Goal: Task Accomplishment & Management: Manage account settings

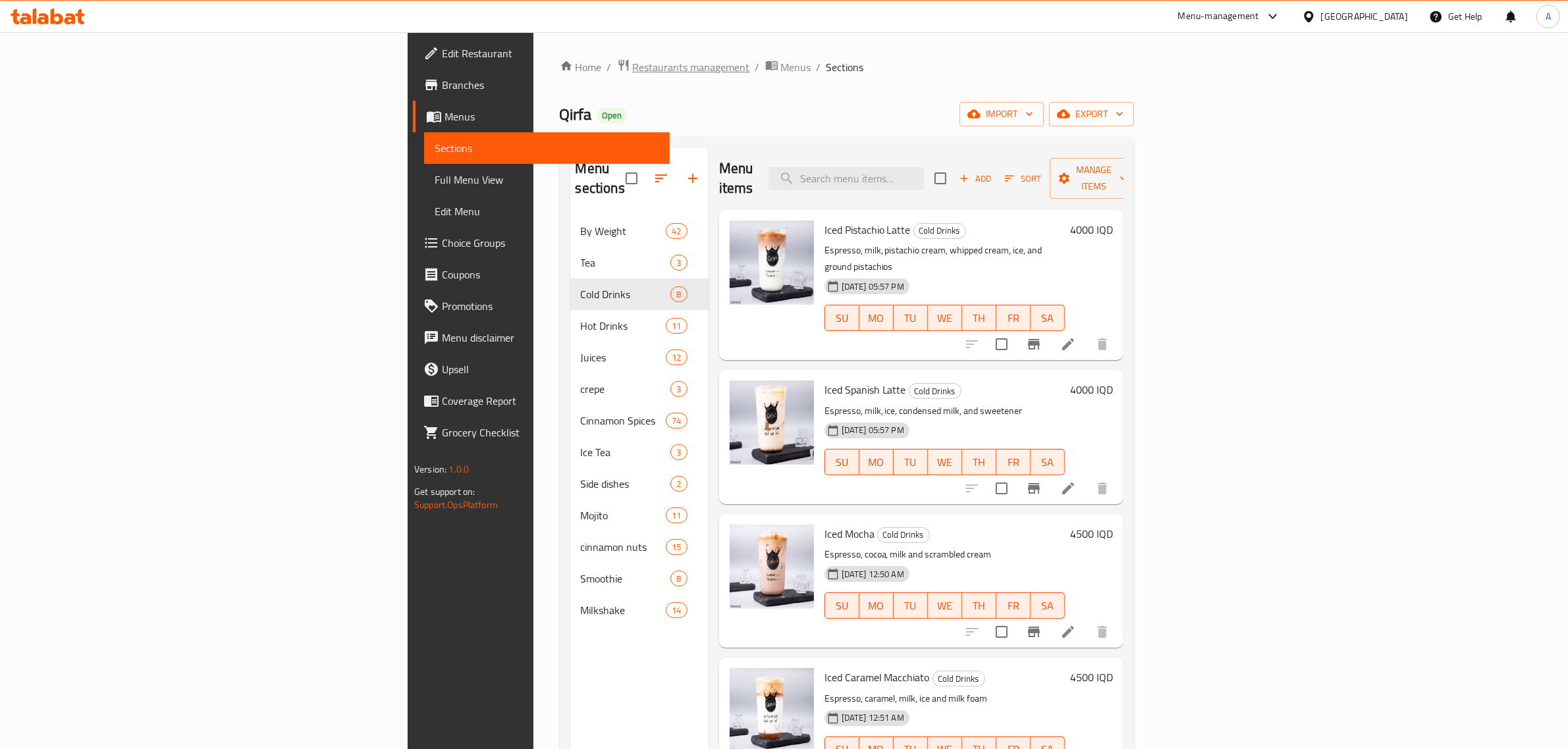
click at [633, 74] on span "Restaurants management" at bounding box center [692, 67] width 118 height 16
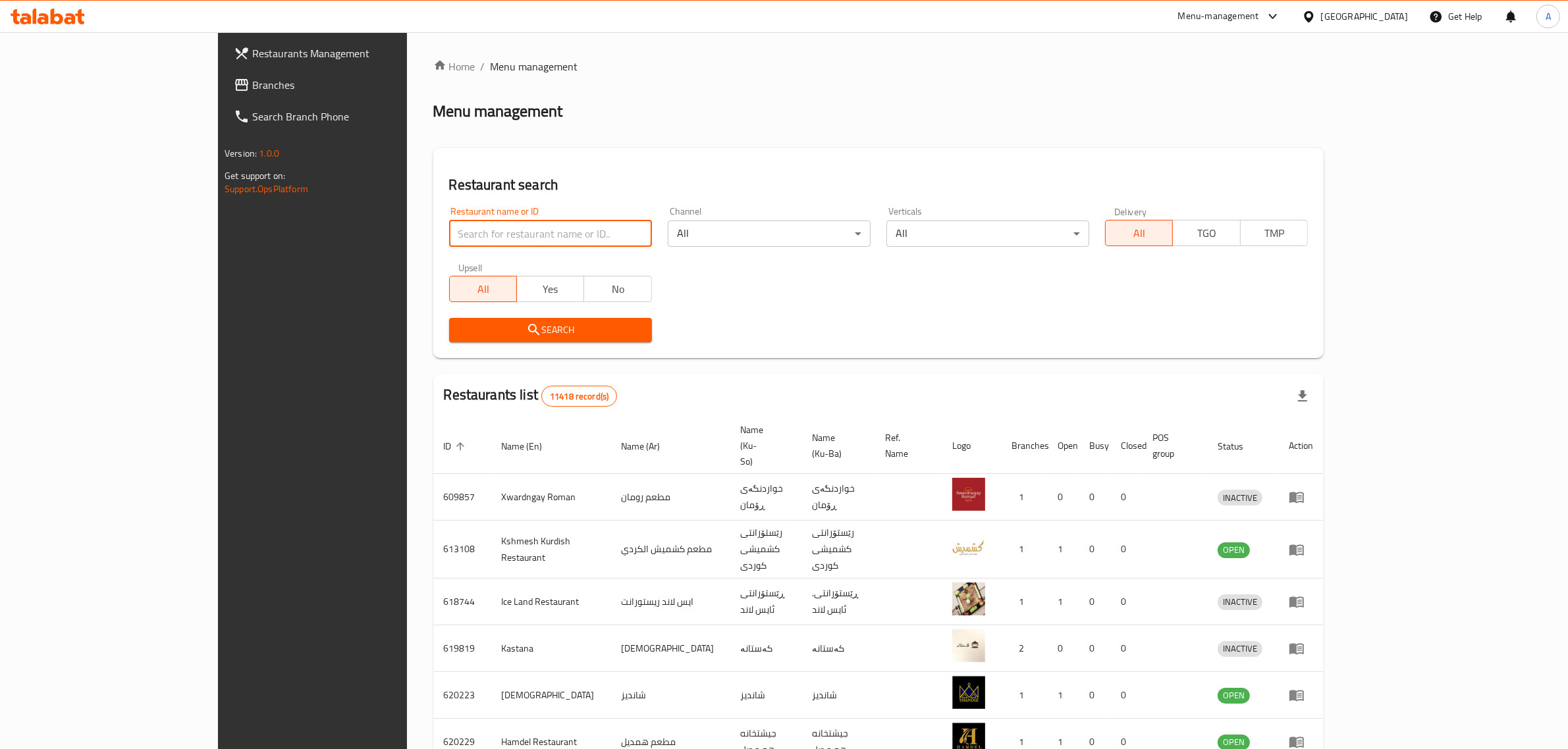
click at [449, 240] on input "search" at bounding box center [550, 234] width 203 height 26
paste input "Gas Shaxawan"
type input "Gas Shaxawan"
click button "Search" at bounding box center [550, 330] width 203 height 24
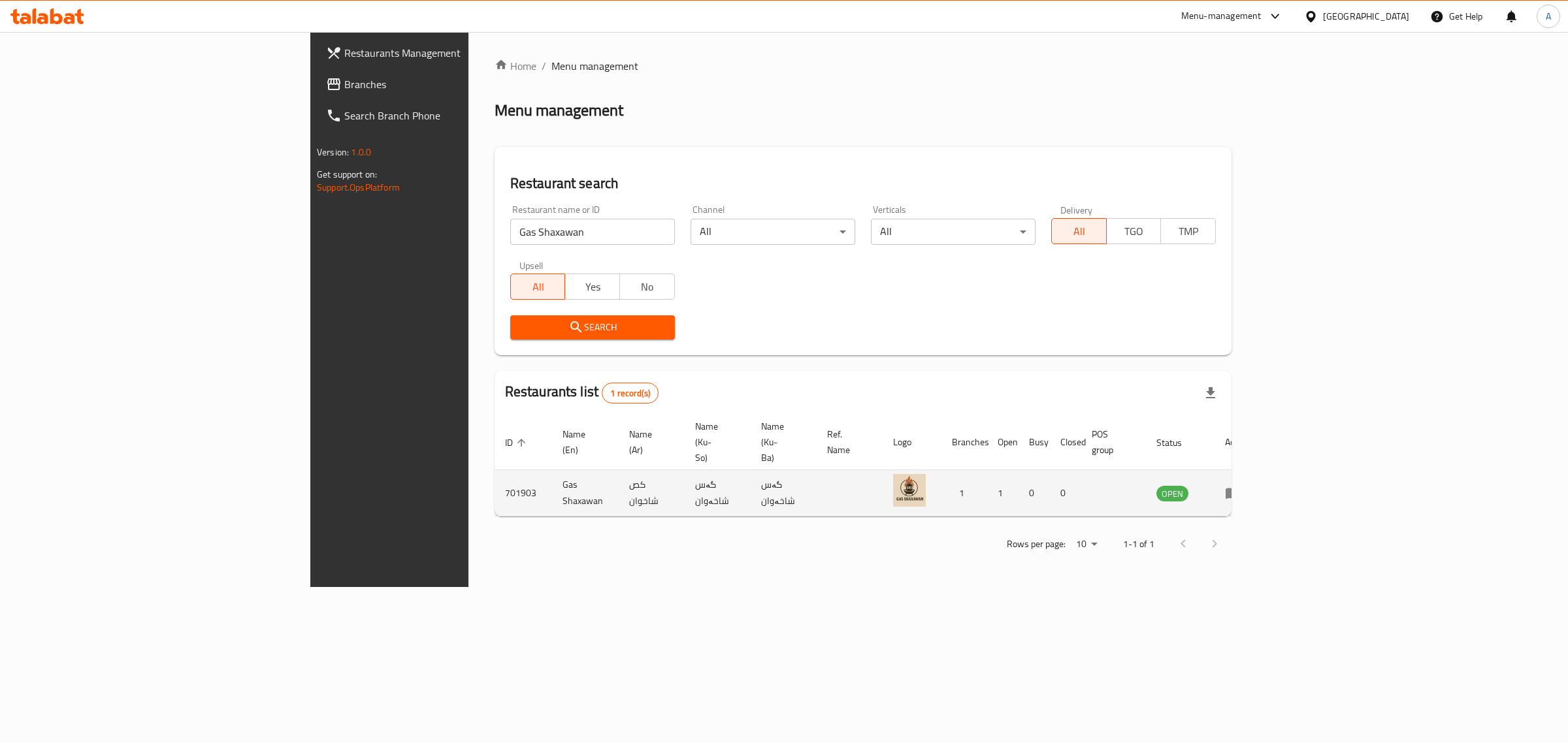
click at [552, 484] on td "Gas Shaxawan" at bounding box center [585, 493] width 67 height 46
click at [552, 470] on td "Gas Shaxawan" at bounding box center [585, 493] width 67 height 46
click at [1408, 18] on div "[GEOGRAPHIC_DATA]" at bounding box center [1365, 16] width 86 height 14
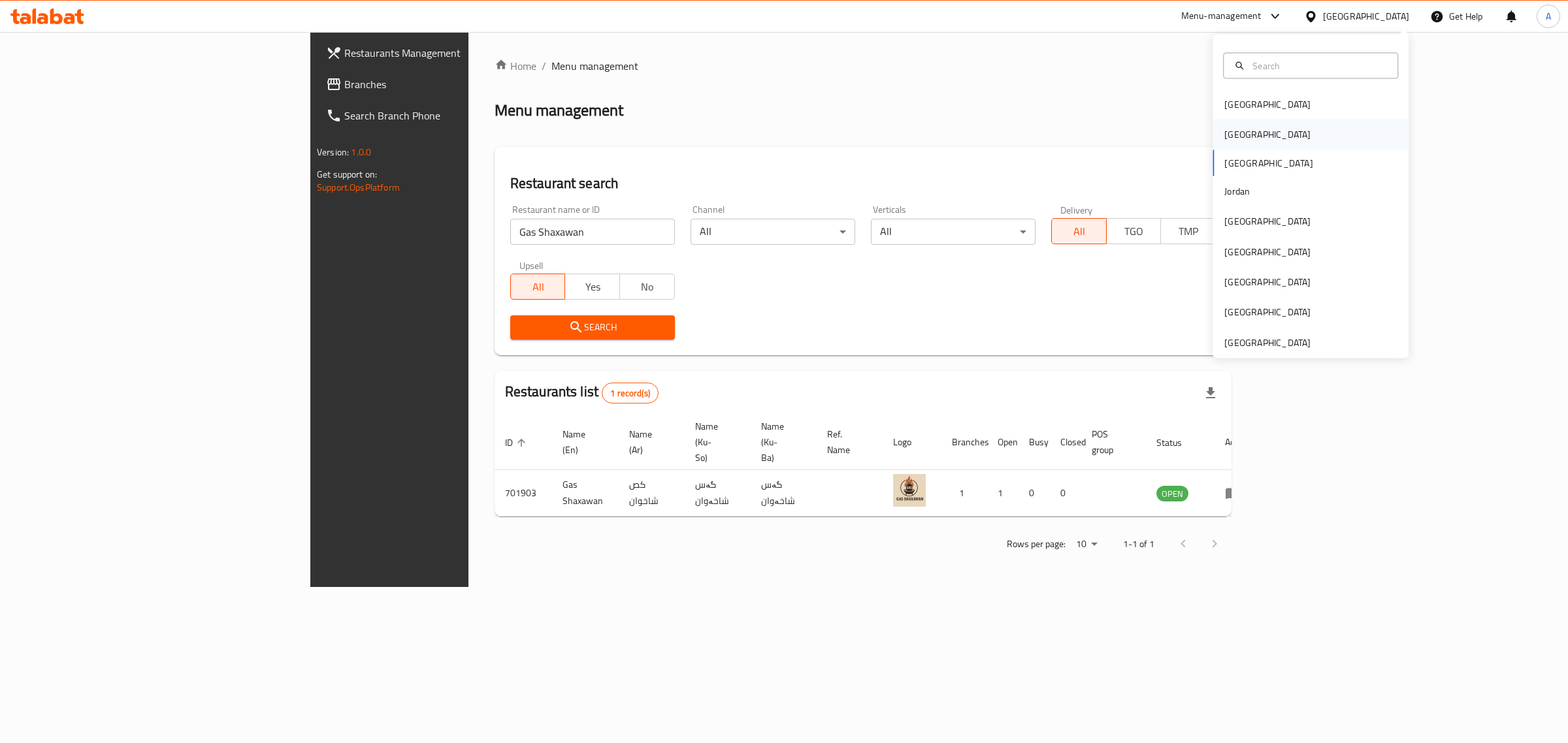
click at [1282, 134] on div "[GEOGRAPHIC_DATA]" at bounding box center [1311, 135] width 196 height 30
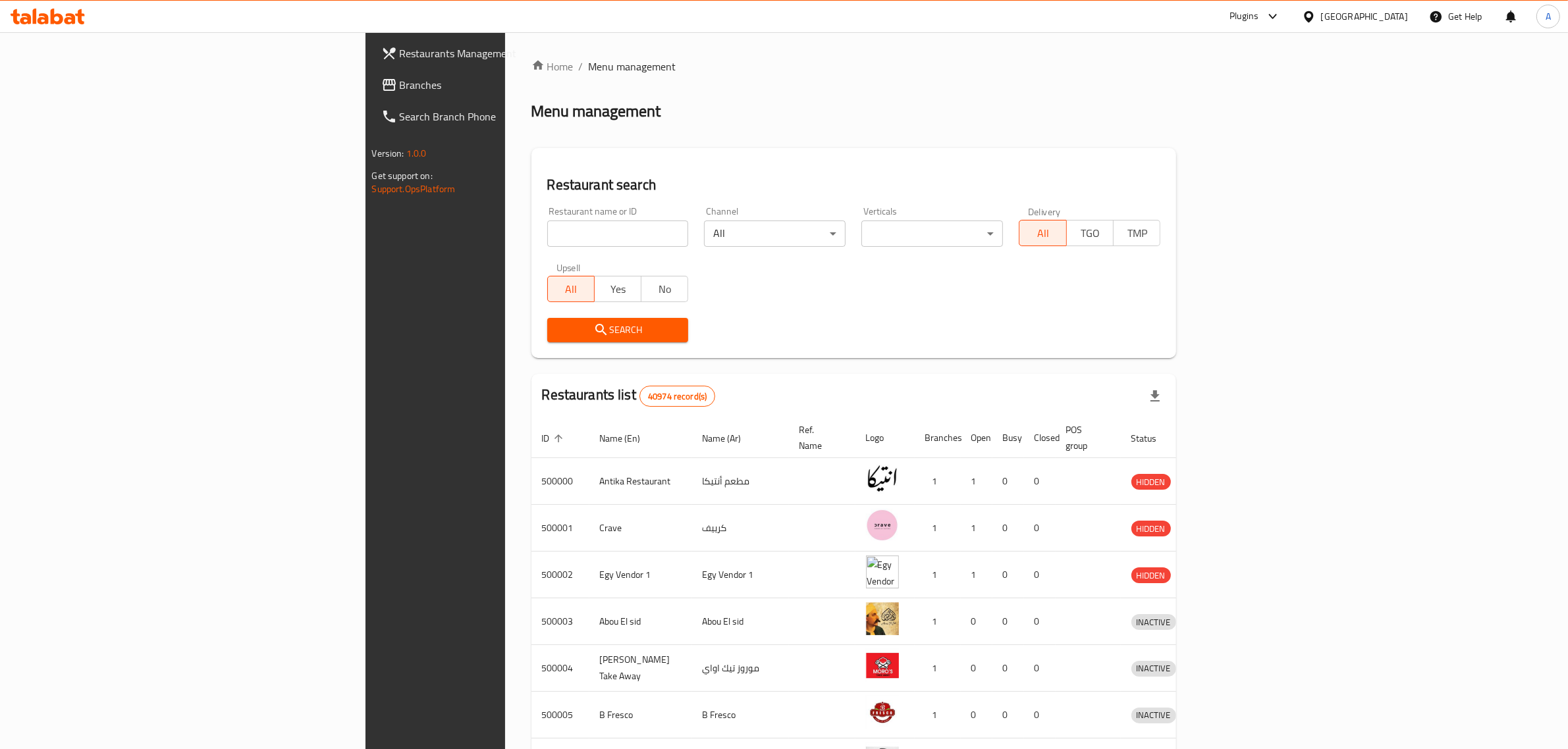
drag, startPoint x: 1293, startPoint y: 135, endPoint x: 482, endPoint y: 228, distance: 816.3
click at [547, 228] on input "search" at bounding box center [618, 234] width 142 height 26
paste input "Bean N’ Bite"
click button "Search" at bounding box center [618, 330] width 142 height 24
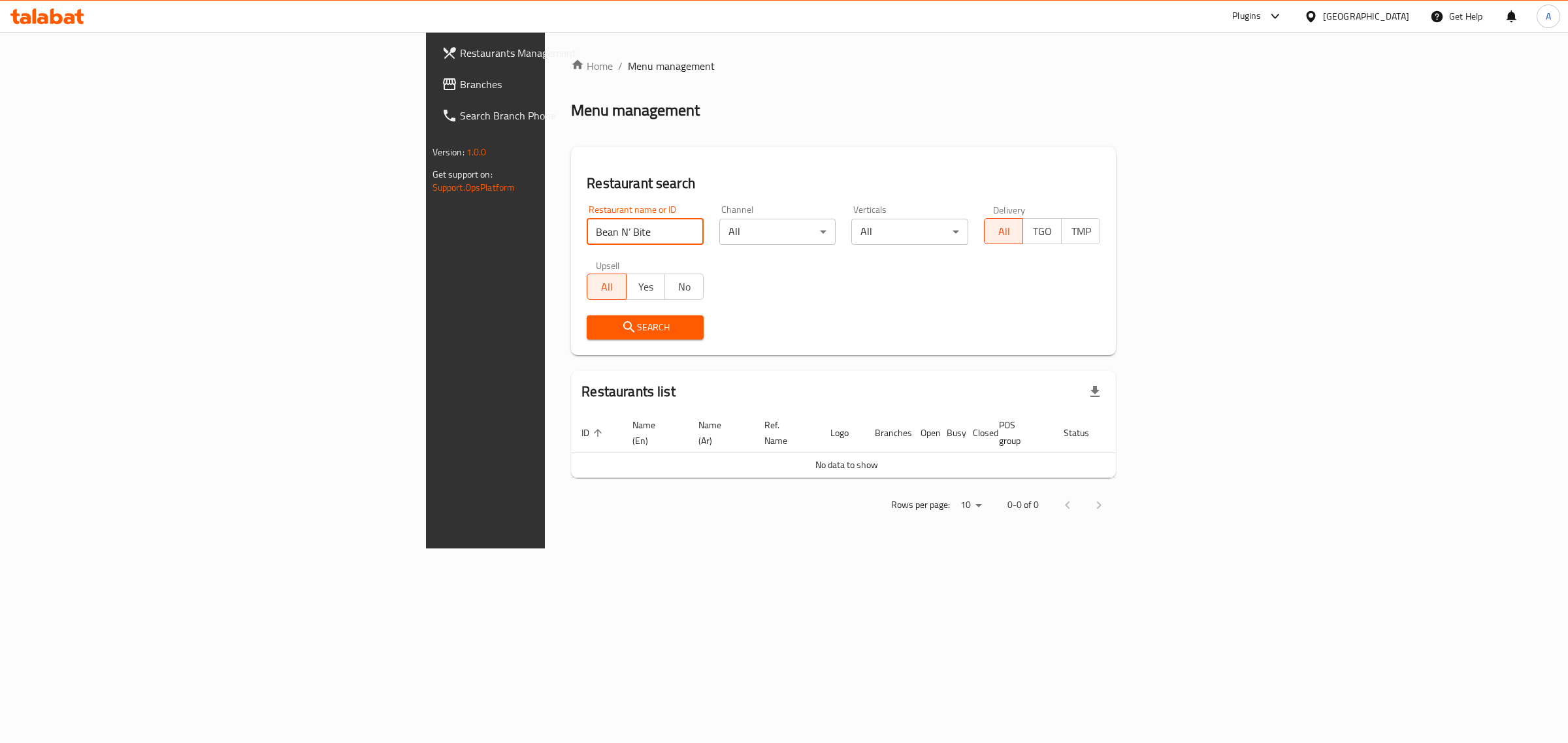
type input "Bean N’ Bite"
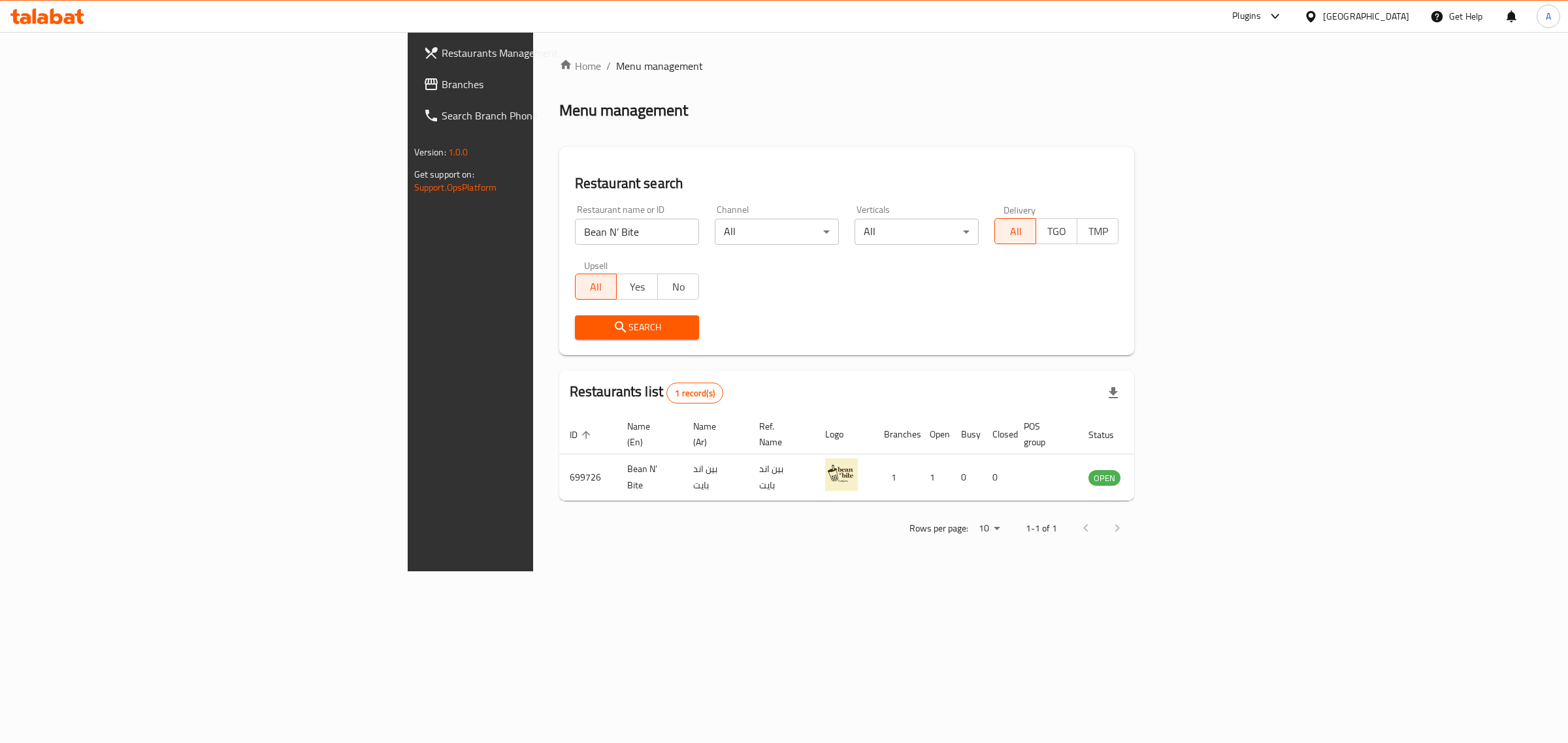
click at [1387, 10] on div "Egypt" at bounding box center [1365, 16] width 86 height 14
click at [1230, 167] on div "Iraq" at bounding box center [1267, 161] width 107 height 30
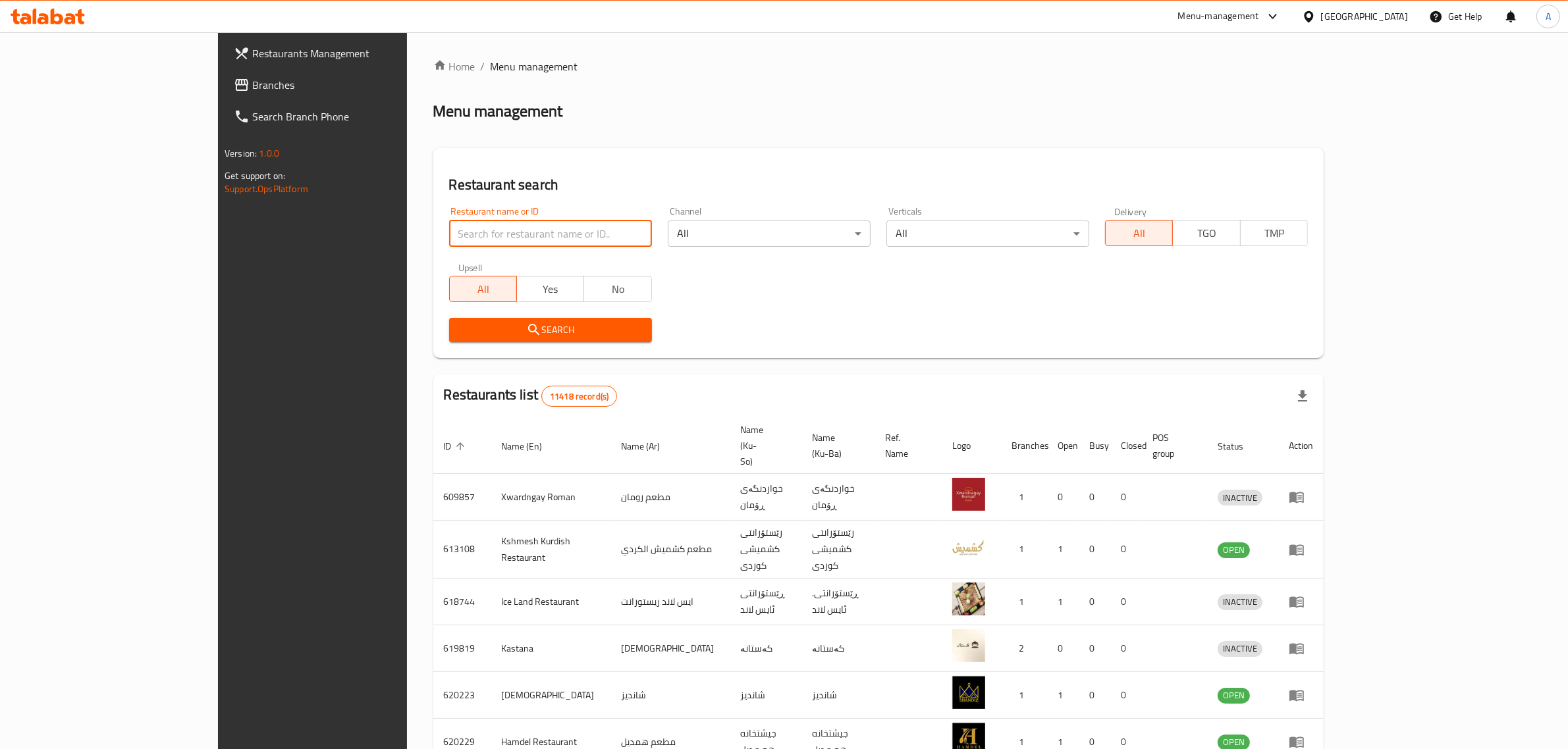
click at [465, 240] on input "search" at bounding box center [550, 234] width 203 height 26
paste input "Tota Restaurant"
type input "Tota Restaurant"
click button "Search" at bounding box center [550, 330] width 203 height 24
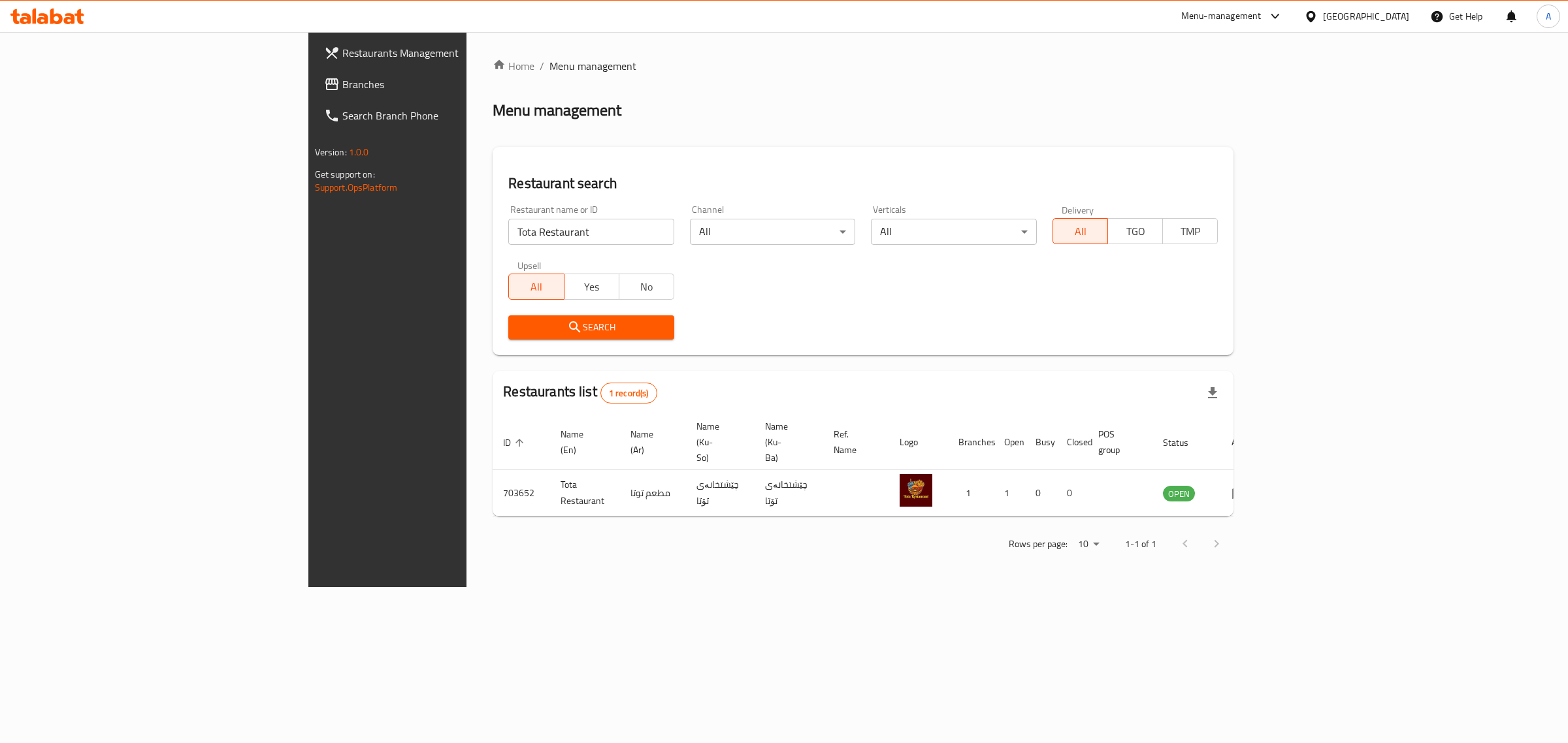
click at [1405, 18] on div "Iraq" at bounding box center [1365, 16] width 86 height 14
click at [1248, 250] on div "[GEOGRAPHIC_DATA]" at bounding box center [1311, 251] width 196 height 30
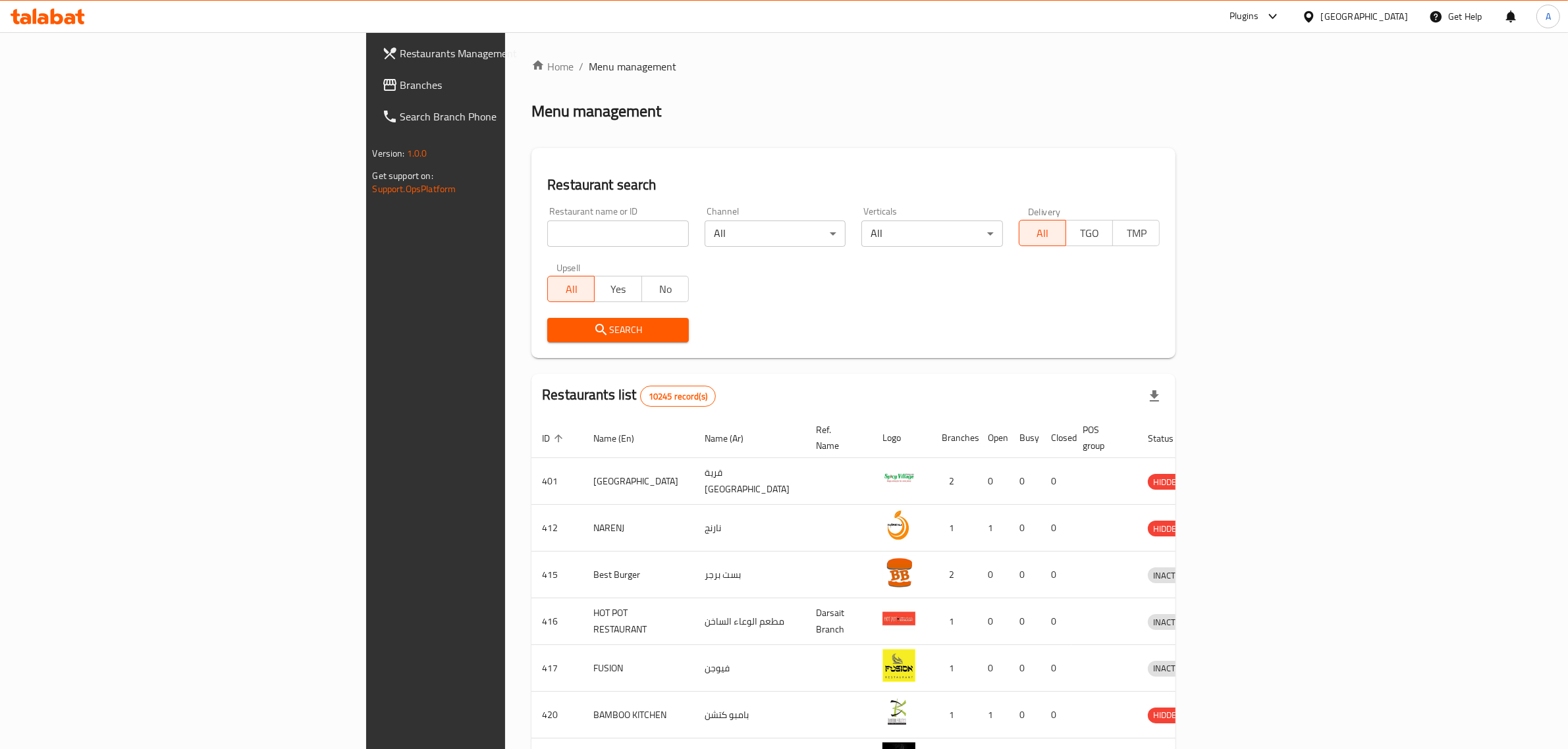
click at [592, 236] on input "search" at bounding box center [618, 234] width 142 height 26
paste input "Sector Seventeen"
type input "Sector Seventeen"
click button "Search" at bounding box center [618, 330] width 142 height 24
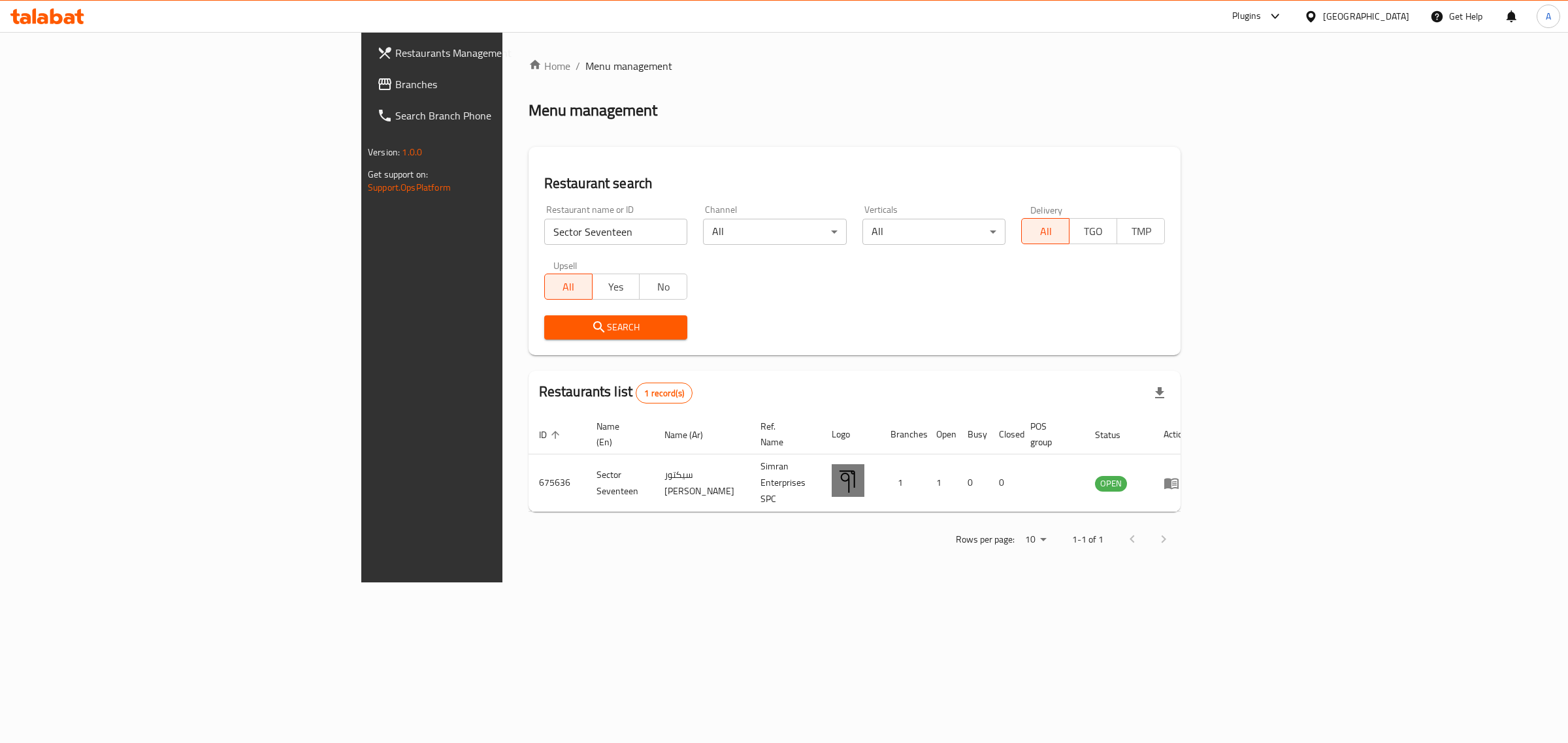
click at [1389, 15] on div "Oman" at bounding box center [1365, 16] width 86 height 14
click at [1266, 340] on div "[GEOGRAPHIC_DATA]" at bounding box center [1267, 342] width 86 height 14
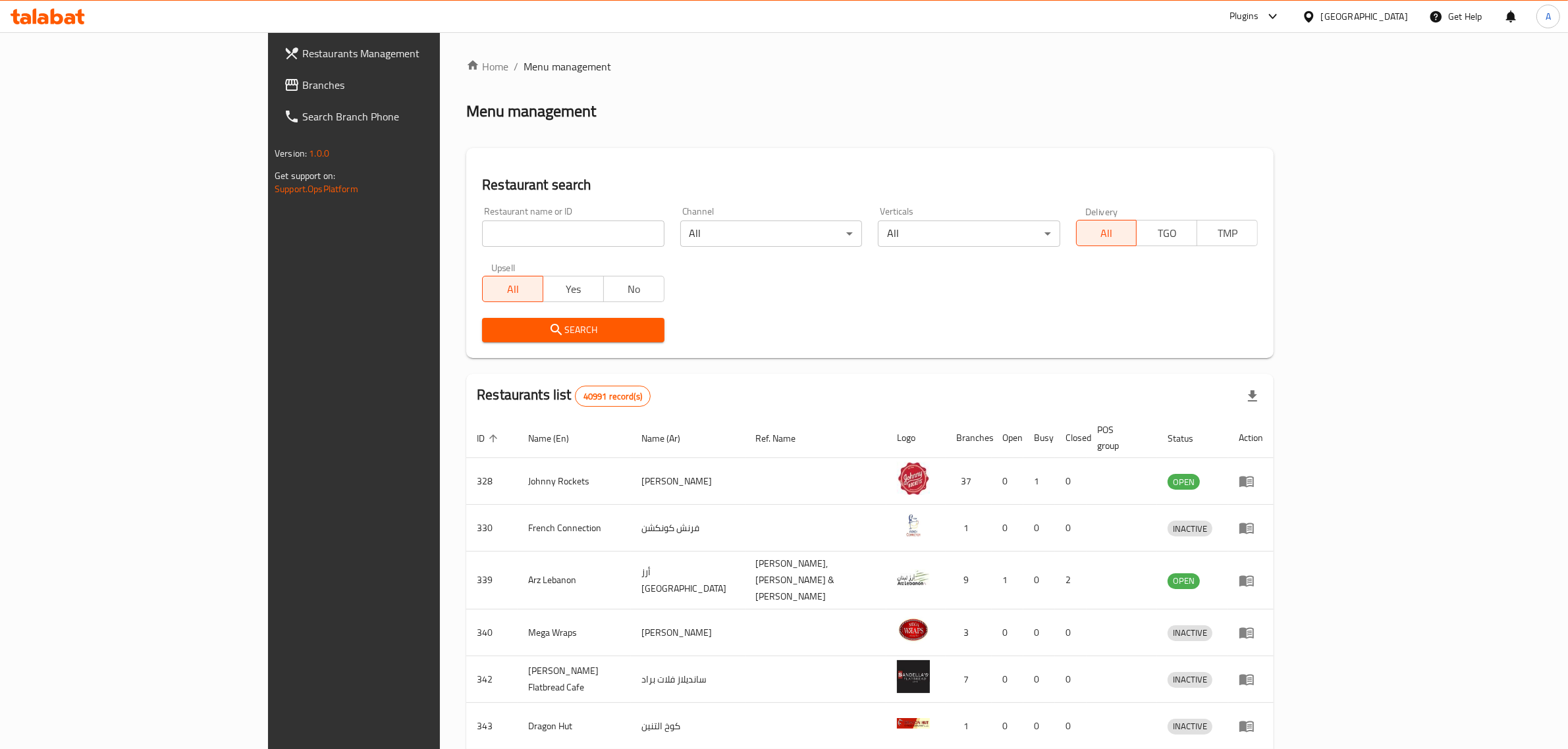
click at [498, 231] on input "search" at bounding box center [573, 234] width 182 height 26
drag, startPoint x: 498, startPoint y: 231, endPoint x: 196, endPoint y: 235, distance: 302.0
click at [268, 235] on div "Restaurants Management Branches Search Branch Phone Version: 1.0.0 Get support …" at bounding box center [784, 520] width 1032 height 976
paste input "questions or concerns."
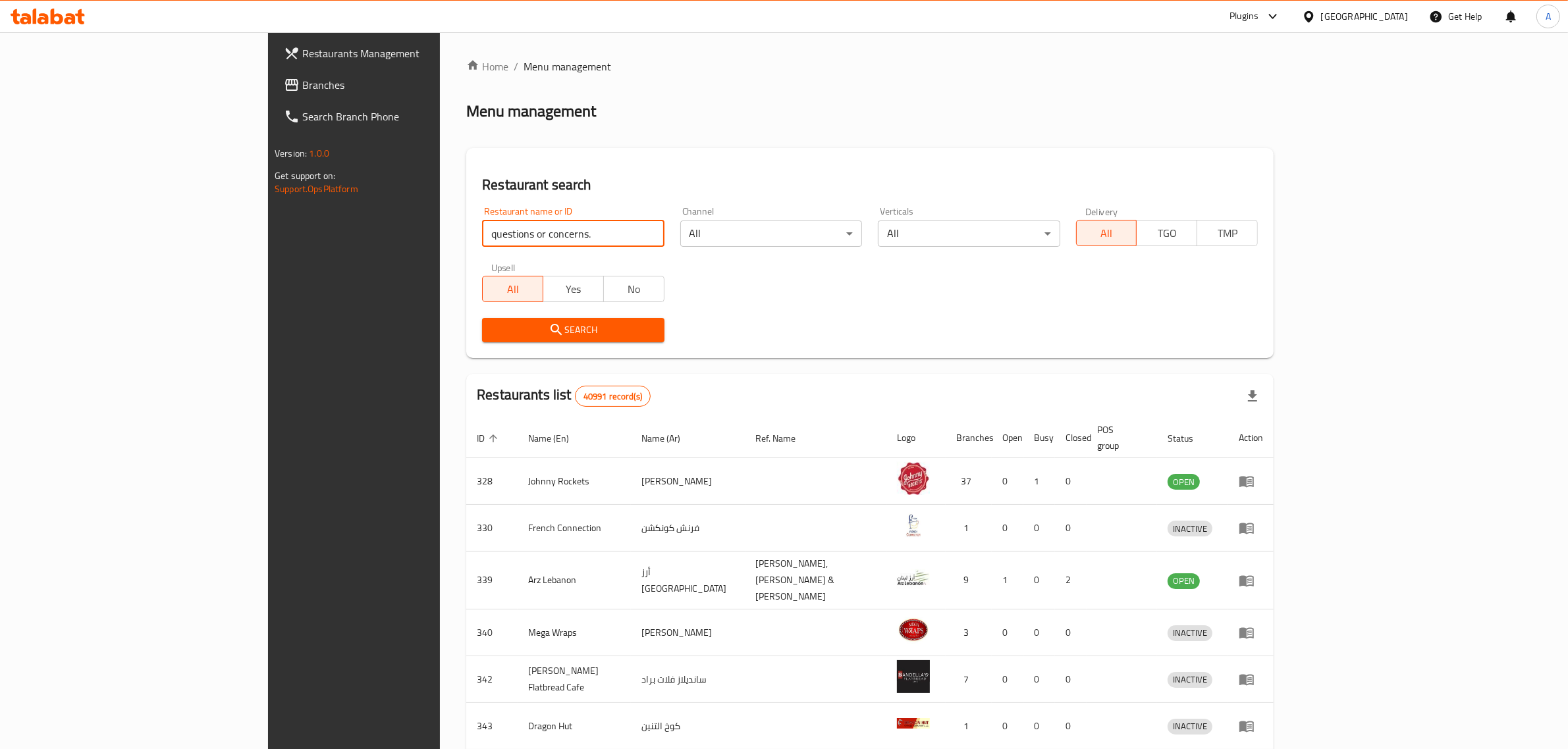
click button "Search" at bounding box center [573, 330] width 182 height 24
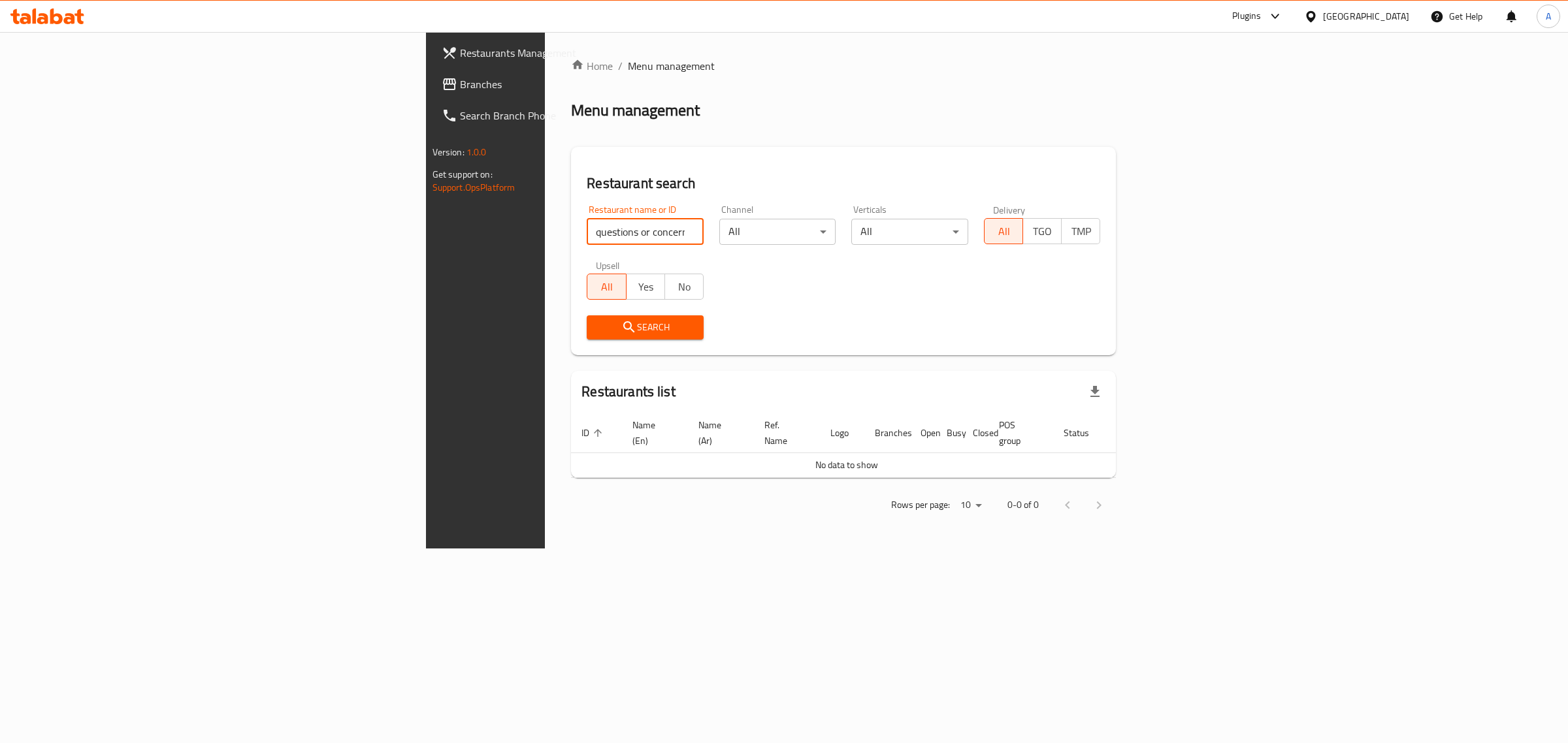
paste input "CROWN FRIED CHICKEN CAFETERIA"
click button "Search" at bounding box center [645, 327] width 117 height 24
drag, startPoint x: 437, startPoint y: 249, endPoint x: 442, endPoint y: 238, distance: 12.1
click at [579, 247] on div "Restaurant name or ID CROWN FRIED CHICKEN CAFETER Restaurant name or ID" at bounding box center [645, 225] width 132 height 55
click at [587, 230] on input "CROWN FRIED CHICKEN CAFETER" at bounding box center [645, 232] width 117 height 26
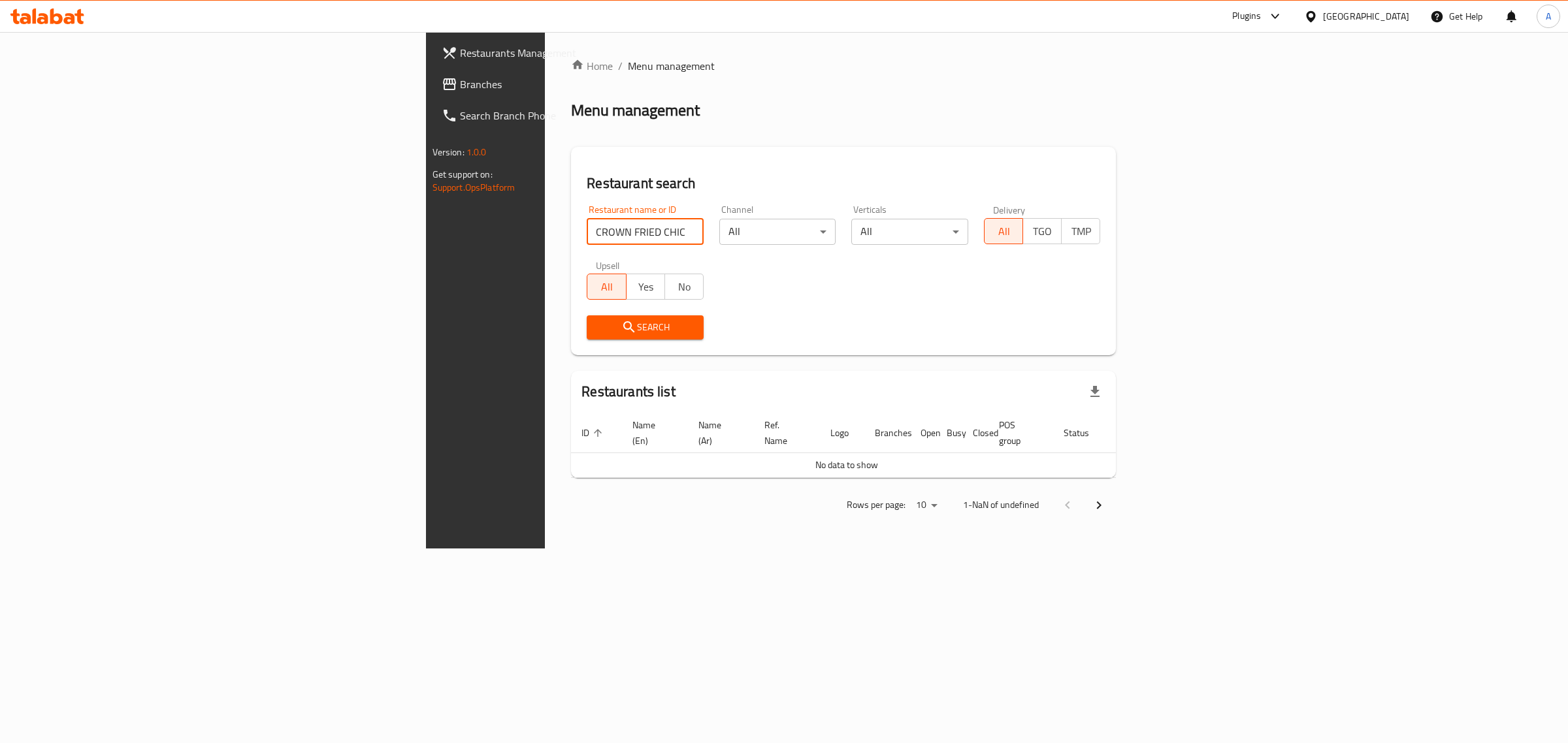
click at [587, 230] on input "CROWN FRIED CHICKEN CAFETER" at bounding box center [645, 232] width 117 height 26
type input "CROWN FRIED CHICKEN"
click button "Search" at bounding box center [645, 327] width 117 height 24
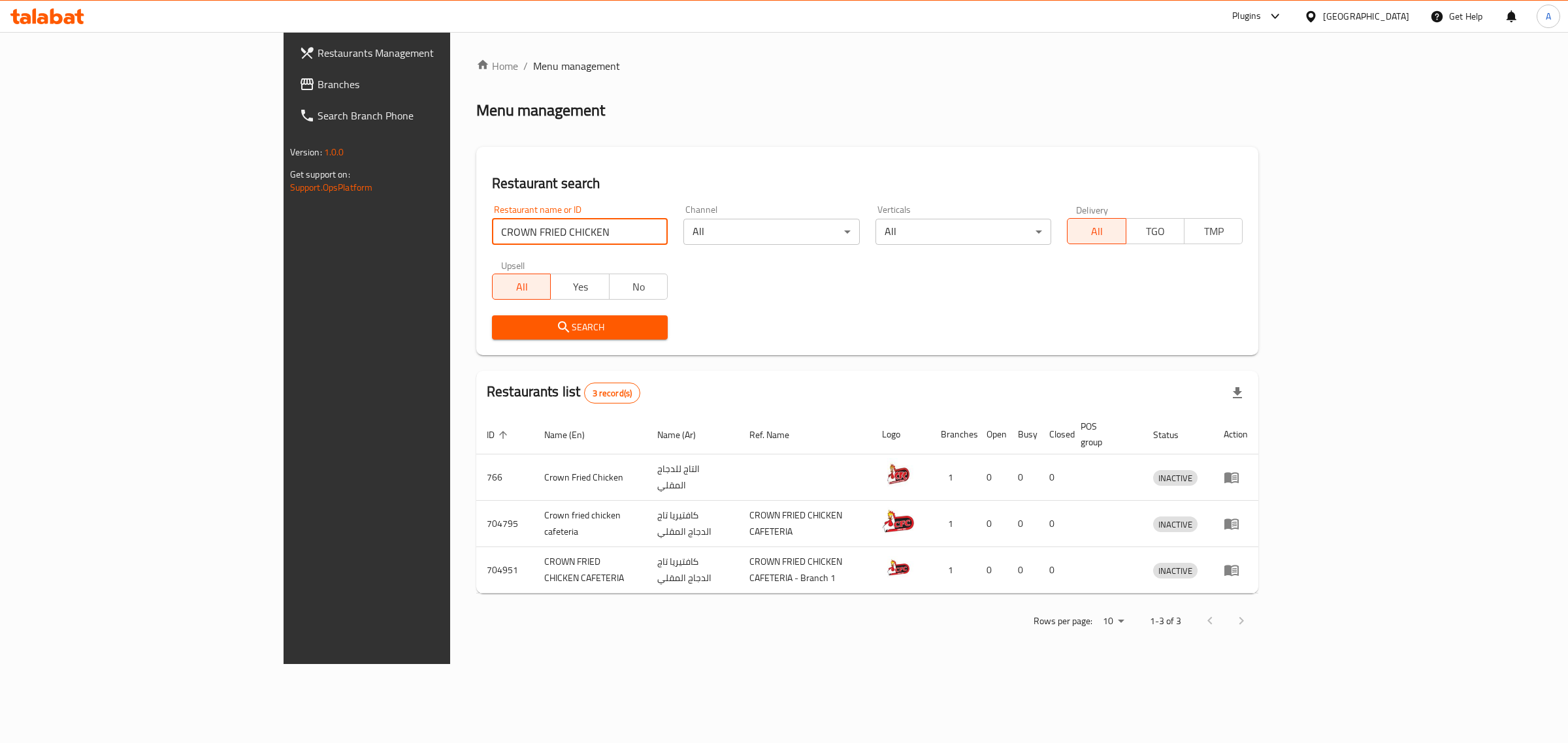
click at [318, 85] on span "Branches" at bounding box center [426, 84] width 218 height 16
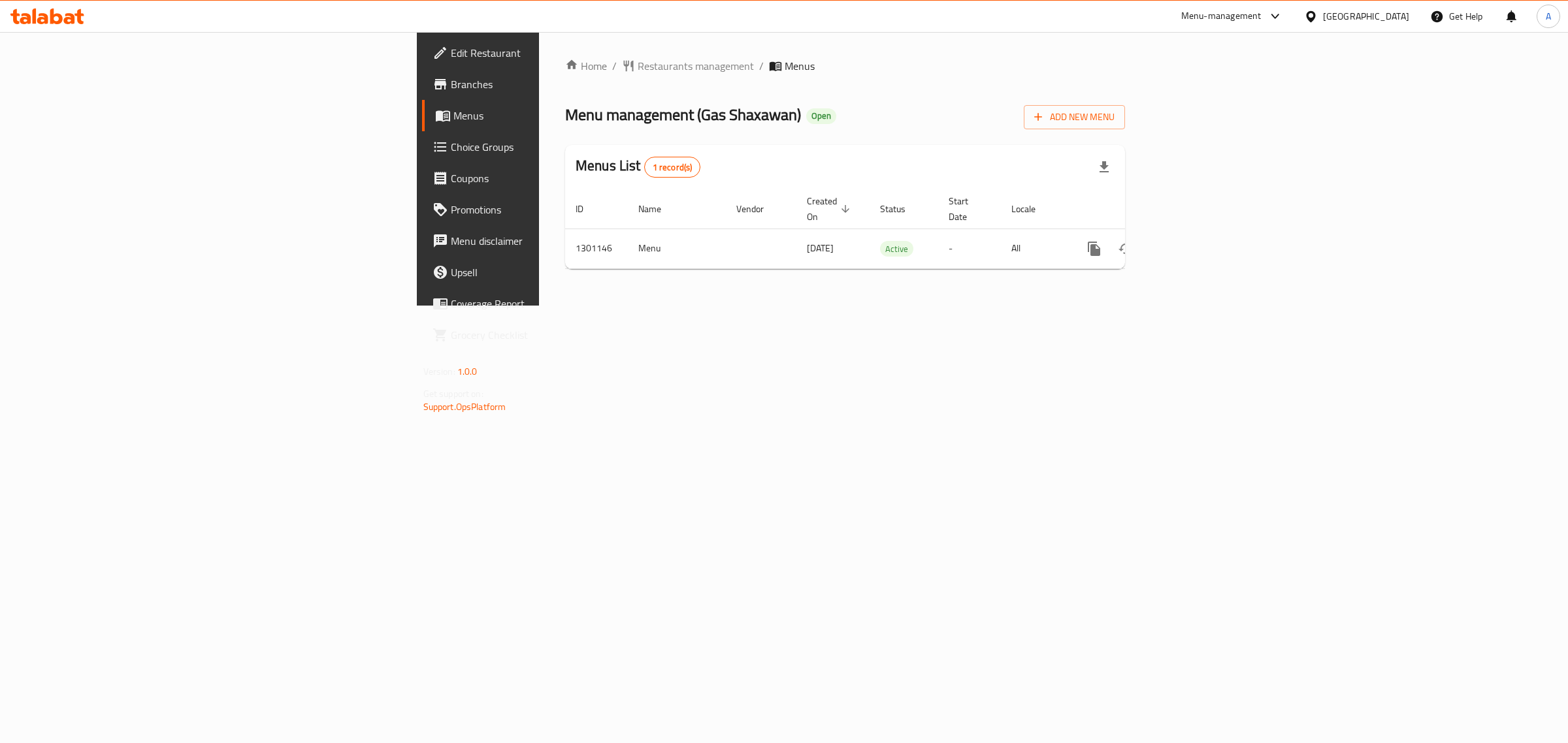
click at [451, 55] on span "Edit Restaurant" at bounding box center [559, 52] width 218 height 16
click at [451, 46] on span "Edit Restaurant" at bounding box center [559, 52] width 218 height 16
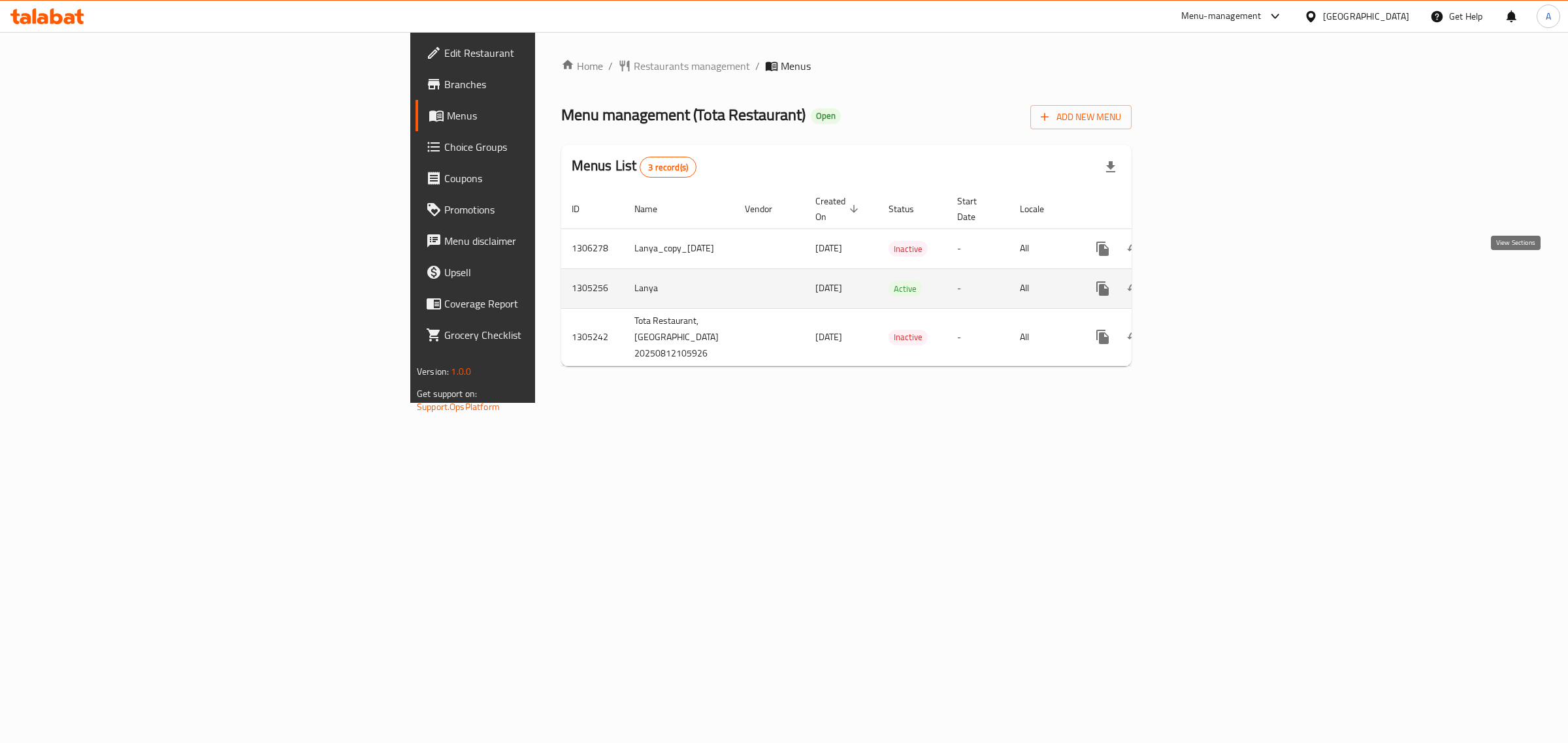
click at [1205, 281] on icon "enhanced table" at bounding box center [1196, 289] width 16 height 16
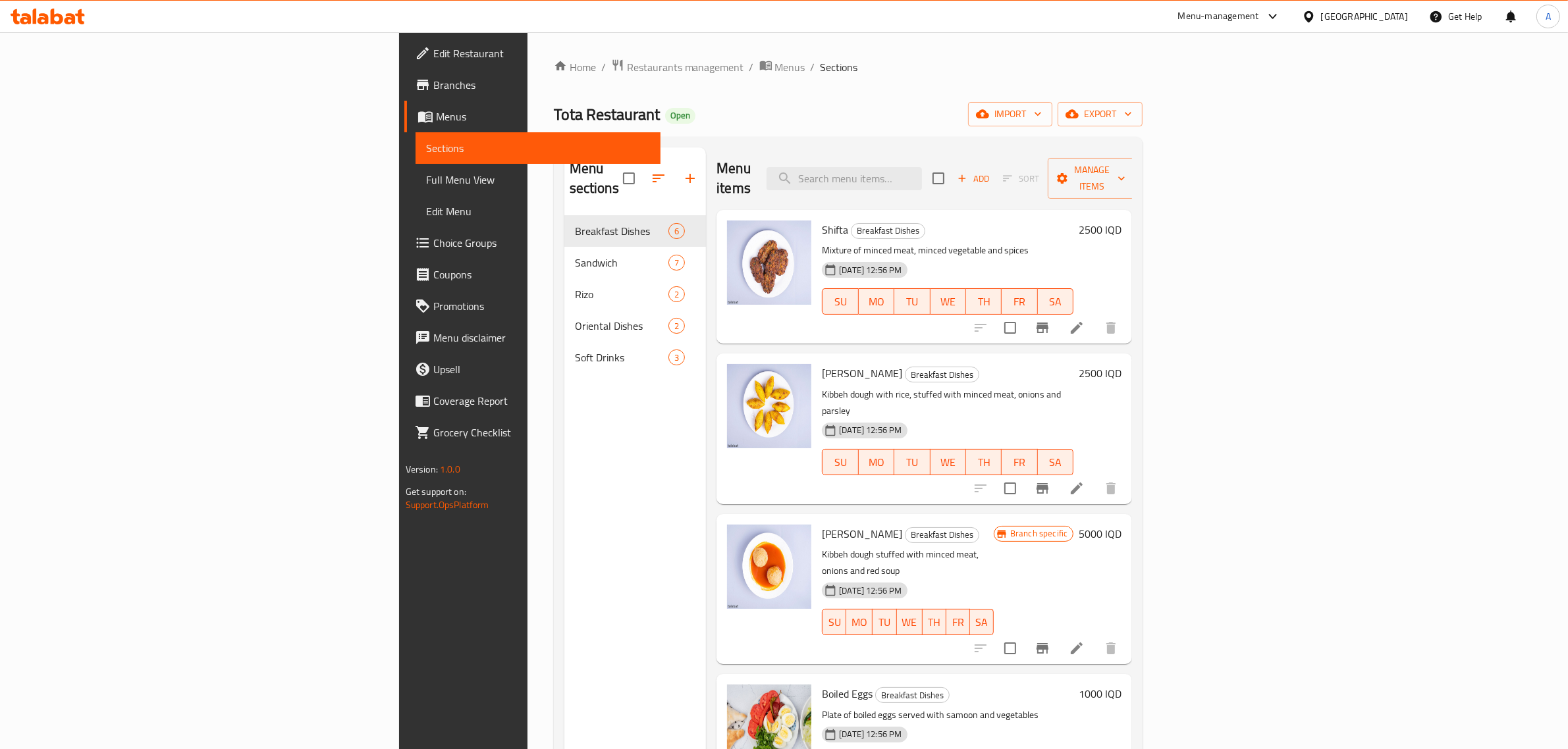
click at [808, 136] on div "Home / Restaurants management / Menus / Sections Tota Restaurant Open import ex…" at bounding box center [849, 483] width 590 height 848
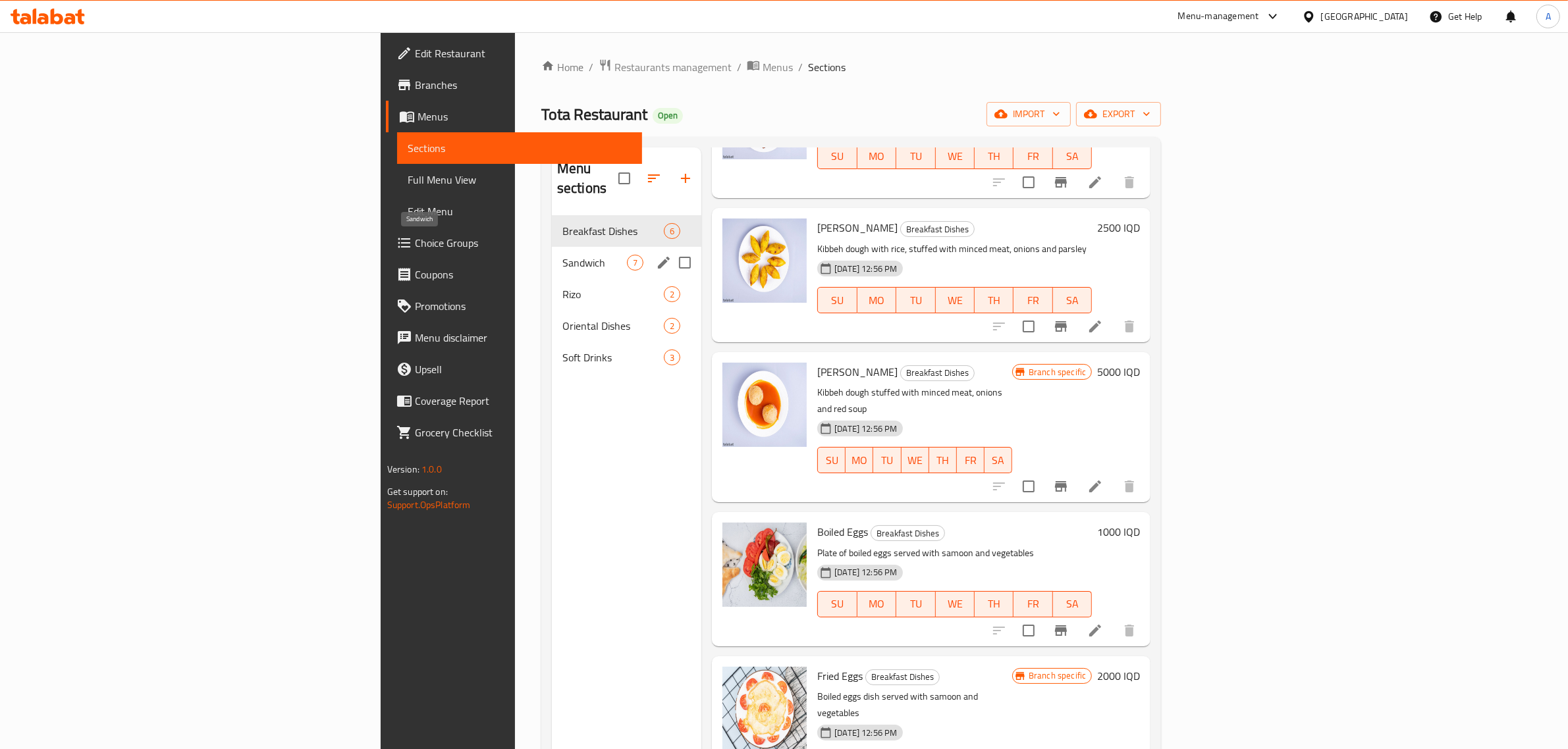
click at [562, 255] on span "Sandwich" at bounding box center [595, 262] width 65 height 16
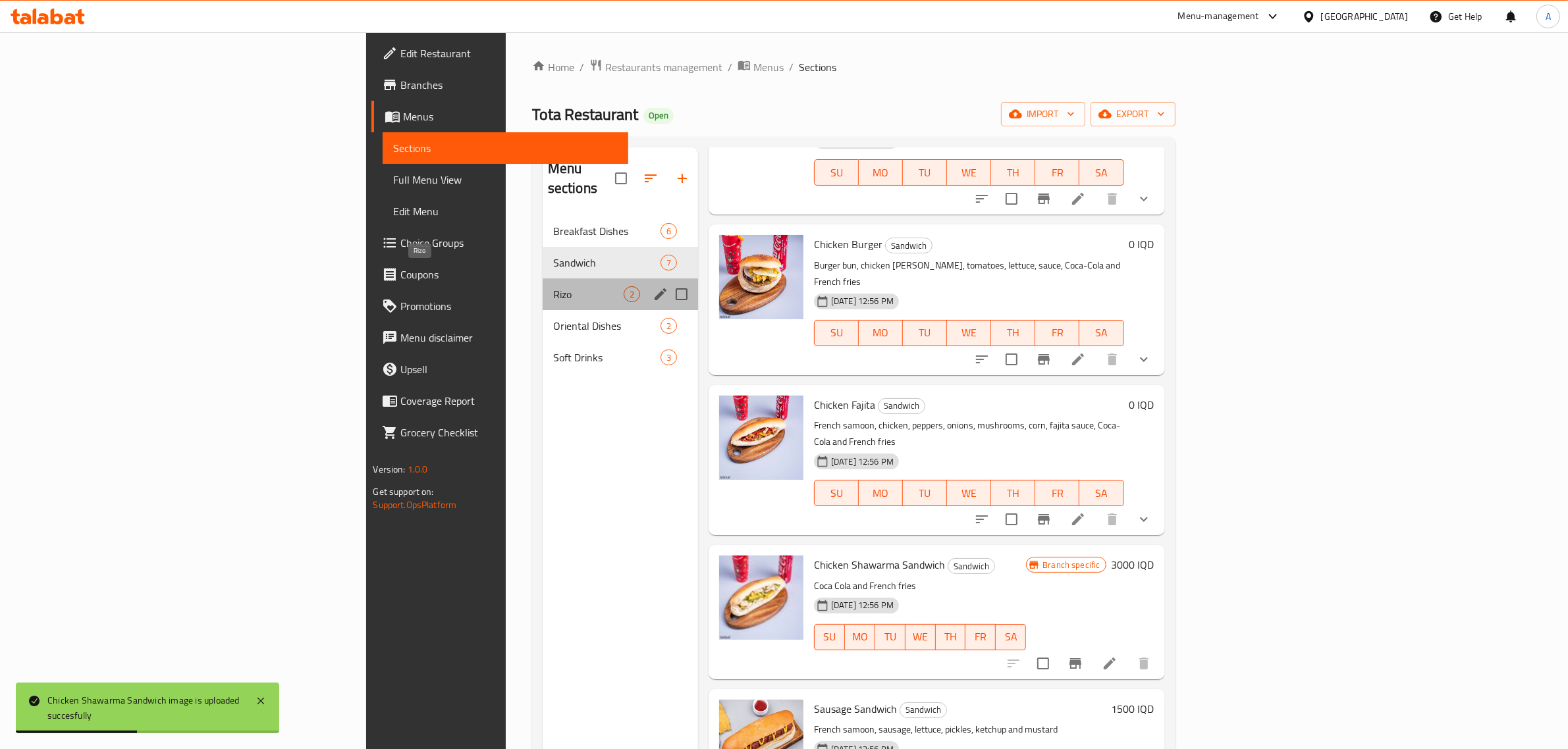
click at [553, 286] on span "Rizo" at bounding box center [588, 294] width 70 height 16
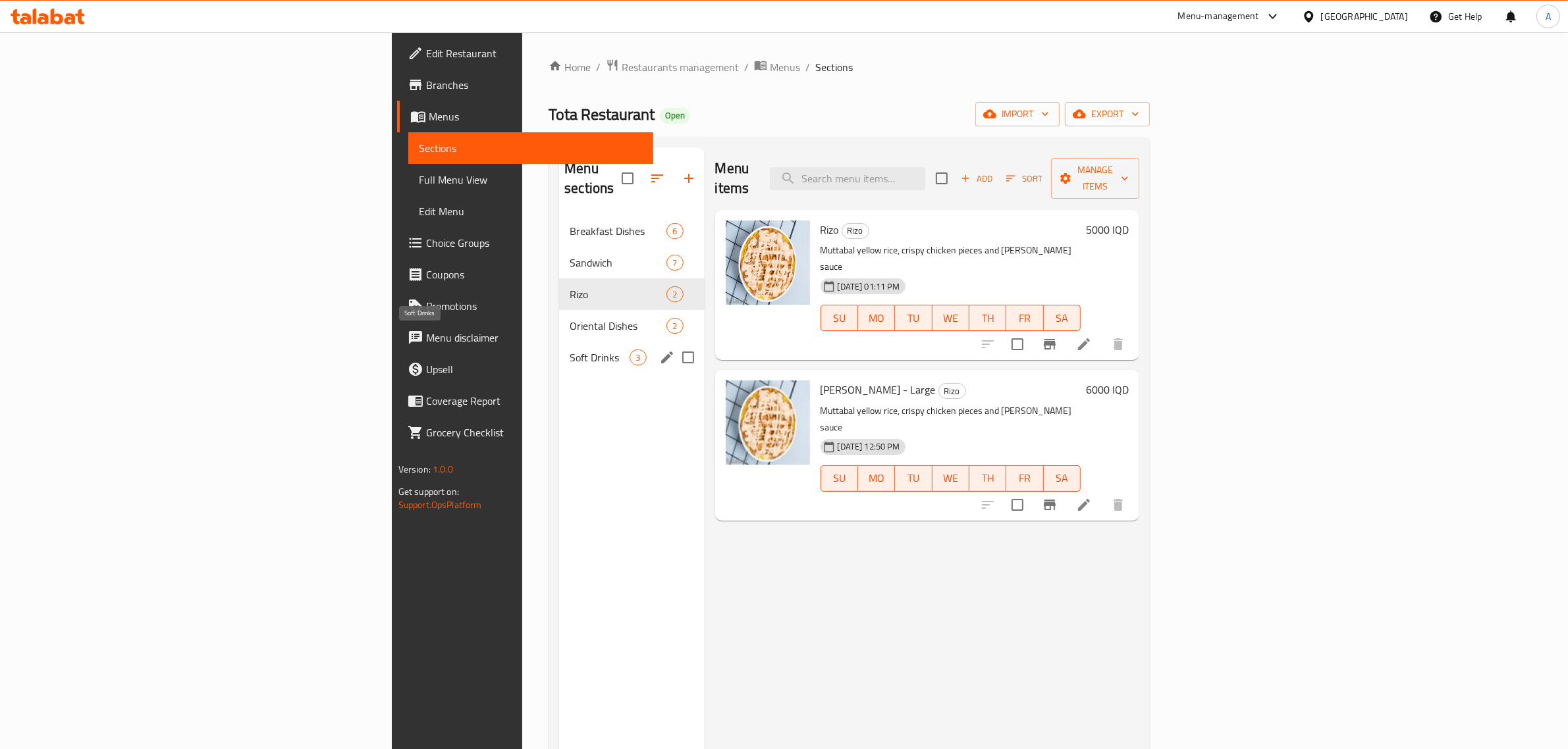
click at [570, 350] on span "Soft Drinks" at bounding box center [600, 357] width 60 height 16
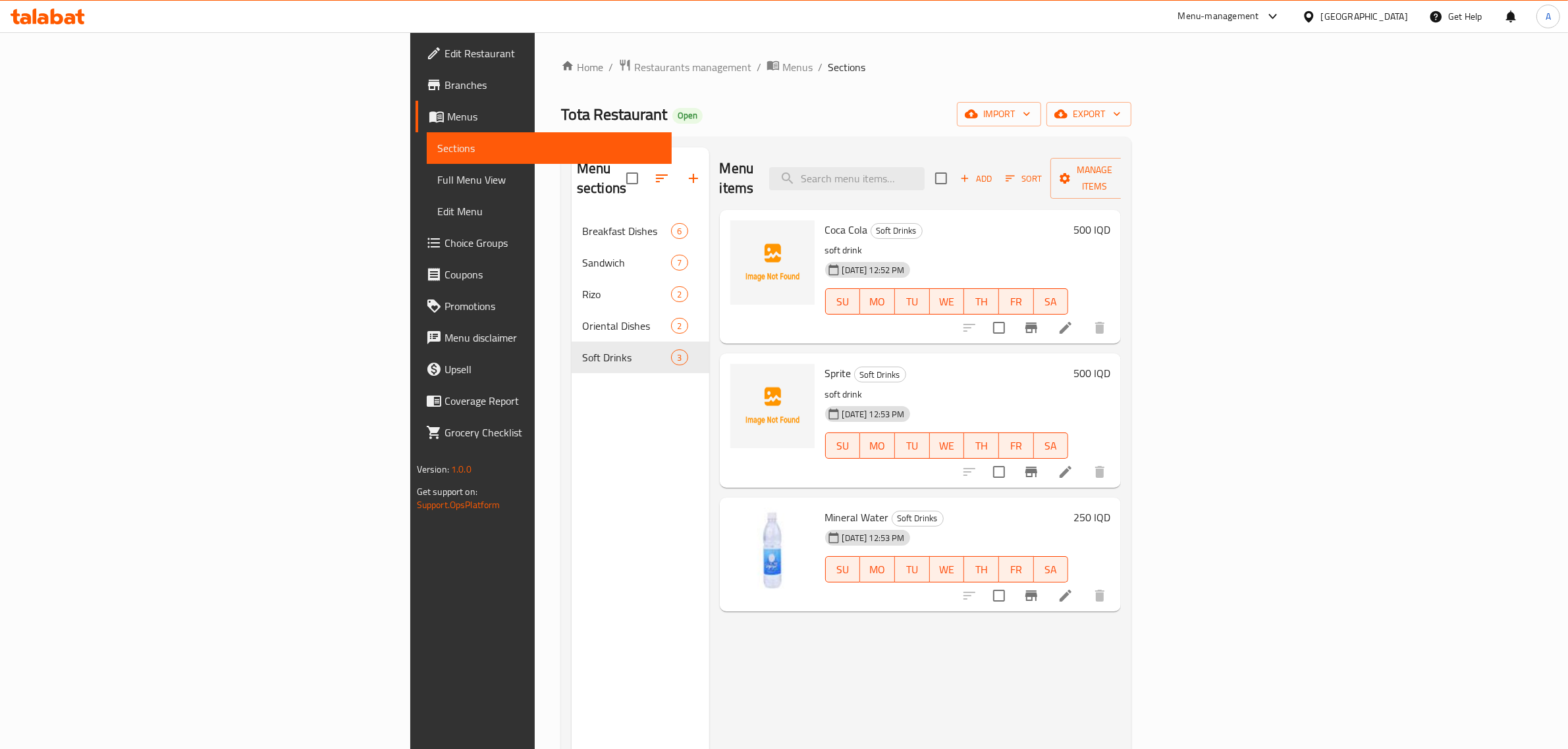
click at [683, 106] on div "Tota Restaurant Open import export" at bounding box center [846, 114] width 571 height 24
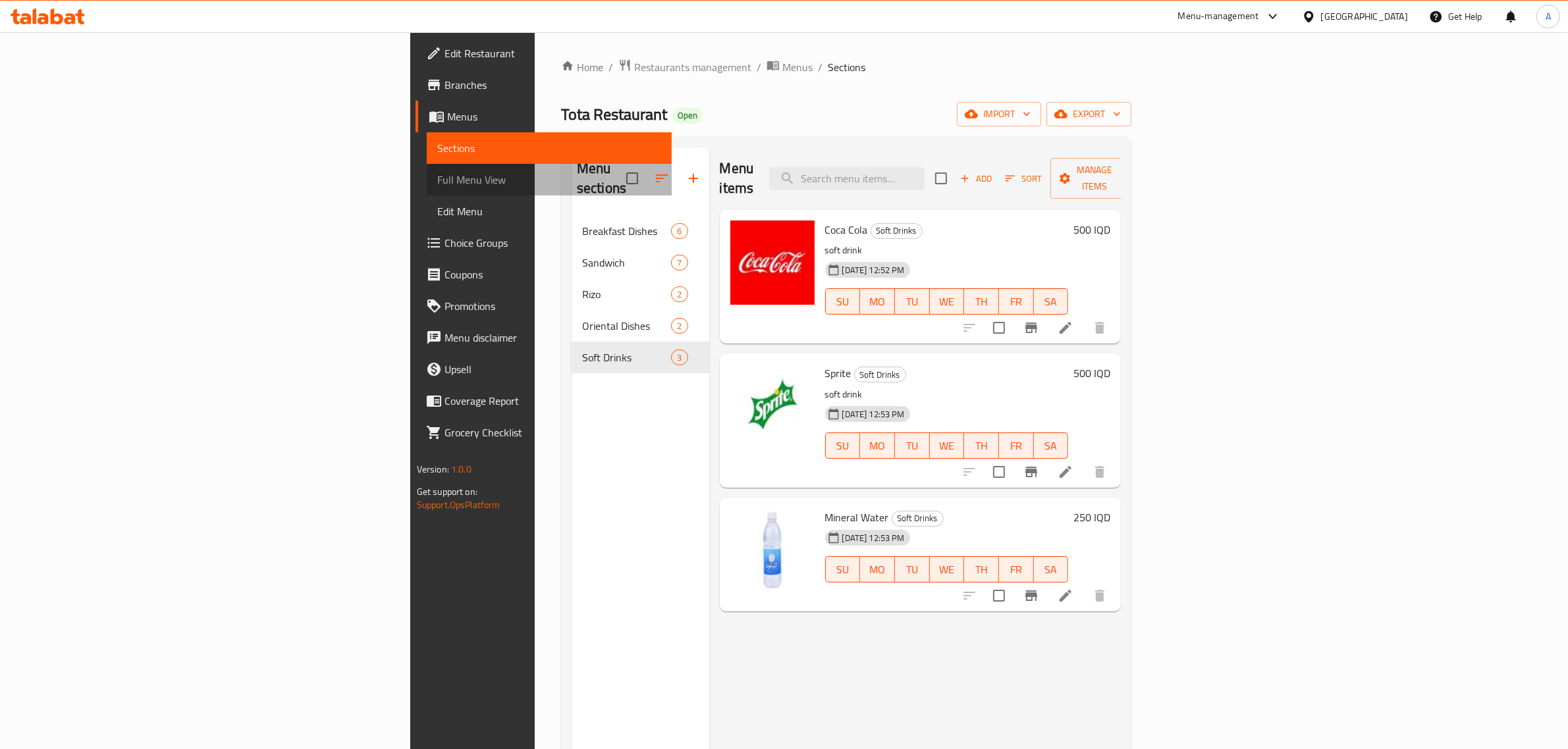
click at [437, 175] on span "Full Menu View" at bounding box center [550, 179] width 225 height 16
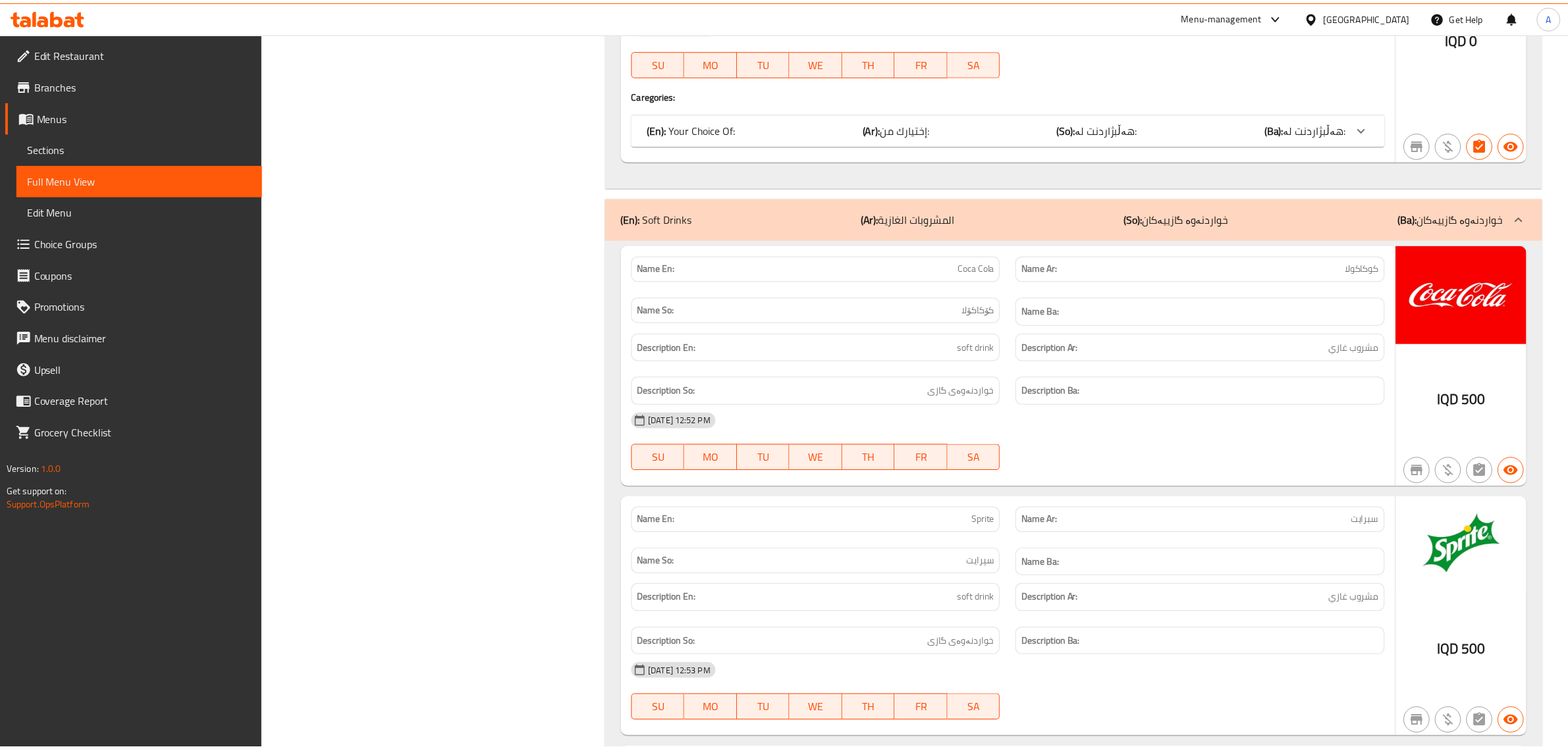
scroll to position [5214, 0]
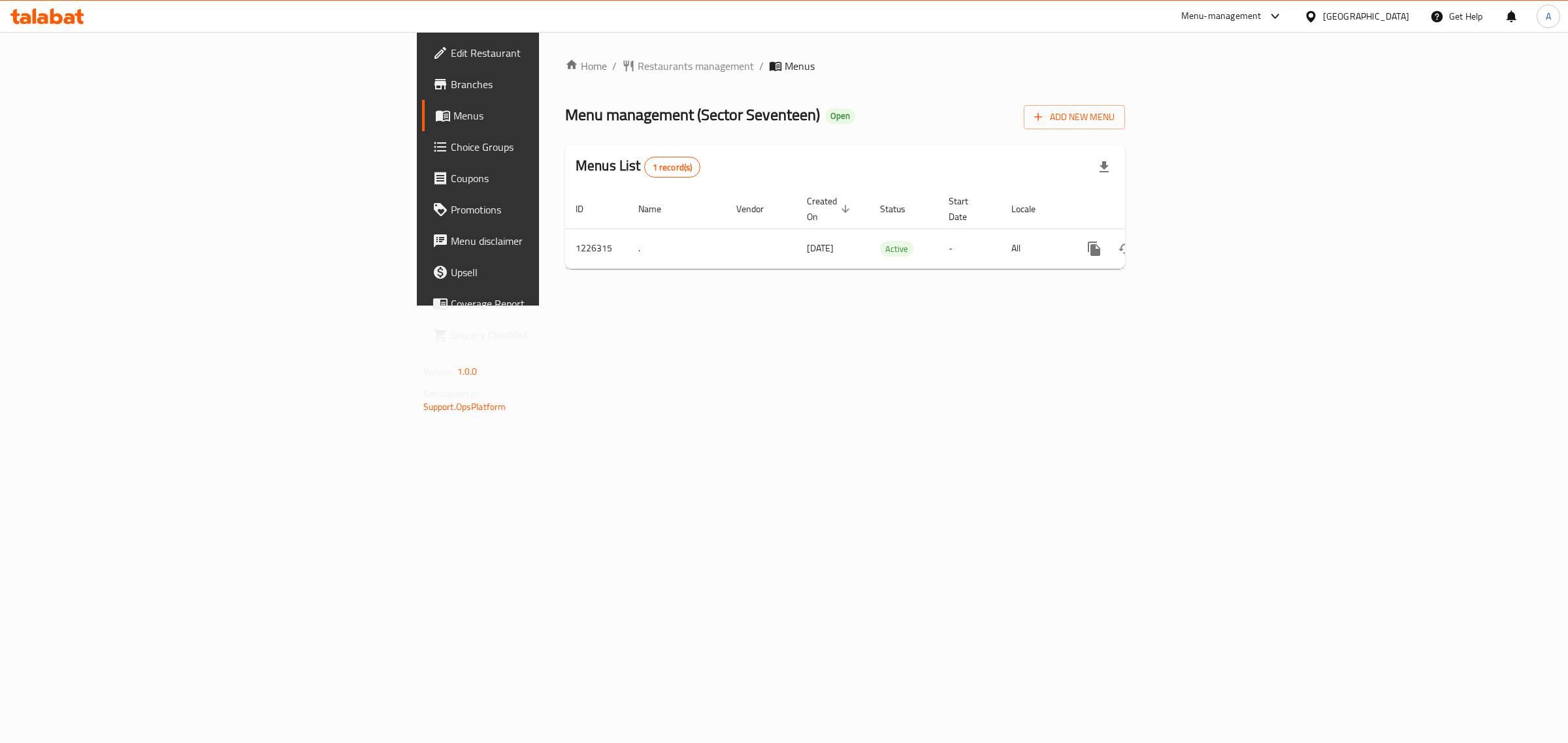
click at [1024, 73] on ol "Home / Restaurants management / Menus" at bounding box center [845, 66] width 560 height 16
click at [451, 58] on span "Edit Restaurant" at bounding box center [559, 52] width 218 height 16
click at [1196, 241] on icon "enhanced table" at bounding box center [1188, 248] width 16 height 16
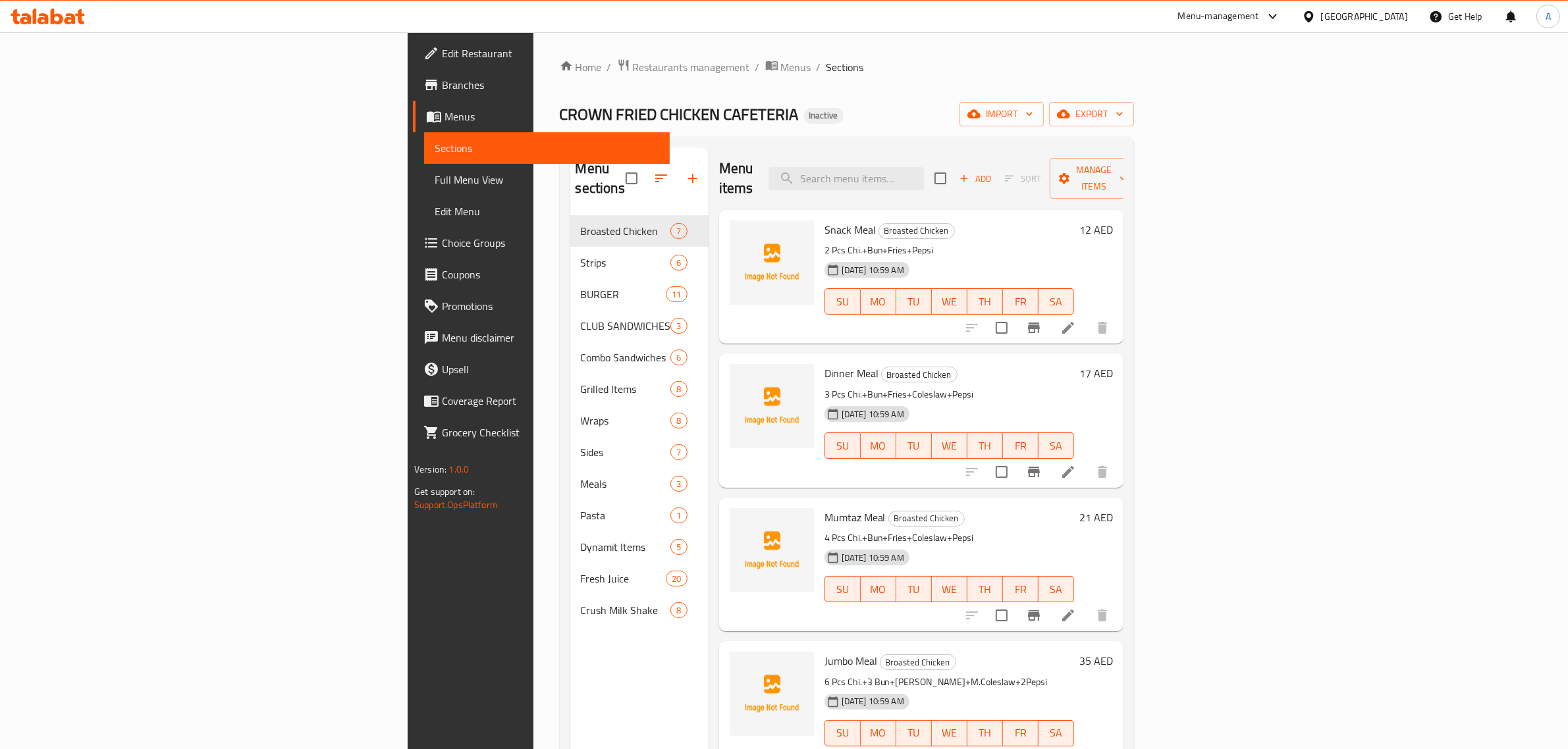
click at [734, 84] on div "Home / Restaurants management / Menus / Sections CROWN FRIED CHICKEN CAFETERIA …" at bounding box center [847, 483] width 574 height 848
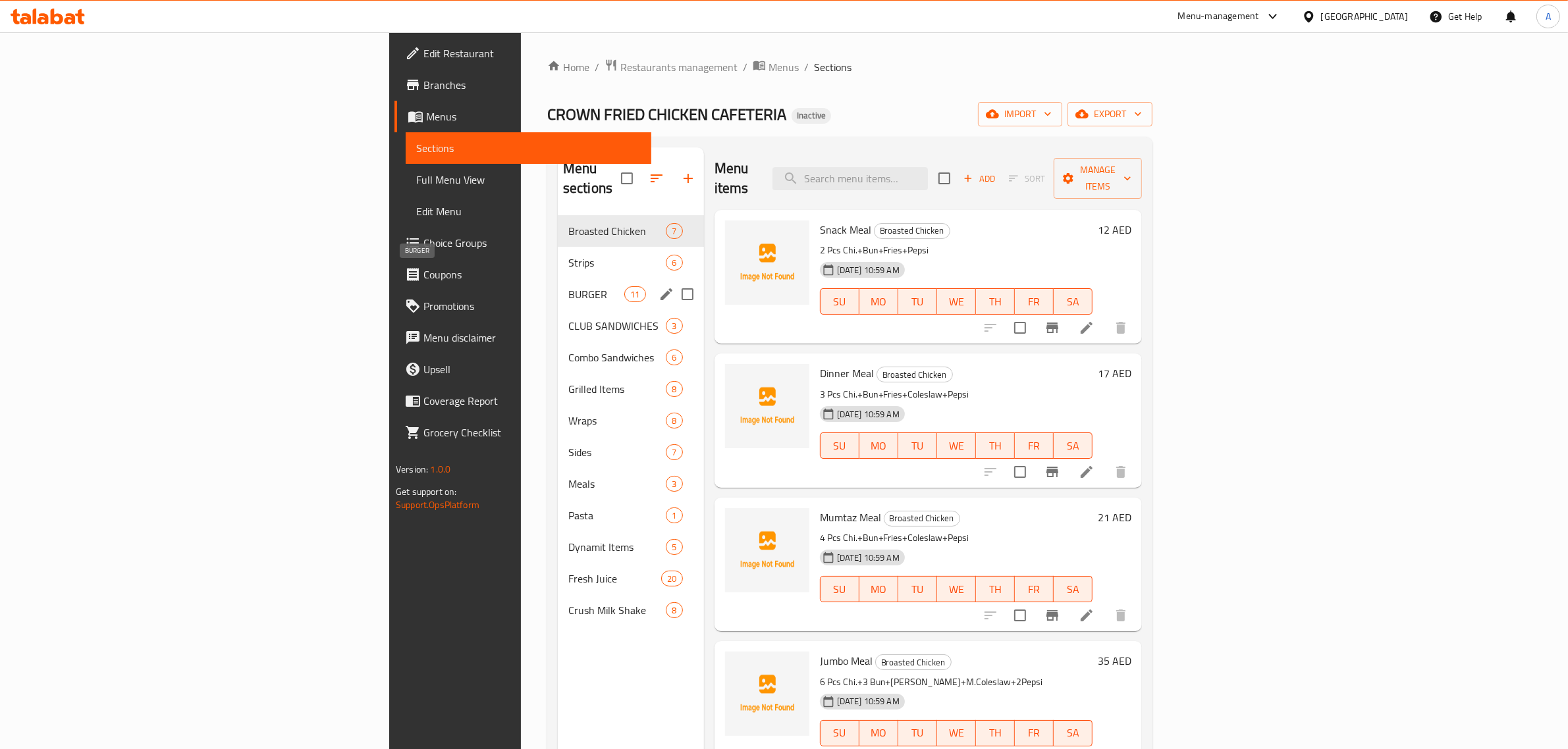
click at [568, 286] on span "BURGER" at bounding box center [596, 294] width 56 height 16
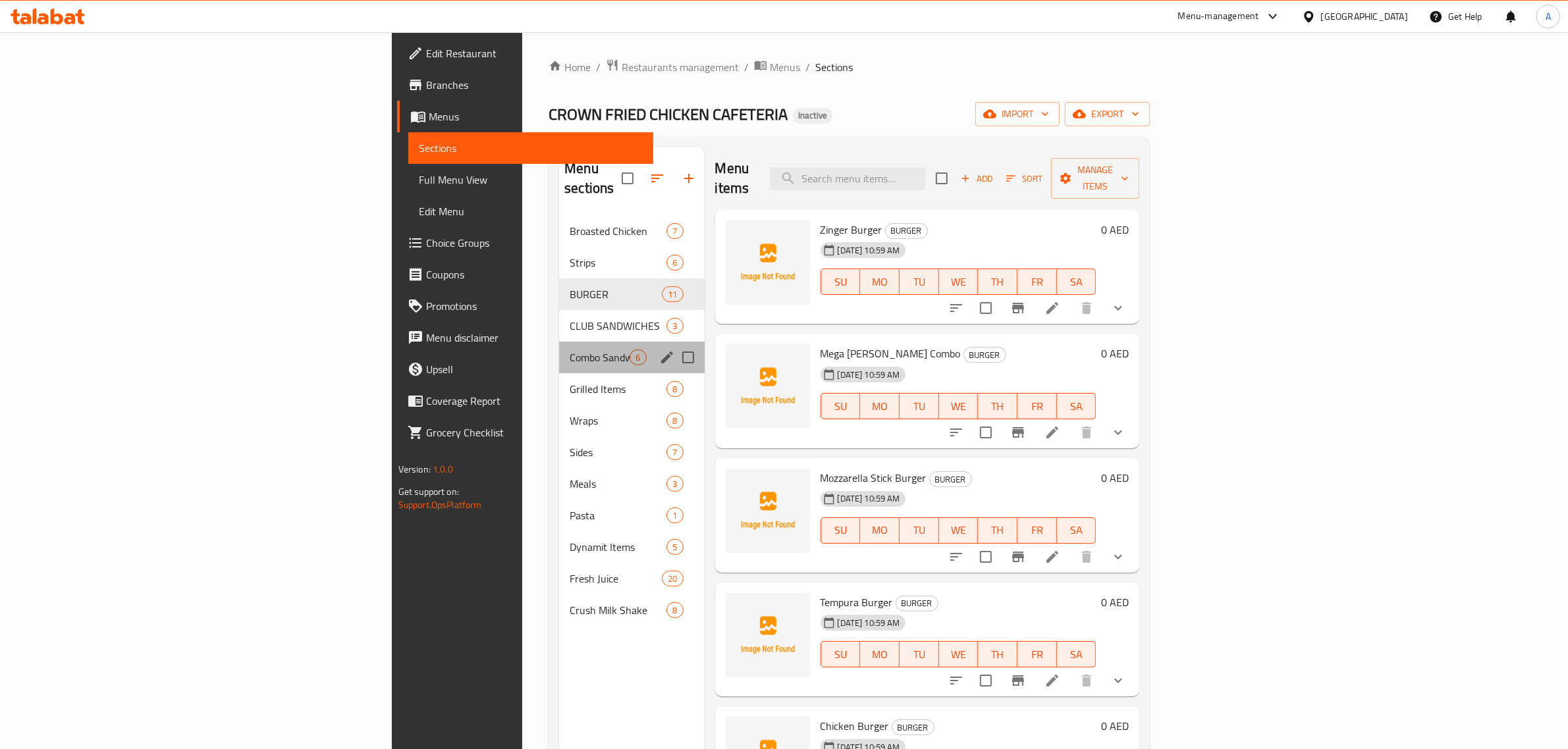
drag, startPoint x: 469, startPoint y: 326, endPoint x: 469, endPoint y: 346, distance: 20.0
click at [559, 341] on div "Combo Sandwiches 6" at bounding box center [632, 357] width 145 height 32
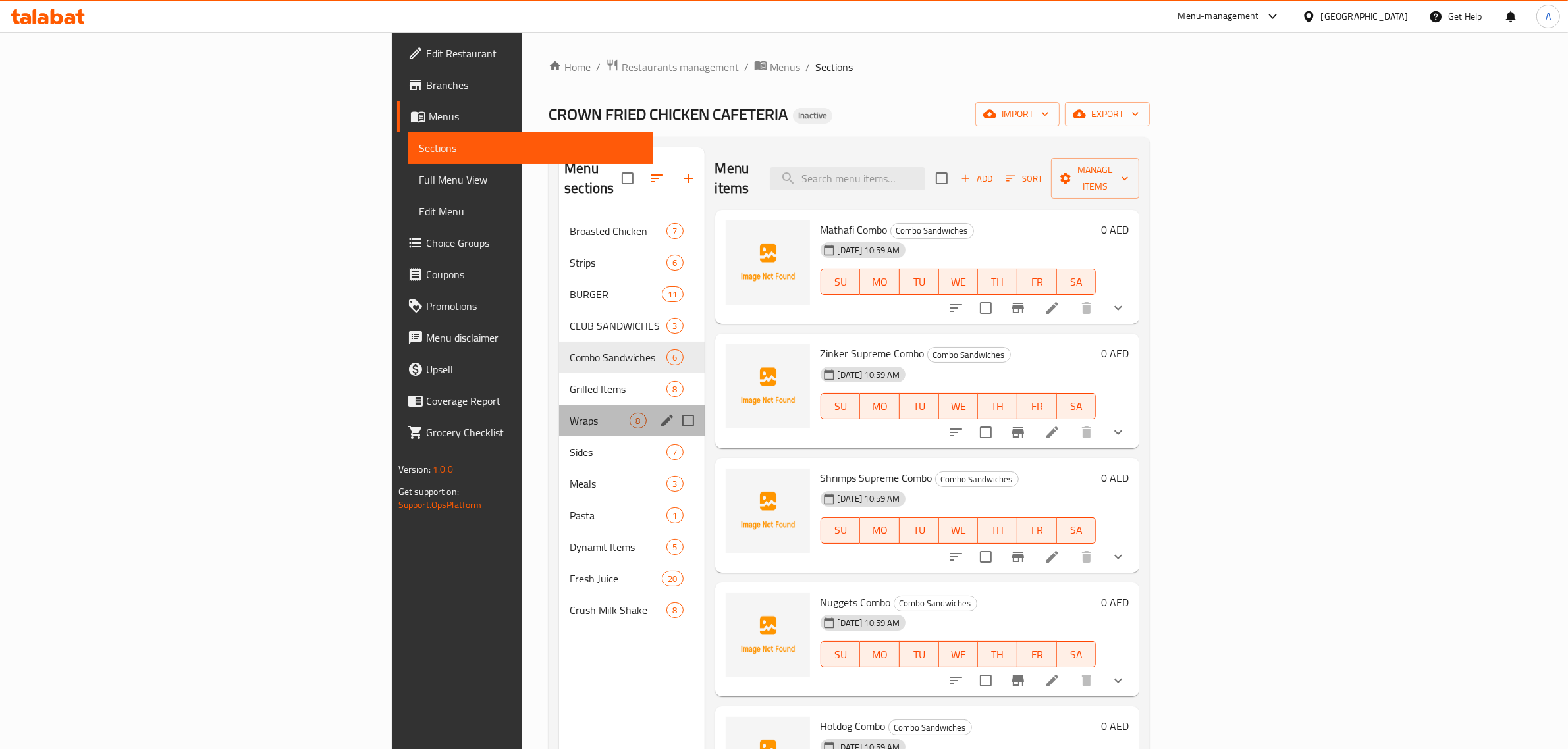
click at [559, 405] on div "Wraps 8" at bounding box center [632, 420] width 145 height 32
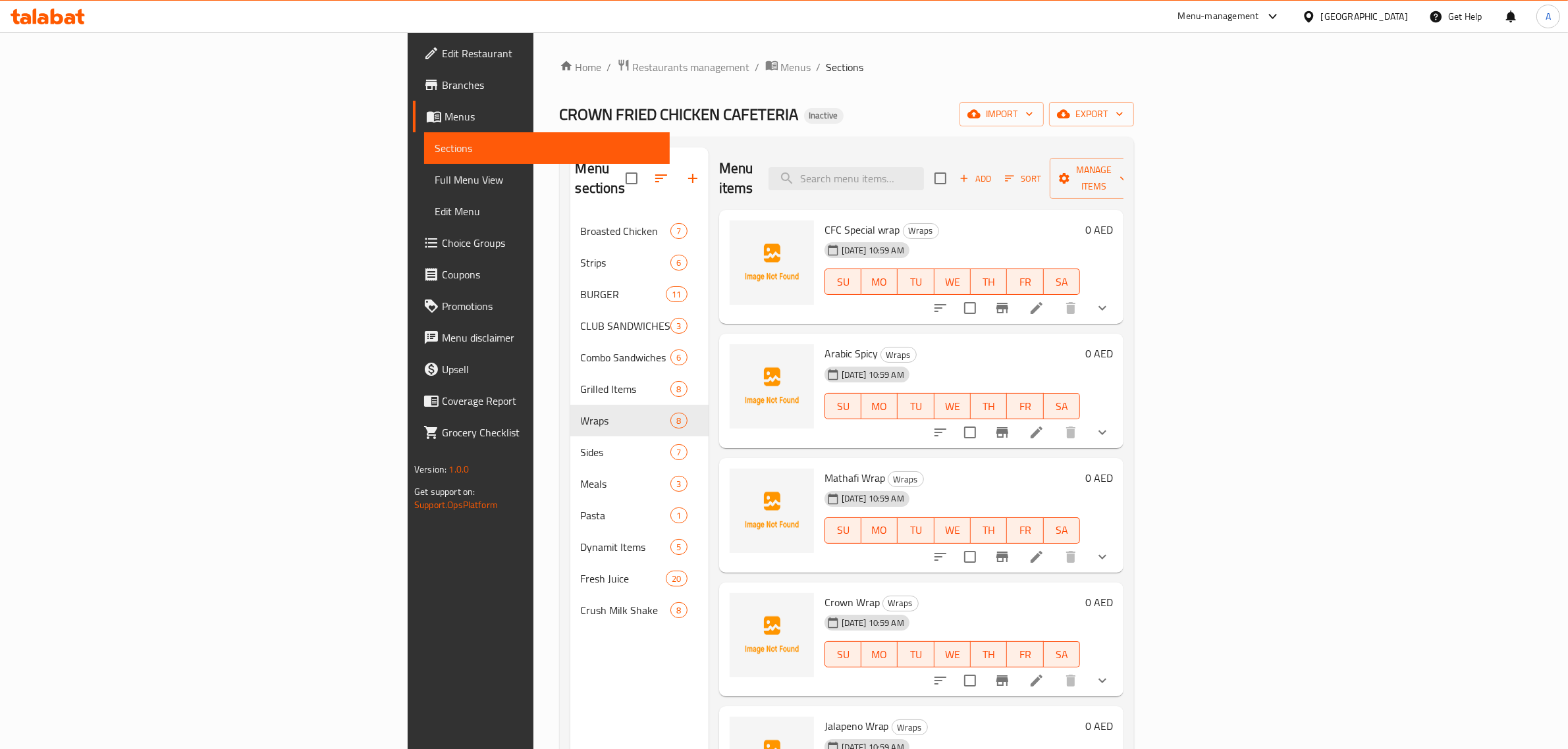
click at [442, 46] on span "Edit Restaurant" at bounding box center [550, 53] width 217 height 16
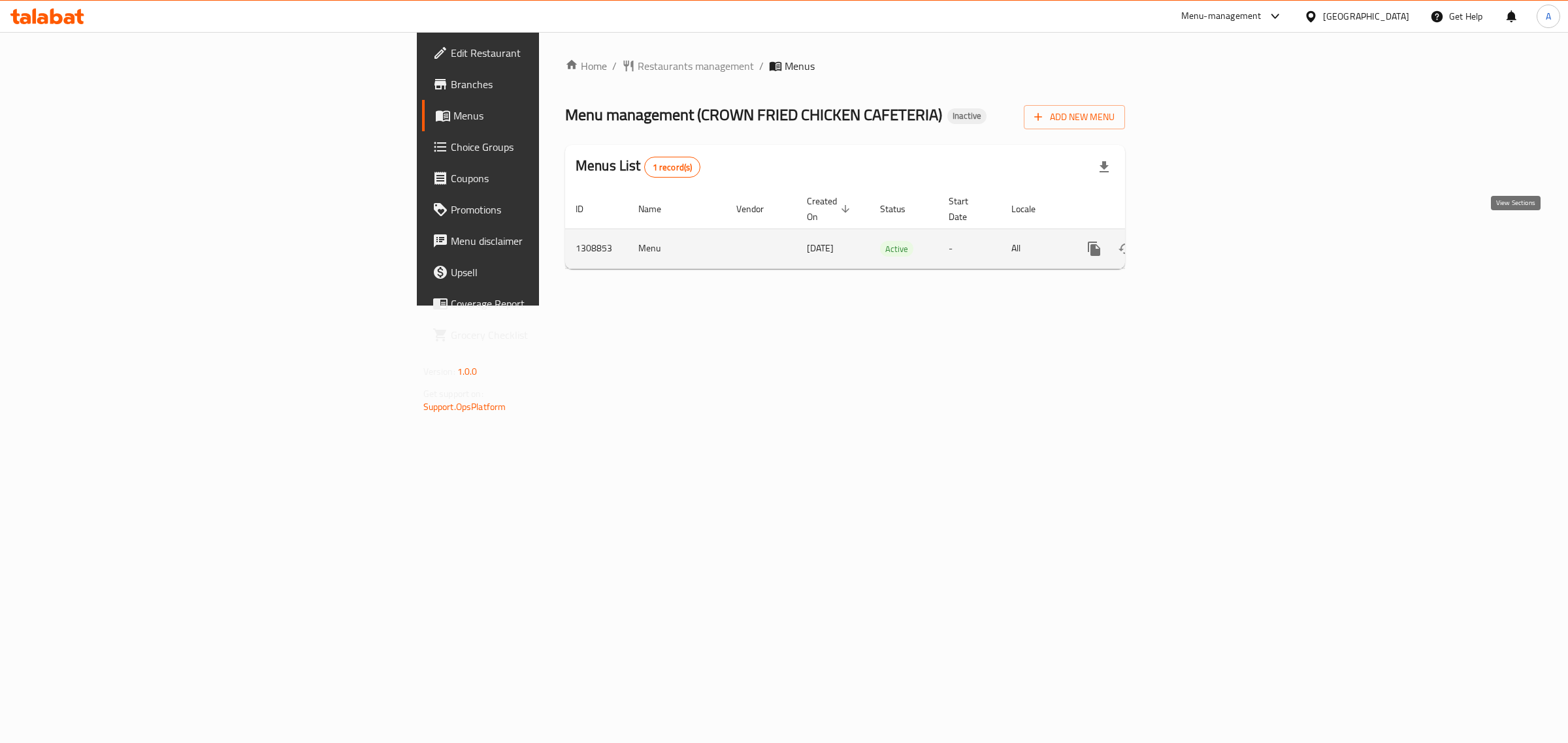
click at [1196, 241] on icon "enhanced table" at bounding box center [1188, 248] width 16 height 16
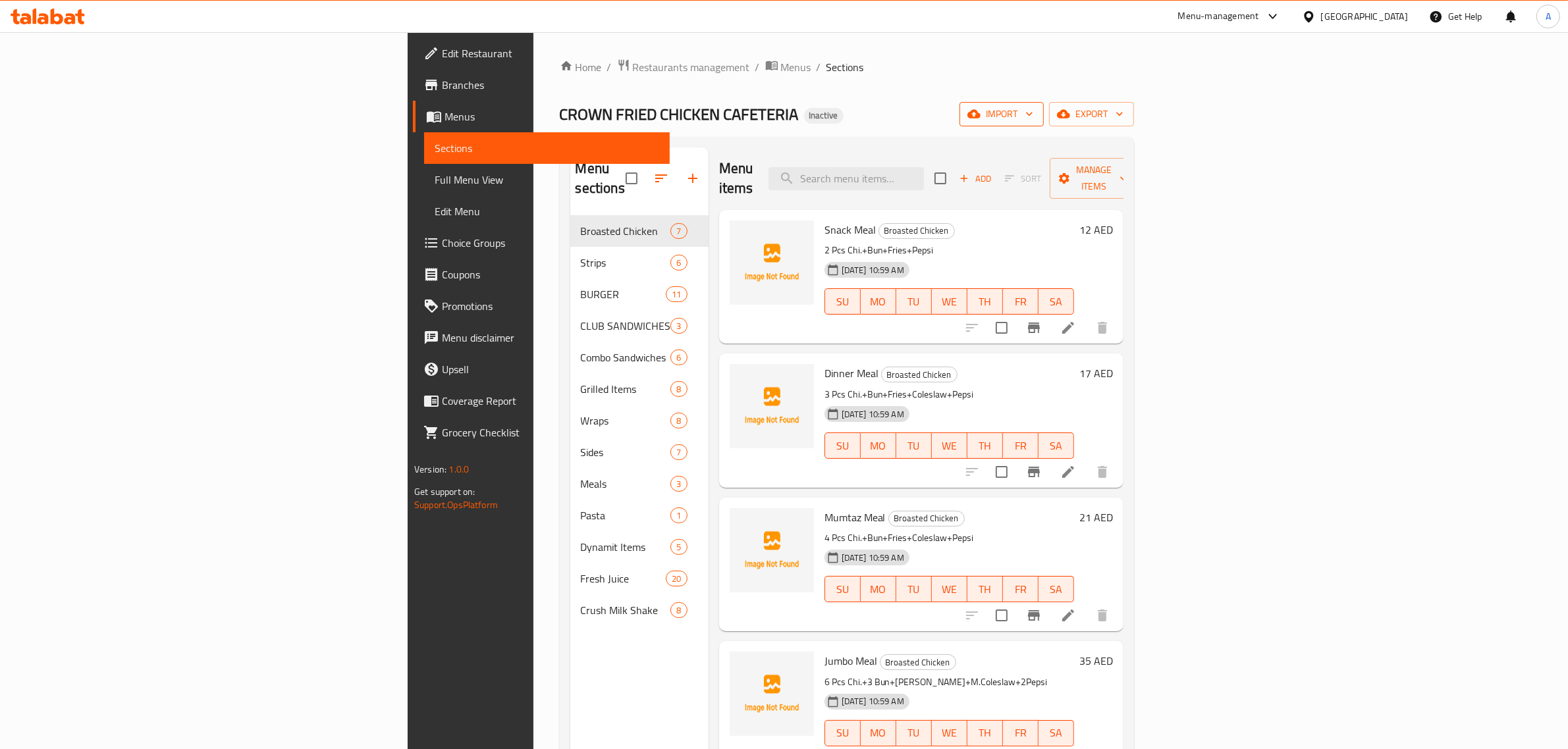
click at [1034, 113] on span "import" at bounding box center [1002, 115] width 63 height 17
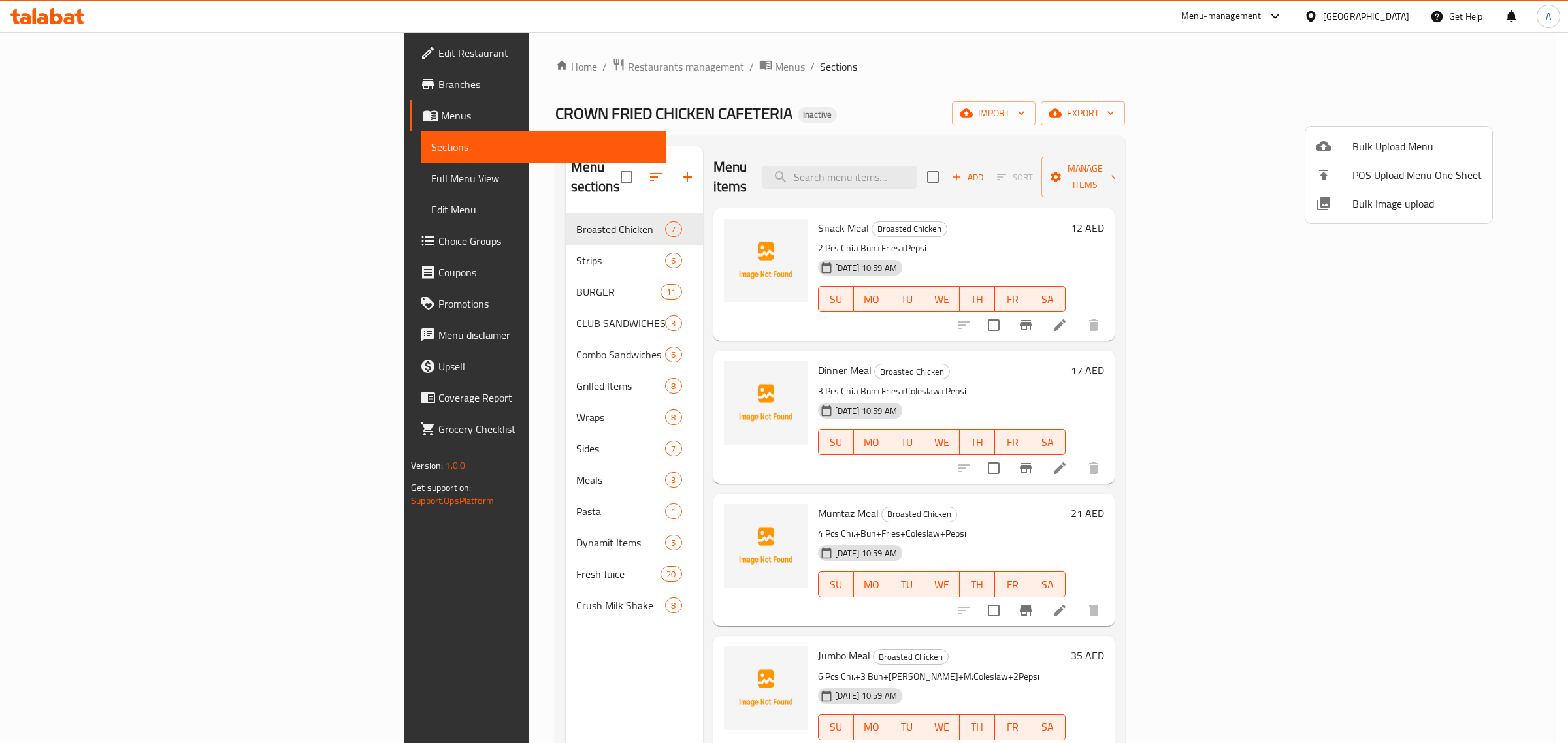
click at [1374, 212] on span "Bulk Image upload" at bounding box center [1417, 203] width 129 height 16
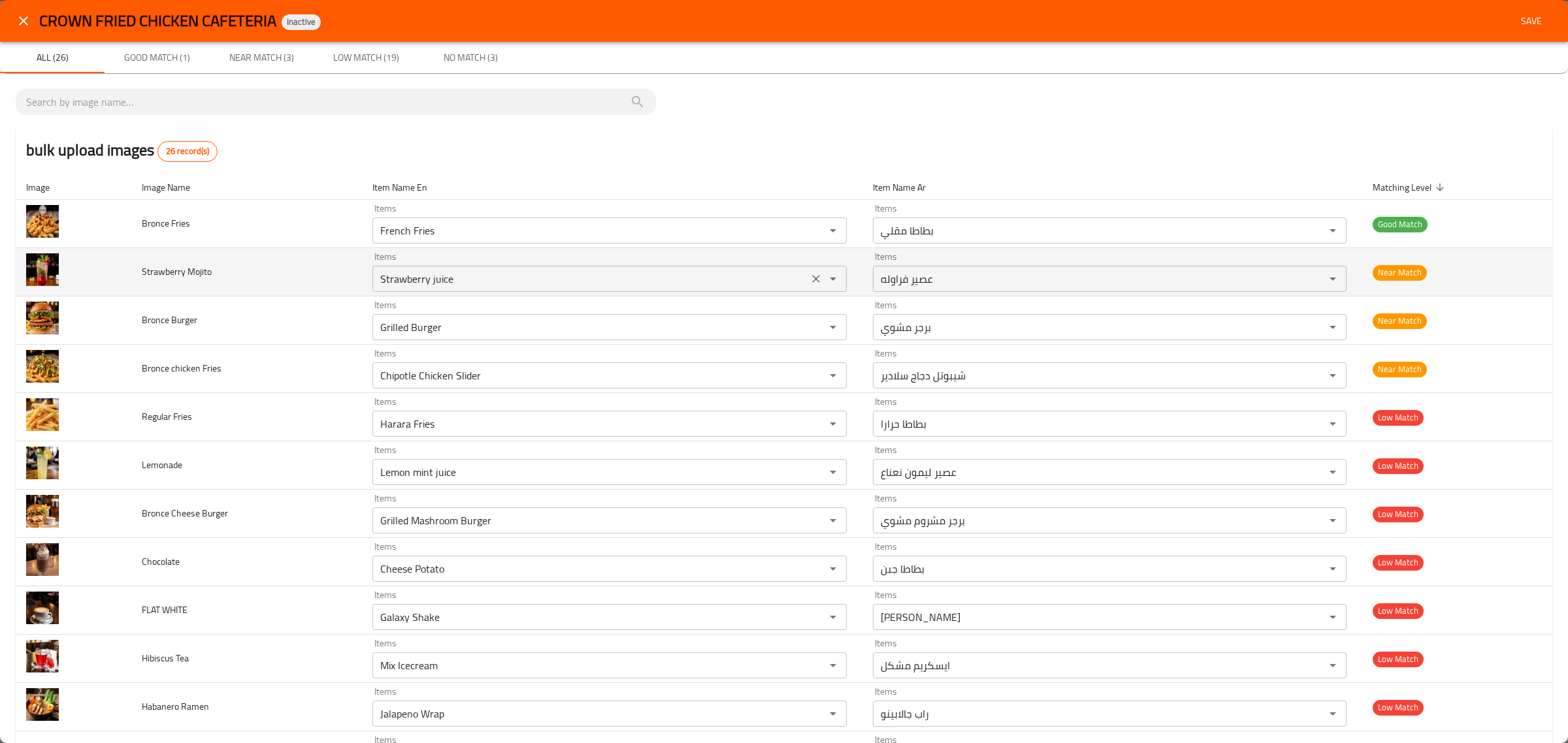
click at [530, 260] on div "Items Strawberry juice Items" at bounding box center [609, 271] width 474 height 40
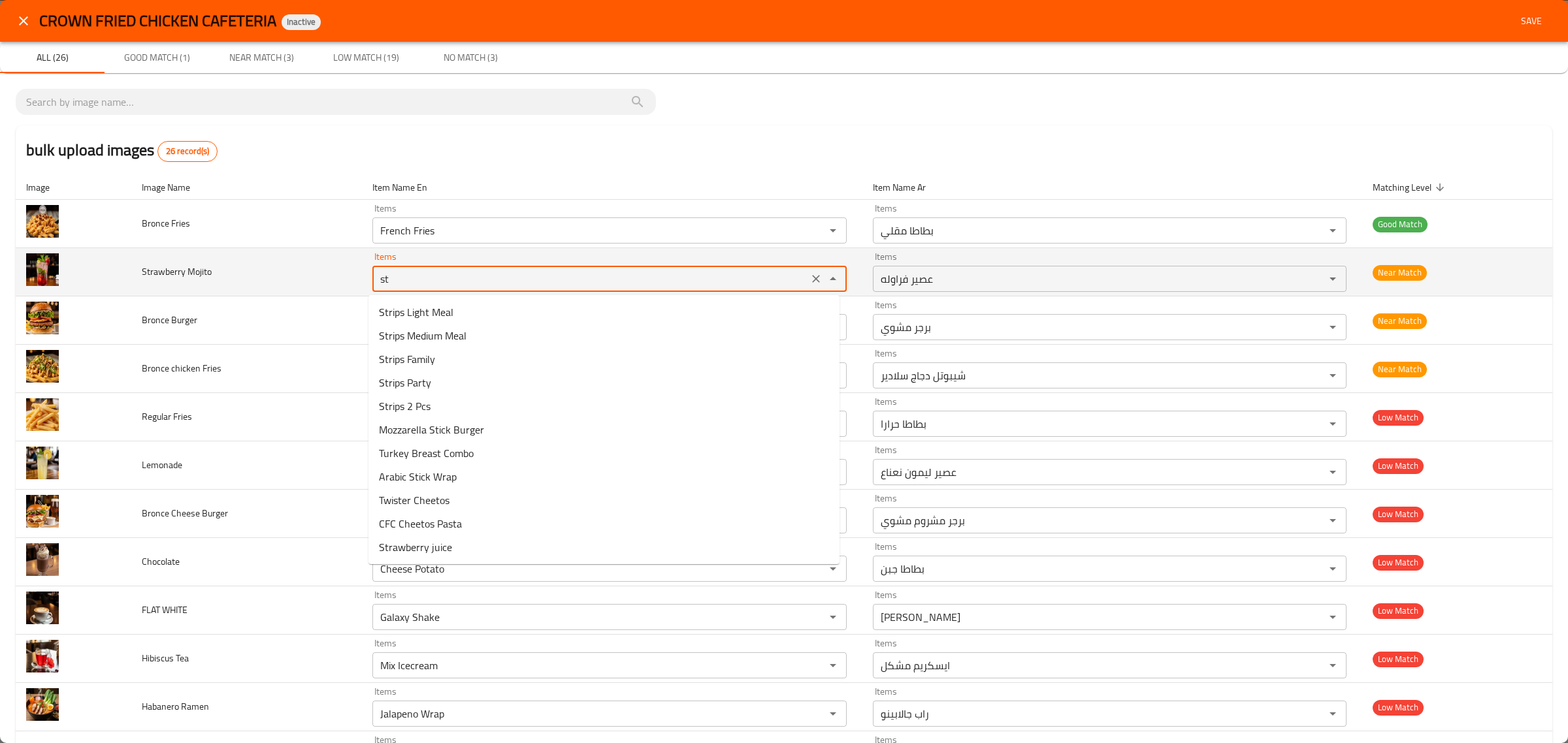
type Mojito "s"
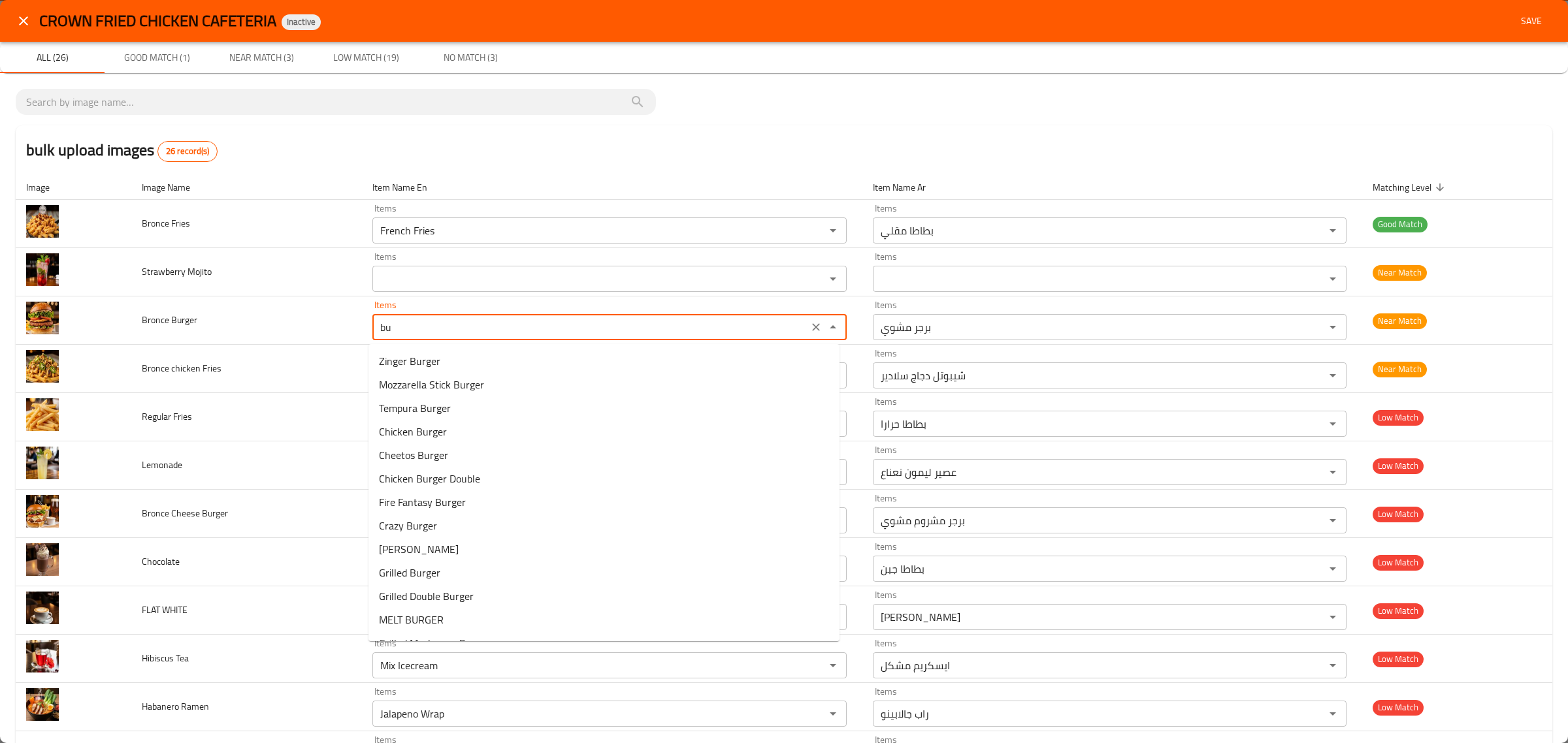
type Burger "b"
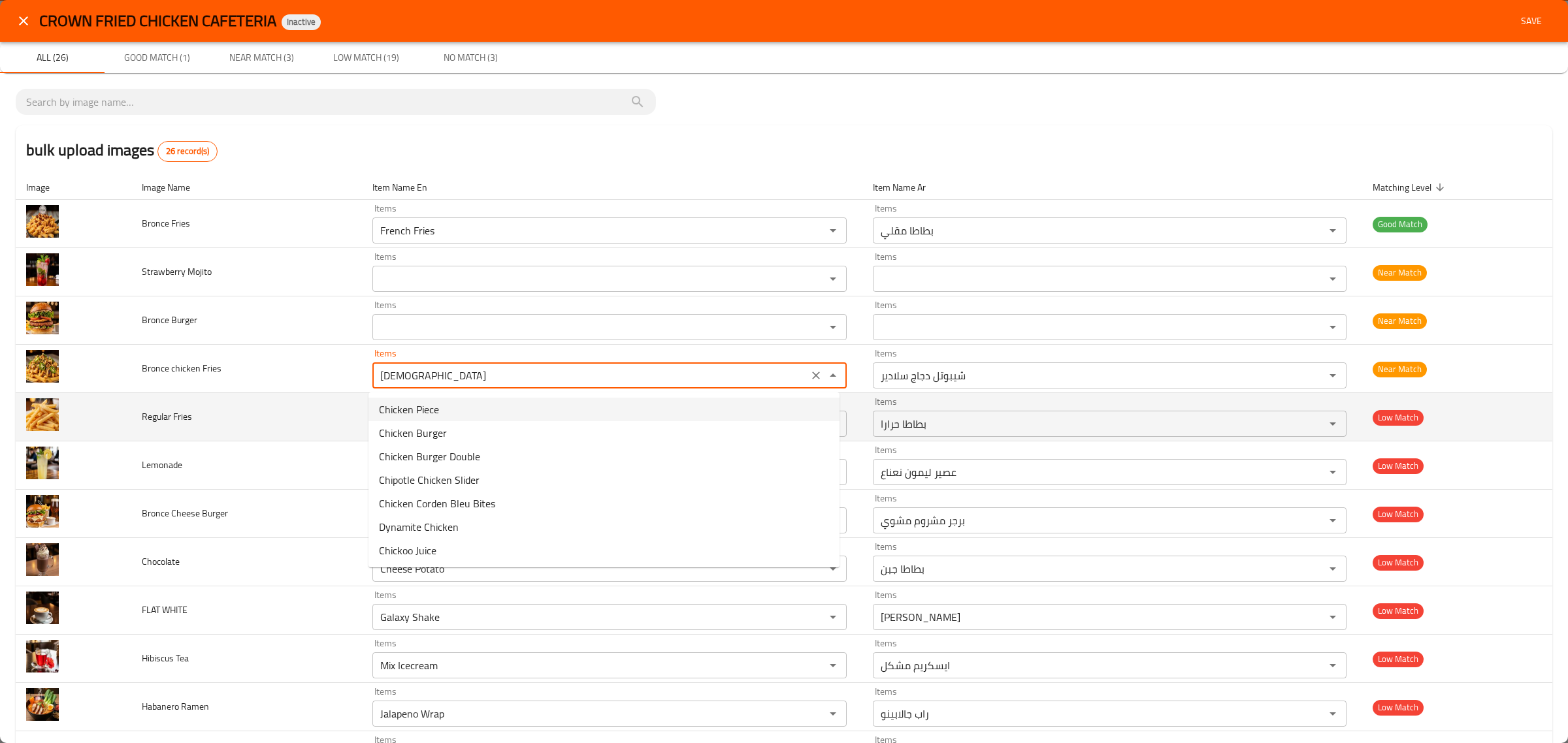
type Fries "Chipotle Chicken Slider"
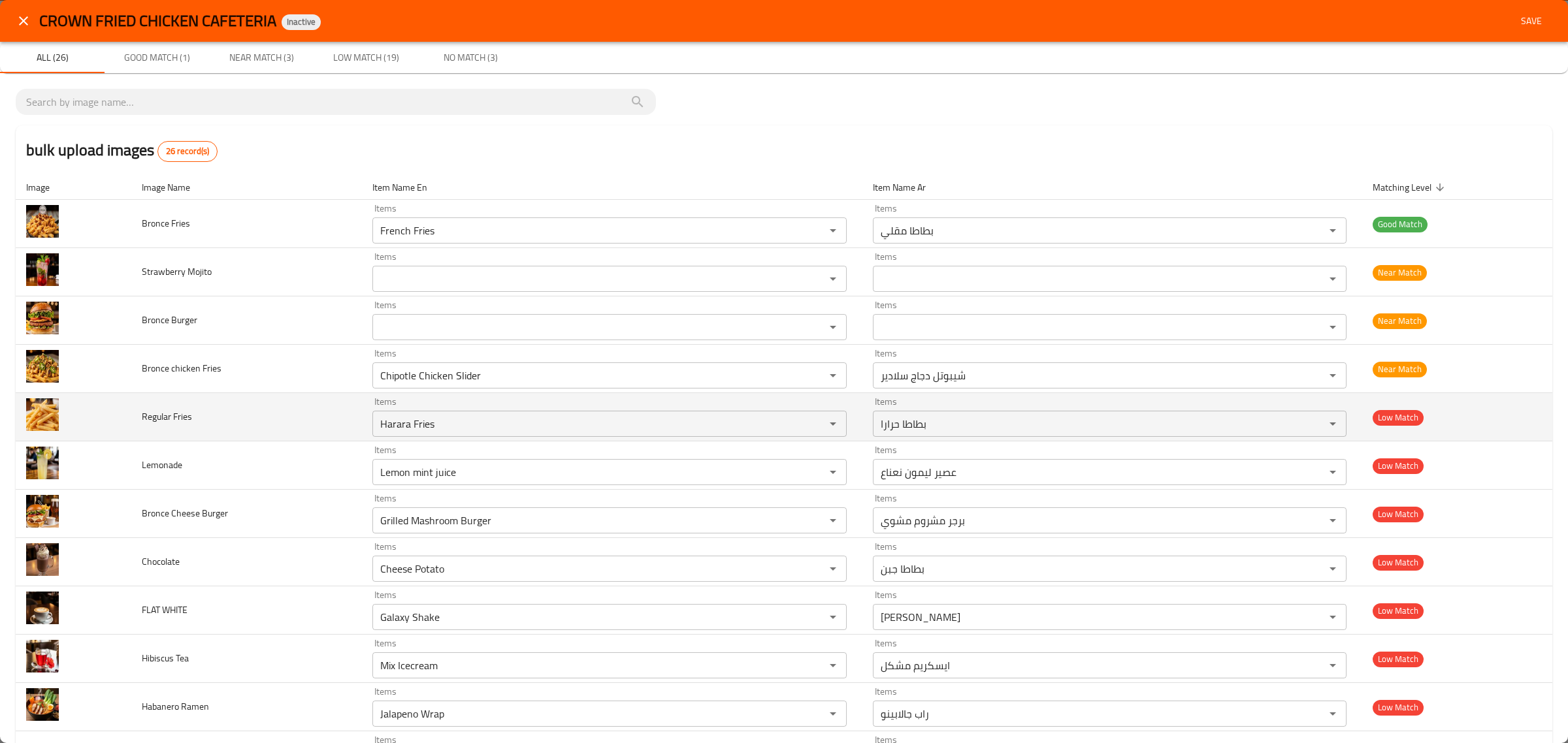
click at [328, 397] on td "Regular Fries" at bounding box center [247, 417] width 230 height 49
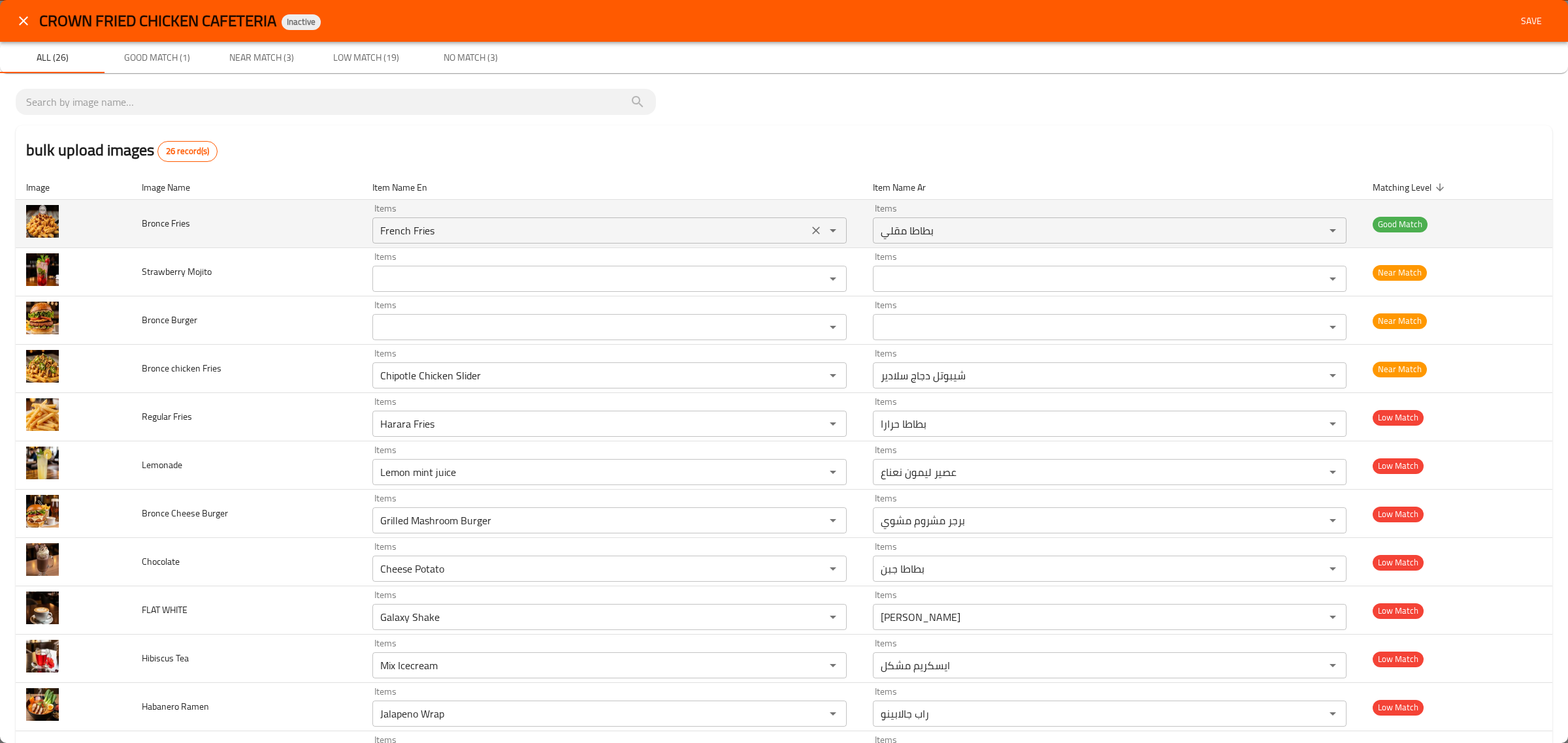
click at [810, 225] on icon "Clear" at bounding box center [816, 230] width 13 height 13
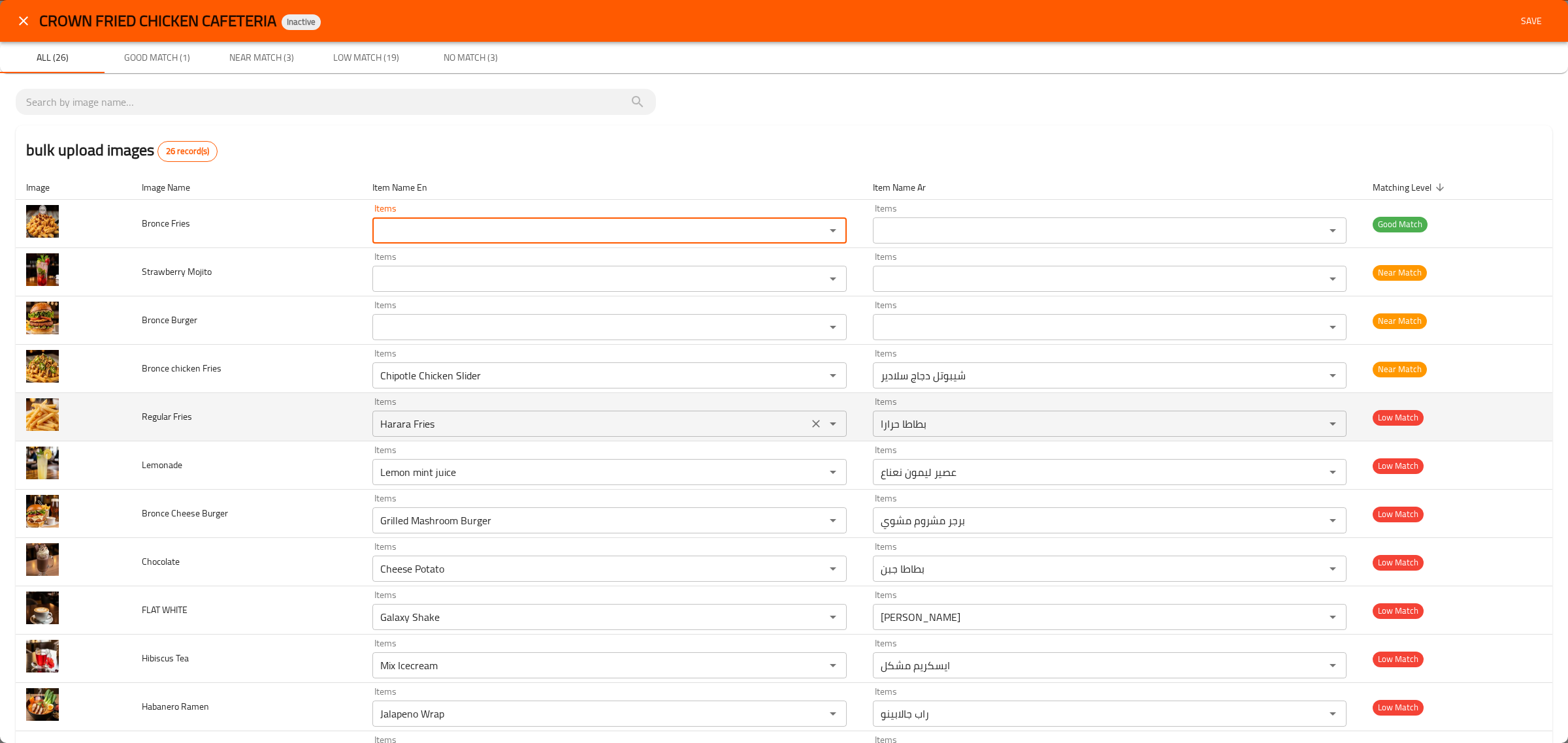
click at [523, 428] on Fries "Harara Fries" at bounding box center [590, 424] width 428 height 18
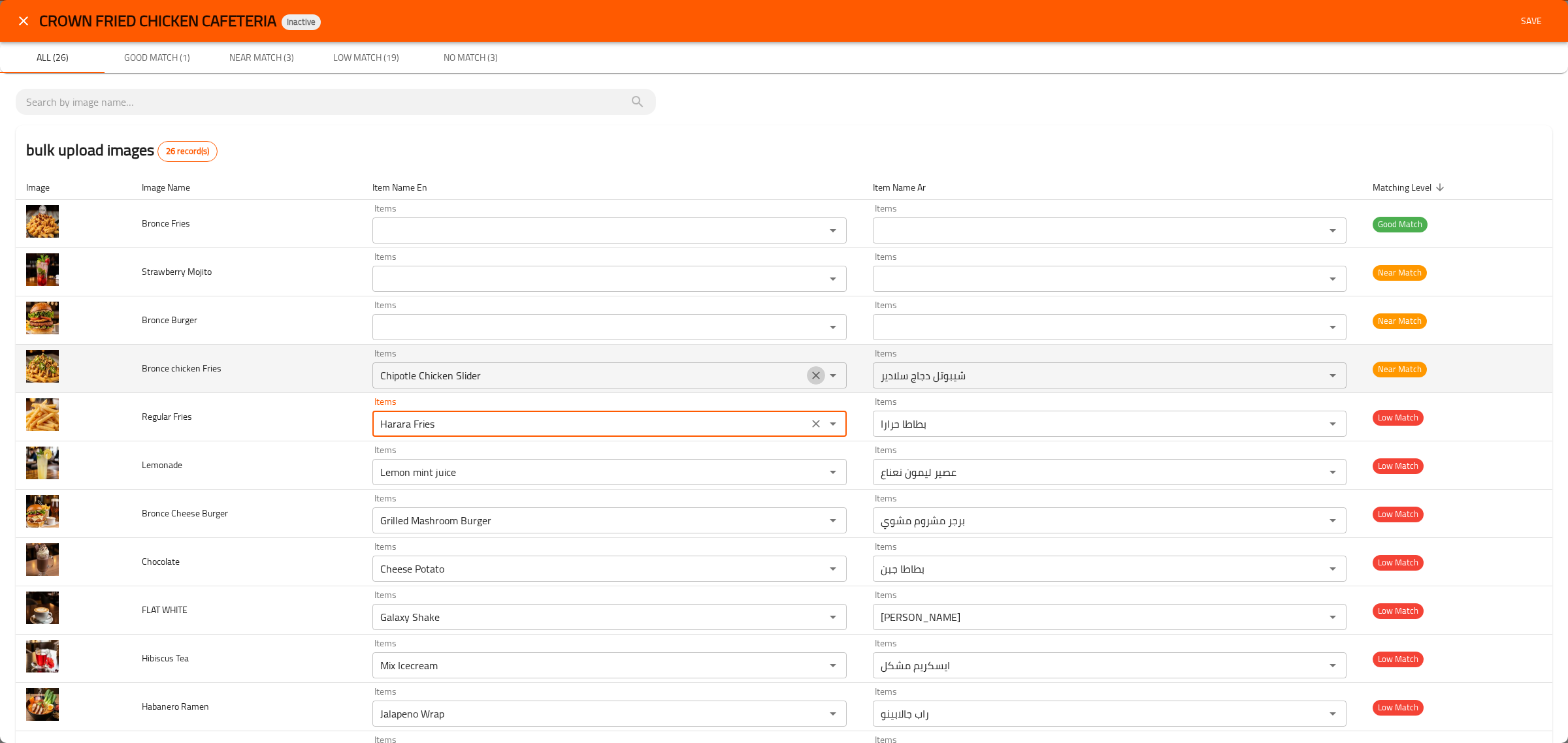
drag, startPoint x: 804, startPoint y: 374, endPoint x: 748, endPoint y: 407, distance: 65.0
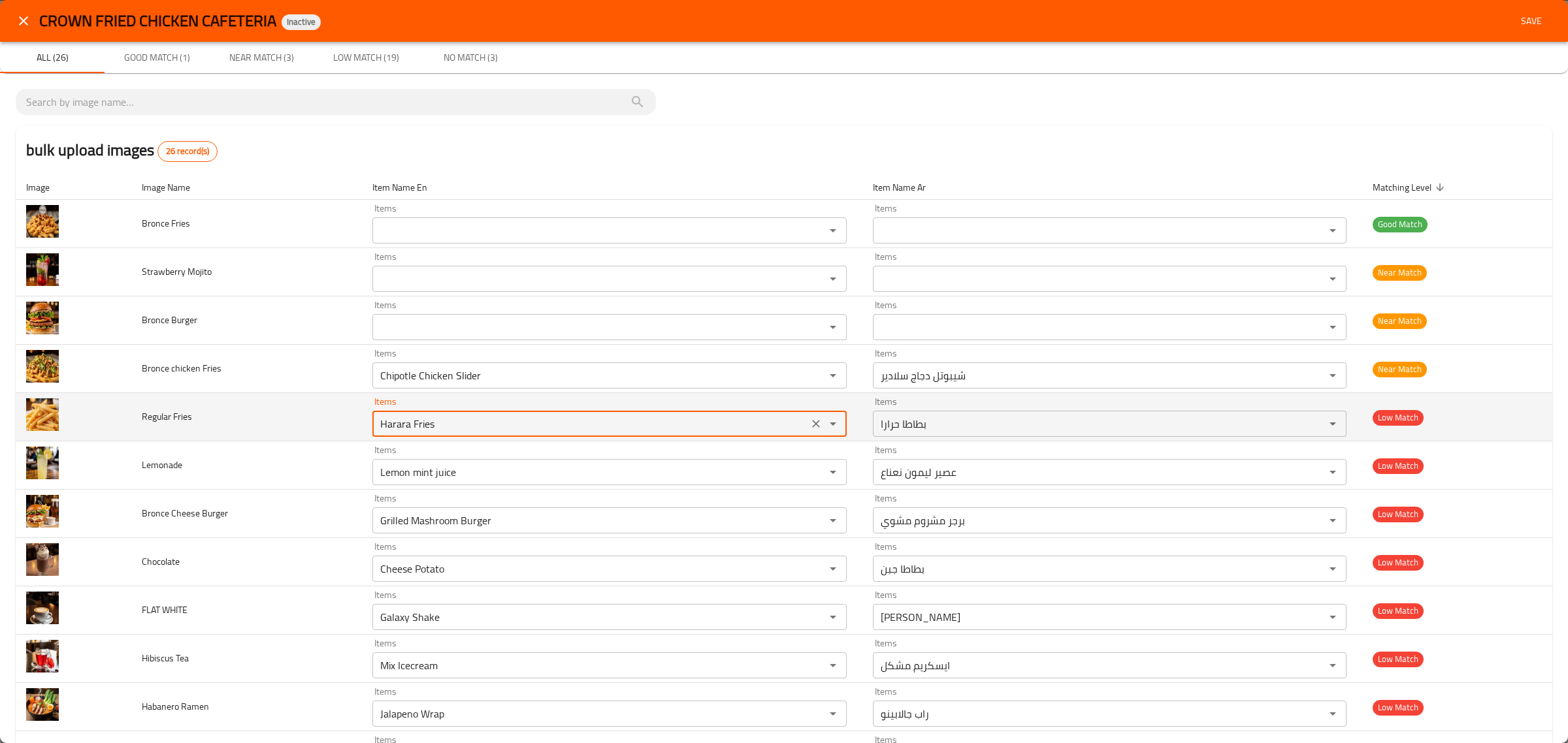
click at [810, 374] on icon "Clear" at bounding box center [816, 375] width 13 height 13
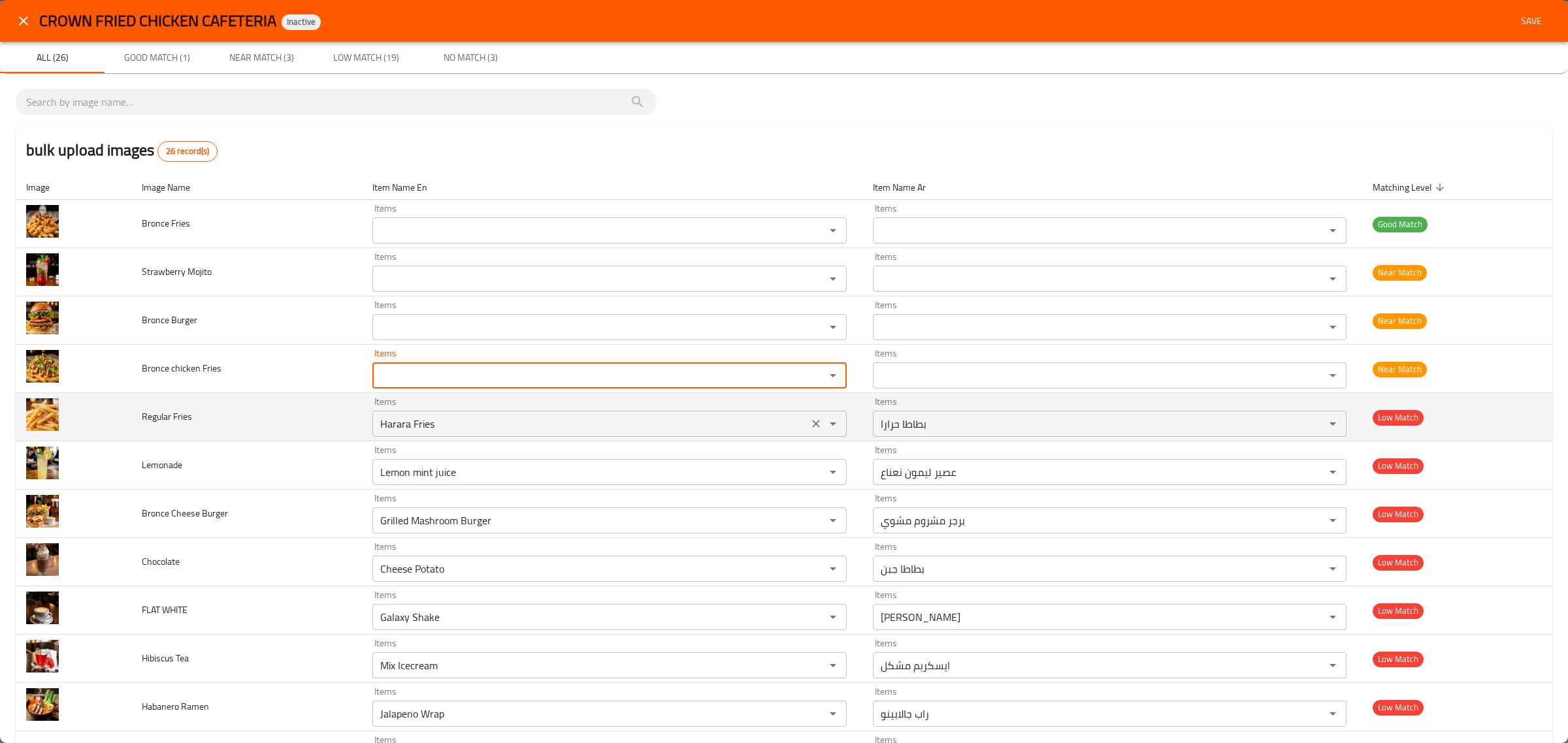
click at [663, 433] on Fries "Harara Fries" at bounding box center [590, 424] width 428 height 18
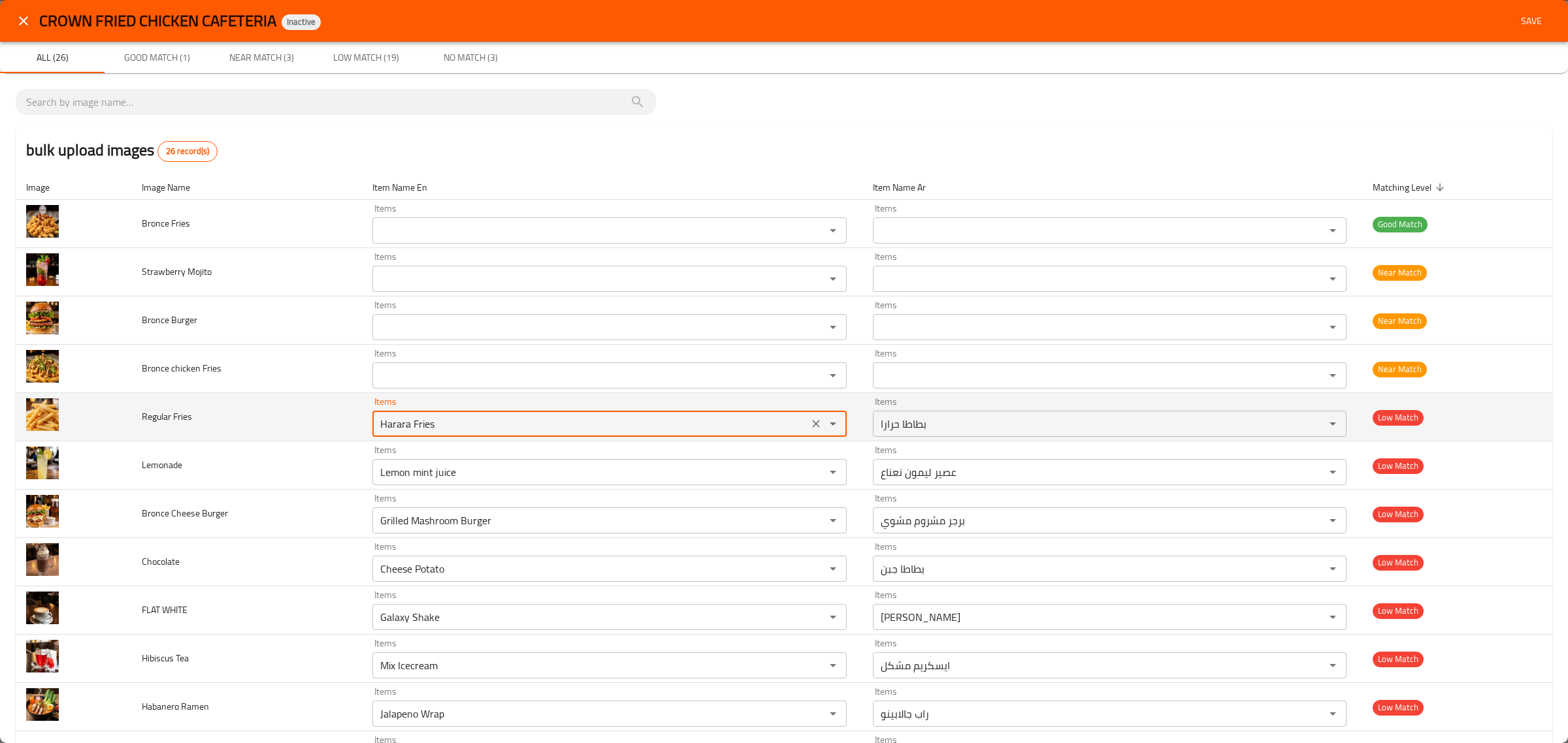
click at [663, 433] on Fries "Harara Fries" at bounding box center [590, 424] width 428 height 18
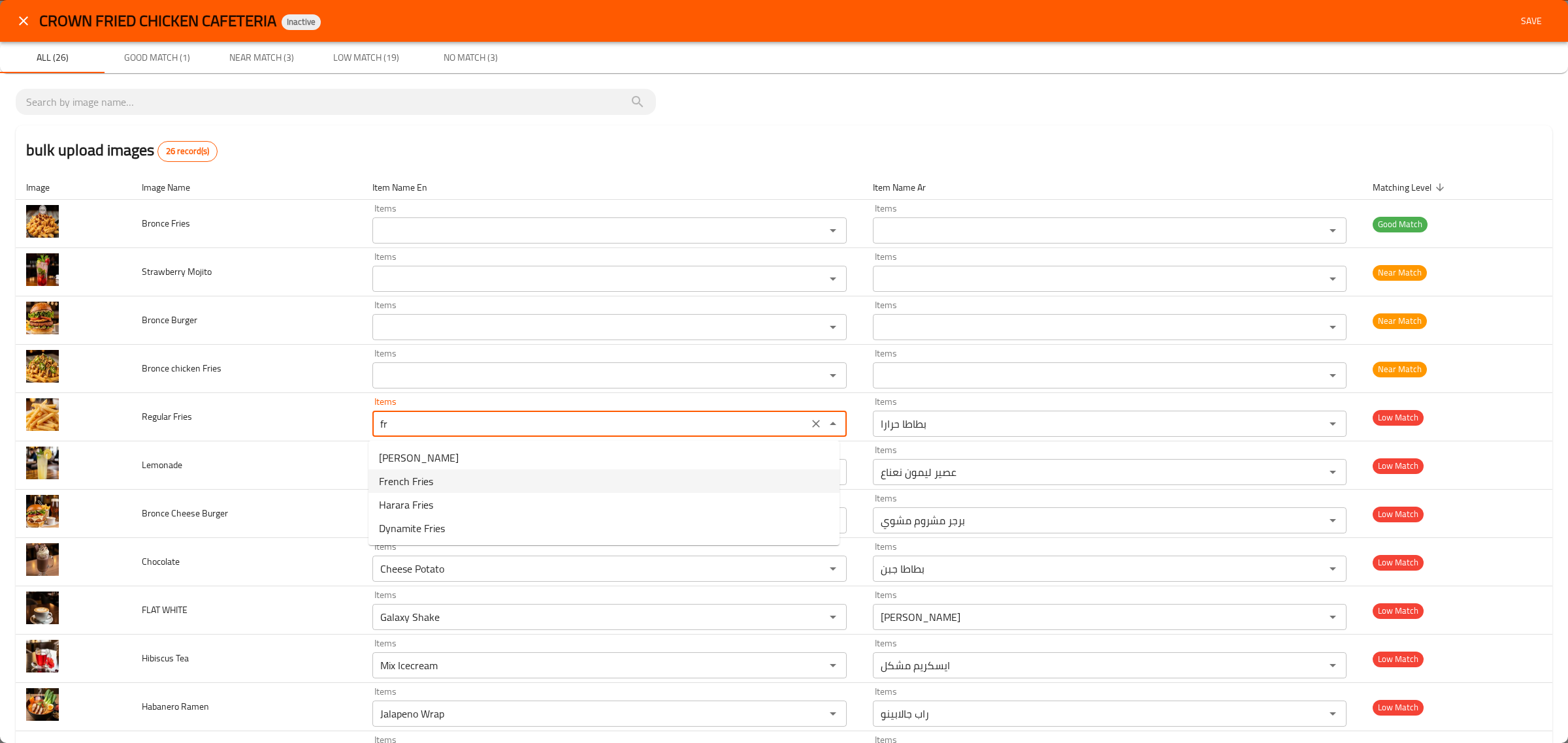
click at [531, 478] on Fries-option-1 "French Fries" at bounding box center [604, 481] width 471 height 23
type Fries "French Fries"
type Fries-ar "بطاطا مقلي"
type Fries "French Fries"
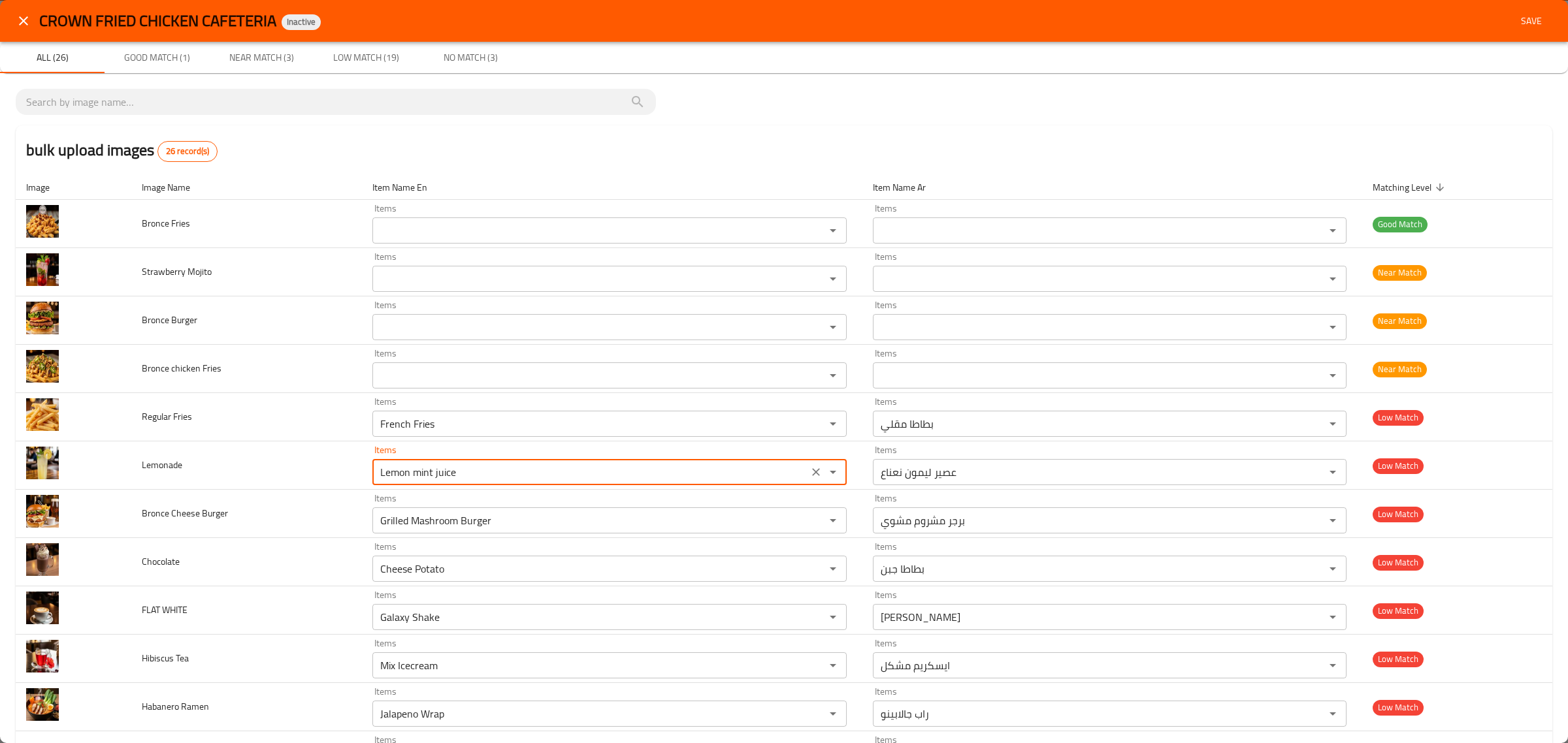
click at [531, 478] on input "Lemon mint juice" at bounding box center [590, 472] width 428 height 18
click at [389, 499] on span "Lemon mint juice" at bounding box center [416, 506] width 76 height 16
type input "Lemon mint juice"
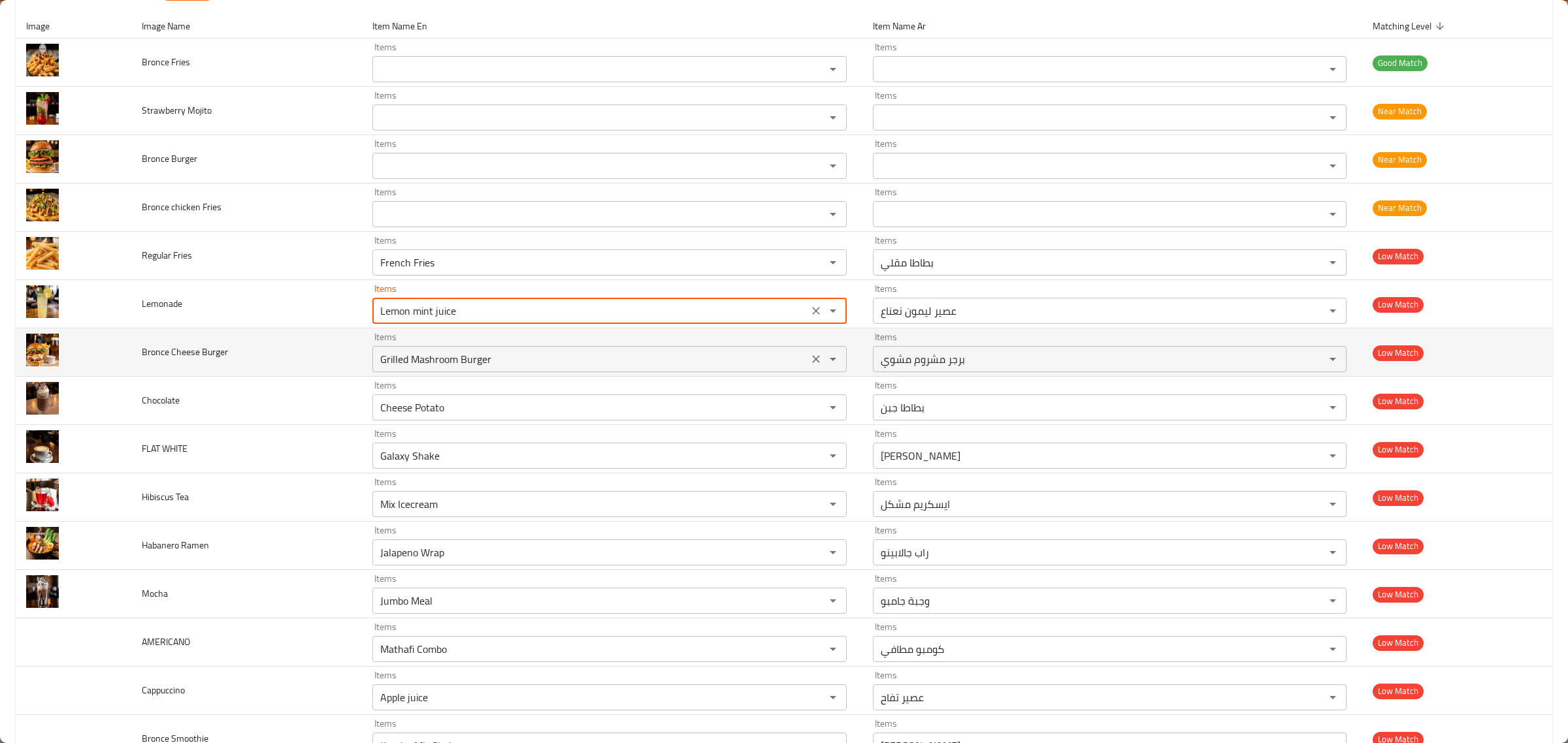
scroll to position [163, 0]
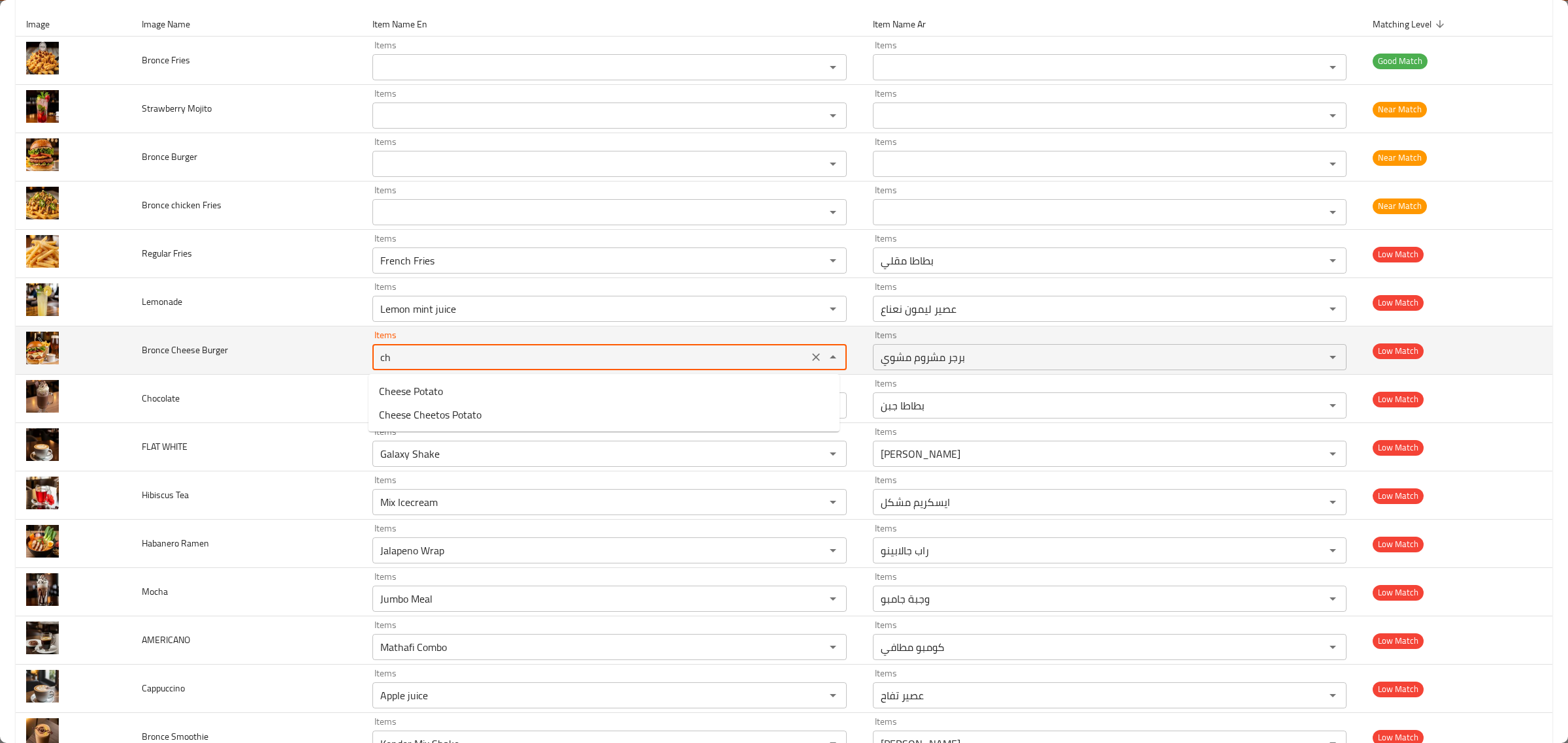
type Burger "c"
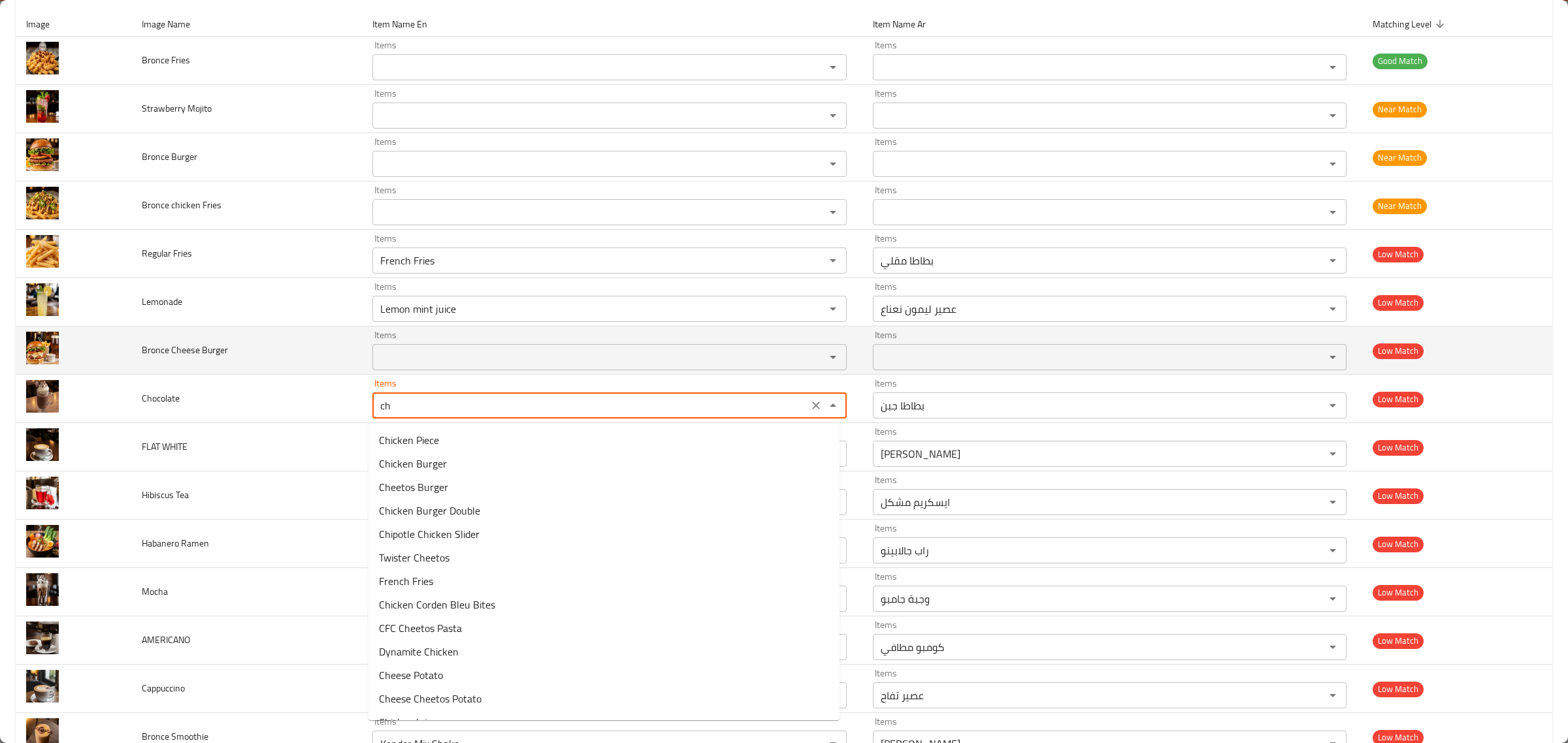
type input "c"
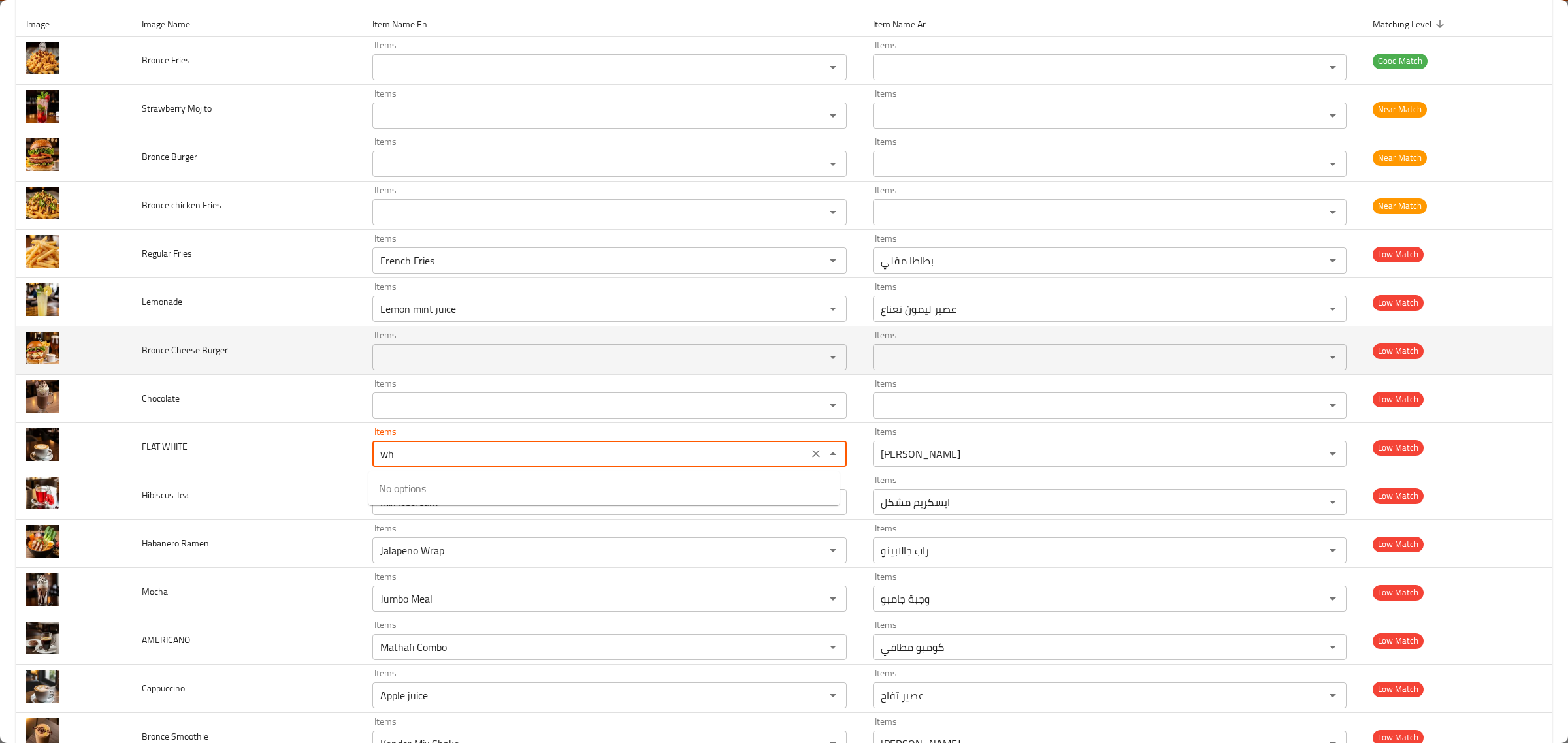
type WHITE "w"
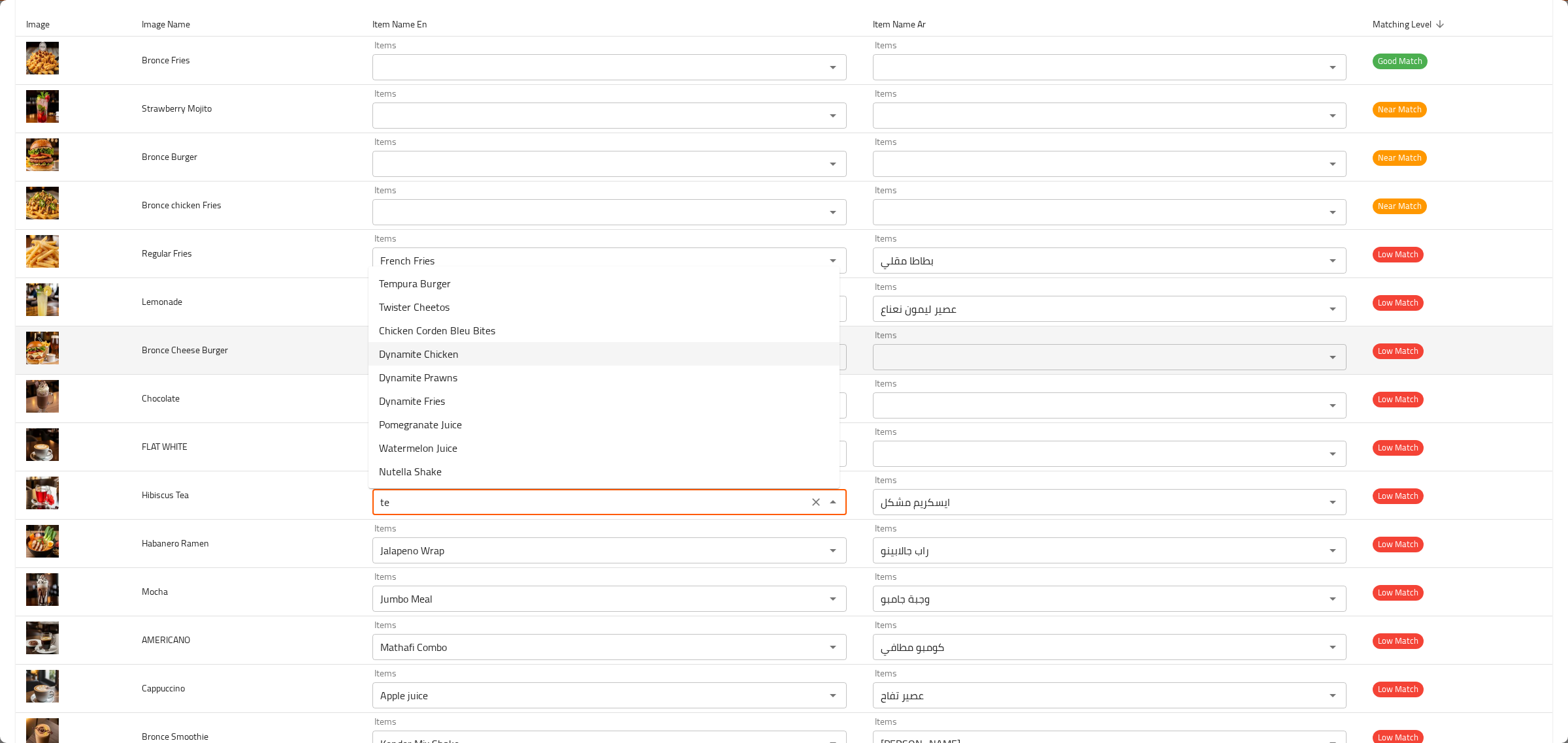
type Tea "t"
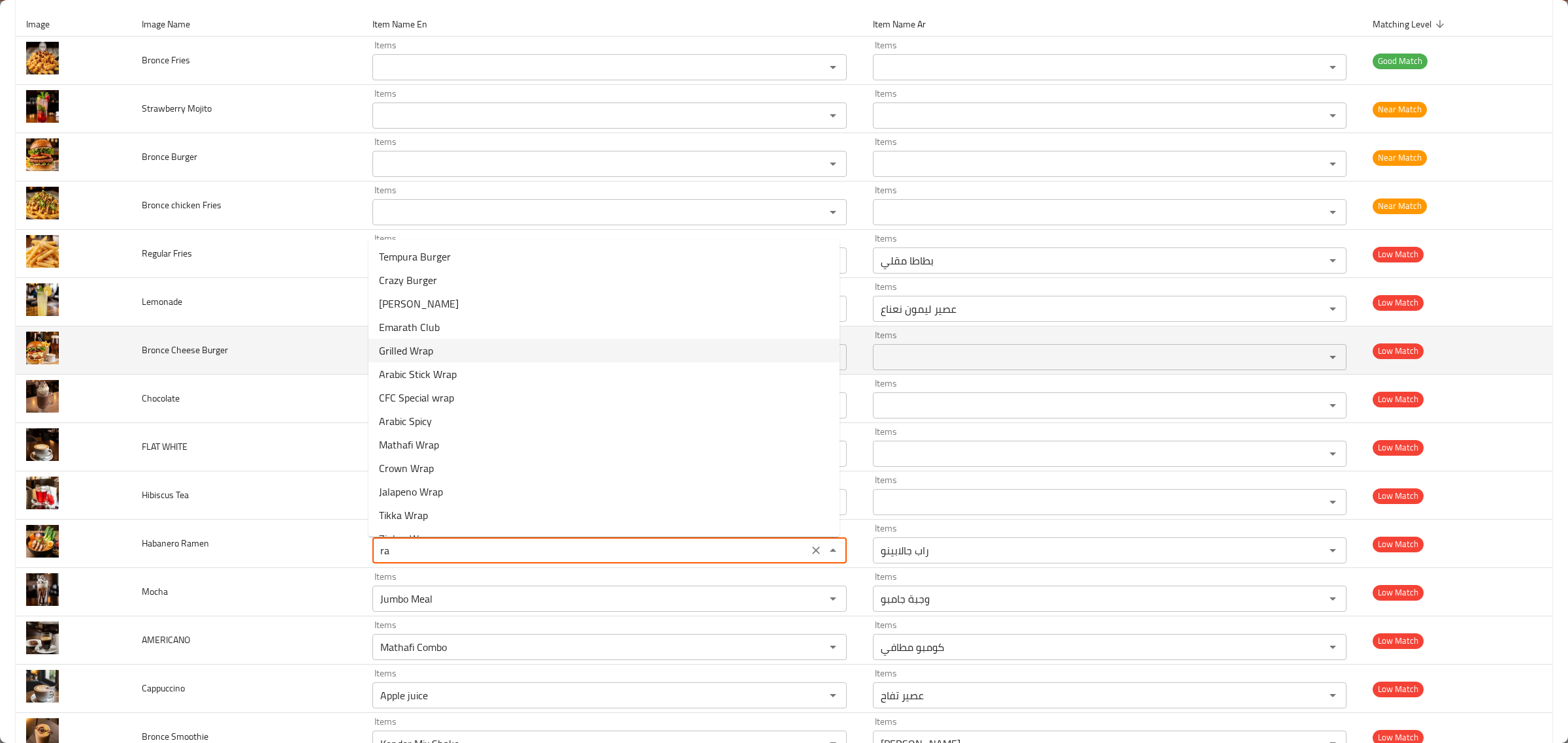
type Ramen "r"
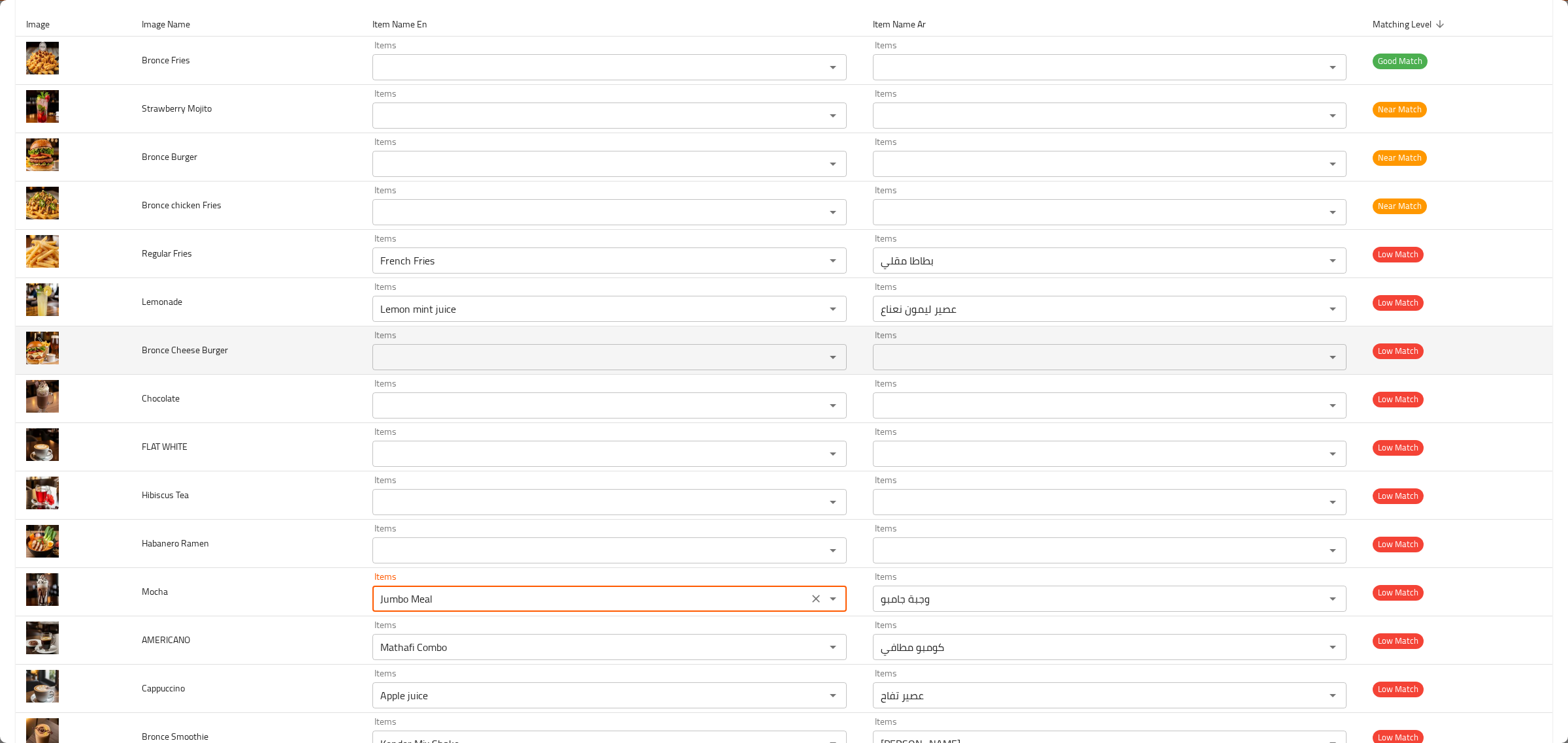
type input "o"
type input "m"
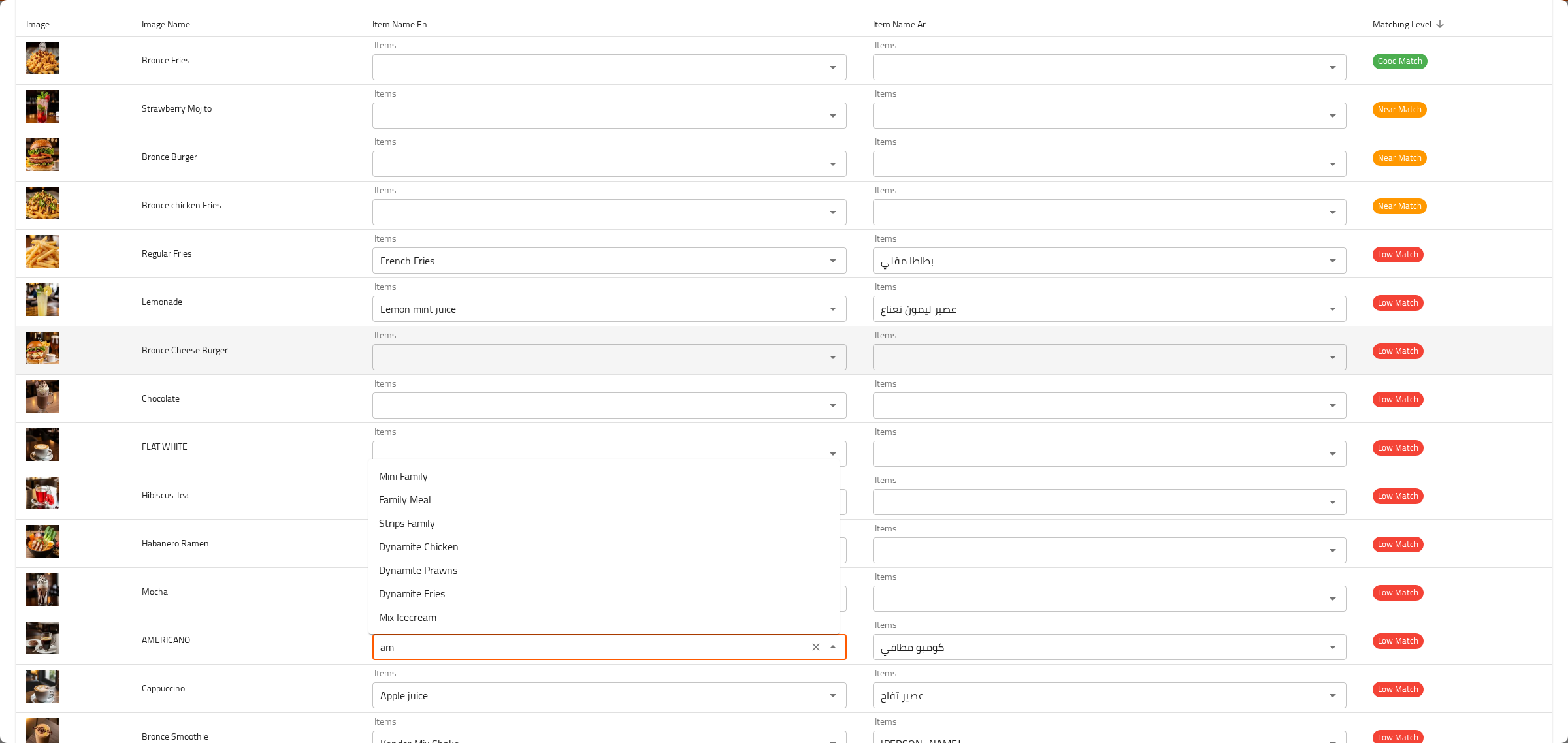
type input "a"
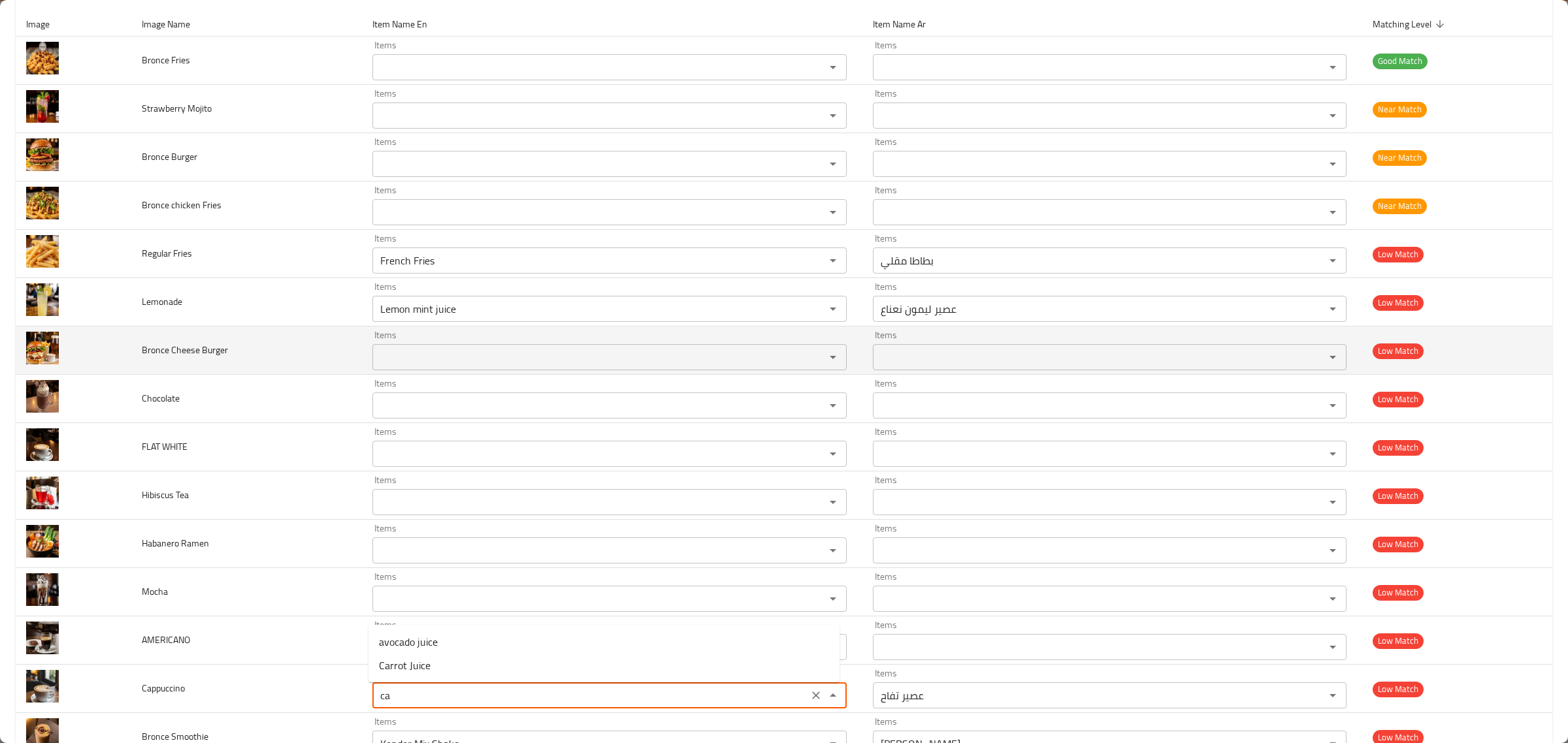
type input "c"
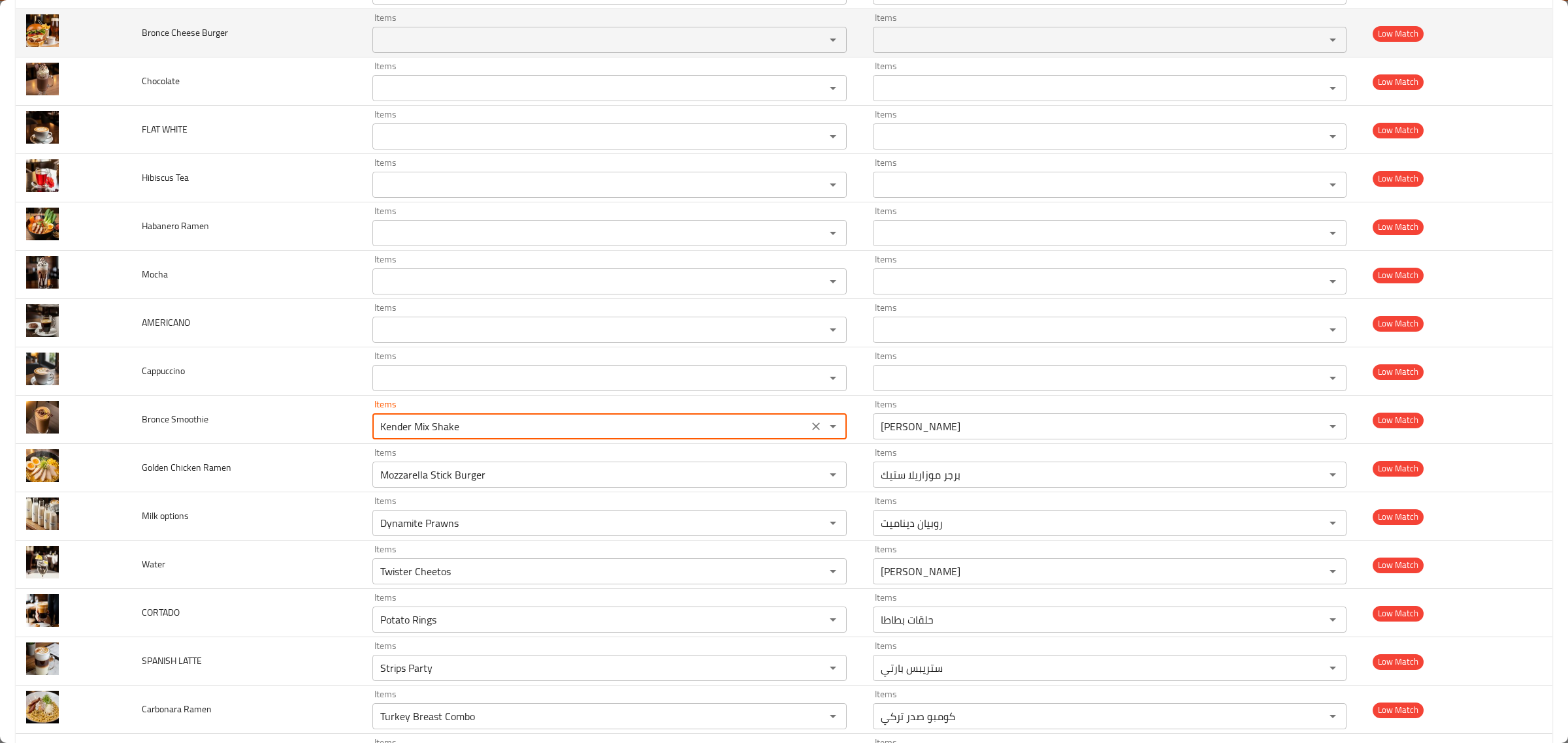
scroll to position [488, 0]
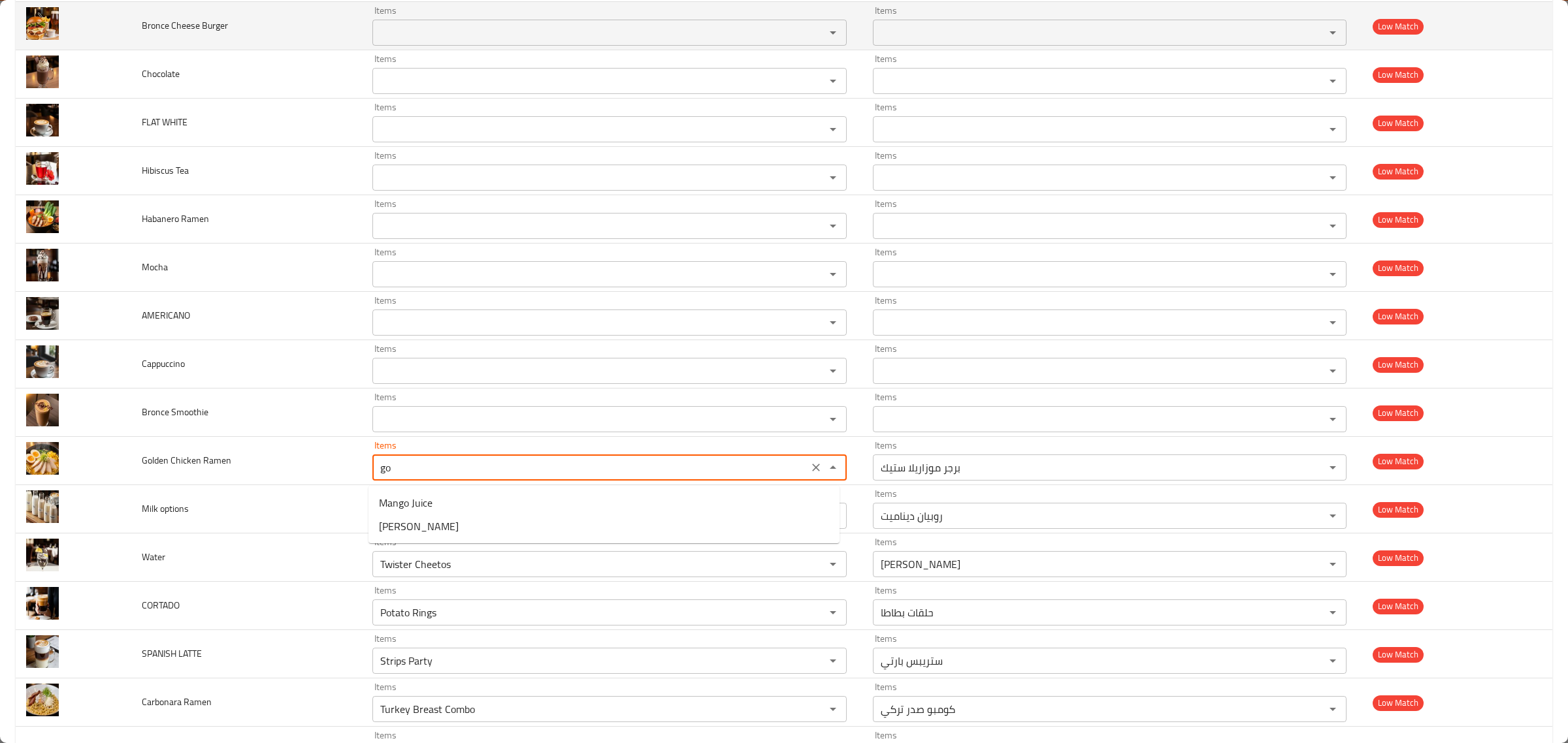
type Ramen "g"
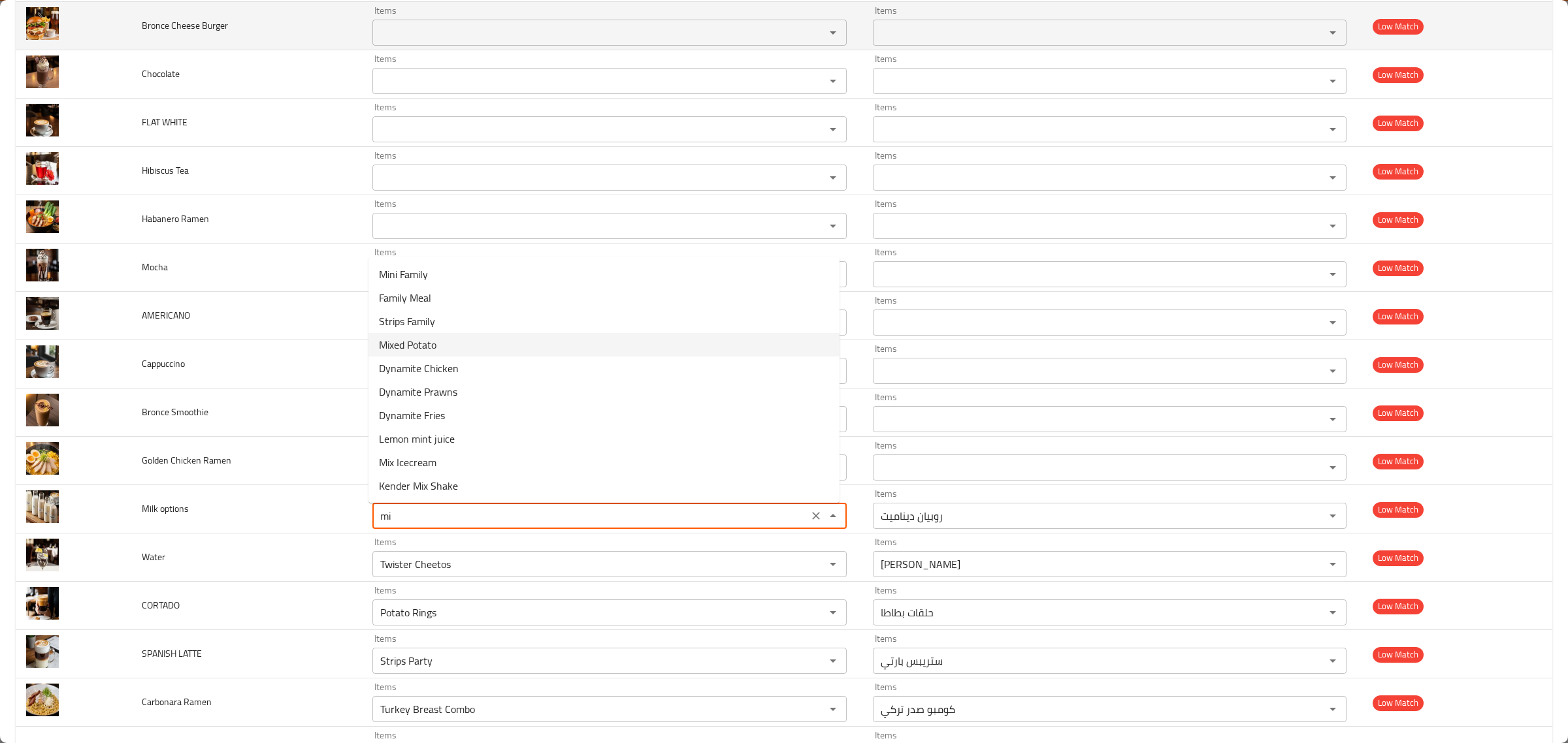
type options "m"
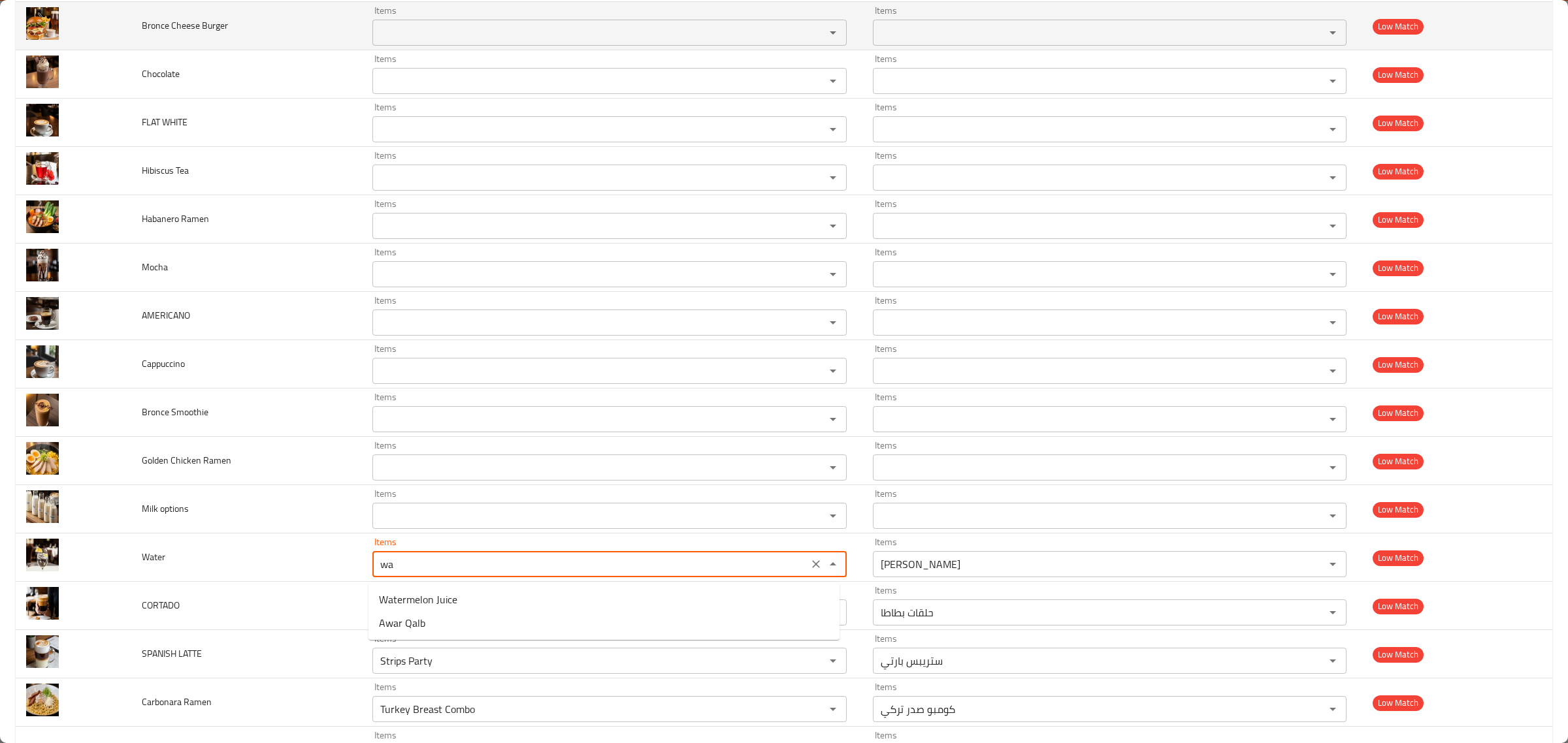
type input "w"
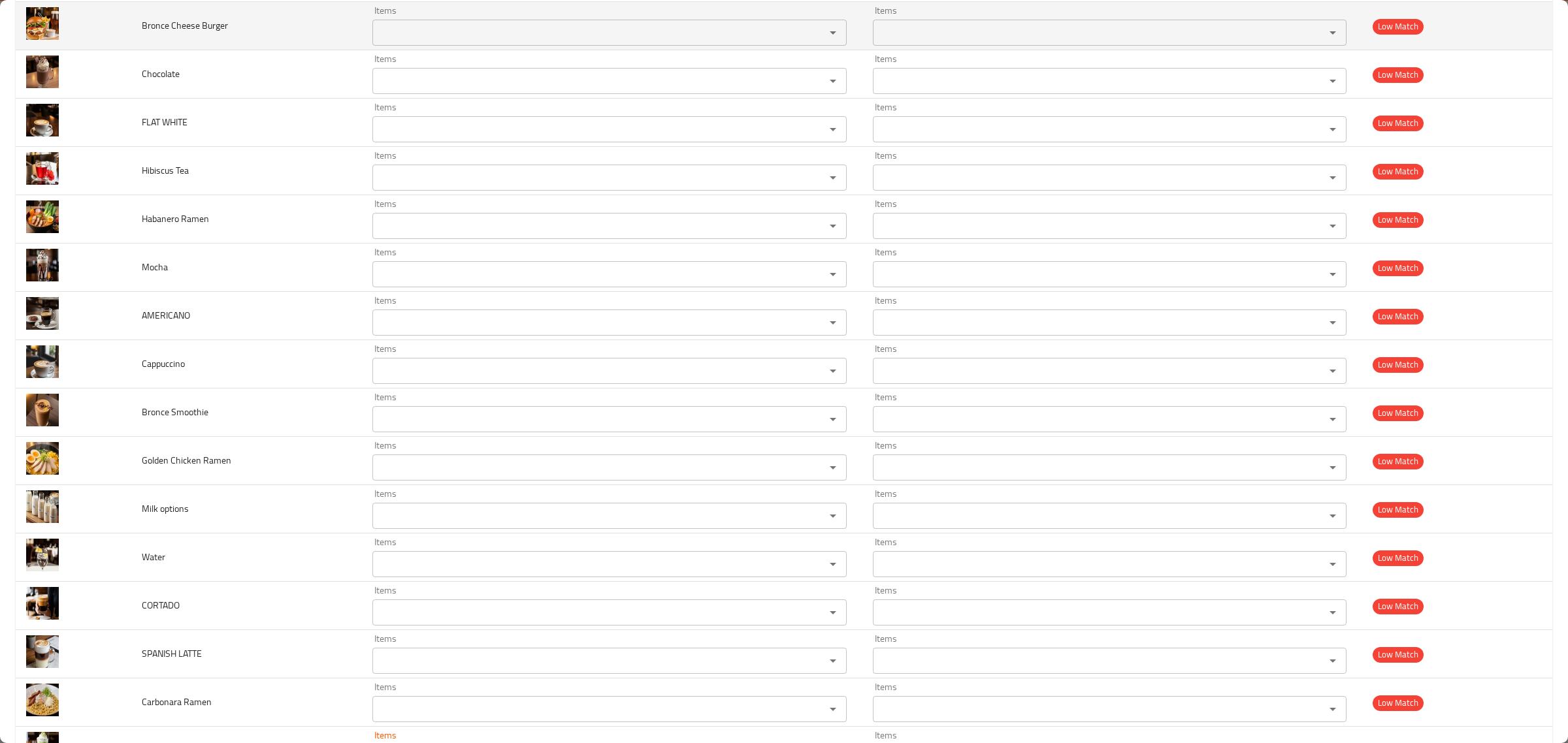
scroll to position [742, 0]
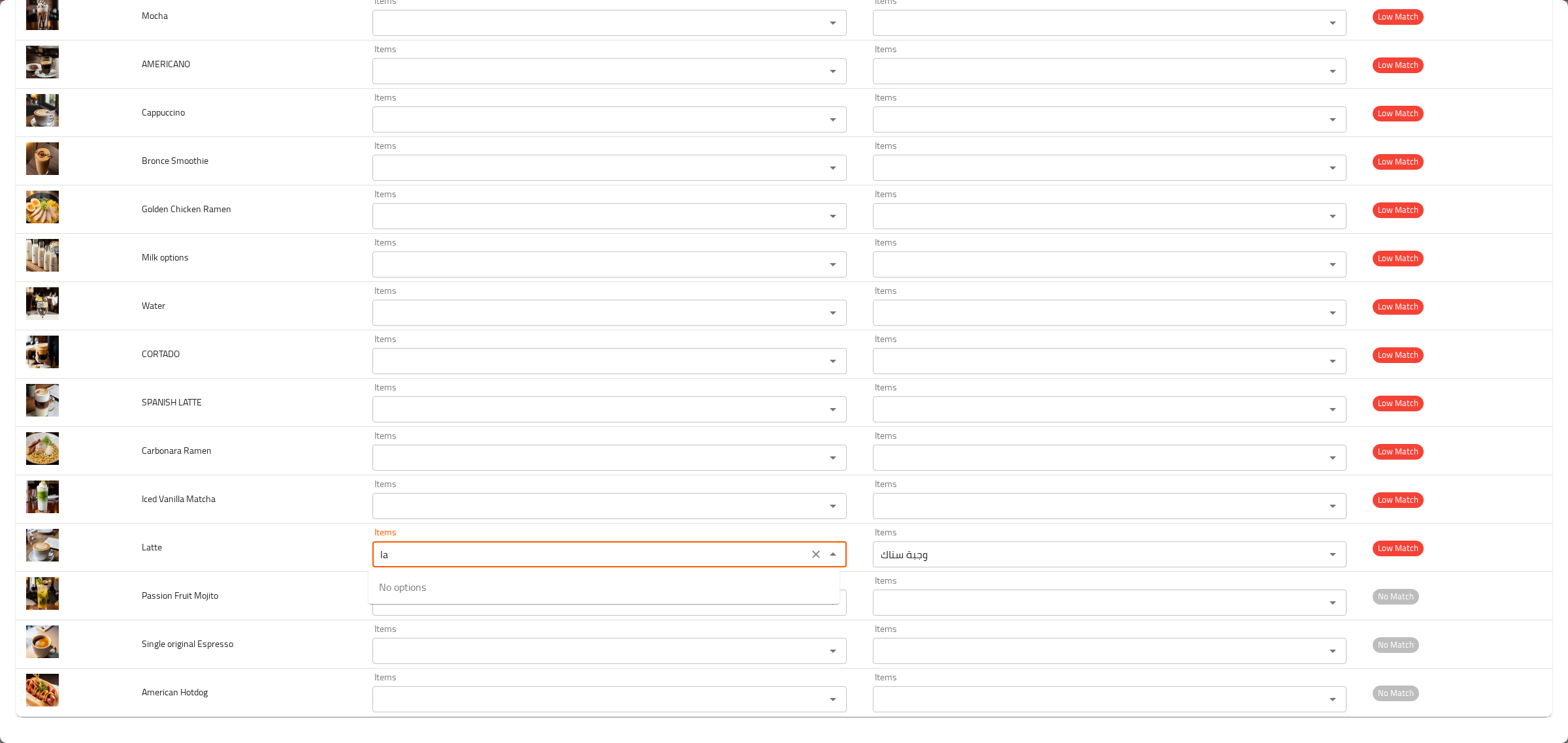
type input "l"
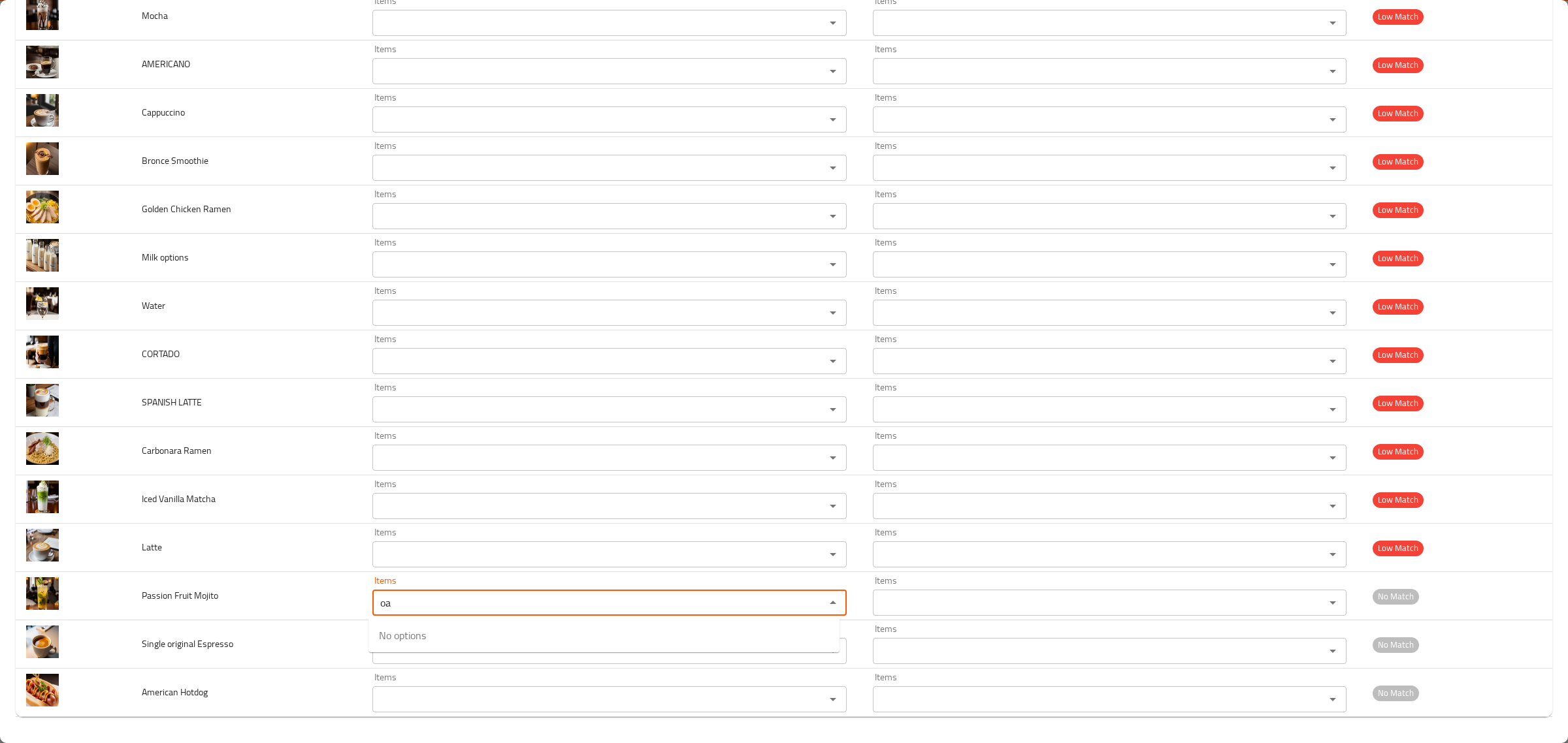
type Mojito "o"
type Mojito "p"
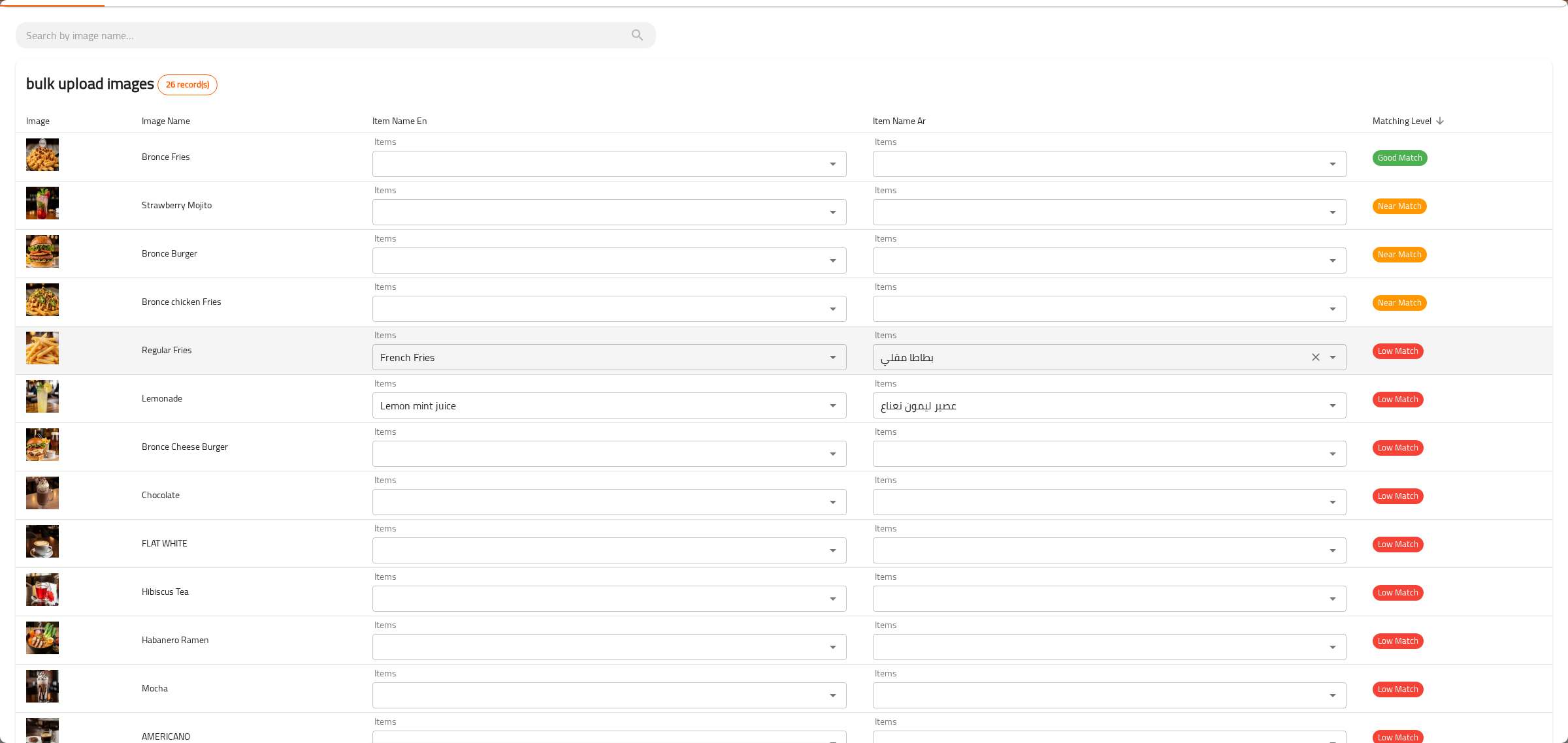
scroll to position [163, 0]
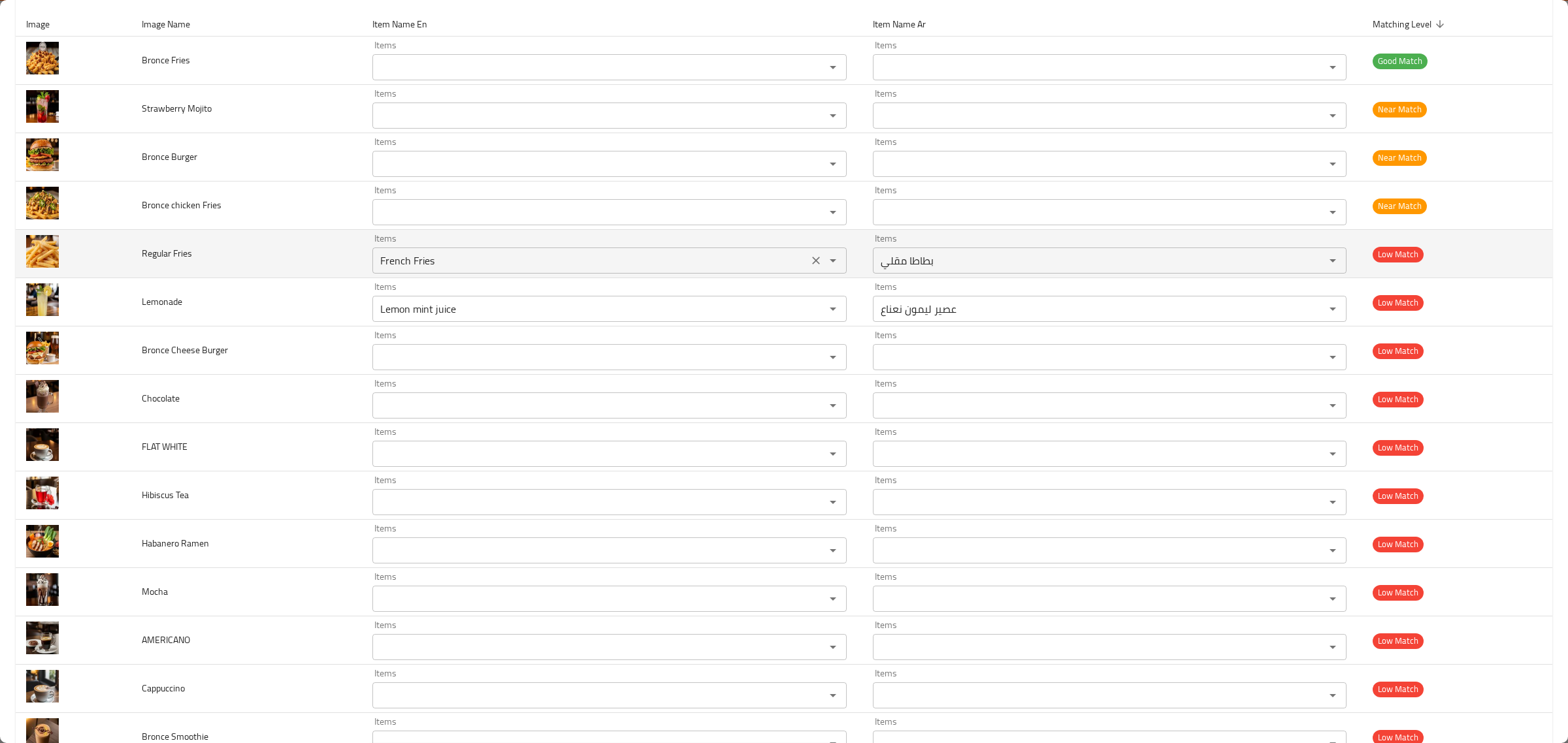
click at [514, 262] on Fries "French Fries" at bounding box center [590, 260] width 428 height 18
type Fries "French Fries"
click at [289, 260] on td "Regular Fries" at bounding box center [247, 254] width 230 height 49
click at [427, 265] on Fries "French Fries" at bounding box center [590, 260] width 428 height 18
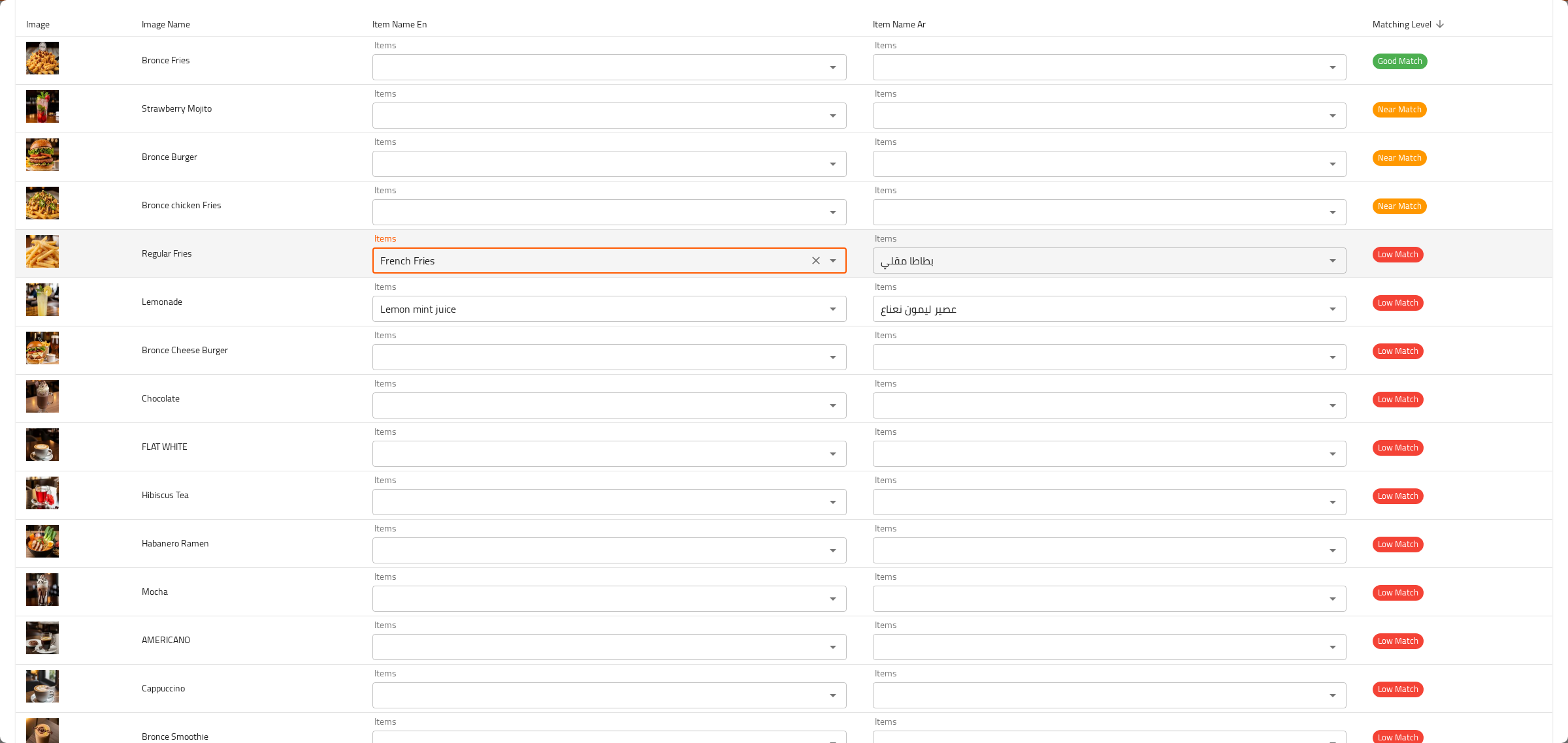
click at [184, 263] on td "Regular Fries" at bounding box center [247, 254] width 230 height 49
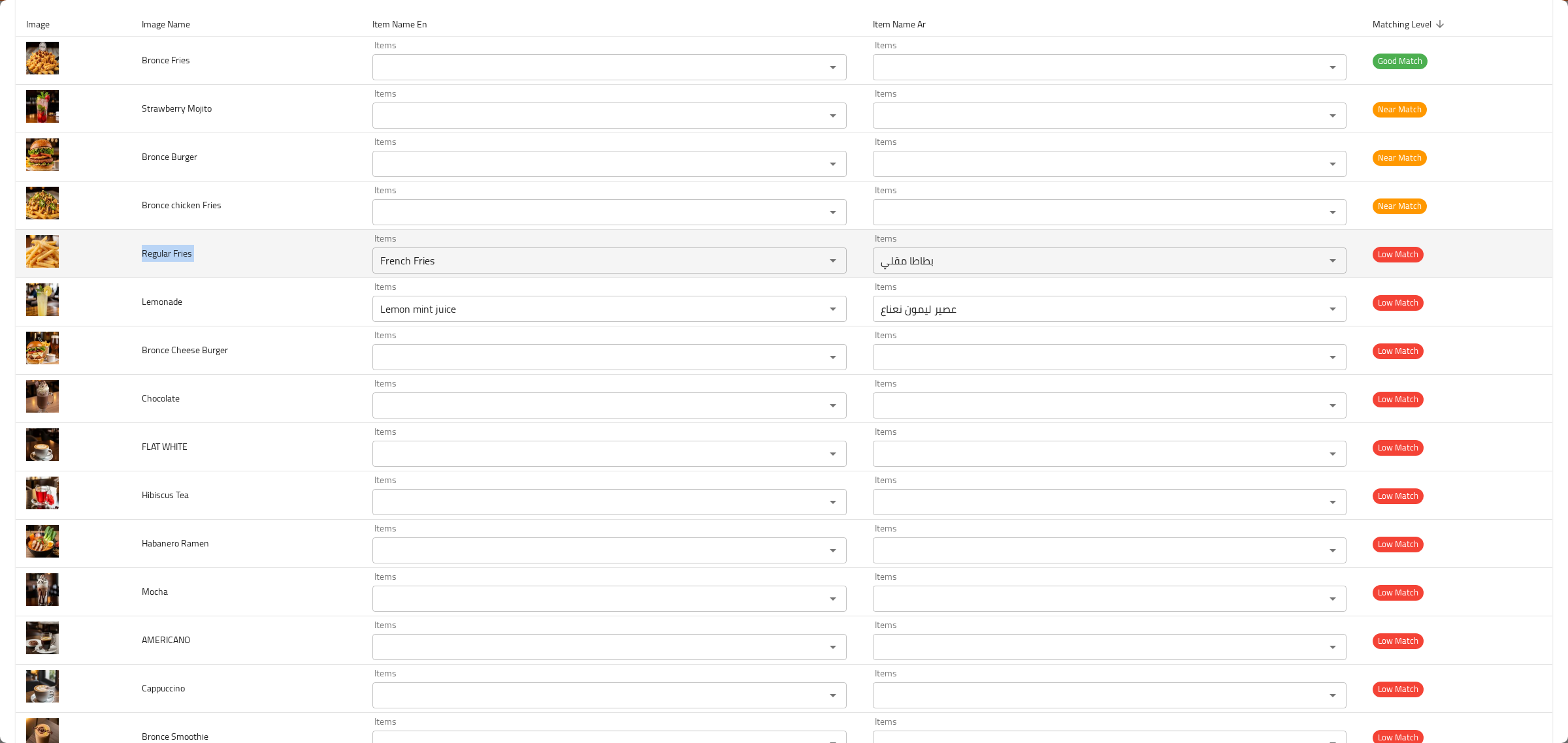
click at [184, 263] on td "Regular Fries" at bounding box center [247, 254] width 230 height 49
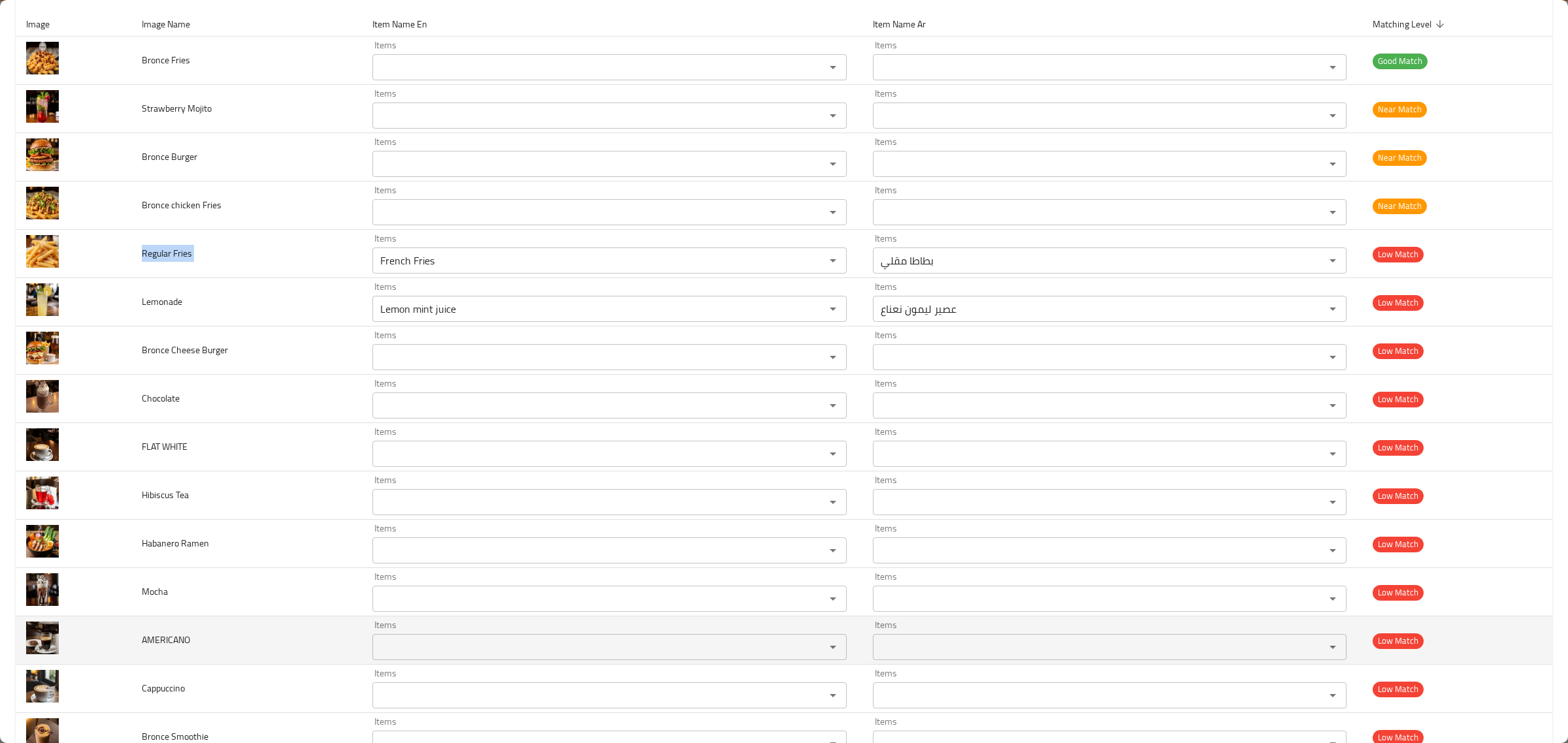
copy span "Regular Fries"
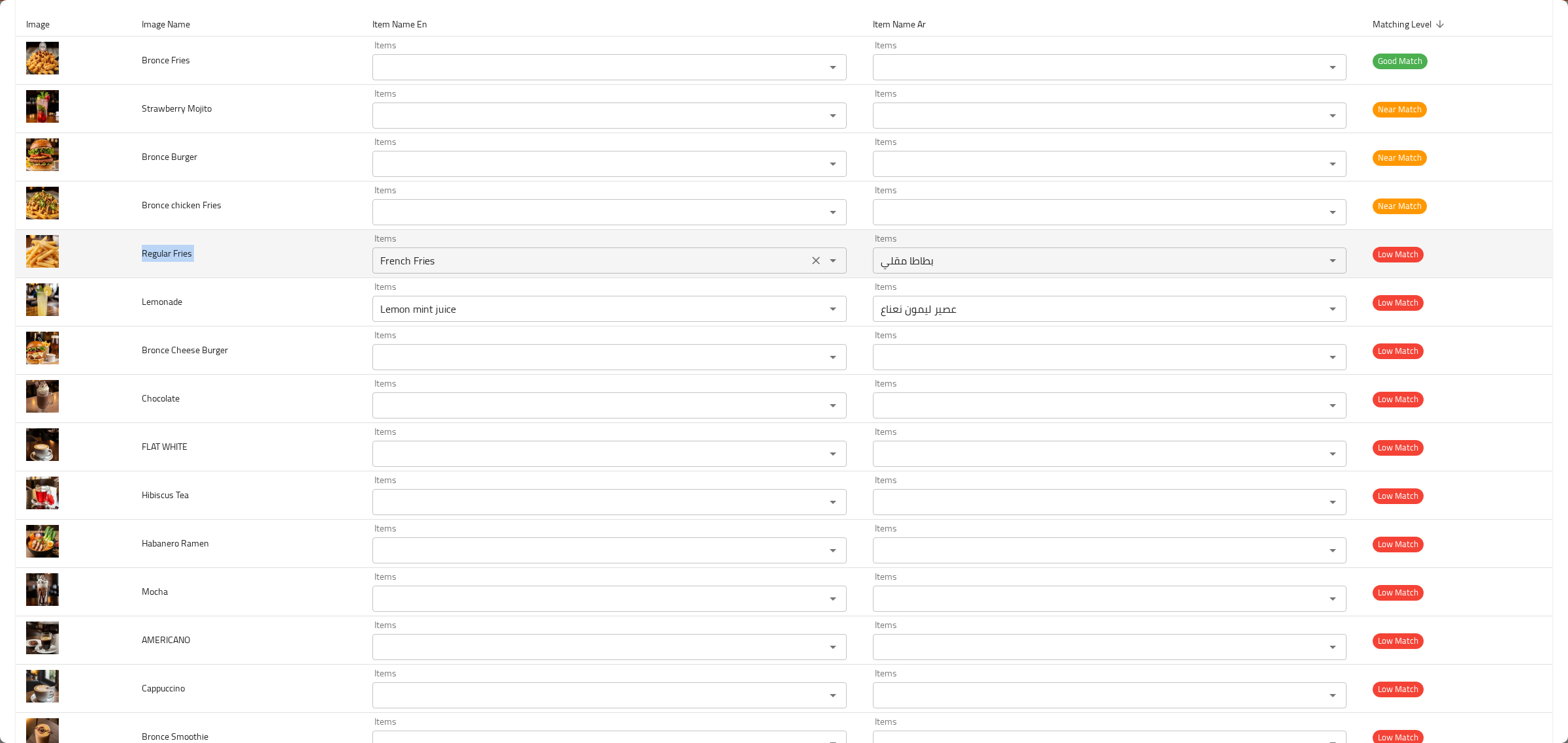
click at [456, 256] on Fries "French Fries" at bounding box center [590, 260] width 428 height 18
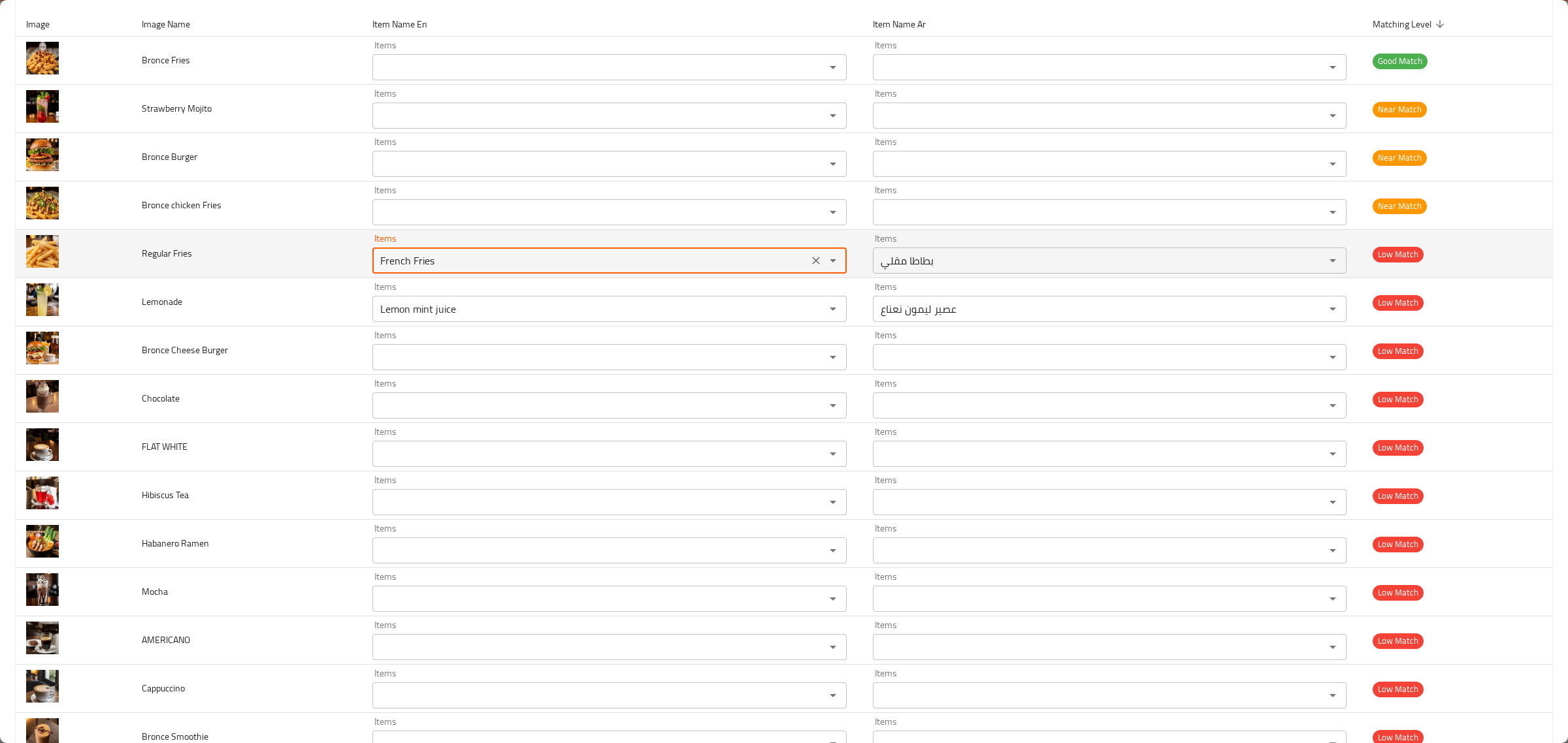
click at [456, 256] on Fries "French Fries" at bounding box center [590, 260] width 428 height 18
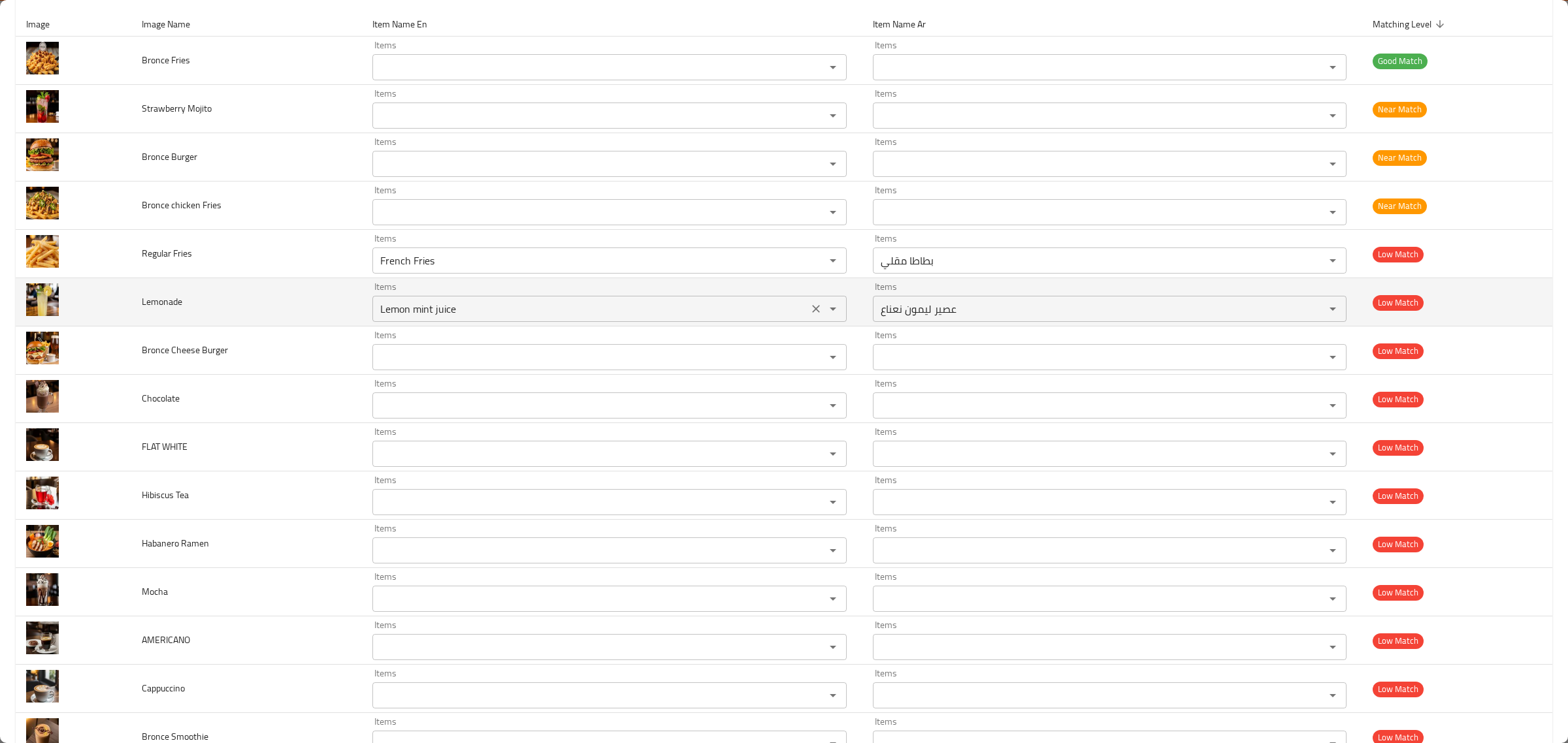
click at [422, 302] on input "Lemon mint juice" at bounding box center [590, 309] width 428 height 18
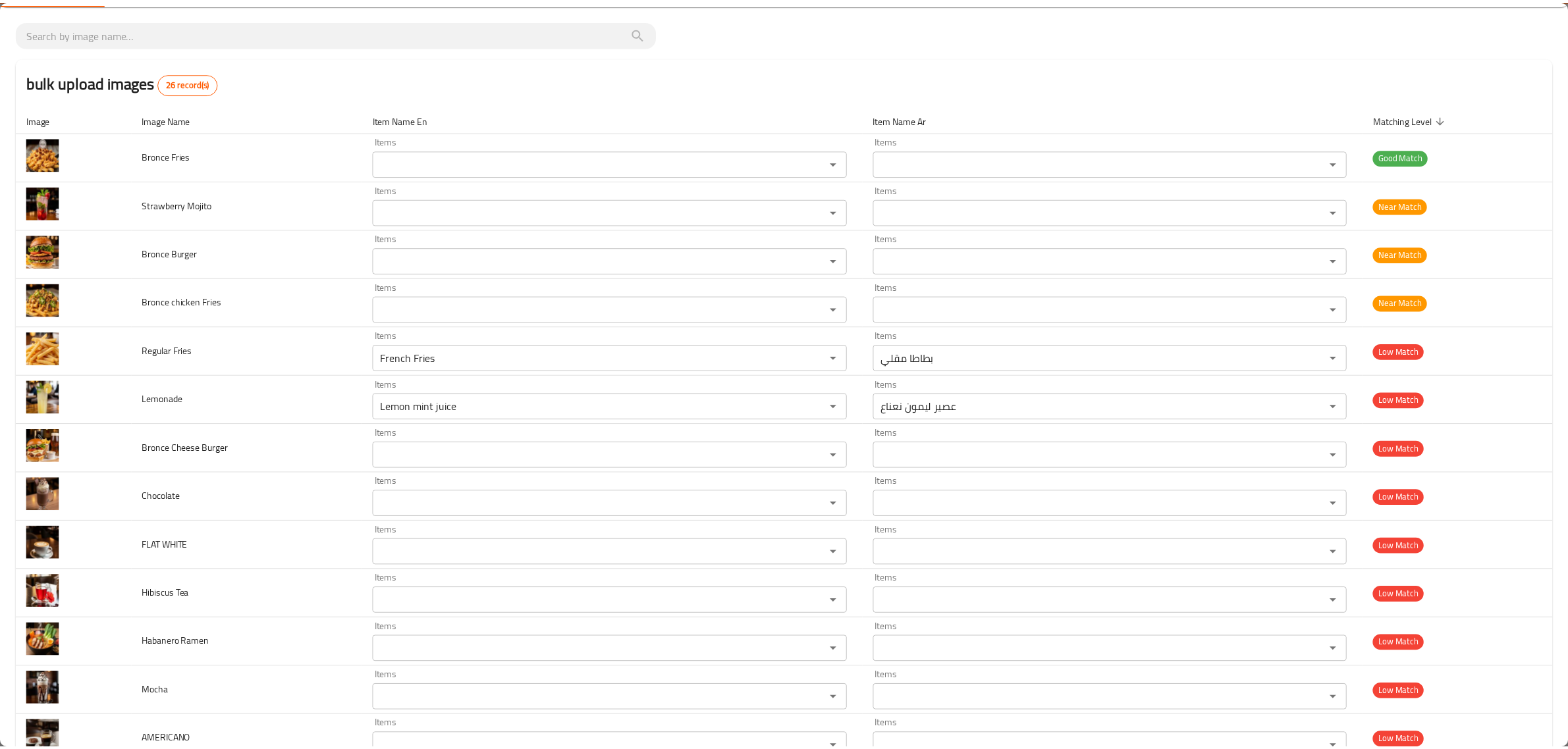
scroll to position [0, 0]
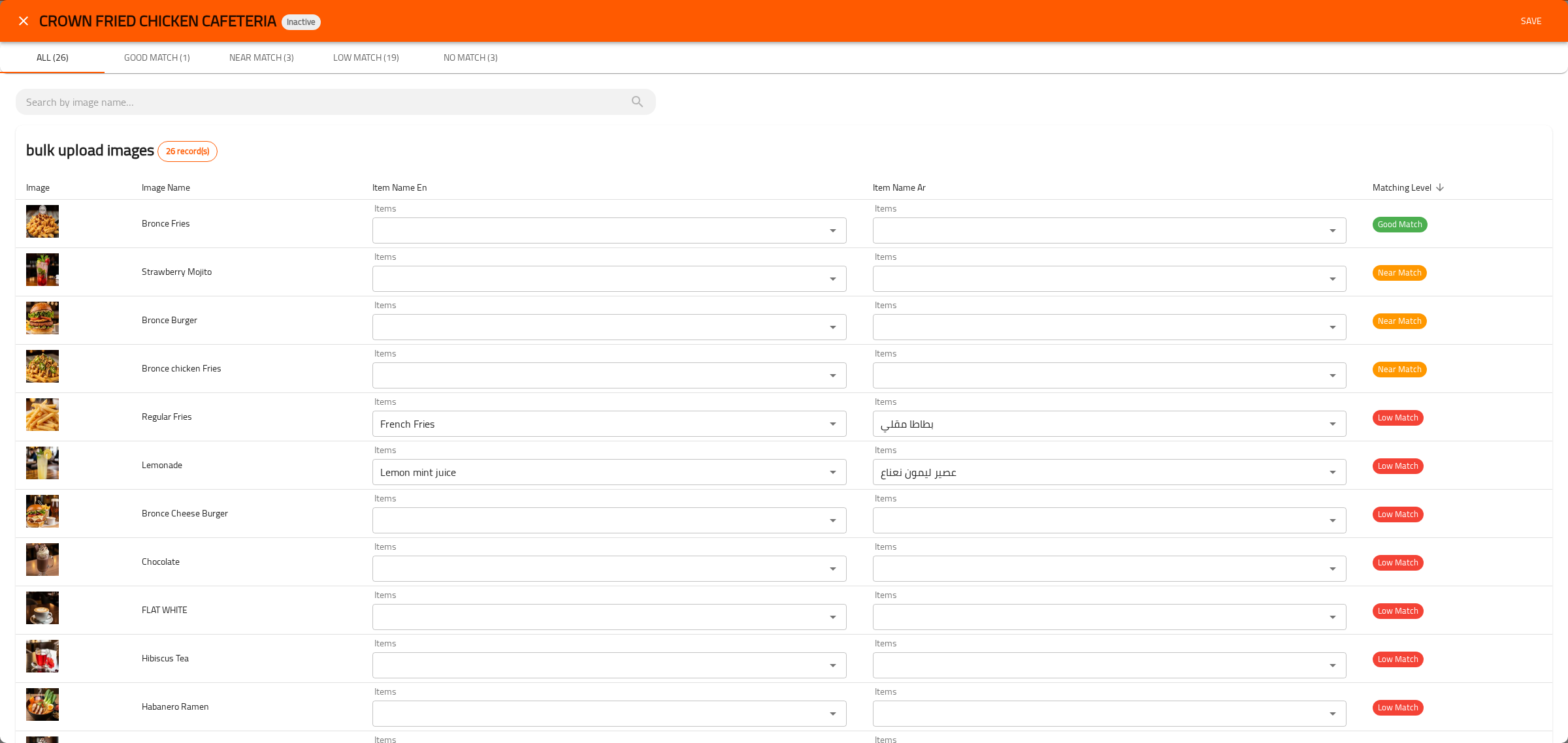
drag, startPoint x: 971, startPoint y: 151, endPoint x: 1085, endPoint y: 112, distance: 120.5
click at [971, 151] on div "bulk upload images 26 record(s)" at bounding box center [784, 150] width 1537 height 49
click at [1529, 21] on span "Save" at bounding box center [1531, 21] width 31 height 16
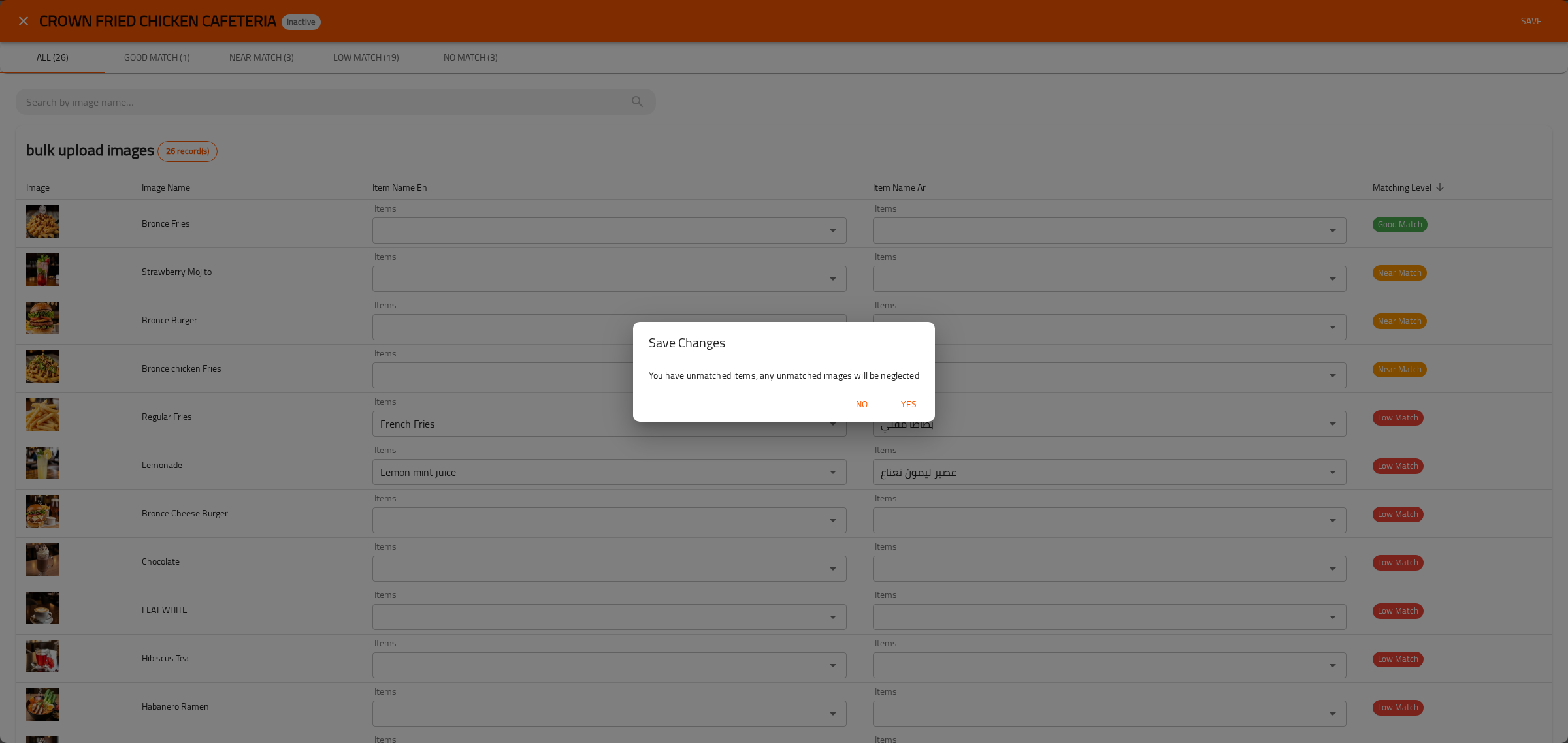
drag, startPoint x: 911, startPoint y: 407, endPoint x: 897, endPoint y: 396, distance: 17.8
click at [912, 407] on span "Yes" at bounding box center [908, 404] width 31 height 16
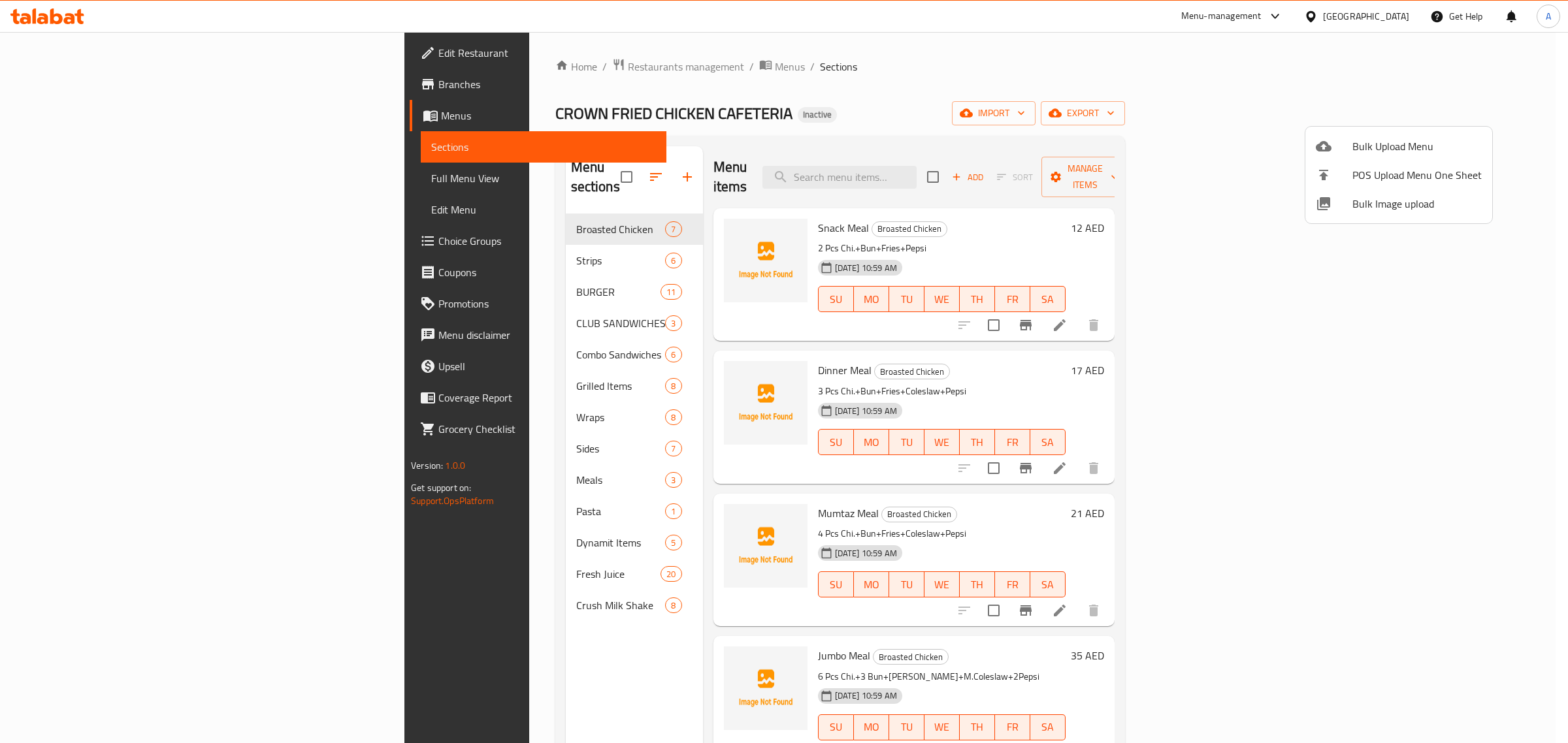
click at [846, 96] on div at bounding box center [784, 372] width 1568 height 743
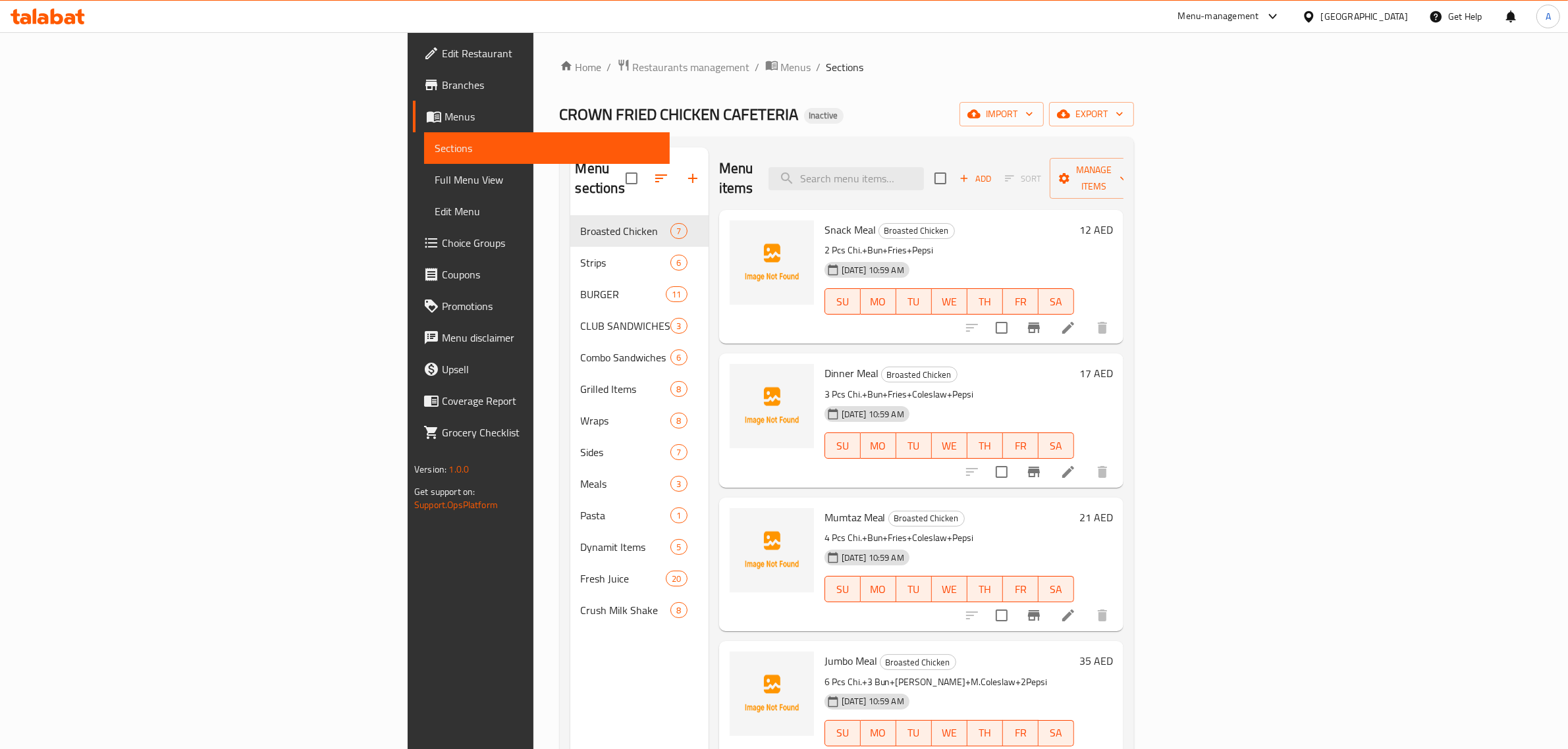
click at [1062, 107] on div "CROWN FRIED CHICKEN CAFETERIA Inactive import export" at bounding box center [847, 114] width 574 height 24
click at [1135, 127] on button "export" at bounding box center [1092, 114] width 85 height 24
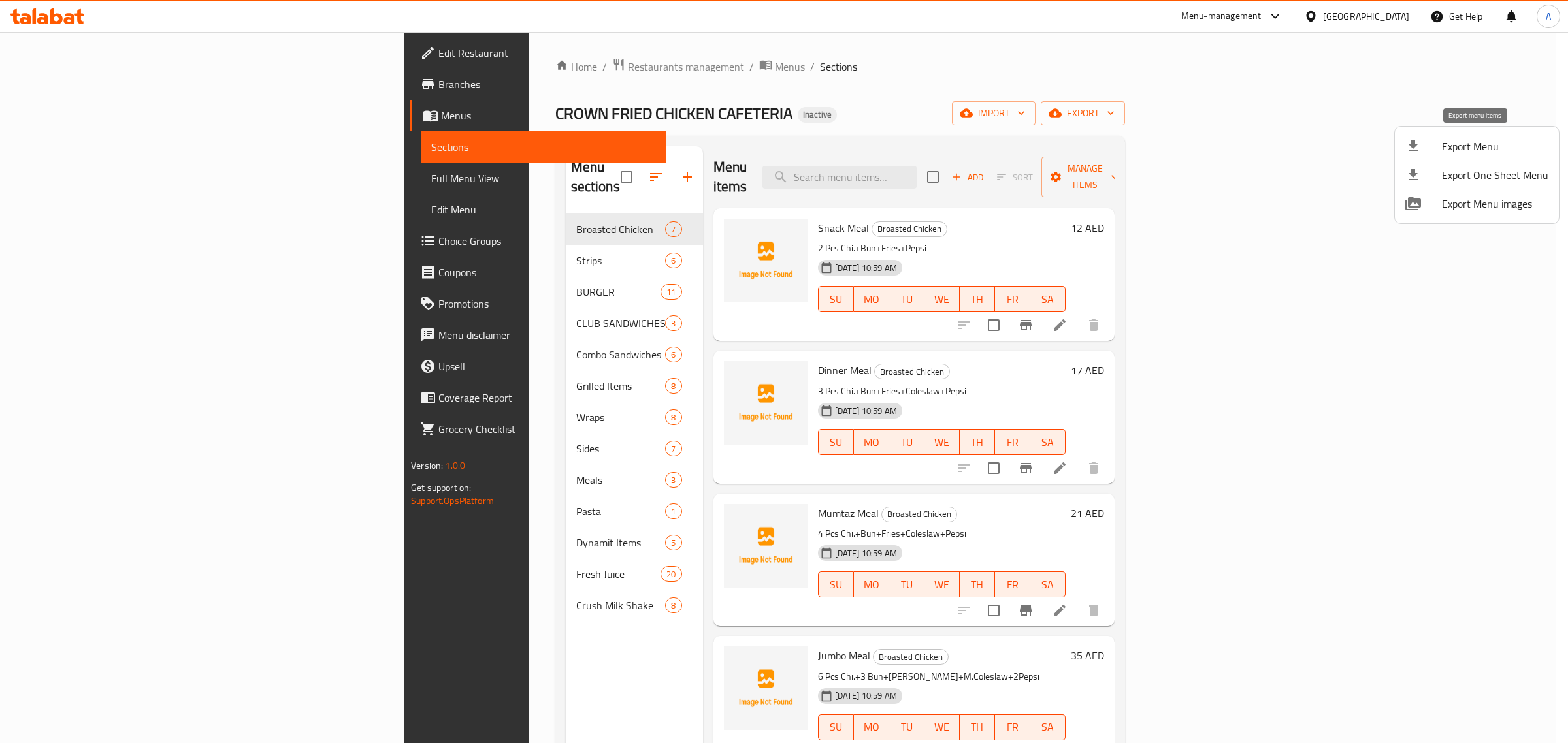
click at [1449, 141] on span "Export Menu" at bounding box center [1495, 146] width 106 height 16
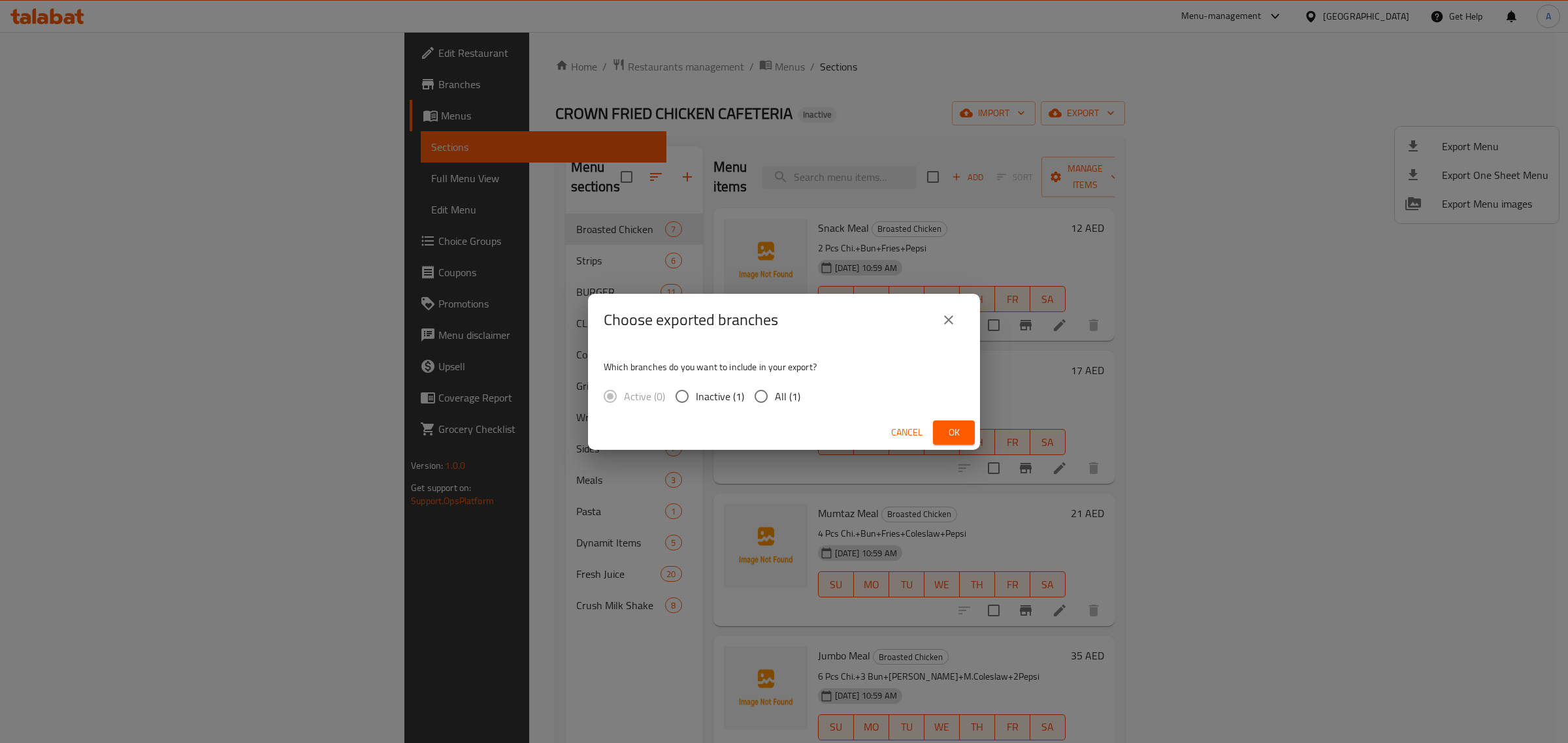
click at [790, 401] on span "All (1)" at bounding box center [787, 396] width 25 height 16
click at [775, 401] on input "All (1)" at bounding box center [761, 396] width 28 height 28
radio input "true"
click at [965, 434] on button "Ok" at bounding box center [954, 433] width 42 height 24
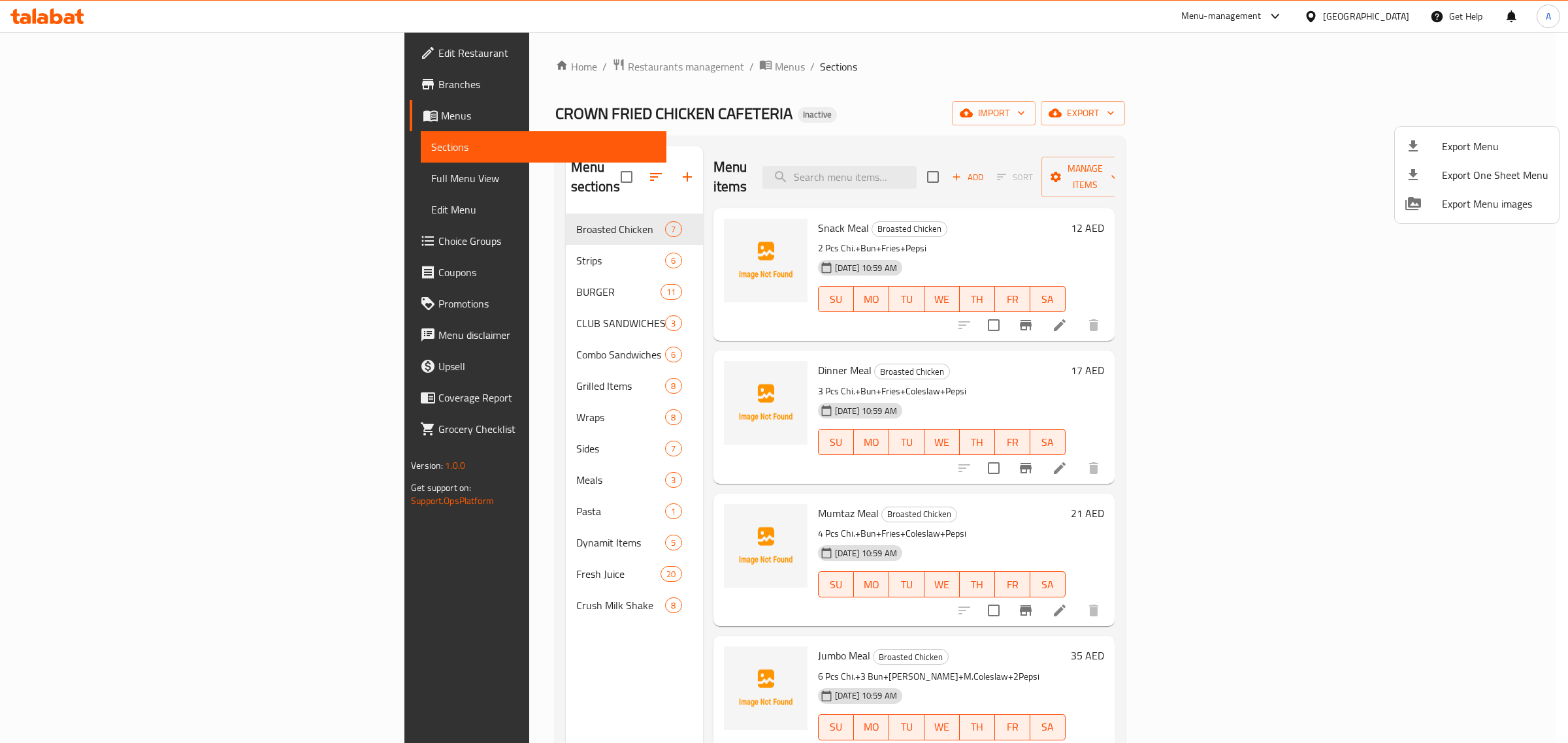
click at [1363, 18] on div at bounding box center [784, 372] width 1568 height 743
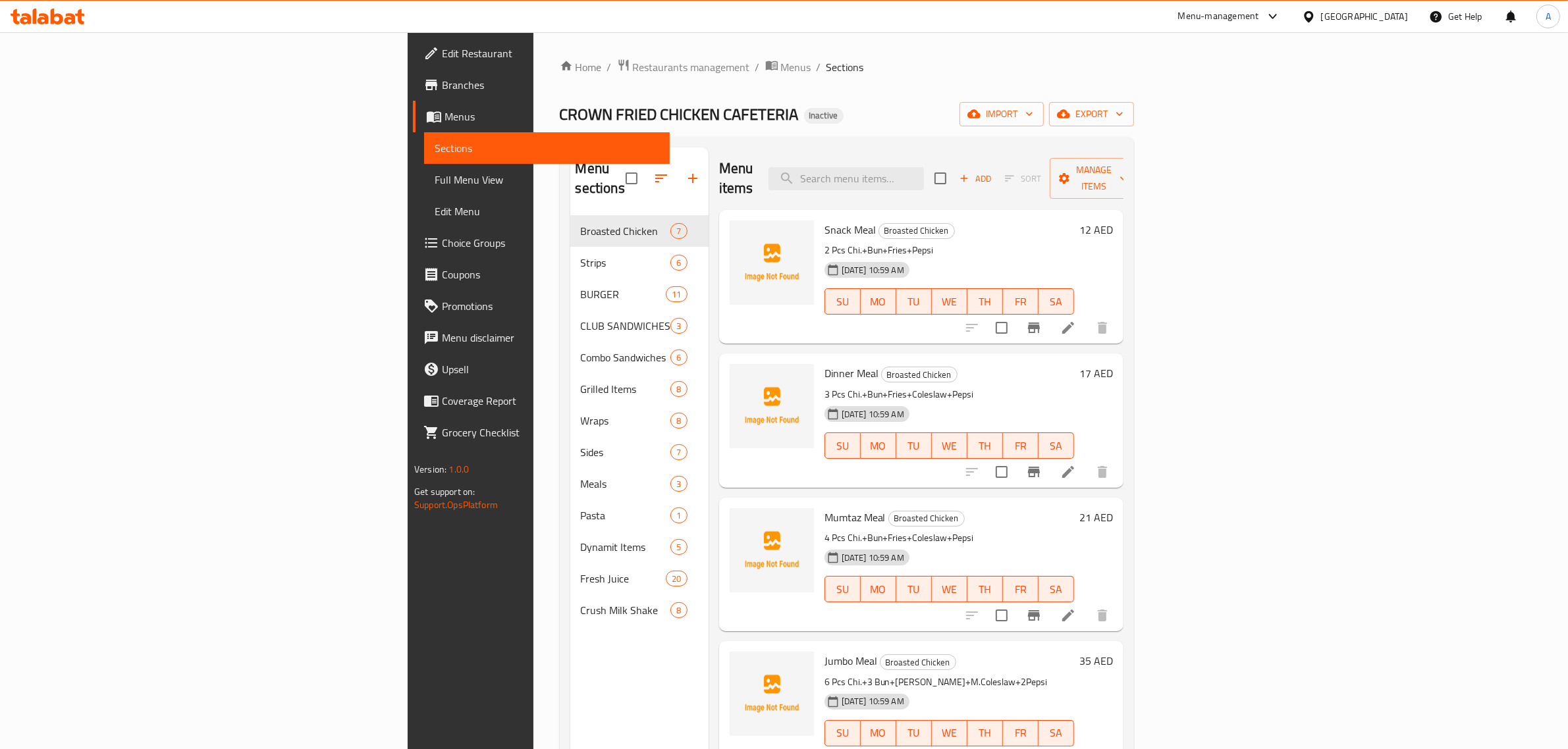
click at [1374, 18] on div "[GEOGRAPHIC_DATA]" at bounding box center [1364, 16] width 87 height 14
click at [1242, 201] on div "Jordan" at bounding box center [1235, 197] width 47 height 30
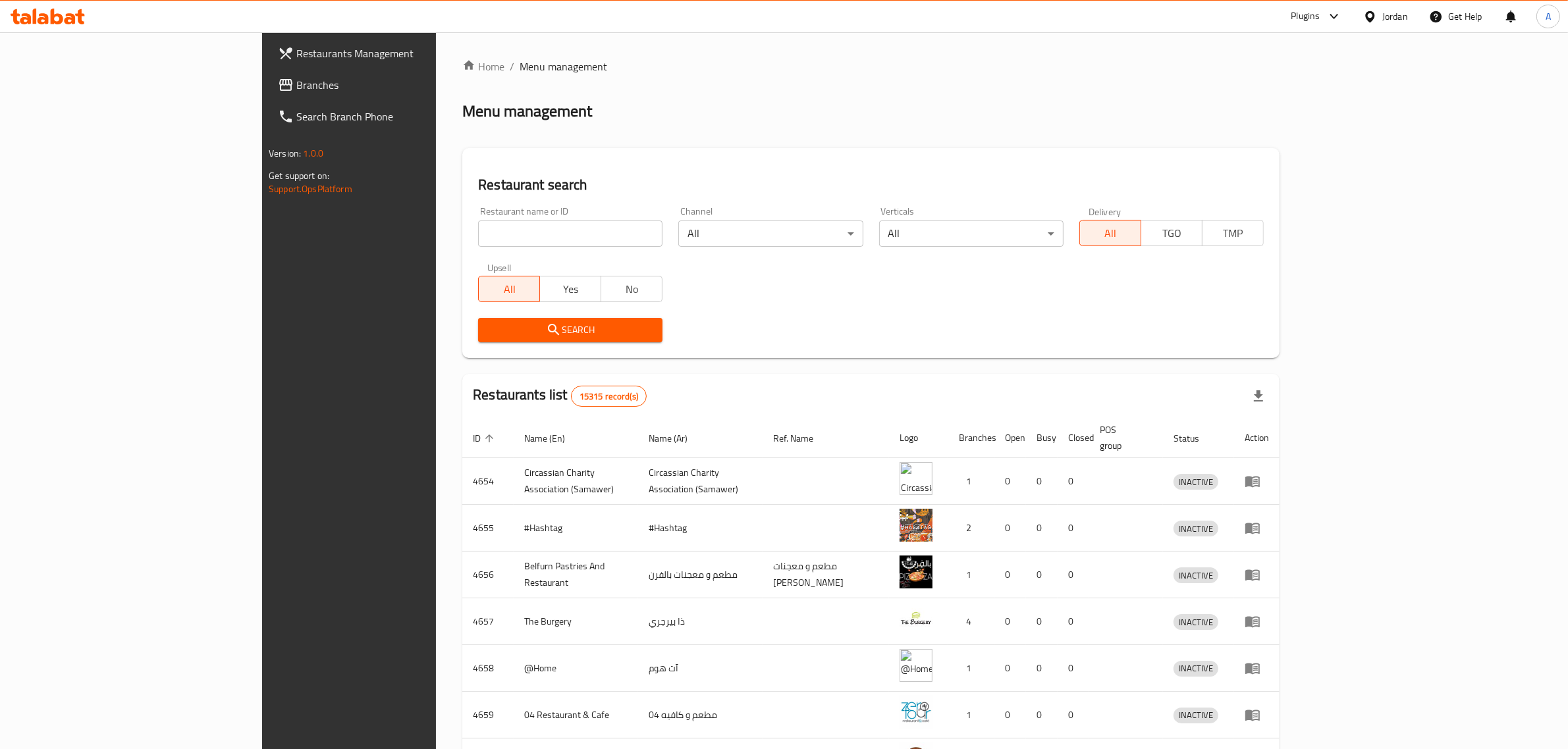
click at [498, 221] on input "search" at bounding box center [570, 234] width 185 height 26
paste input "be cafe"
type input "be cafe"
click button "Search" at bounding box center [570, 330] width 185 height 24
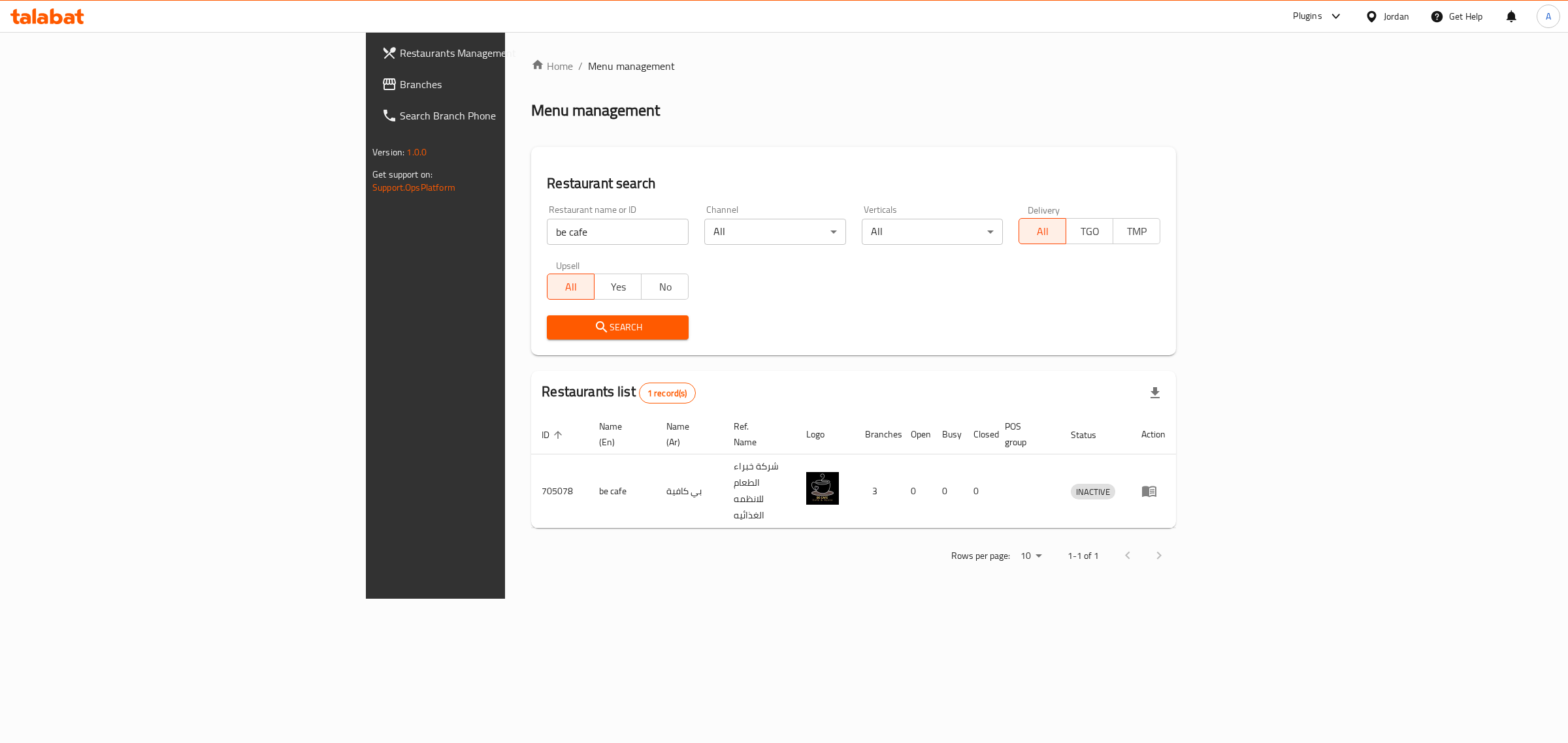
click at [1409, 23] on div "Jordan" at bounding box center [1397, 16] width 25 height 14
click at [1238, 173] on div "Iraq" at bounding box center [1311, 164] width 196 height 30
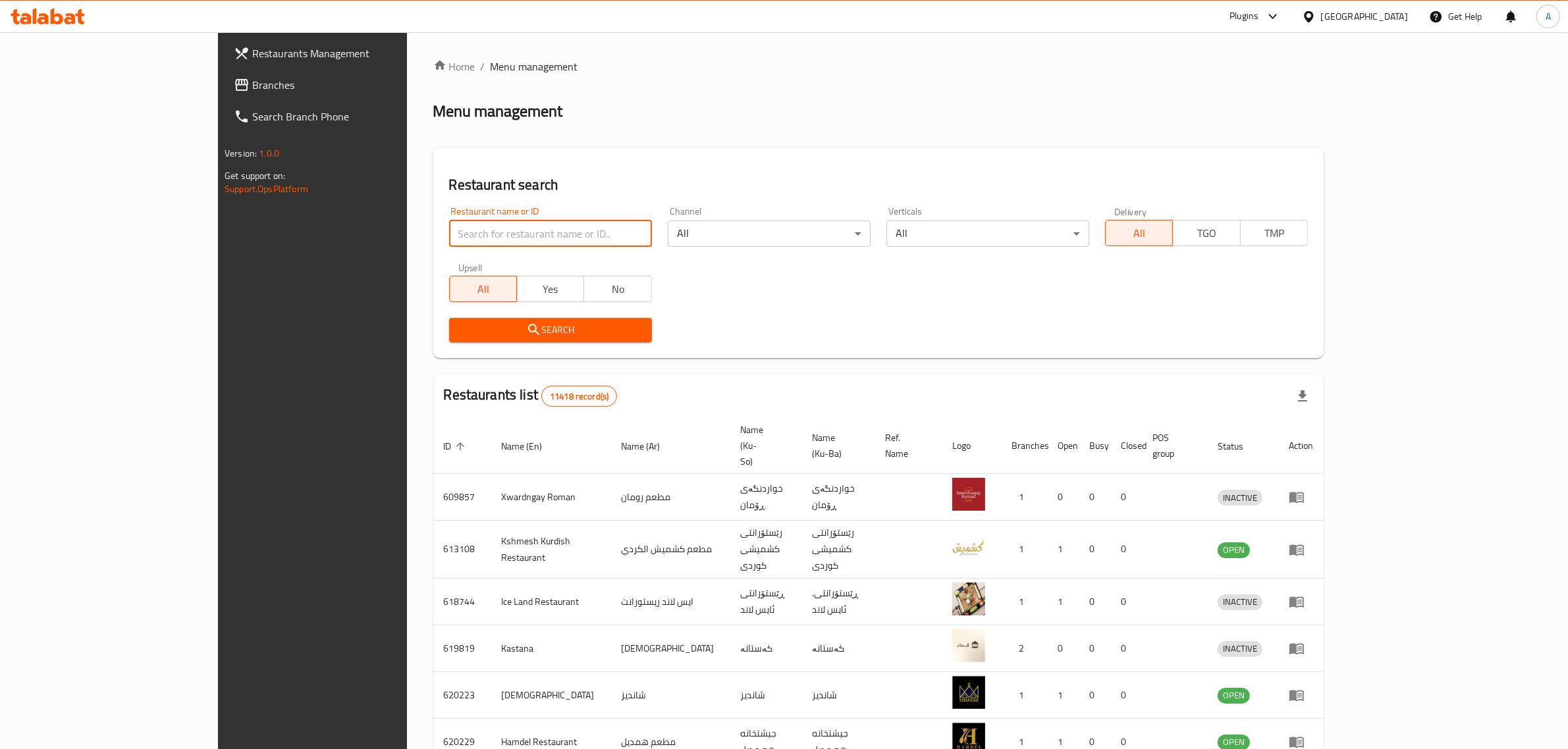
click at [476, 242] on input "search" at bounding box center [550, 234] width 203 height 26
paste input "Habib Restaurant"
type input "Habib Restaurant"
click button "Search" at bounding box center [550, 330] width 203 height 24
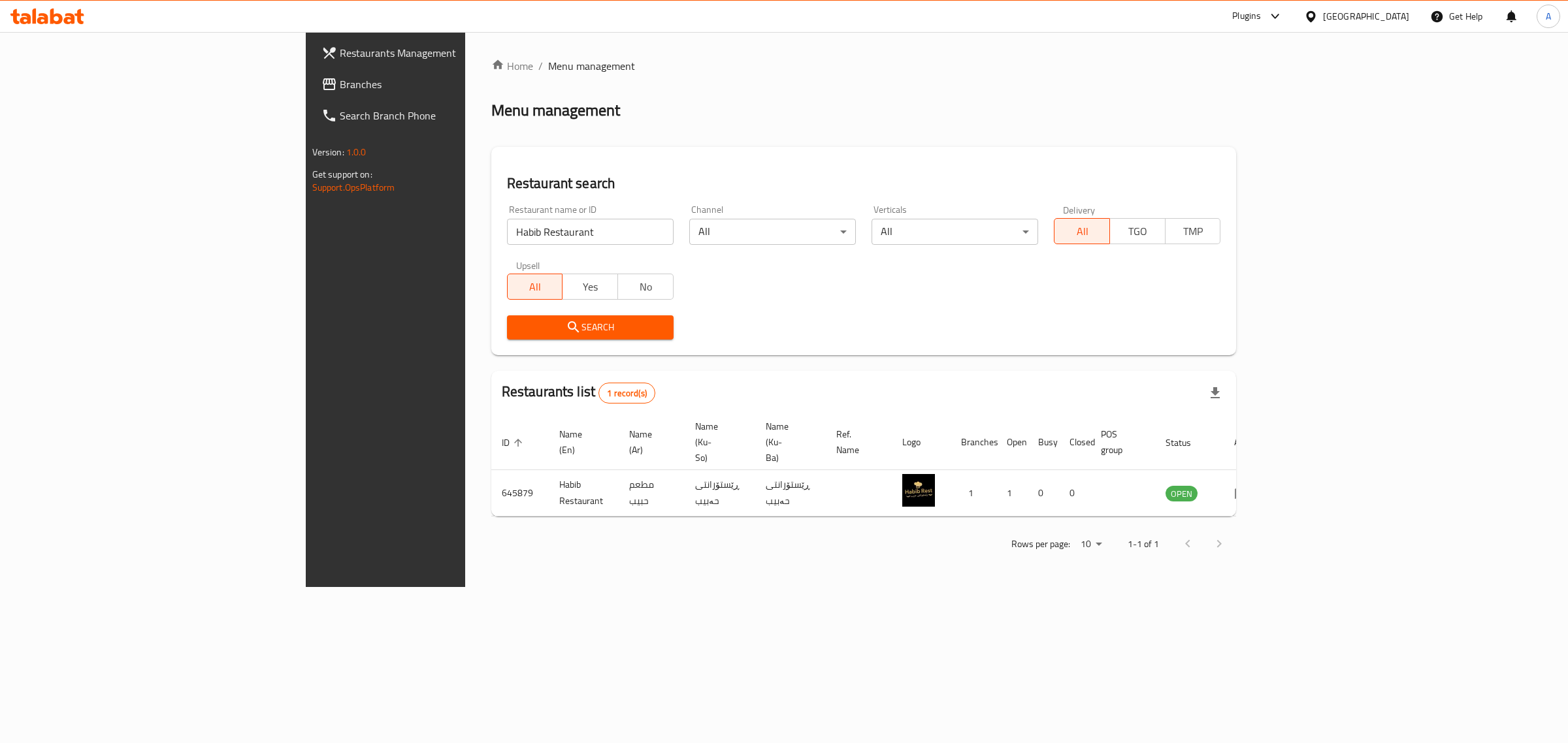
click at [1396, 16] on div "Iraq" at bounding box center [1365, 16] width 86 height 14
click at [1261, 138] on div "Egypt" at bounding box center [1311, 135] width 196 height 30
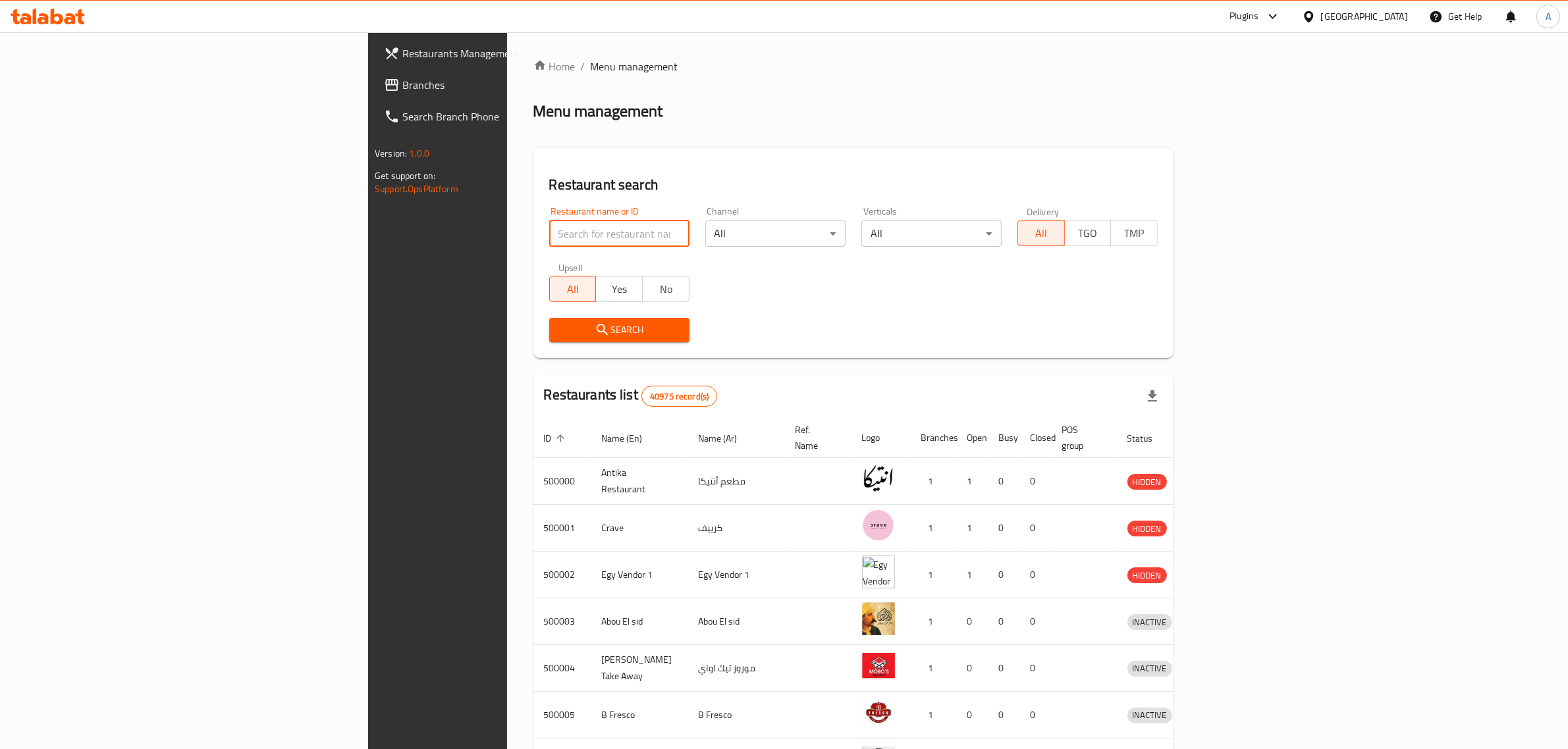
click at [568, 232] on input "search" at bounding box center [620, 234] width 140 height 26
paste input "coffee corner"
type input "coffee corner"
click button "Search" at bounding box center [620, 330] width 140 height 24
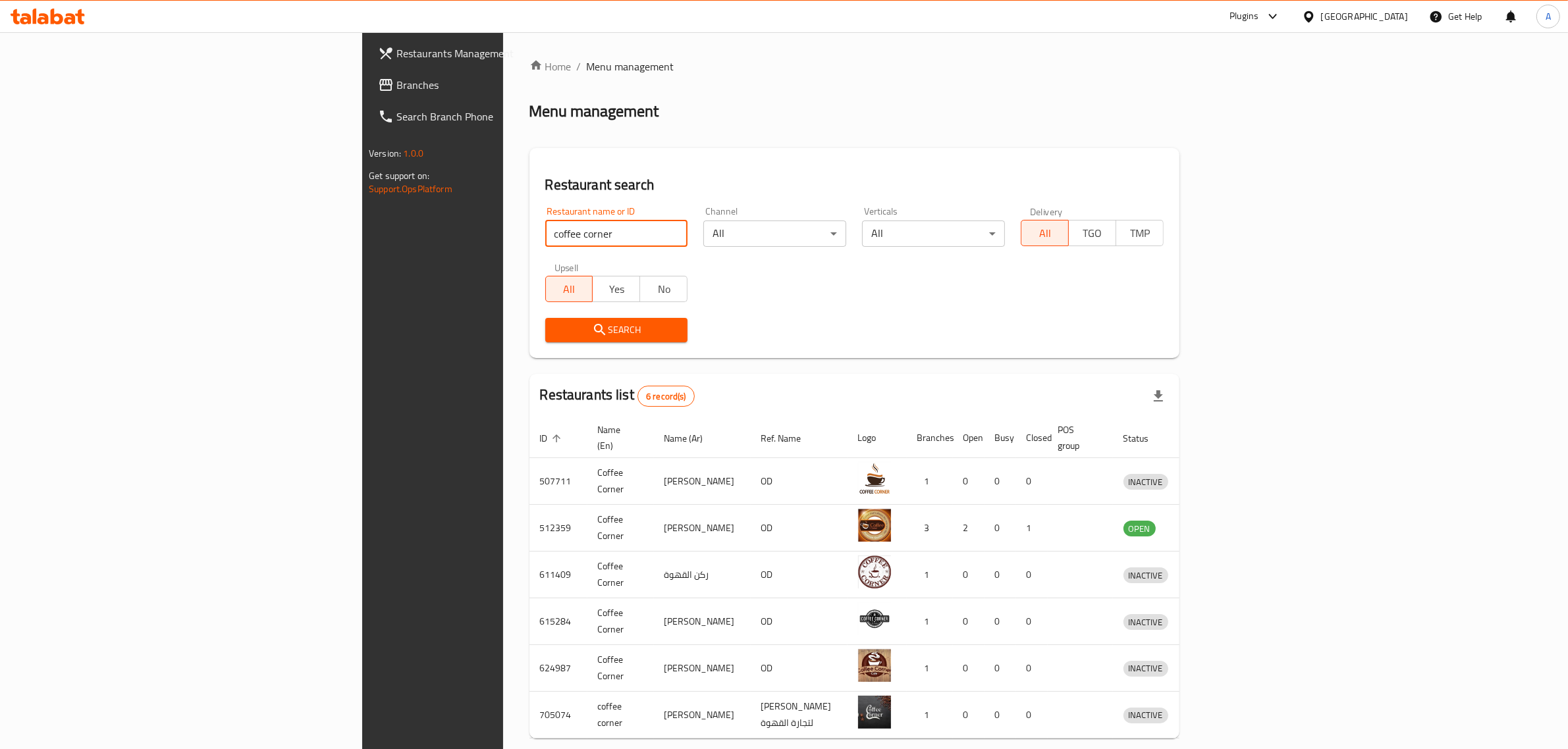
click at [397, 77] on span "Branches" at bounding box center [505, 84] width 217 height 16
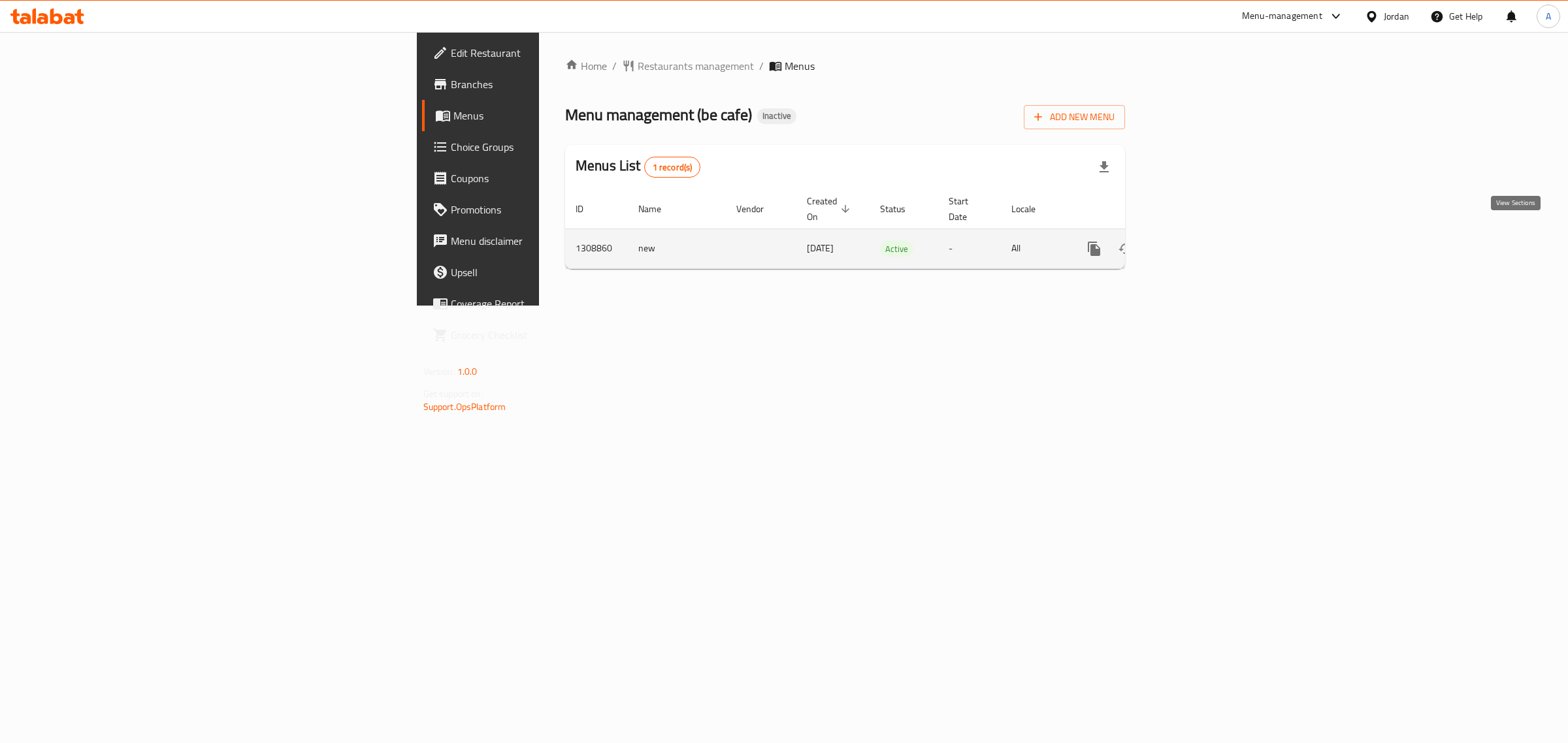
click at [1204, 233] on link "enhanced table" at bounding box center [1188, 249] width 31 height 31
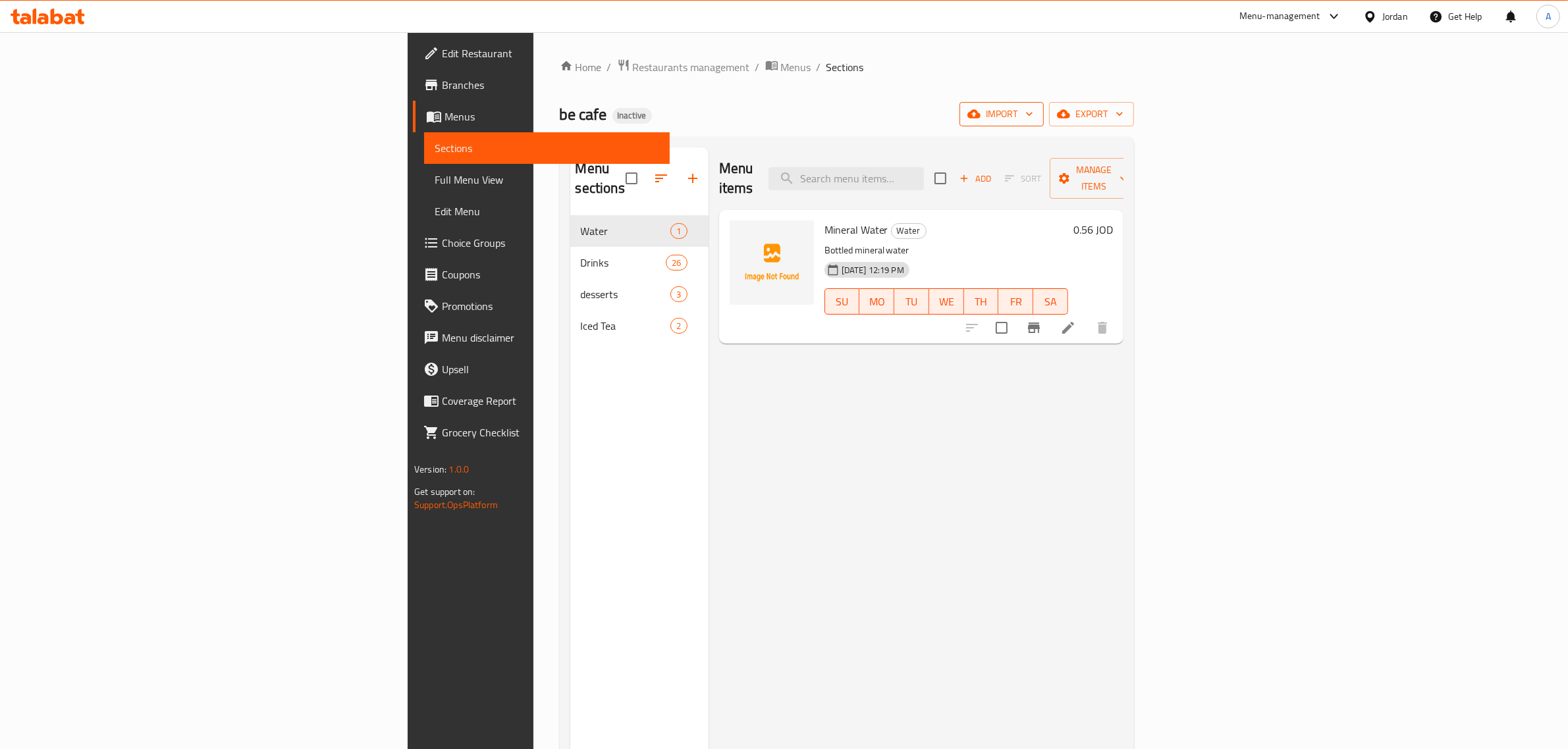
click at [981, 115] on icon "button" at bounding box center [974, 113] width 13 height 13
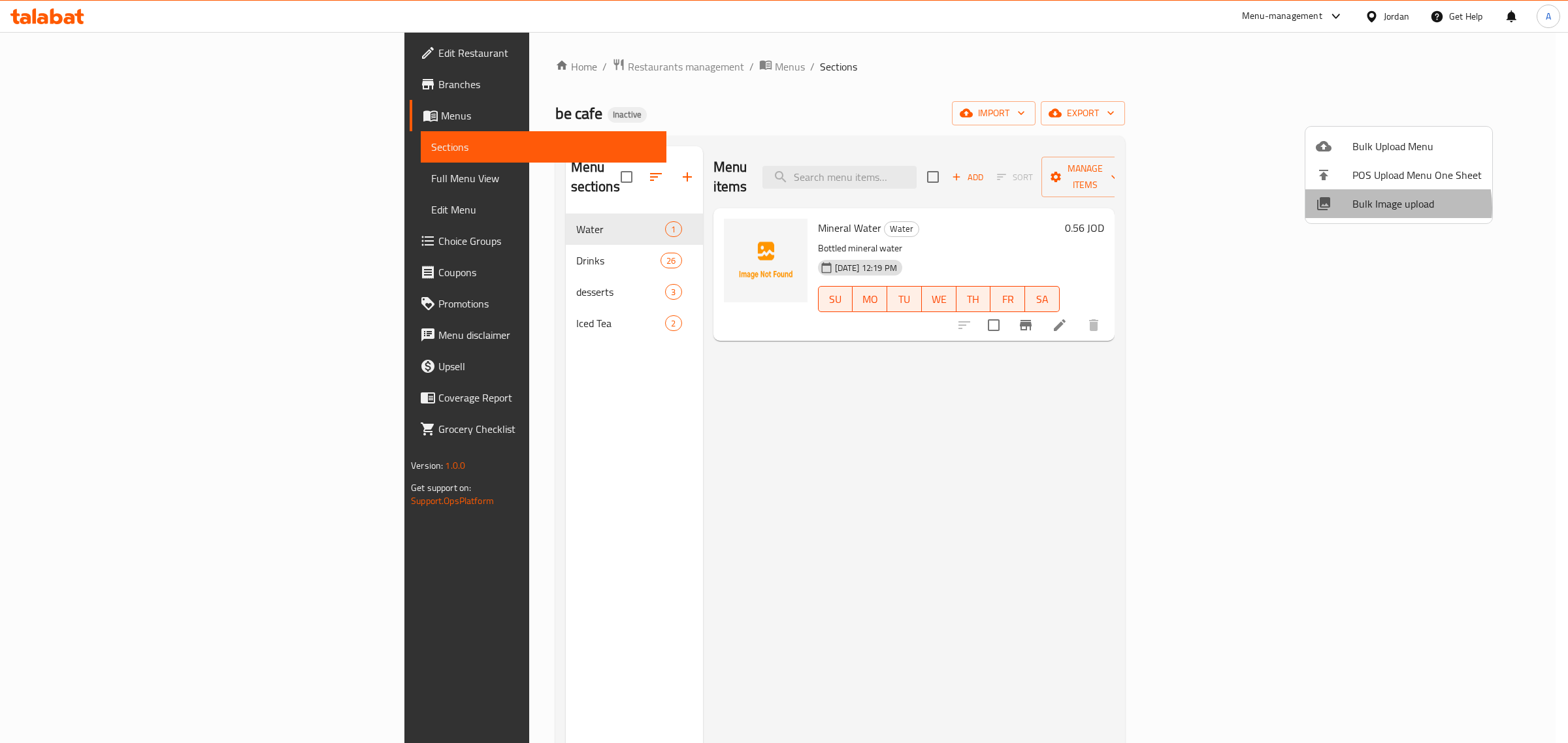
click at [1376, 208] on span "Bulk Image upload" at bounding box center [1417, 203] width 129 height 16
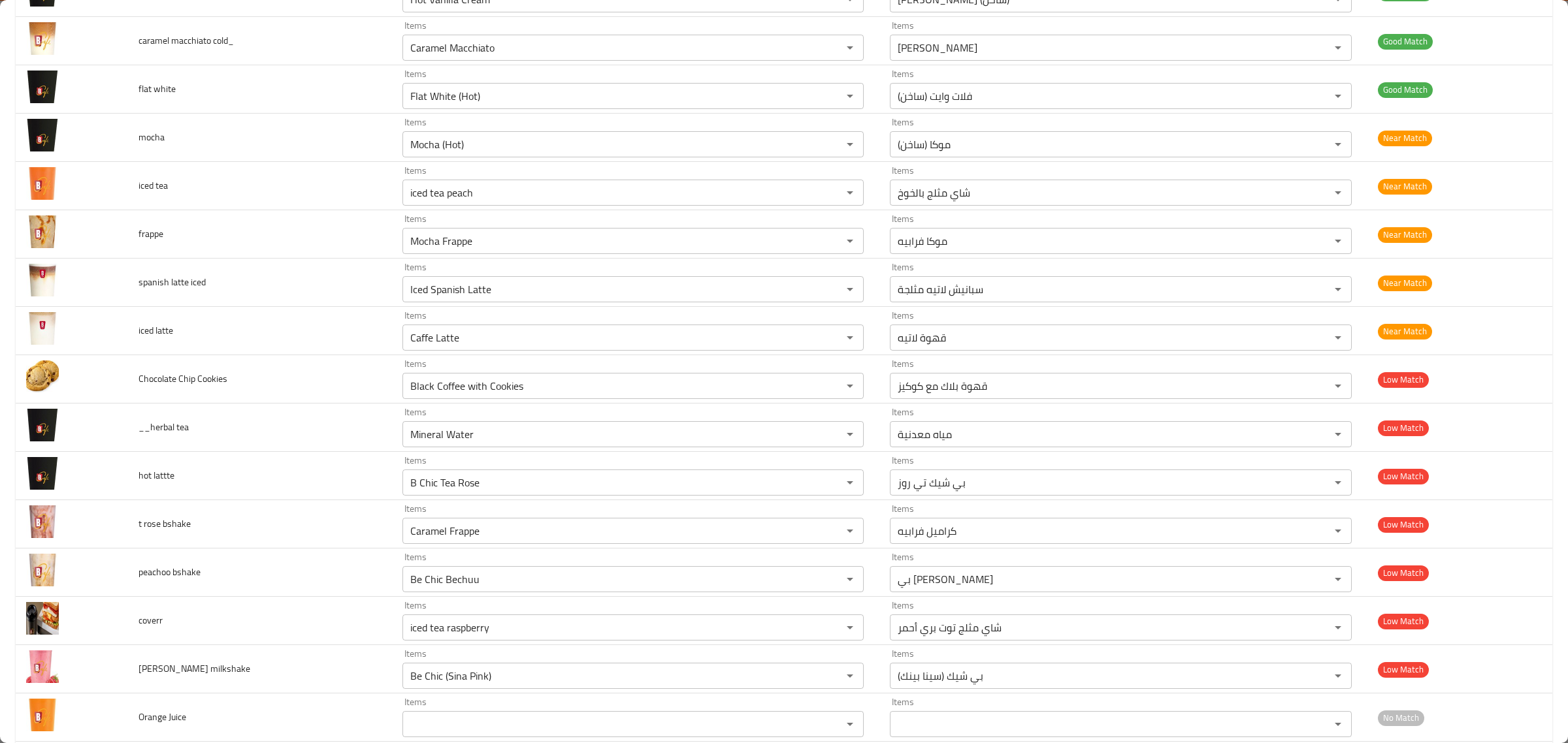
scroll to position [656, 0]
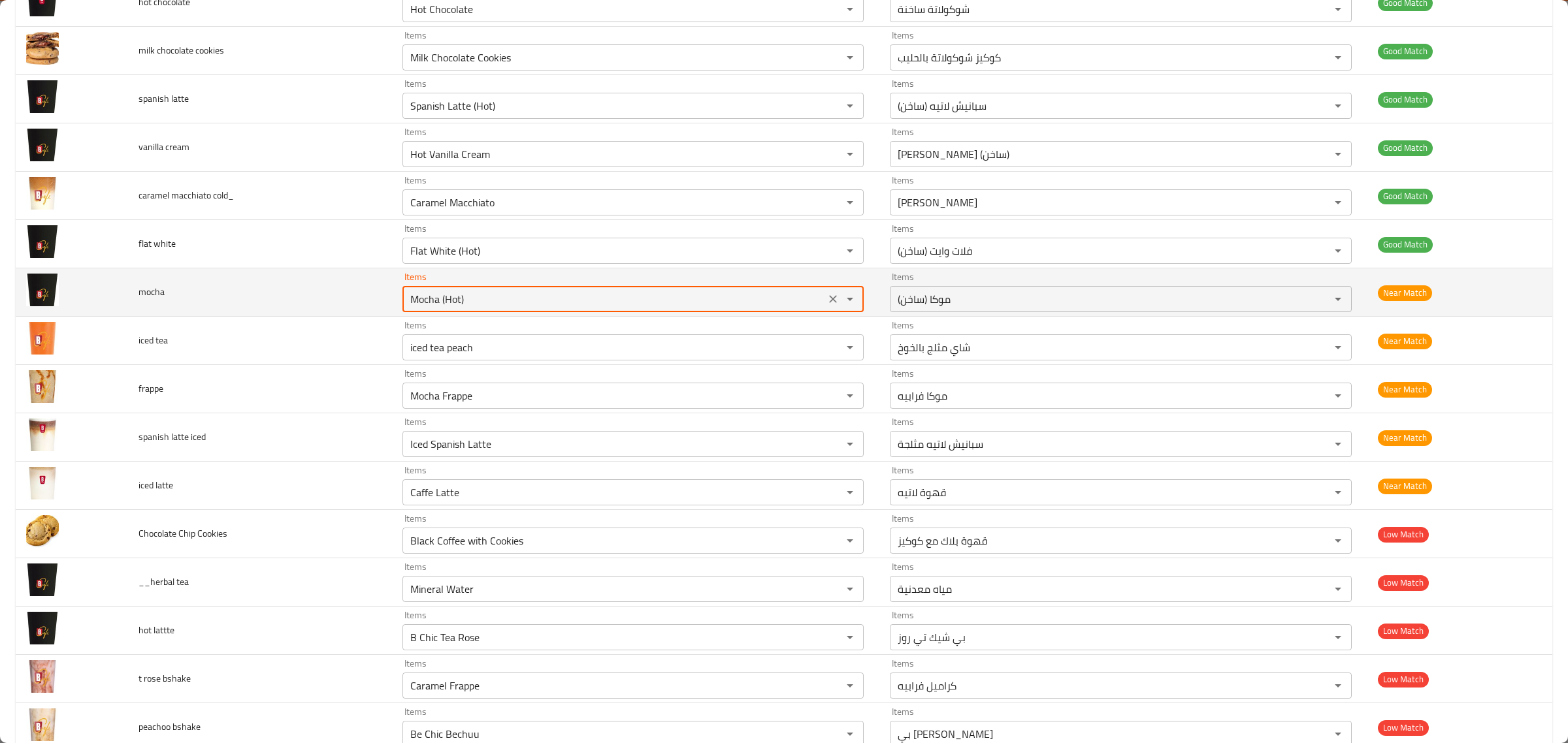
click at [502, 301] on input "Mocha (Hot)" at bounding box center [613, 299] width 415 height 18
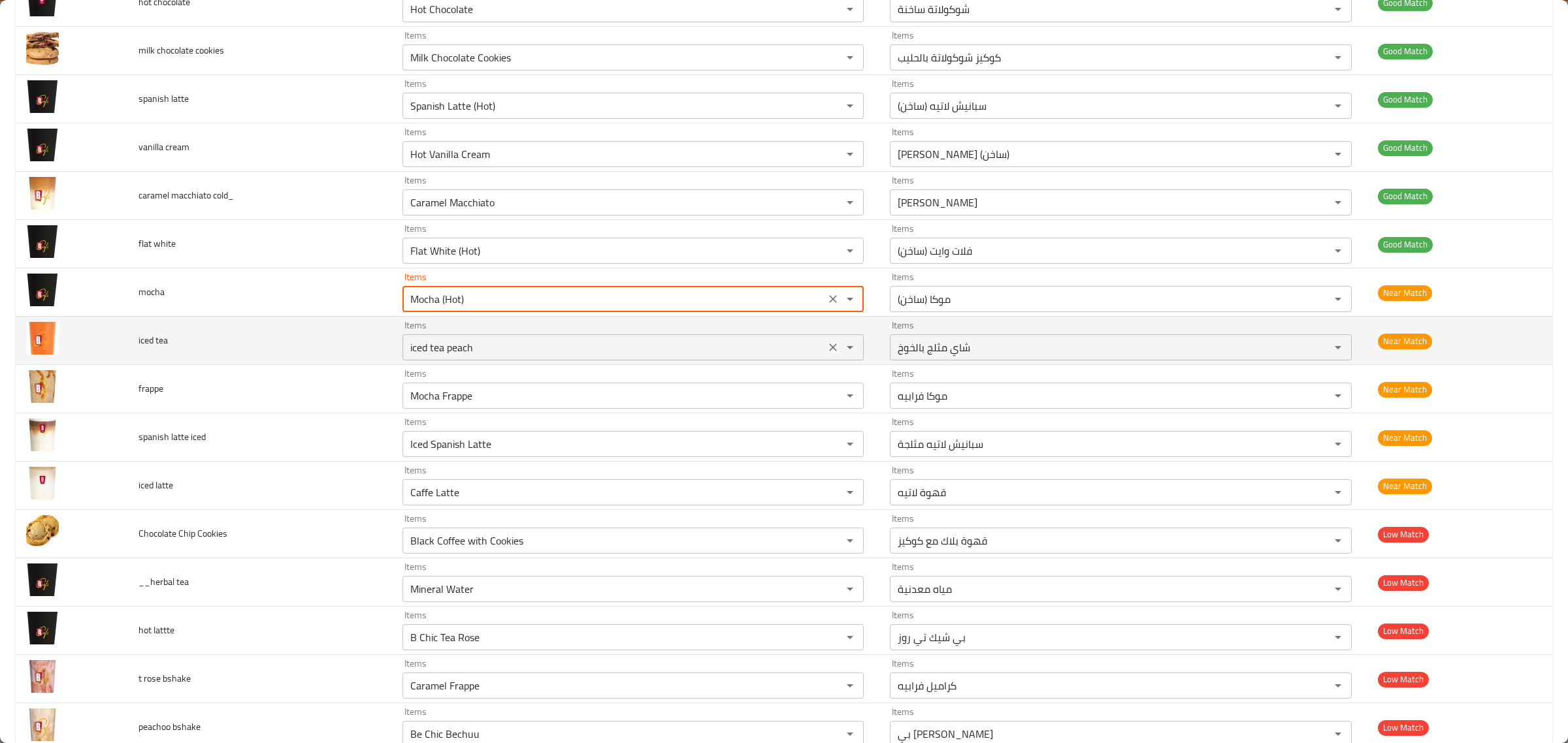
click at [529, 339] on div "iced tea peach Items" at bounding box center [633, 347] width 461 height 26
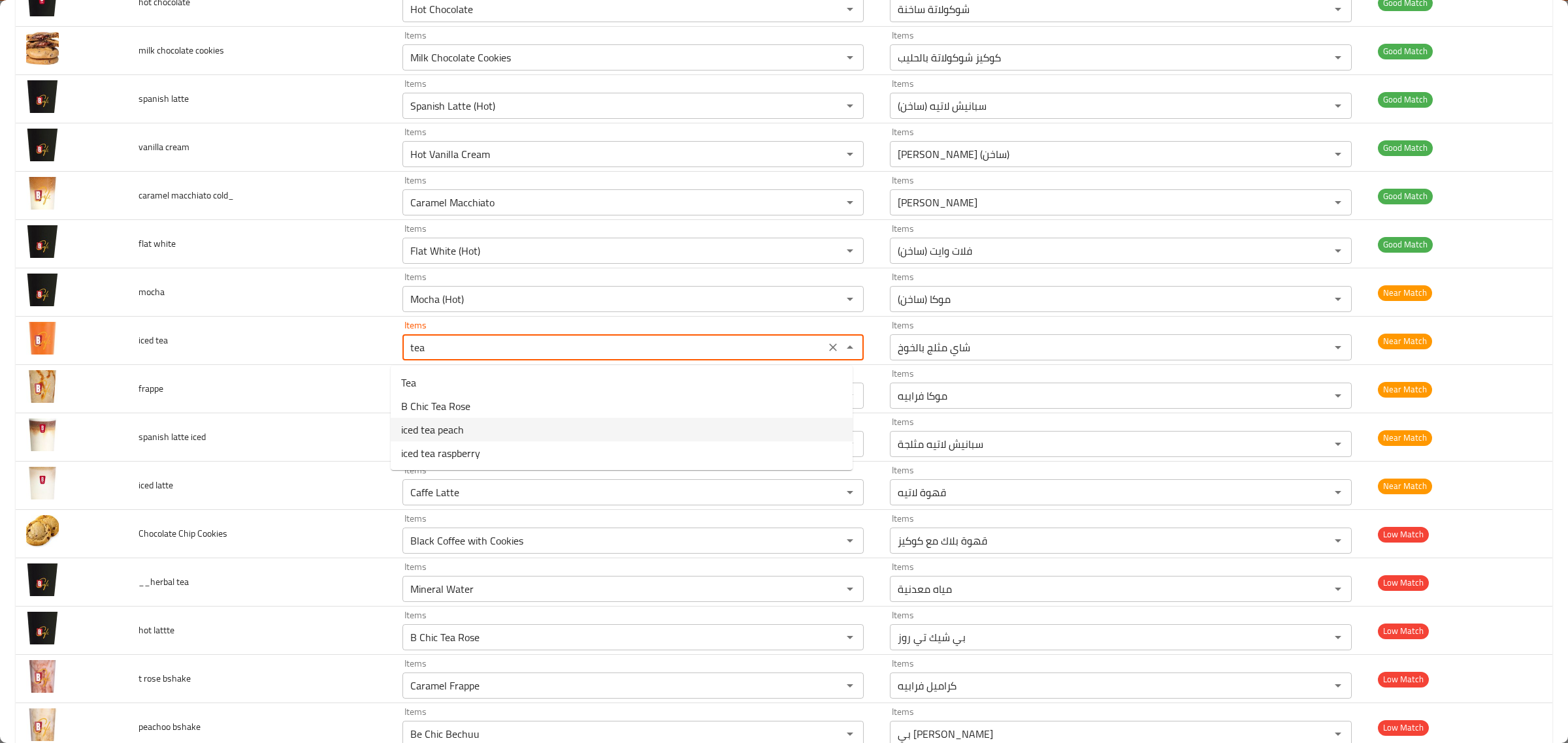
click at [528, 437] on tea-option-2 "iced tea peach" at bounding box center [622, 429] width 462 height 23
type tea "iced tea peach"
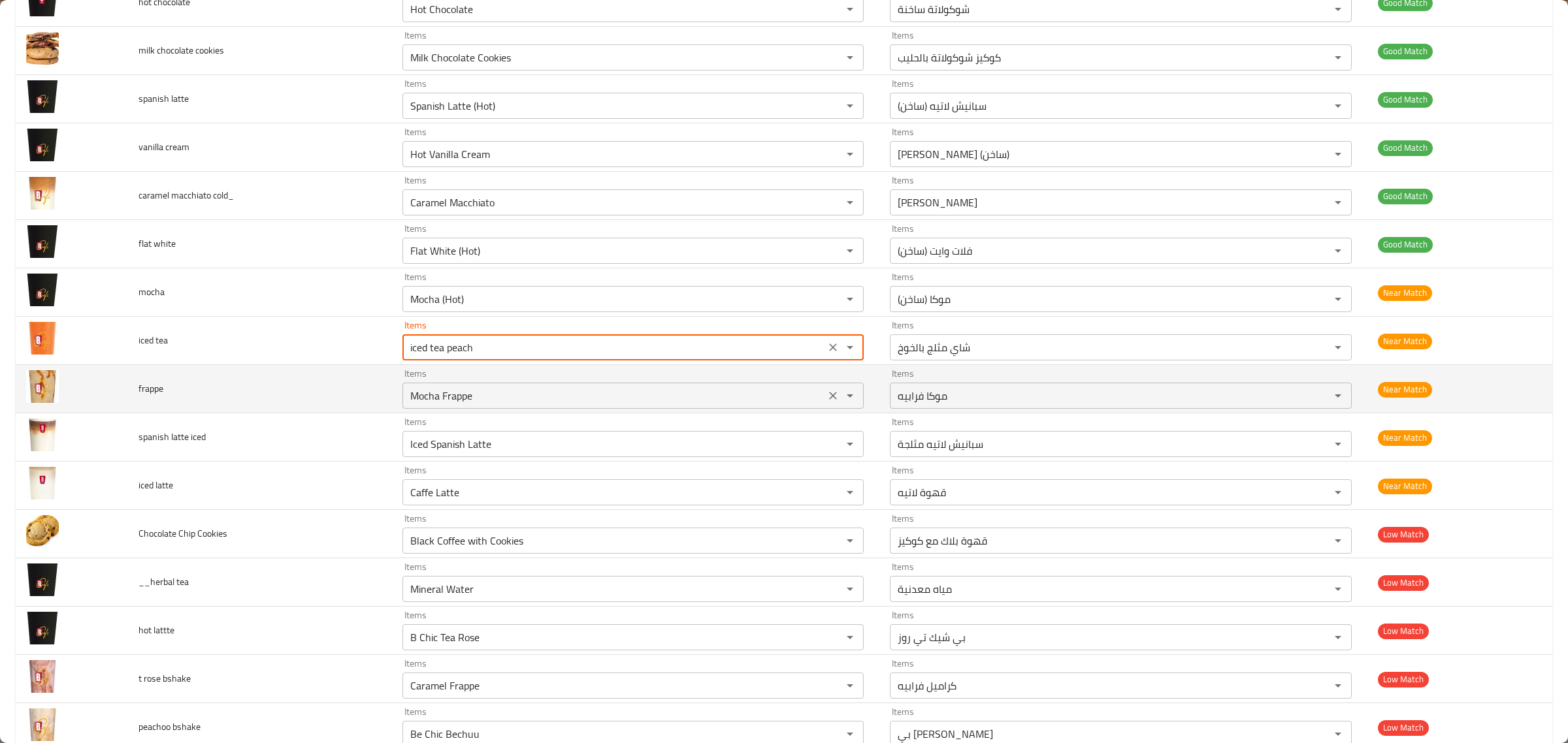
click at [556, 392] on input "Mocha Frappe" at bounding box center [613, 395] width 415 height 18
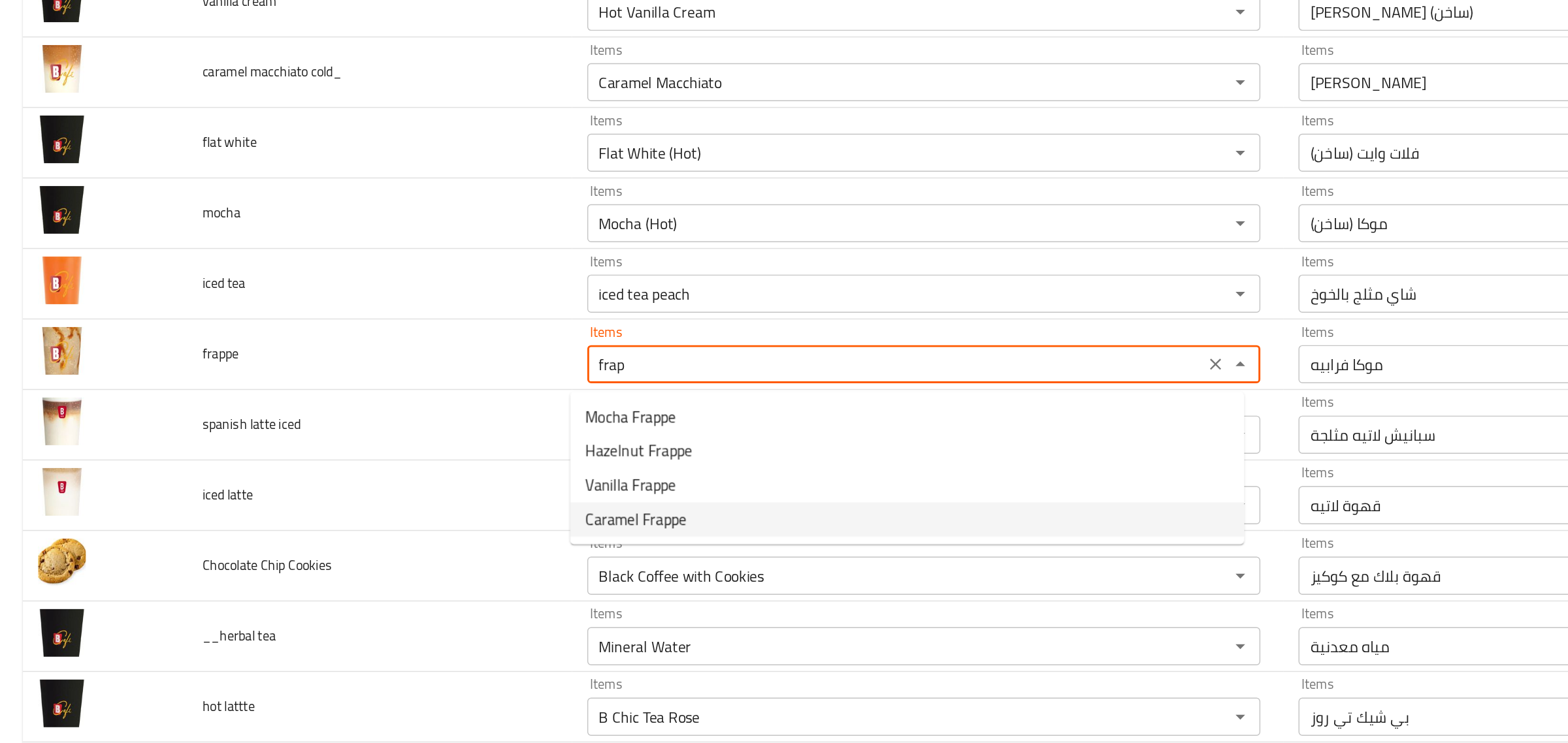
click at [403, 505] on span "Caramel Frappe" at bounding box center [435, 502] width 70 height 16
type input "Caramel Frappe"
type input "كراميل فرابيه"
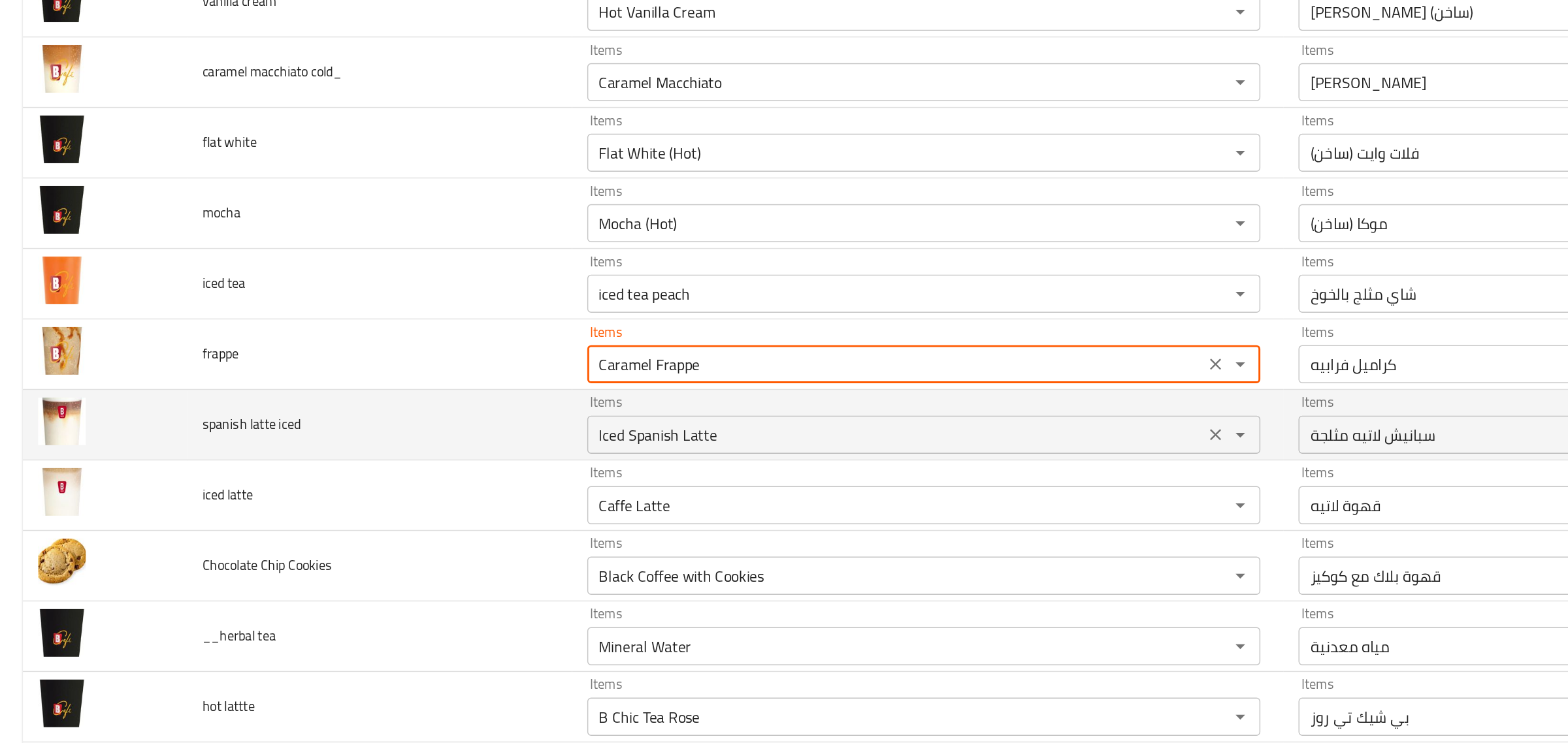
type input "Caramel Frappe"
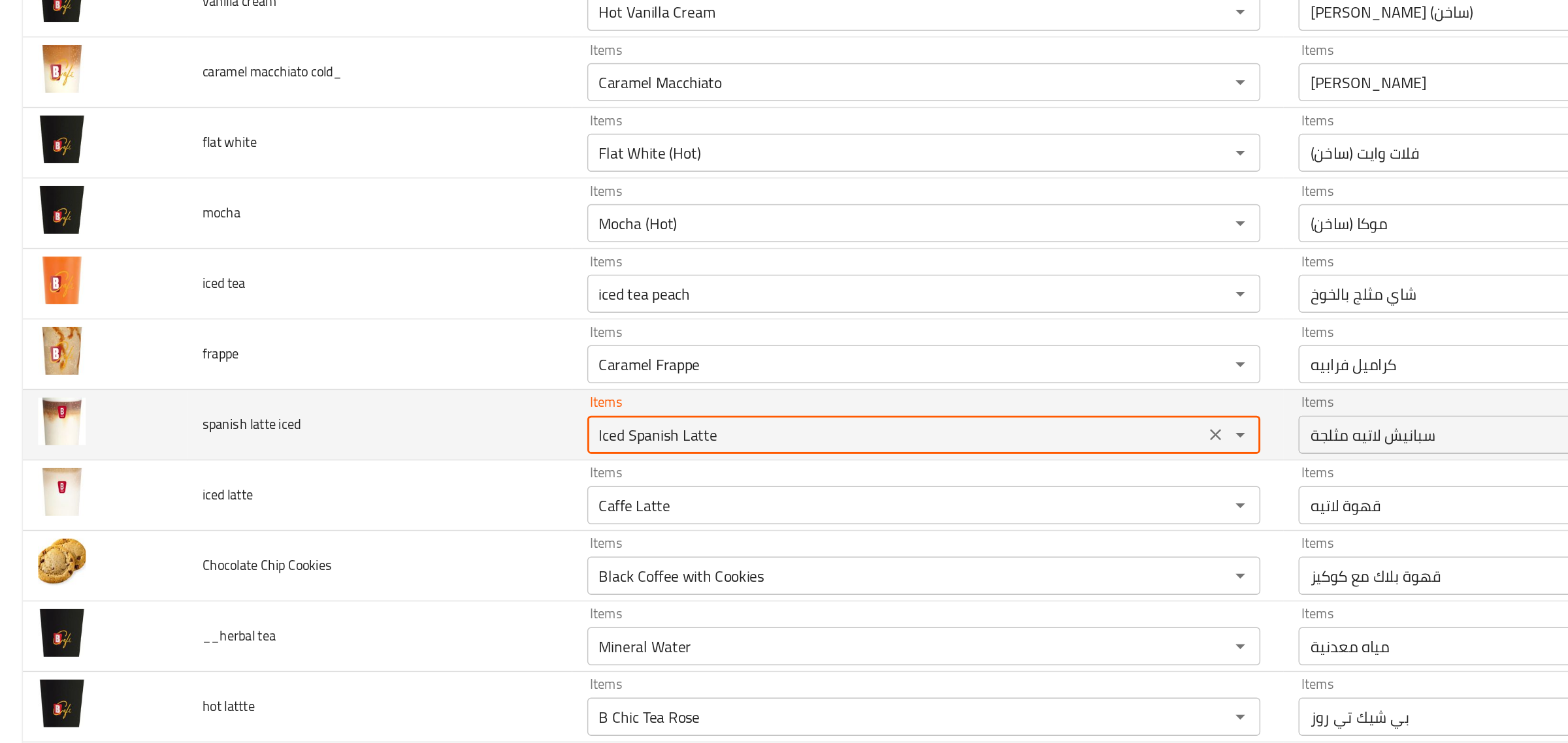
click at [535, 446] on iced "Iced Spanish Latte" at bounding box center [613, 444] width 415 height 18
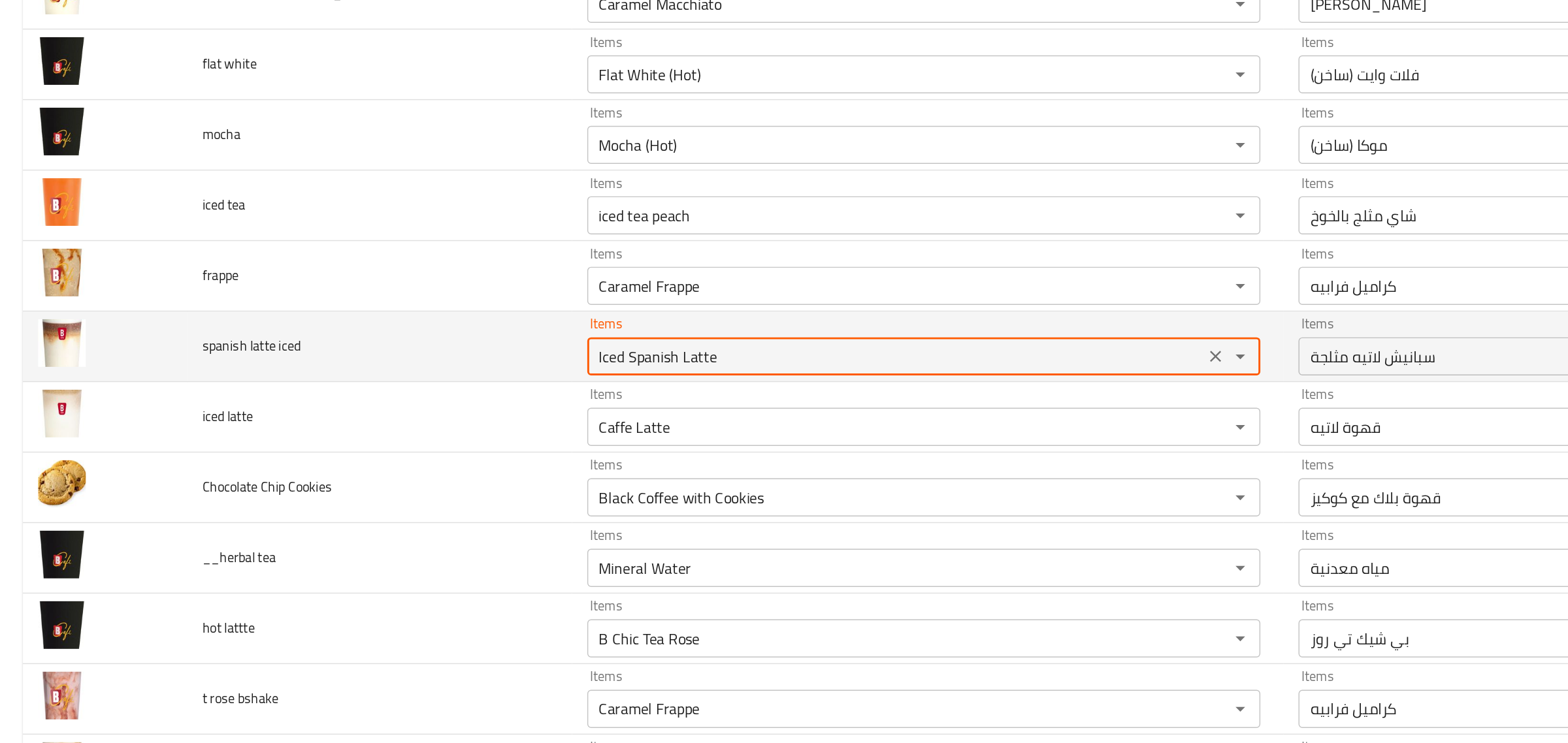
scroll to position [714, 0]
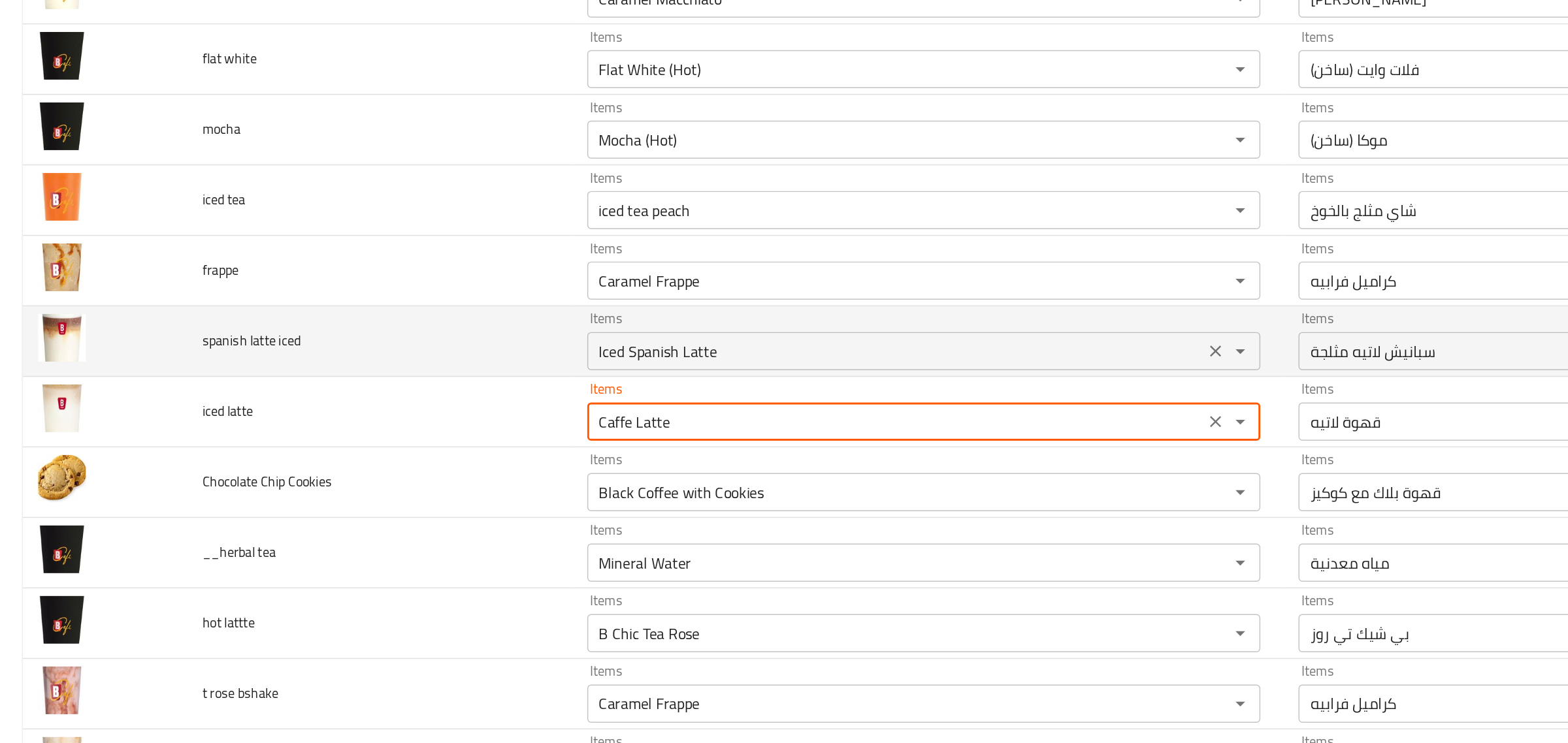
click at [535, 444] on latte "Caffe Latte" at bounding box center [613, 435] width 415 height 18
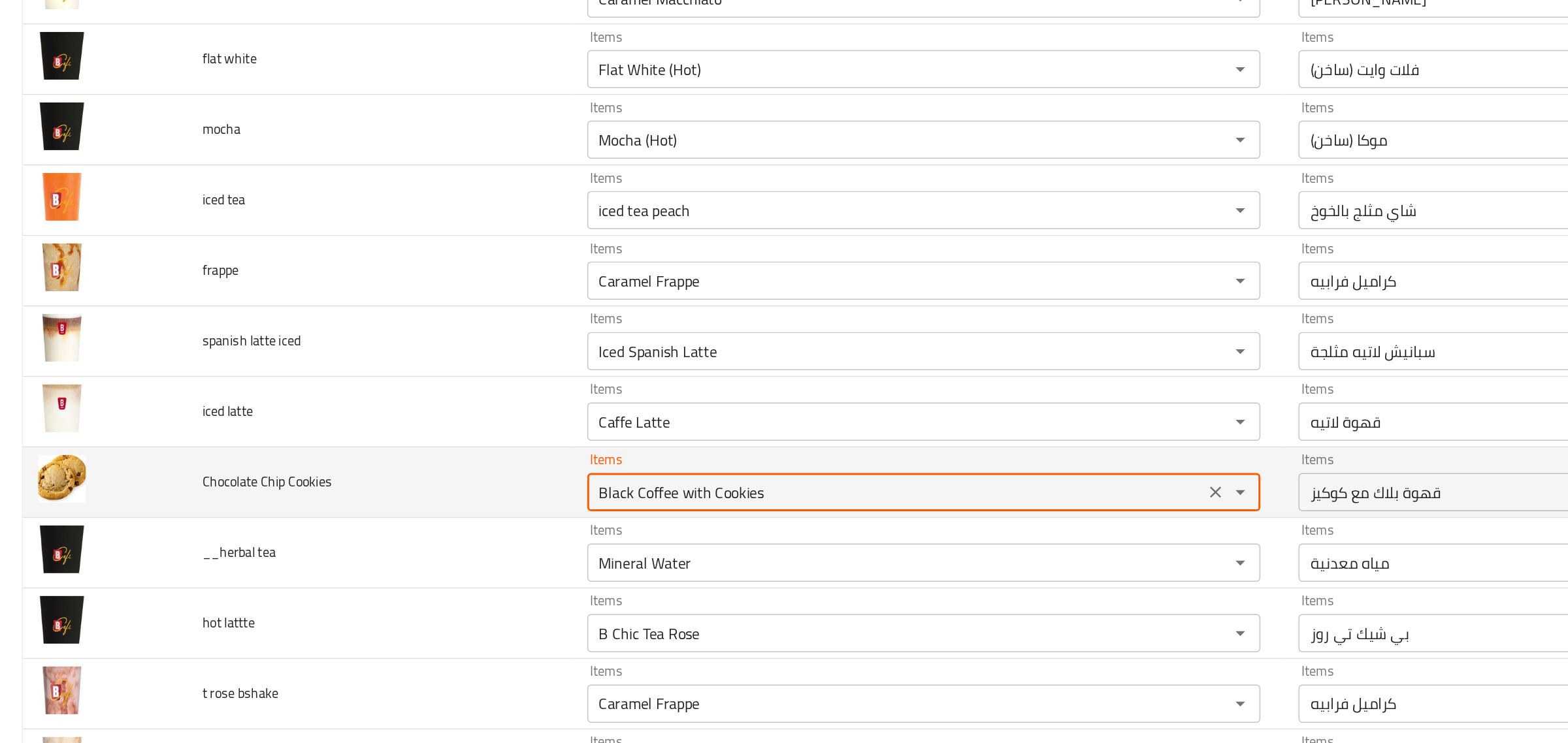
click at [554, 485] on Cookies "Black Coffee with Cookies" at bounding box center [613, 483] width 415 height 18
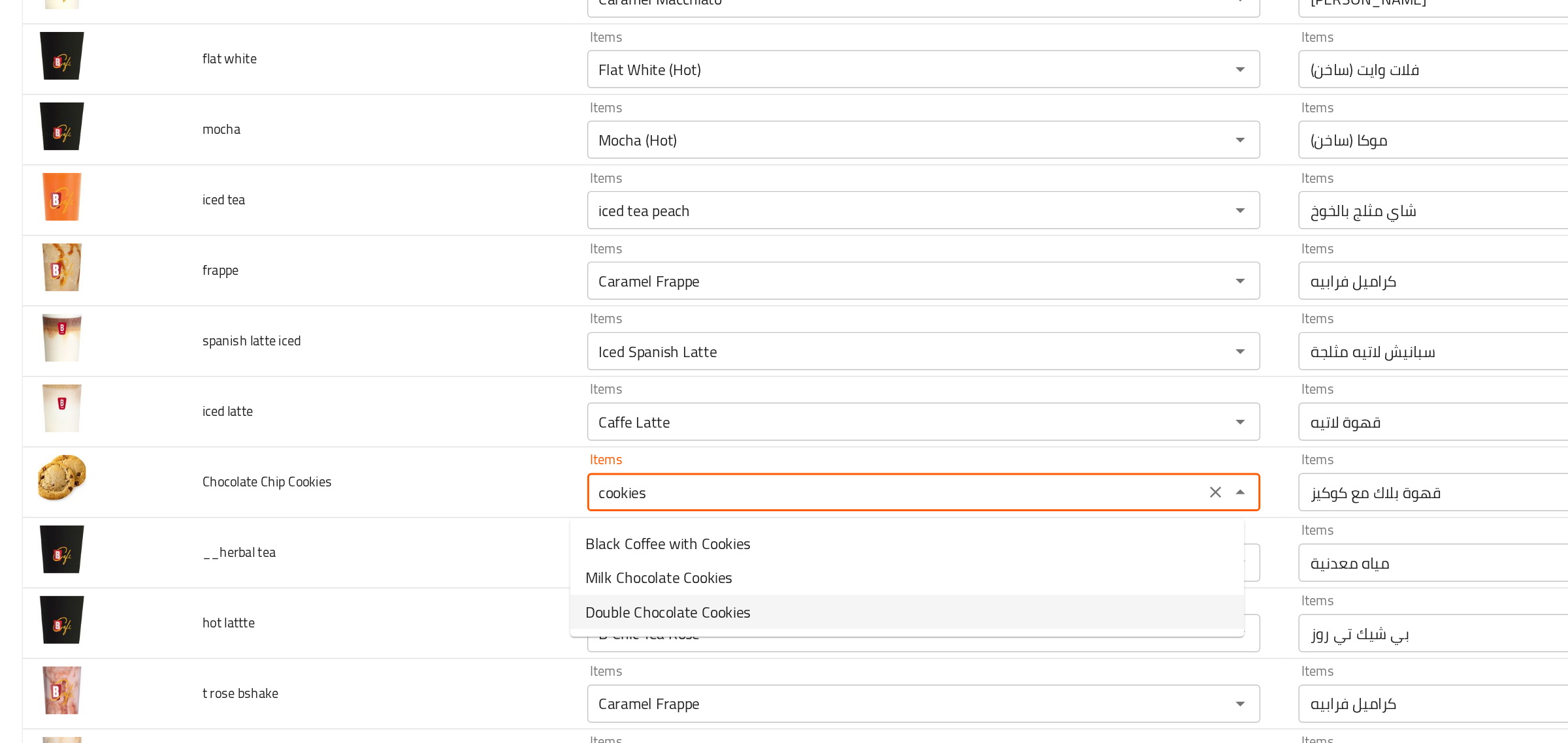
click at [517, 556] on Cookies-option-2 "Double Chocolate Cookies" at bounding box center [622, 565] width 462 height 23
type Cookies "Double Chocolate Cookies"
type Cookies-ar "كوكيز دبل تشوكليت"
type Cookies "Double Chocolate Cookies"
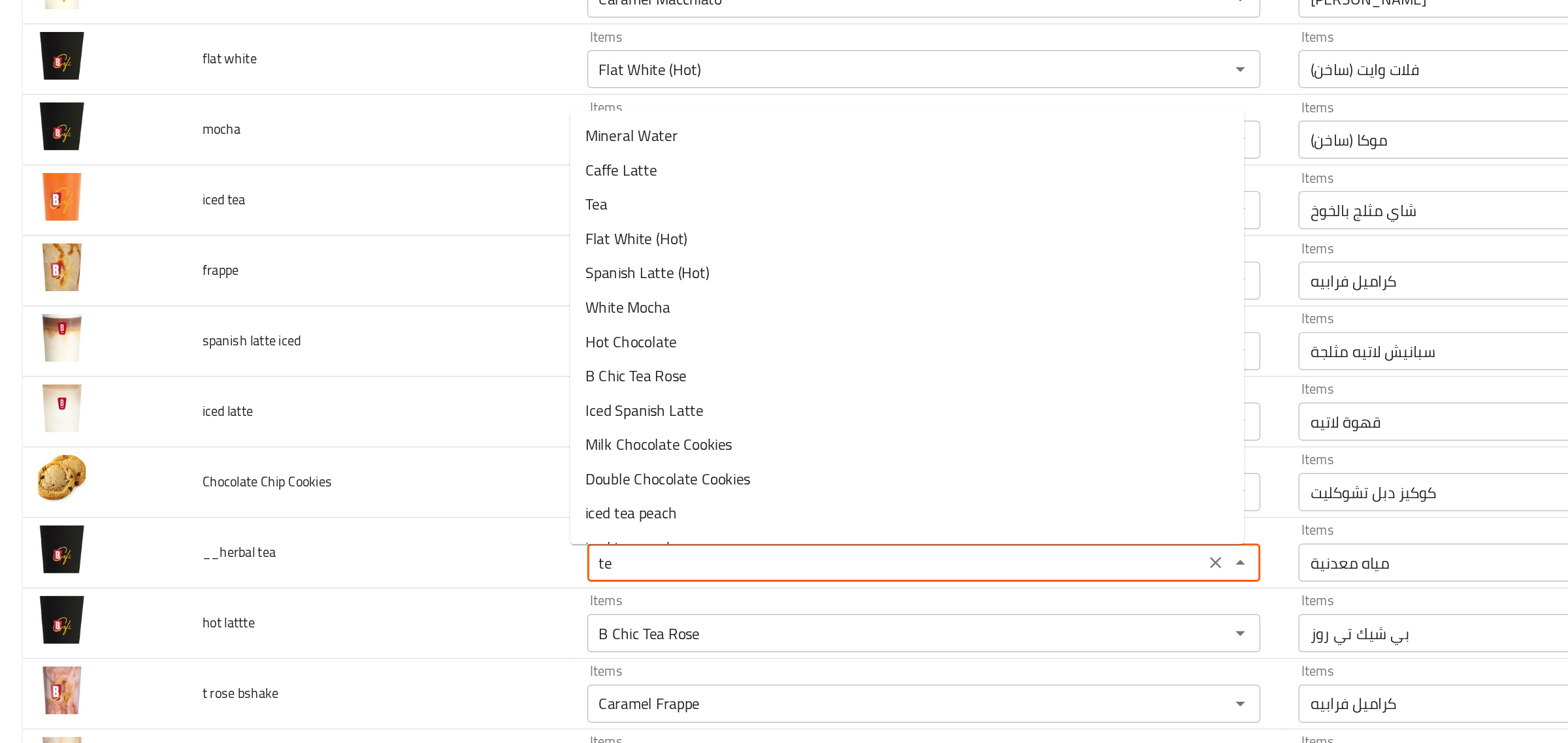
type tea "t"
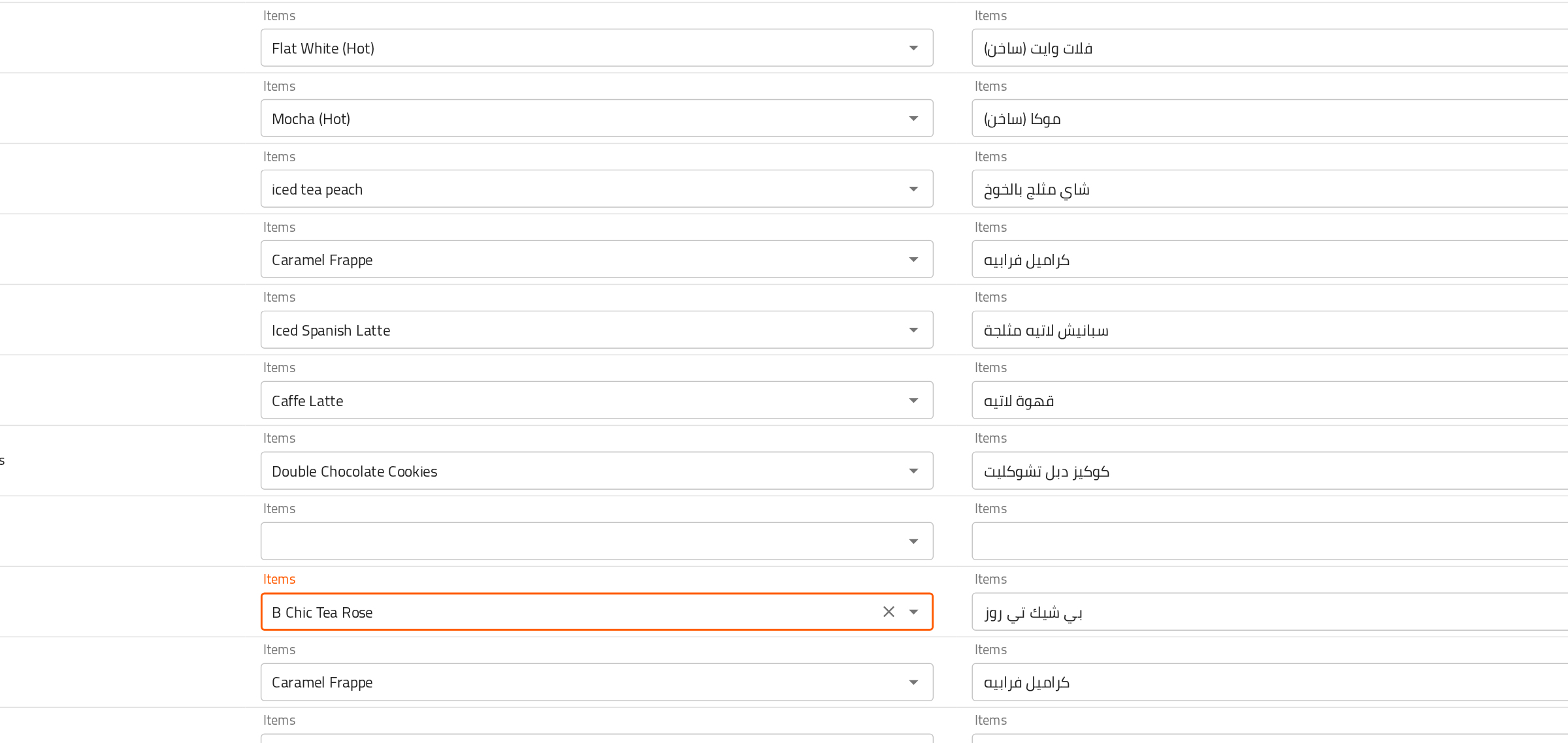
scroll to position [732, 0]
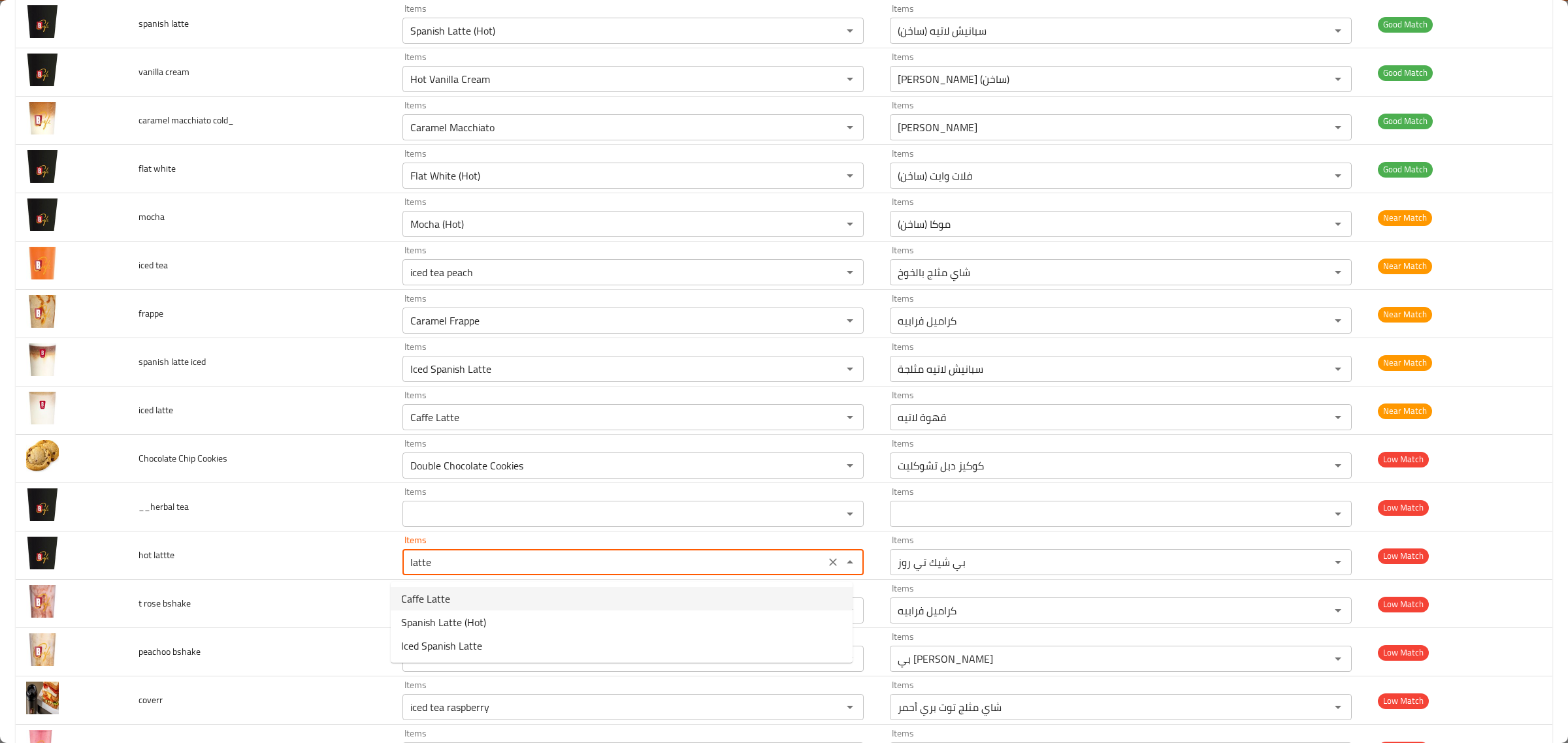
click at [501, 599] on lattte-option-0 "Caffe Latte" at bounding box center [622, 599] width 462 height 23
type lattte "Caffe Latte"
type lattte-ar "قهوة لاتيه"
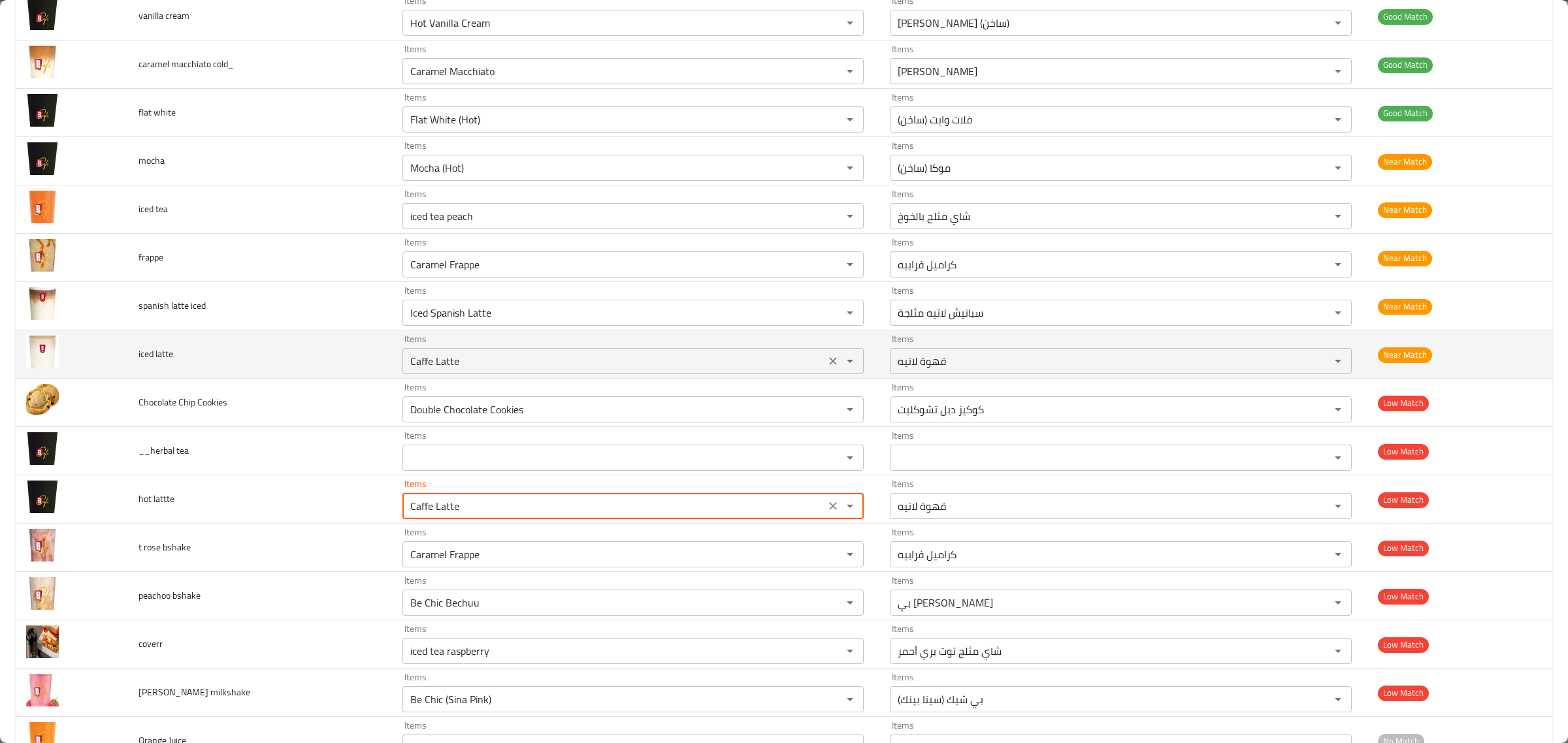
scroll to position [790, 0]
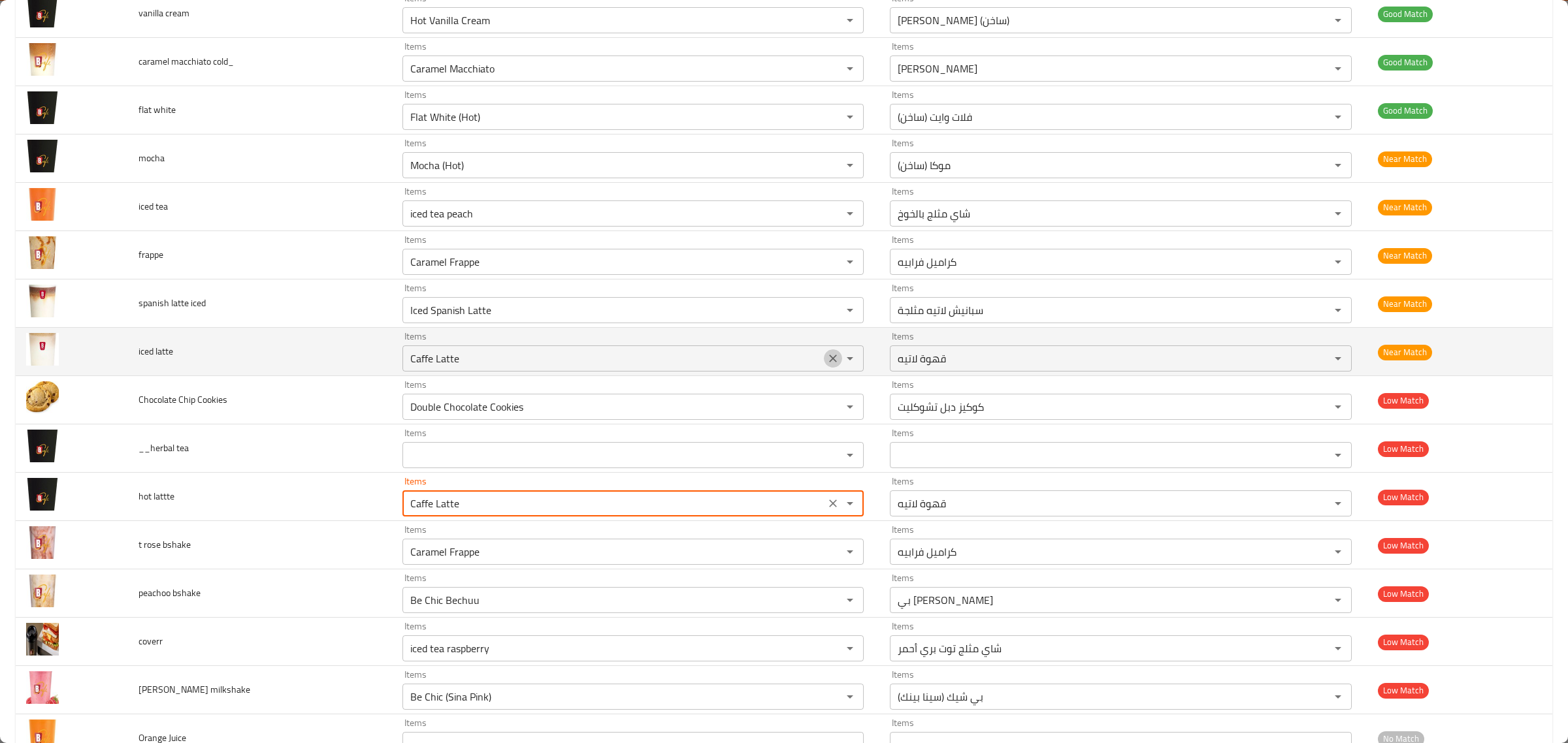
click at [826, 360] on icon "Clear" at bounding box center [832, 358] width 13 height 13
type lattte "Caffe Latte"
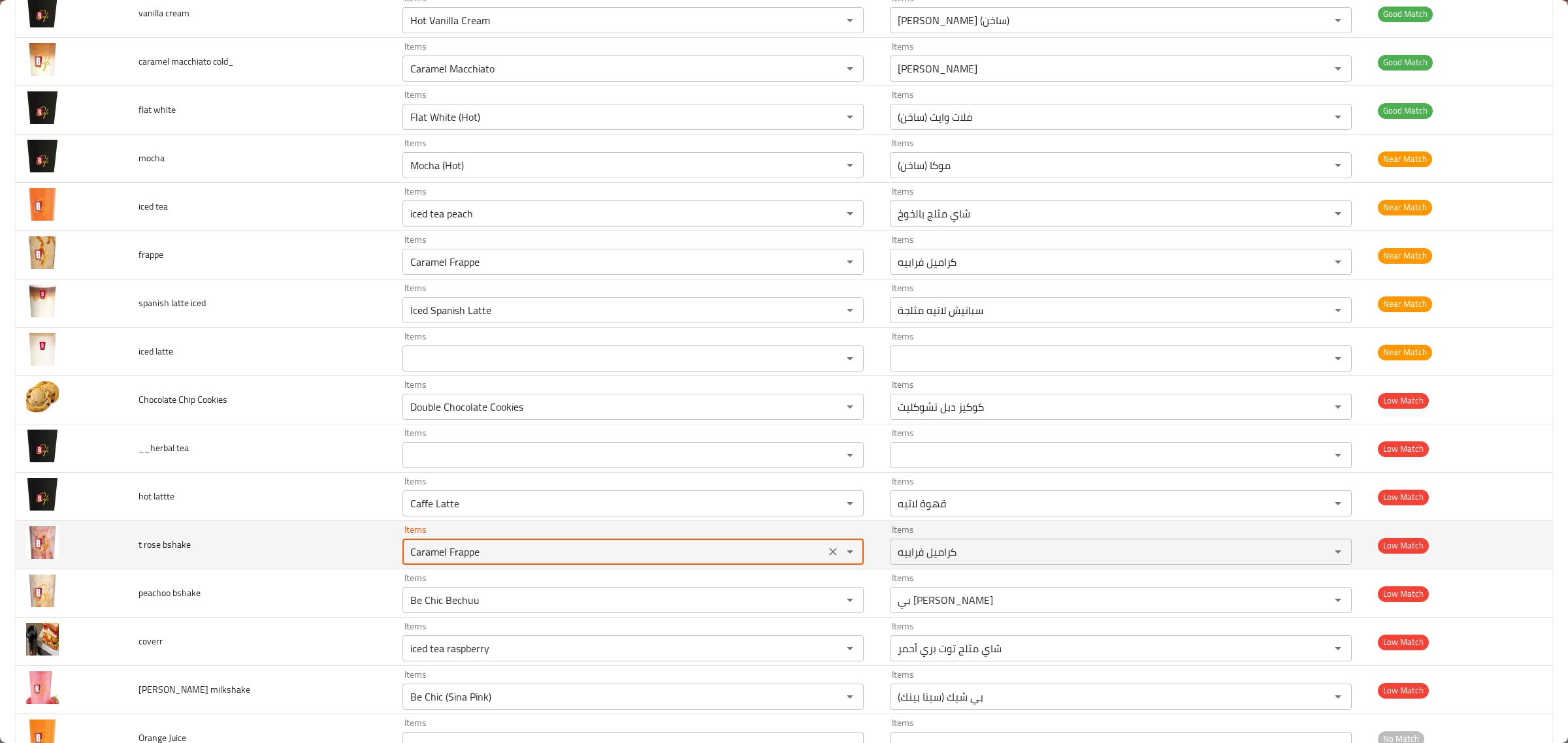
click at [632, 557] on bshake "Caramel Frappe" at bounding box center [613, 552] width 415 height 18
type bshake "r"
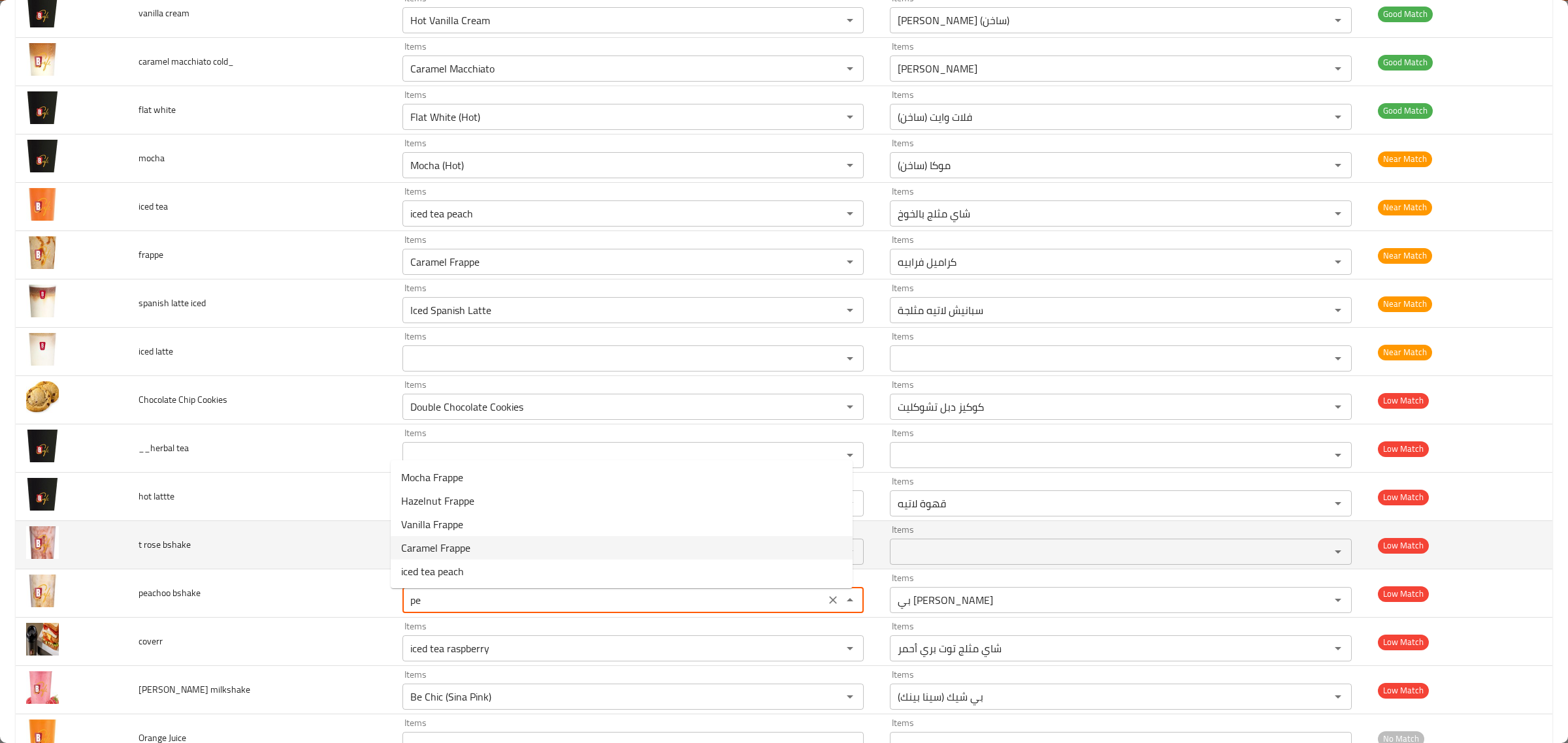
type bshake "p"
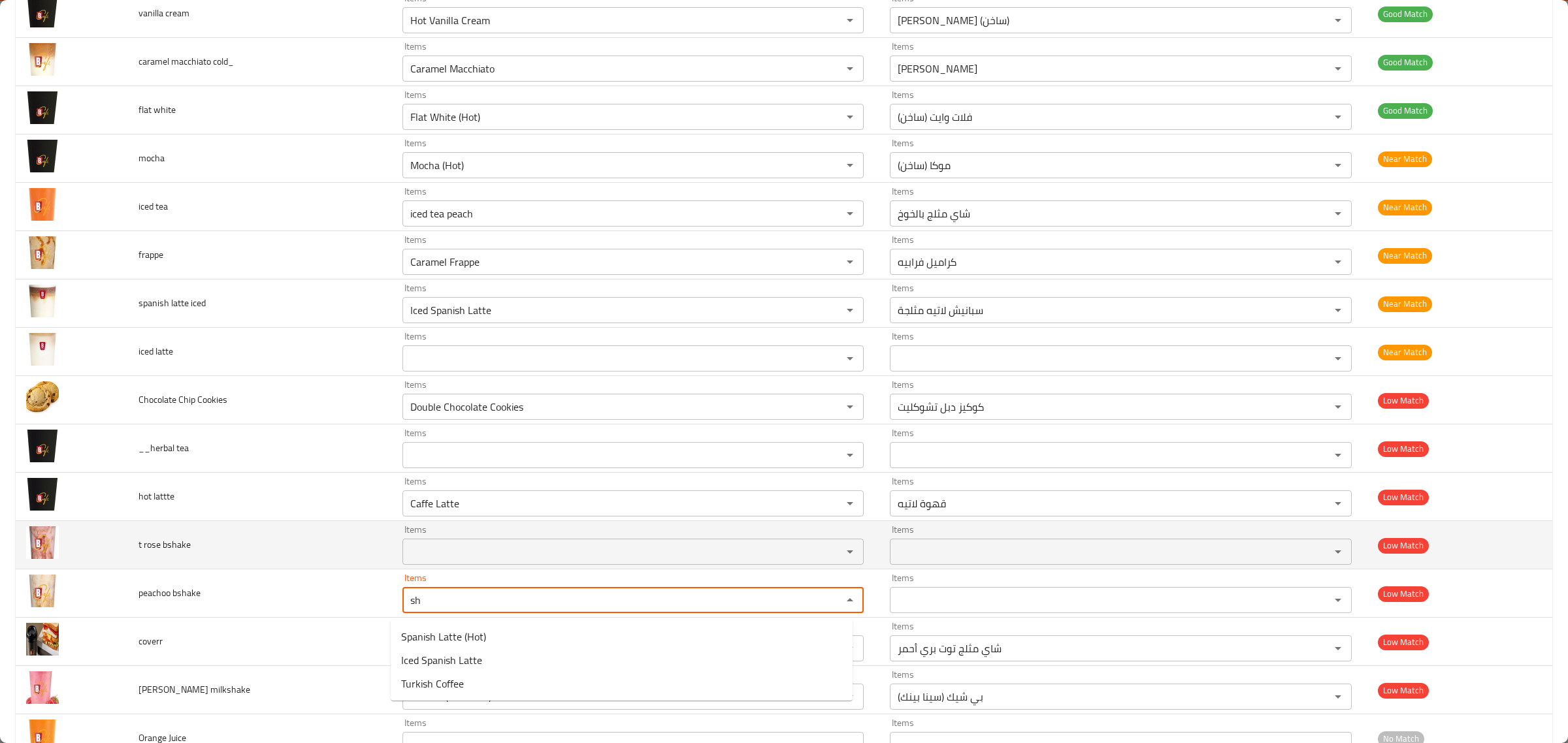
type bshake "s"
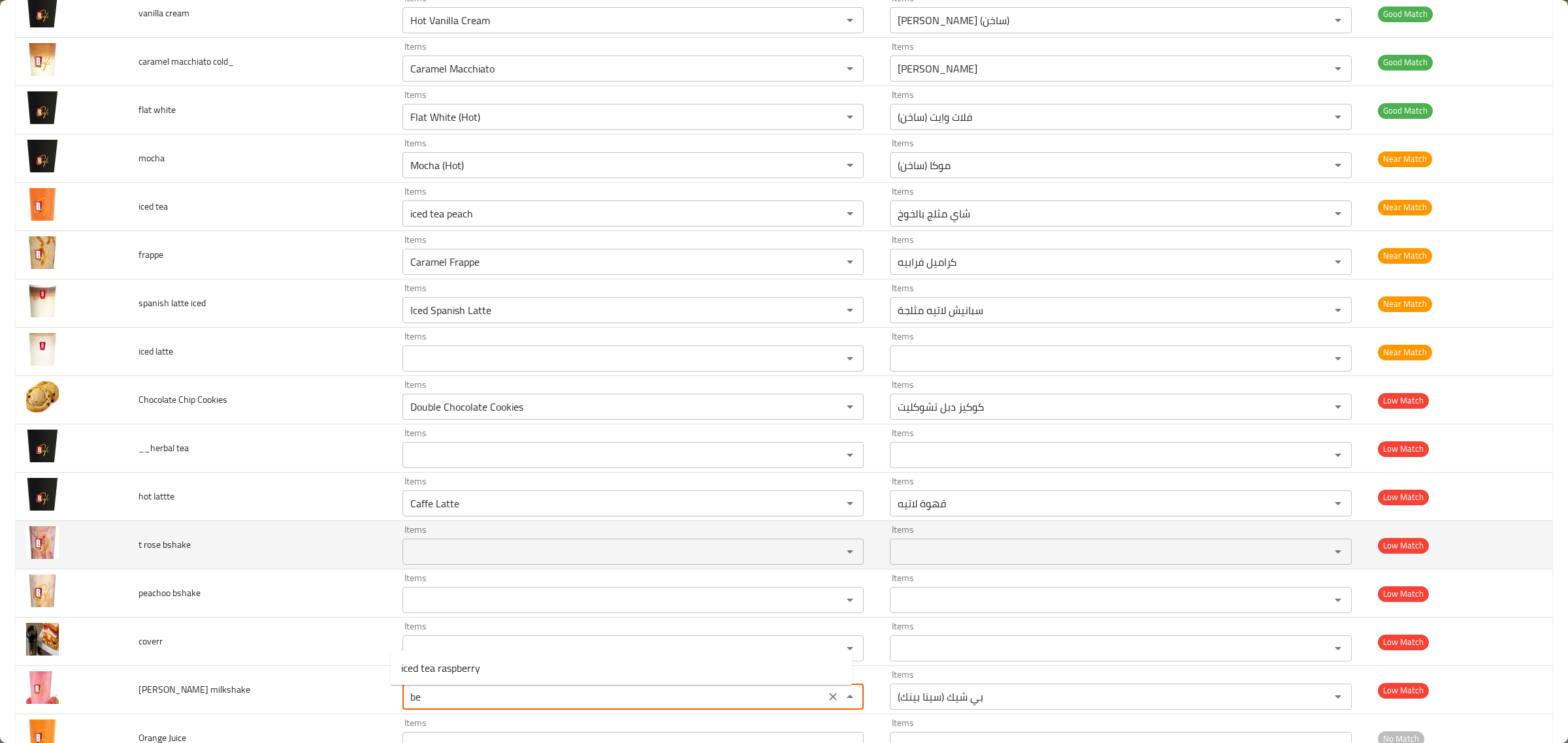
type milkshake "b"
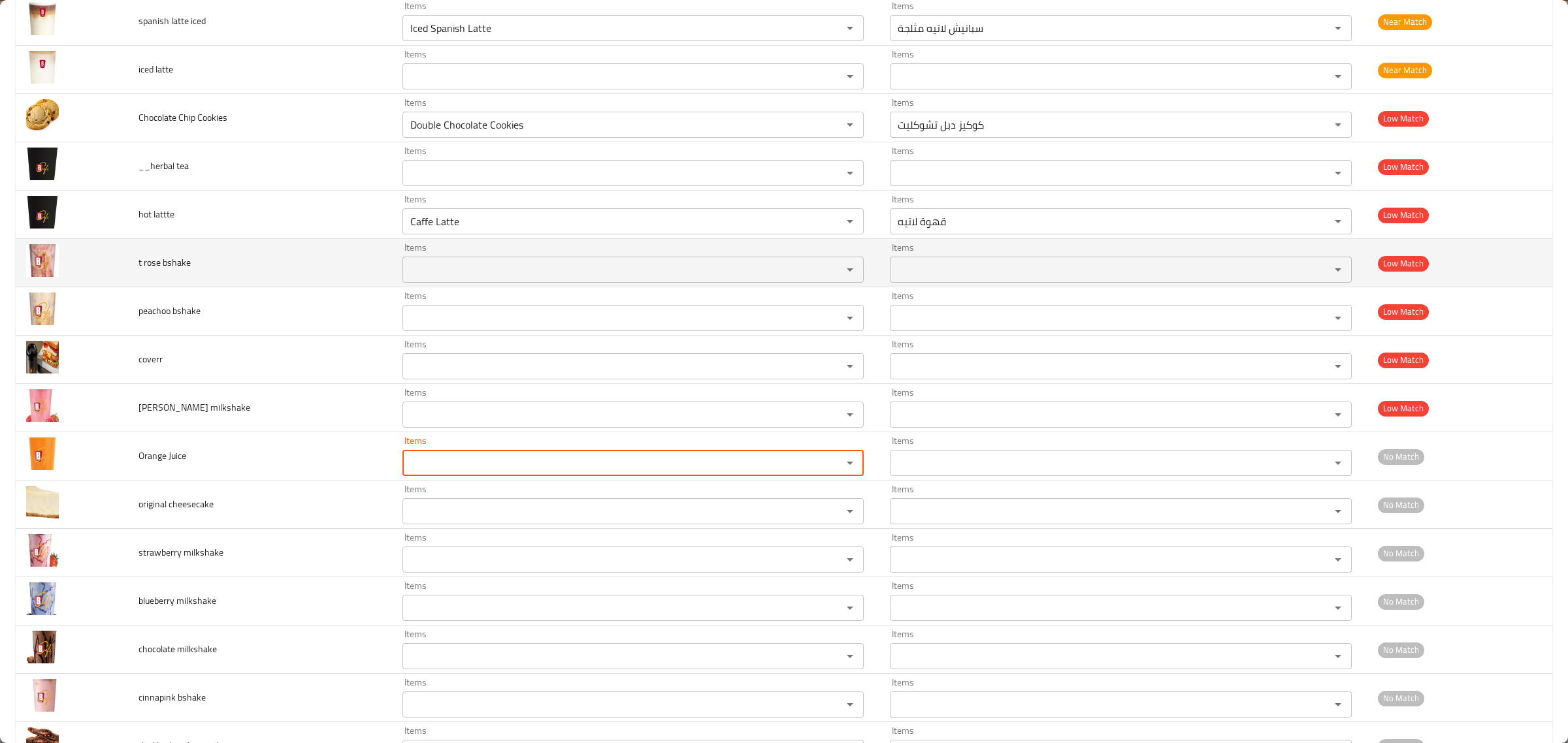
scroll to position [1078, 0]
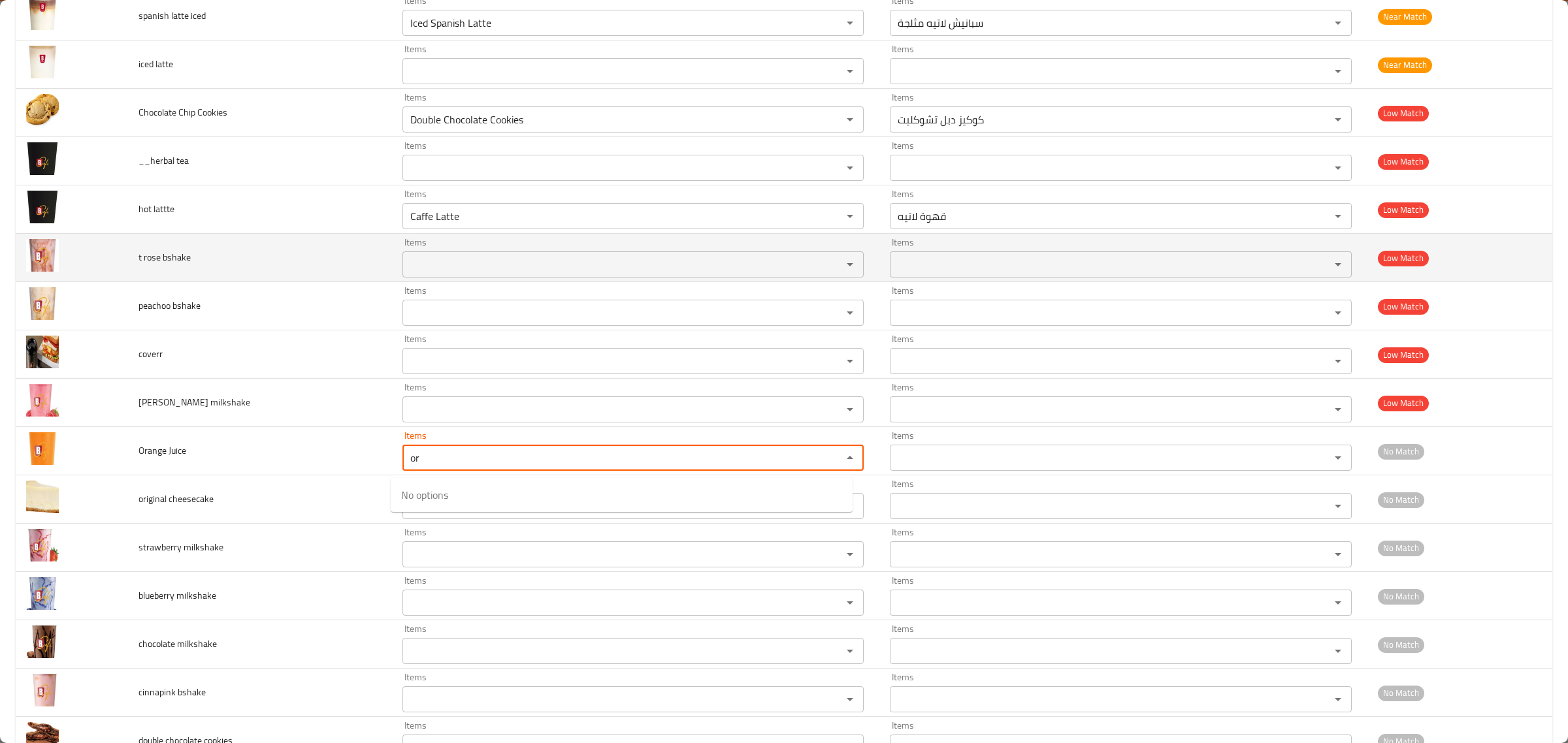
type Juice "o"
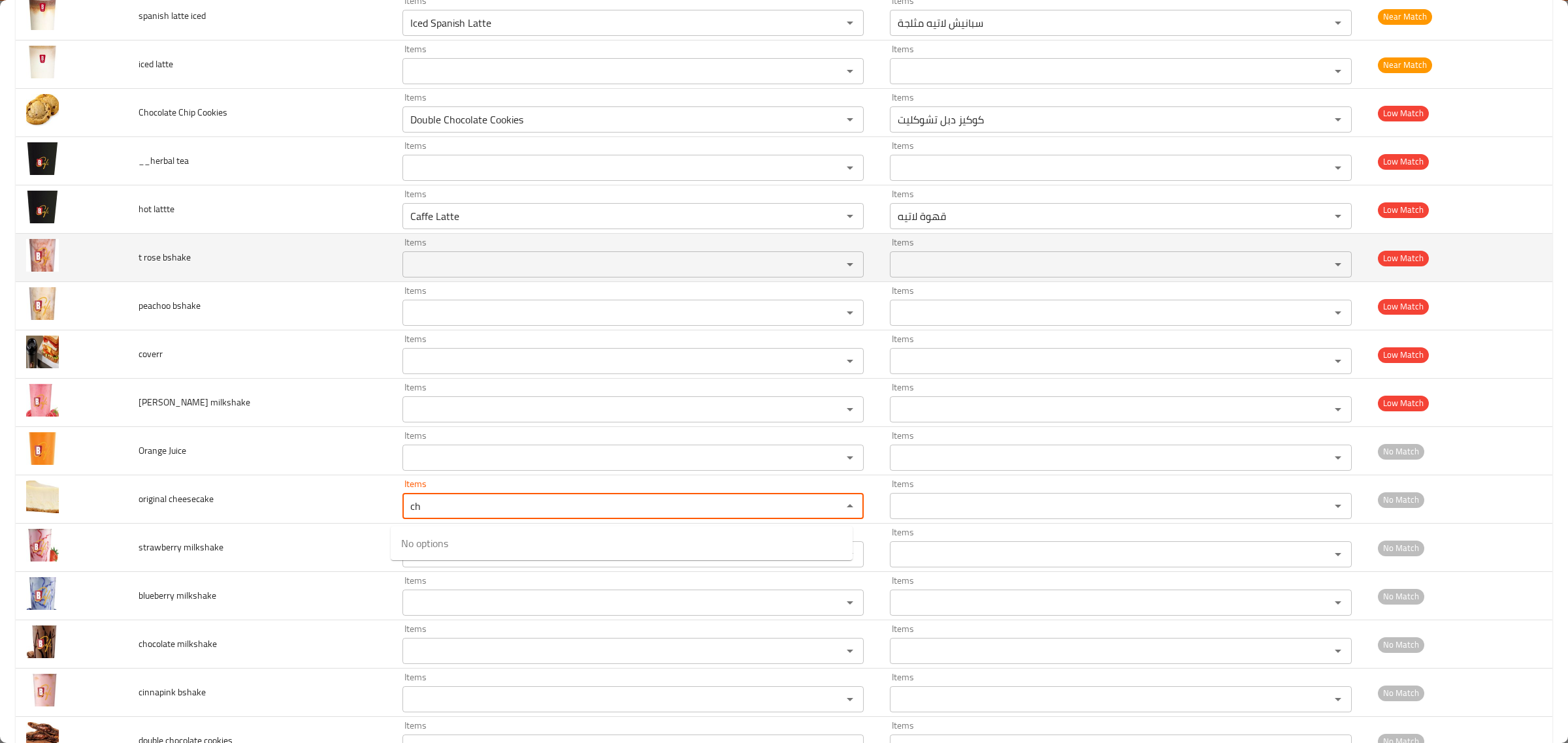
type cheesecake "c"
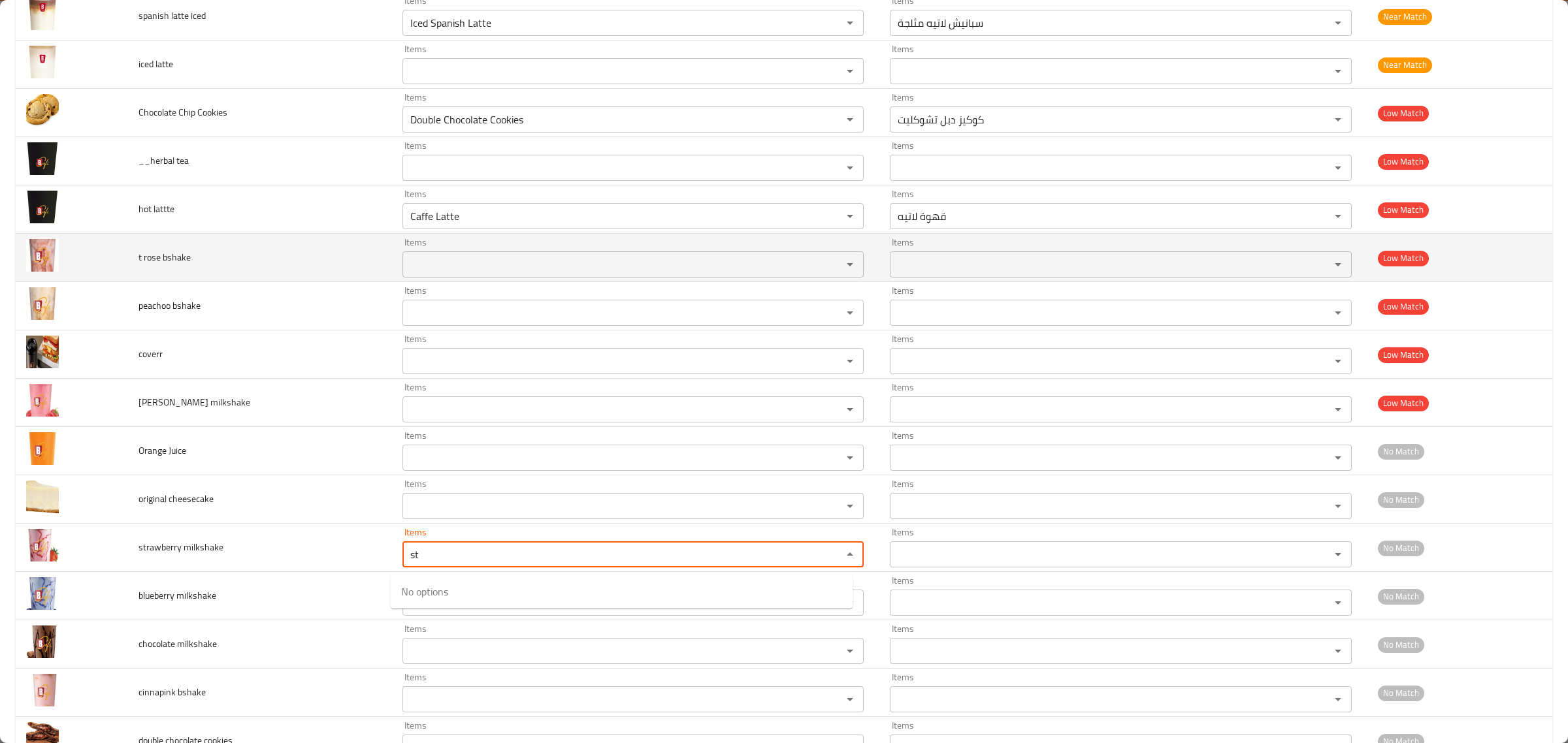
type milkshake "s"
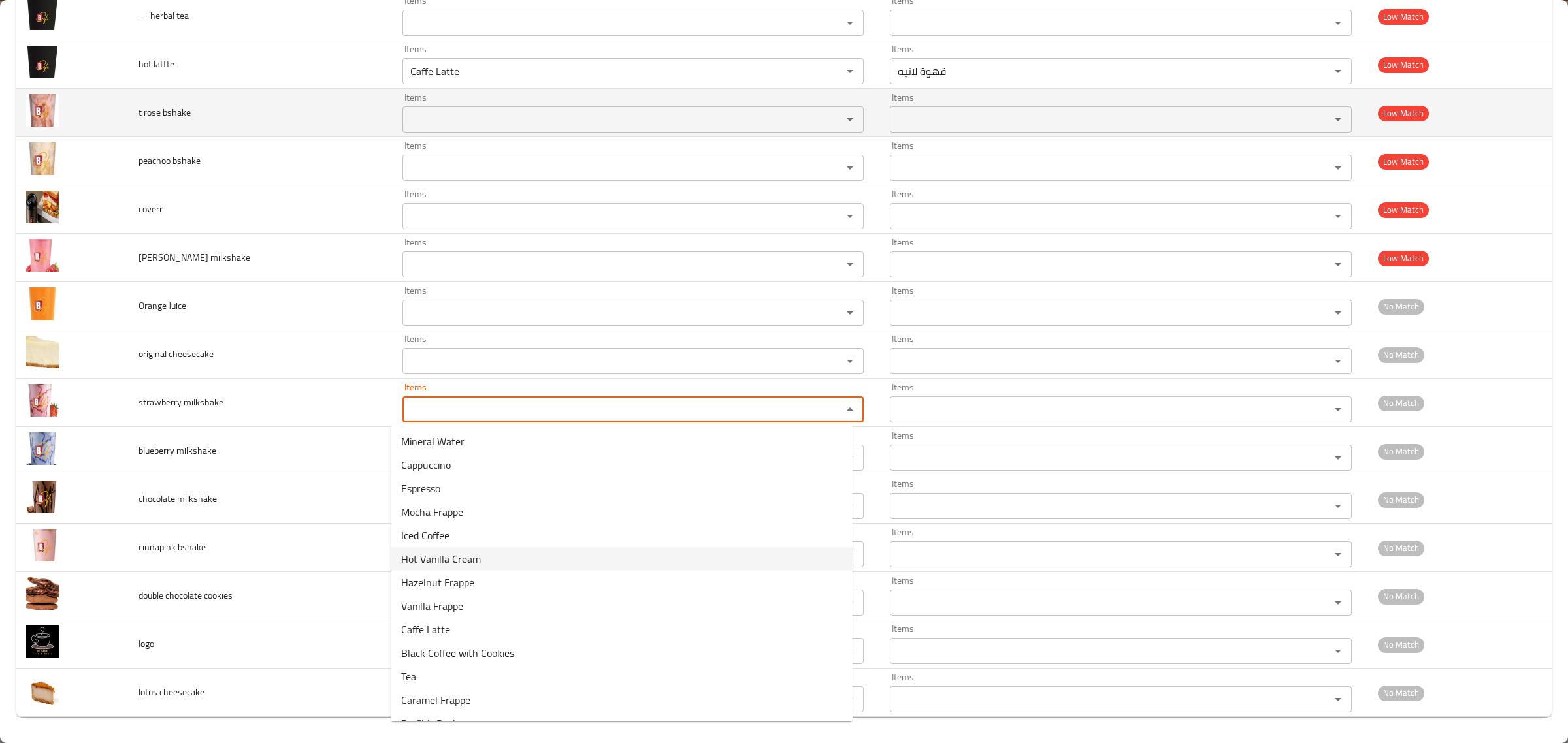
scroll to position [54, 0]
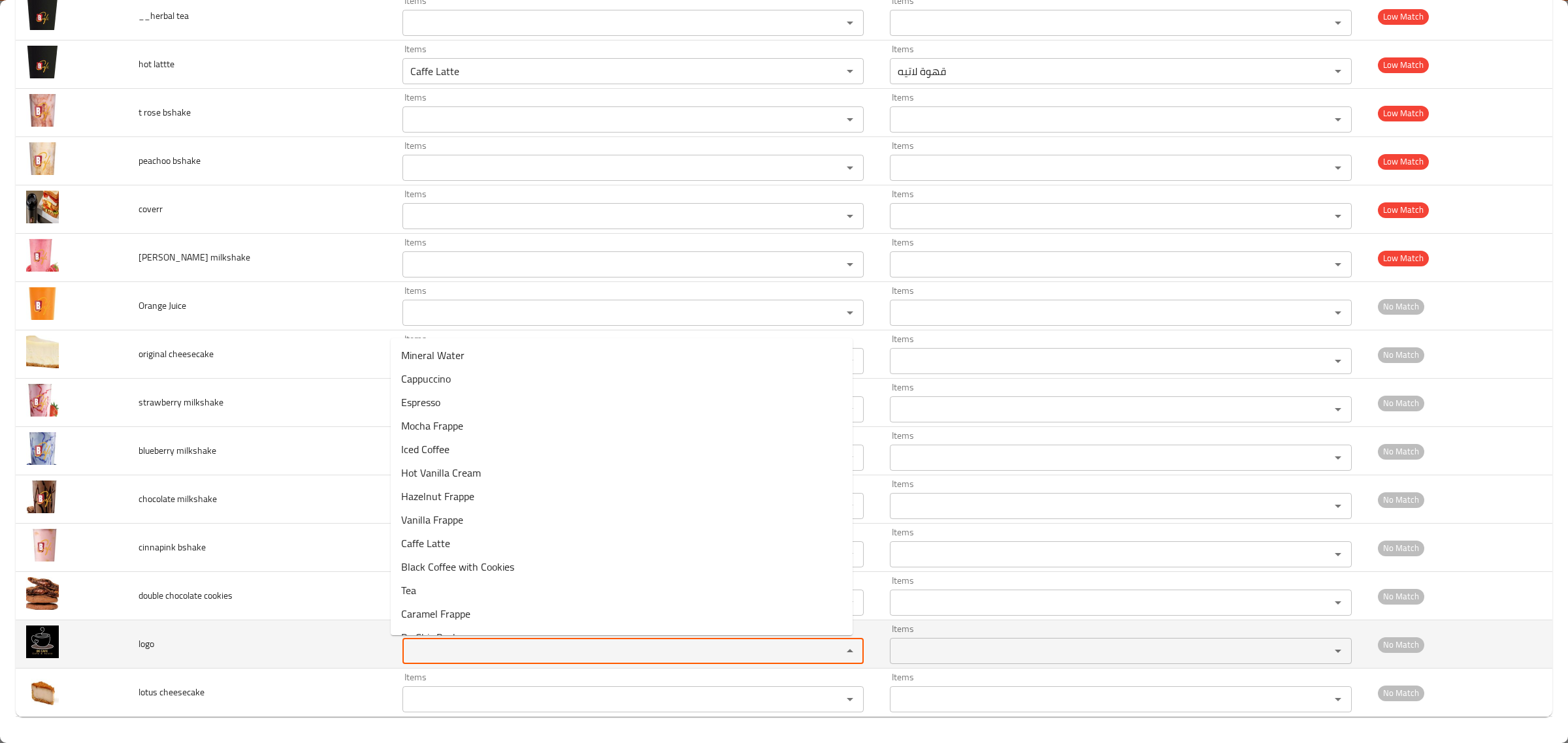
click at [571, 653] on input "Items" at bounding box center [613, 651] width 415 height 18
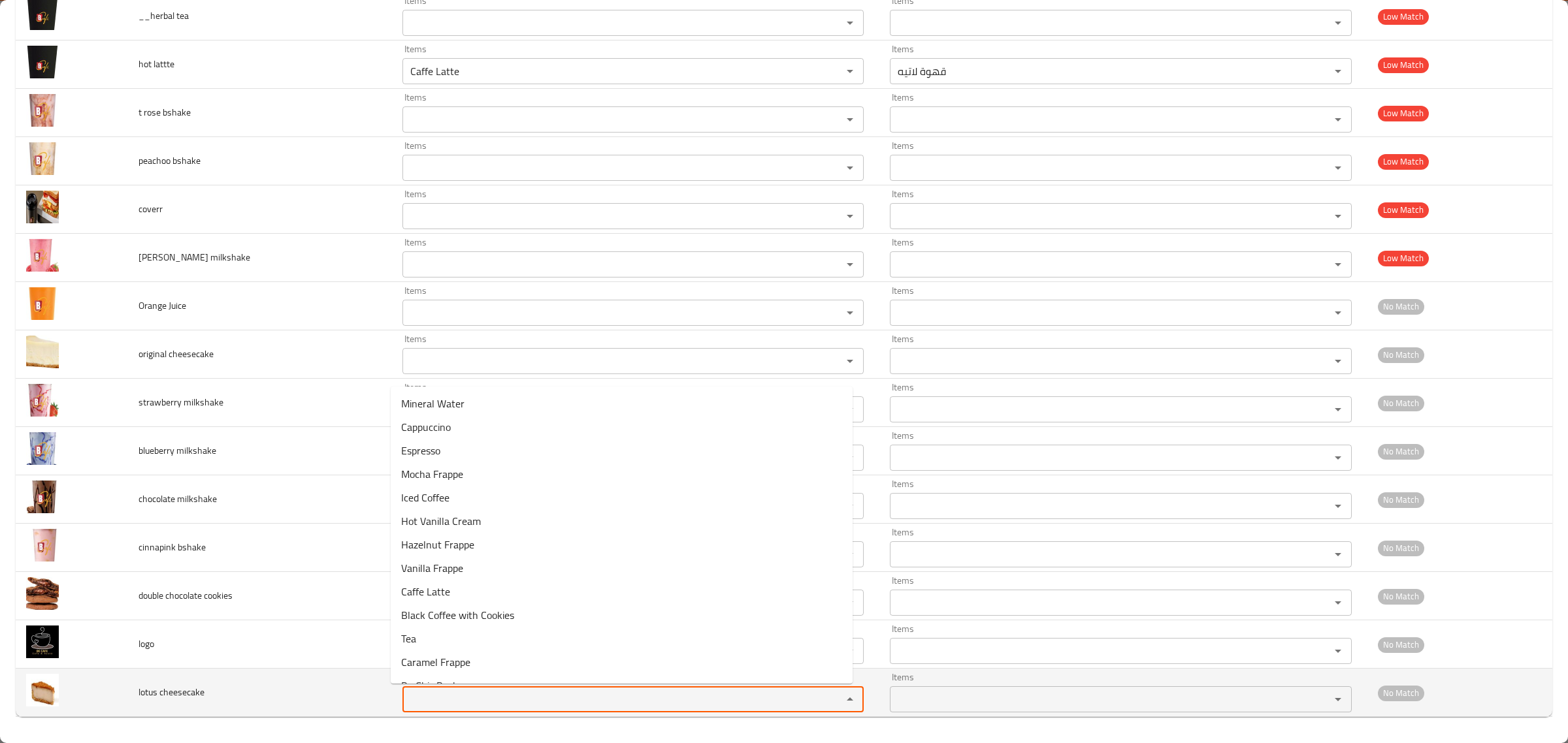
click at [547, 703] on cheesecake "Items" at bounding box center [613, 700] width 415 height 18
type cheesecake "l"
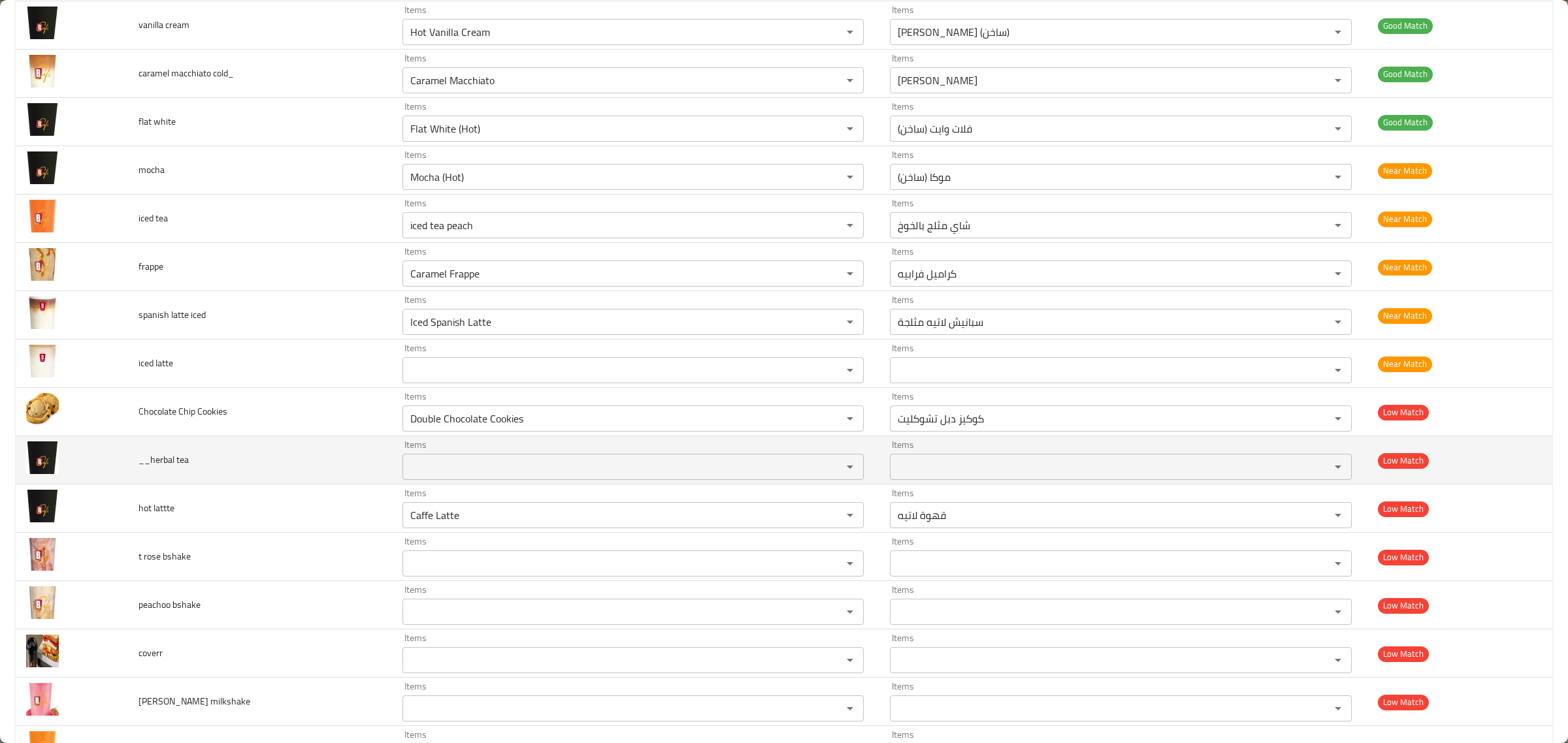
scroll to position [901, 0]
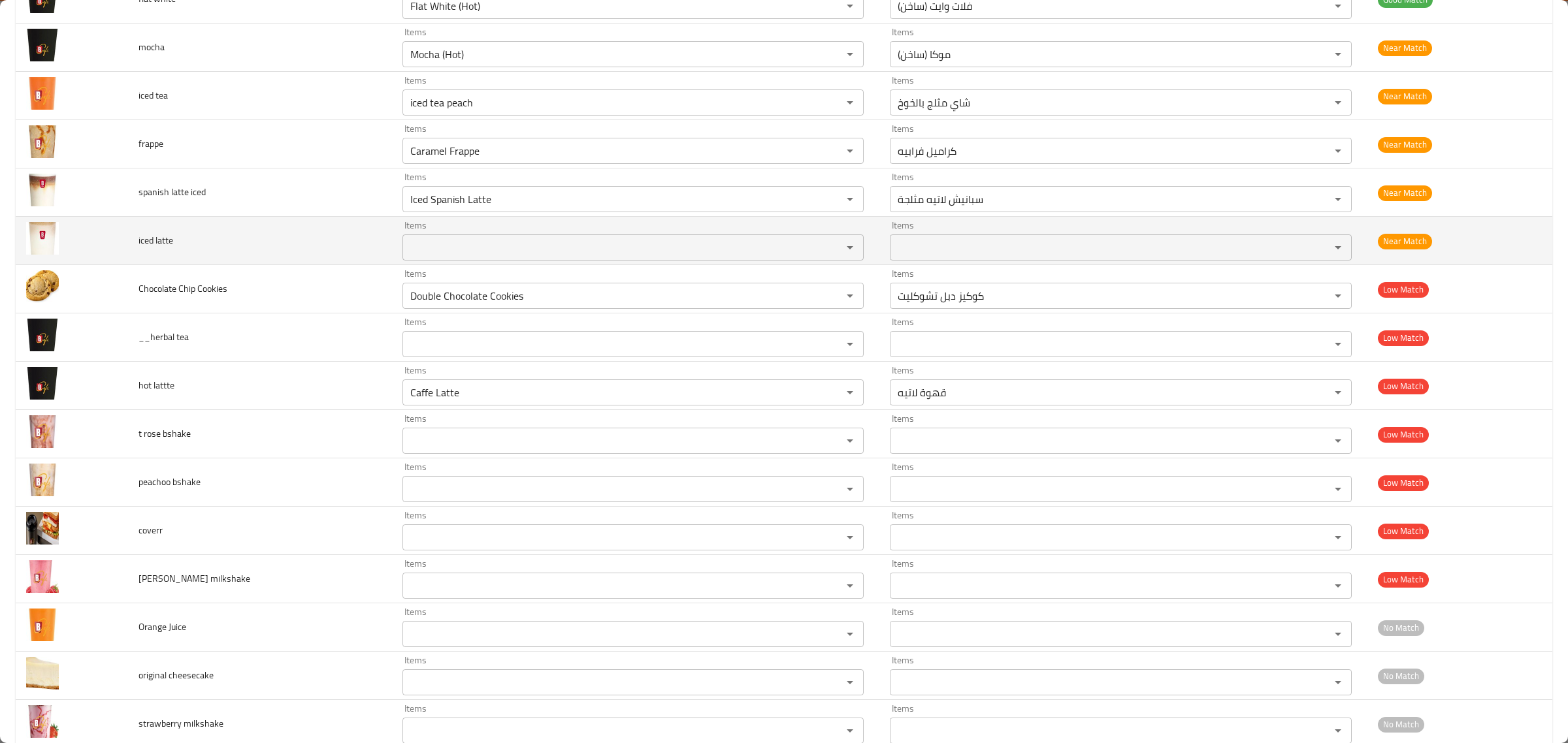
click at [159, 247] on span "iced latte" at bounding box center [156, 240] width 34 height 17
copy span "iced latte"
click at [432, 256] on latte "Items" at bounding box center [613, 247] width 415 height 18
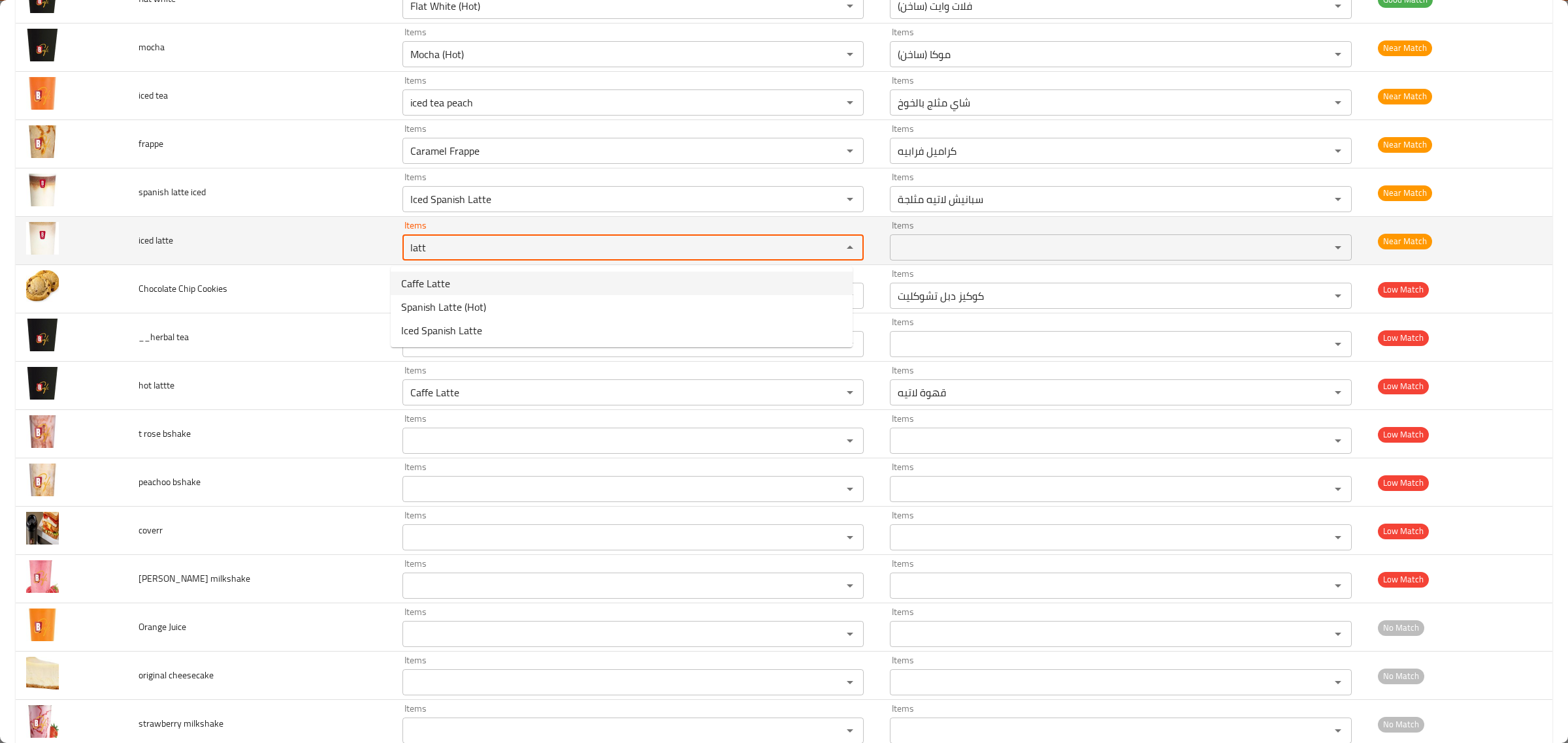
type latte "latt"
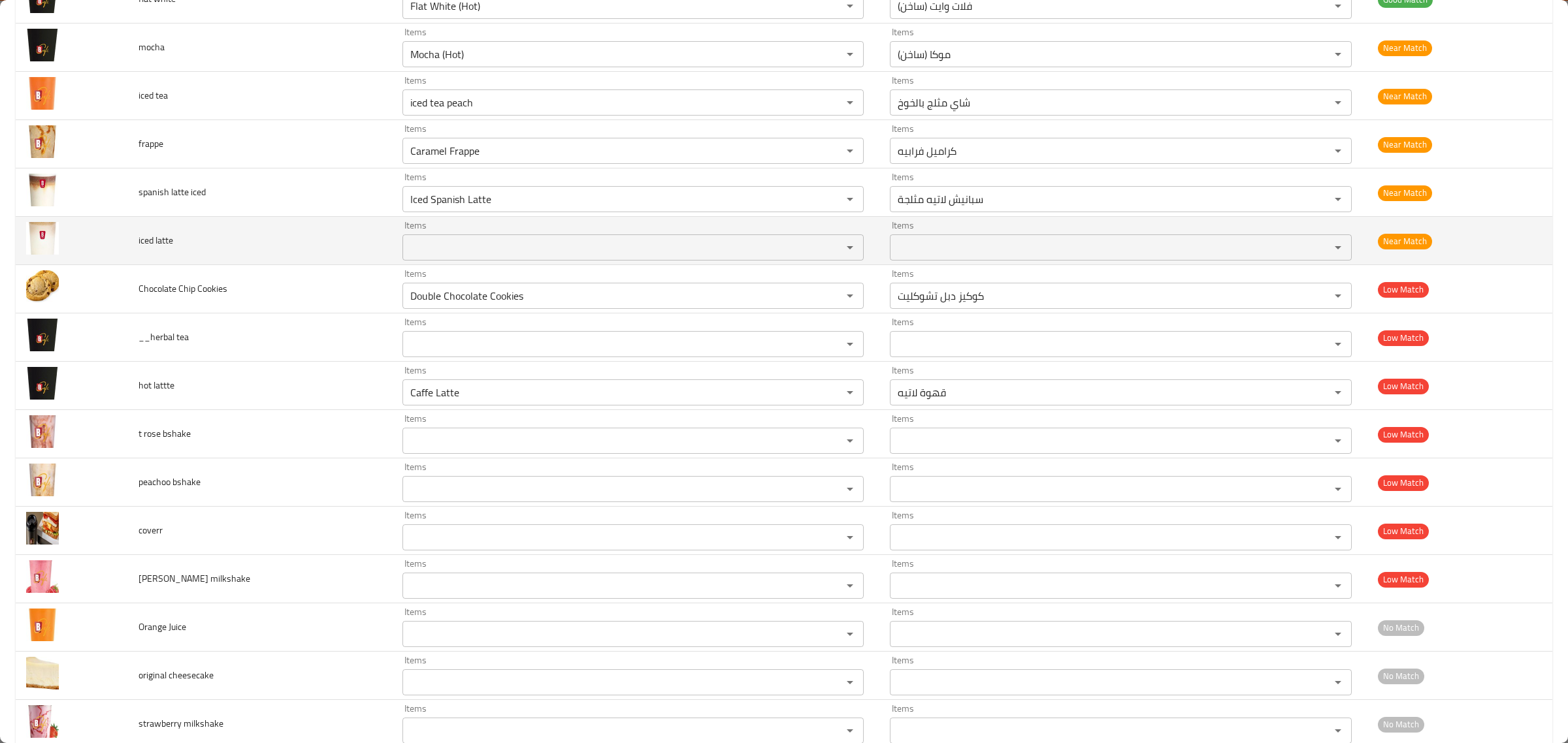
click at [155, 253] on td "iced latte" at bounding box center [259, 241] width 264 height 49
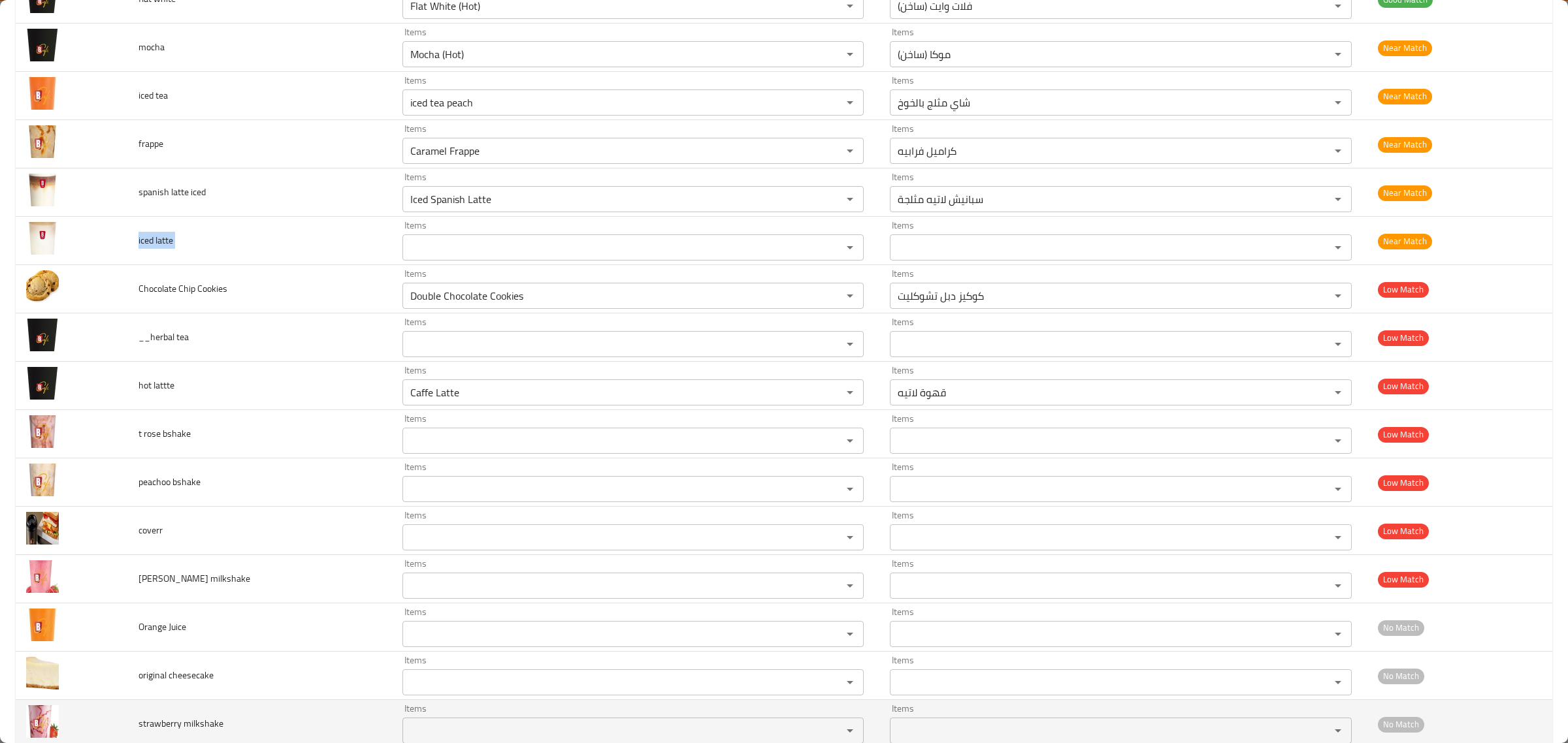
copy span "iced latte"
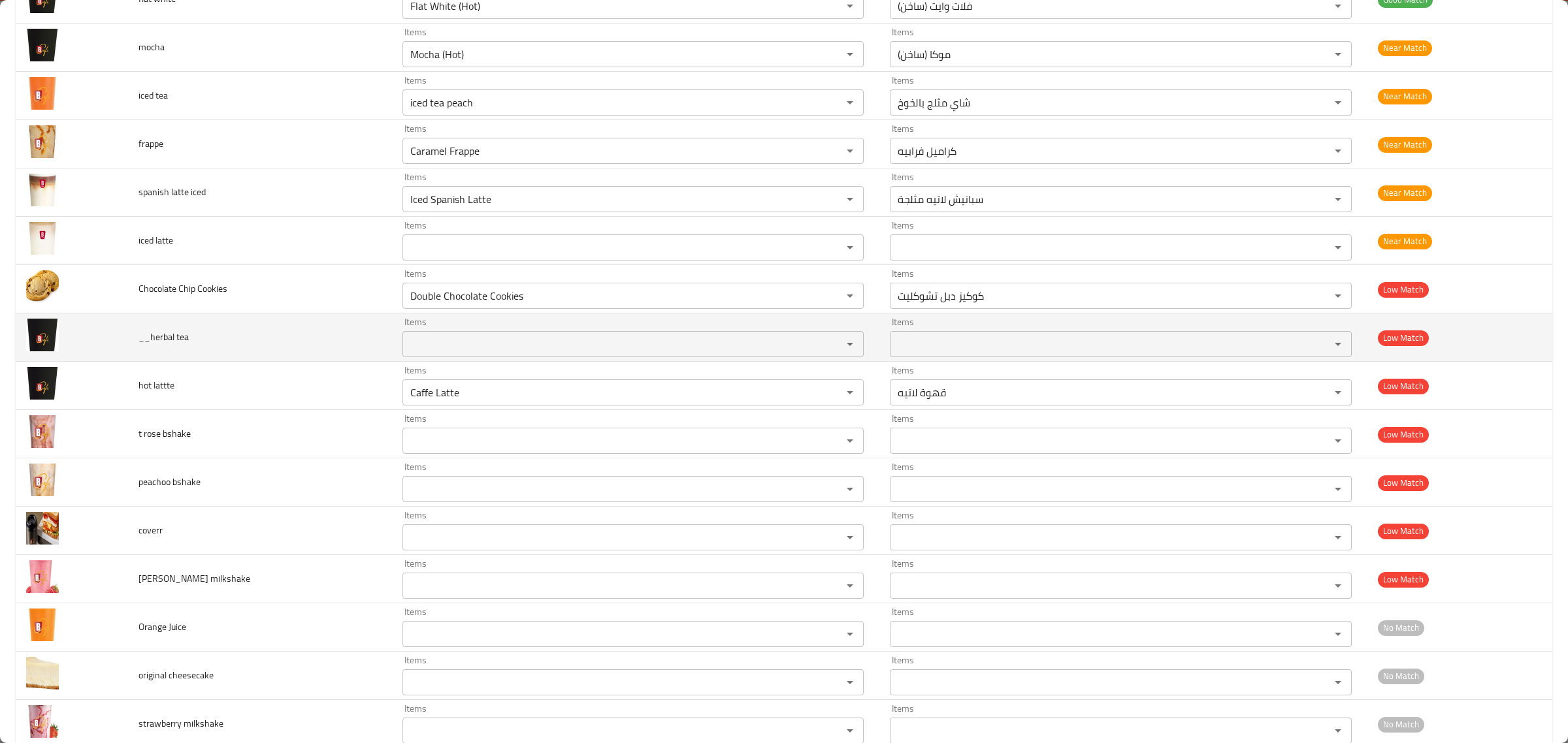
click at [173, 337] on span "__herbal tea" at bounding box center [163, 337] width 50 height 17
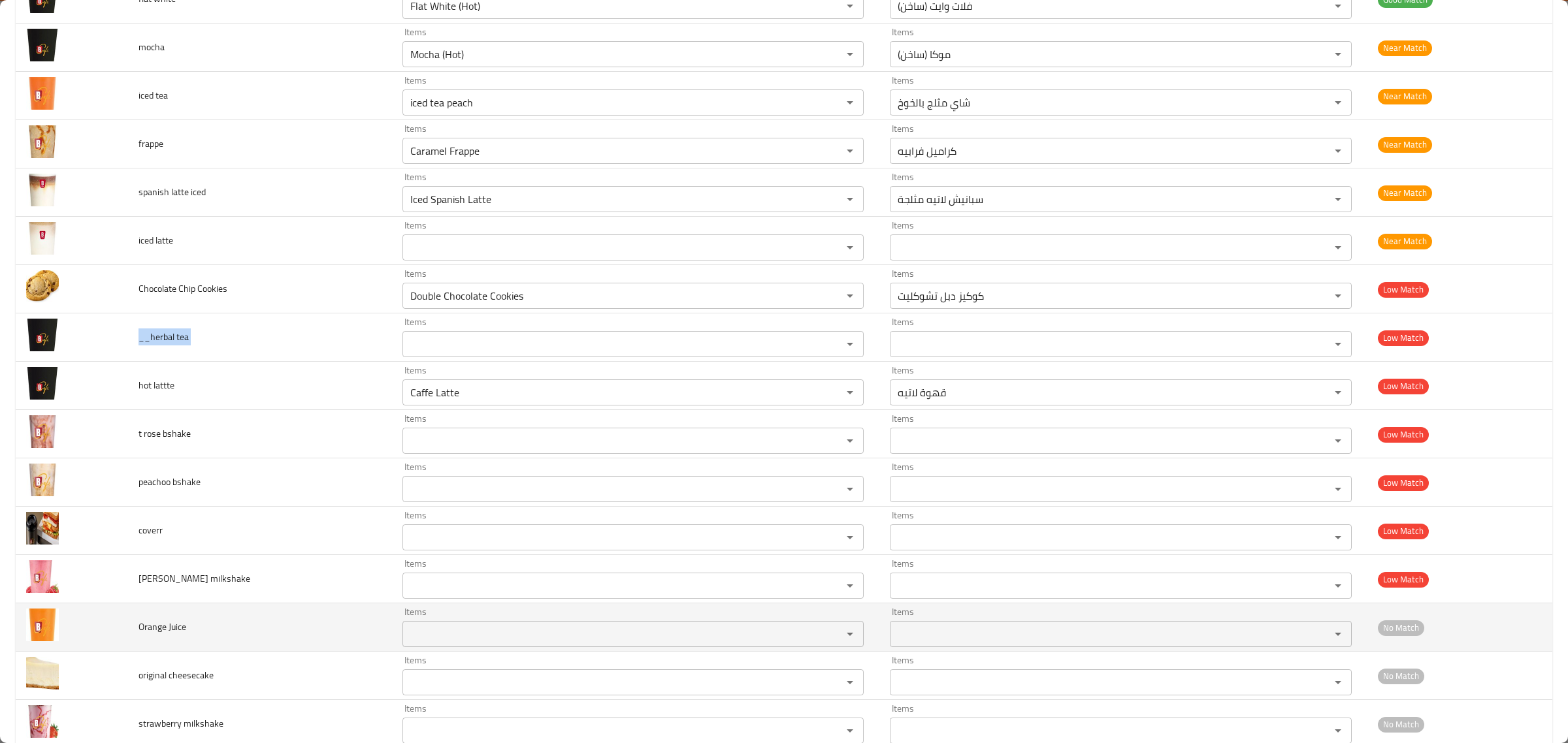
copy span "__herbal tea"
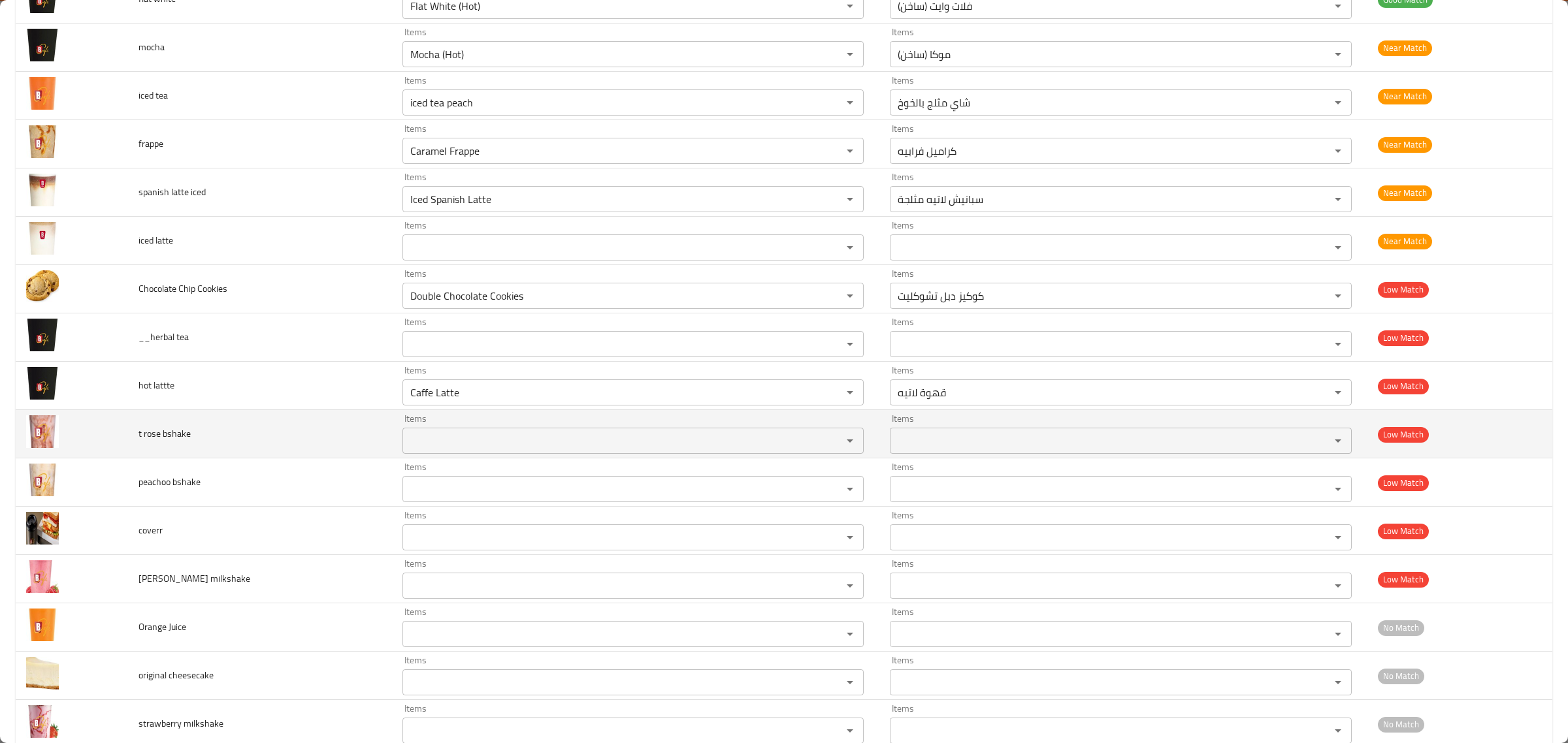
click at [159, 448] on td "t rose bshake" at bounding box center [259, 434] width 264 height 49
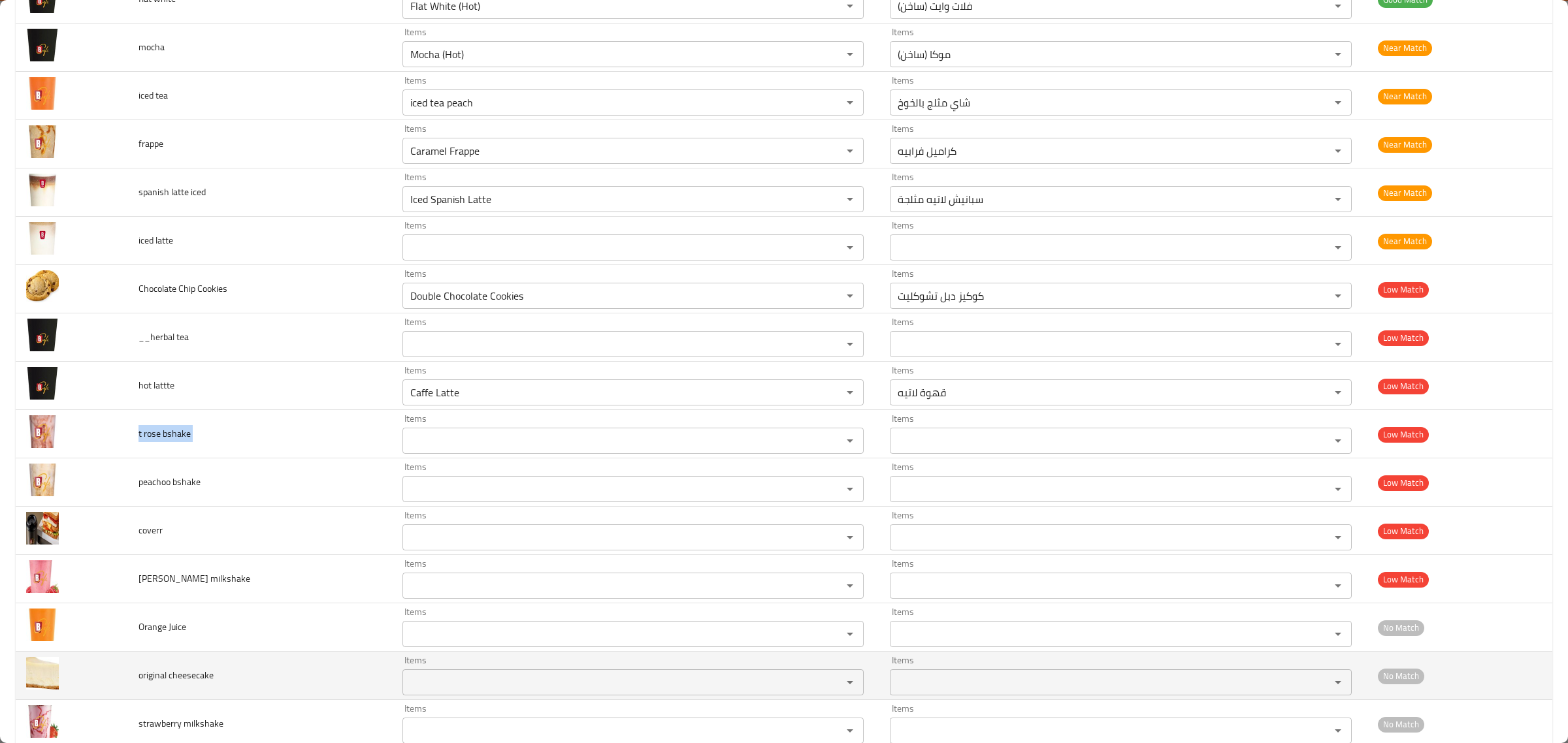
copy span "t rose bshake"
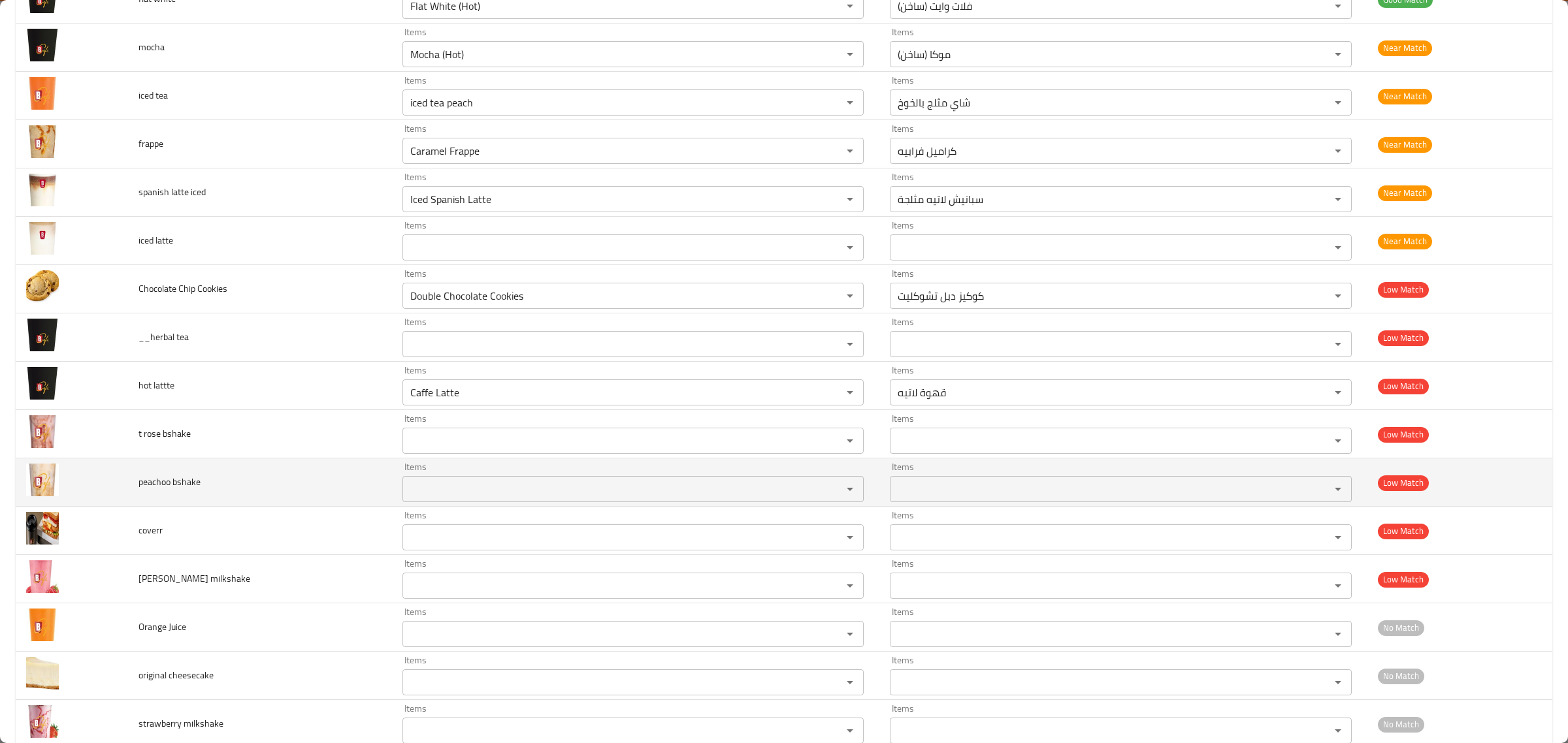
click at [158, 487] on span "peachoo bshake" at bounding box center [169, 481] width 62 height 17
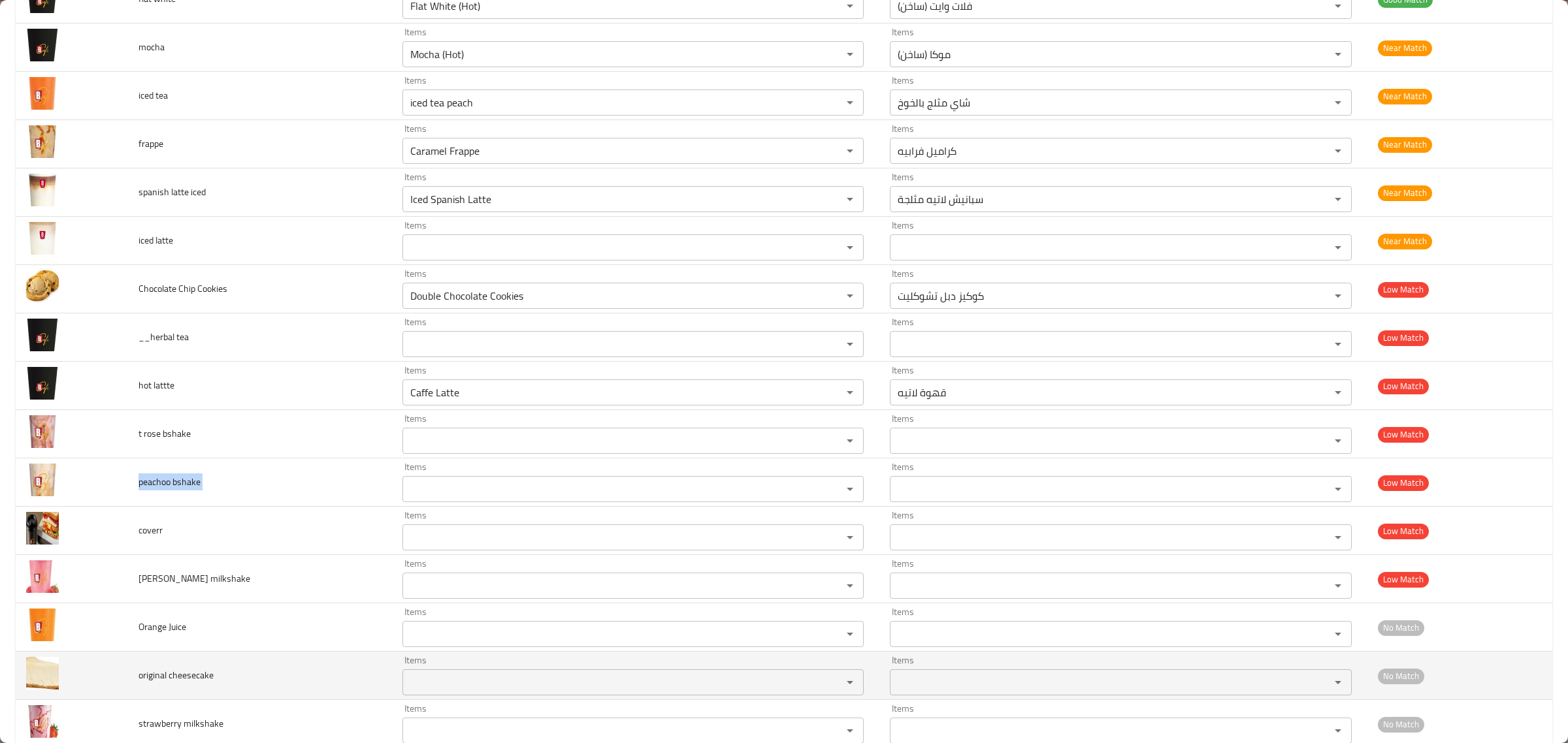
copy span "peachoo bshake"
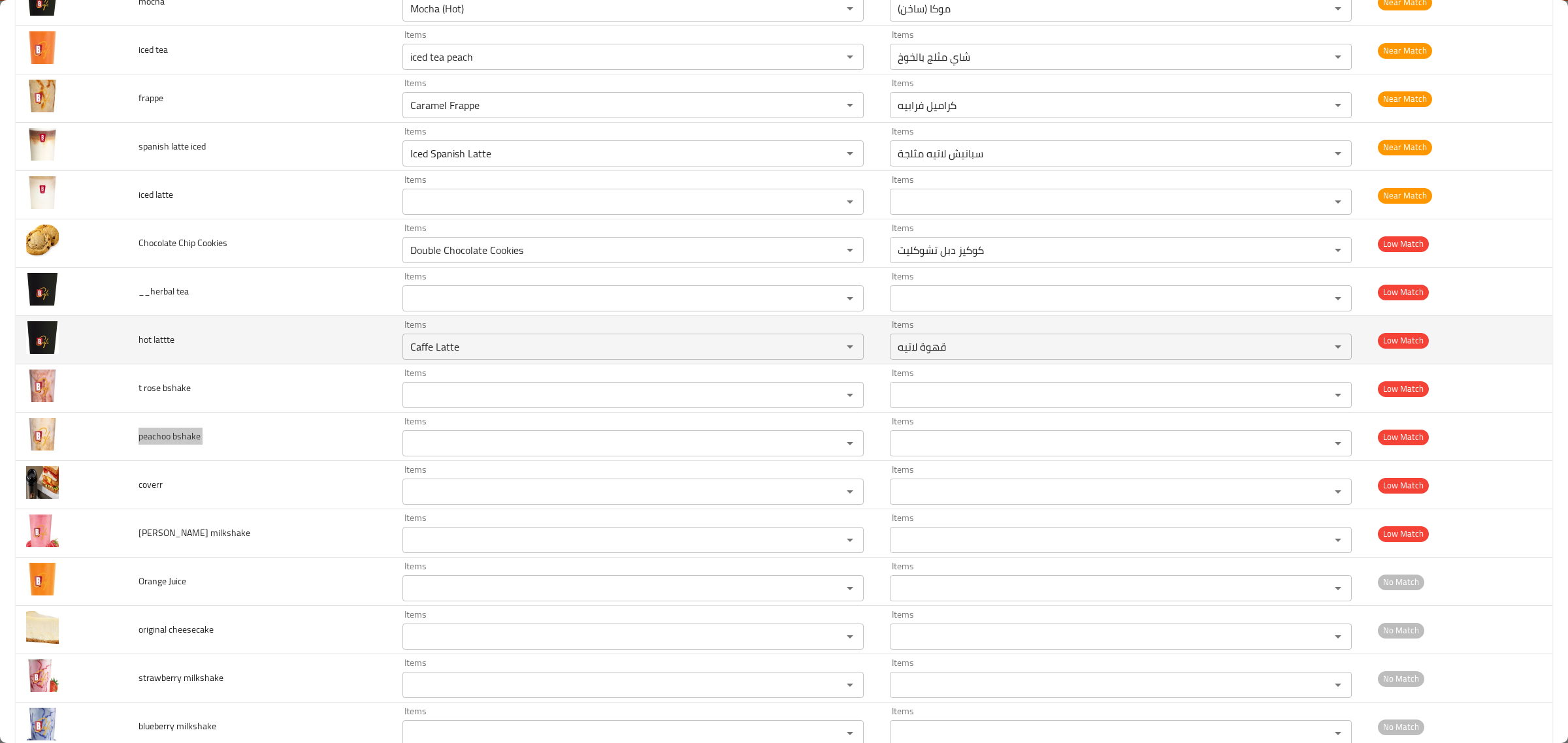
scroll to position [983, 0]
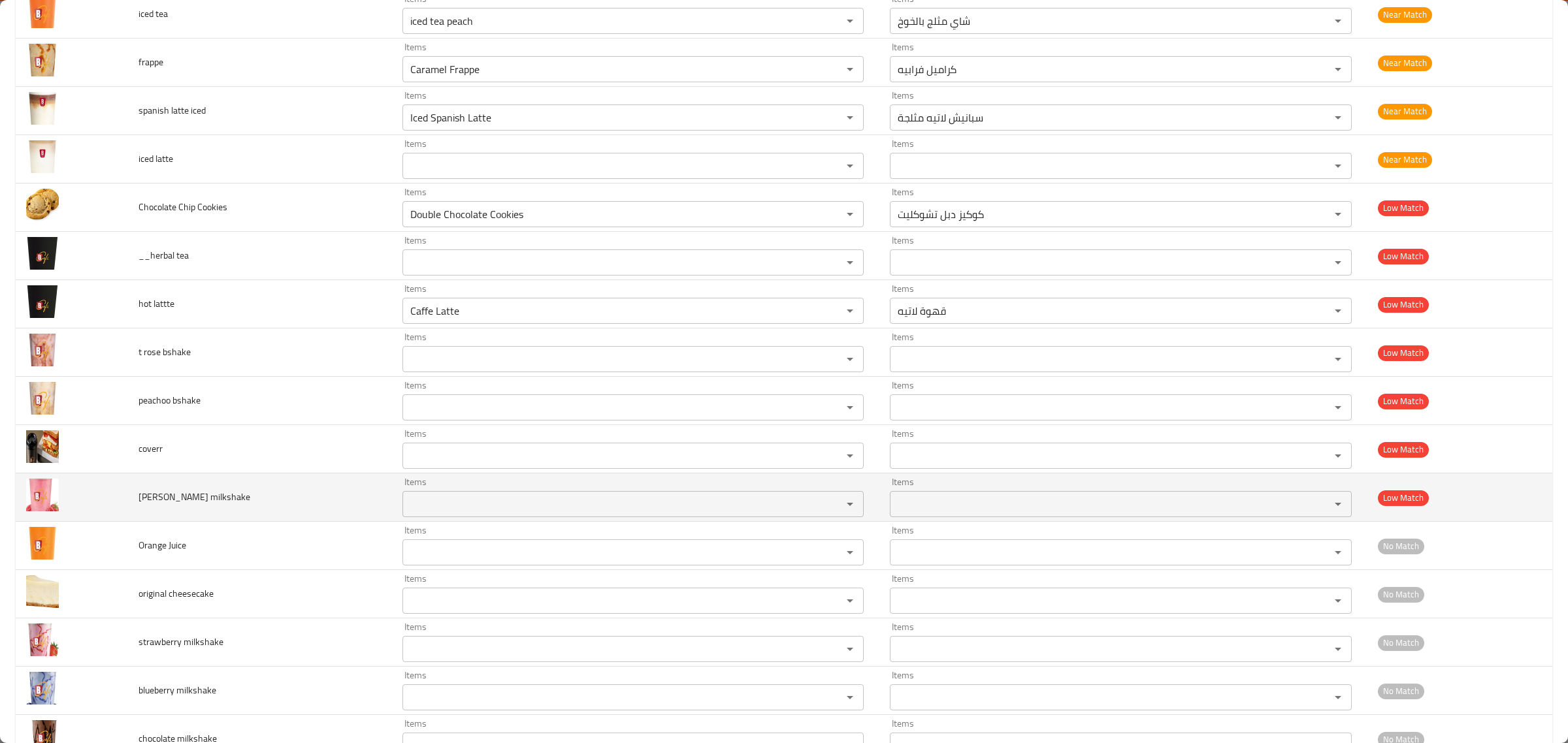
drag, startPoint x: 178, startPoint y: 525, endPoint x: 175, endPoint y: 502, distance: 23.2
click at [178, 522] on td "berry milkshake" at bounding box center [259, 497] width 264 height 49
click at [174, 500] on span "berry milkshake" at bounding box center [194, 497] width 111 height 17
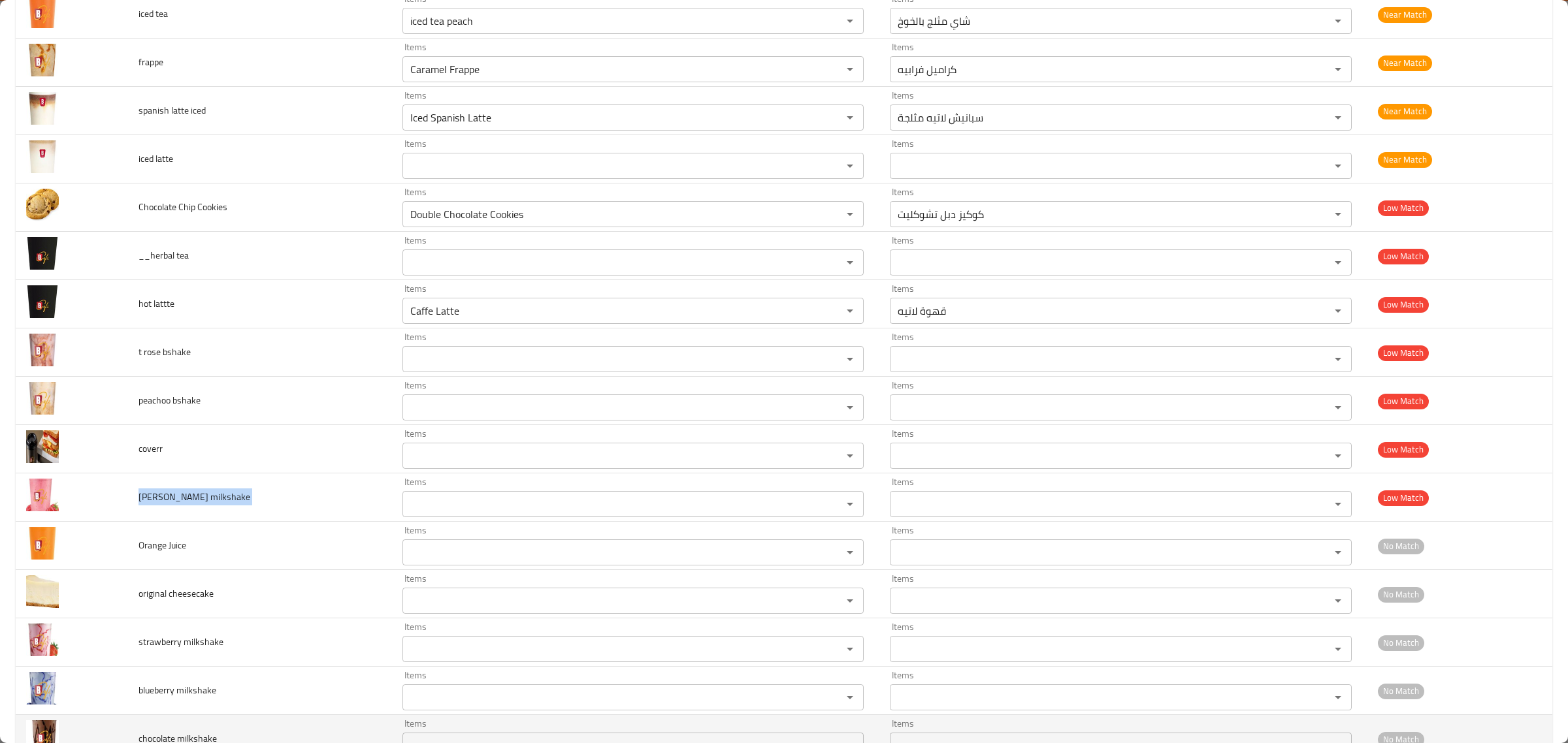
copy span "berry milkshake"
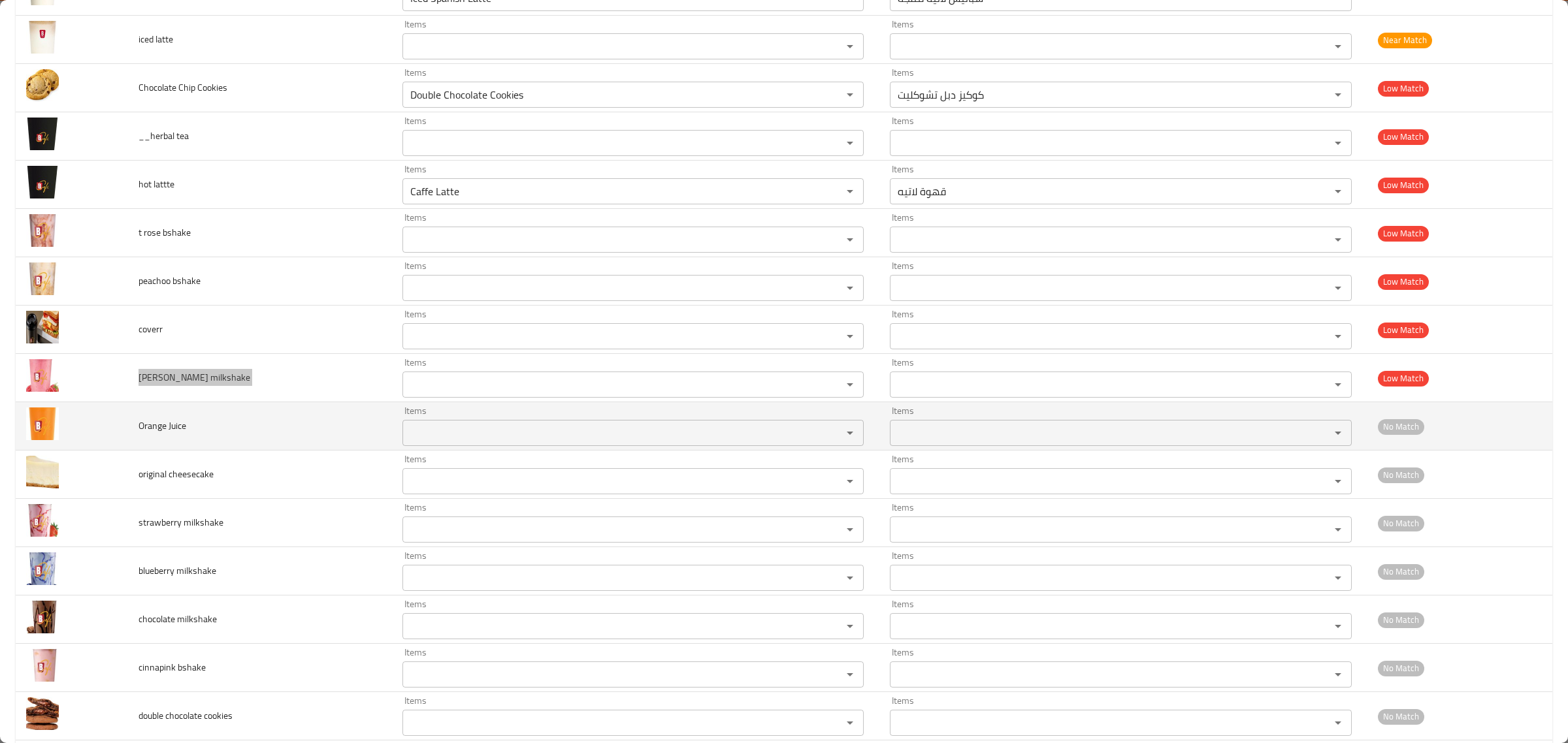
scroll to position [1146, 0]
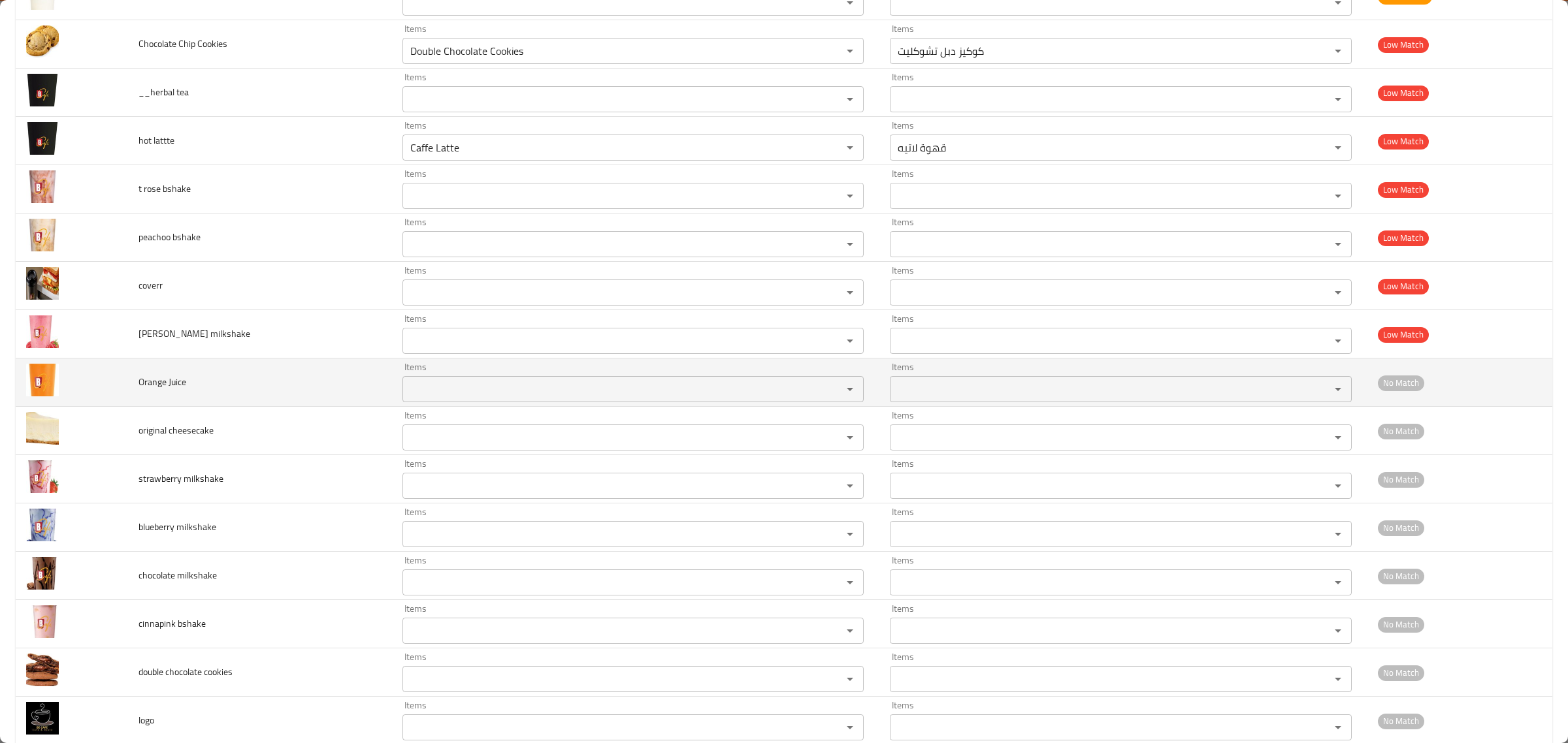
click at [180, 386] on span "Orange Juice" at bounding box center [162, 382] width 48 height 17
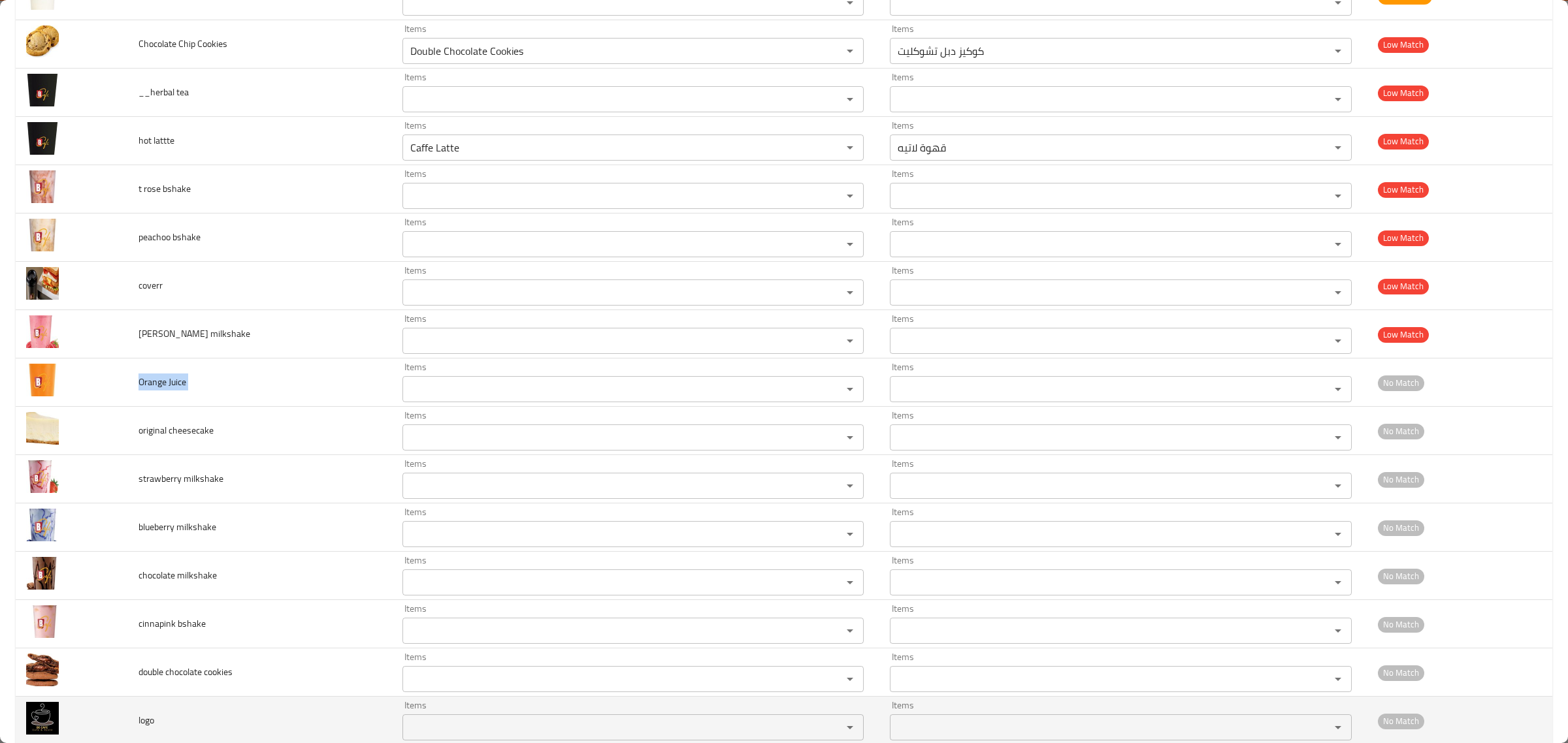
copy span "Orange Juice"
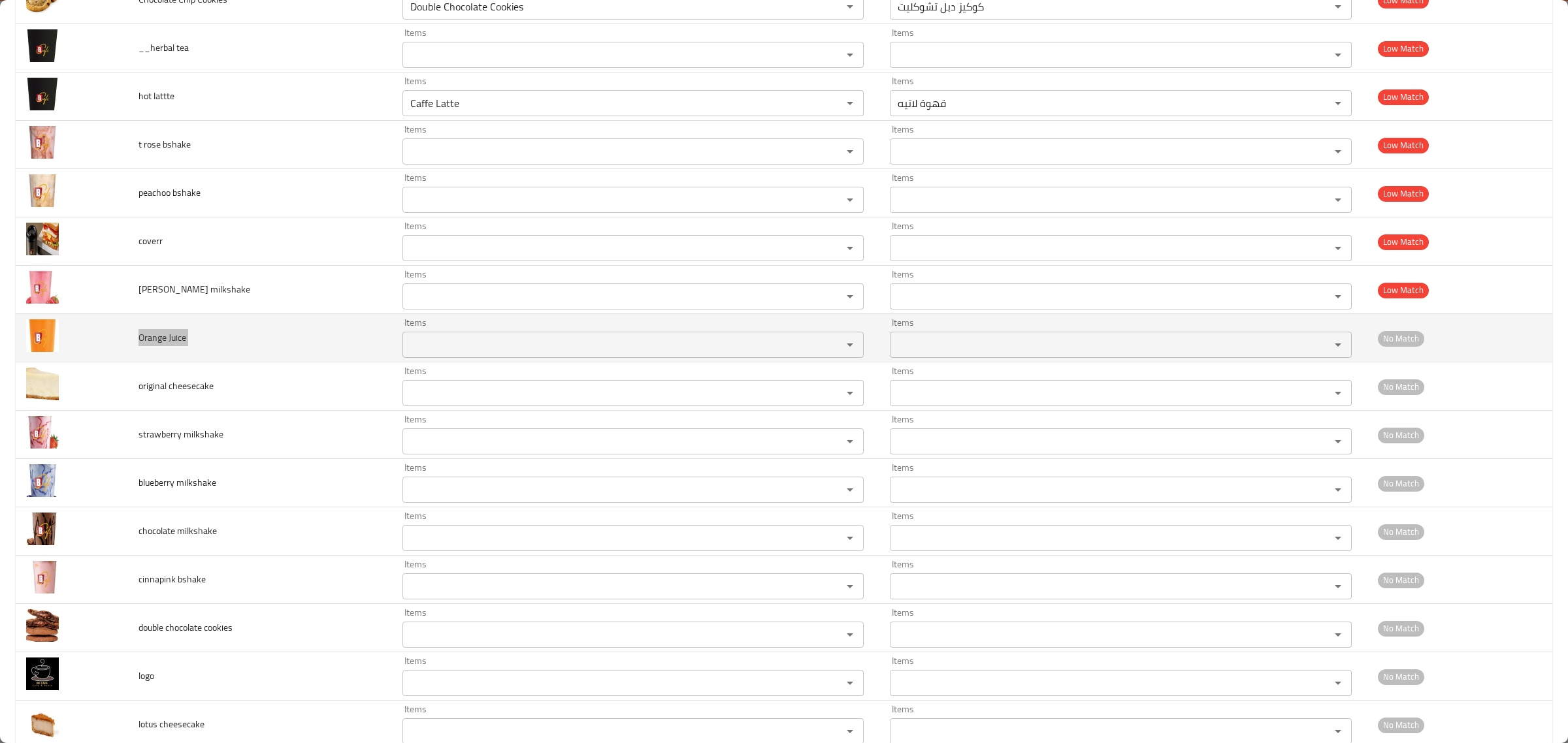
scroll to position [1228, 0]
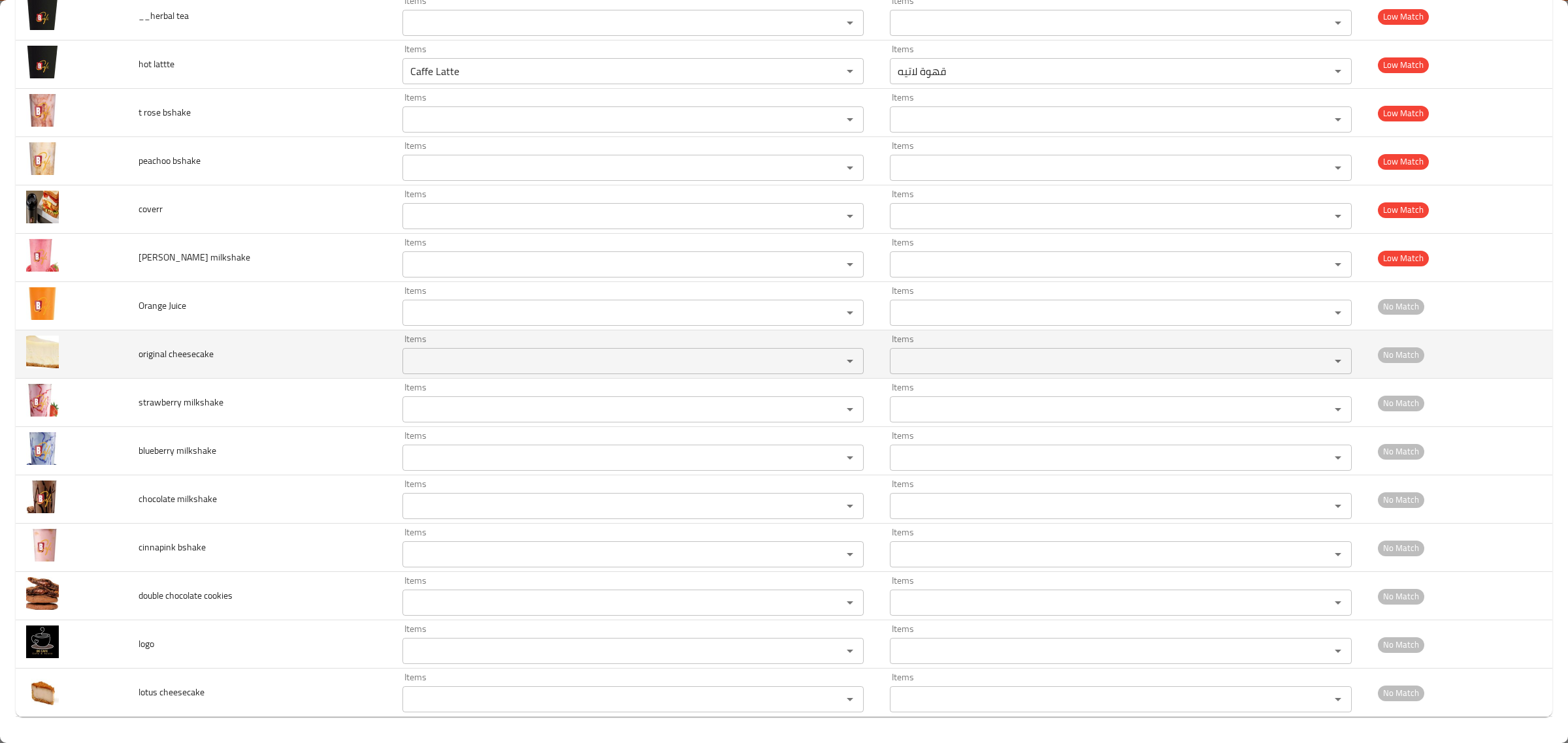
click at [184, 345] on span "original cheesecake" at bounding box center [176, 354] width 75 height 17
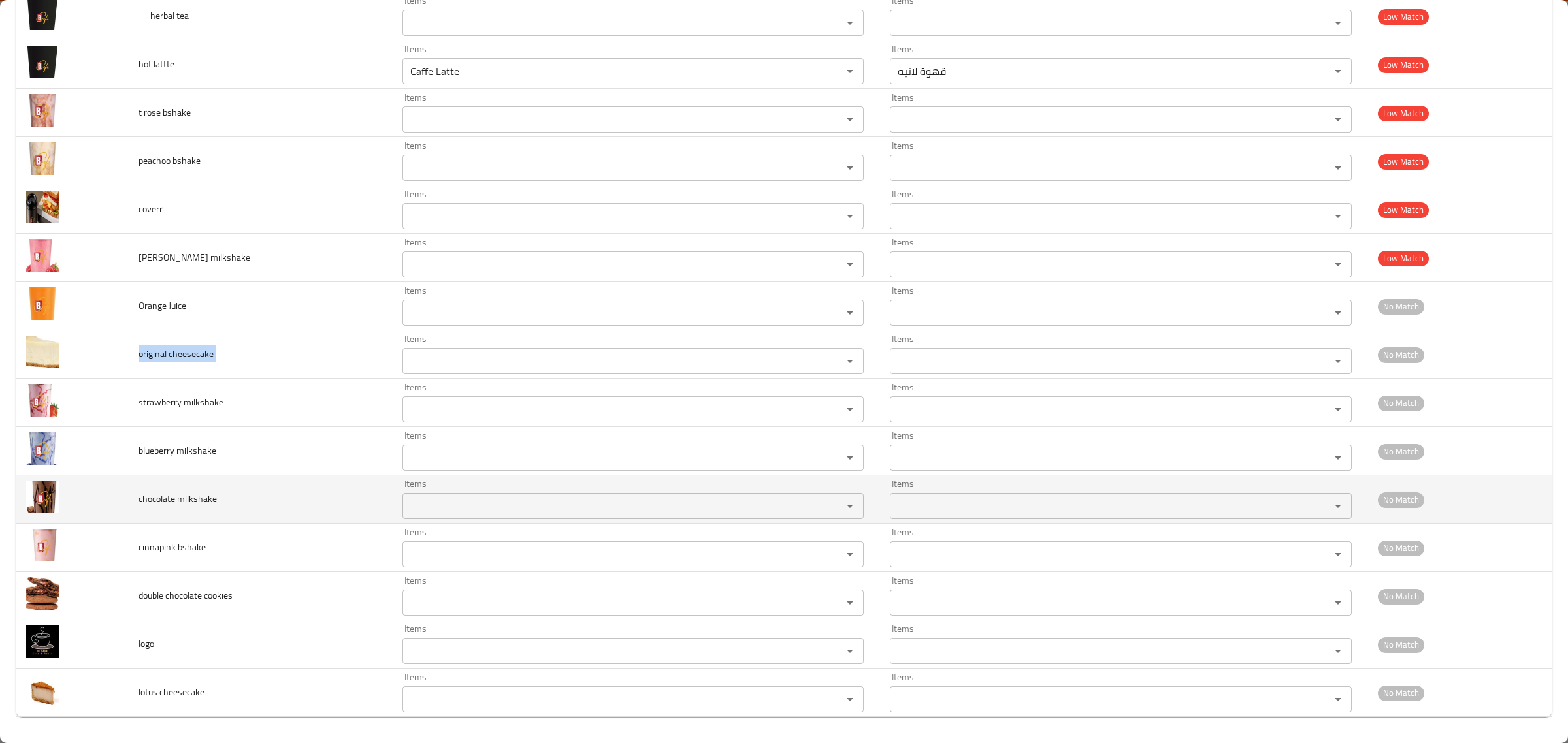
copy span "original cheesecake"
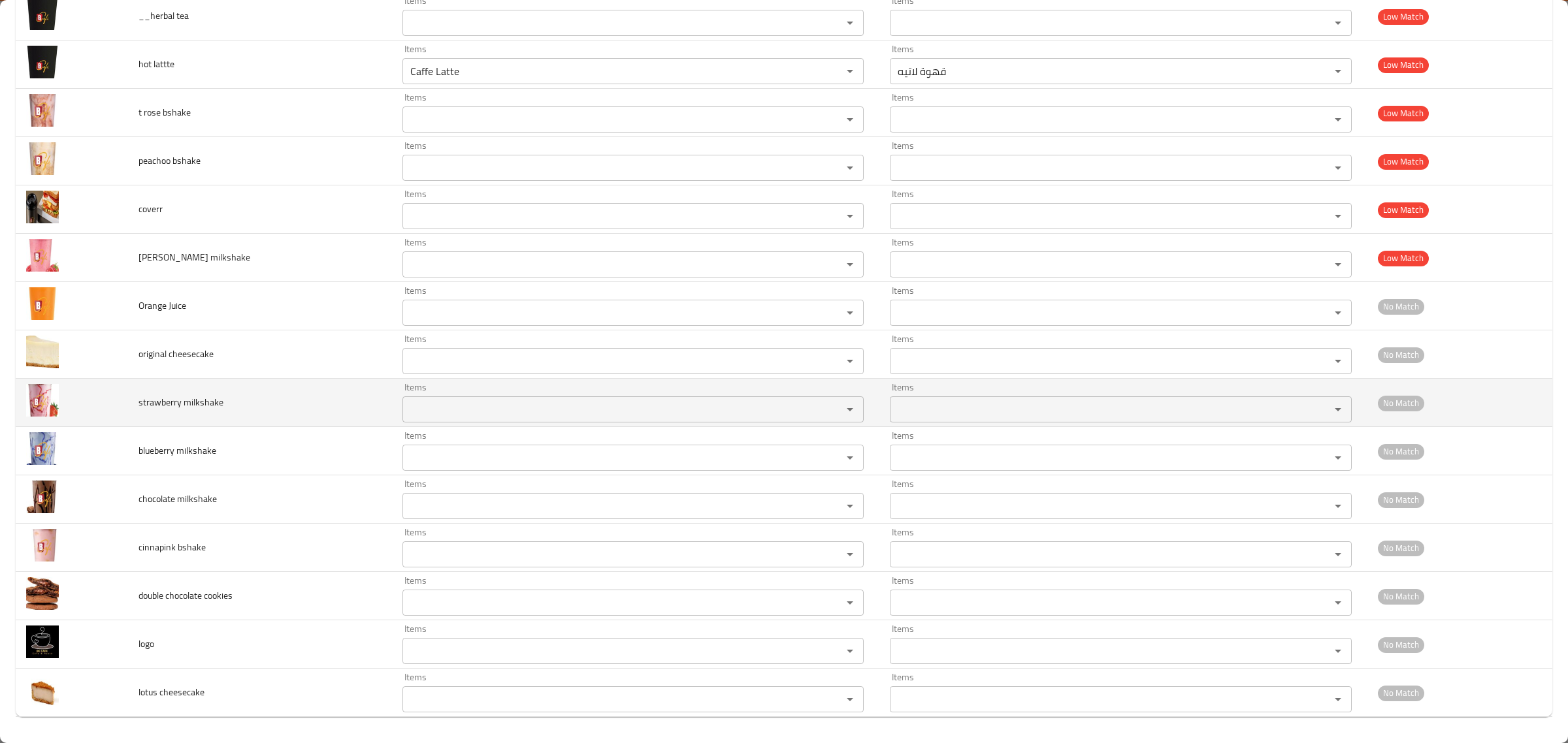
click at [134, 407] on td "strawberry milkshake" at bounding box center [259, 403] width 264 height 49
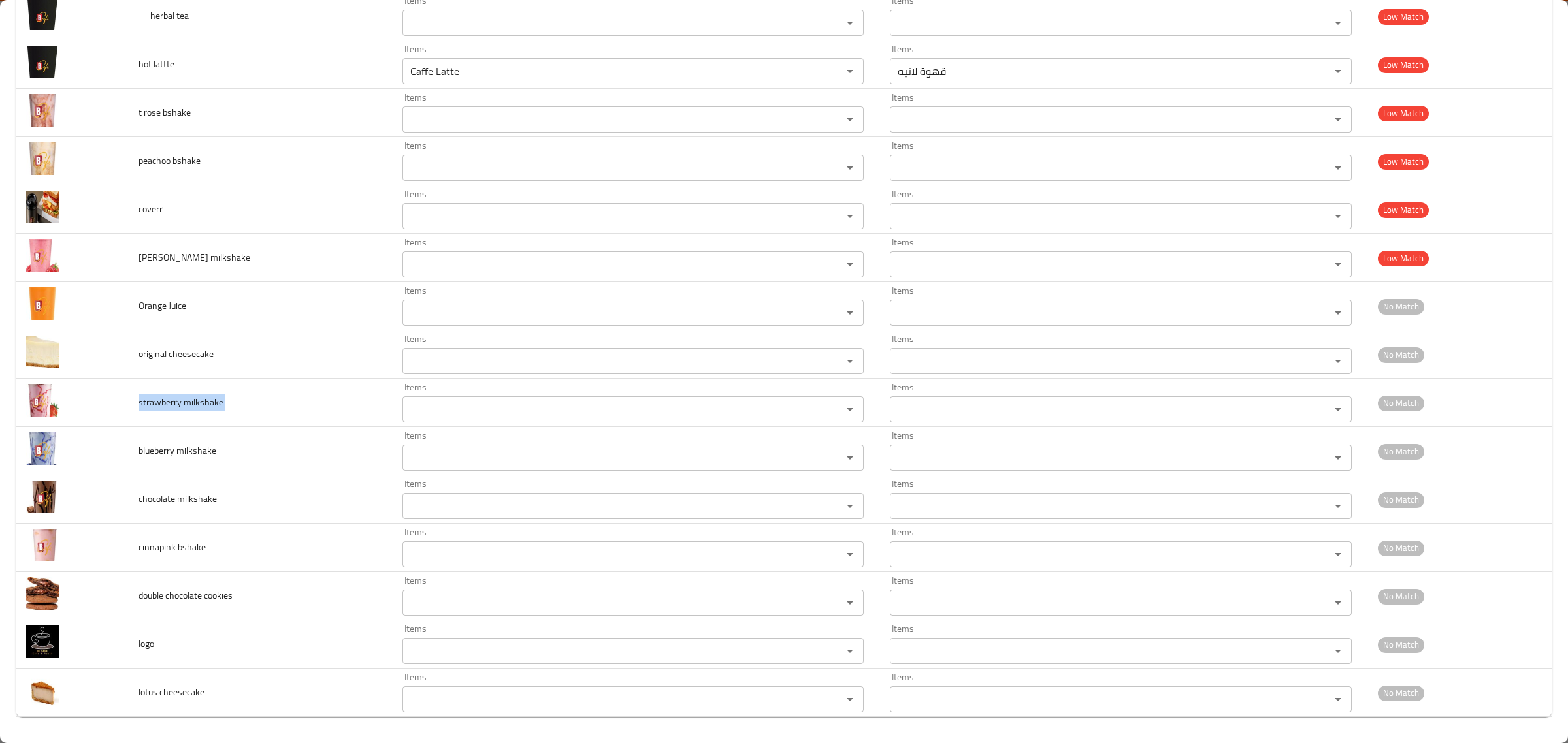
copy span "strawberry milkshake"
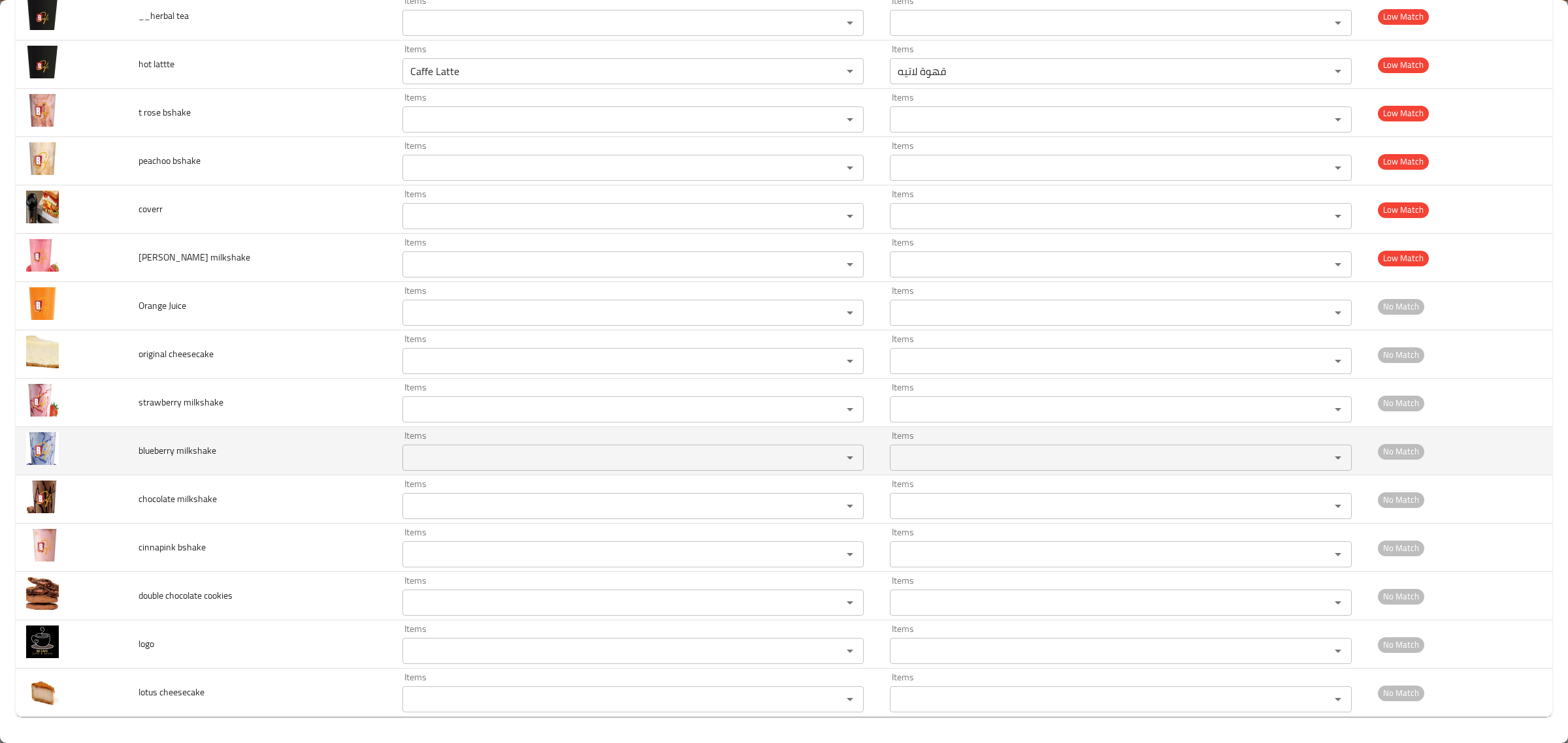
click at [148, 460] on td "blueberry milkshake" at bounding box center [259, 451] width 264 height 49
click at [148, 461] on td "blueberry milkshake" at bounding box center [259, 451] width 264 height 49
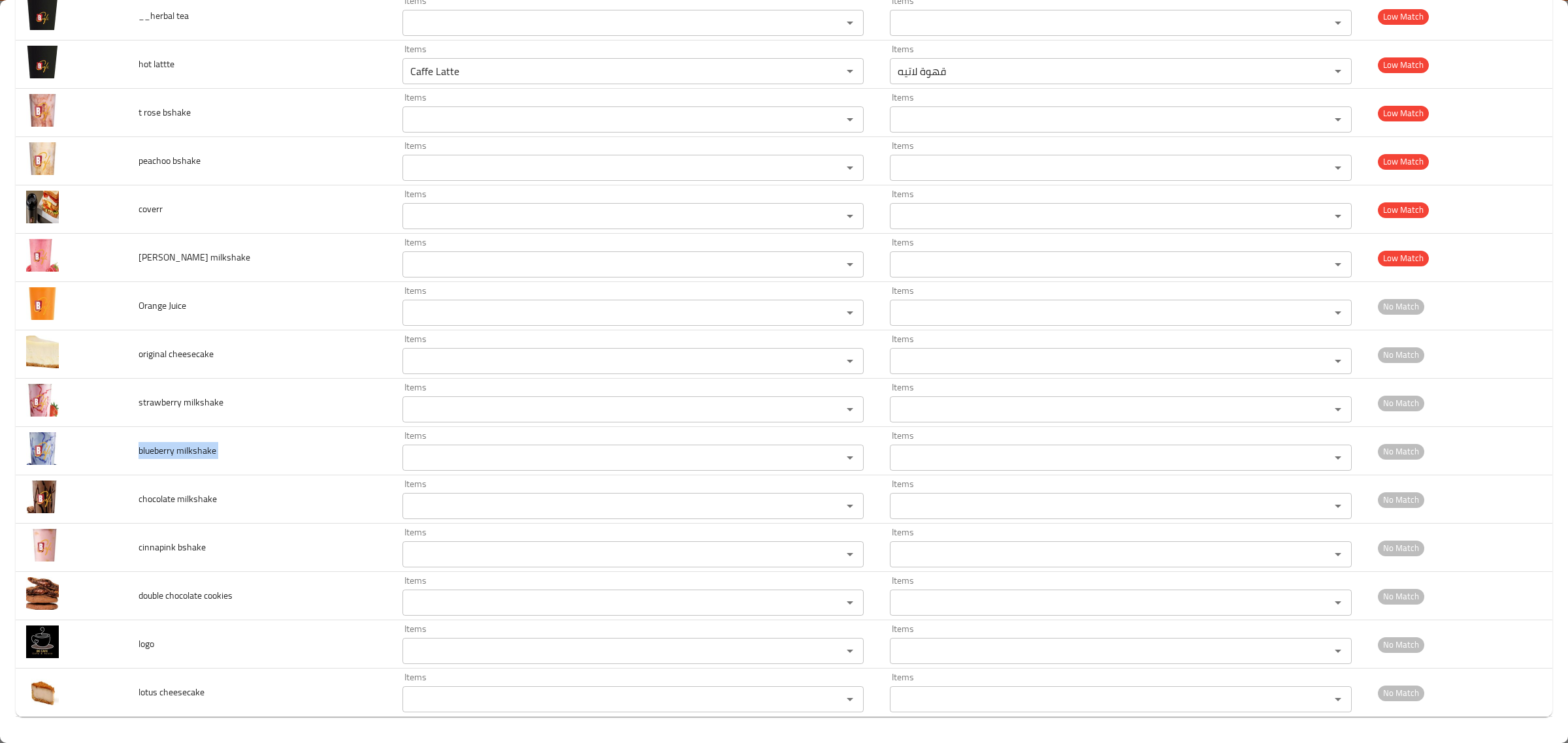
copy span "blueberry milkshake"
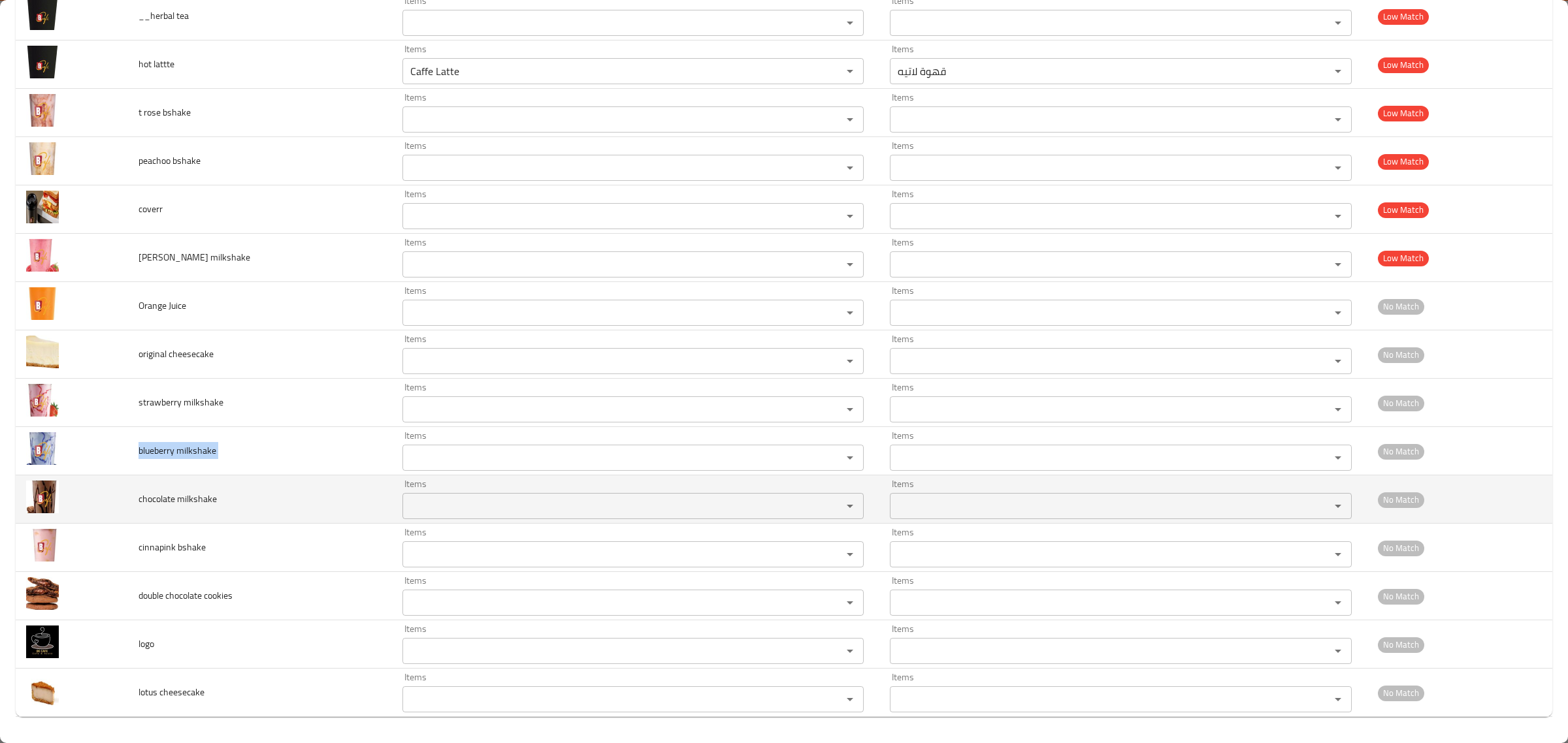
click at [165, 501] on span "chocolate milkshake" at bounding box center [177, 499] width 79 height 17
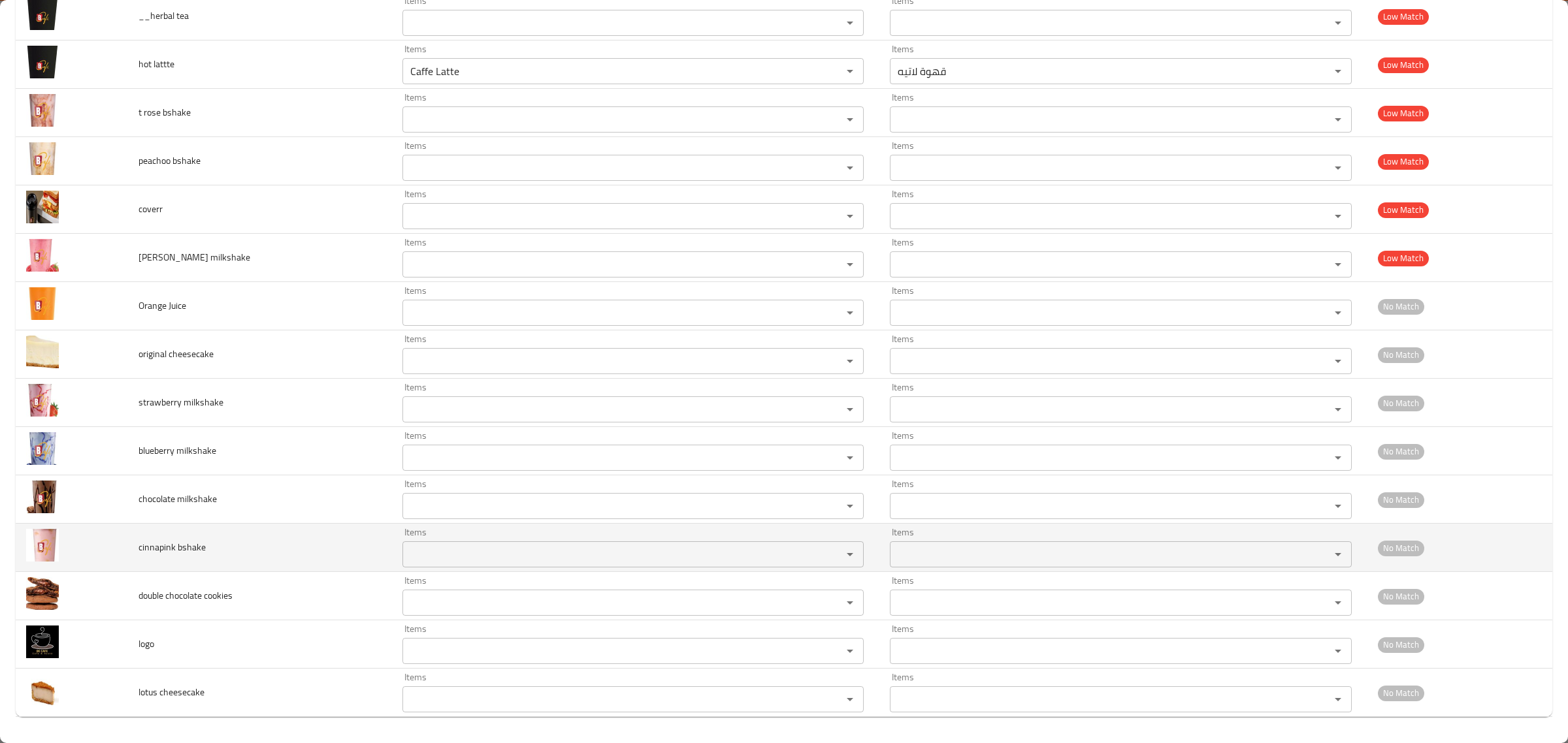
click at [150, 553] on span "cinnapink bshake" at bounding box center [172, 547] width 67 height 17
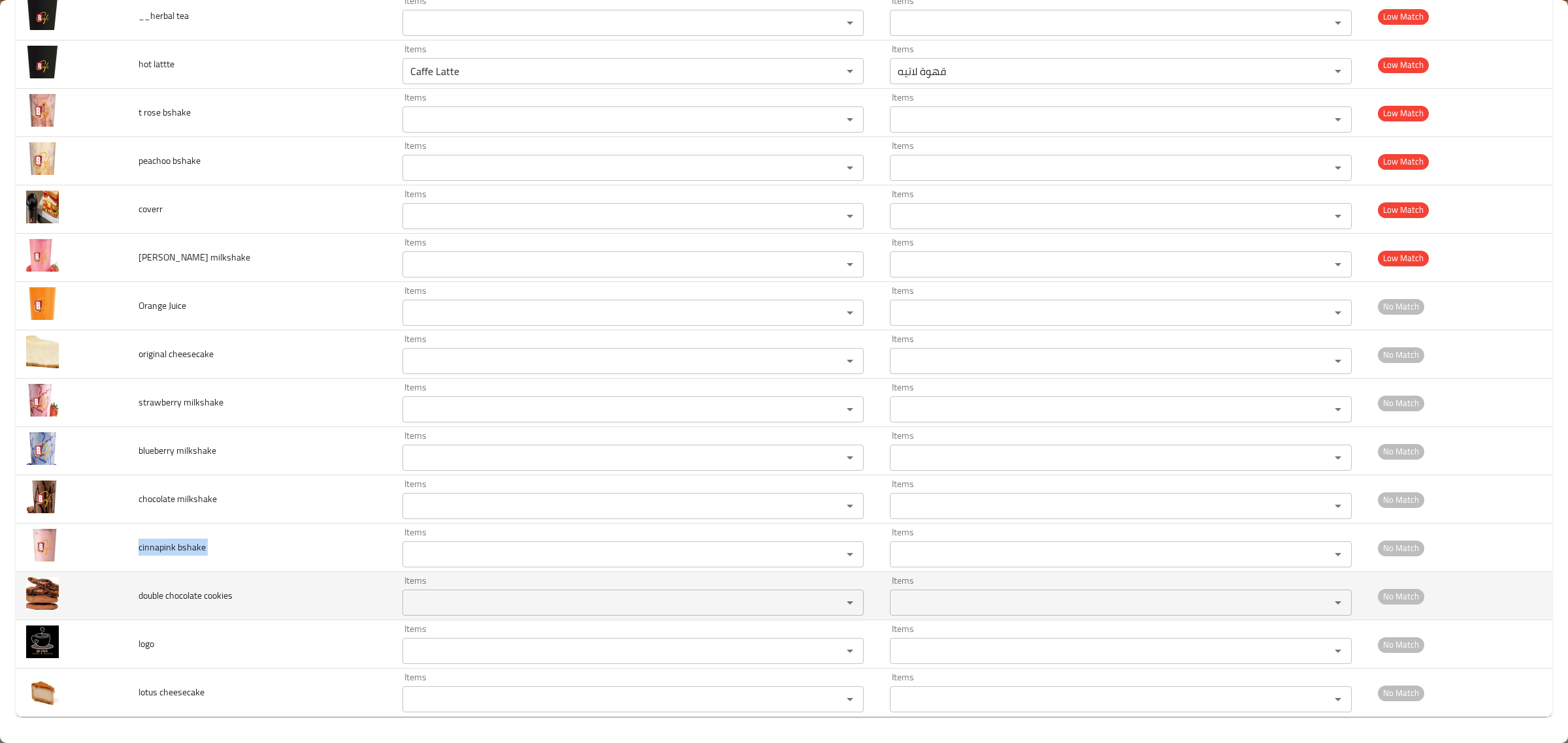
click at [194, 593] on span "double chocolate cookies" at bounding box center [185, 596] width 94 height 17
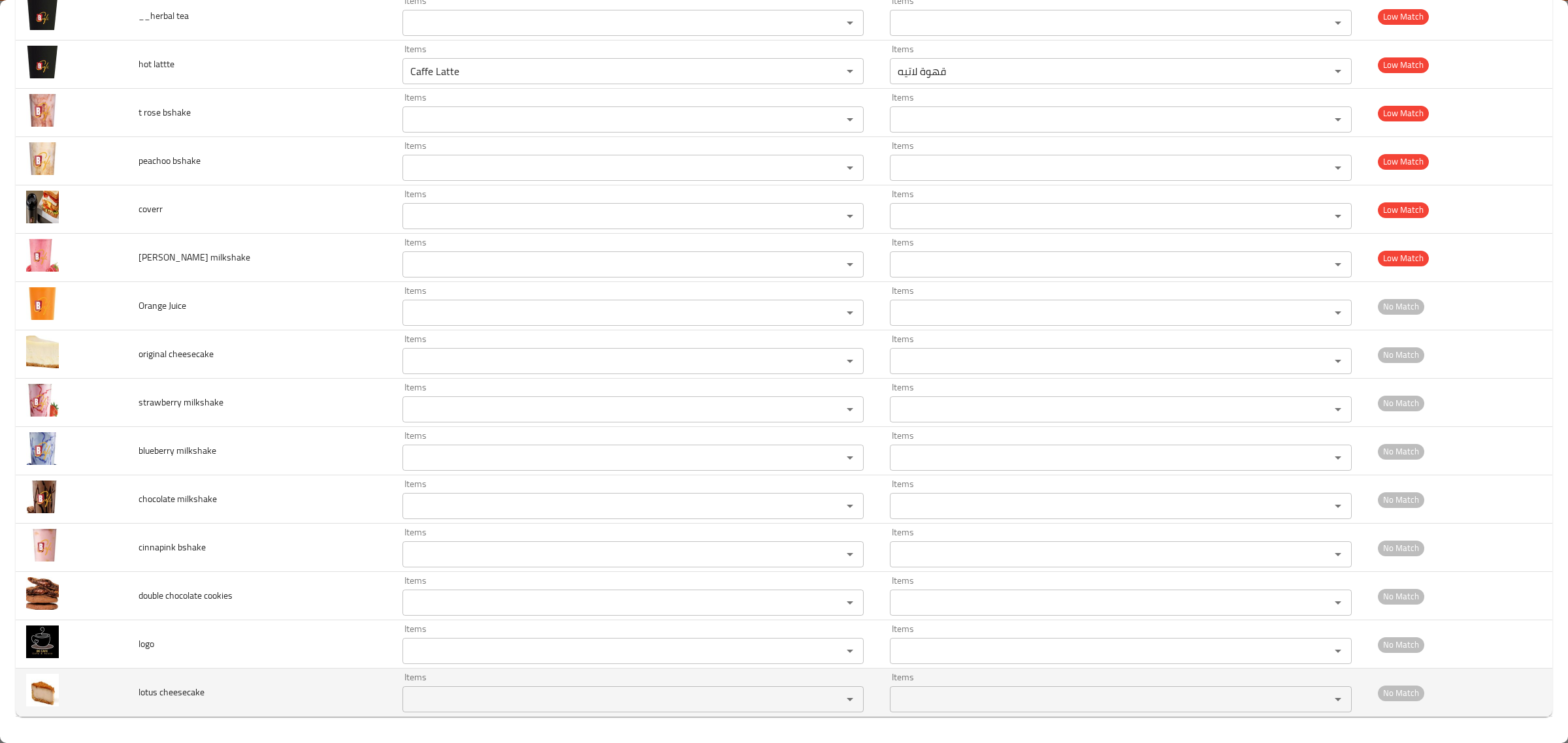
click at [165, 689] on span "lotus cheesecake" at bounding box center [171, 692] width 66 height 17
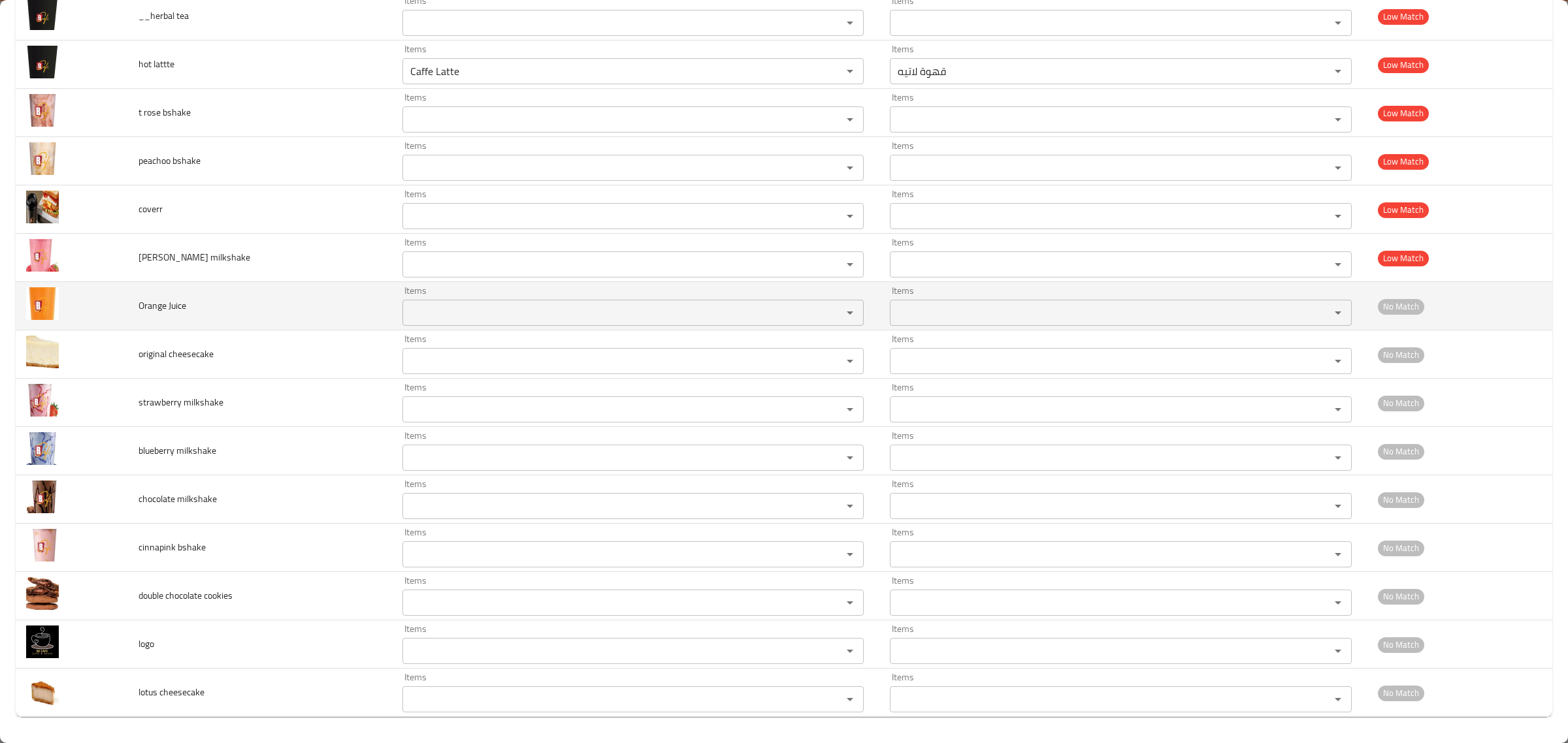
click at [173, 315] on td "Orange Juice" at bounding box center [259, 306] width 264 height 49
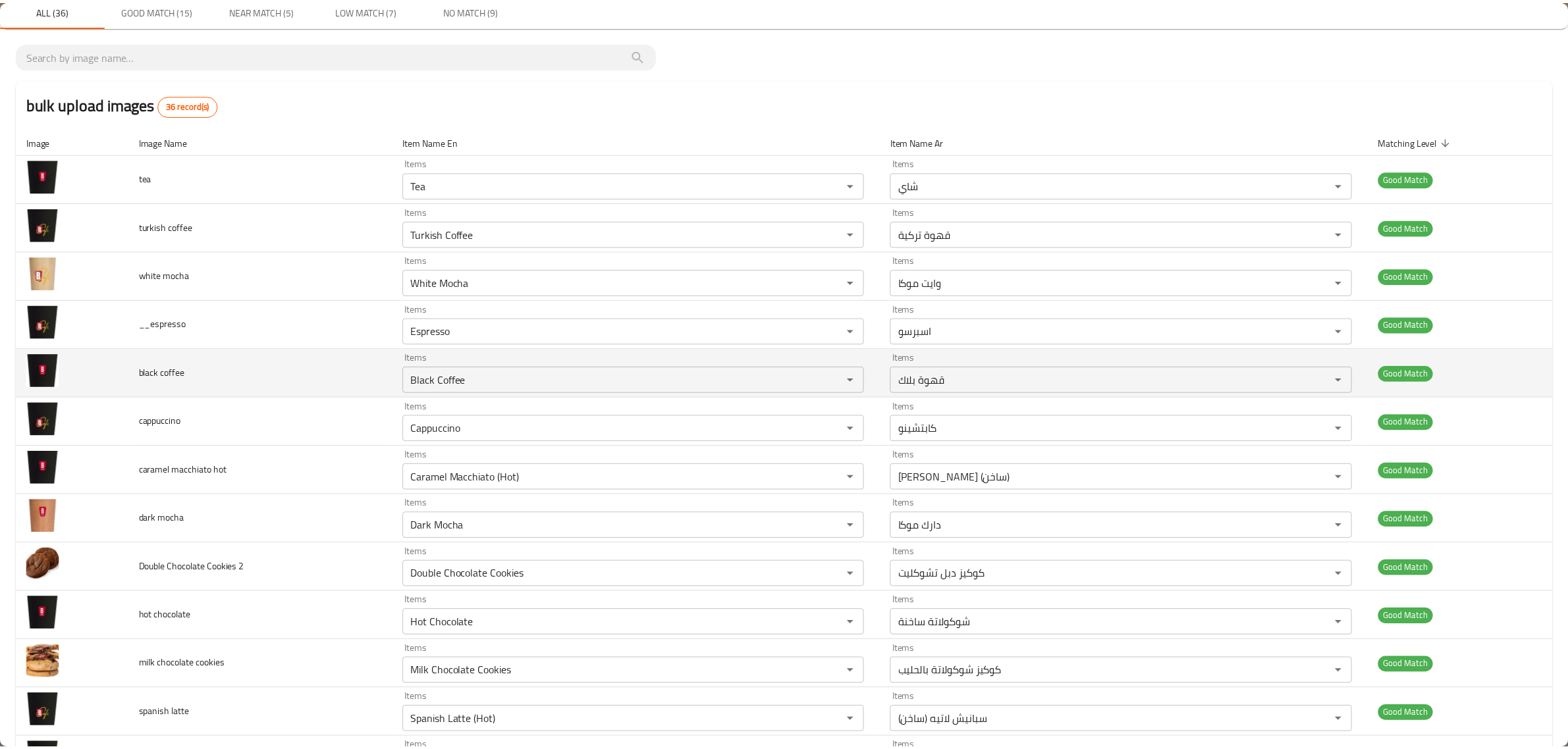
scroll to position [0, 0]
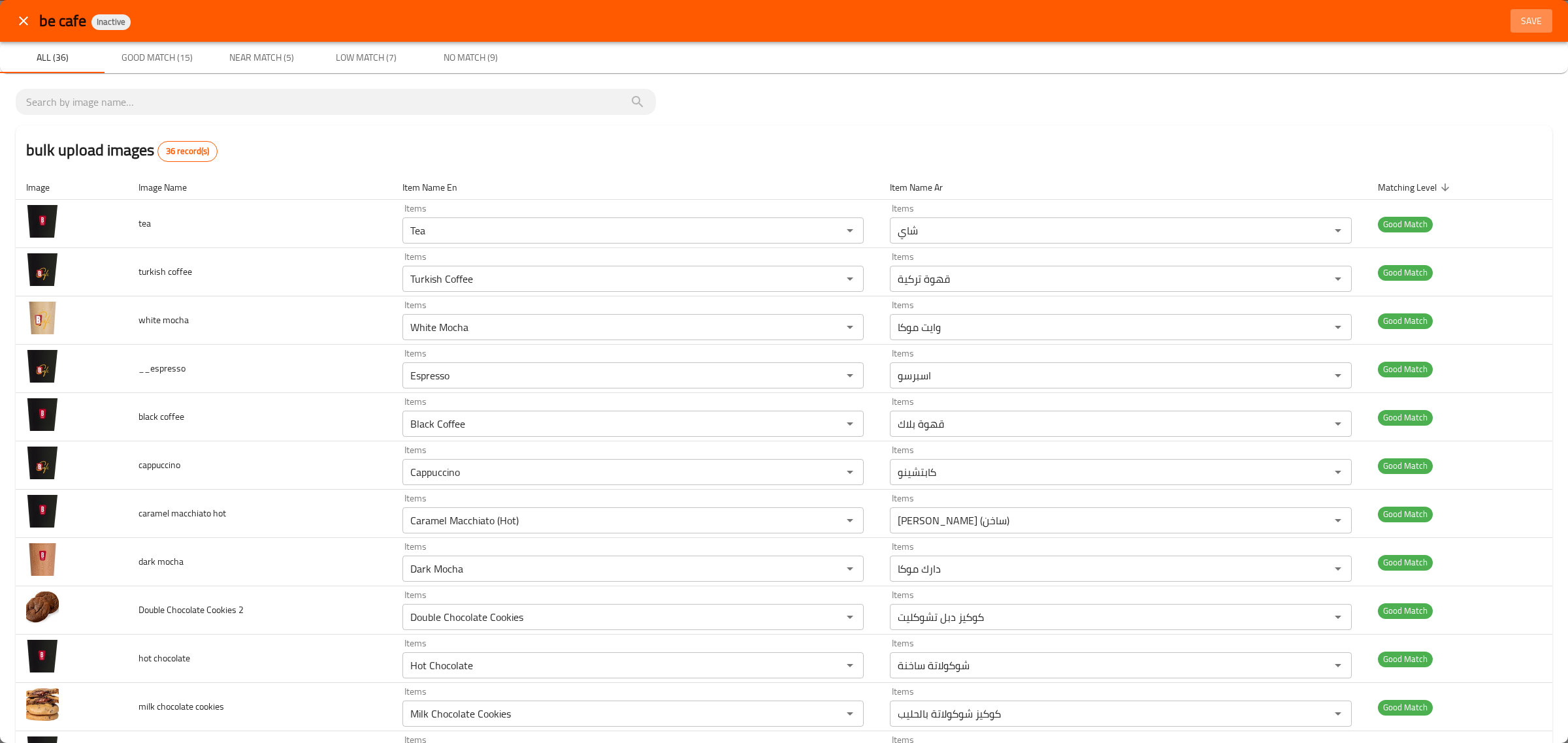
click at [1527, 24] on span "Save" at bounding box center [1531, 21] width 31 height 16
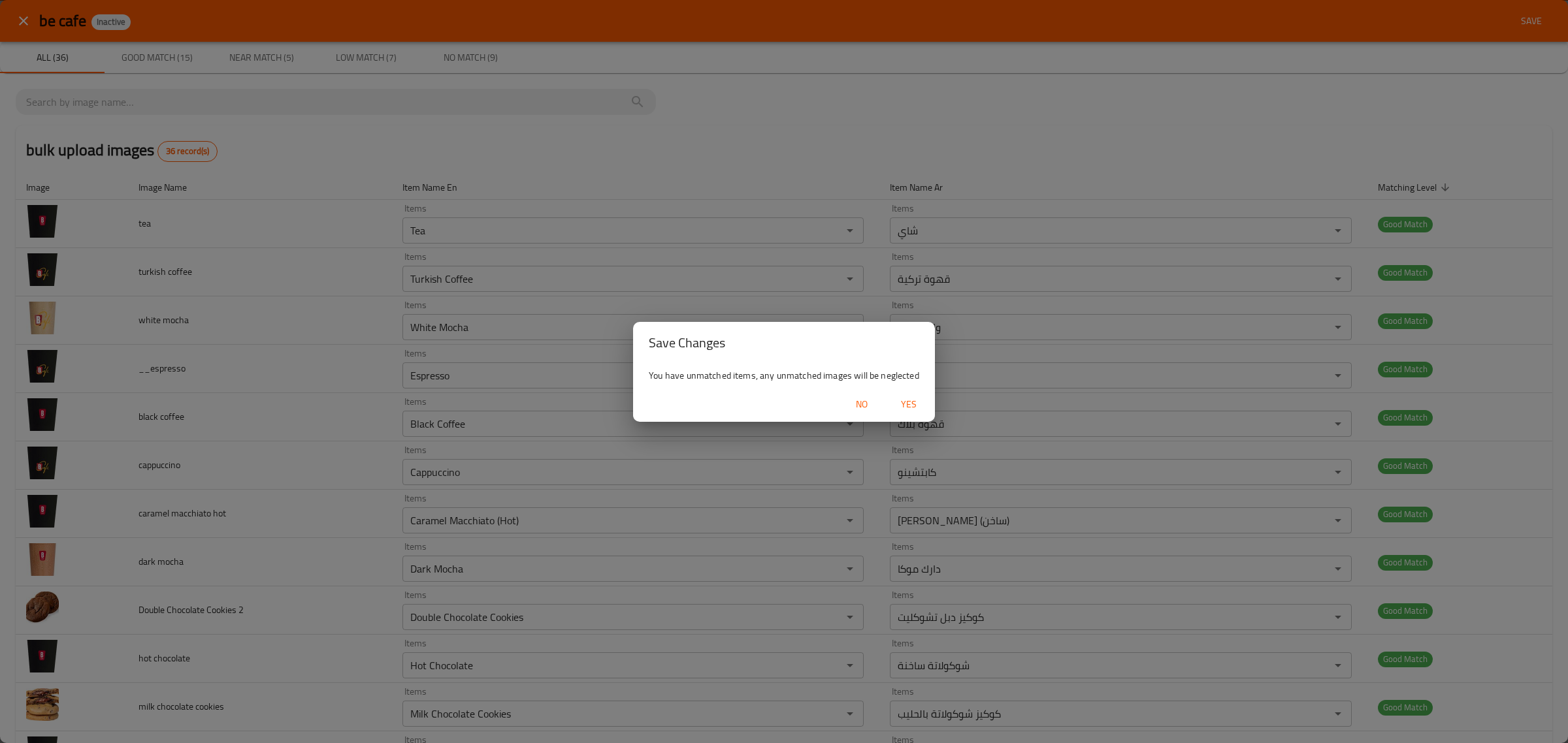
click at [921, 408] on span "Yes" at bounding box center [908, 404] width 31 height 16
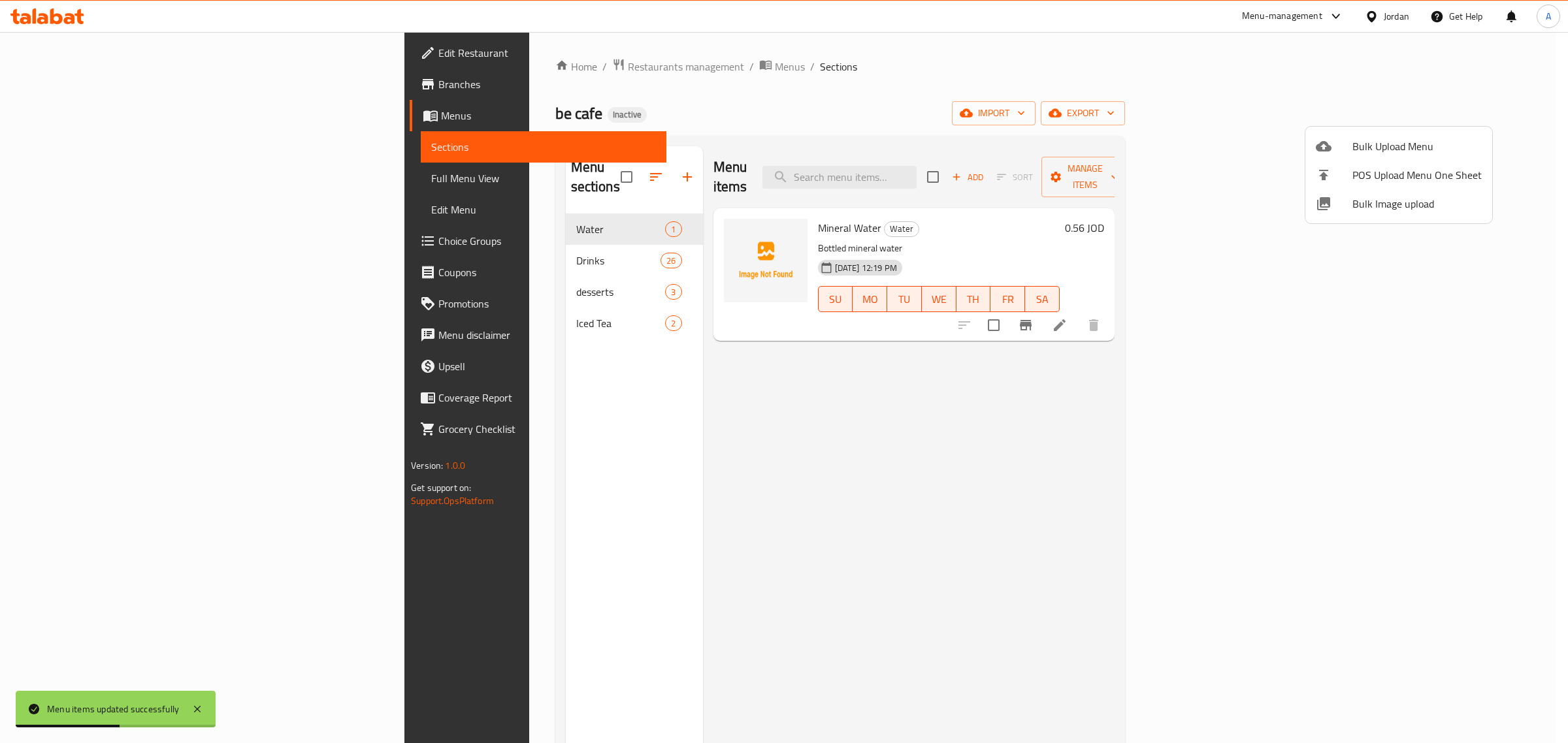
click at [342, 277] on div at bounding box center [784, 372] width 1568 height 743
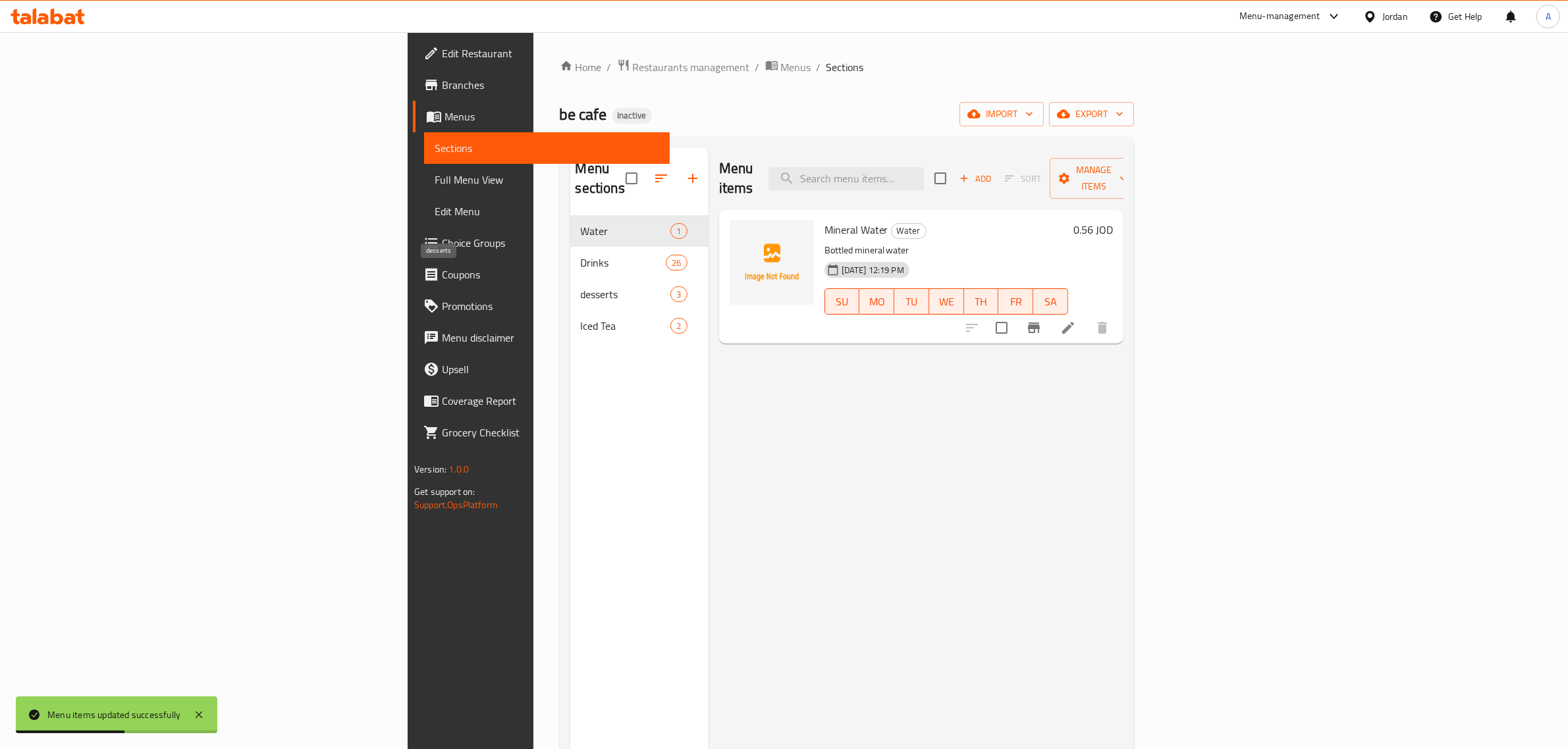
click at [581, 286] on span "desserts" at bounding box center [626, 294] width 90 height 16
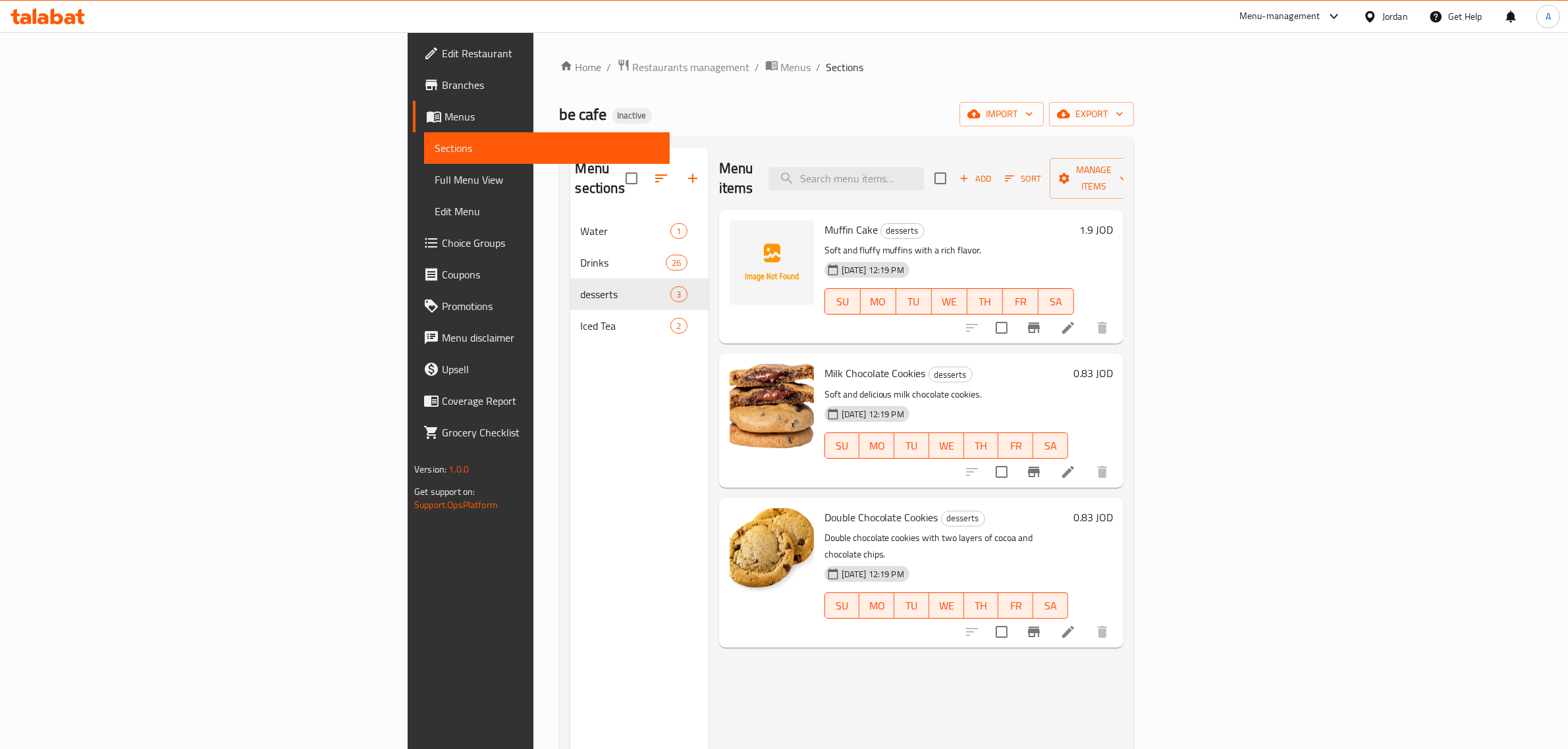
drag, startPoint x: 739, startPoint y: 129, endPoint x: 722, endPoint y: 136, distance: 18.4
click at [739, 129] on div "Home / Restaurants management / Menus / Sections be cafe Inactive import export…" at bounding box center [847, 483] width 574 height 848
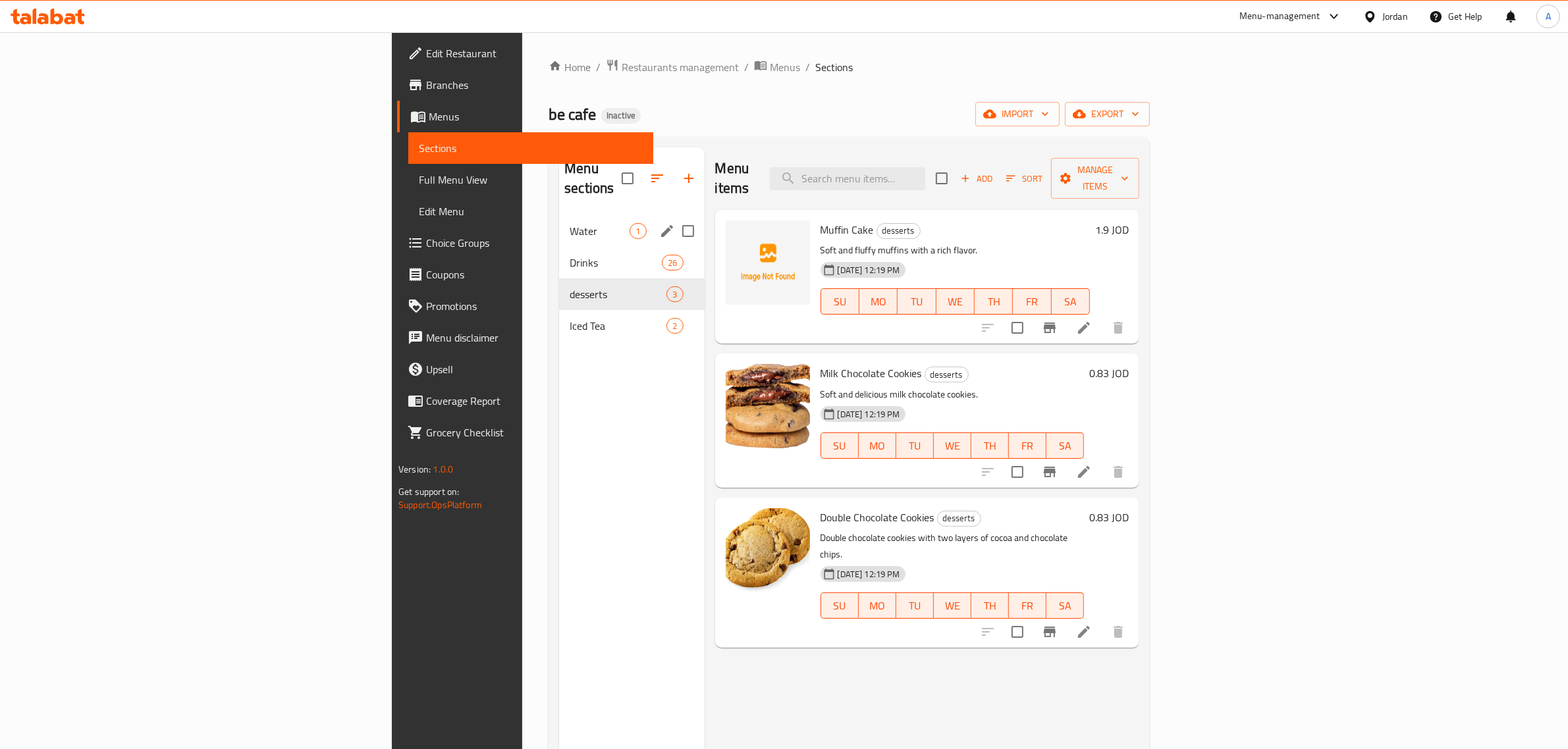
click at [570, 223] on span "Water" at bounding box center [600, 231] width 60 height 16
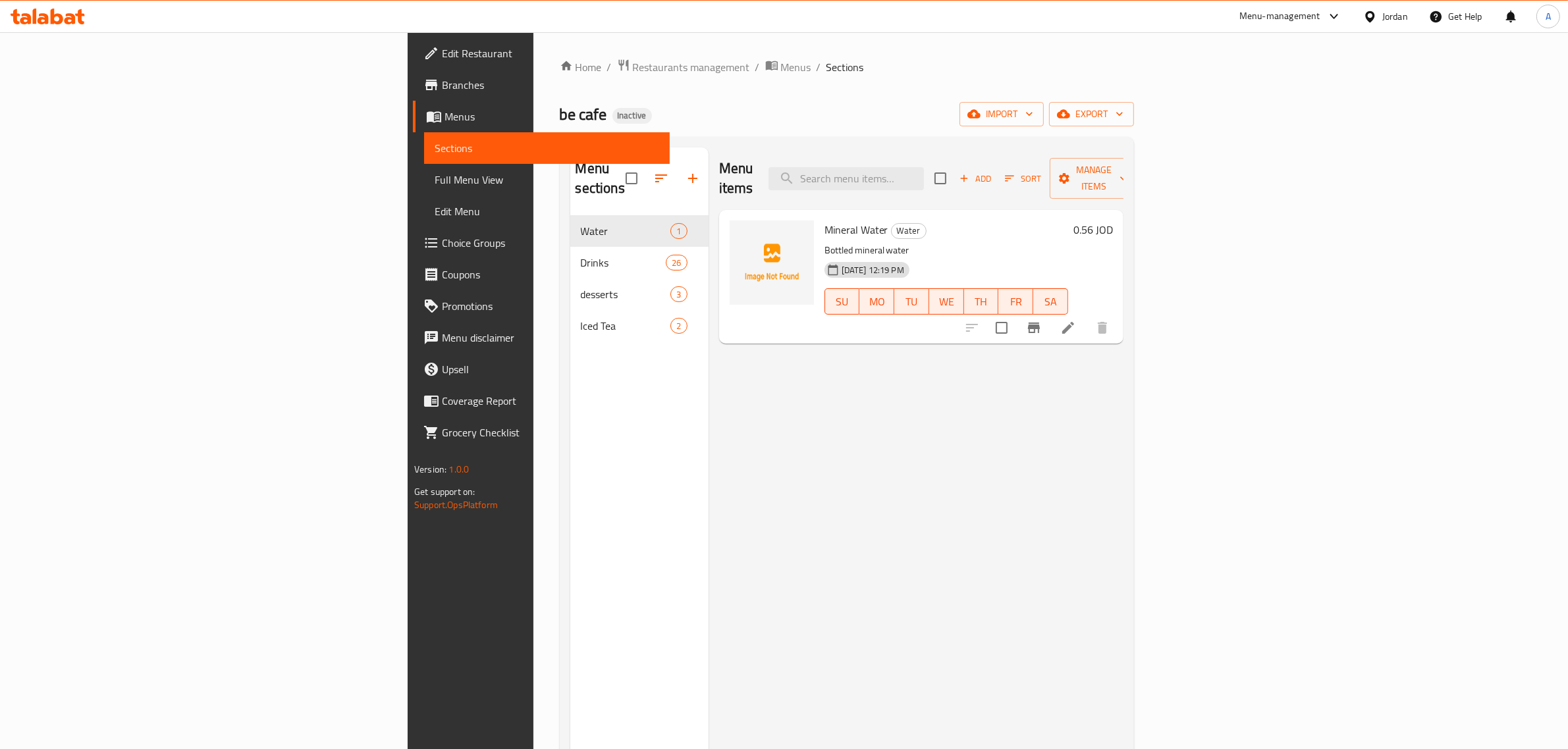
drag, startPoint x: 798, startPoint y: 419, endPoint x: 627, endPoint y: 347, distance: 185.5
click at [798, 419] on div "Menu items Add Sort Manage items Mineral Water Water Bottled mineral water 30-0…" at bounding box center [916, 522] width 415 height 749
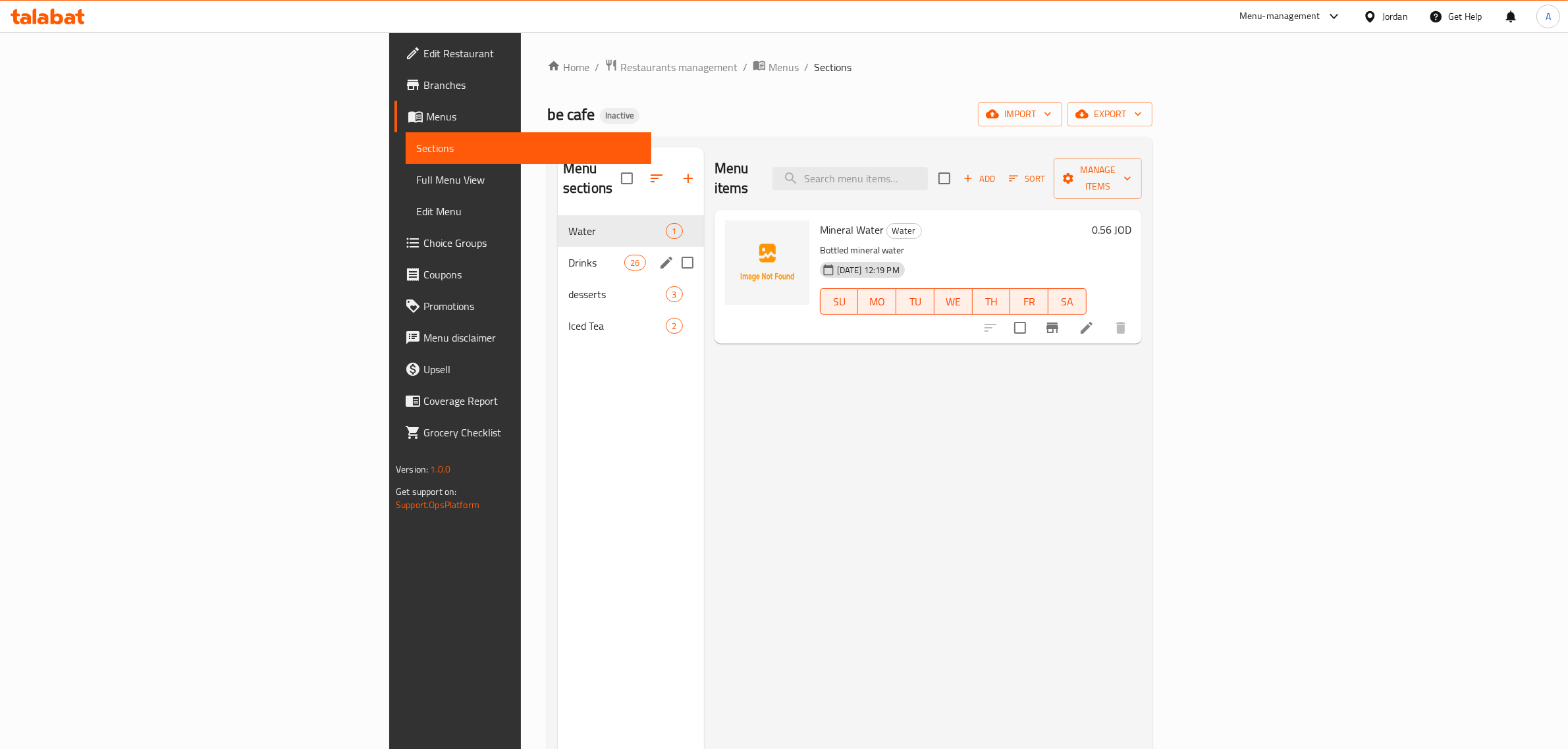
click at [558, 247] on div "Drinks 26" at bounding box center [631, 263] width 146 height 32
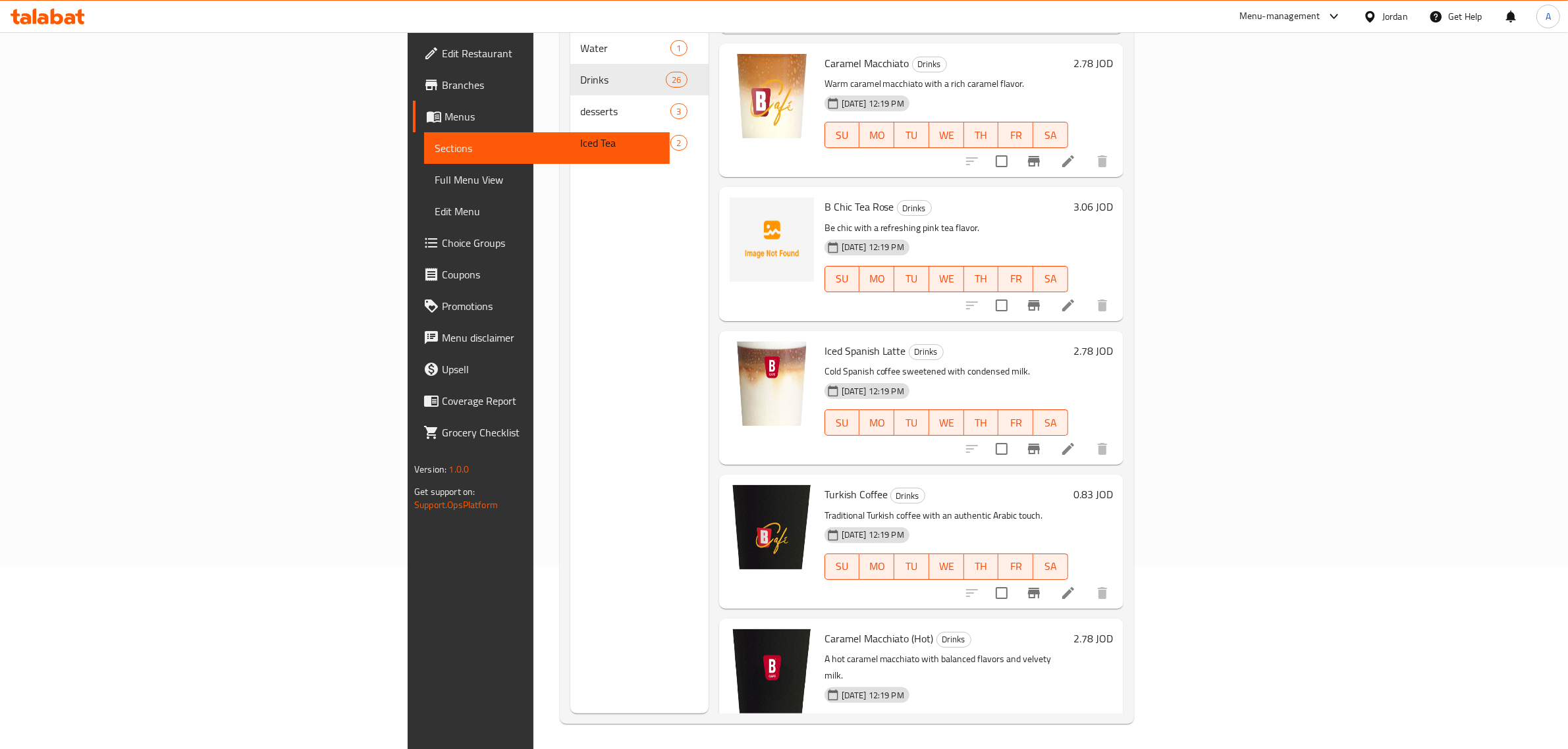
scroll to position [185, 0]
click at [894, 219] on p "Be chic with a refreshing pink tea flavor." at bounding box center [946, 227] width 243 height 17
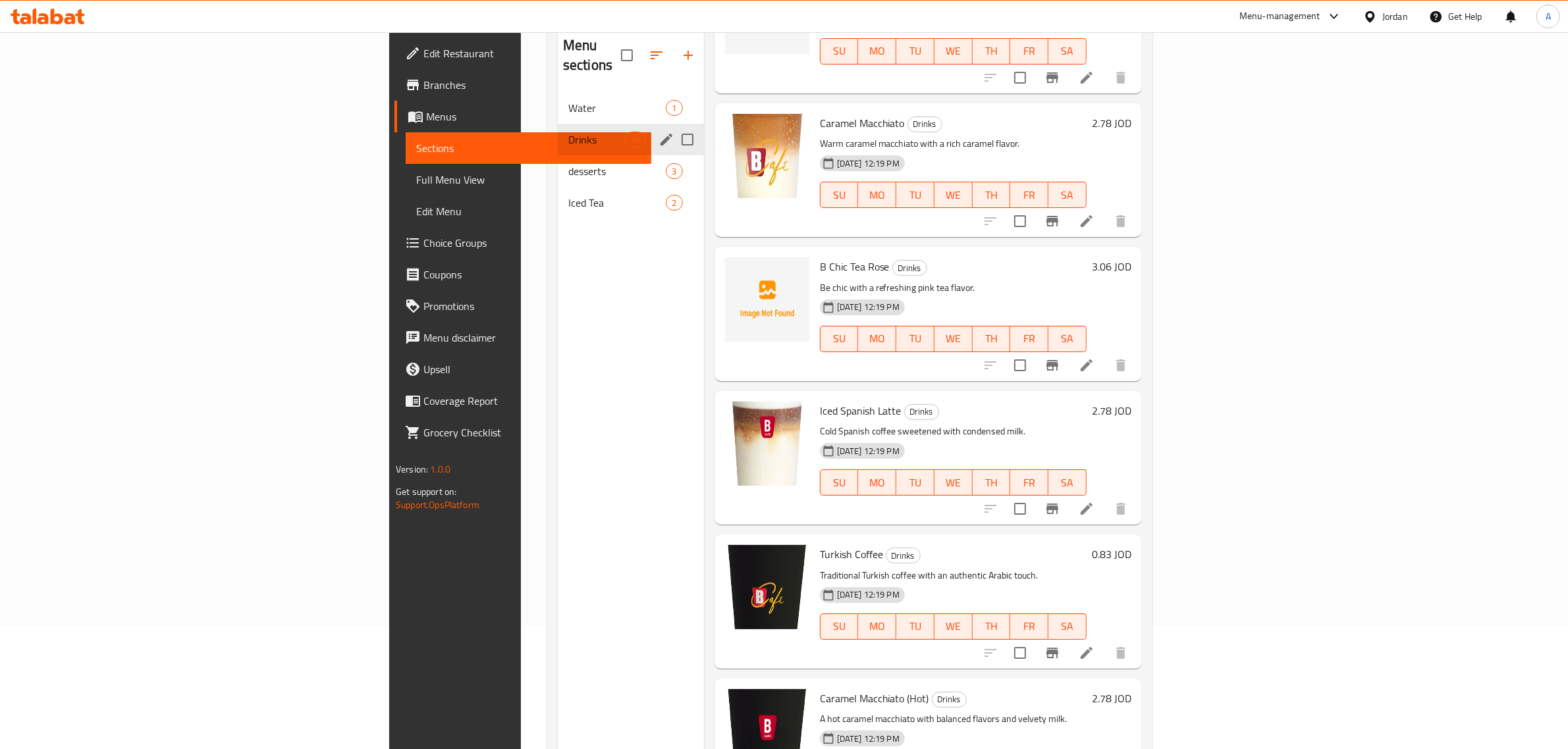
scroll to position [20, 0]
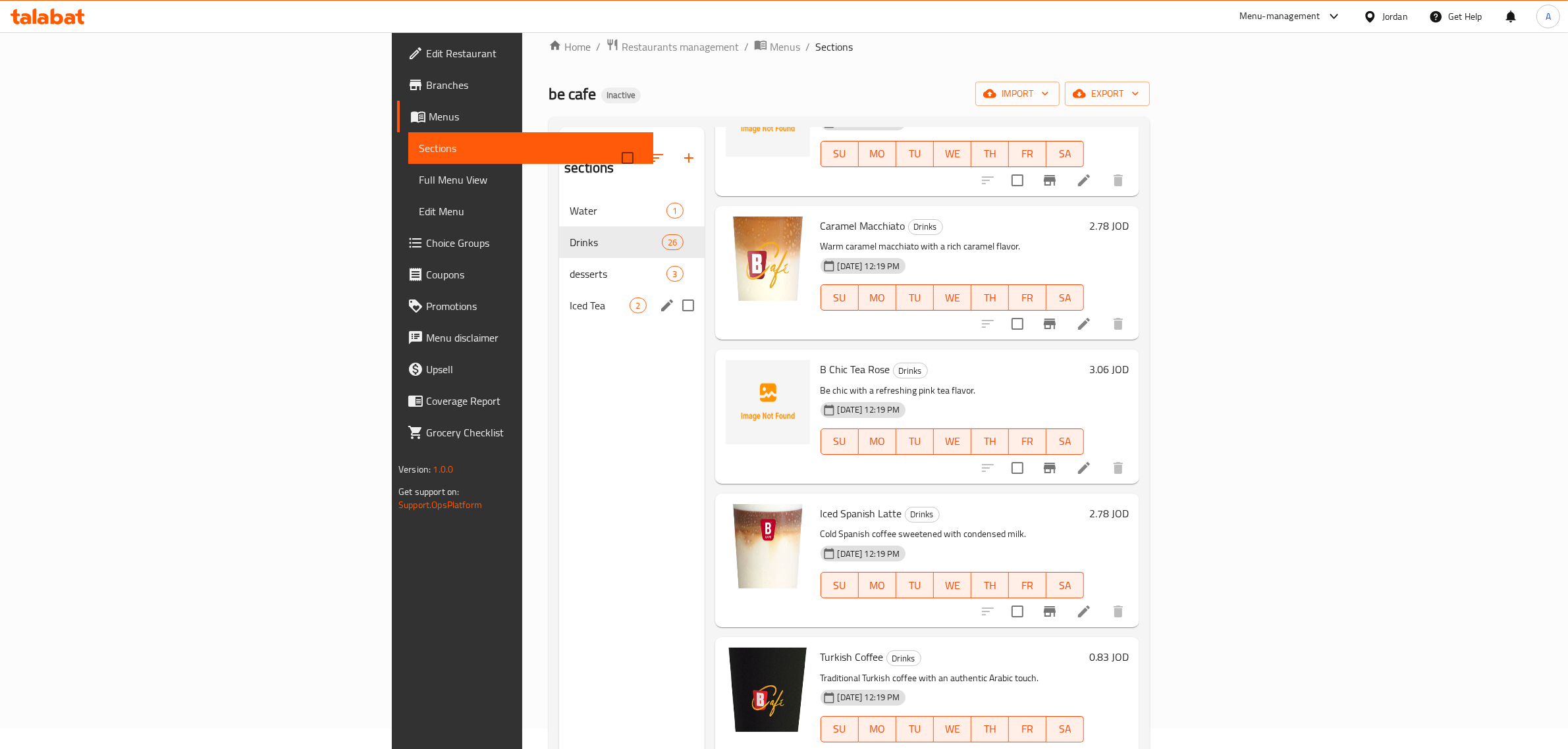
click at [559, 296] on div "Iced Tea 2" at bounding box center [632, 305] width 145 height 32
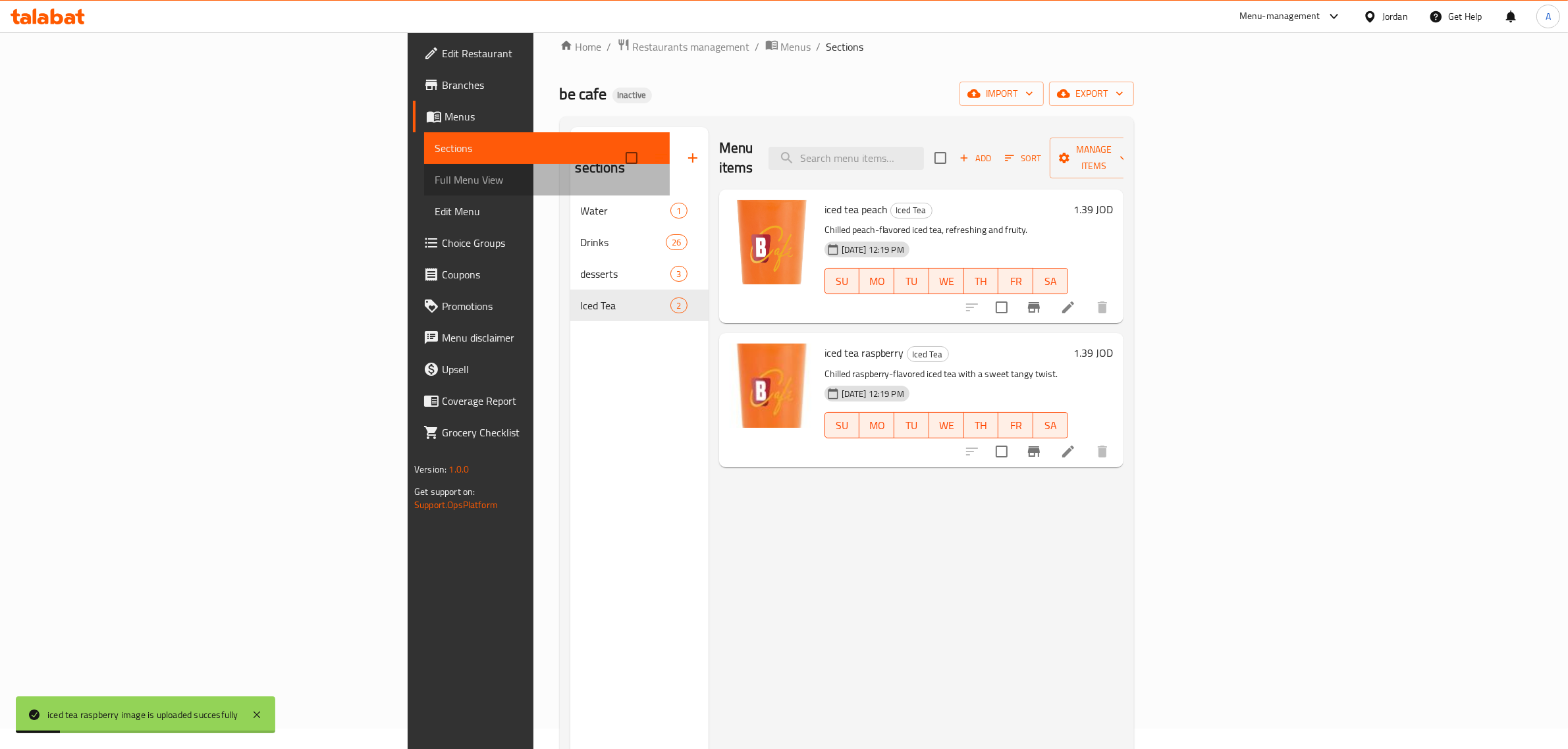
click at [435, 188] on span "Full Menu View" at bounding box center [547, 179] width 225 height 16
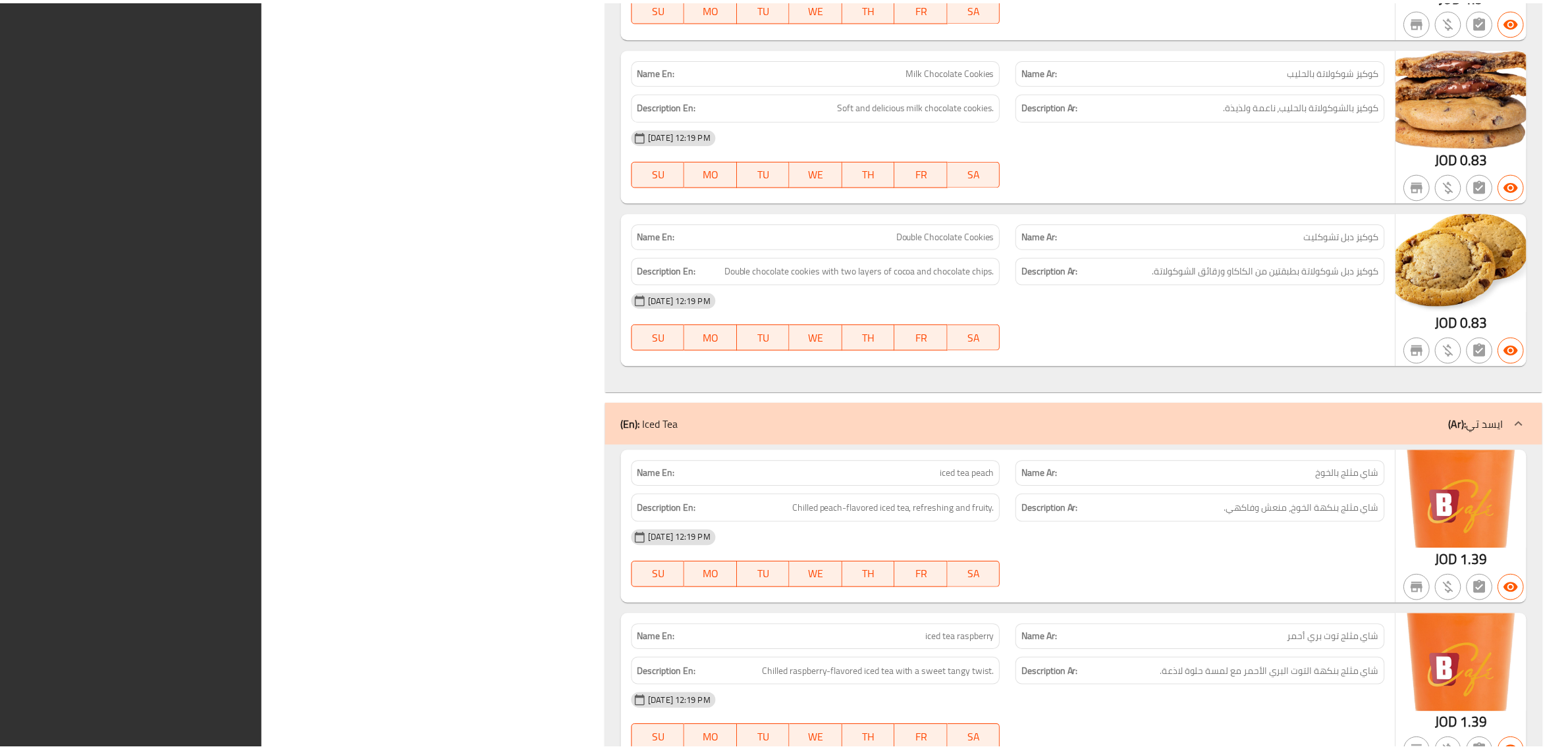
scroll to position [5014, 0]
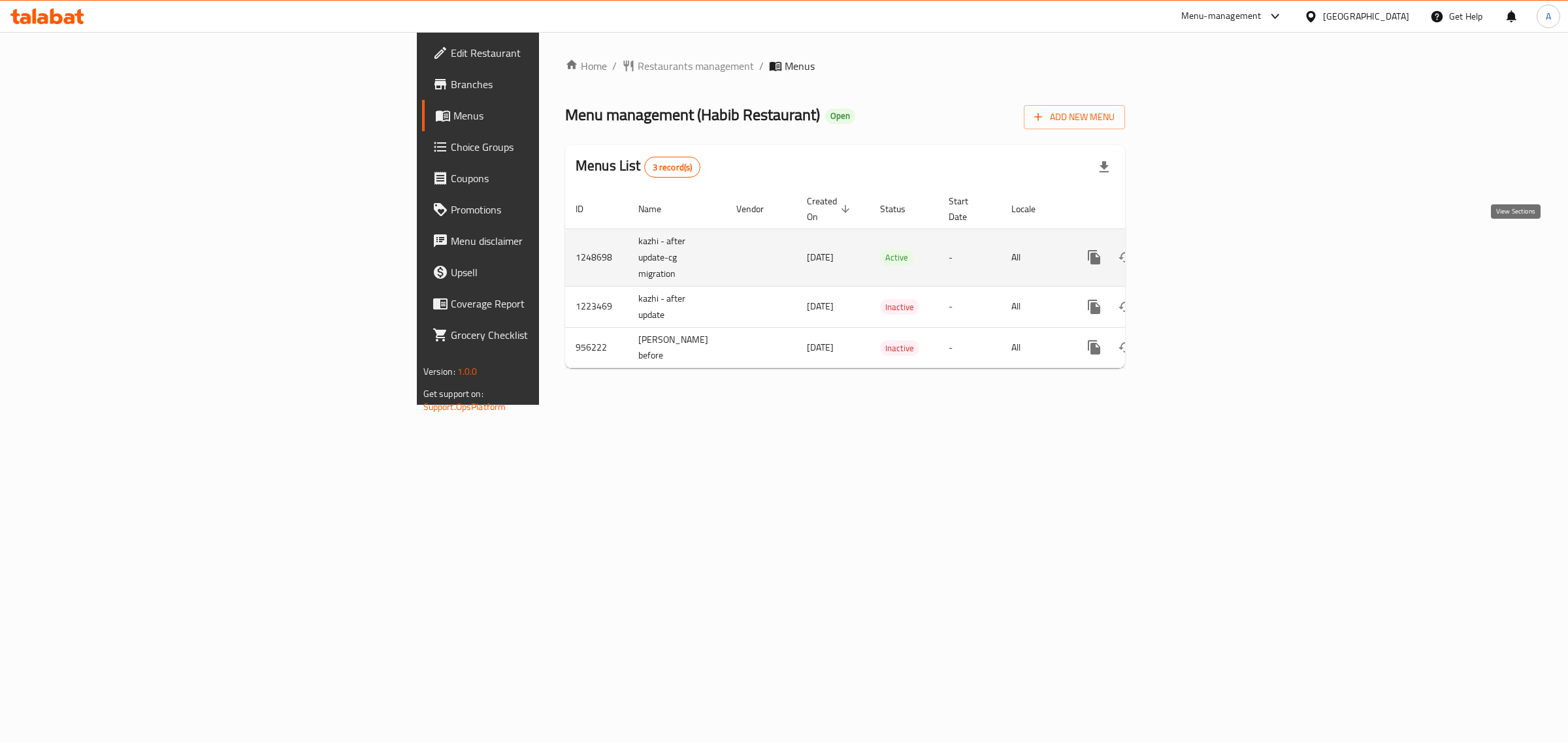
click at [1194, 251] on icon "enhanced table" at bounding box center [1189, 257] width 12 height 12
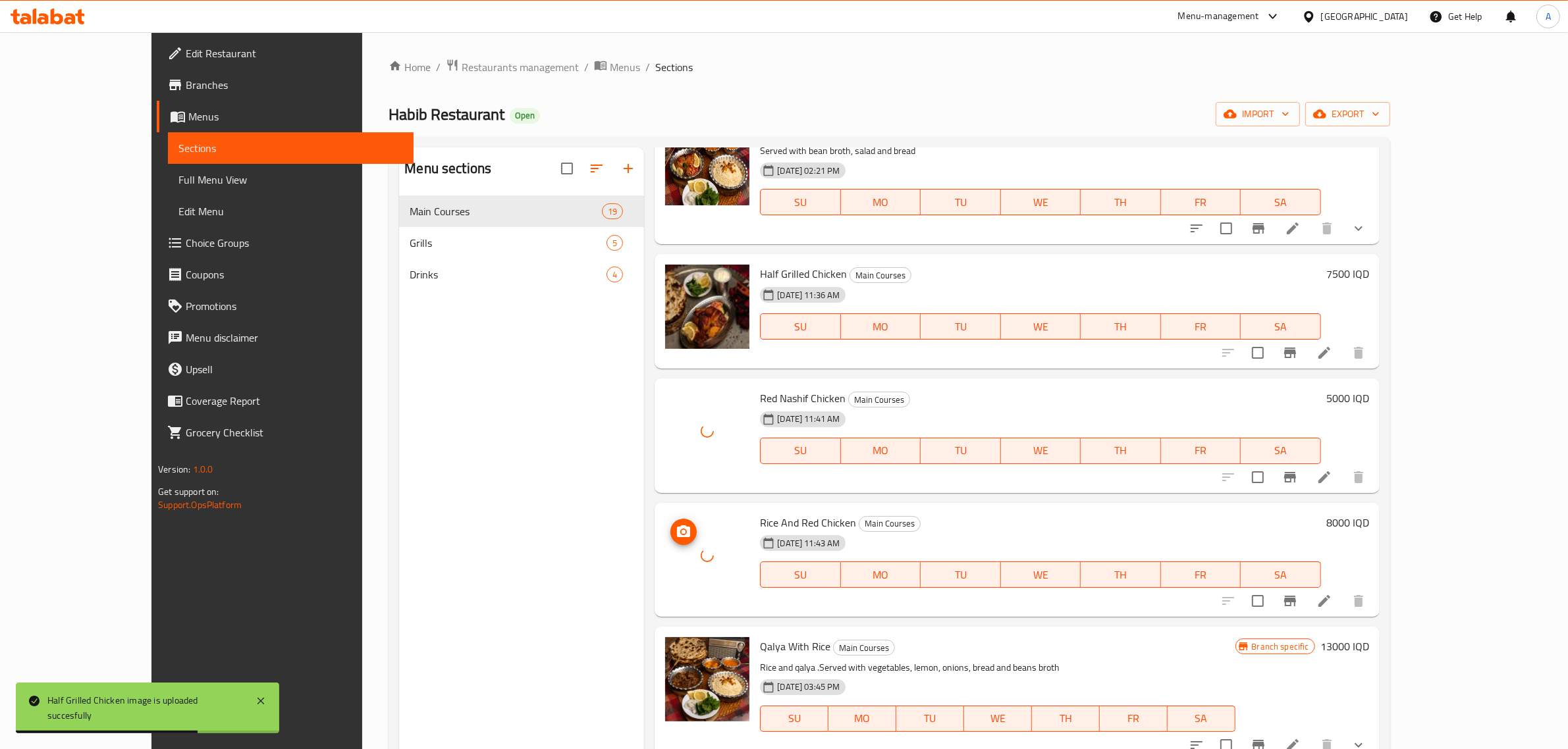
scroll to position [82, 0]
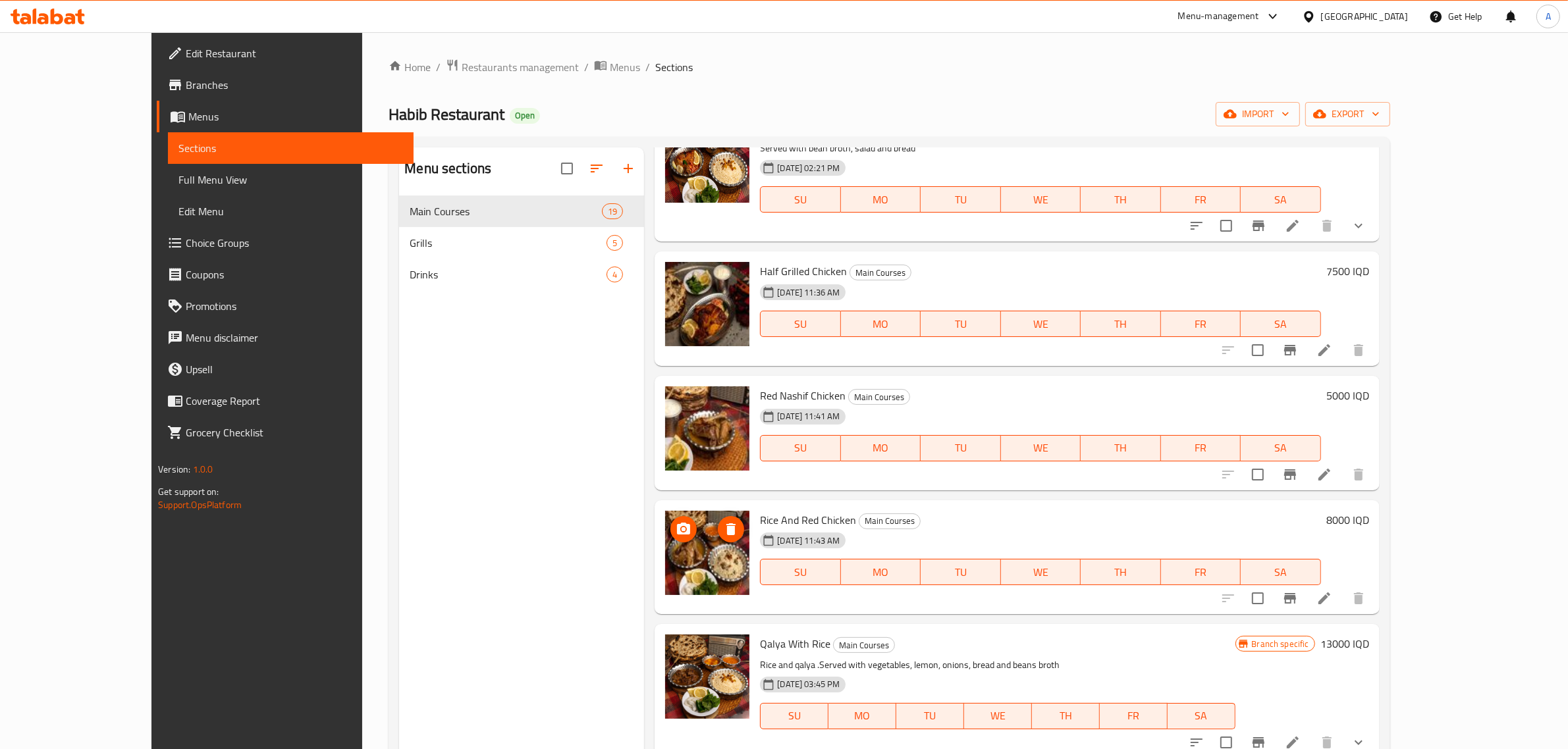
click at [400, 603] on div "Menu sections Main Courses 19 Grills 5 Drinks 4" at bounding box center [522, 522] width 245 height 749
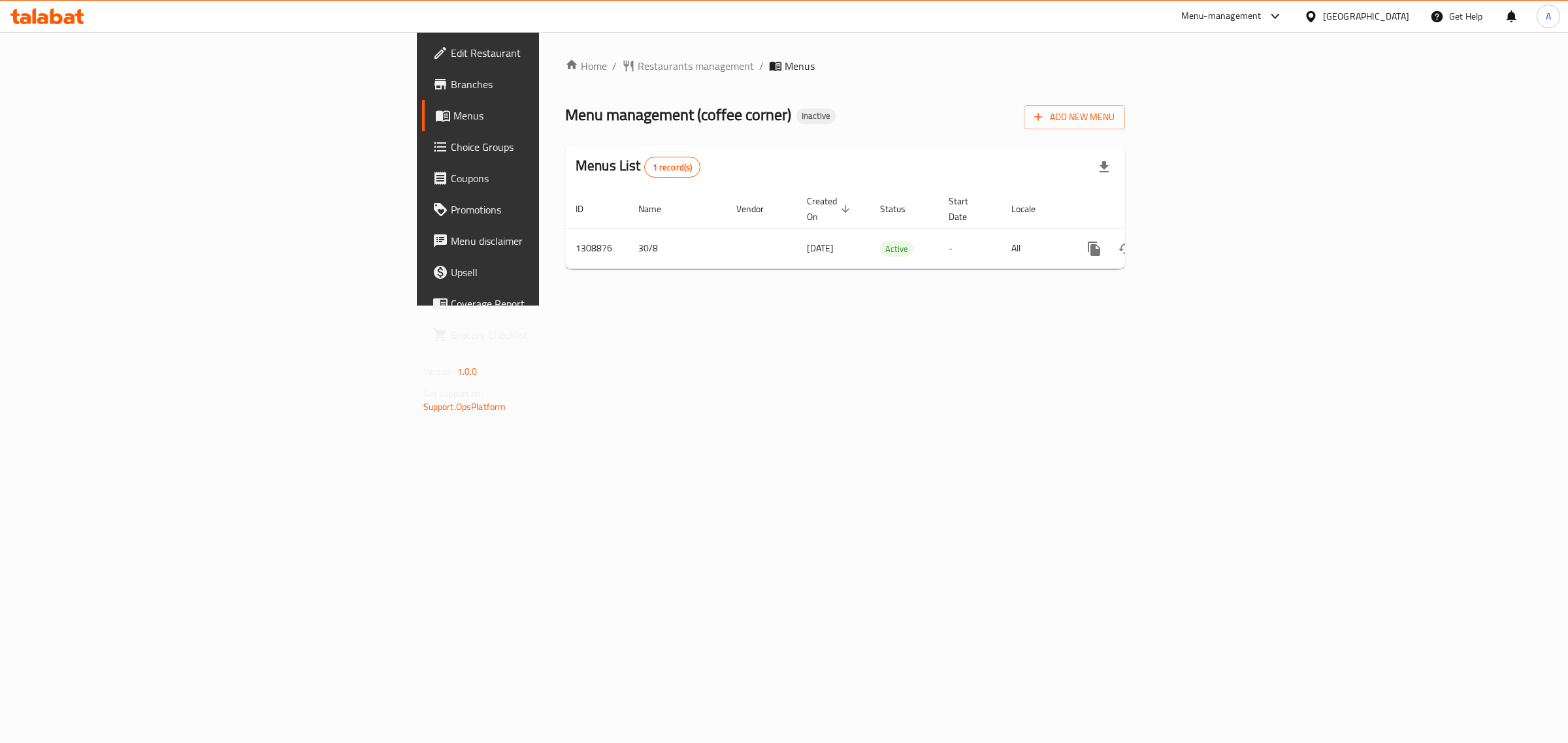
click at [1392, 18] on div "[GEOGRAPHIC_DATA]" at bounding box center [1365, 16] width 86 height 14
click at [1233, 242] on div "[GEOGRAPHIC_DATA]" at bounding box center [1267, 251] width 107 height 30
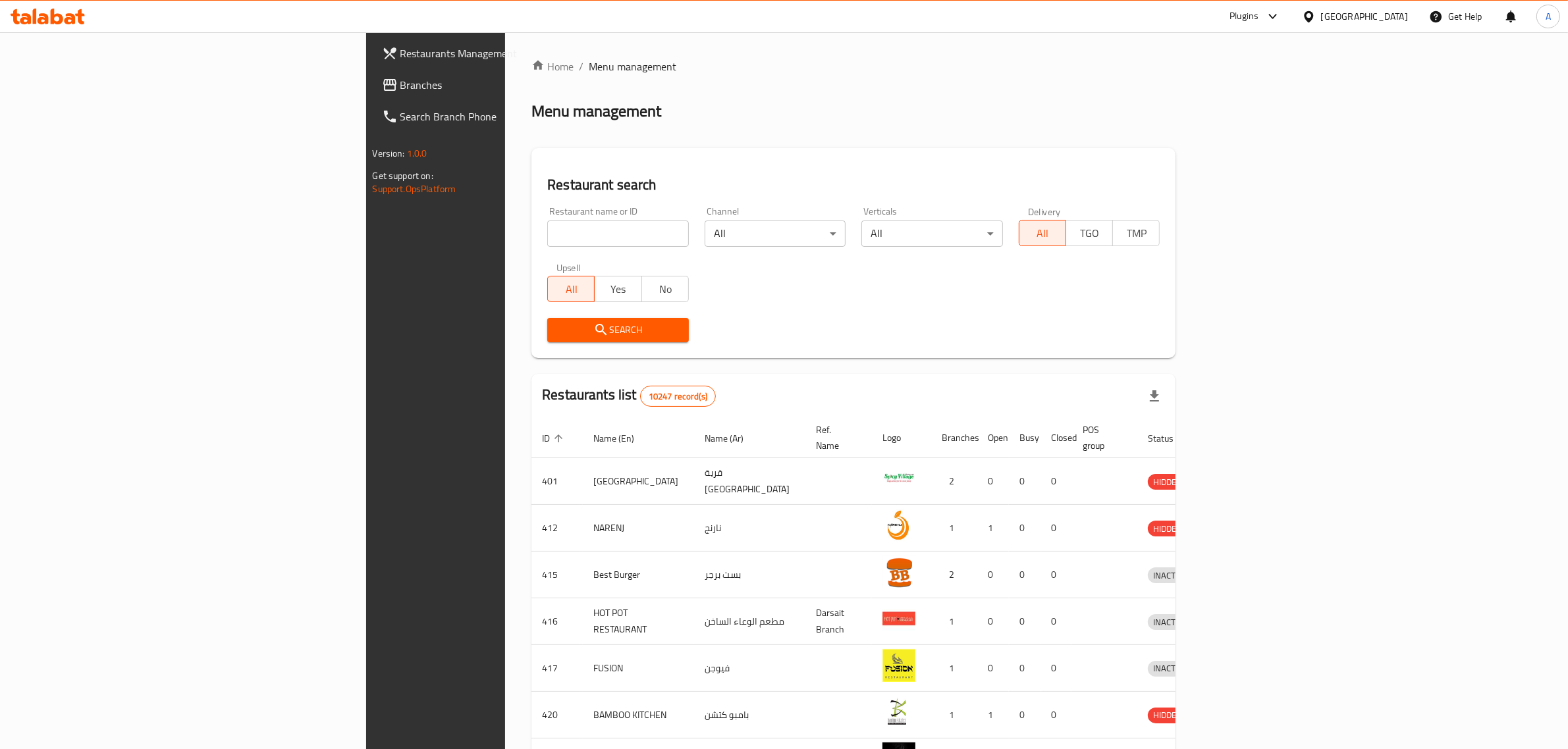
click at [547, 237] on input "search" at bounding box center [618, 234] width 142 height 26
click at [547, 221] on input "search" at bounding box center [618, 234] width 142 height 26
click at [547, 228] on input "search" at bounding box center [618, 234] width 142 height 26
type input "royal house"
click button "Search" at bounding box center [618, 330] width 142 height 24
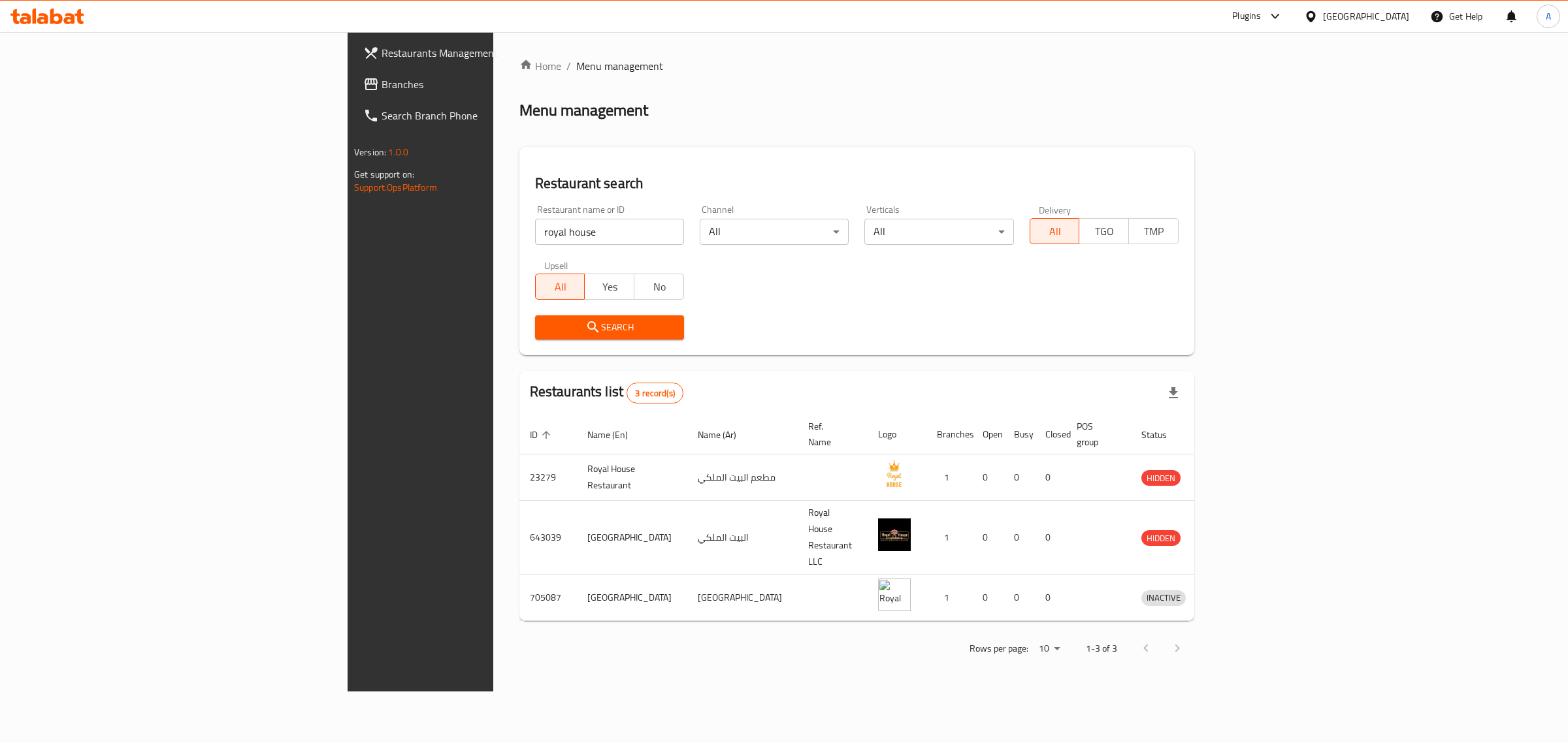
click at [381, 84] on span "Branches" at bounding box center [490, 84] width 218 height 16
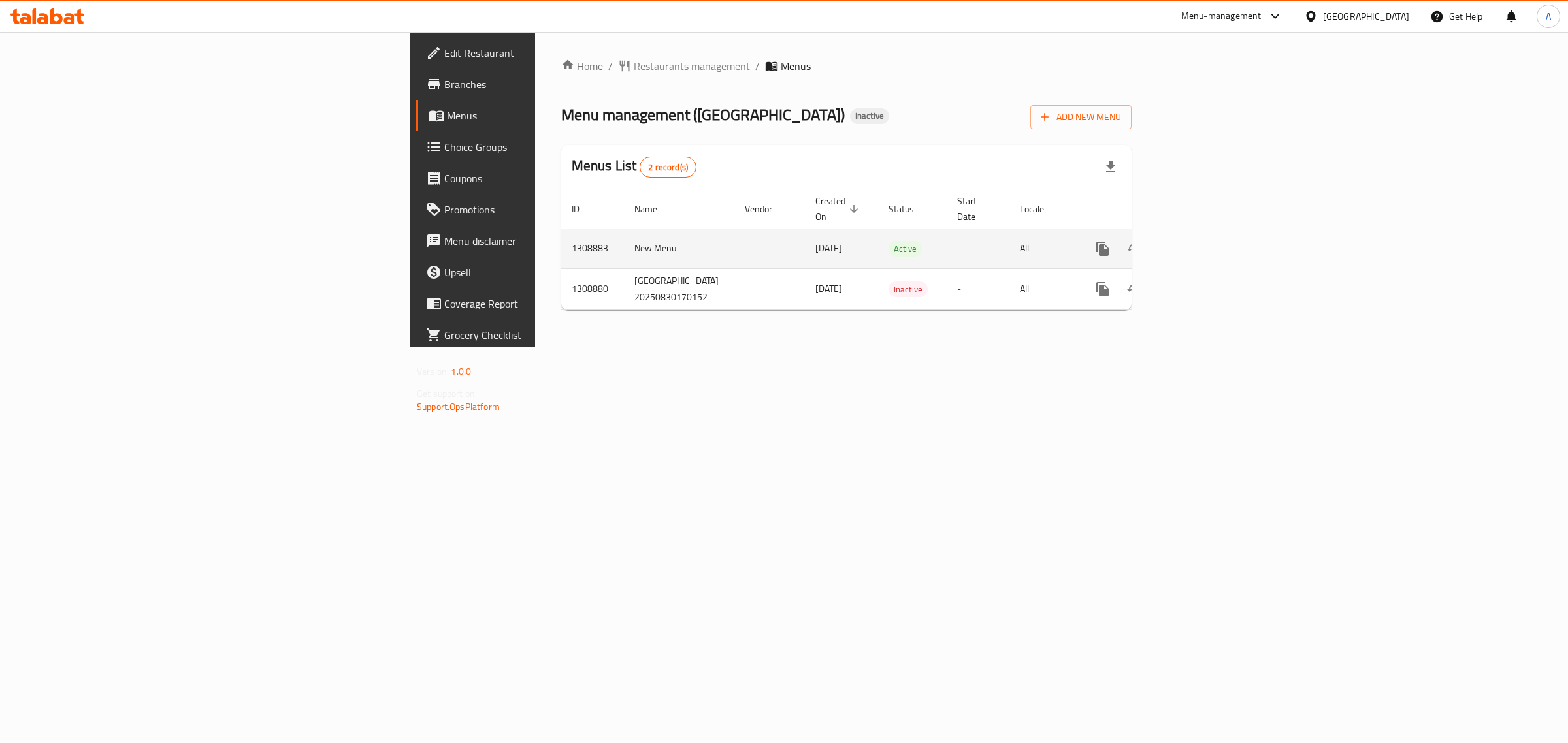
click at [1205, 241] on icon "enhanced table" at bounding box center [1196, 248] width 16 height 16
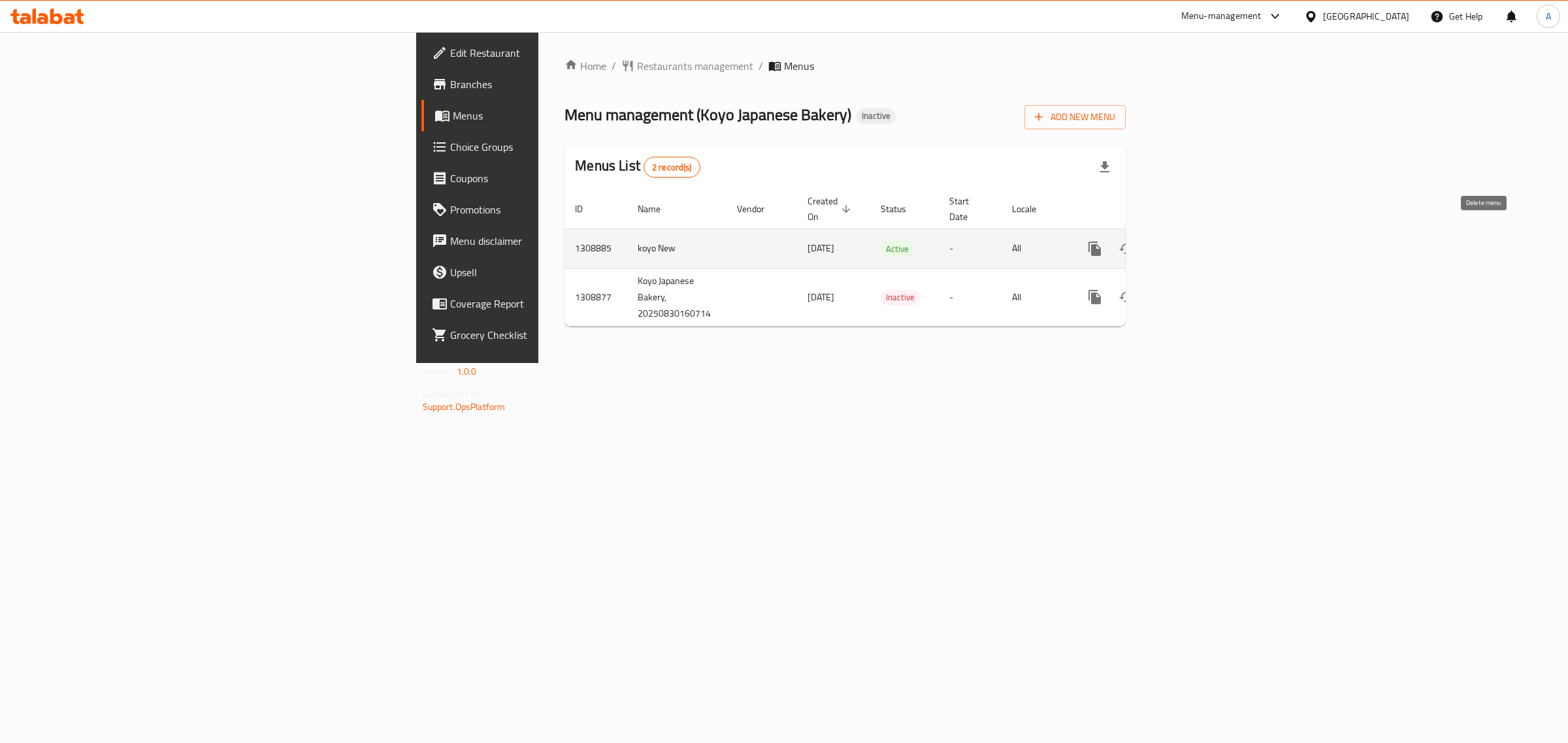
click at [1205, 235] on link "enhanced table" at bounding box center [1189, 249] width 31 height 31
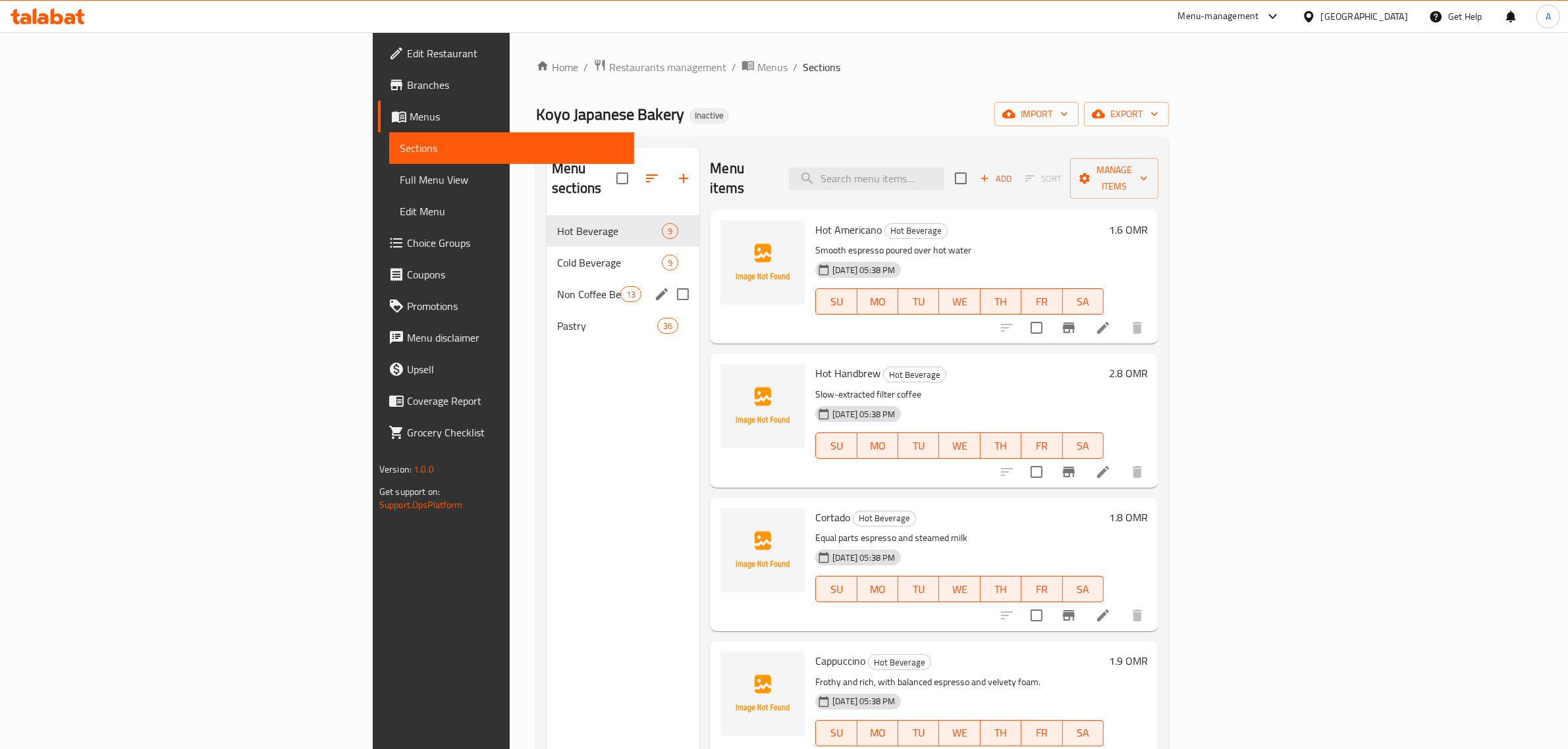
click at [547, 254] on div "Cold Beverage 9" at bounding box center [623, 263] width 153 height 32
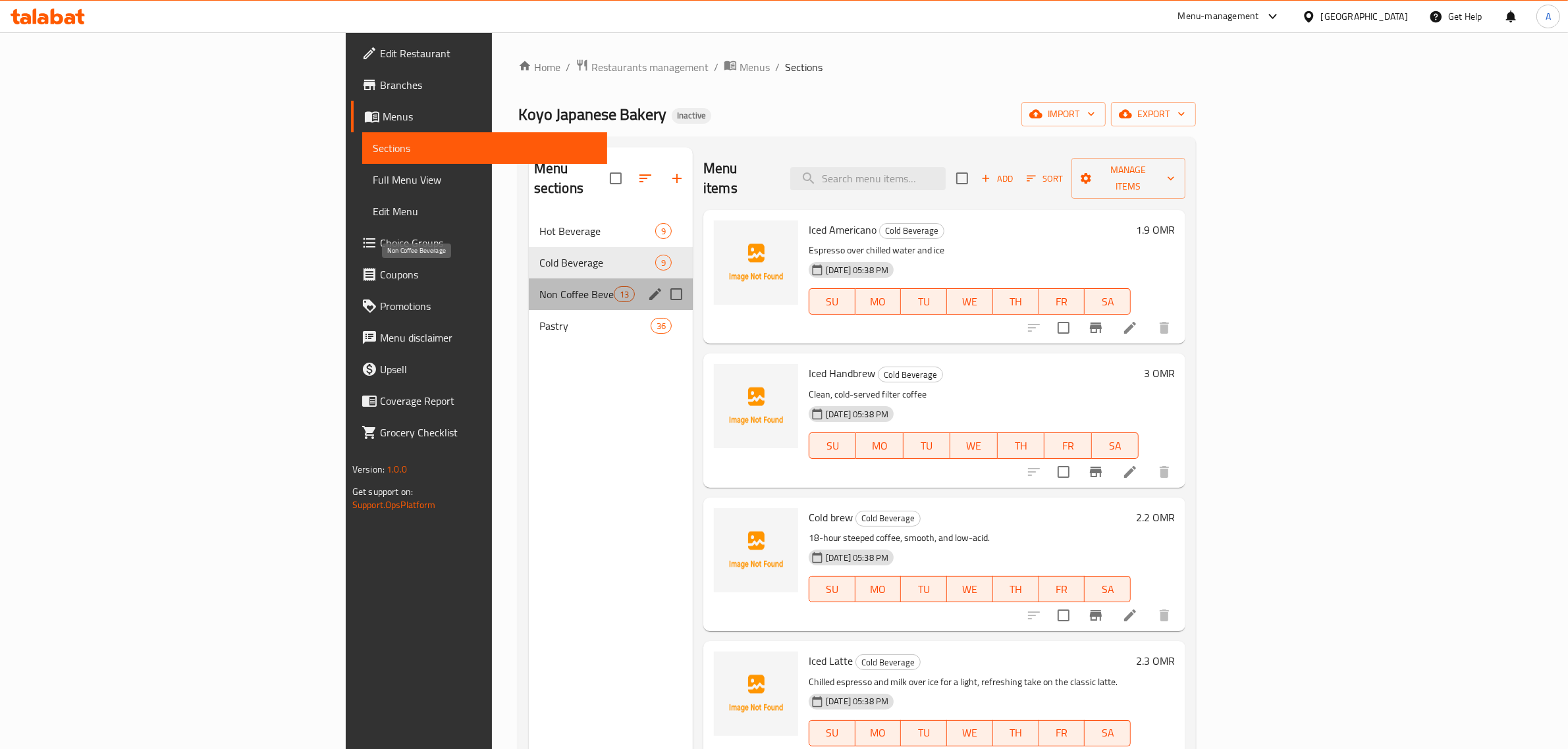
click at [540, 286] on span "Non Coffee Beverage" at bounding box center [577, 294] width 75 height 16
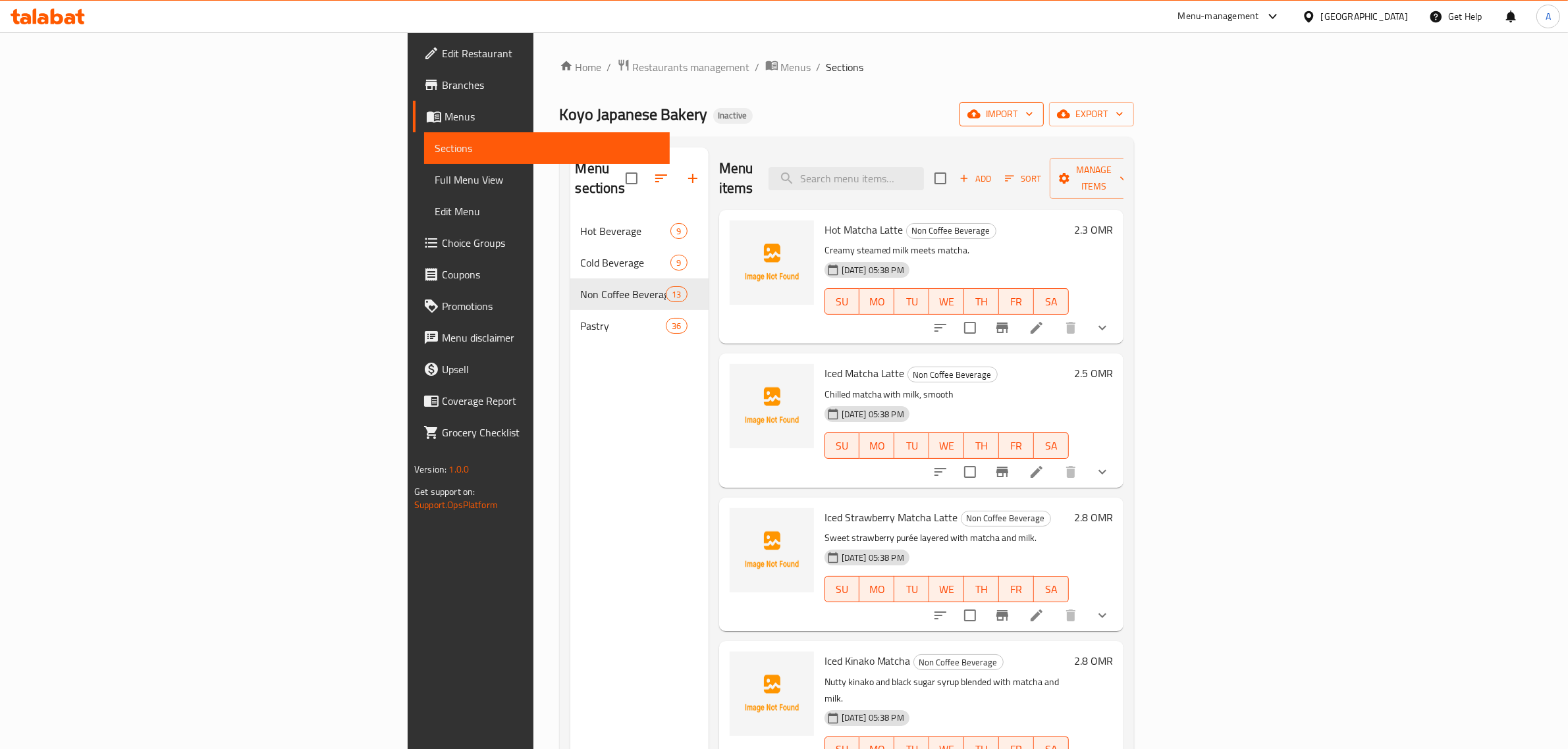
click at [1034, 118] on span "import" at bounding box center [1002, 115] width 63 height 17
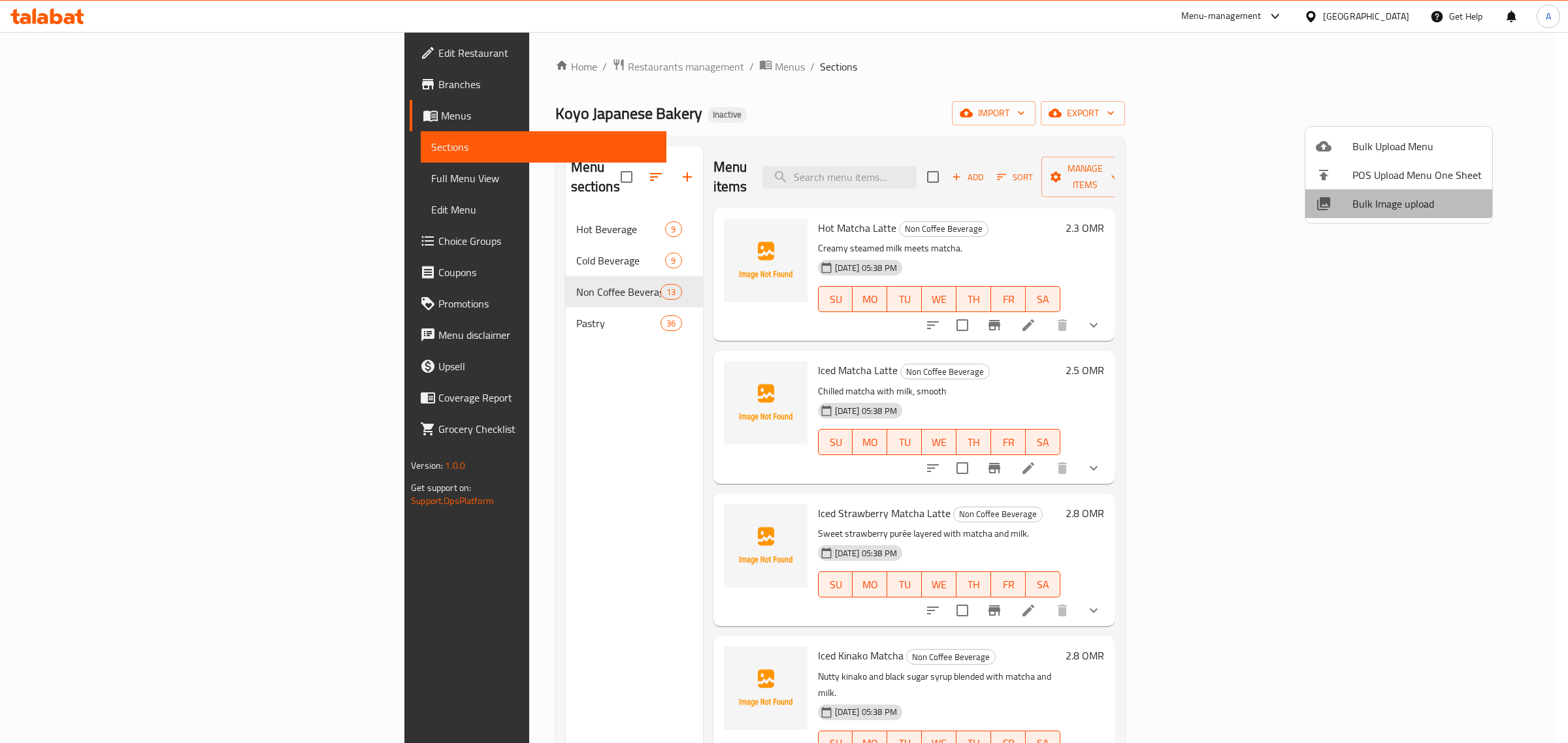
click at [1395, 196] on span "Bulk Image upload" at bounding box center [1417, 203] width 129 height 16
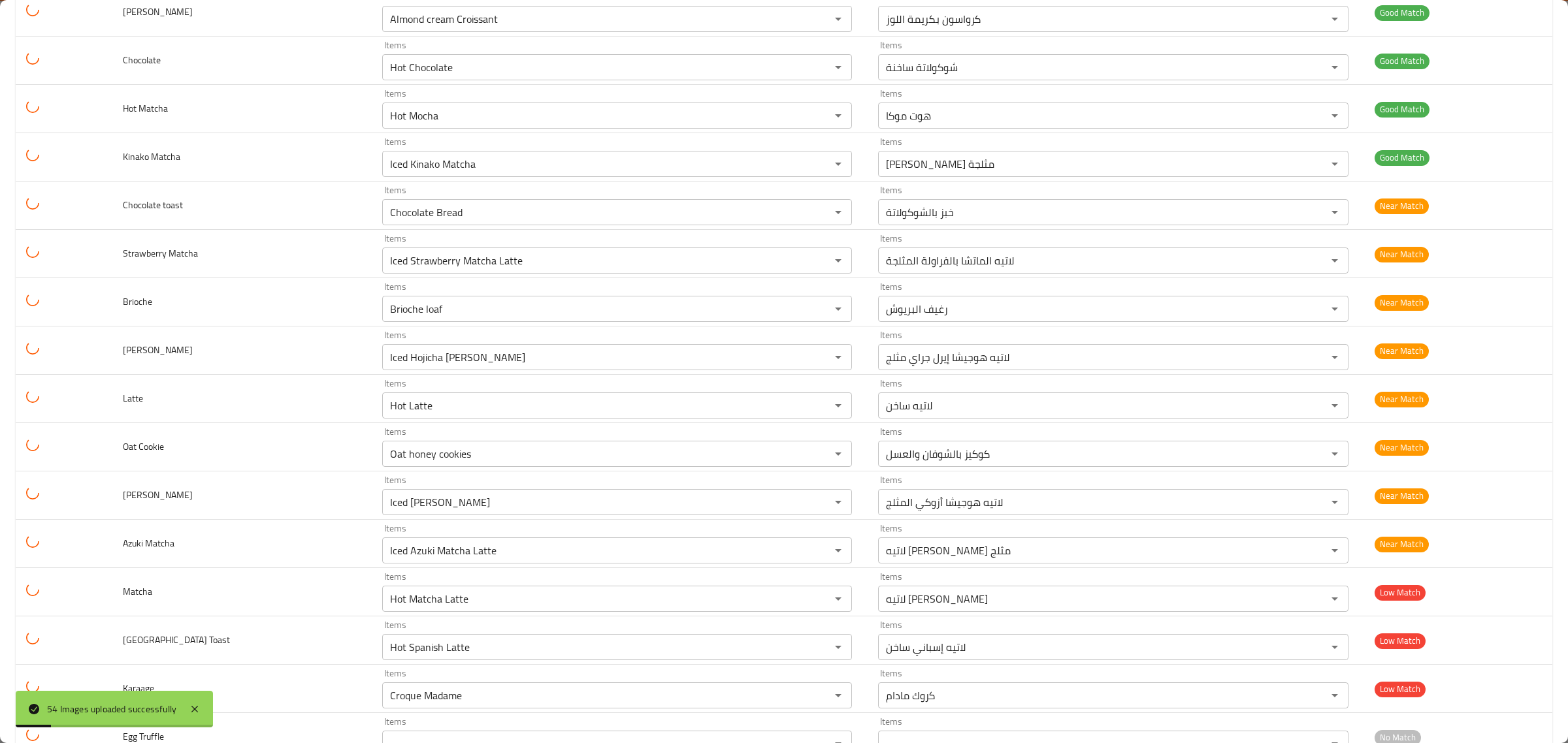
scroll to position [2100, 0]
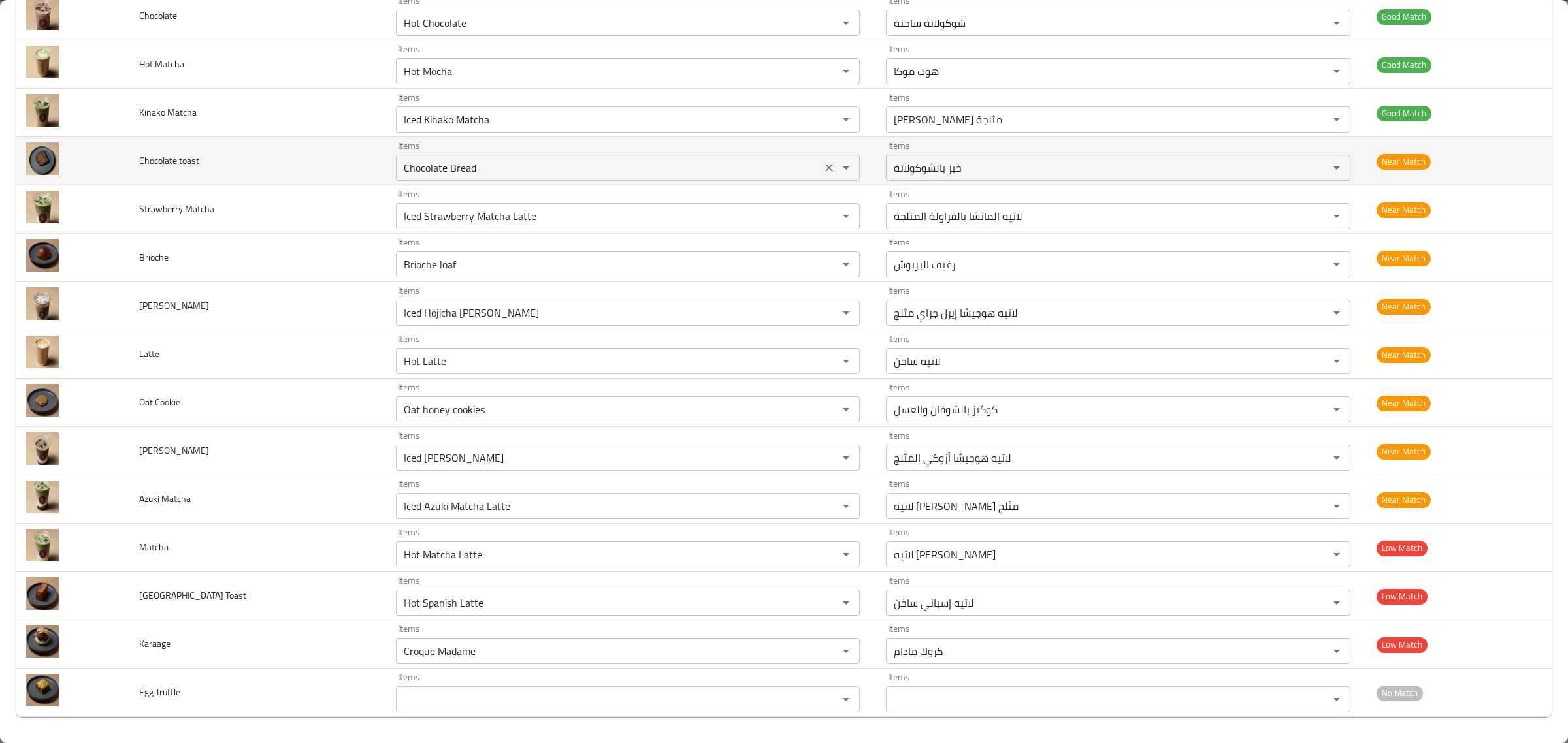
click at [719, 158] on toast "Chocolate Bread" at bounding box center [609, 167] width 418 height 18
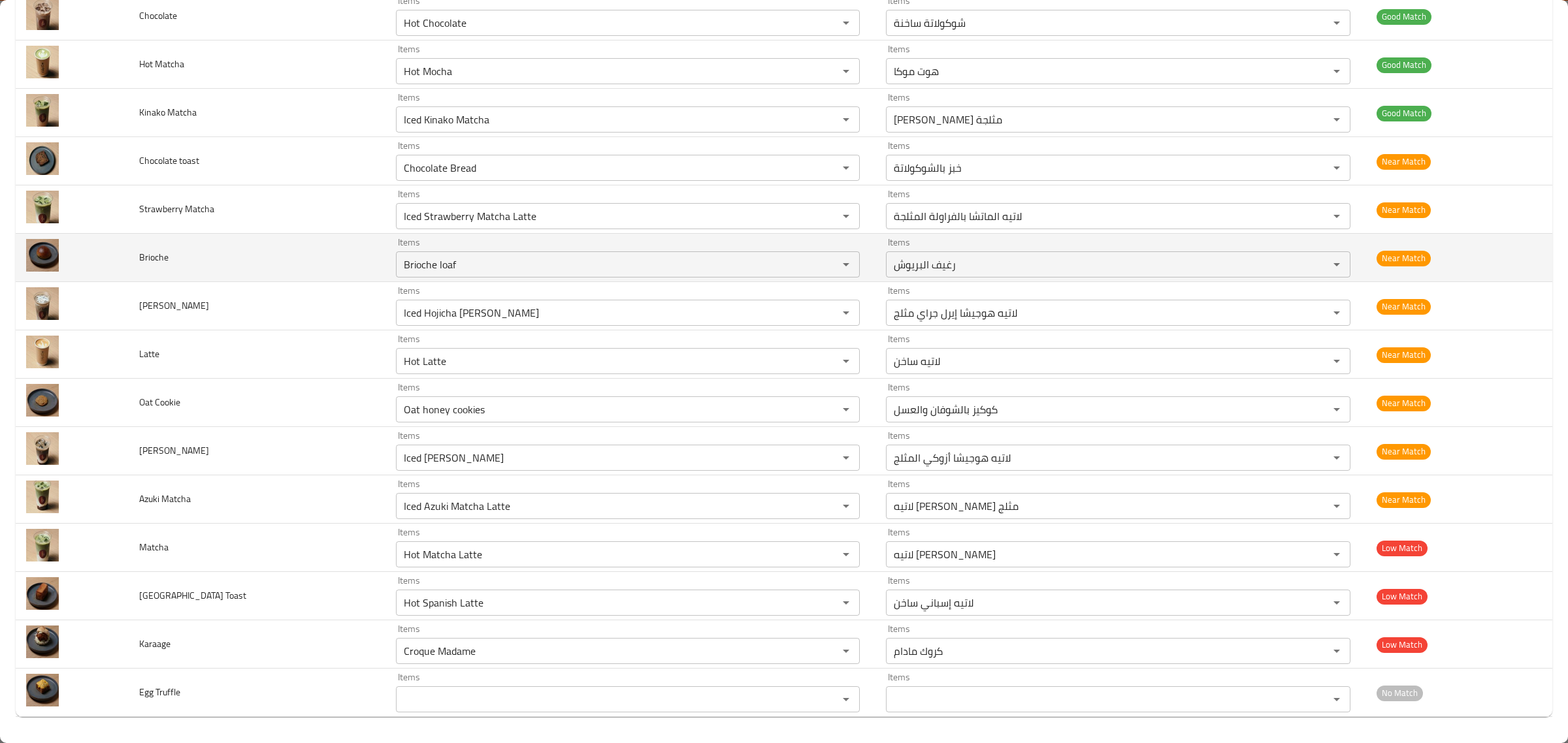
click at [710, 234] on td "Items Brioche loaf Items" at bounding box center [631, 258] width 491 height 49
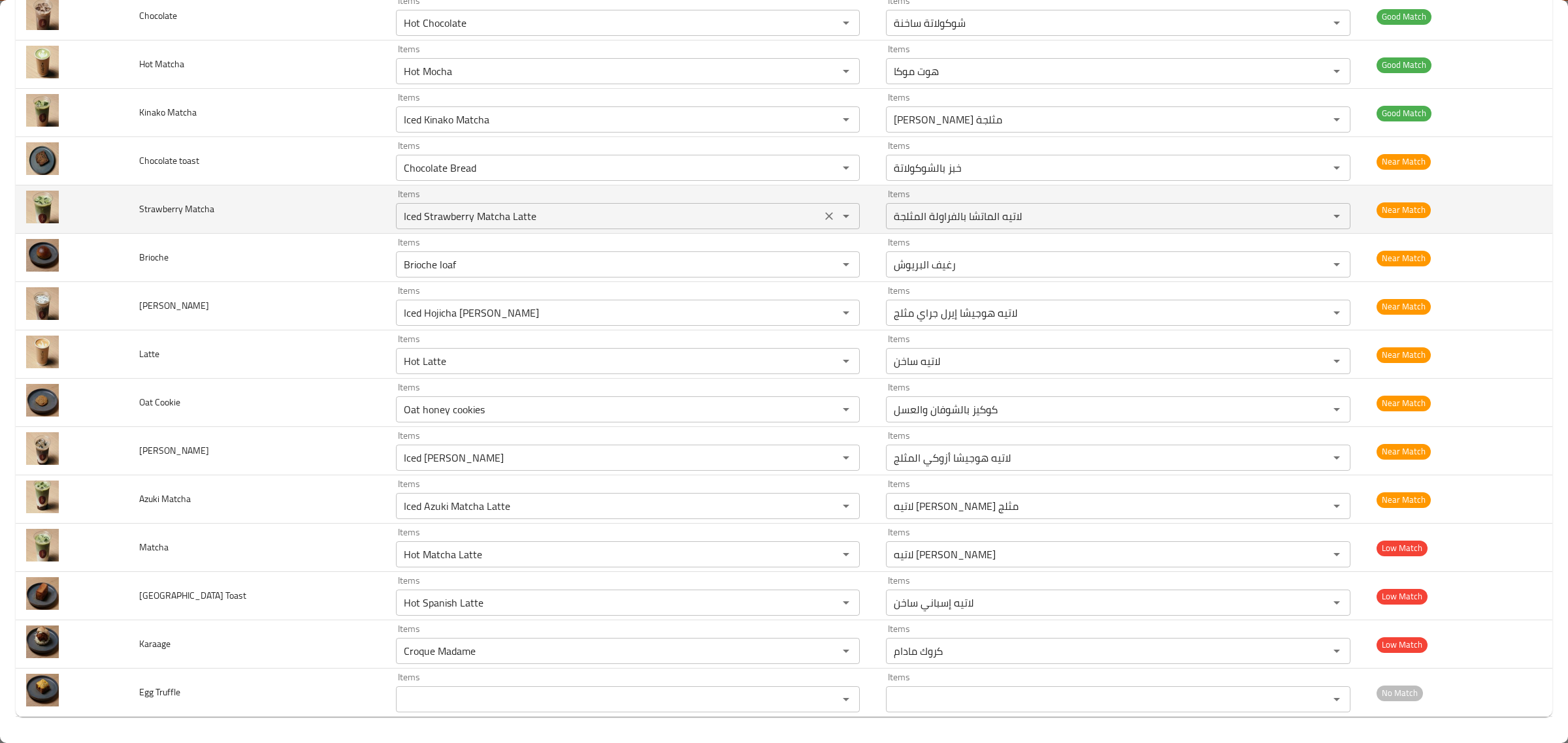
click at [710, 214] on Matcha "Iced Strawberry Matcha Latte" at bounding box center [609, 216] width 418 height 18
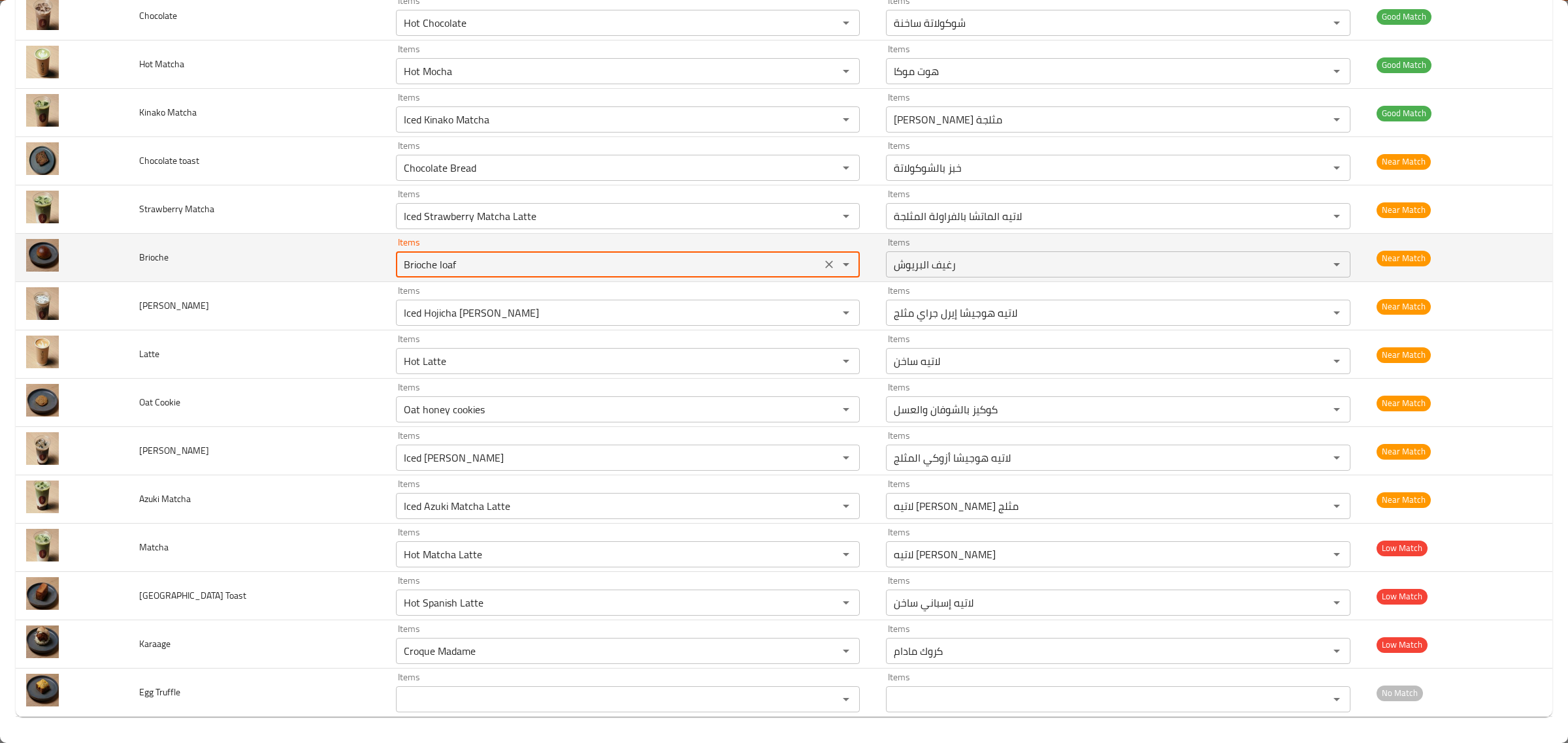
click at [494, 272] on input "Brioche loaf" at bounding box center [609, 265] width 418 height 18
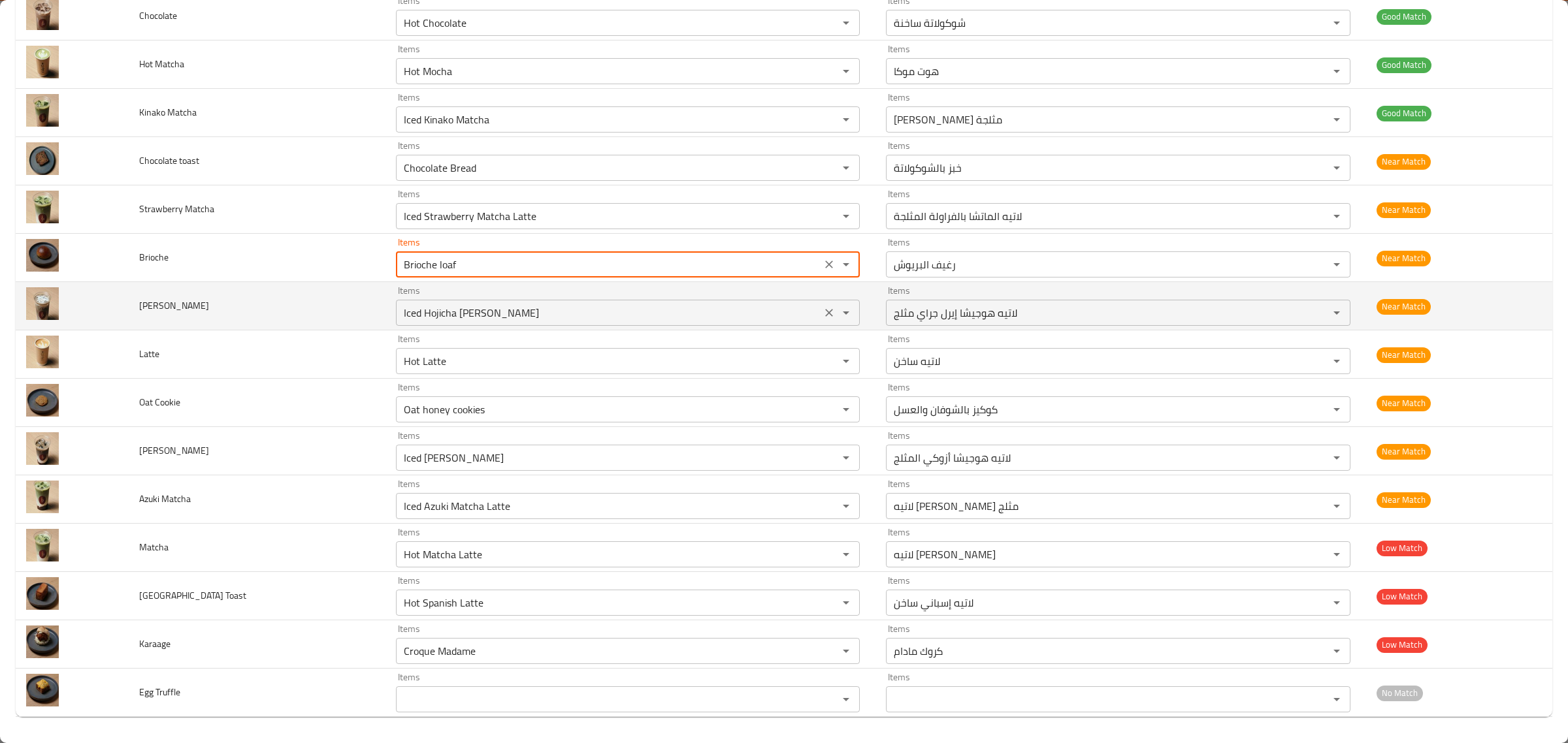
click at [511, 304] on Grey "Iced Hojicha [PERSON_NAME]" at bounding box center [609, 312] width 418 height 18
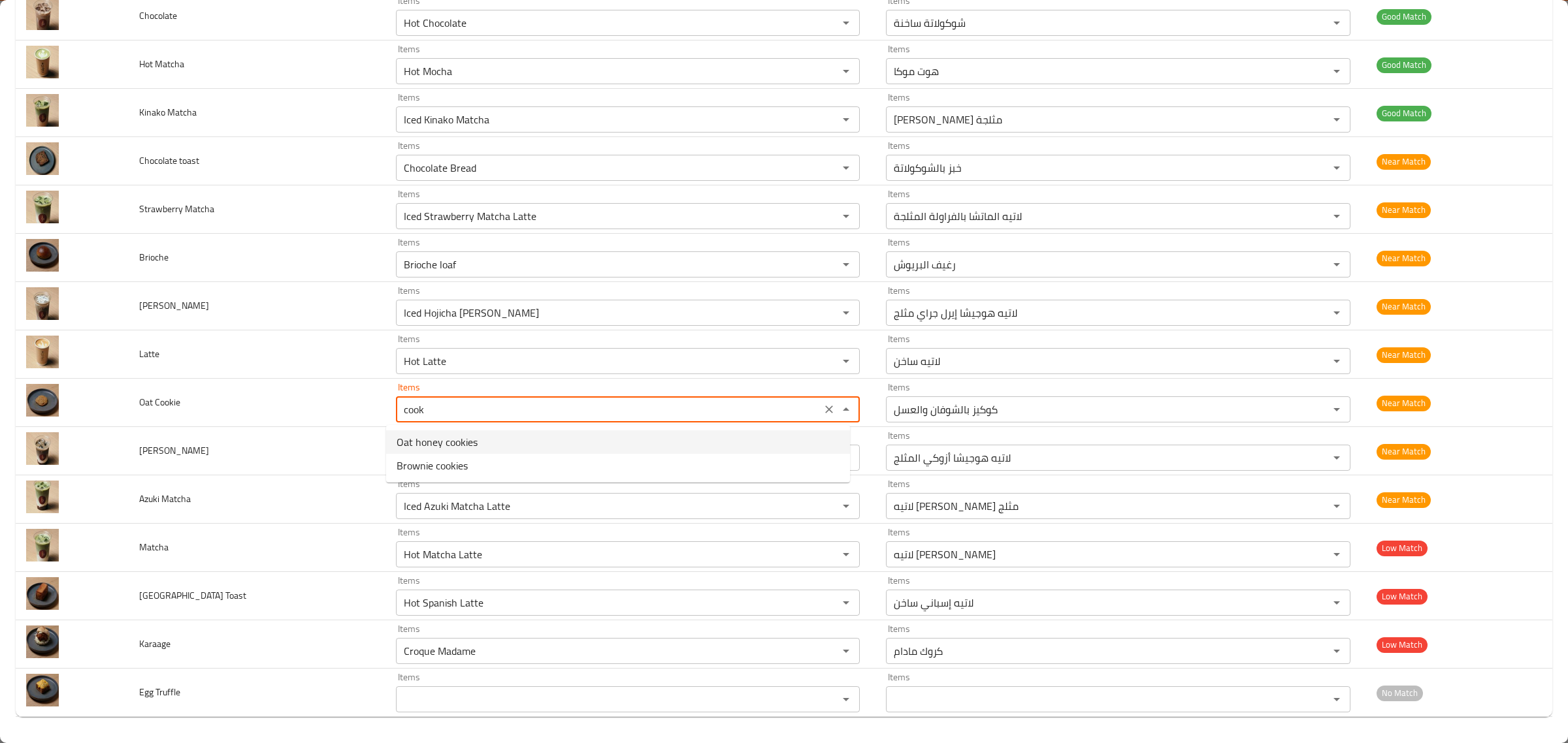
click at [438, 431] on Cookie-option-0 "Oat honey cookies" at bounding box center [618, 442] width 464 height 23
type Cookie "Oat honey cookies"
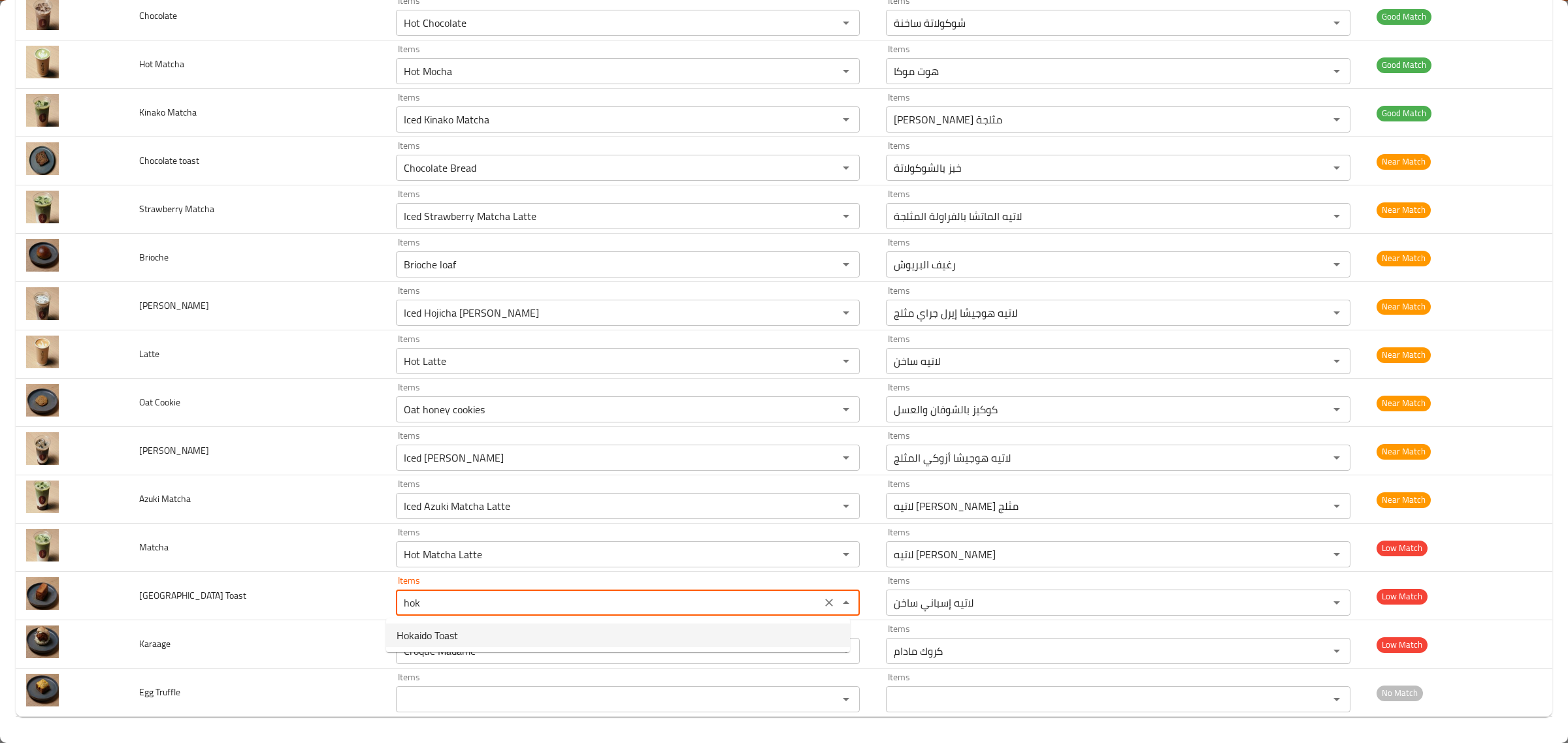
click at [448, 644] on span "Hokaido Toast" at bounding box center [427, 635] width 61 height 16
type Toast "Hokaido Toast"
type Toast-ar "[PERSON_NAME]"
type Toast "Hokaido Toast"
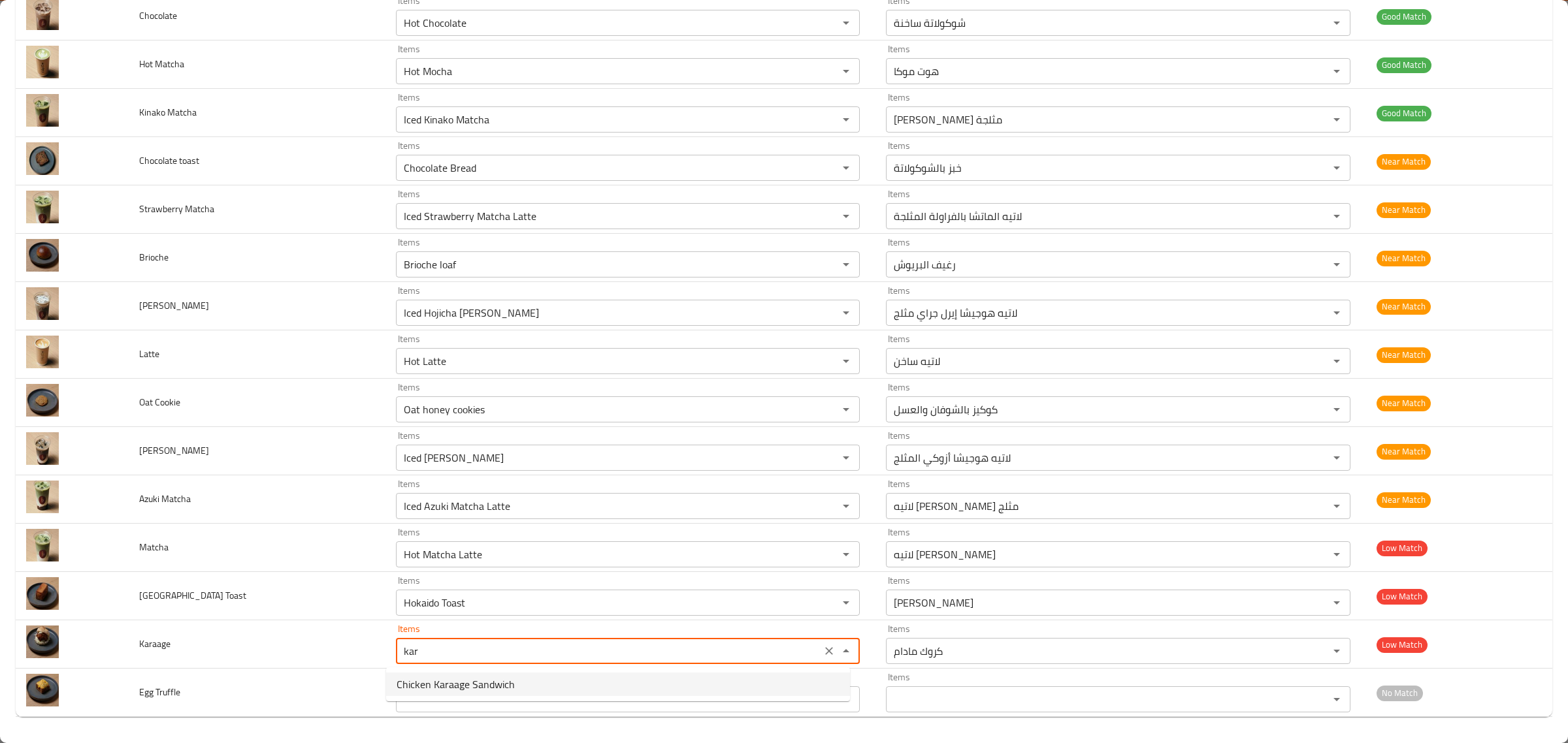
click at [468, 680] on span "Chicken Karaage Sandwich" at bounding box center [455, 684] width 118 height 16
type input "Chicken Karaage Sandwich"
type input "ساندويتش دجاج كراج"
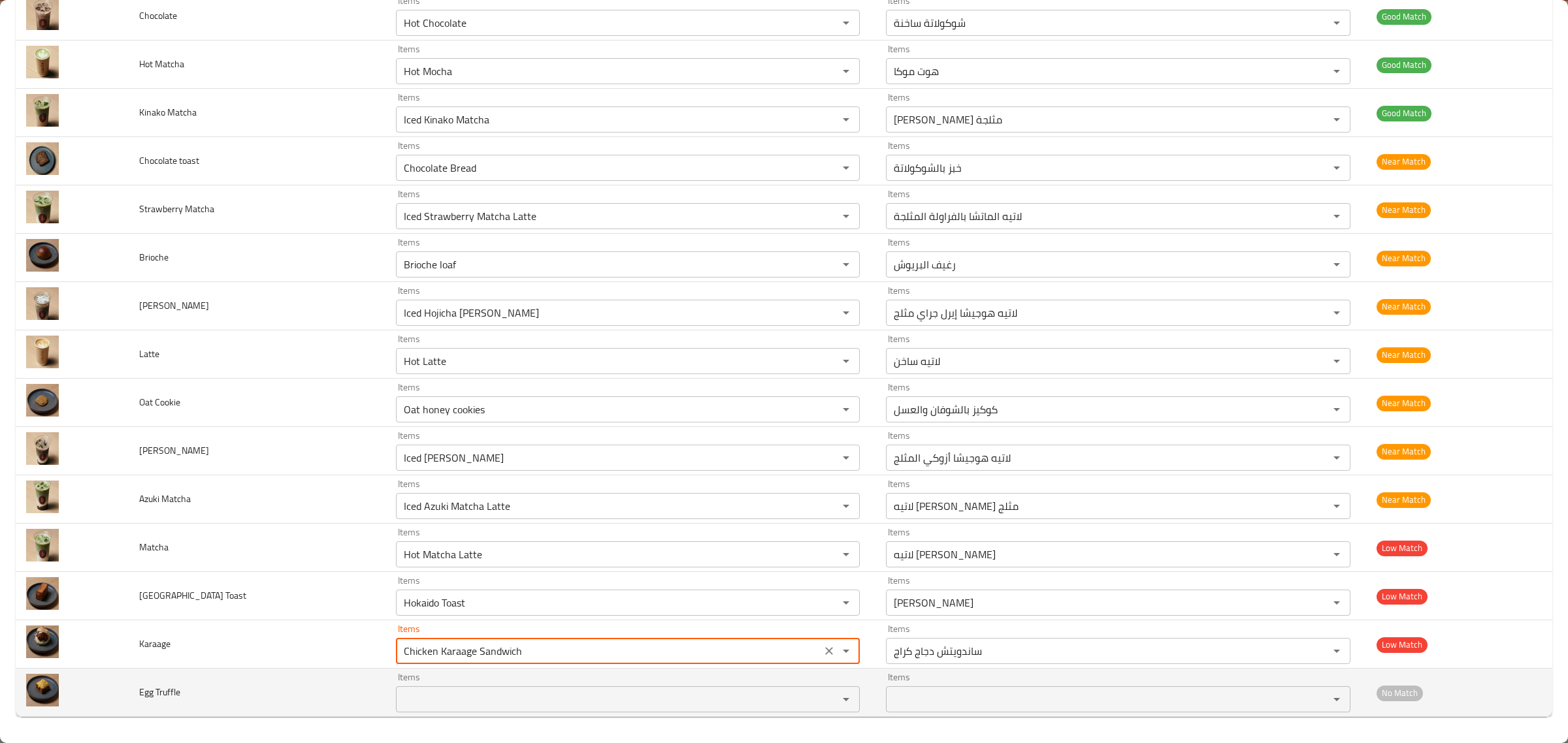
click at [415, 690] on div "Items" at bounding box center [628, 699] width 464 height 26
type input "Chicken Karaage Sandwich"
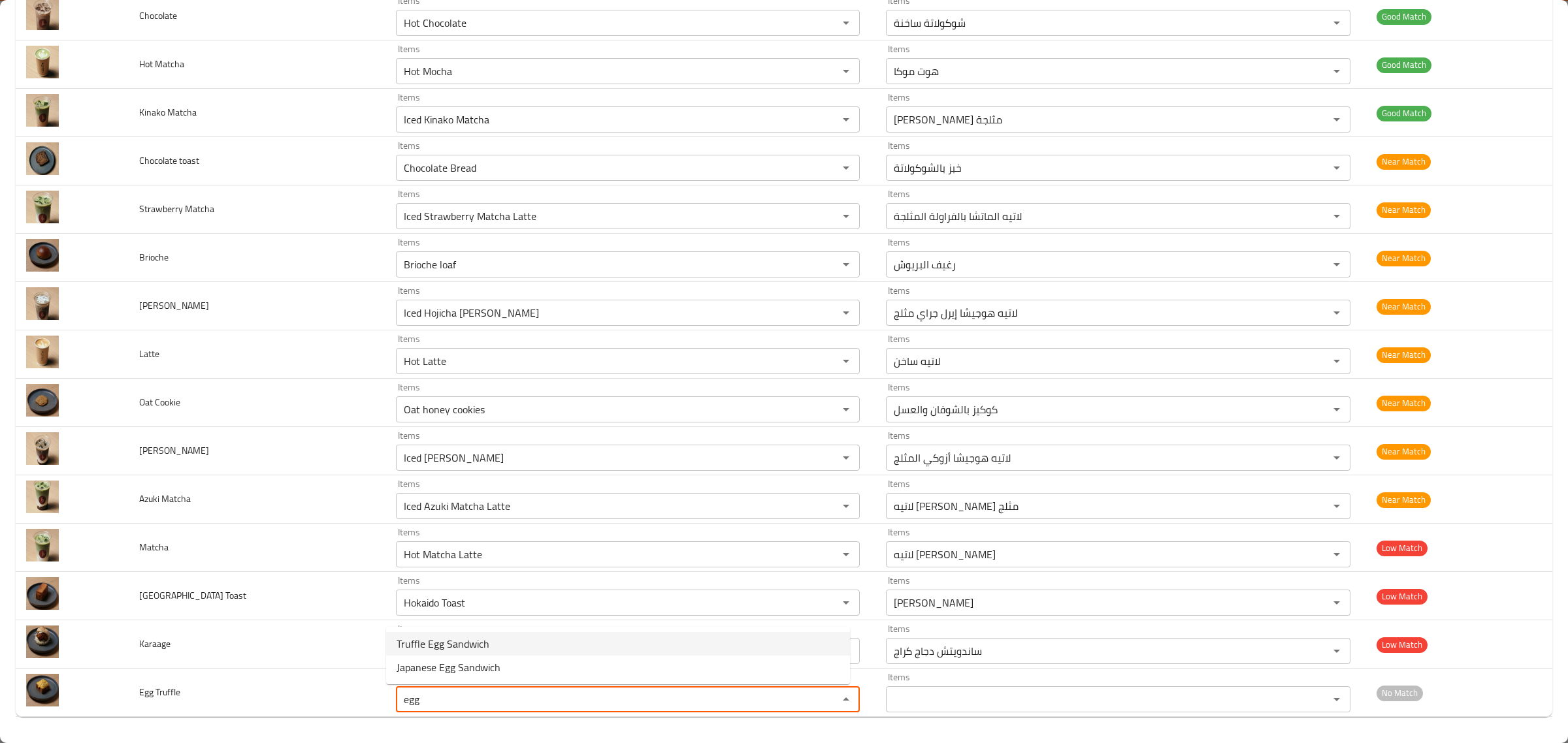
click at [461, 641] on span "Truffle Egg Sandwich" at bounding box center [443, 644] width 93 height 16
type Truffle "Truffle Egg Sandwich"
type Truffle-ar "سندويتش بيض تروفل"
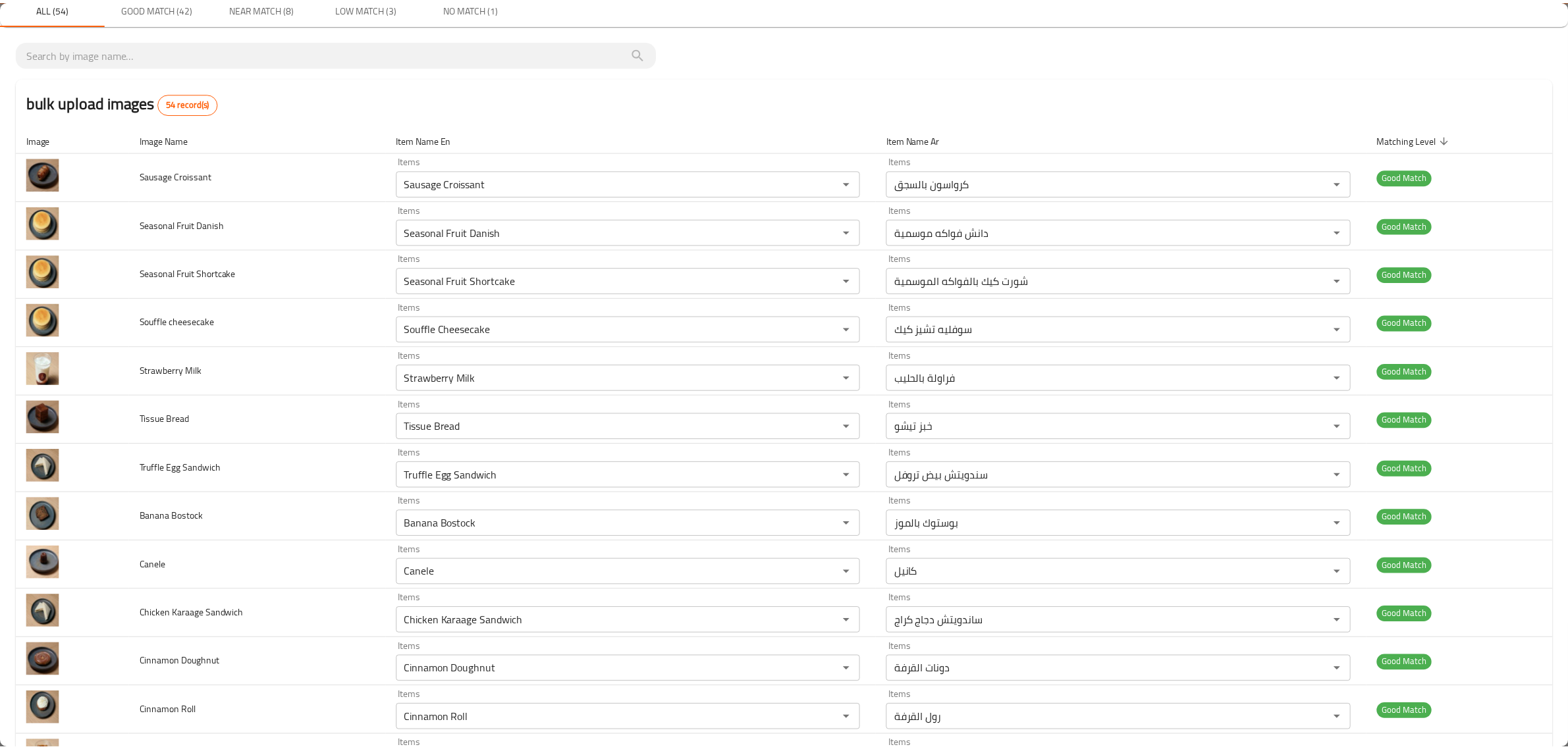
scroll to position [0, 0]
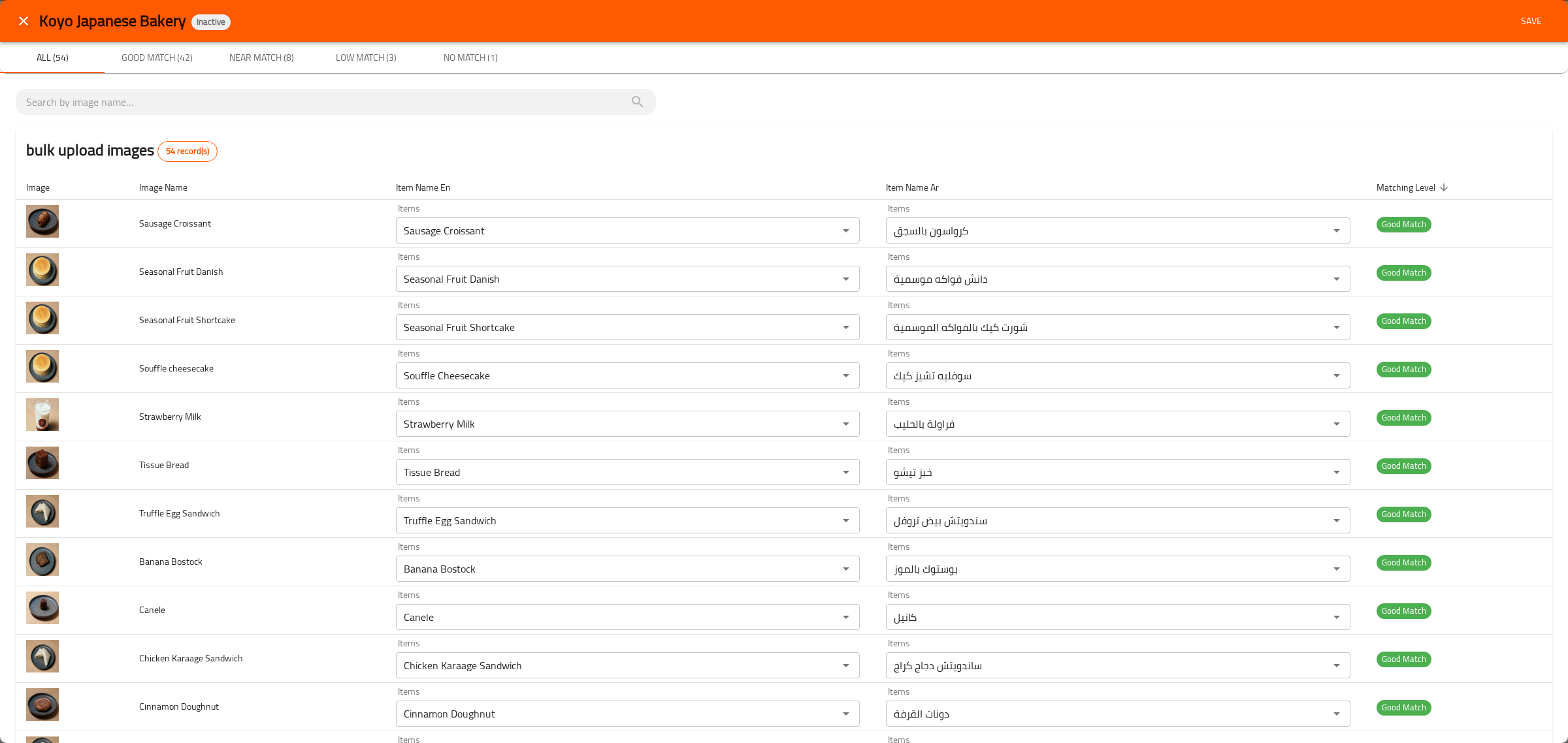
type Truffle "Truffle Egg Sandwich"
click at [1510, 31] on button "Save" at bounding box center [1531, 21] width 42 height 24
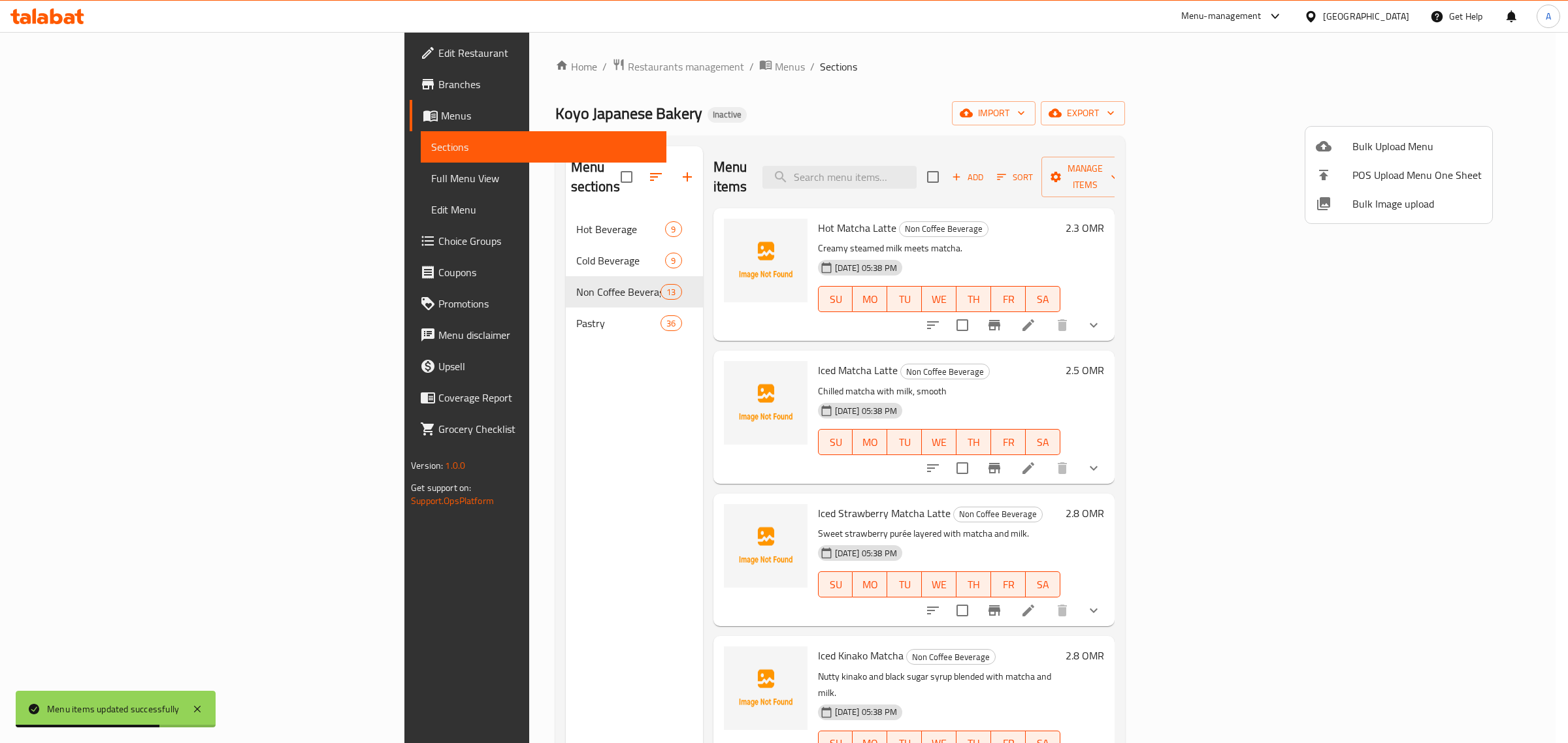
click at [415, 235] on div at bounding box center [784, 372] width 1568 height 743
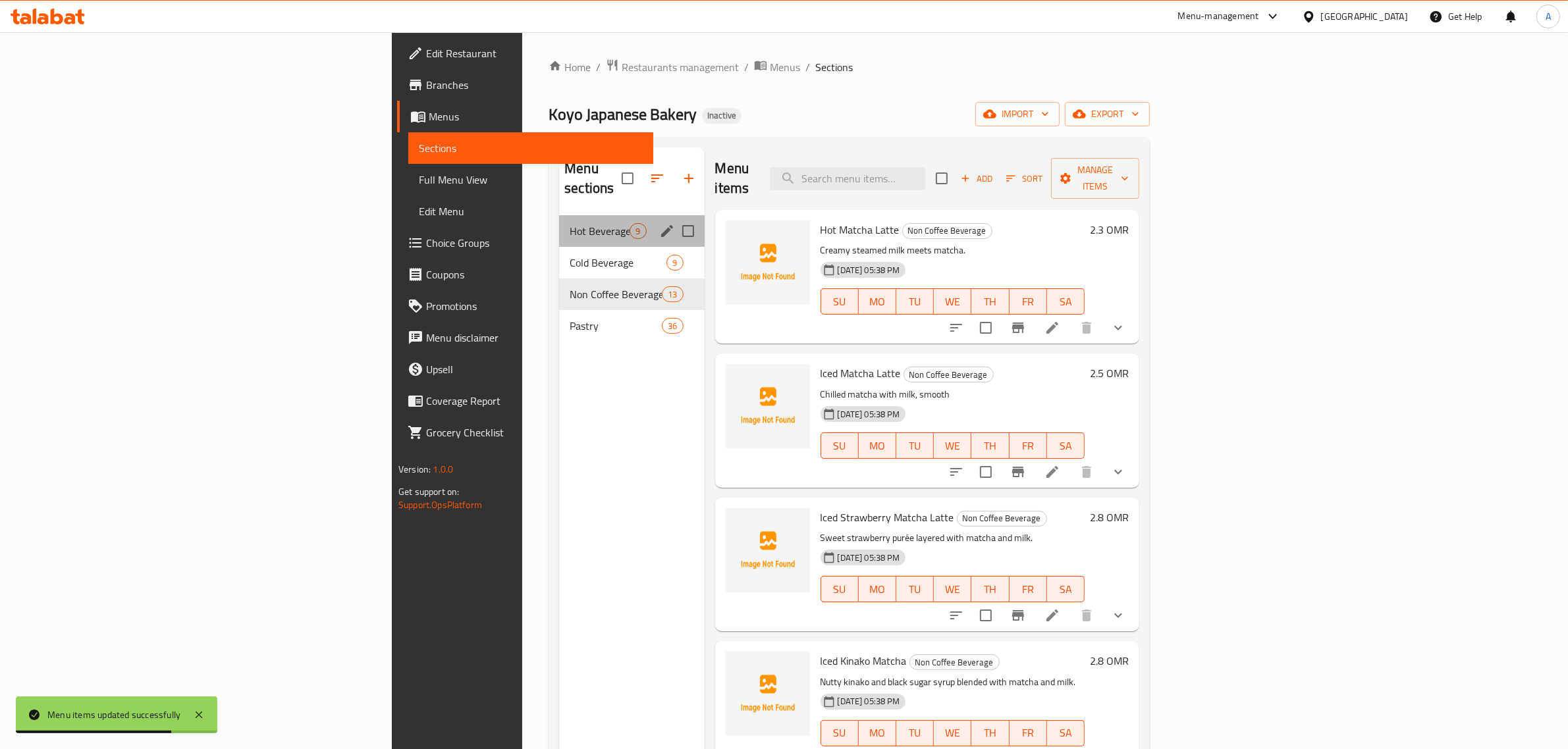
click at [570, 223] on span "Hot Beverage" at bounding box center [600, 231] width 60 height 16
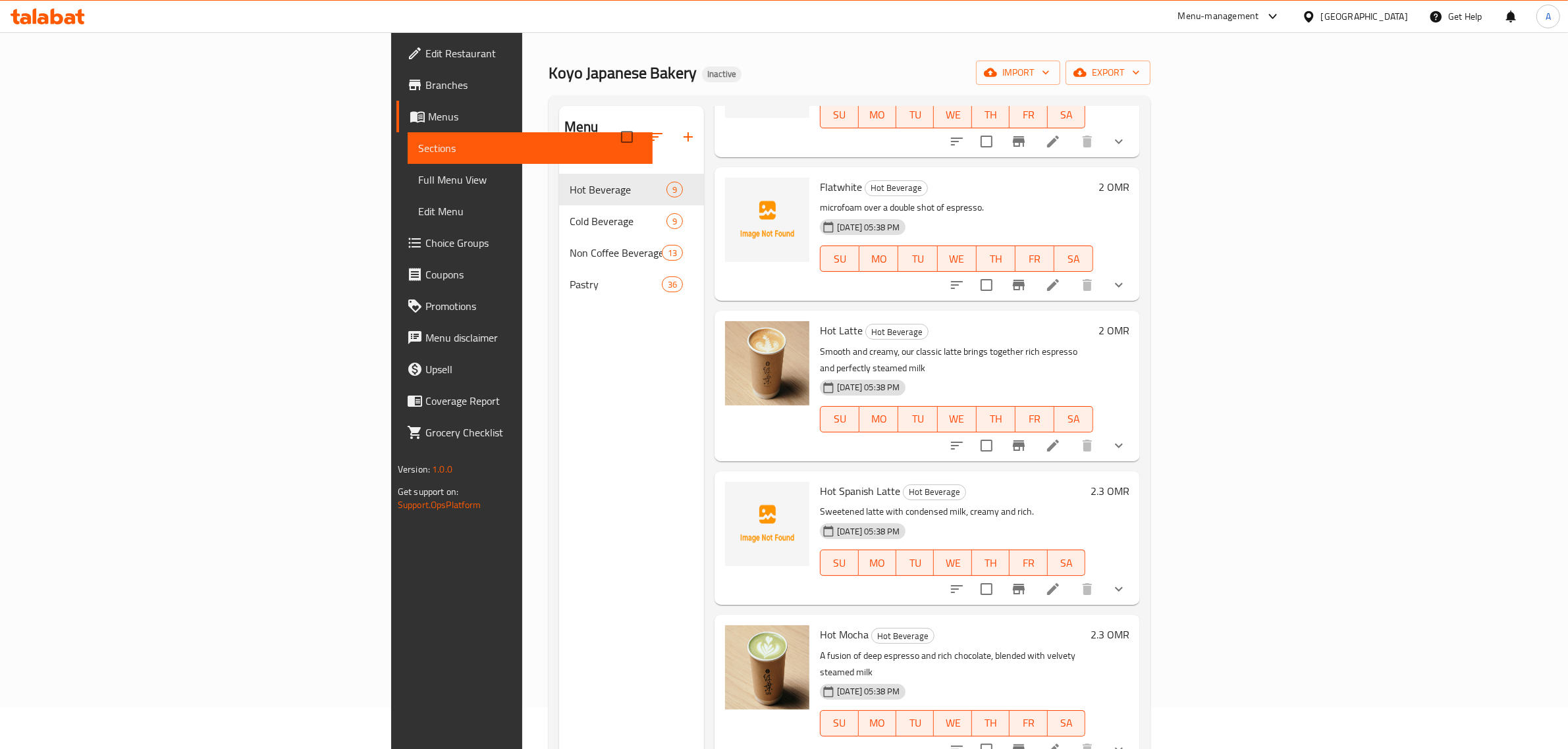
scroll to position [185, 0]
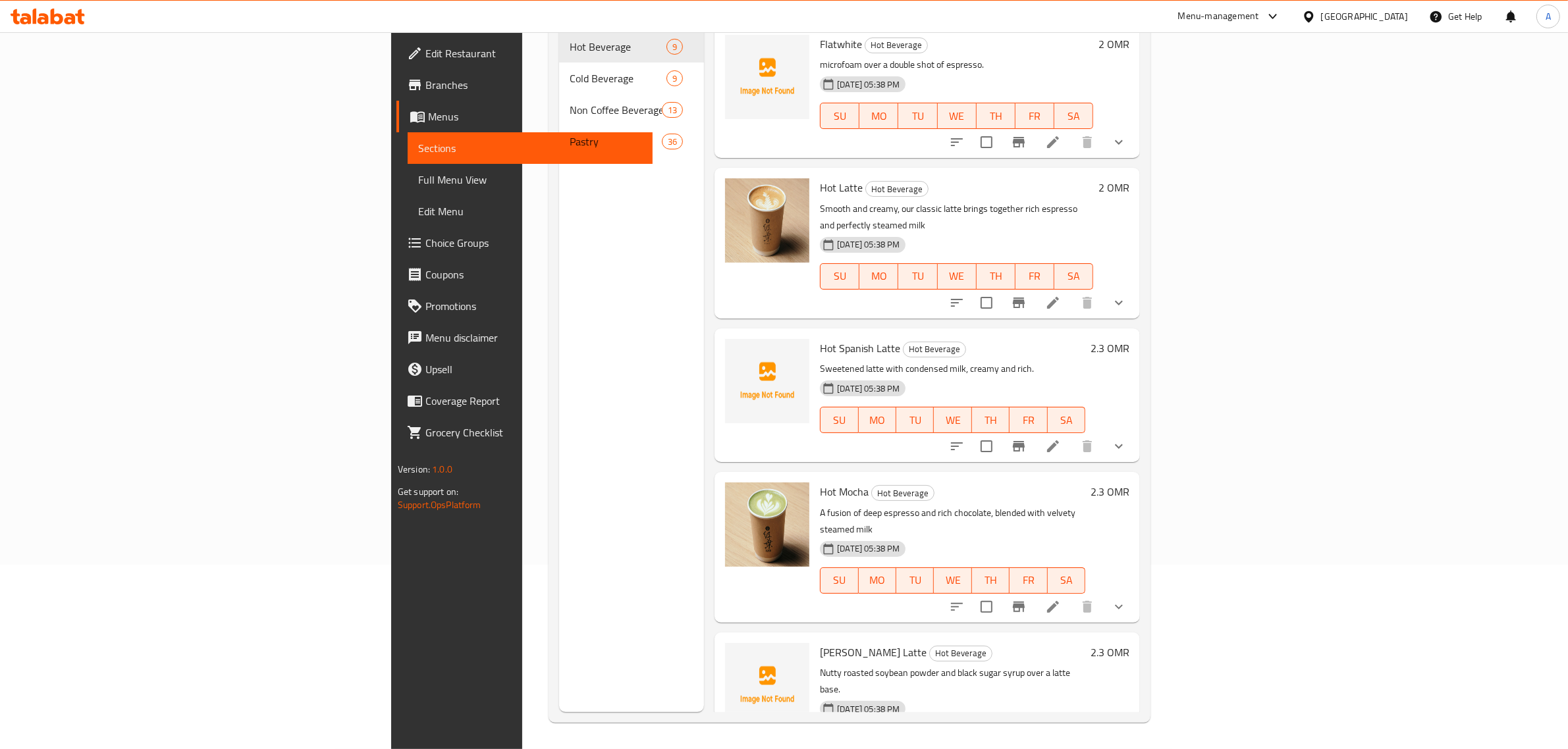
click at [593, 271] on div "Menu sections Hot Beverage 9 Cold Beverage 9 Non Coffee Beverage 13 Pastry 36" at bounding box center [632, 338] width 145 height 749
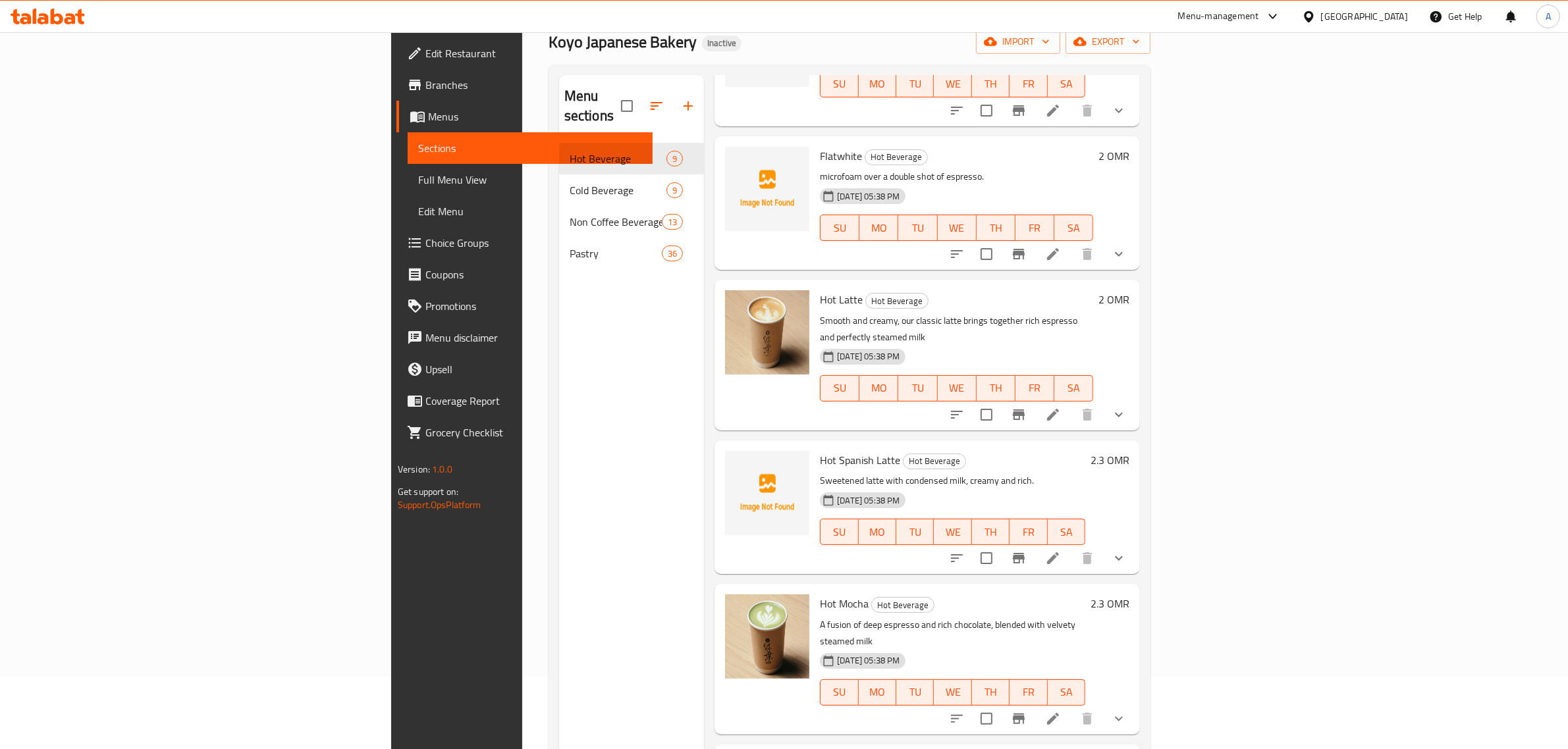
scroll to position [0, 0]
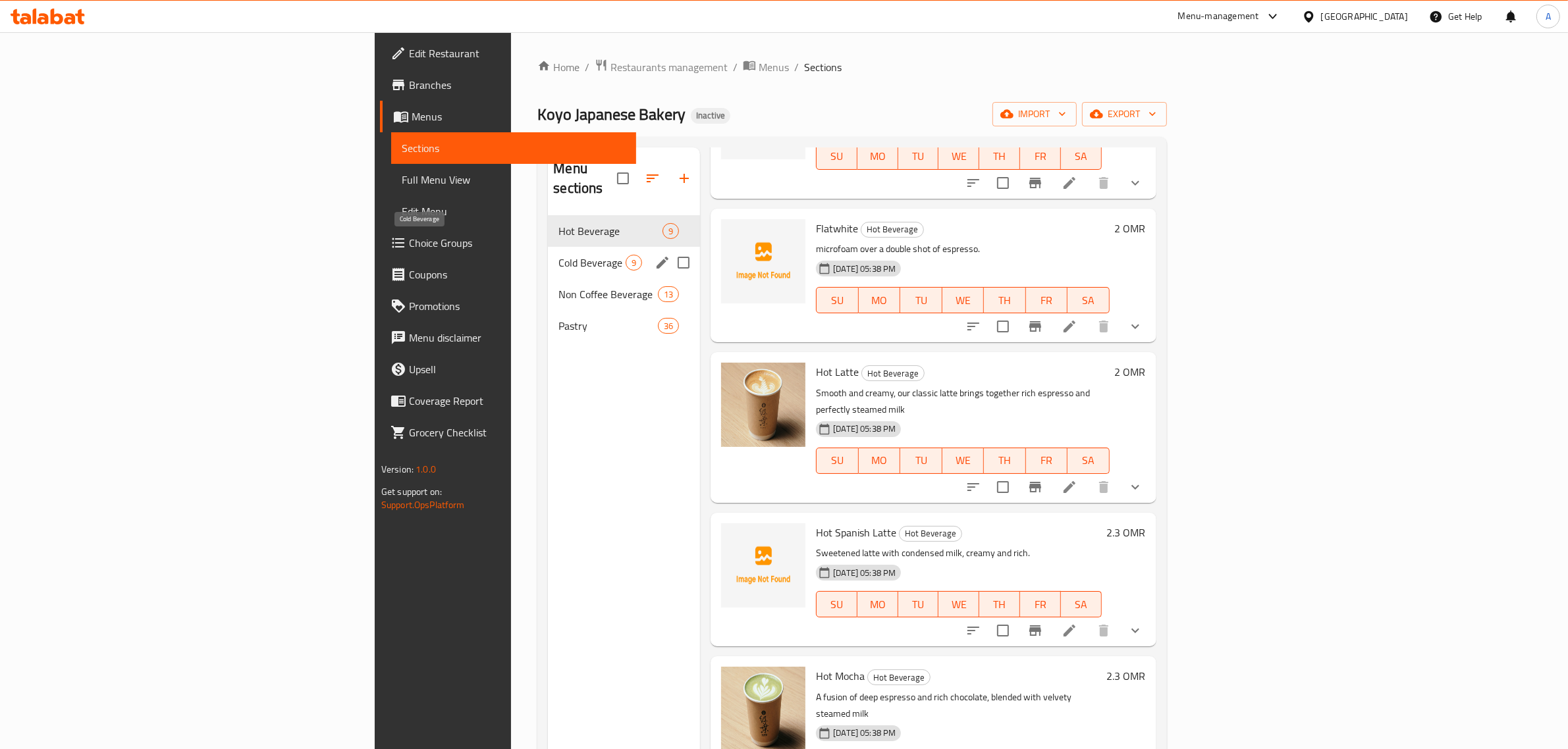
click at [559, 255] on span "Cold Beverage" at bounding box center [592, 262] width 67 height 16
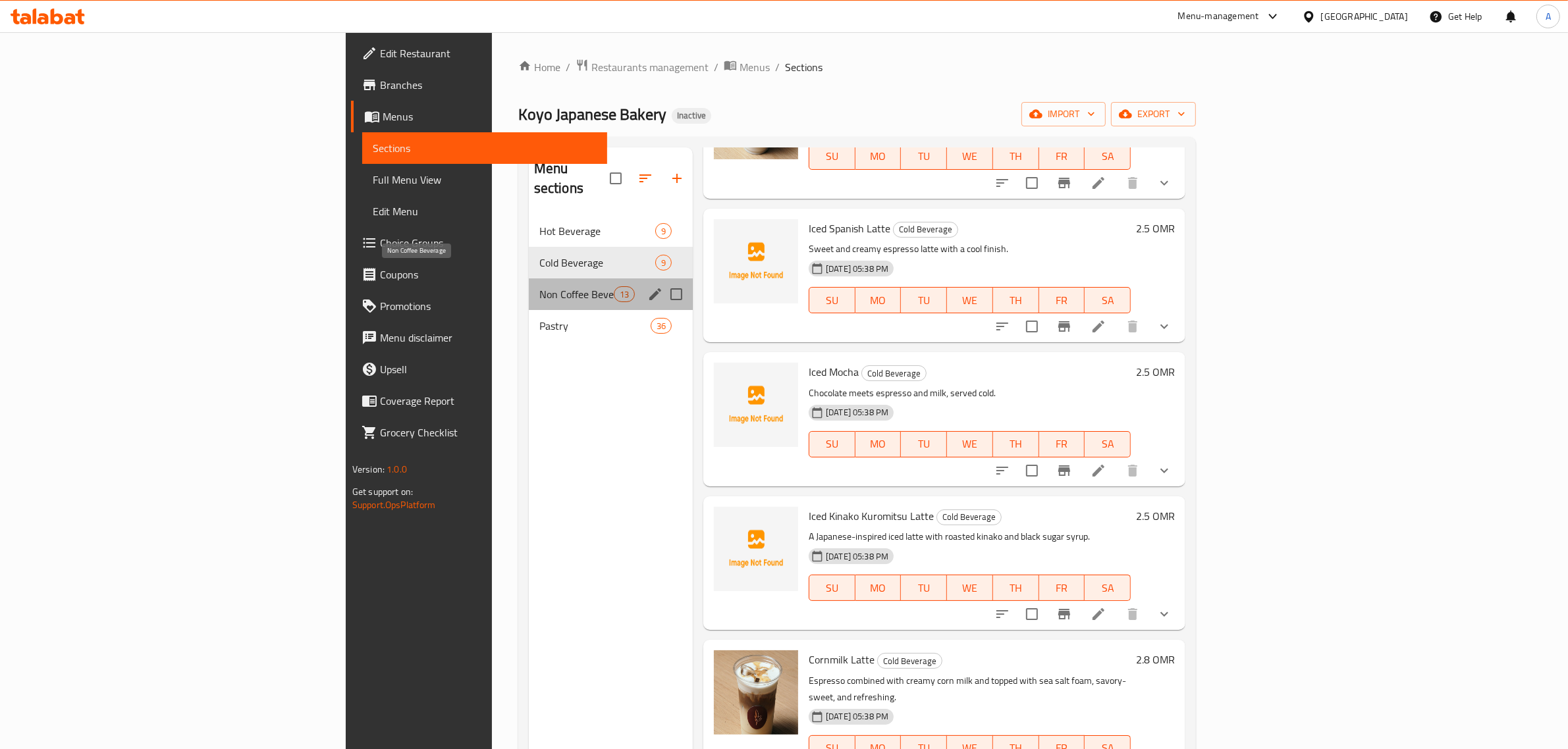
click at [540, 286] on span "Non Coffee Beverage" at bounding box center [577, 294] width 75 height 16
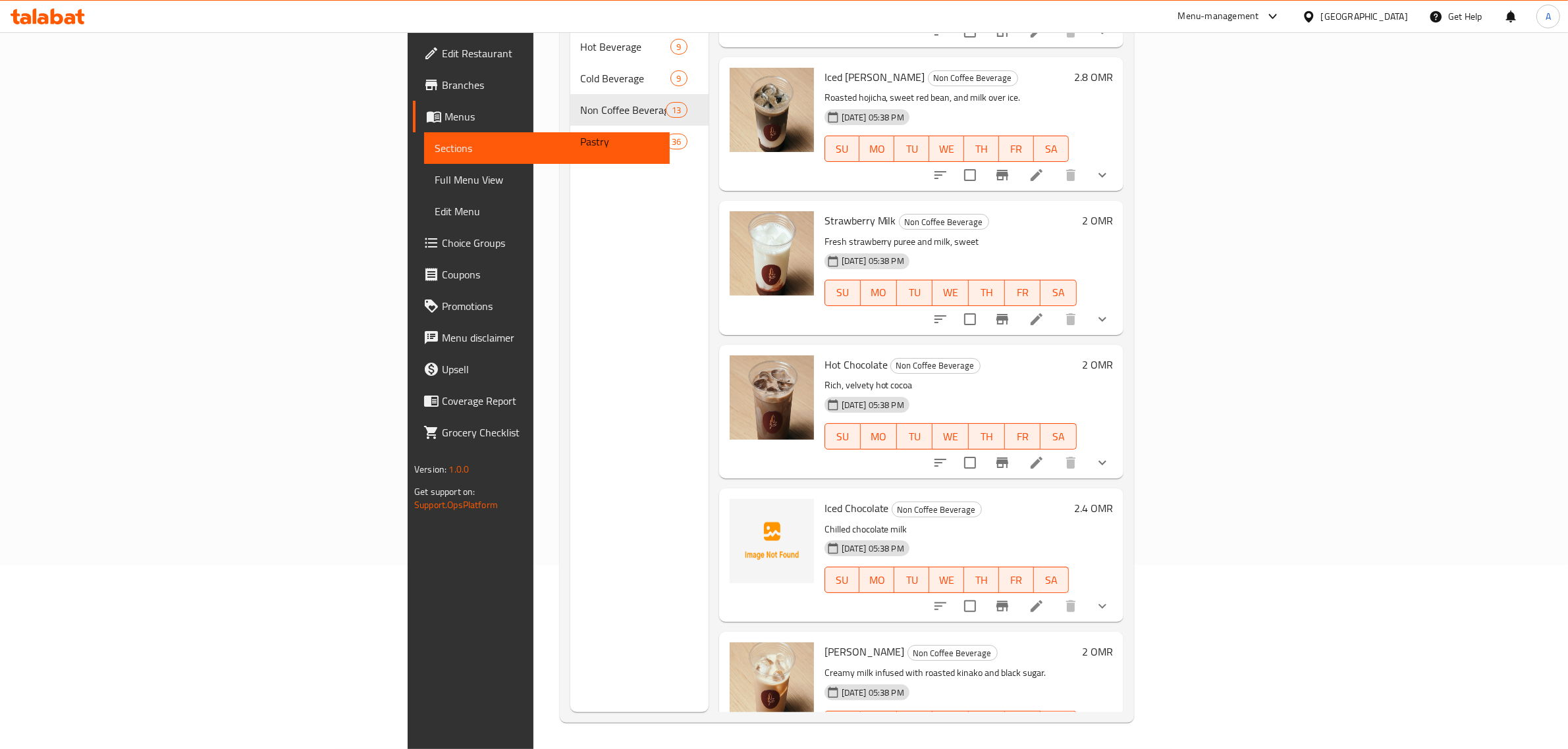
scroll to position [185, 0]
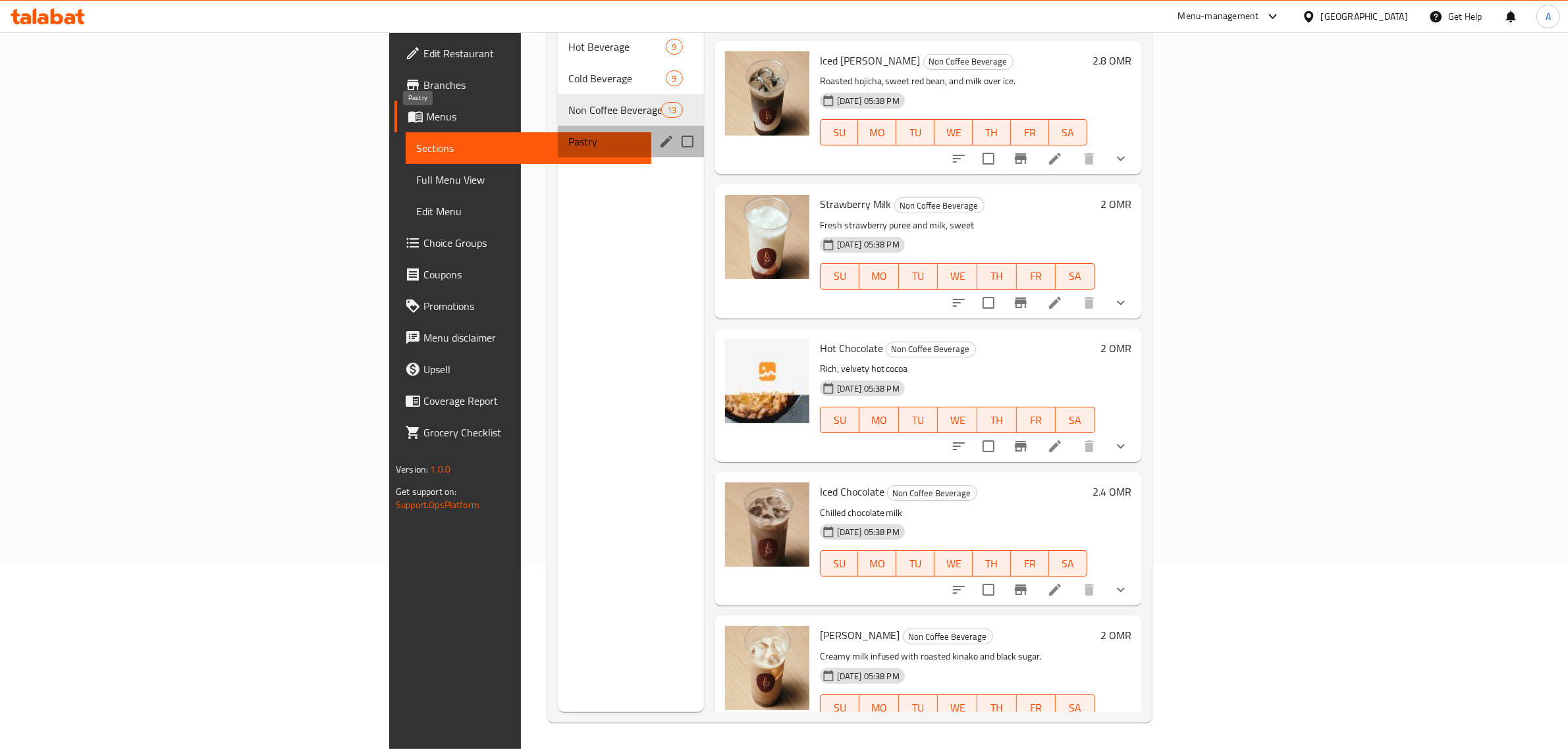
click at [568, 133] on span "Pastry" at bounding box center [596, 141] width 56 height 16
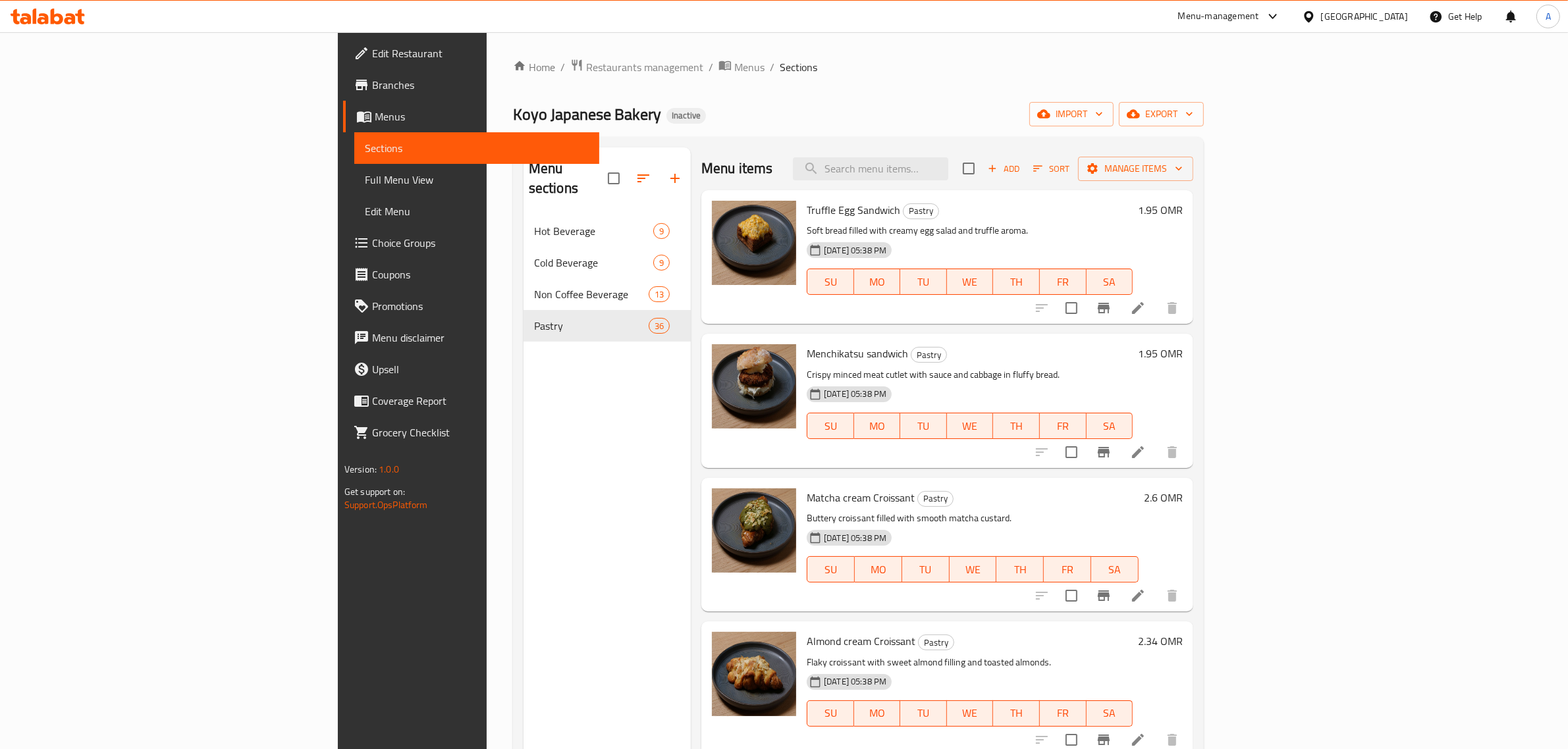
click at [975, 121] on div "Koyo Japanese Bakery Inactive import export" at bounding box center [859, 114] width 691 height 24
click at [365, 183] on span "Full Menu View" at bounding box center [477, 179] width 225 height 16
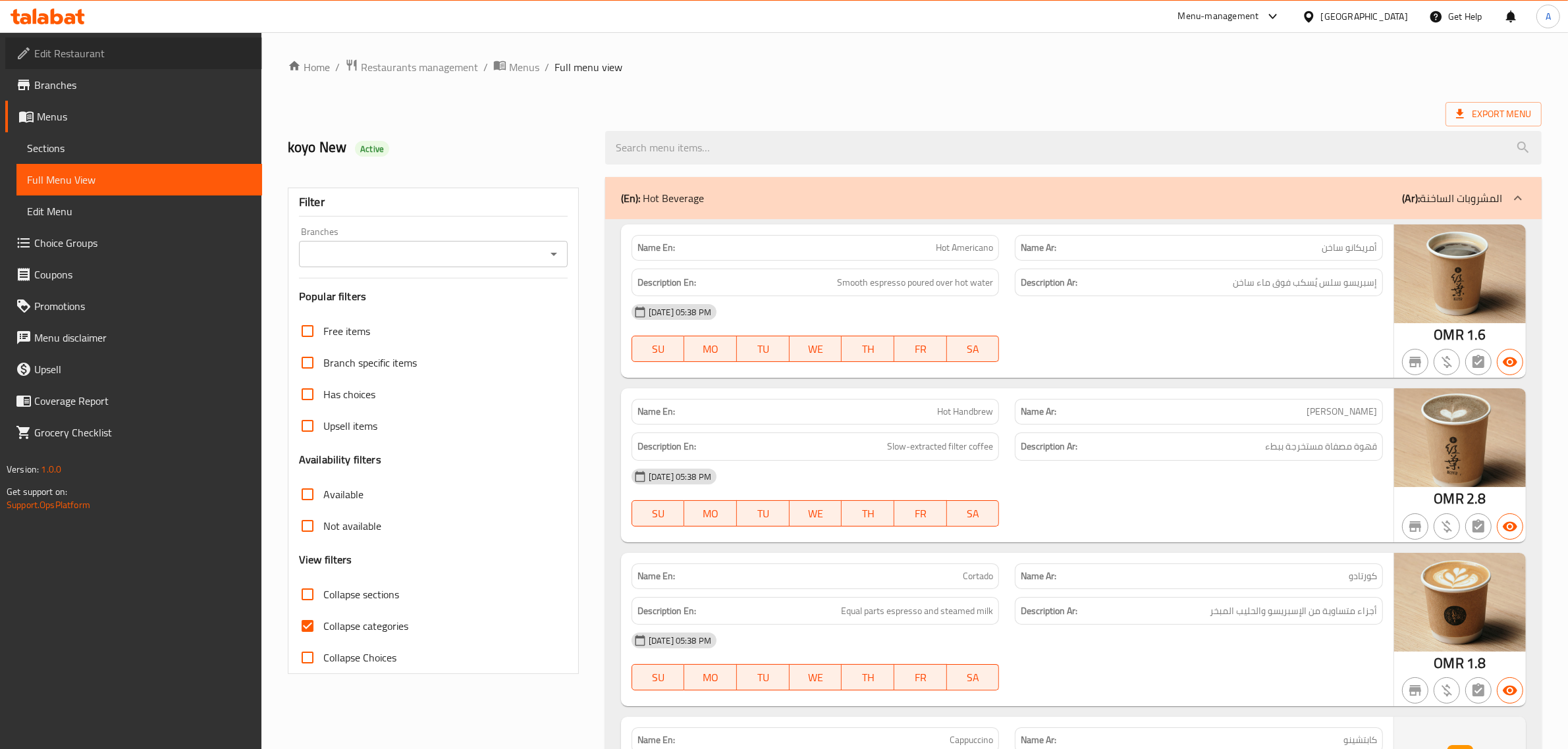
click at [128, 47] on span "Edit Restaurant" at bounding box center [142, 53] width 217 height 16
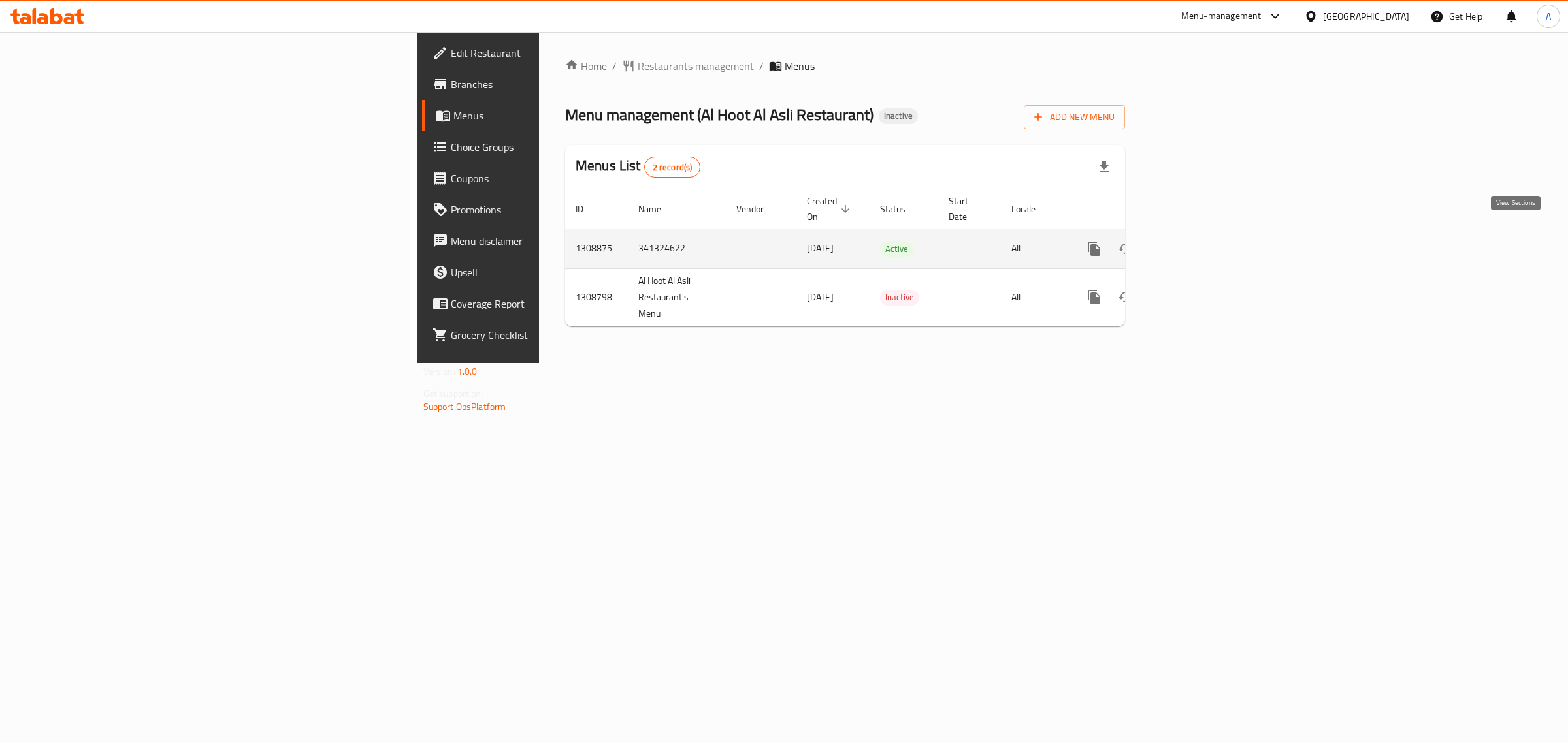
click at [1196, 241] on icon "enhanced table" at bounding box center [1188, 248] width 16 height 16
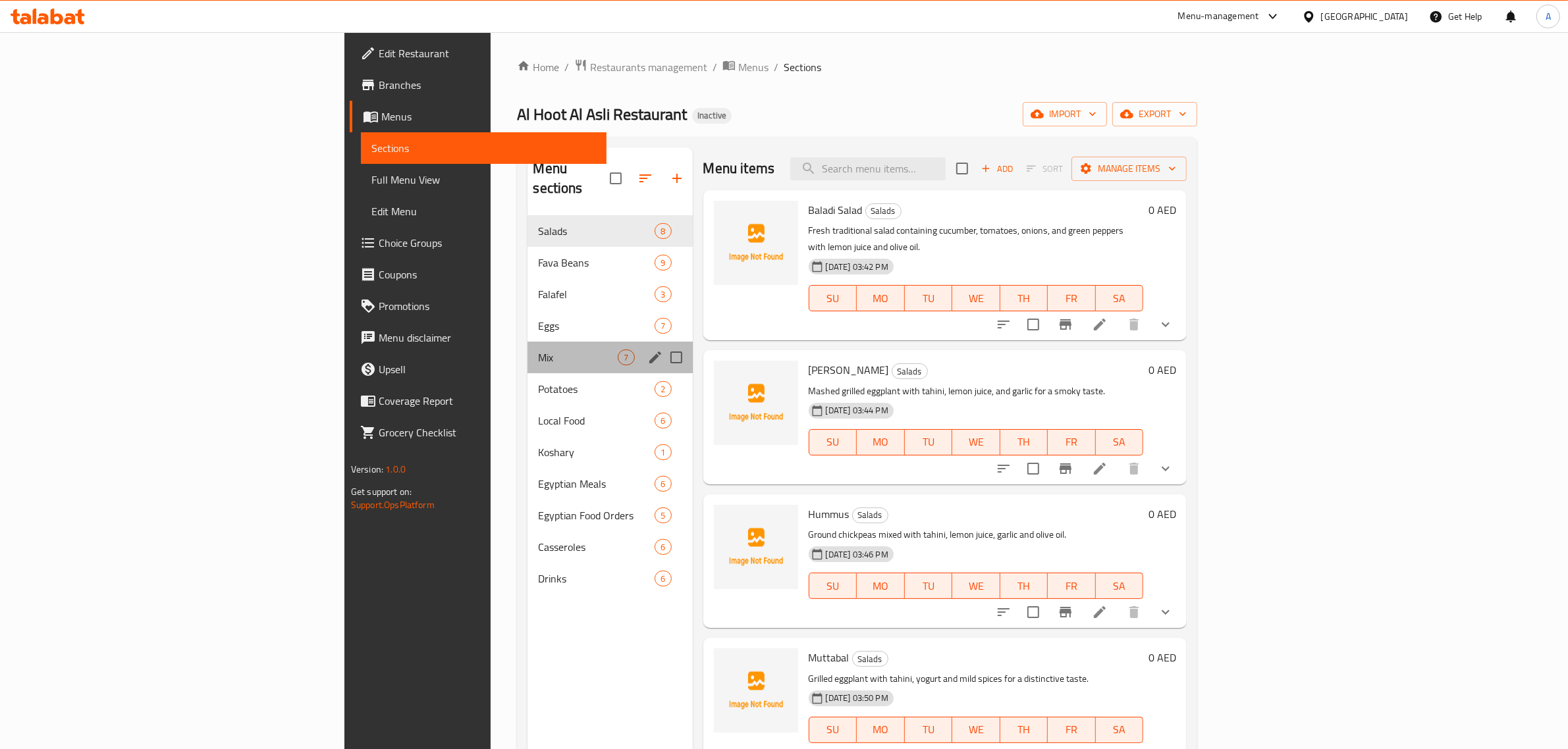
click at [528, 350] on div "Mix 7" at bounding box center [610, 357] width 164 height 32
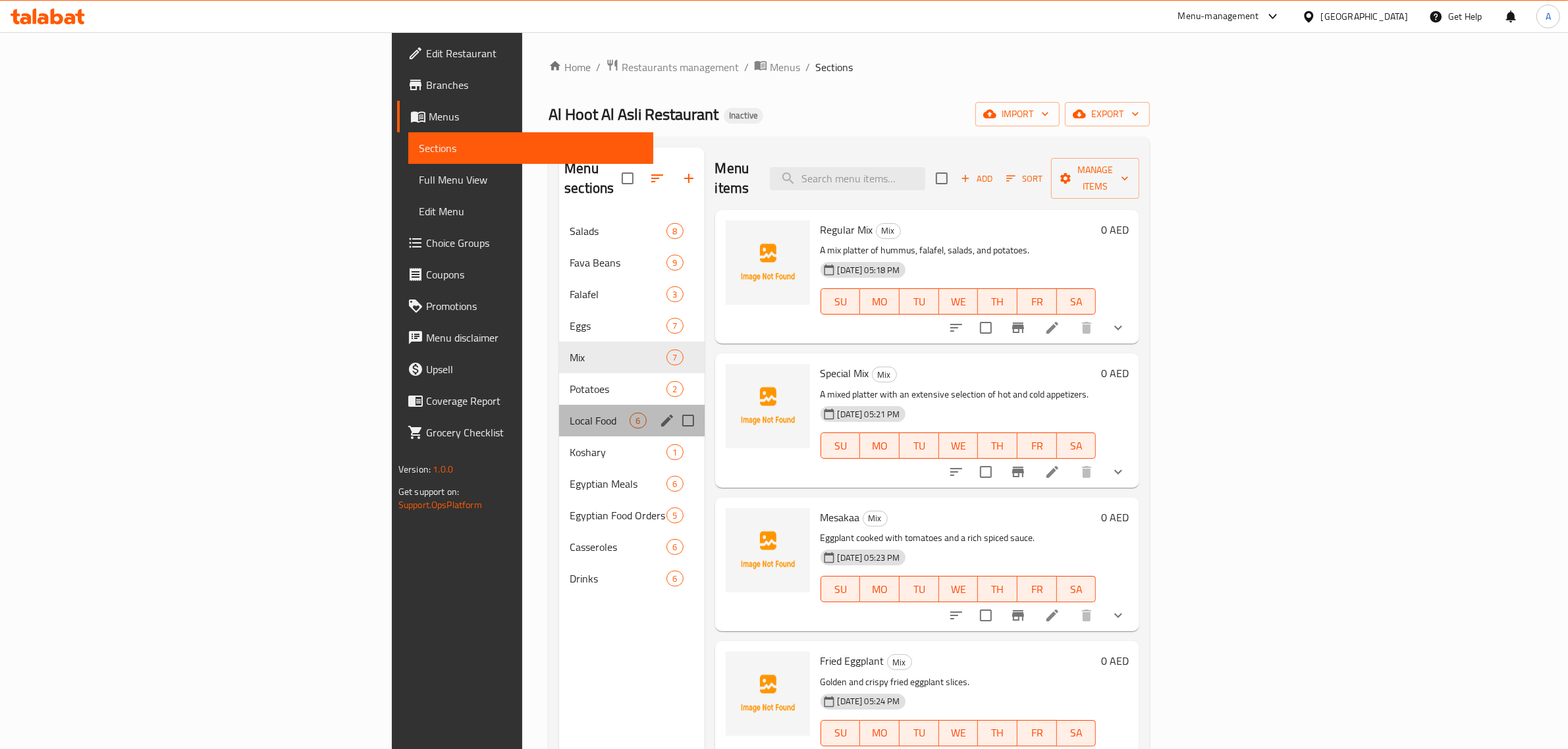
click at [559, 405] on div "Local Food 6" at bounding box center [632, 420] width 145 height 32
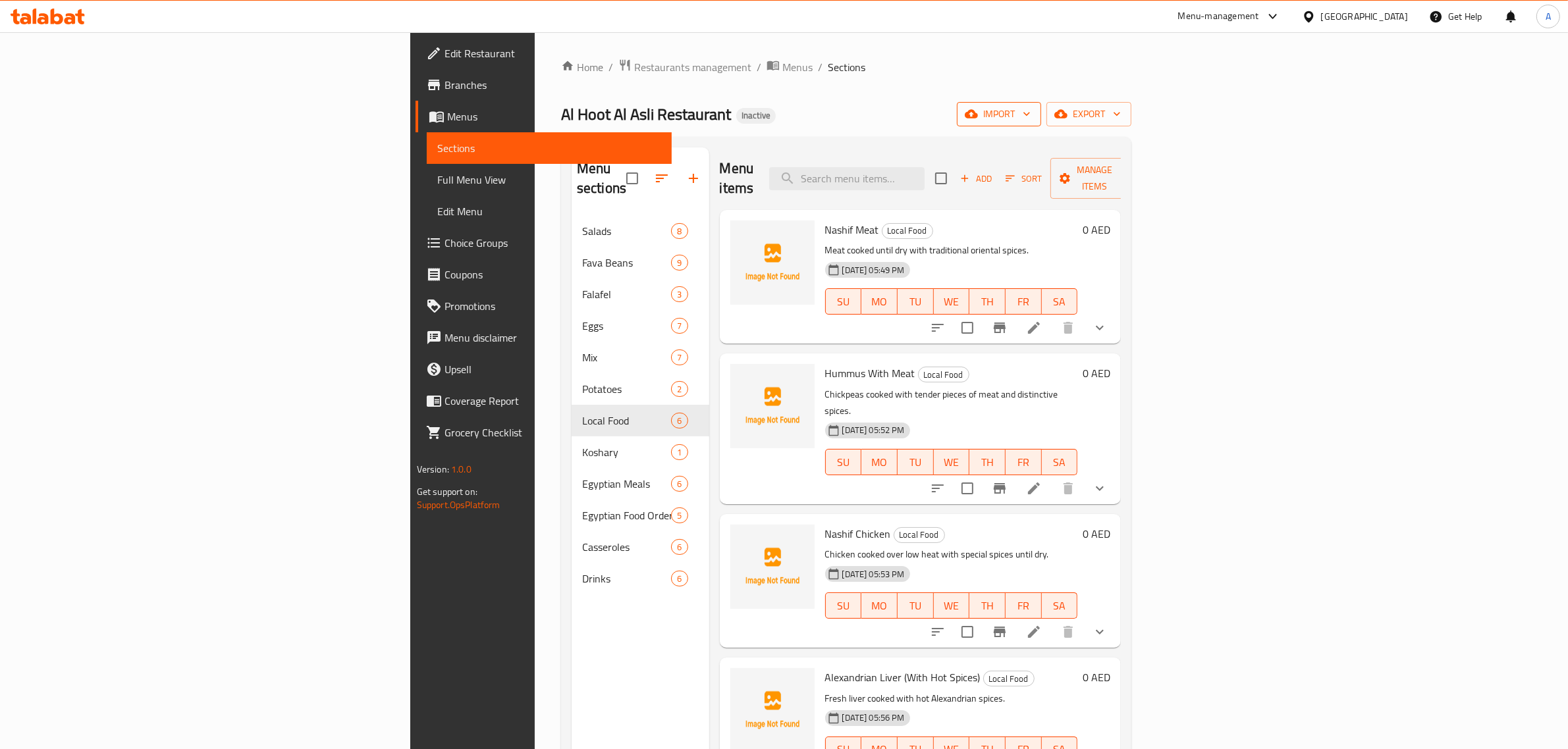
click at [1031, 121] on span "import" at bounding box center [1000, 115] width 63 height 17
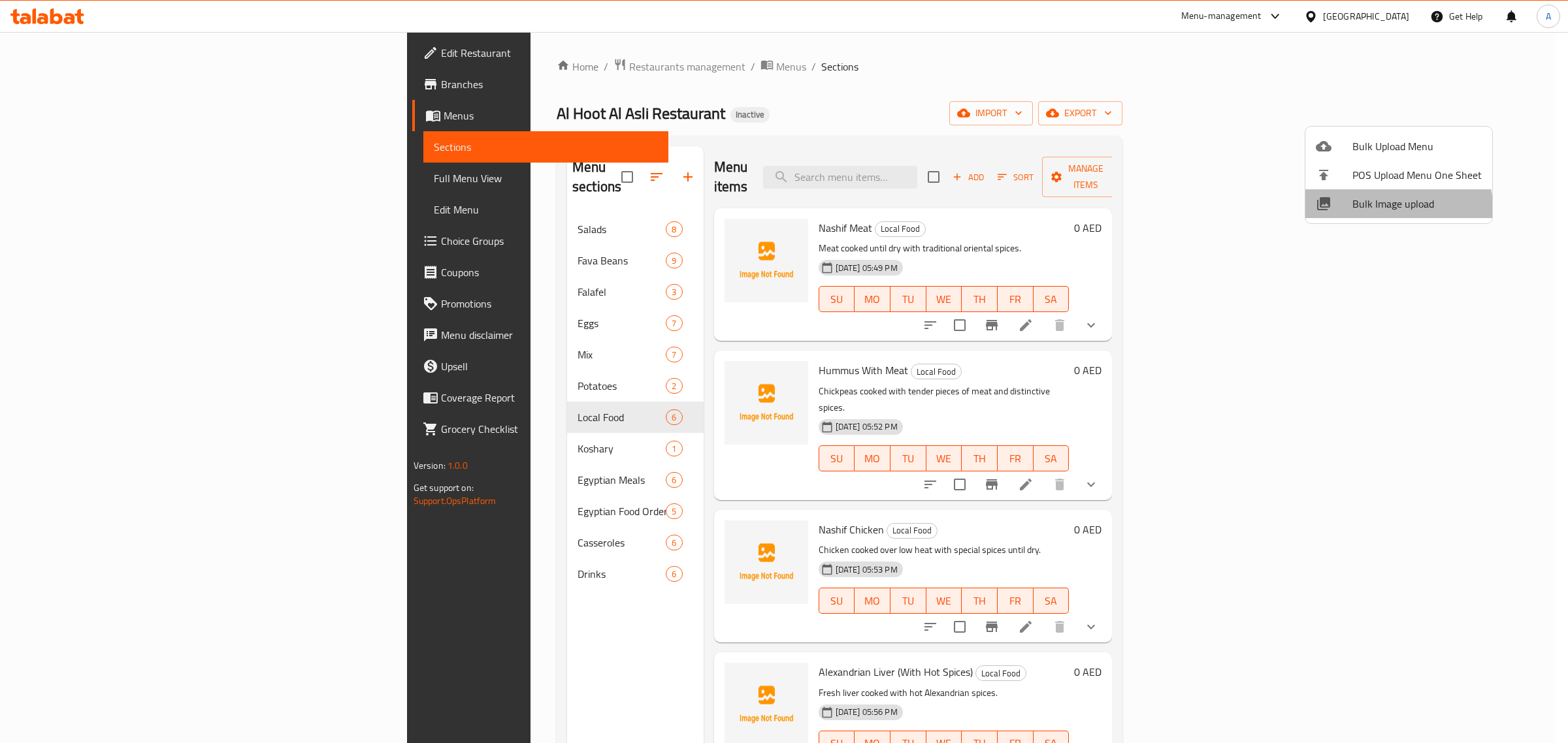
click at [1395, 208] on span "Bulk Image upload" at bounding box center [1417, 203] width 129 height 16
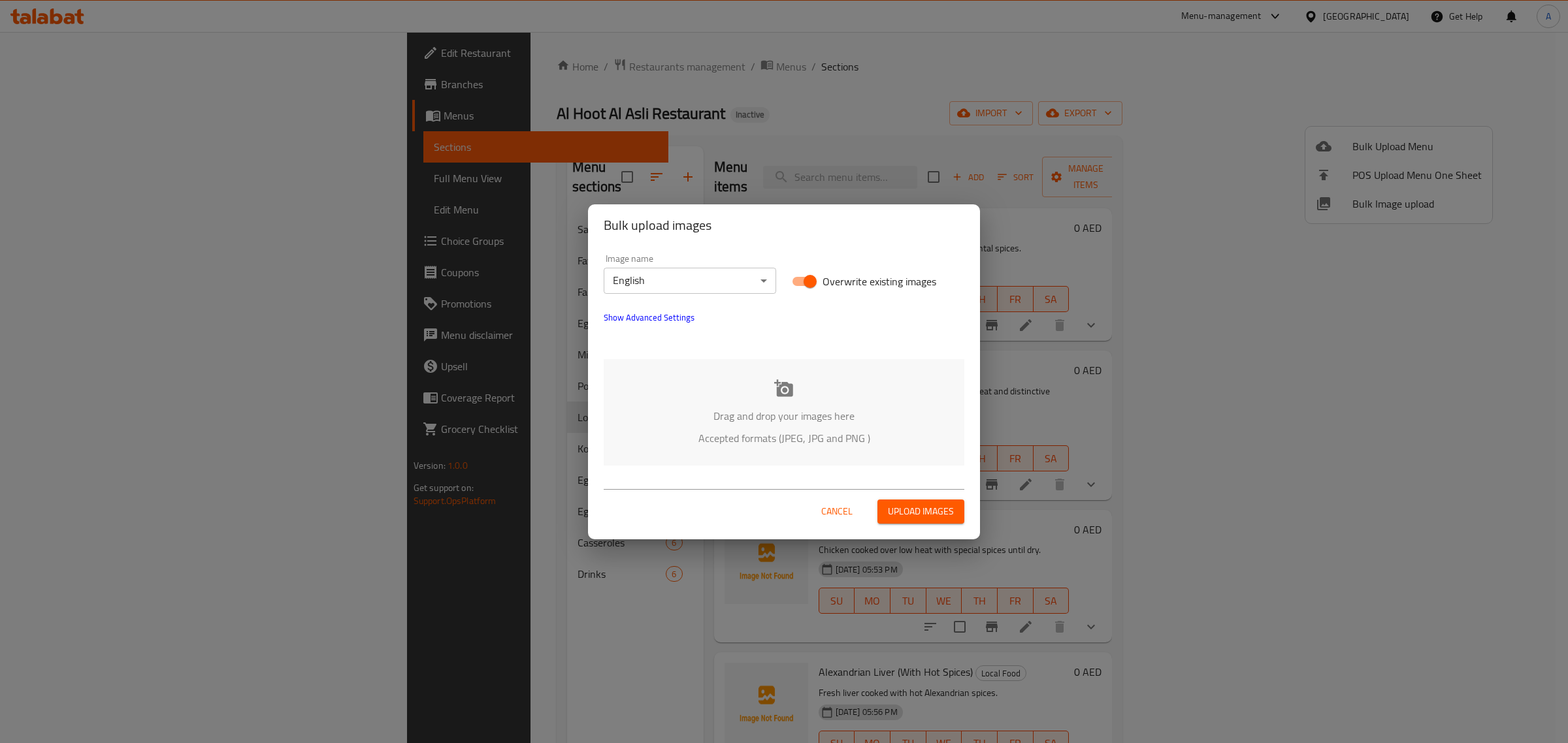
click at [631, 280] on body "​ Menu-management [GEOGRAPHIC_DATA] Get Help A Edit Restaurant Branches Menus S…" at bounding box center [784, 388] width 1568 height 712
click at [662, 307] on li "Arabic" at bounding box center [689, 303] width 173 height 23
click at [789, 431] on p "Accepted formats (JPEG, JPG and PNG )" at bounding box center [784, 438] width 322 height 16
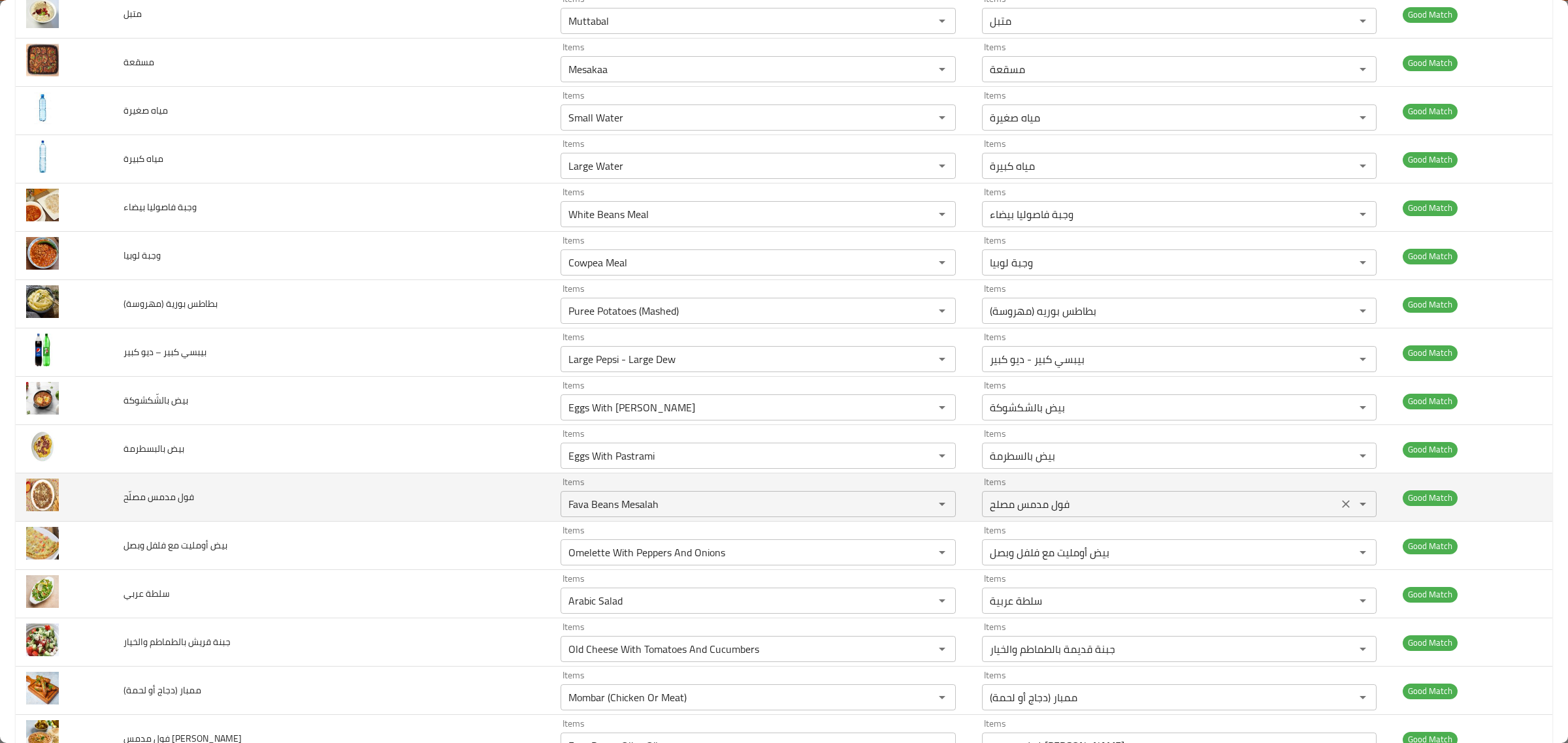
scroll to position [1796, 0]
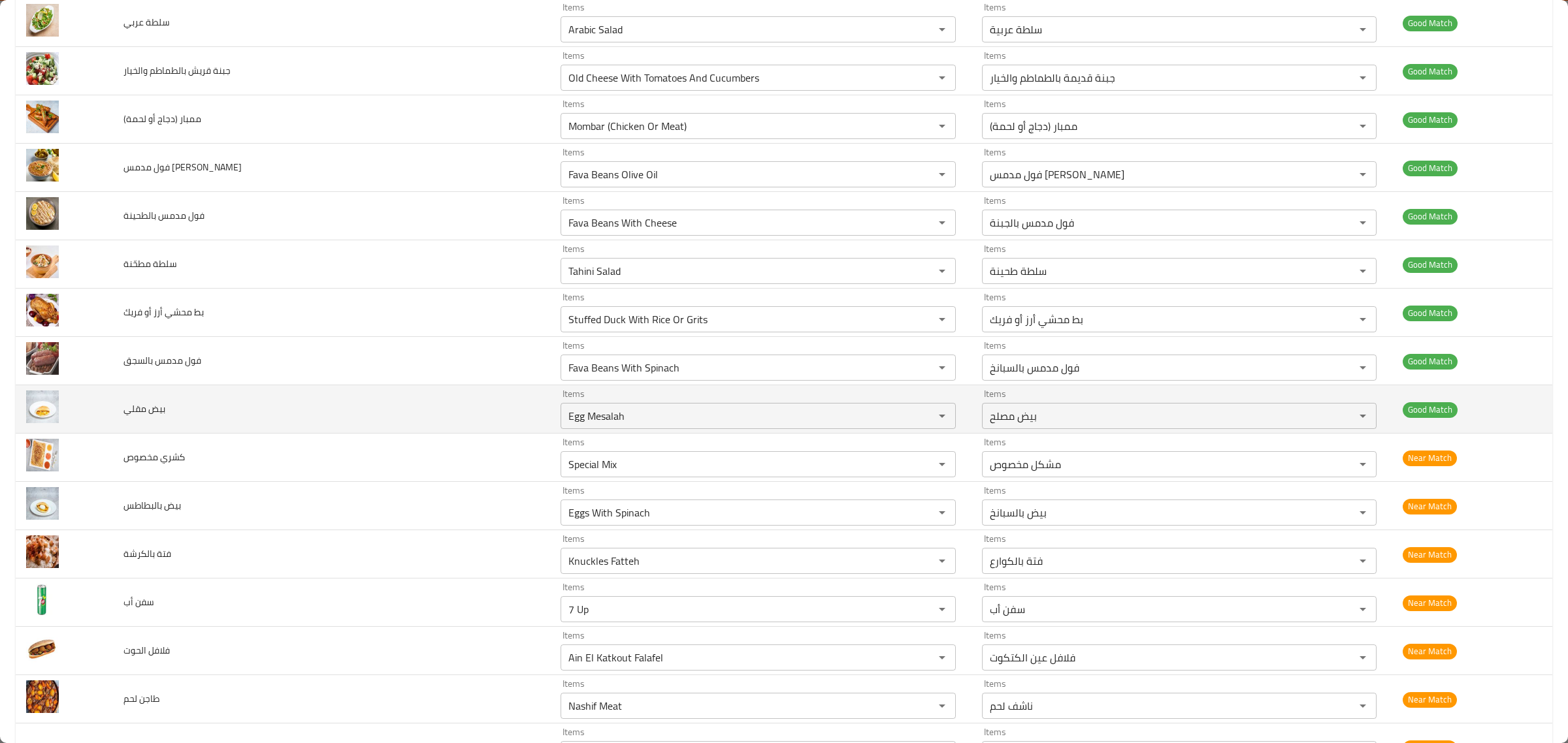
click at [774, 434] on td "Items Egg Mesalah Items" at bounding box center [761, 410] width 422 height 49
click at [739, 406] on div "Items Egg Mesalah Items" at bounding box center [758, 409] width 396 height 40
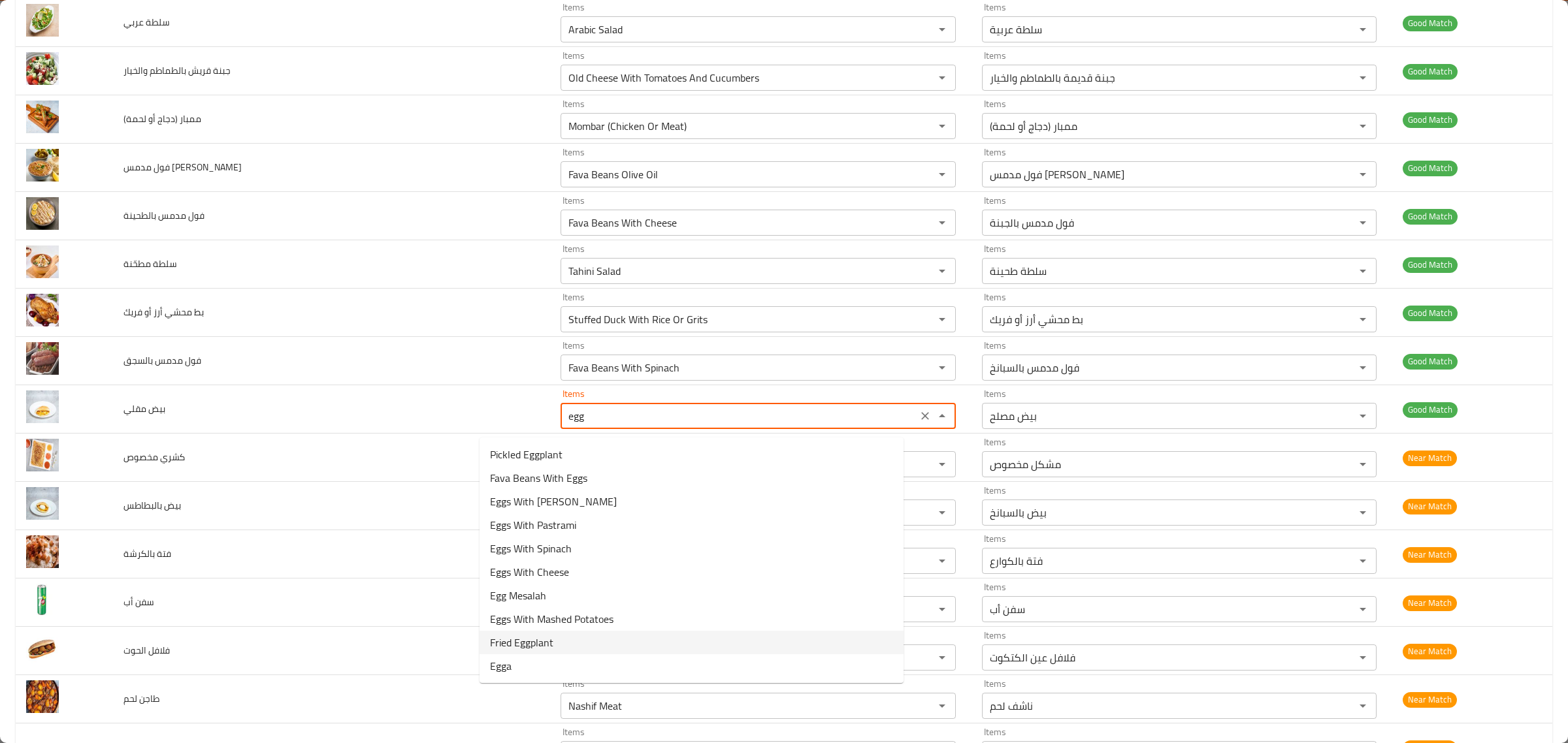
click at [562, 639] on مقلي-option-8 "Fried Eggplant" at bounding box center [691, 642] width 424 height 23
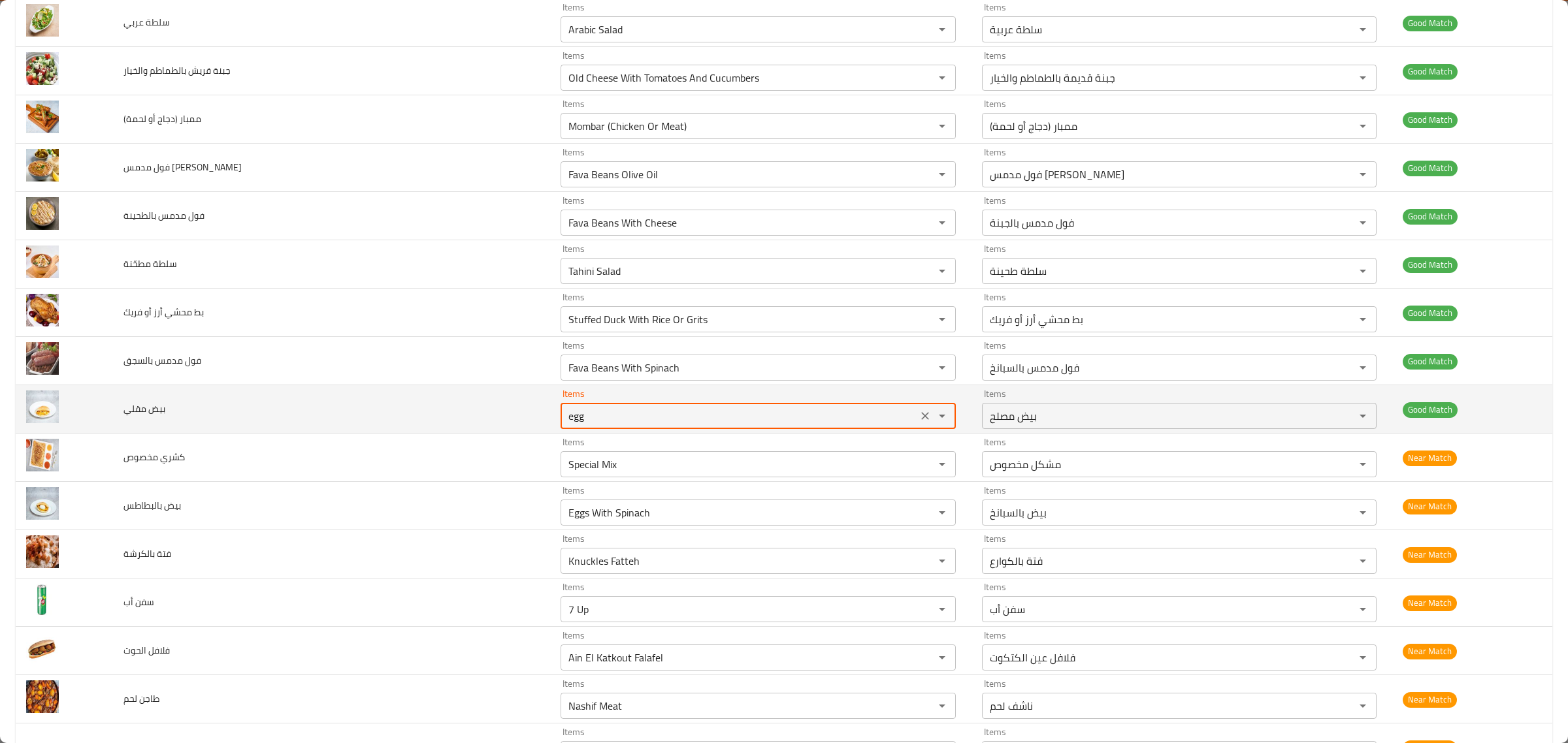
type مقلي "Fried Eggplant"
type مقلي-ar "باذنجان مقلي"
click at [595, 420] on مقلي "Fried Eggplant" at bounding box center [739, 416] width 349 height 18
click at [595, 420] on مقلي "Fried e" at bounding box center [739, 416] width 349 height 18
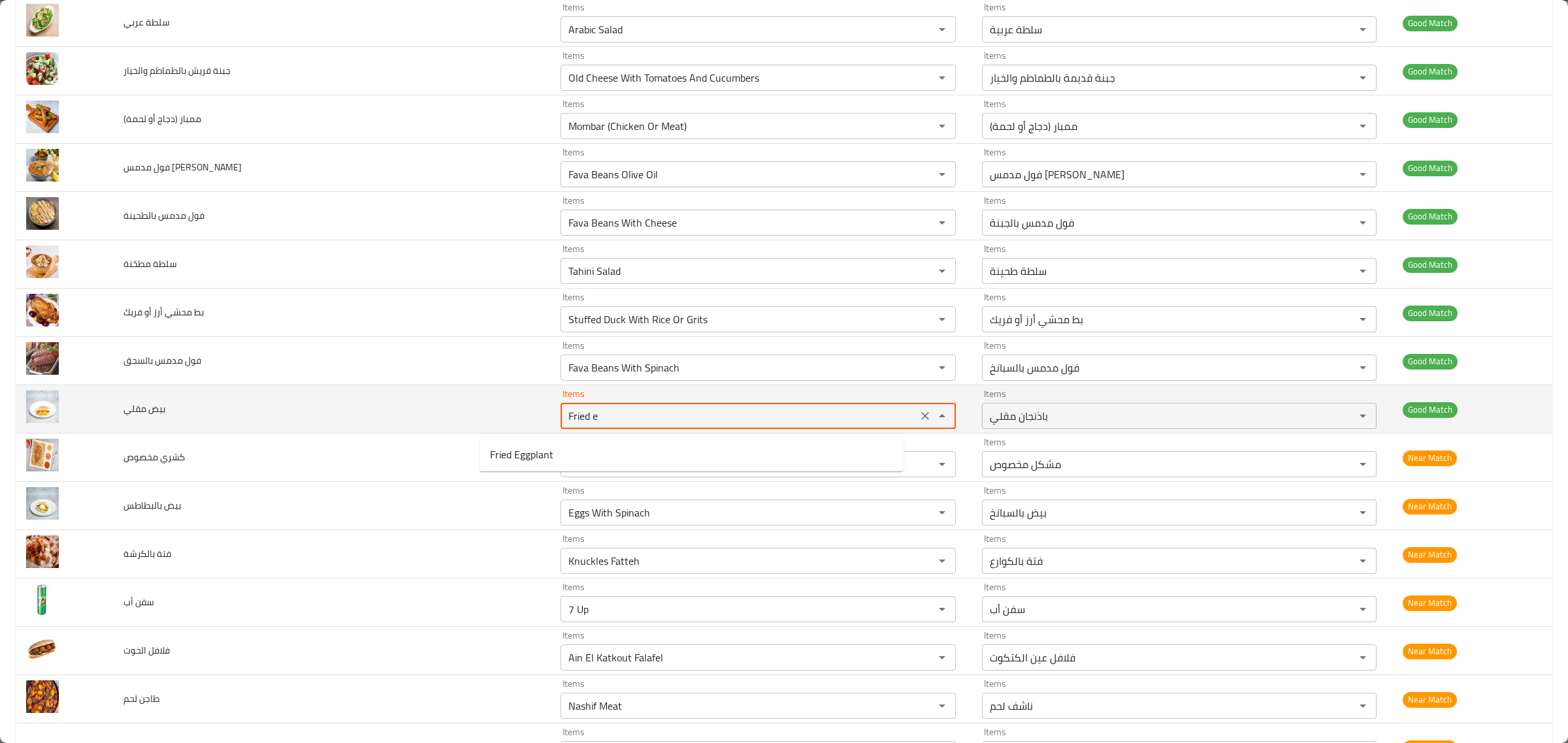
click at [595, 420] on مقلي "Fried e" at bounding box center [739, 416] width 349 height 18
type مقلي "eg"
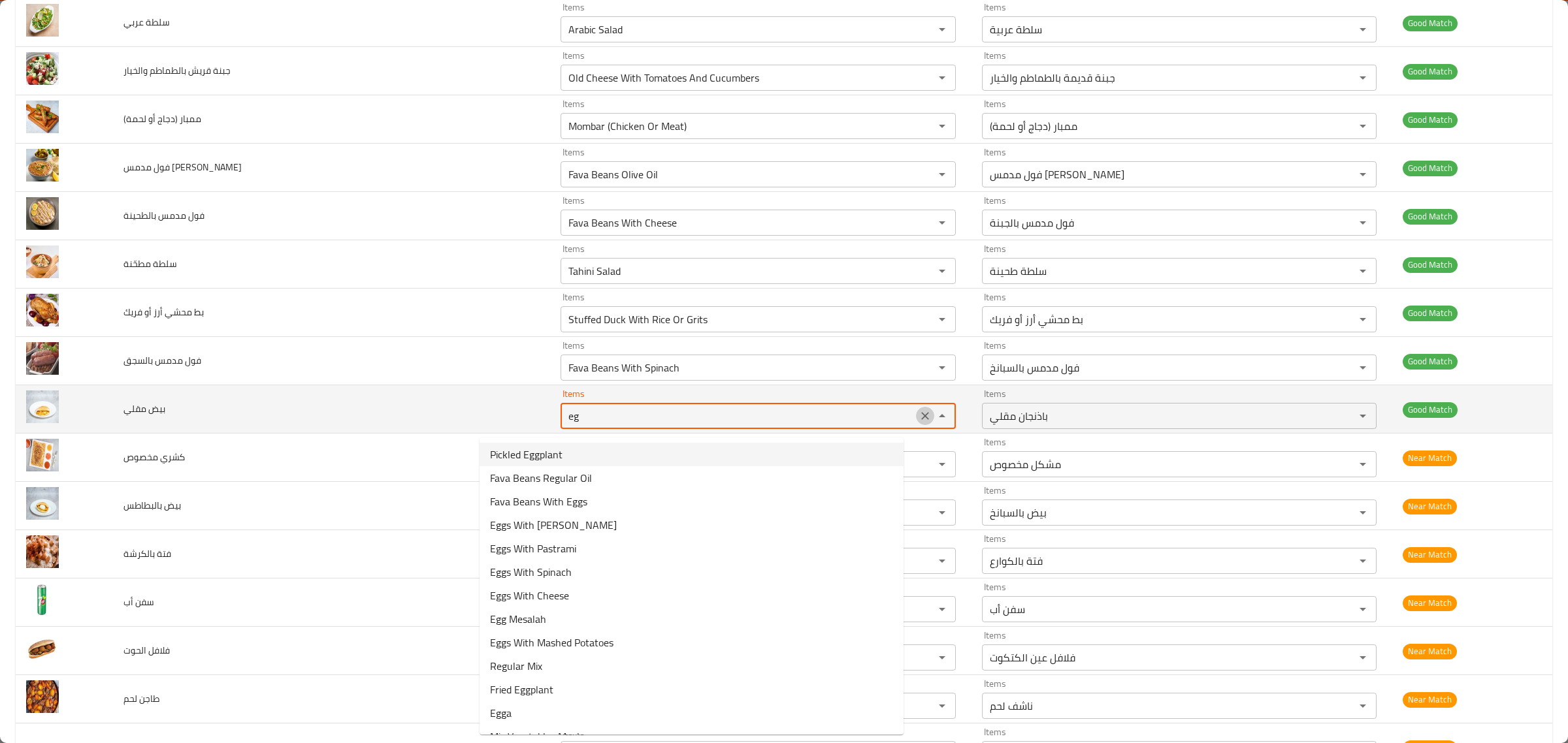
click at [921, 419] on icon "Clear" at bounding box center [925, 416] width 7 height 7
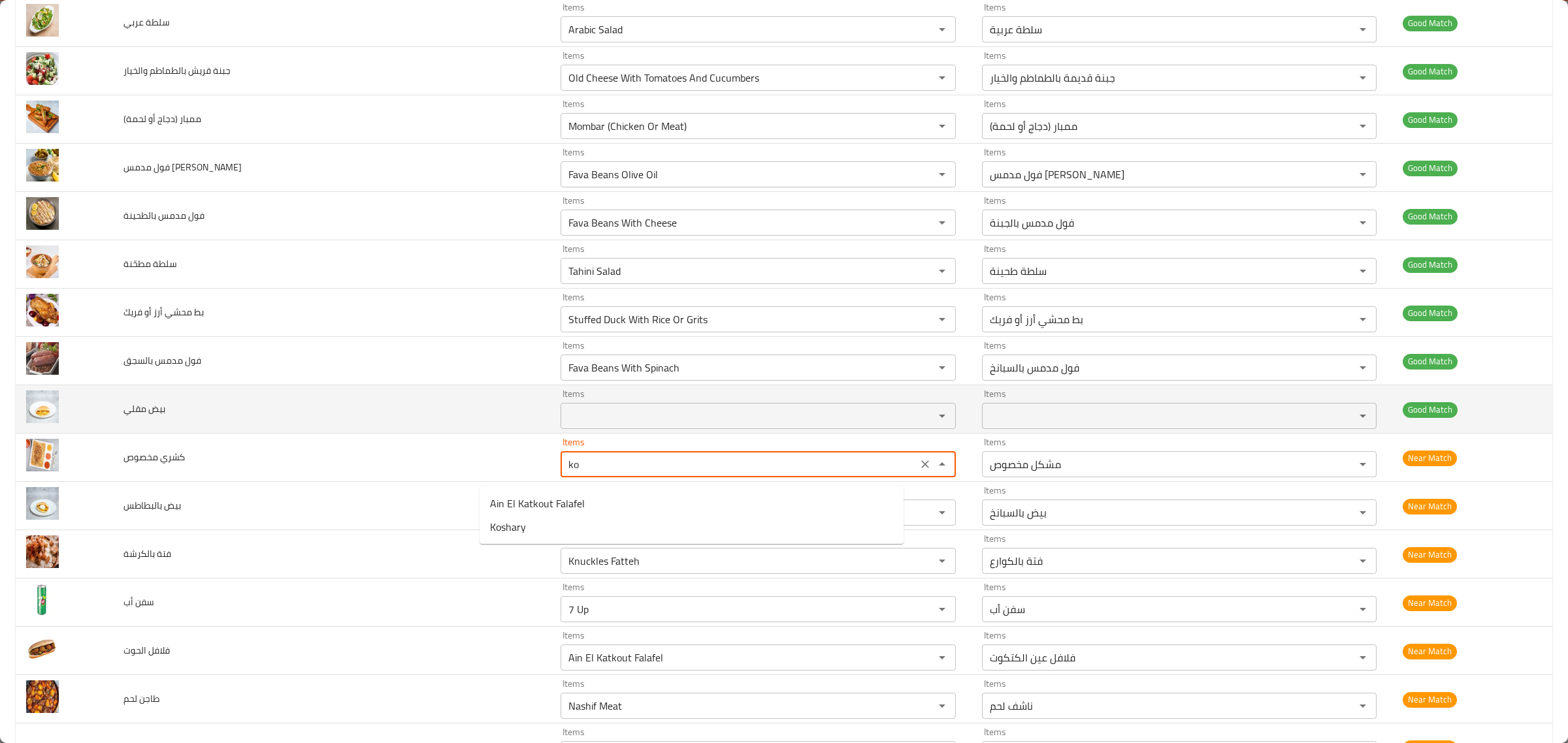
type مخصوص "k"
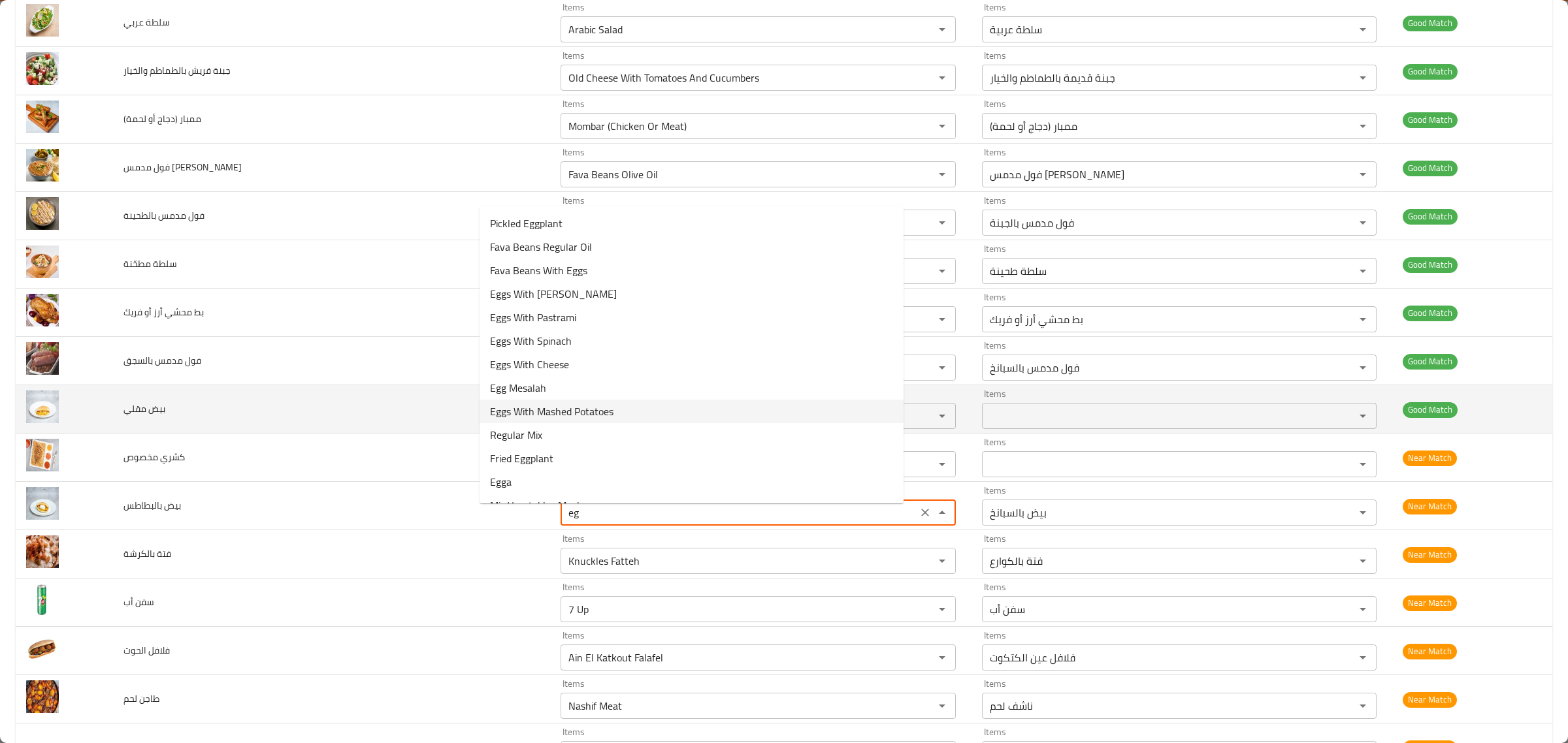
type بالبطاطس "Eggs With Spinach"
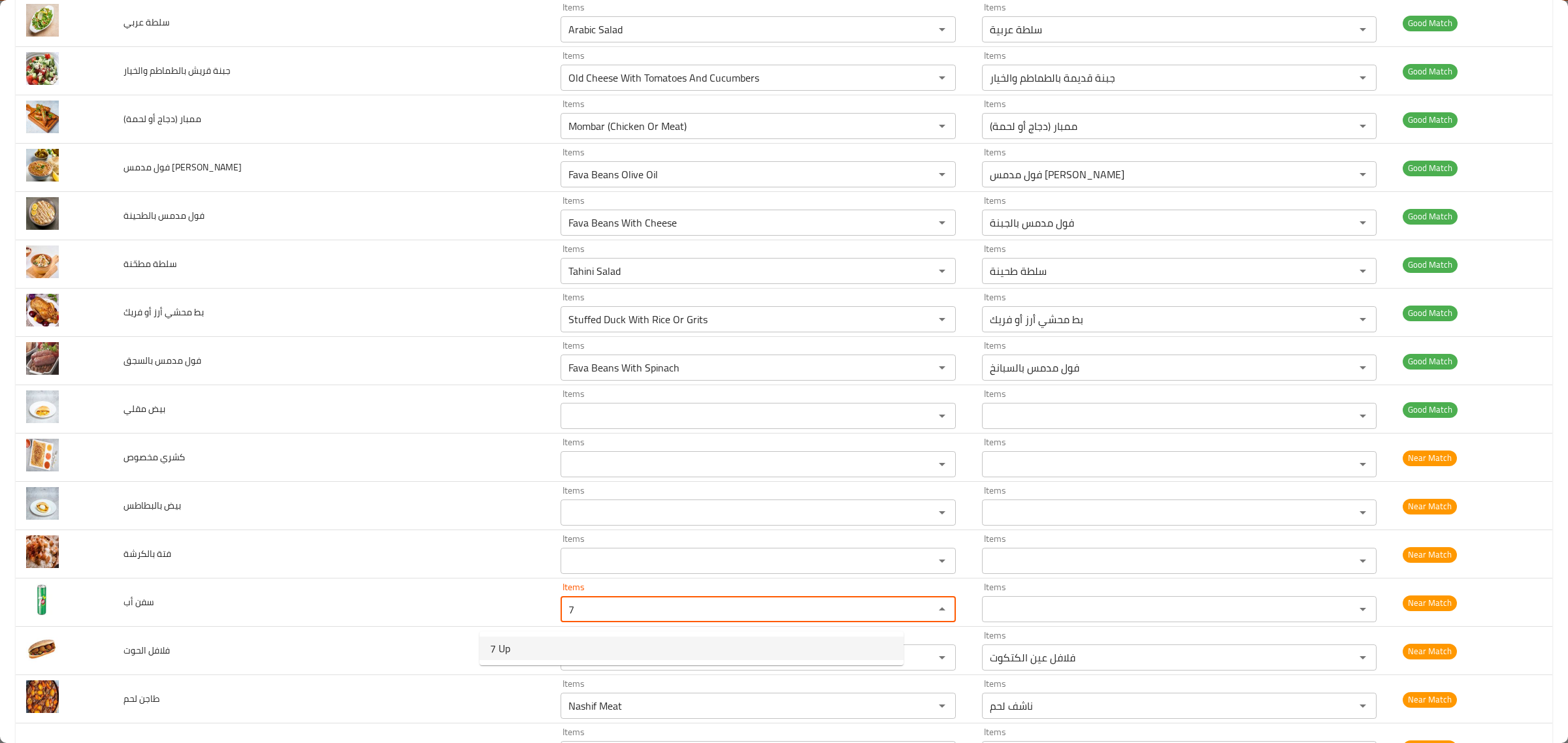
click at [753, 656] on أب-option-0 "7 Up" at bounding box center [691, 648] width 424 height 23
type أب "7 Up"
type أب-ar "سفن أب"
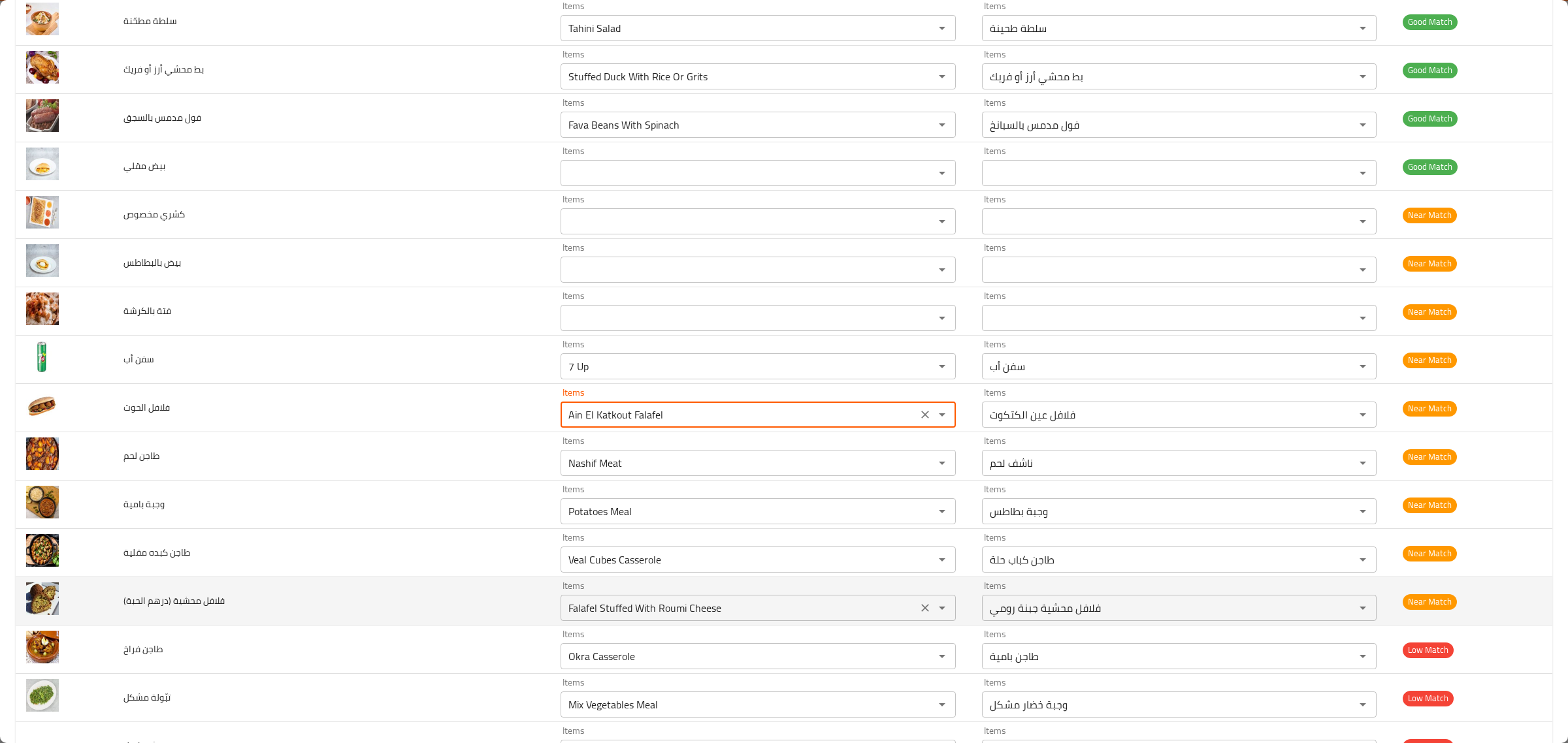
scroll to position [2041, 0]
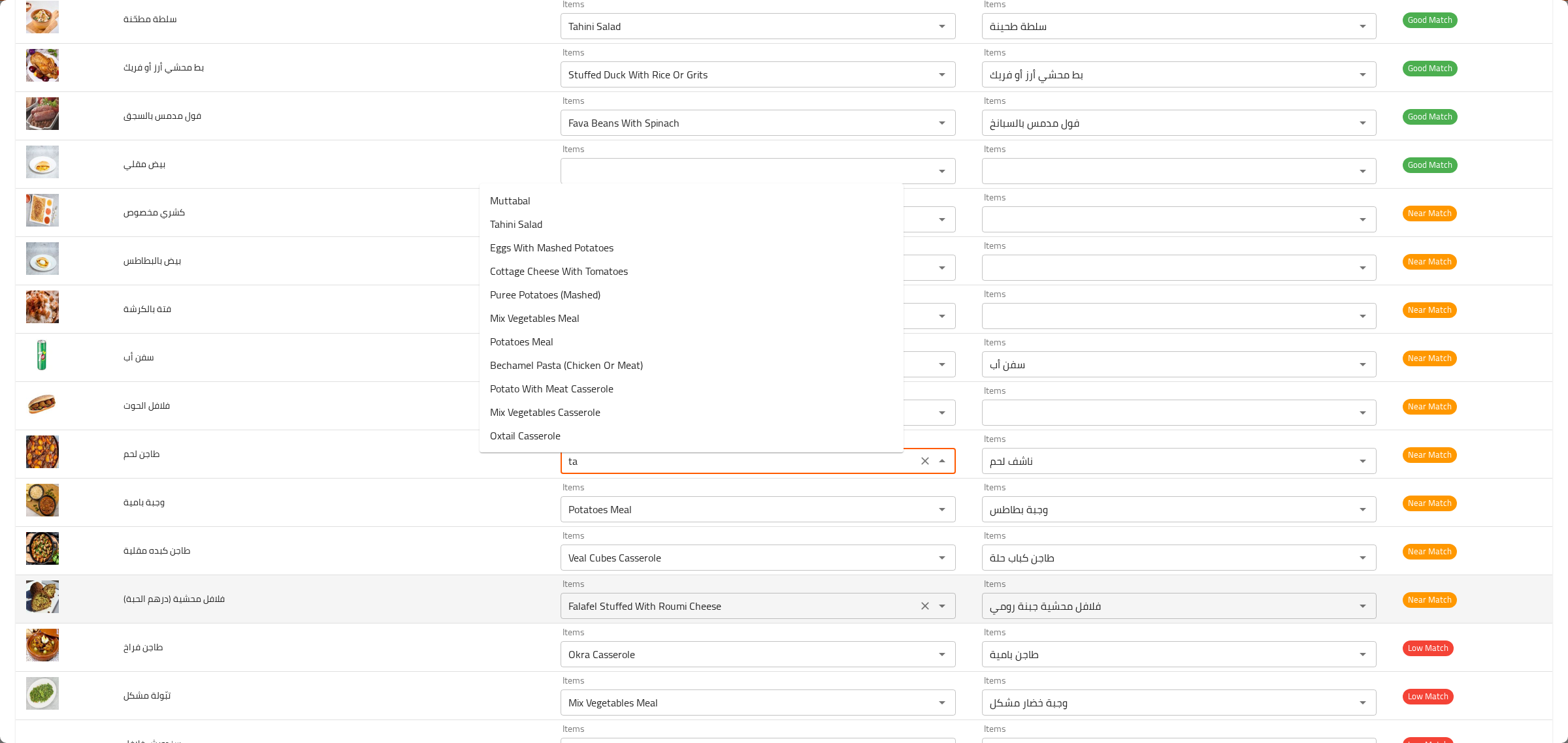
type لحم "t"
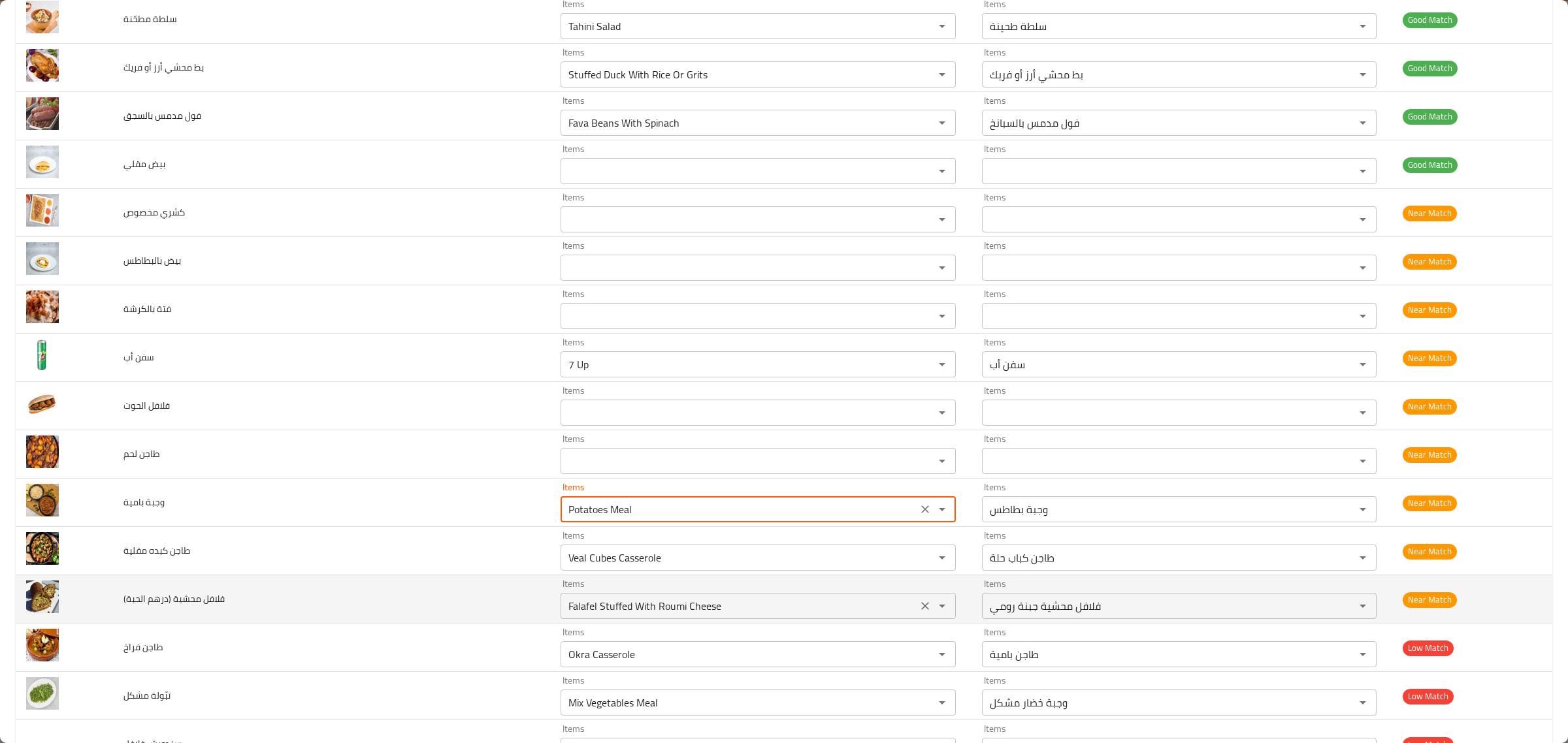
type بامية "b"
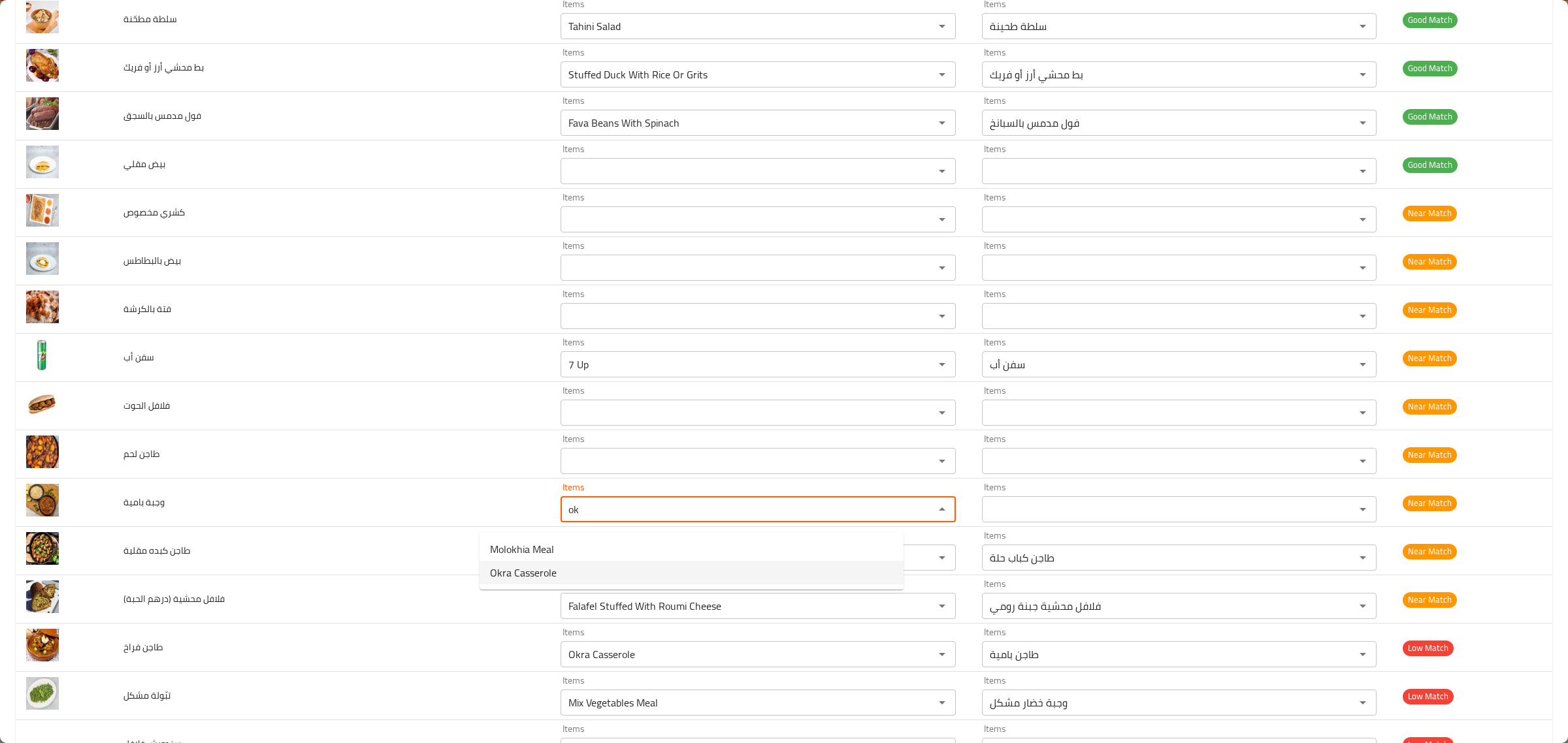
type بامية "o"
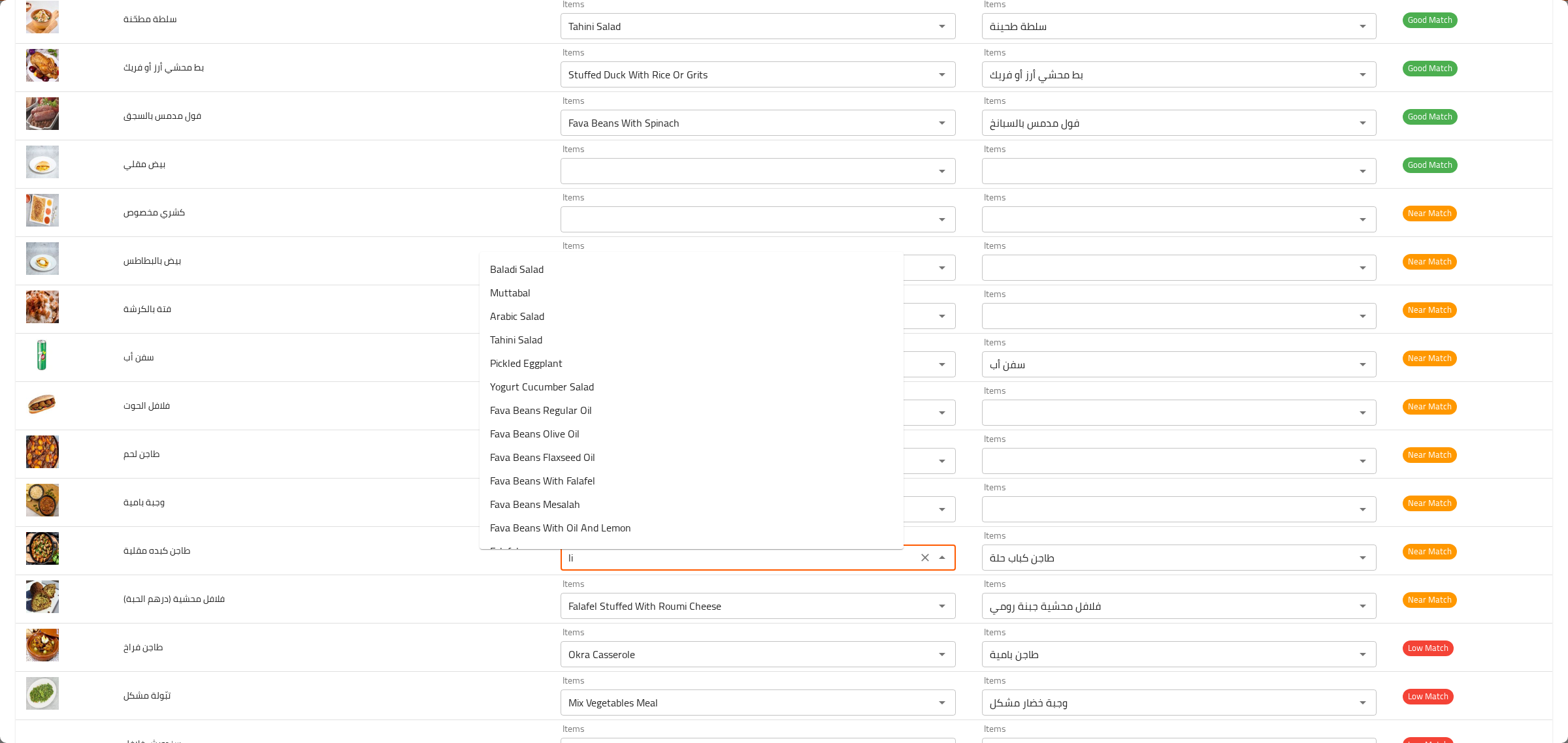
type مقلية "l"
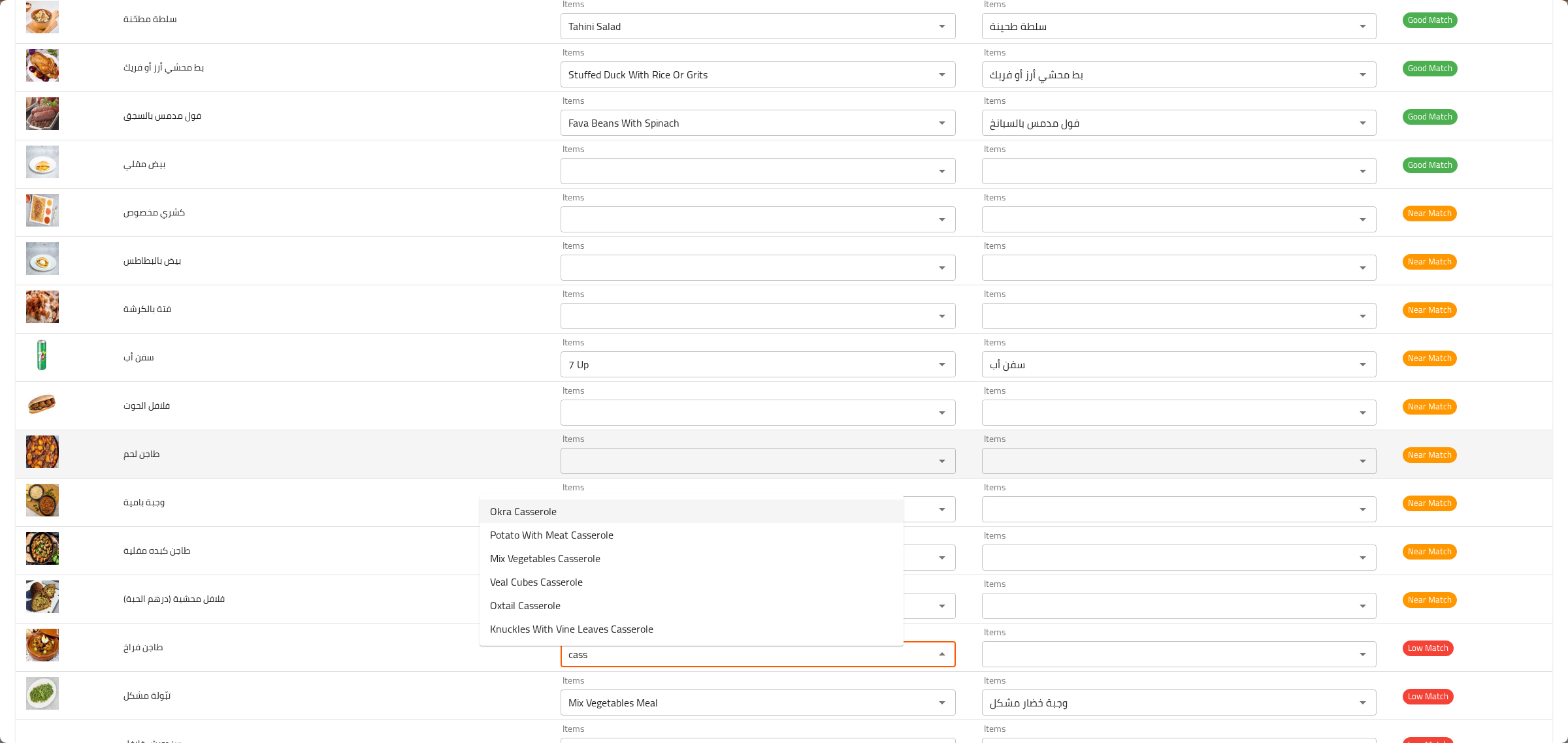
click at [561, 458] on div "Items" at bounding box center [758, 460] width 396 height 26
type فراخ "cass"
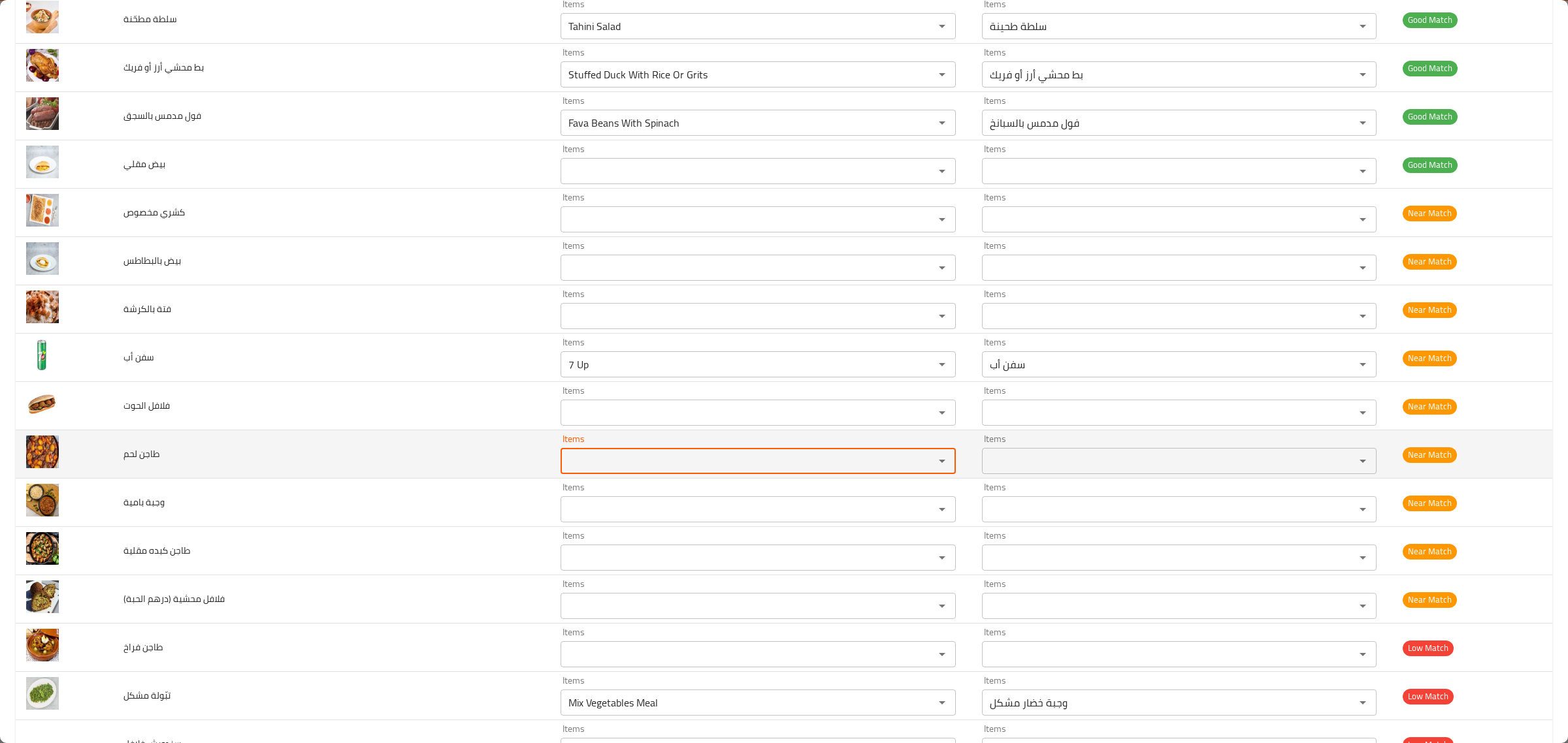
type لحم "k"
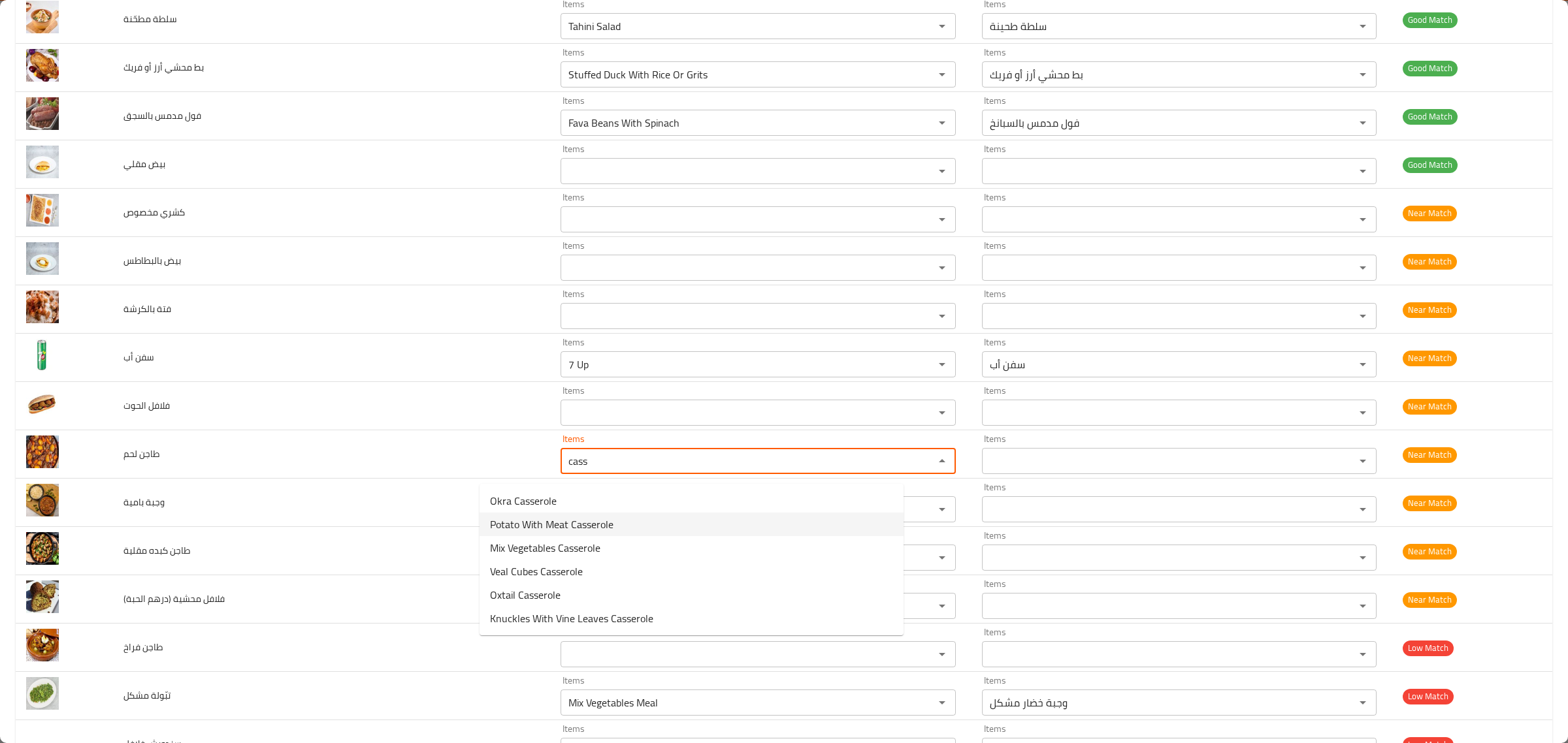
click at [517, 520] on span "Potato With Meat Casserole" at bounding box center [551, 524] width 123 height 16
type لحم "Potato With Meat Casserole"
type لحم-ar "طاجن بطاطس باللحمة"
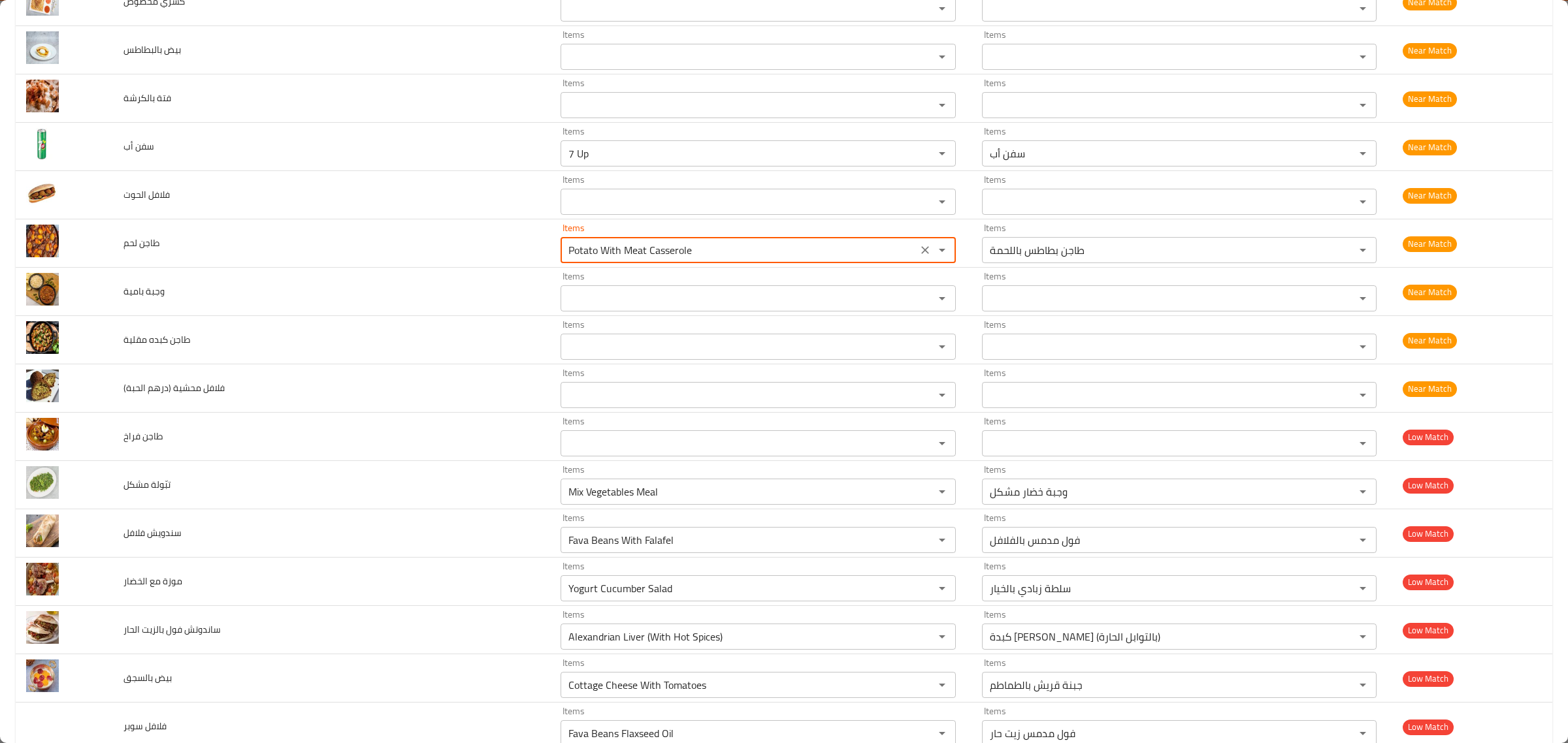
scroll to position [2259, 0]
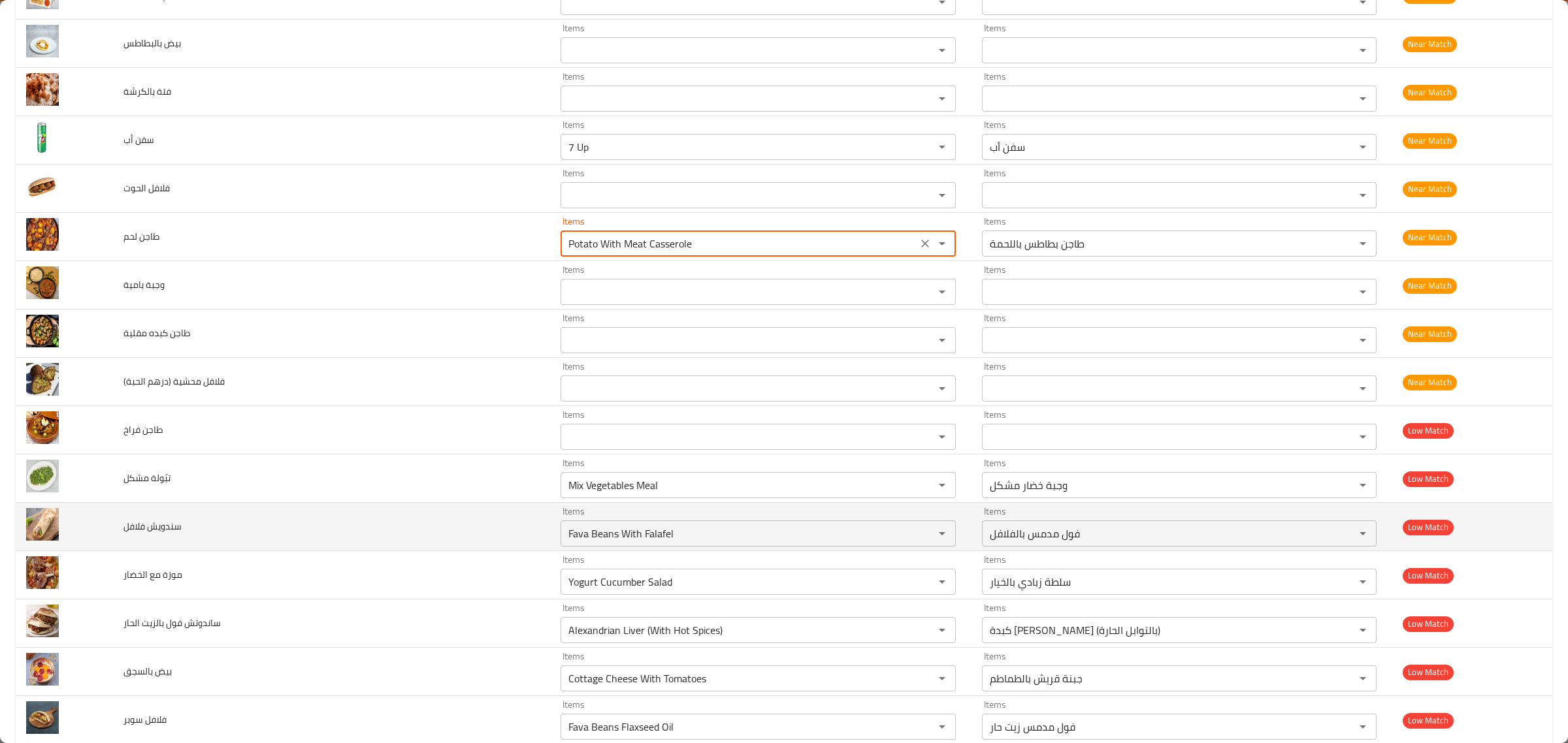
type لحم "Potato With Meat Casserole"
click at [588, 510] on td "Items Fava Beans With Falafel Items" at bounding box center [761, 527] width 422 height 49
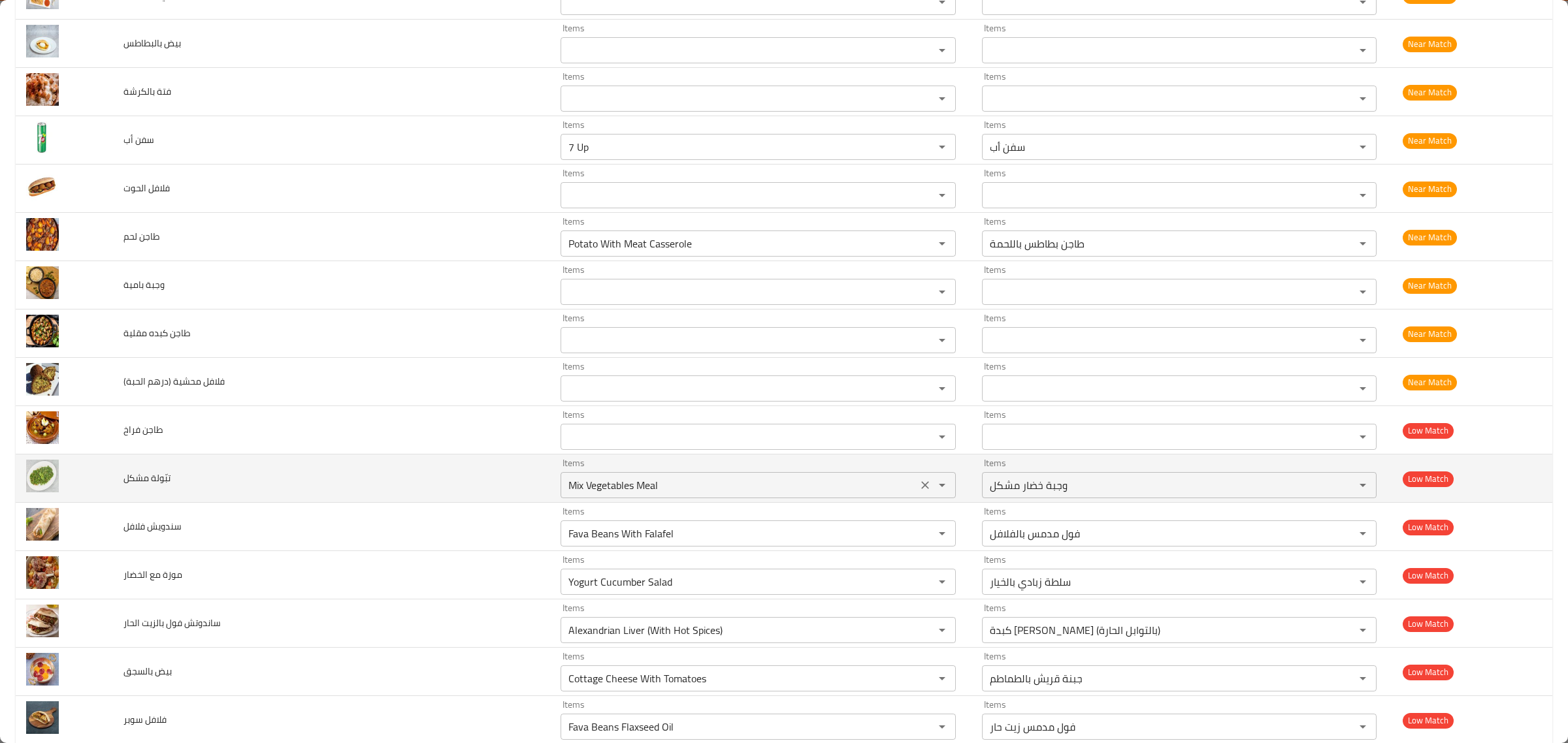
click at [603, 499] on div "Mix Vegetables Meal Items" at bounding box center [758, 485] width 396 height 26
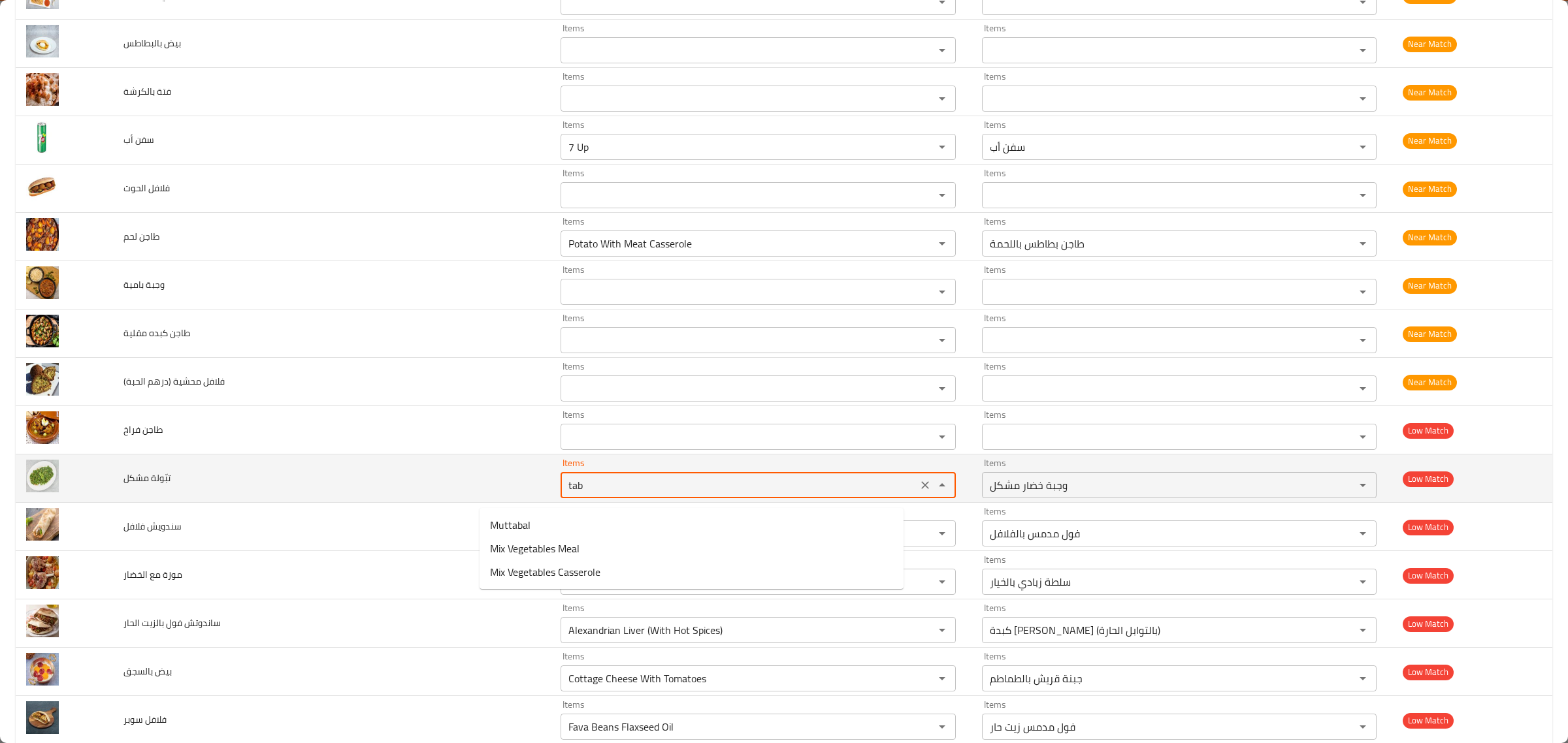
type مشكل "Mix Vegetables Meal"
click at [411, 473] on td "تبّولة مشكل" at bounding box center [331, 478] width 437 height 49
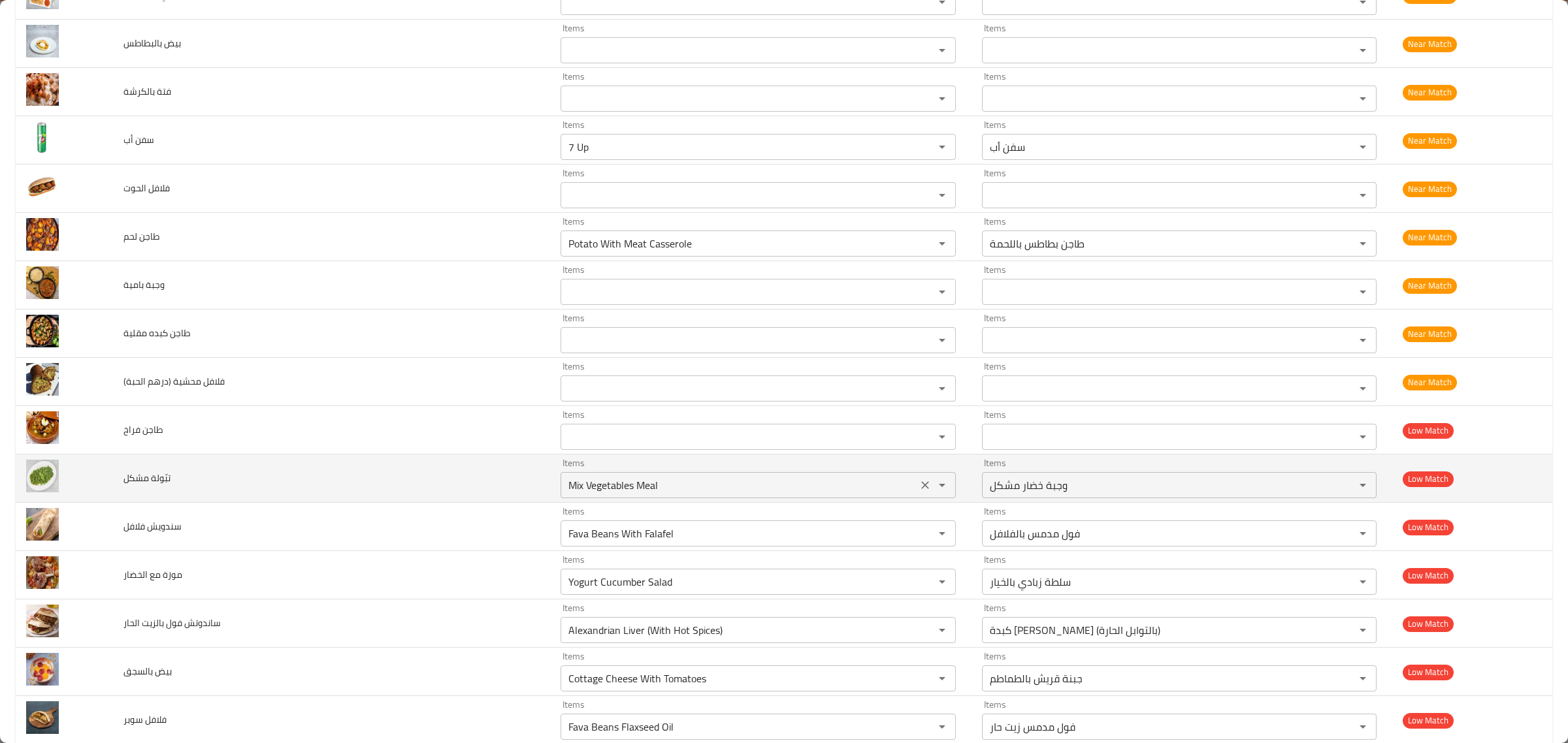
click at [919, 489] on icon "Clear" at bounding box center [925, 484] width 13 height 13
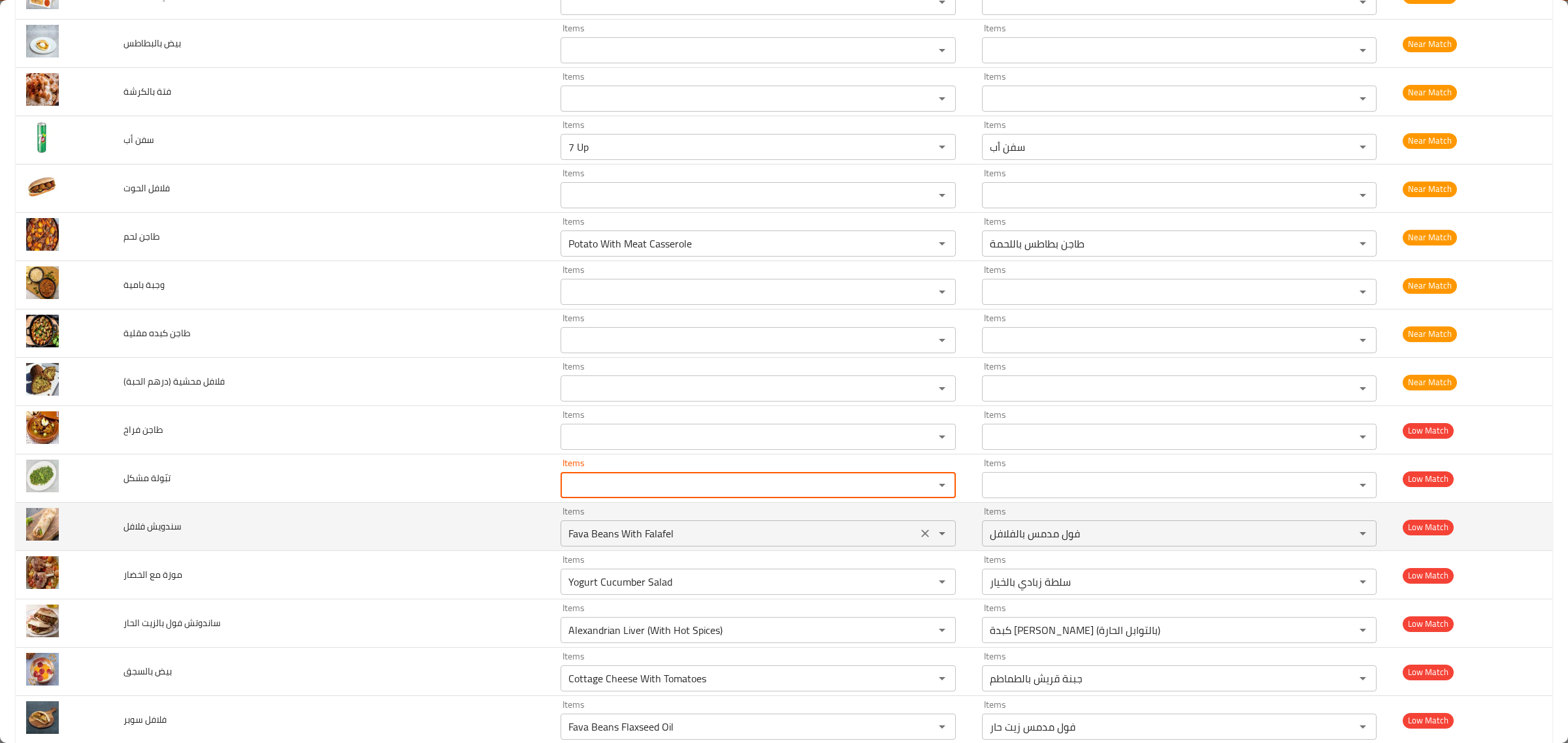
click at [916, 543] on div "enhanced table" at bounding box center [932, 534] width 34 height 18
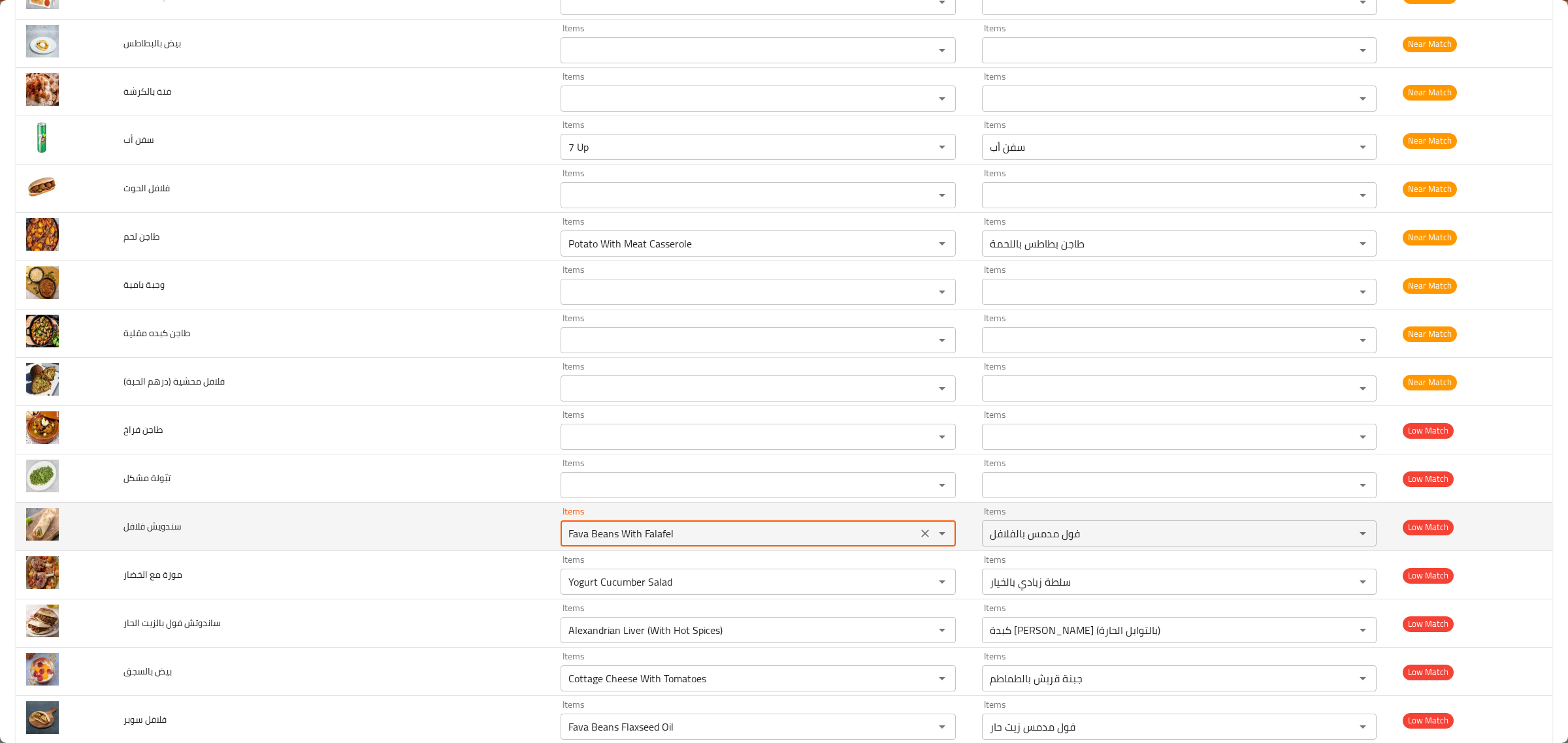
click at [919, 537] on icon "Clear" at bounding box center [925, 533] width 13 height 13
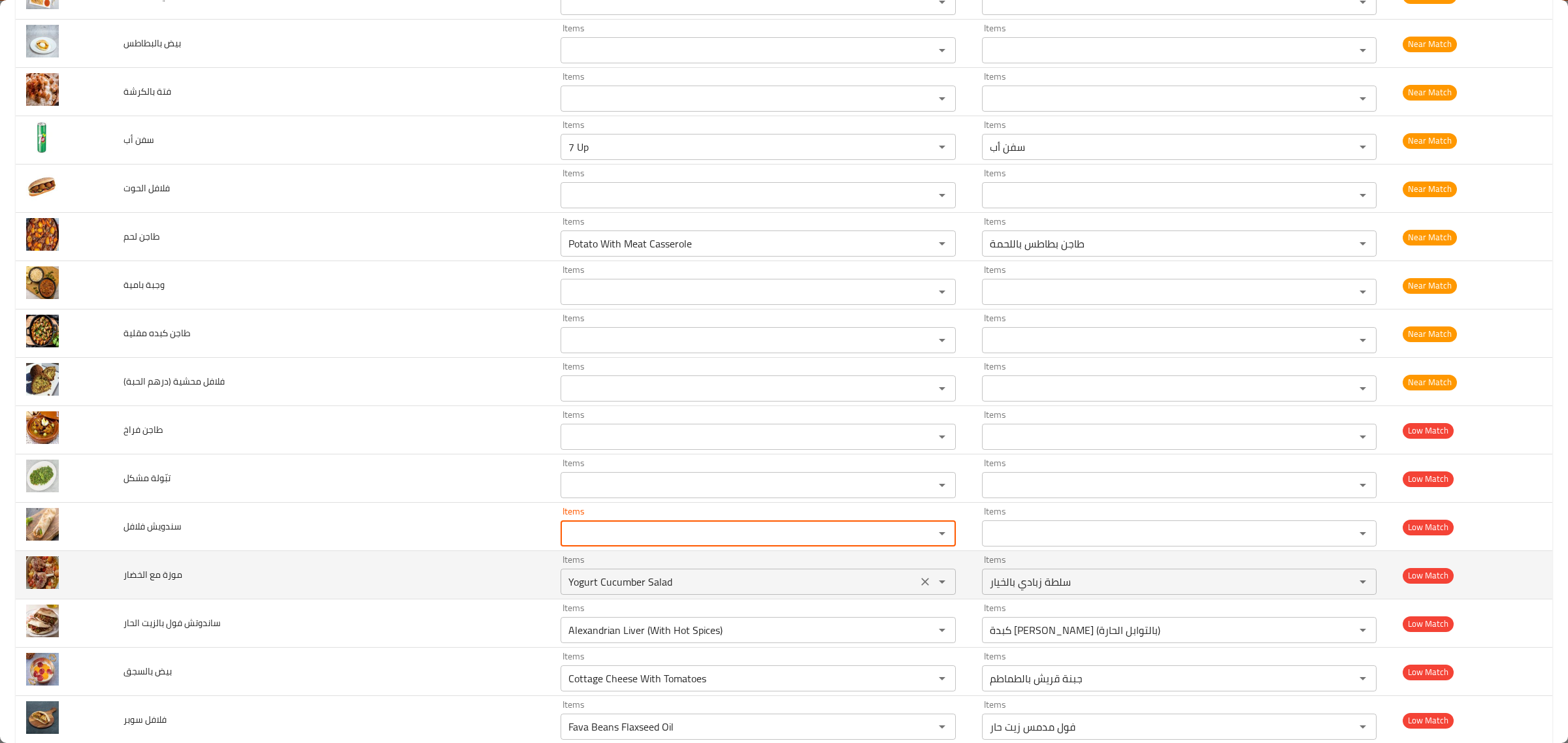
click at [919, 588] on icon "Clear" at bounding box center [925, 582] width 13 height 13
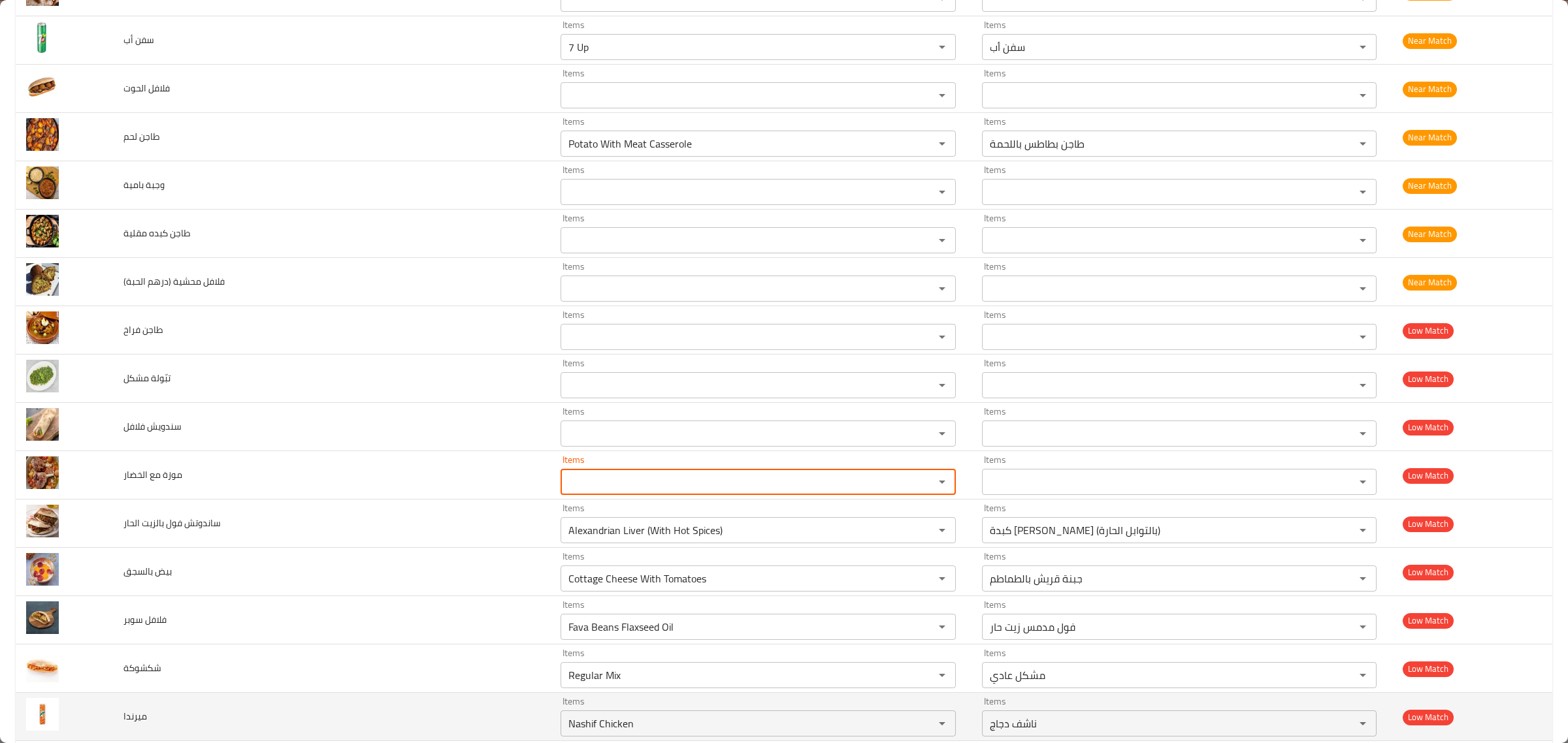
scroll to position [2503, 0]
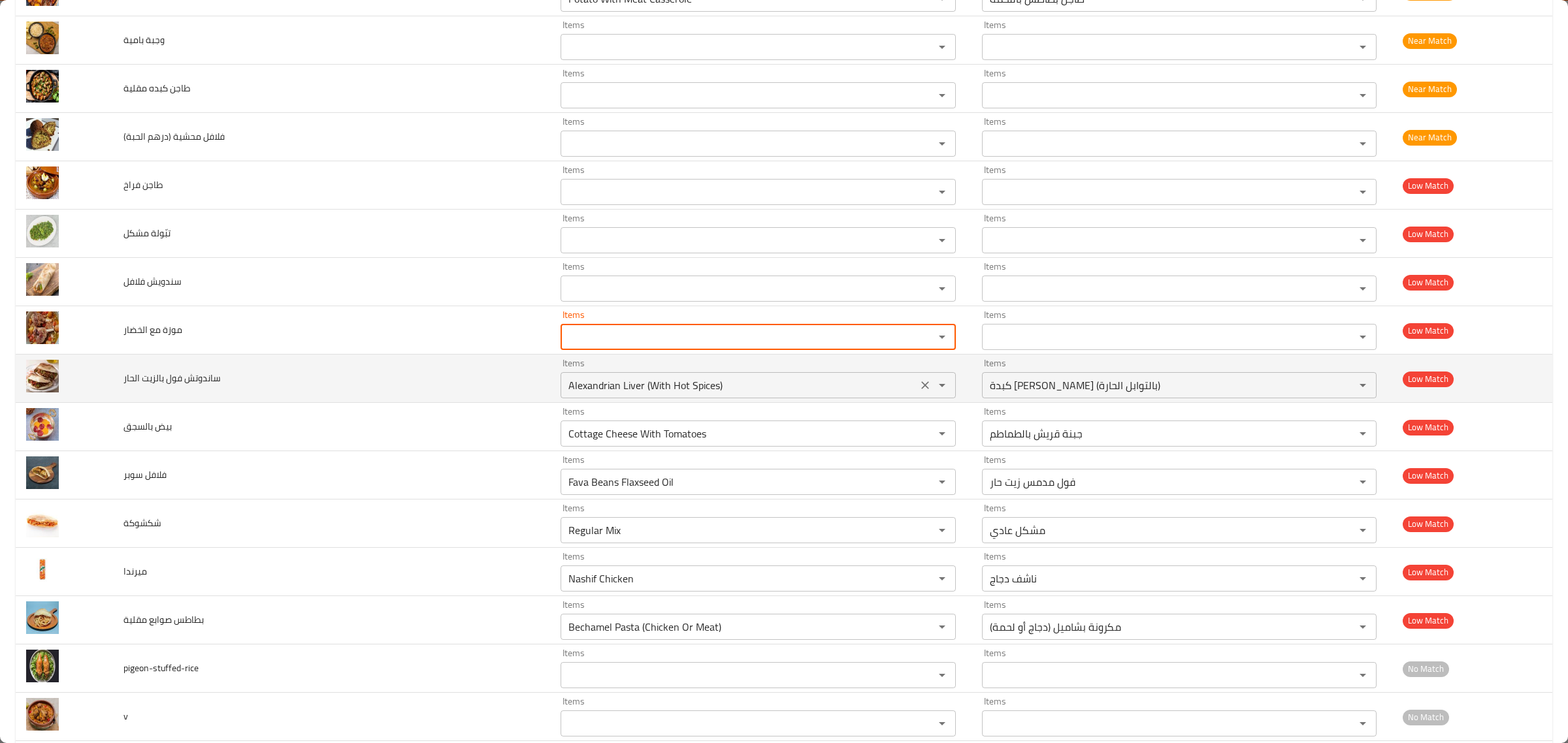
click at [916, 386] on button "Clear" at bounding box center [925, 385] width 18 height 18
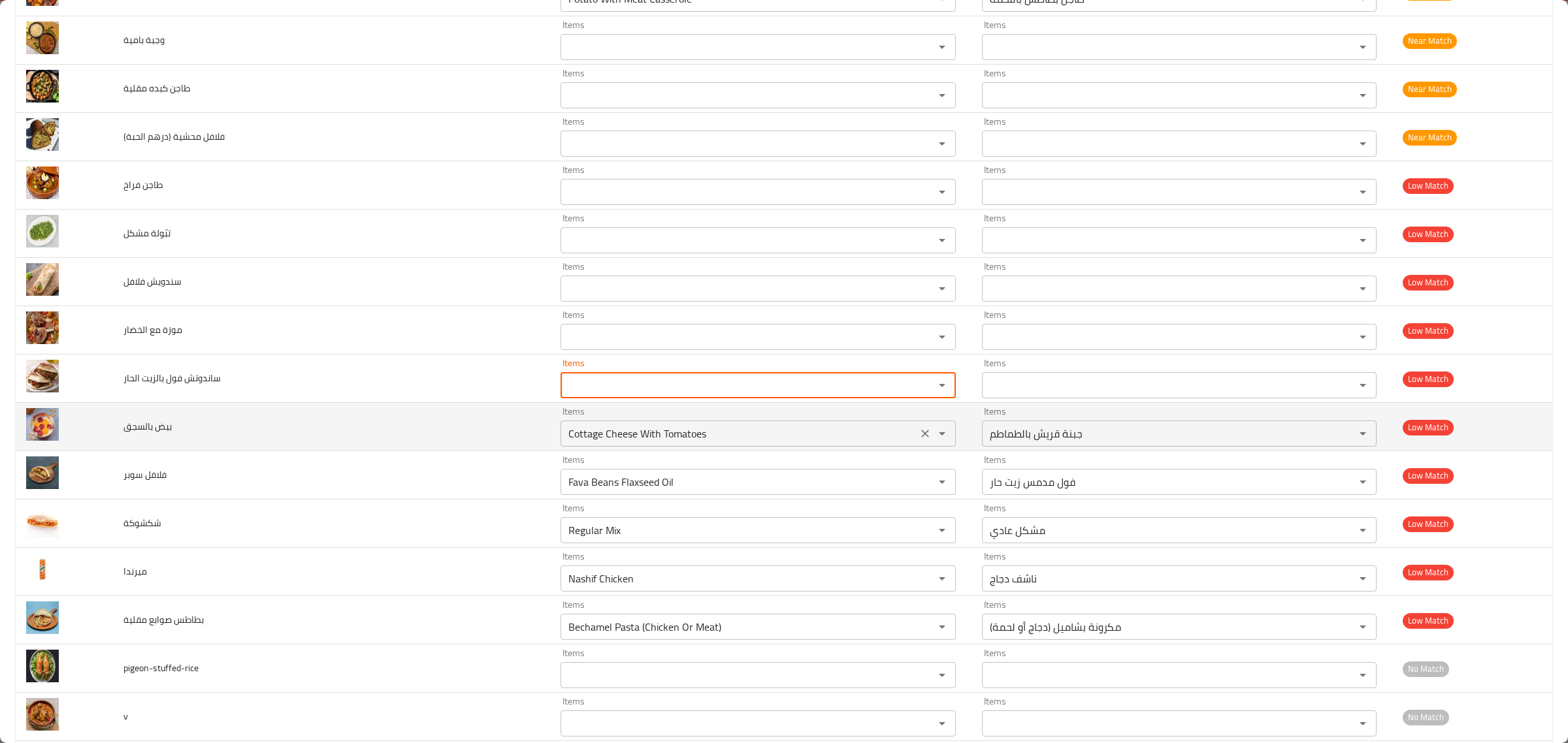
click at [919, 440] on icon "Clear" at bounding box center [925, 433] width 13 height 13
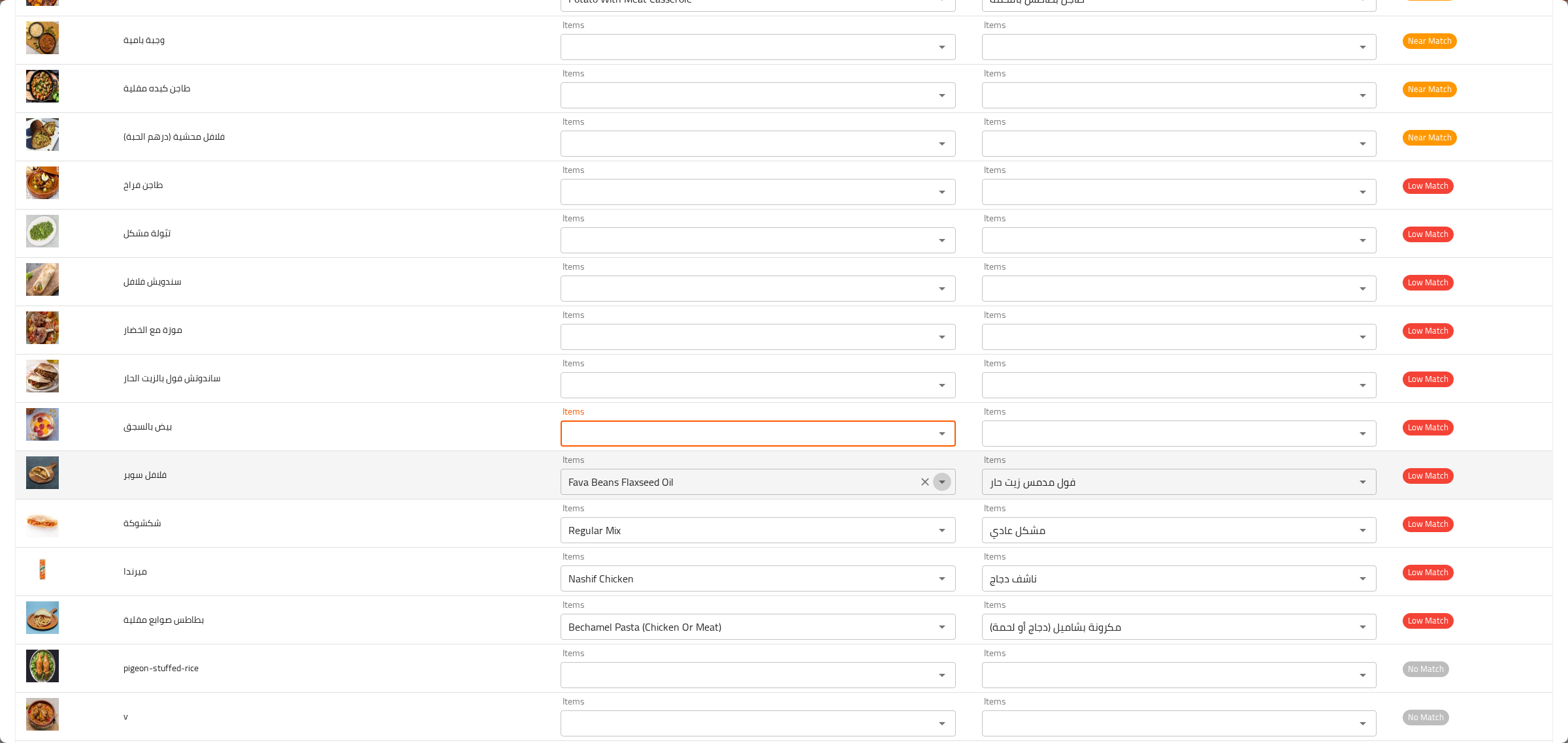
drag, startPoint x: 885, startPoint y: 493, endPoint x: 874, endPoint y: 494, distance: 11.0
click at [935, 490] on icon "Open" at bounding box center [942, 481] width 16 height 16
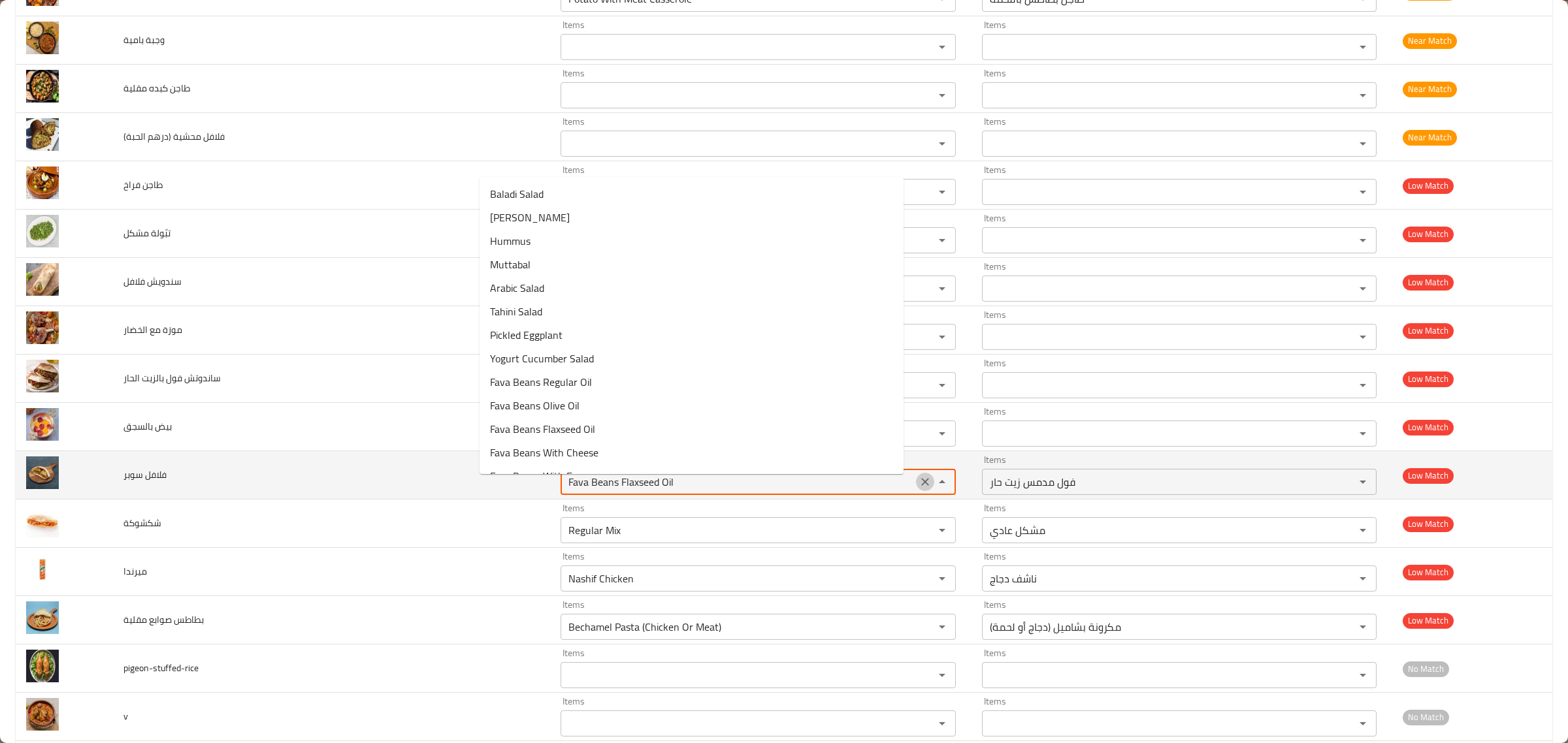
click at [919, 489] on icon "Clear" at bounding box center [925, 481] width 13 height 13
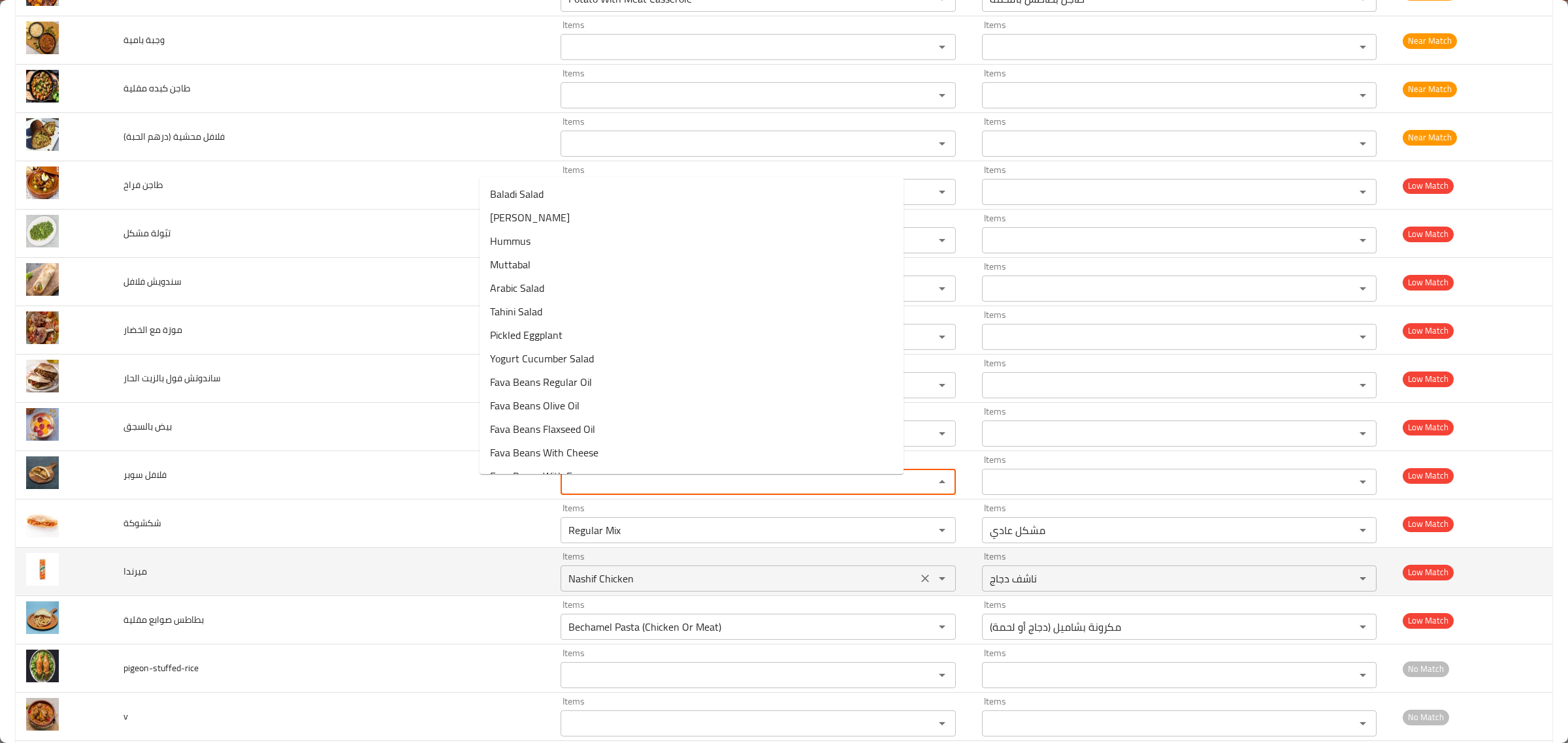
drag, startPoint x: 879, startPoint y: 540, endPoint x: 874, endPoint y: 573, distance: 33.4
click at [919, 537] on icon "Clear" at bounding box center [925, 530] width 13 height 13
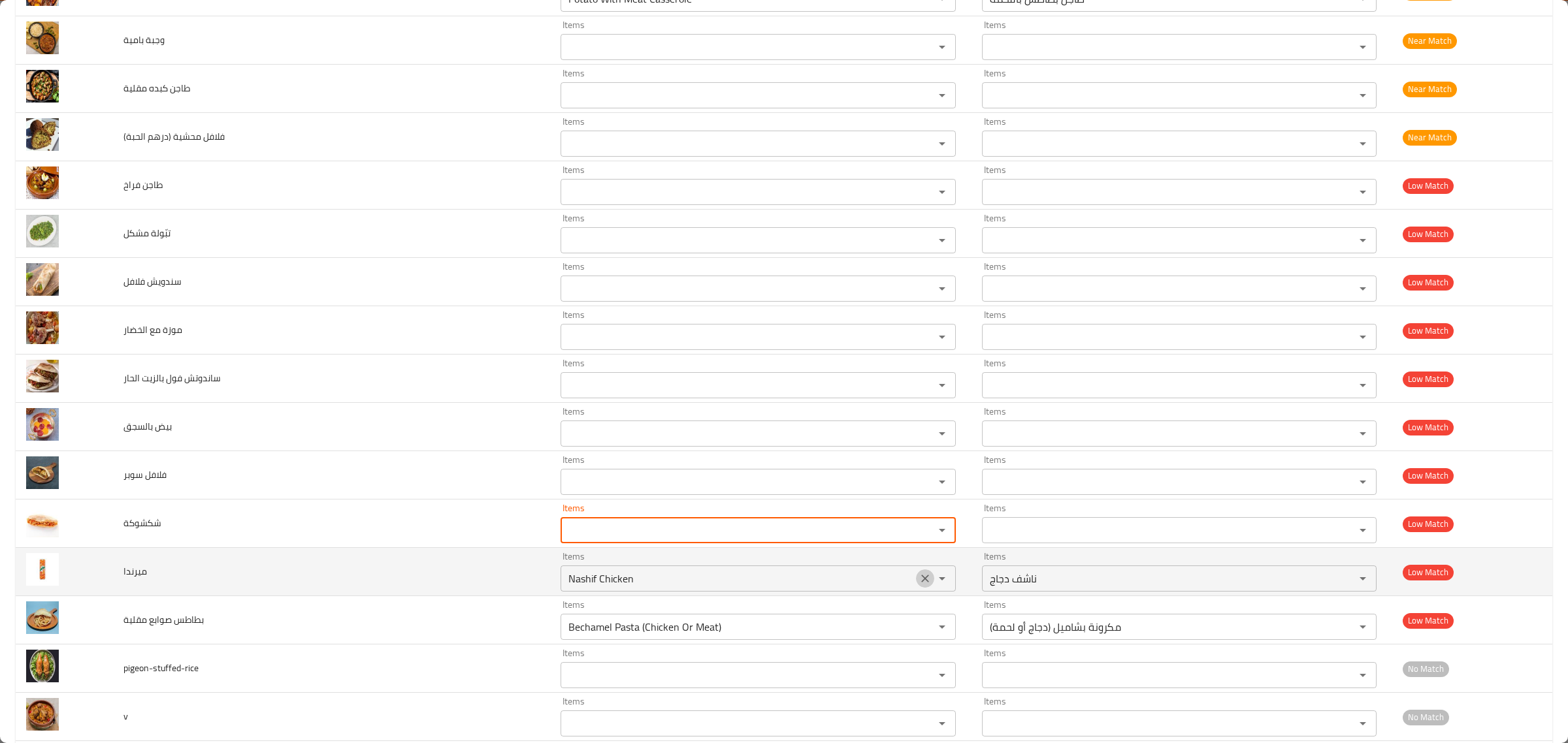
click at [919, 585] on icon "Clear" at bounding box center [925, 578] width 13 height 13
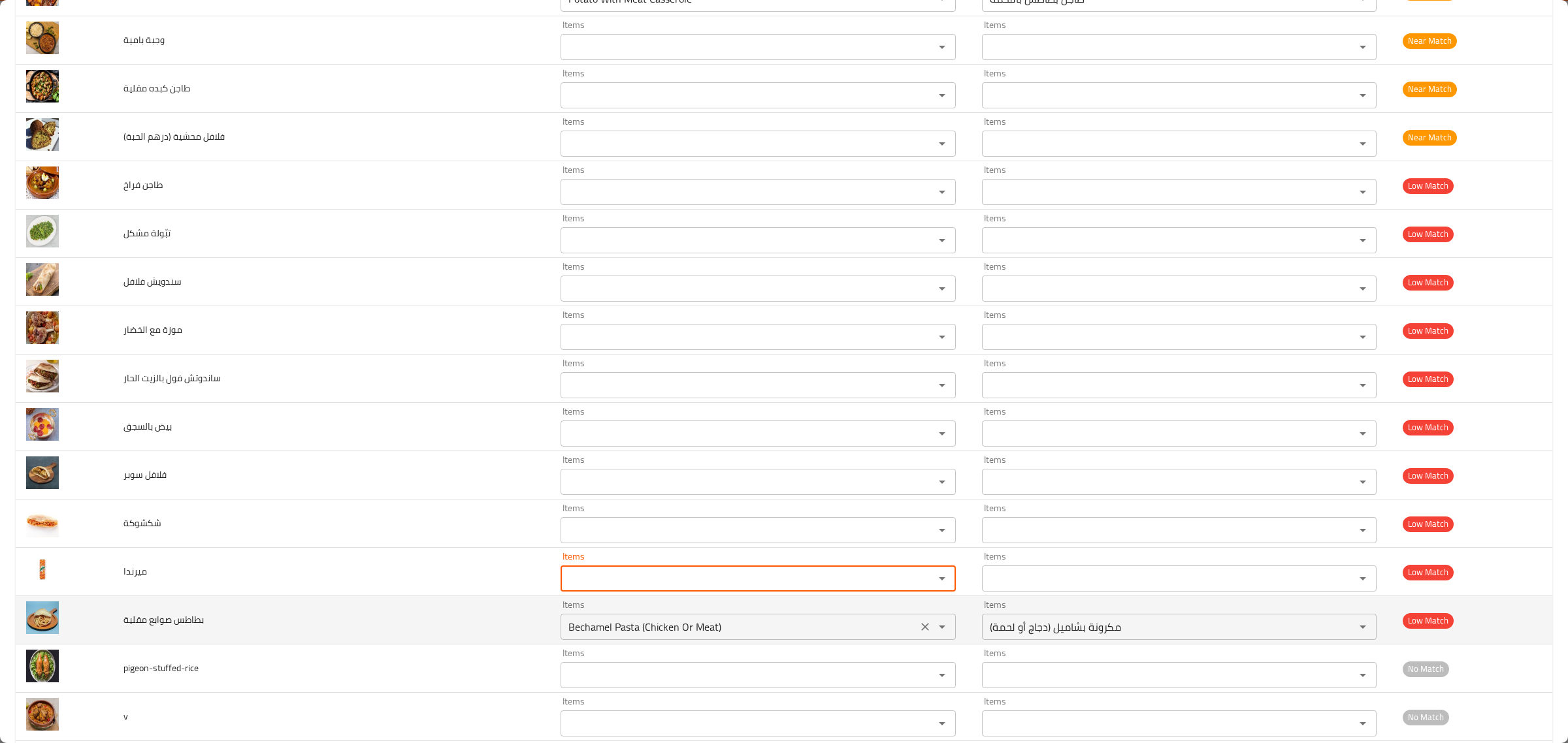
click at [919, 634] on icon "Clear" at bounding box center [925, 626] width 13 height 13
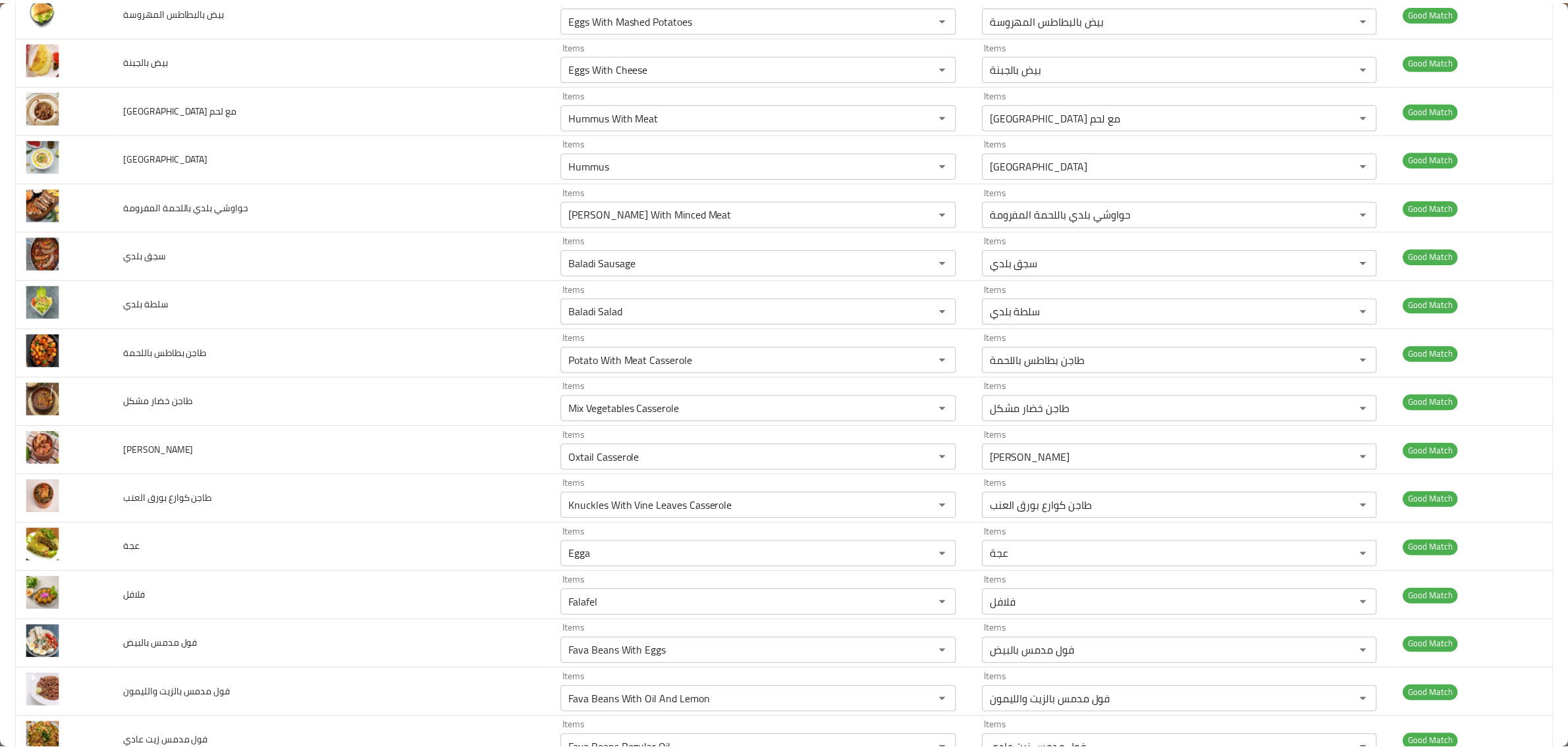
scroll to position [0, 0]
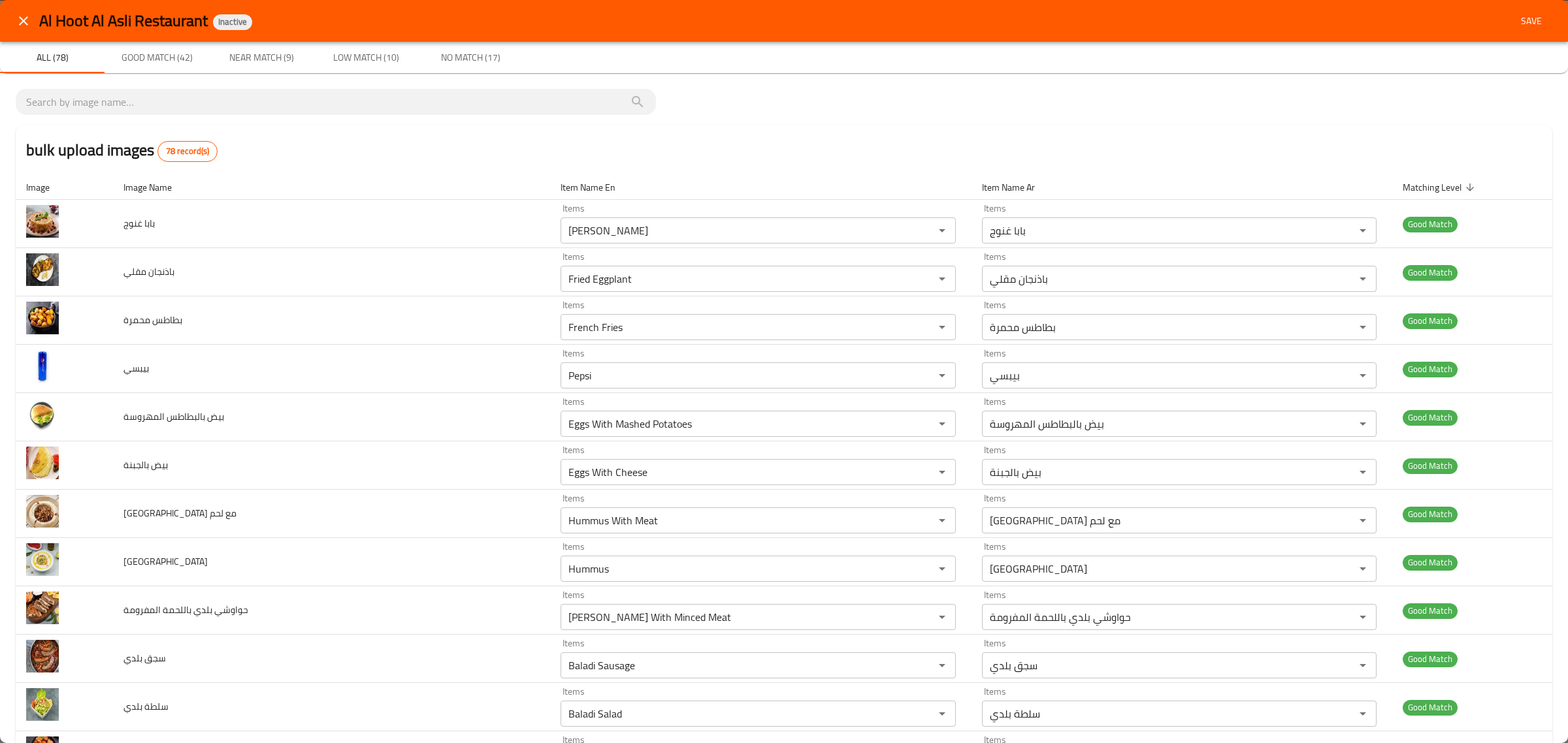
click at [1511, 5] on div "Al Hoot Al Asli Restaurant Inactive Save" at bounding box center [784, 21] width 1568 height 42
click at [1510, 10] on button "Save" at bounding box center [1531, 21] width 42 height 24
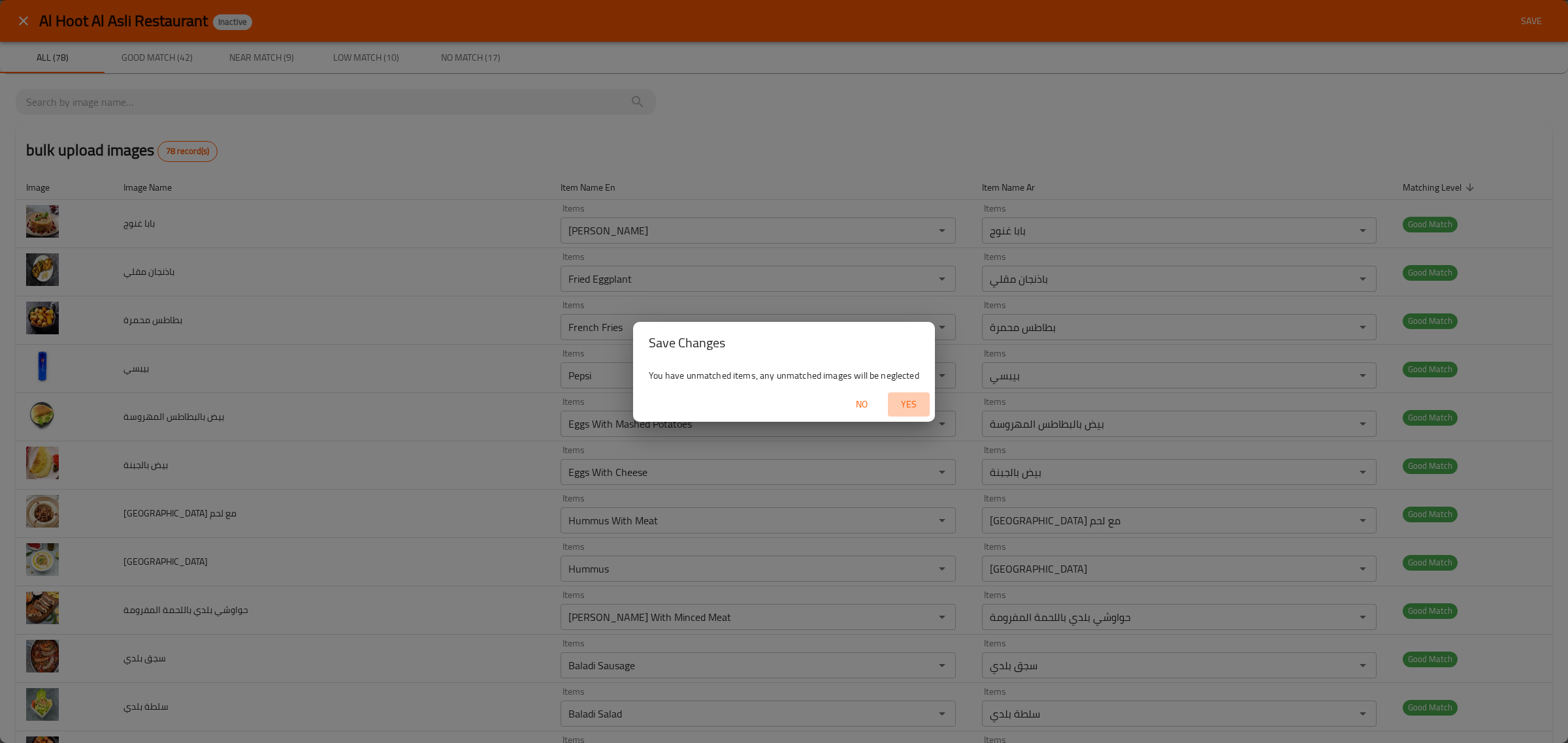
drag, startPoint x: 908, startPoint y: 404, endPoint x: 706, endPoint y: 87, distance: 375.9
click at [907, 404] on span "Yes" at bounding box center [908, 404] width 31 height 16
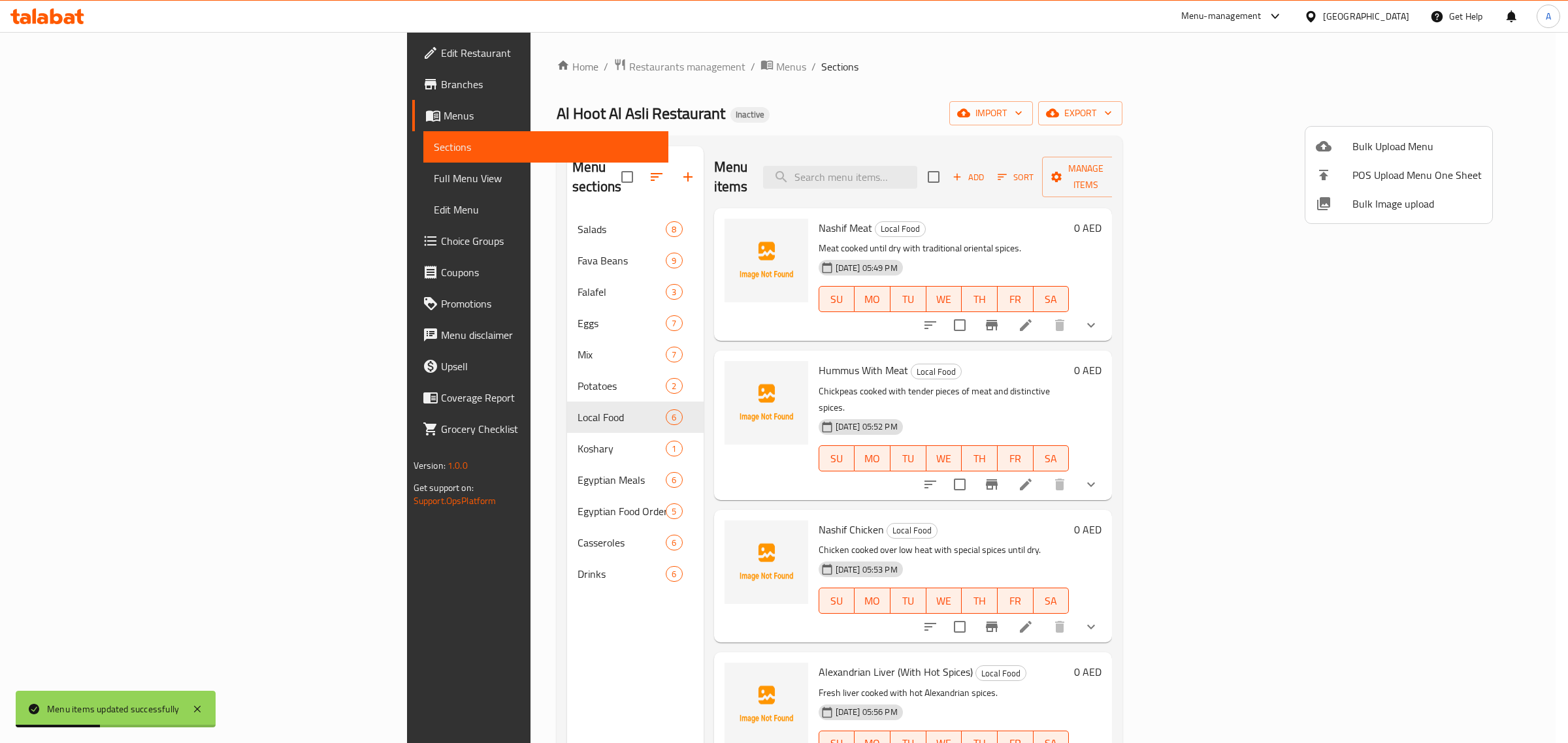
click at [384, 216] on div at bounding box center [784, 372] width 1568 height 743
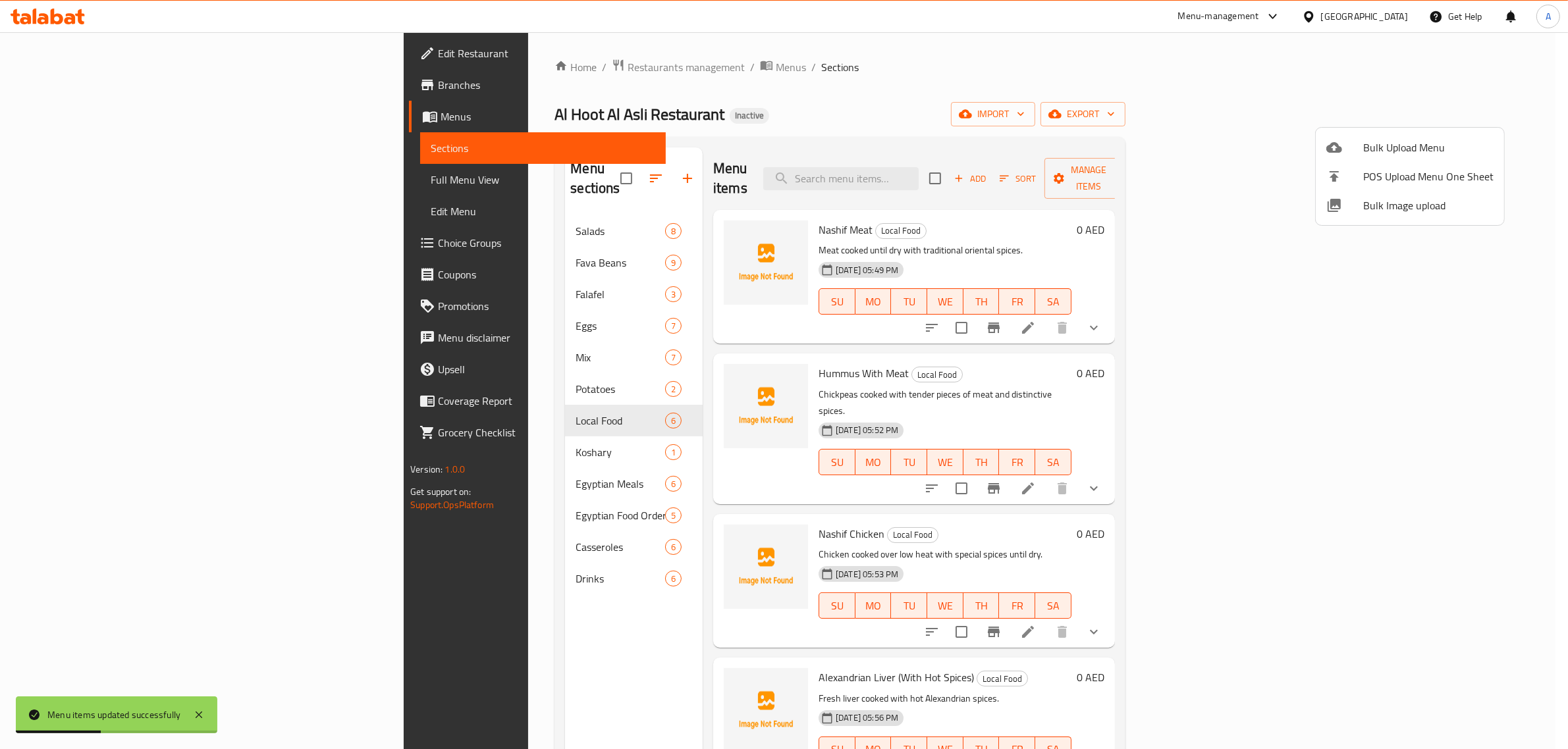
click at [576, 223] on span "Salads" at bounding box center [620, 231] width 89 height 16
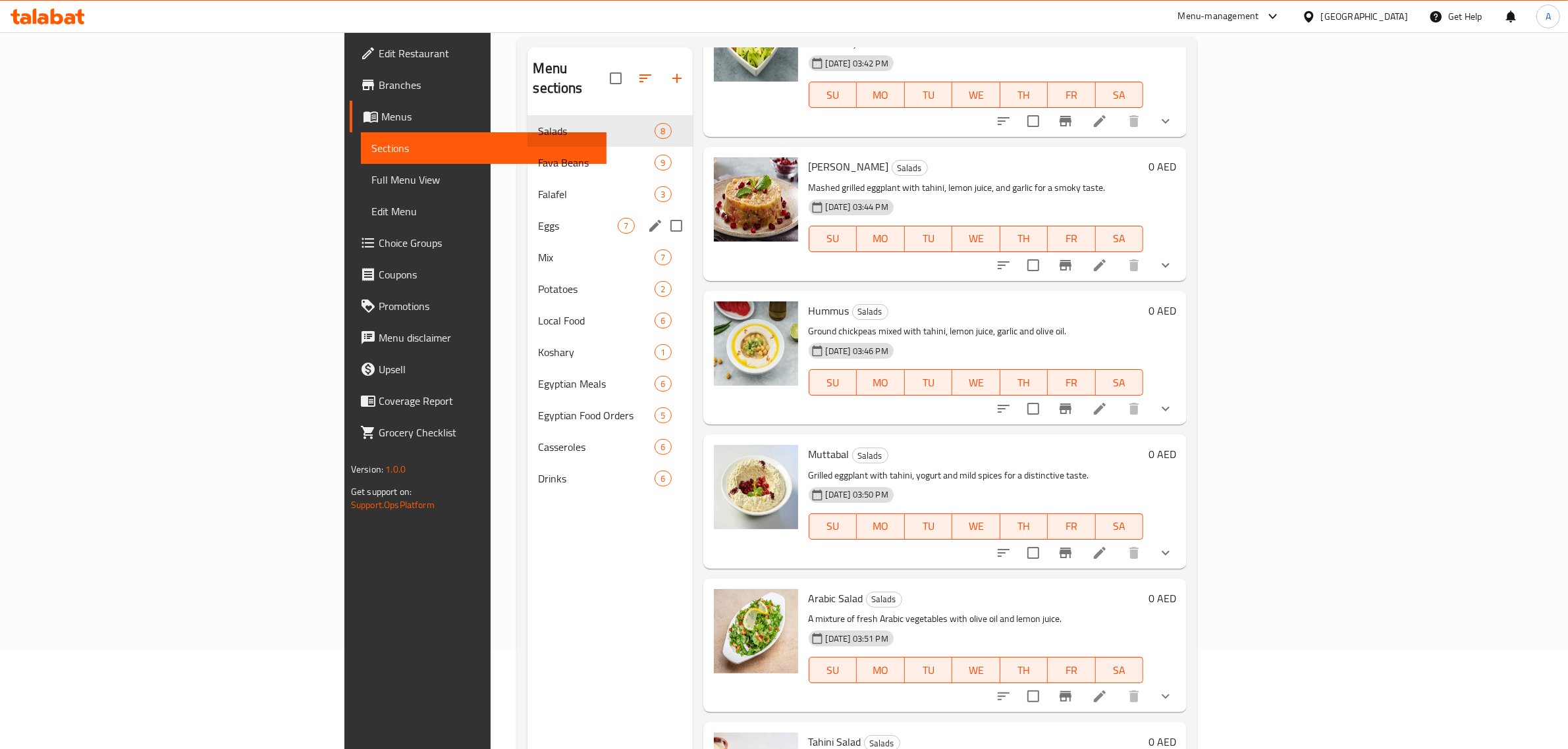
scroll to position [20, 0]
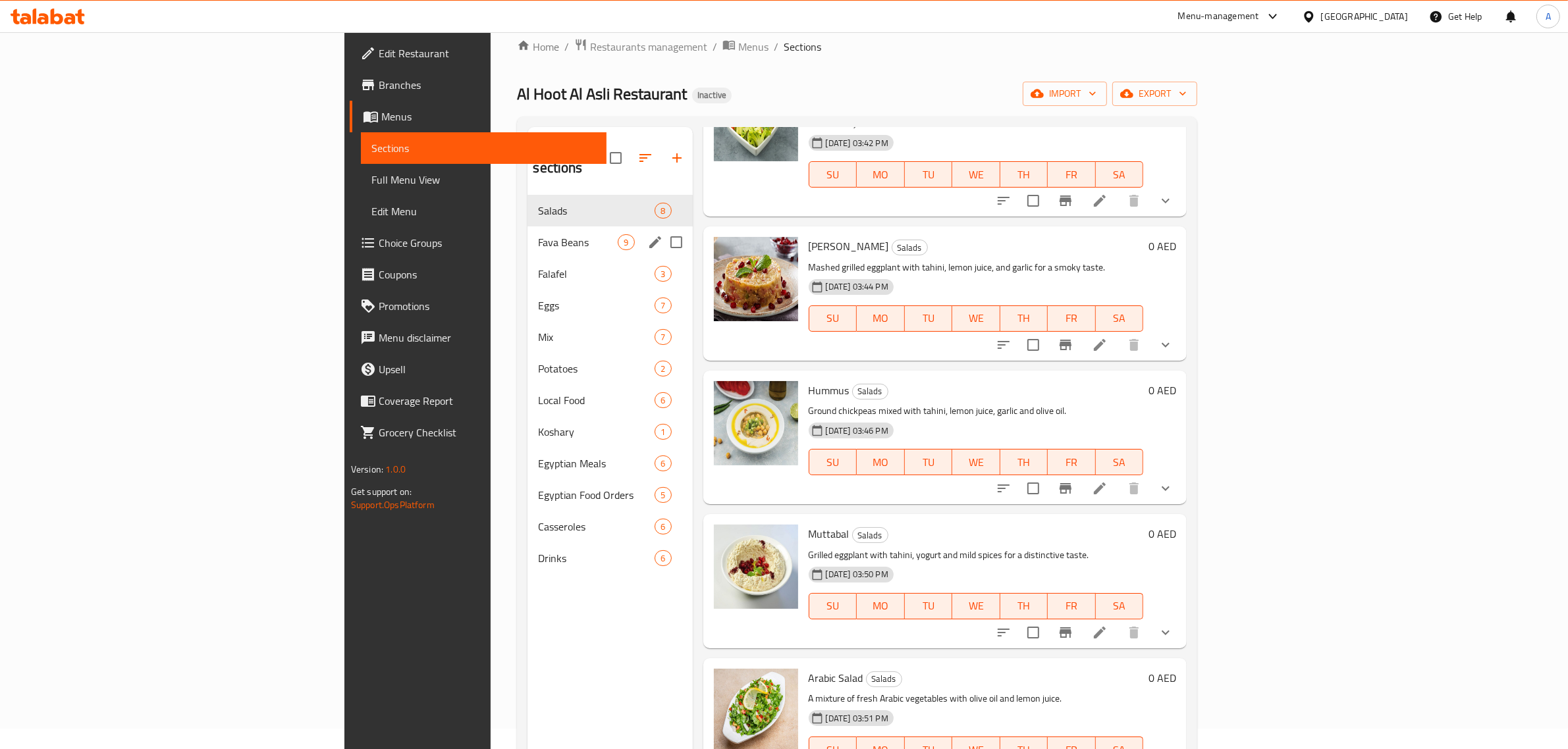
click at [538, 234] on span "Fava Beans" at bounding box center [578, 242] width 80 height 16
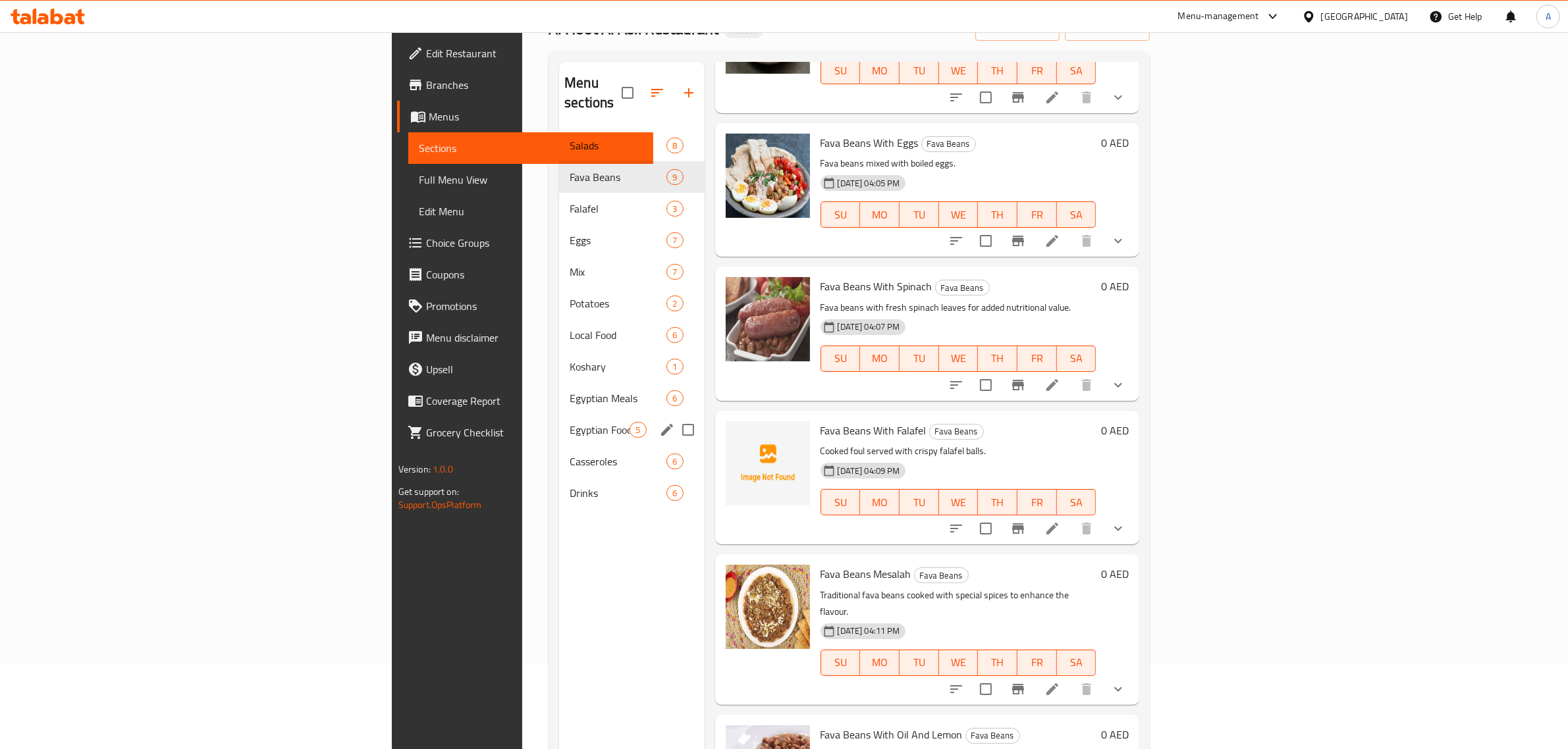
scroll to position [20, 0]
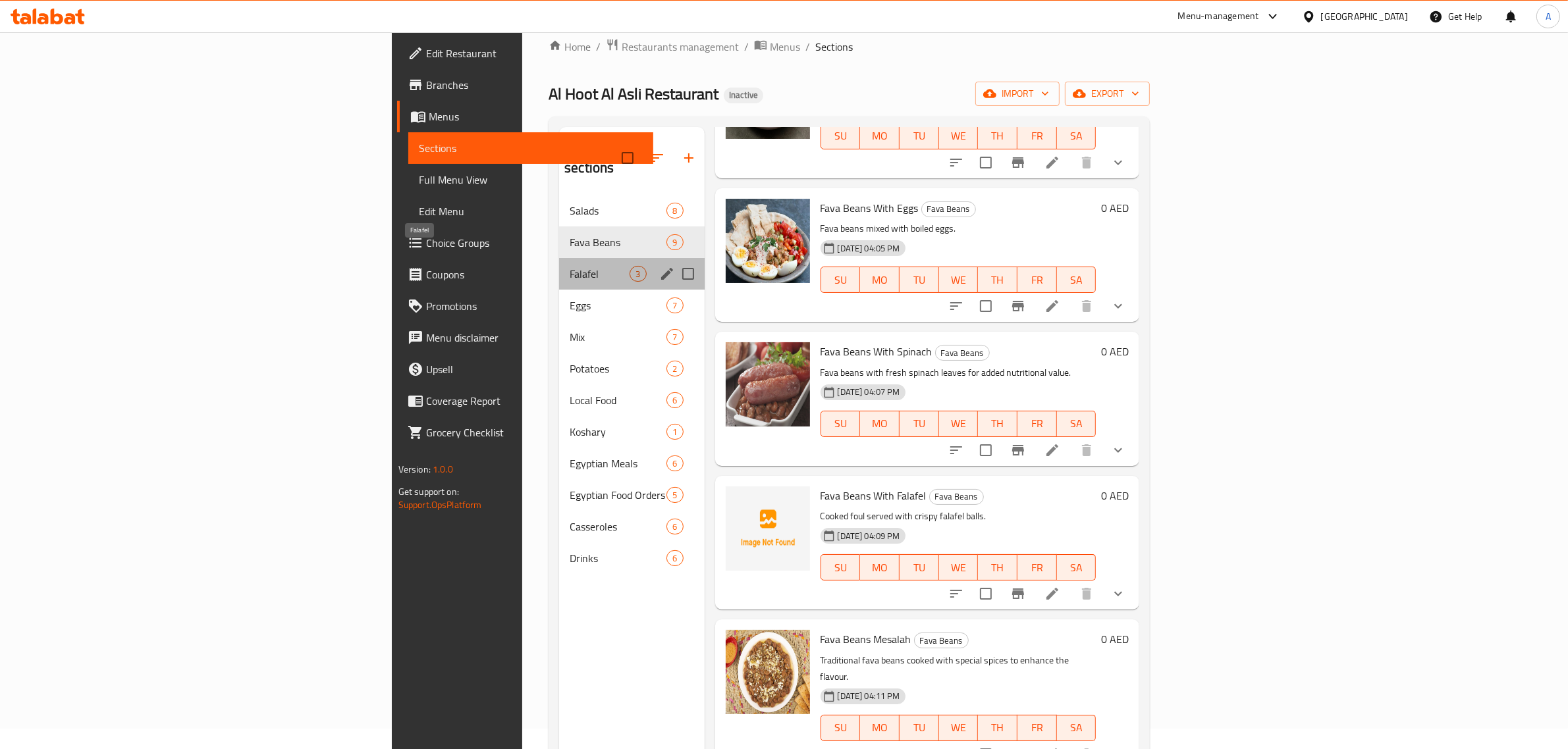
click at [570, 266] on span "Falafel" at bounding box center [600, 274] width 60 height 16
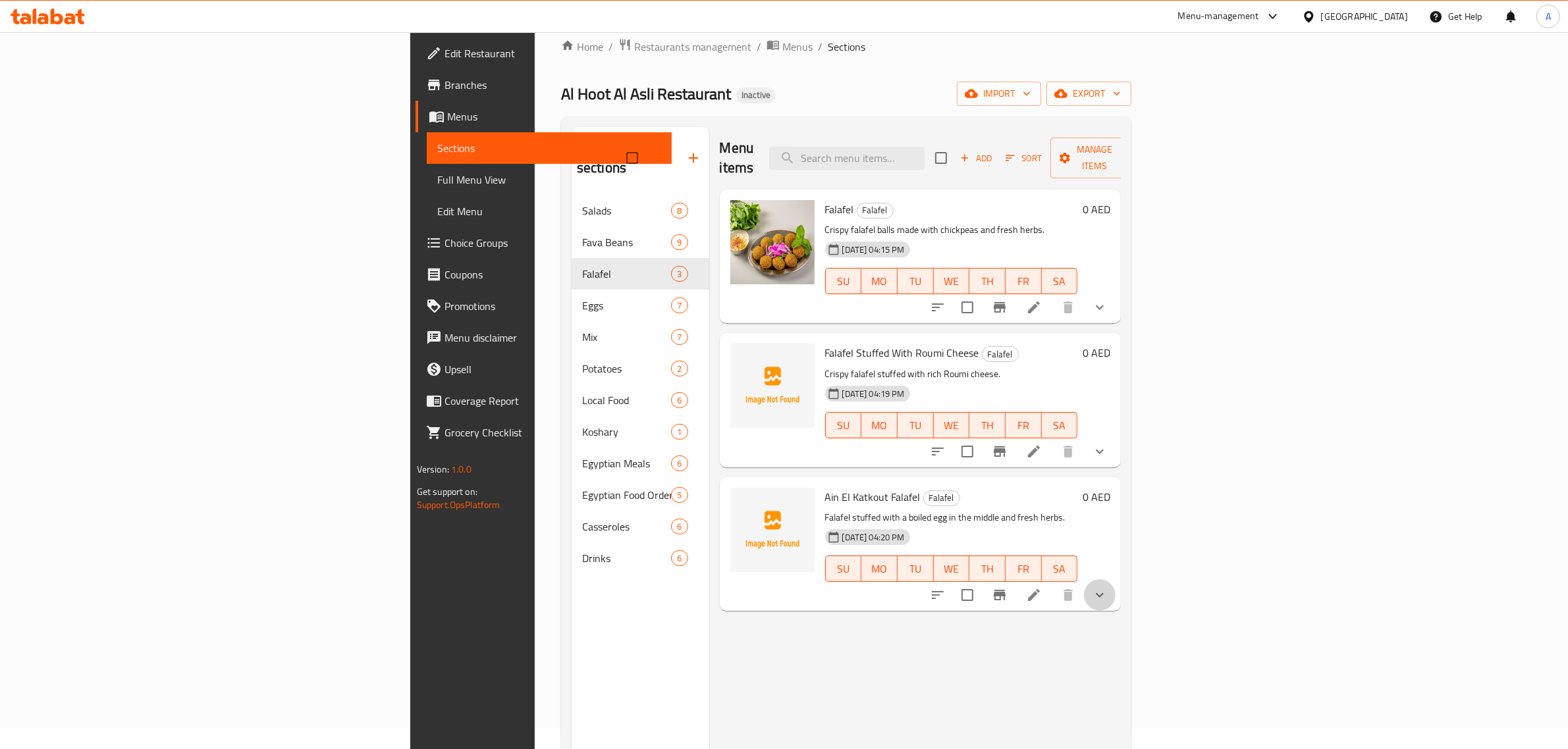
click at [1116, 580] on button "show more" at bounding box center [1100, 595] width 32 height 32
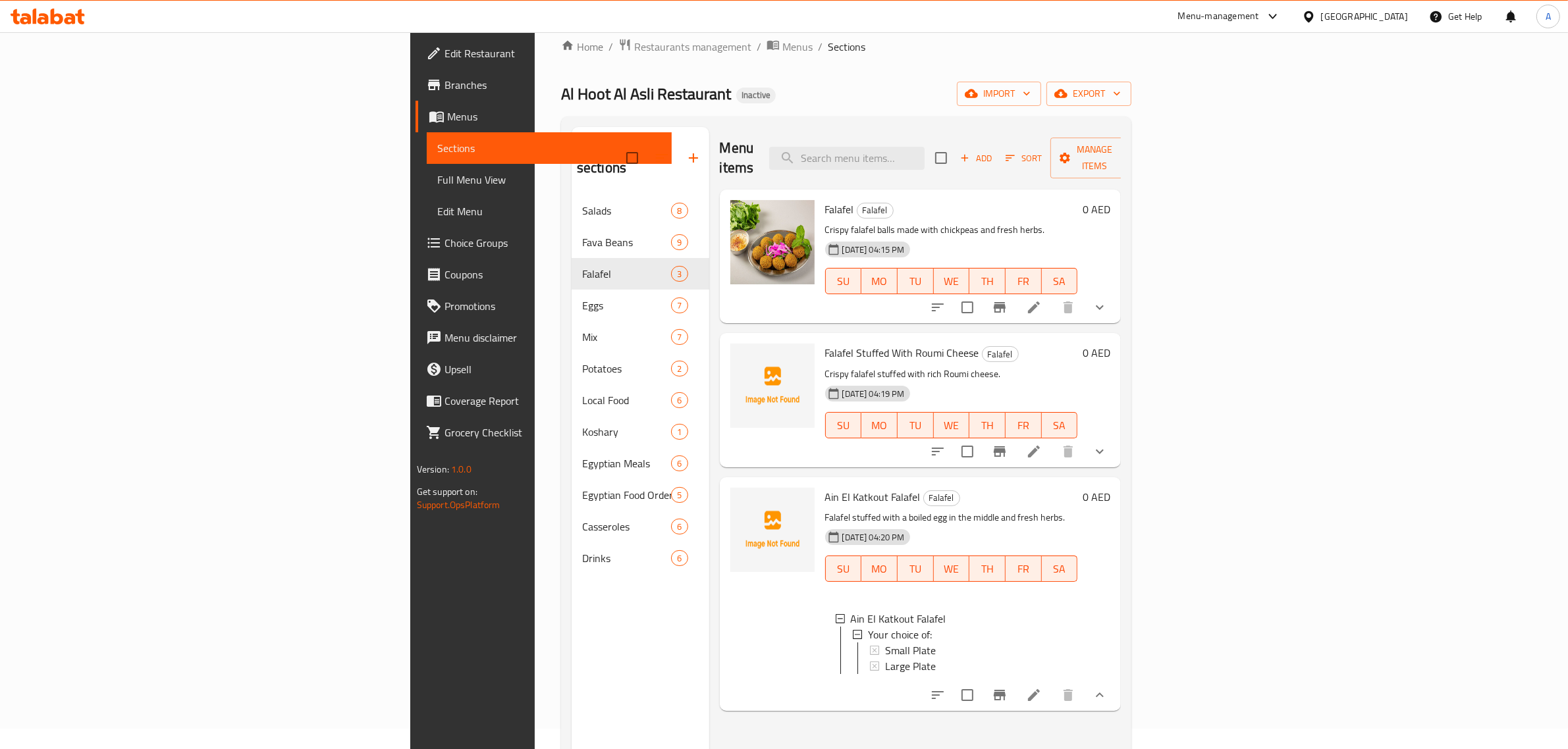
click at [1116, 689] on button "show more" at bounding box center [1100, 696] width 32 height 32
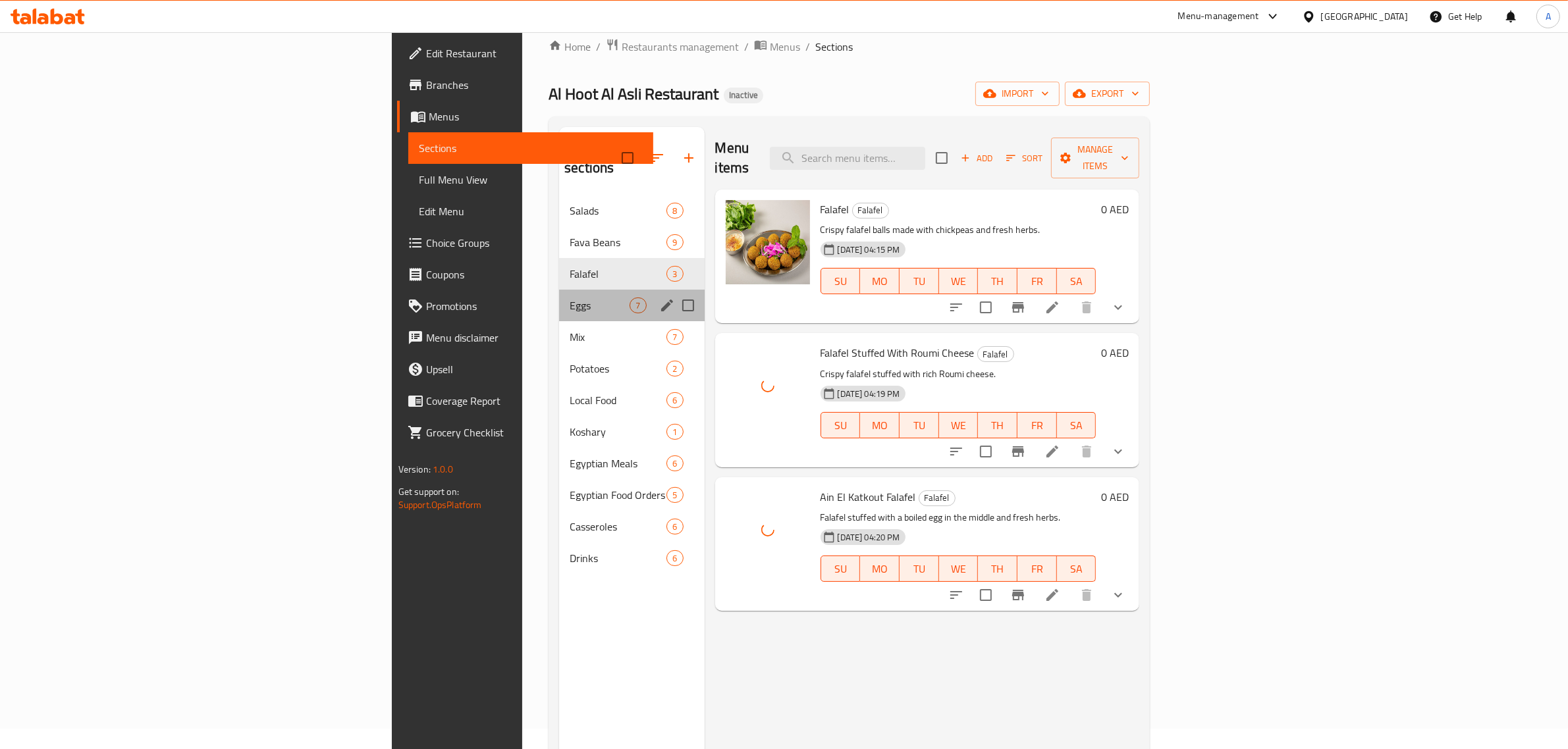
click at [570, 298] on span "Eggs" at bounding box center [600, 305] width 60 height 16
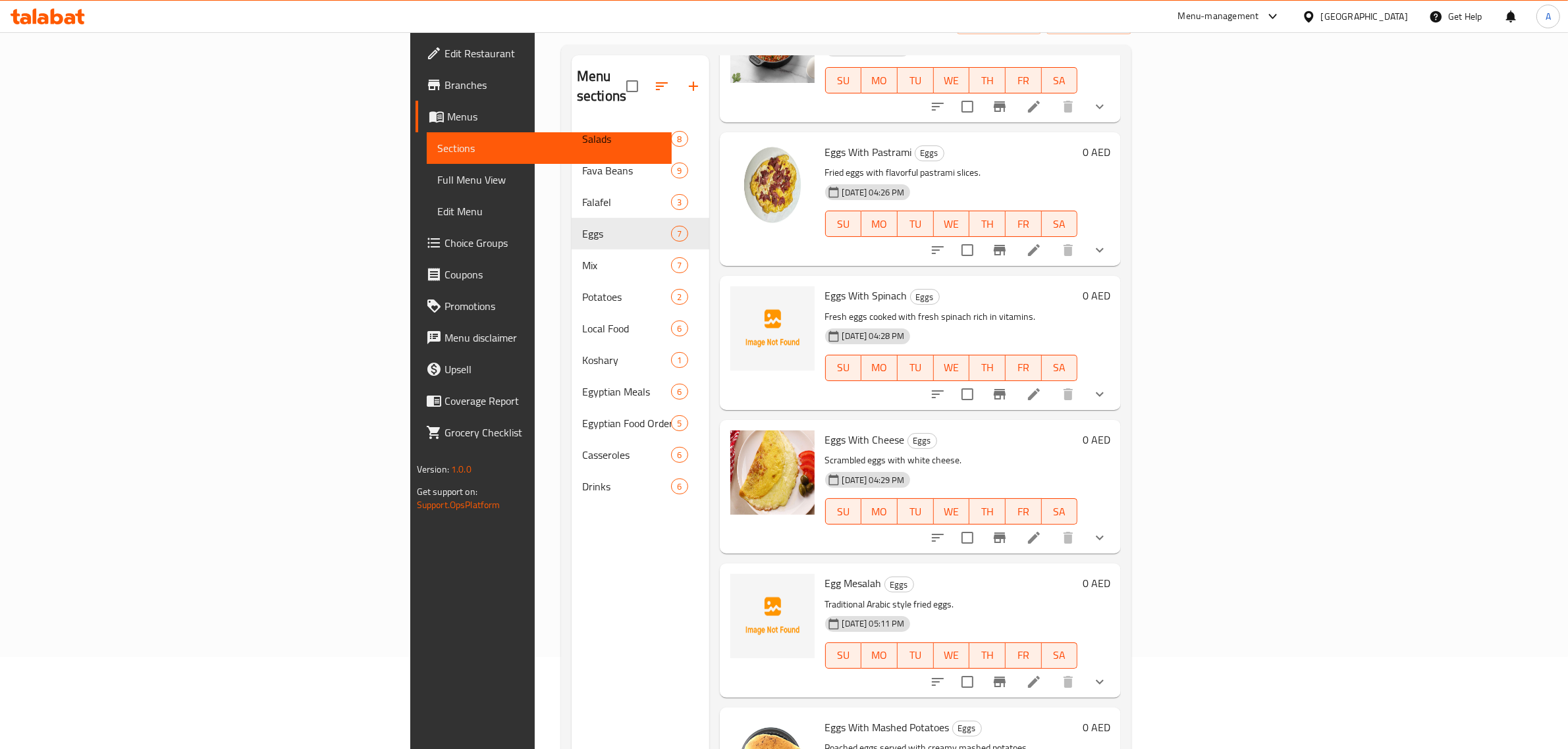
scroll to position [185, 0]
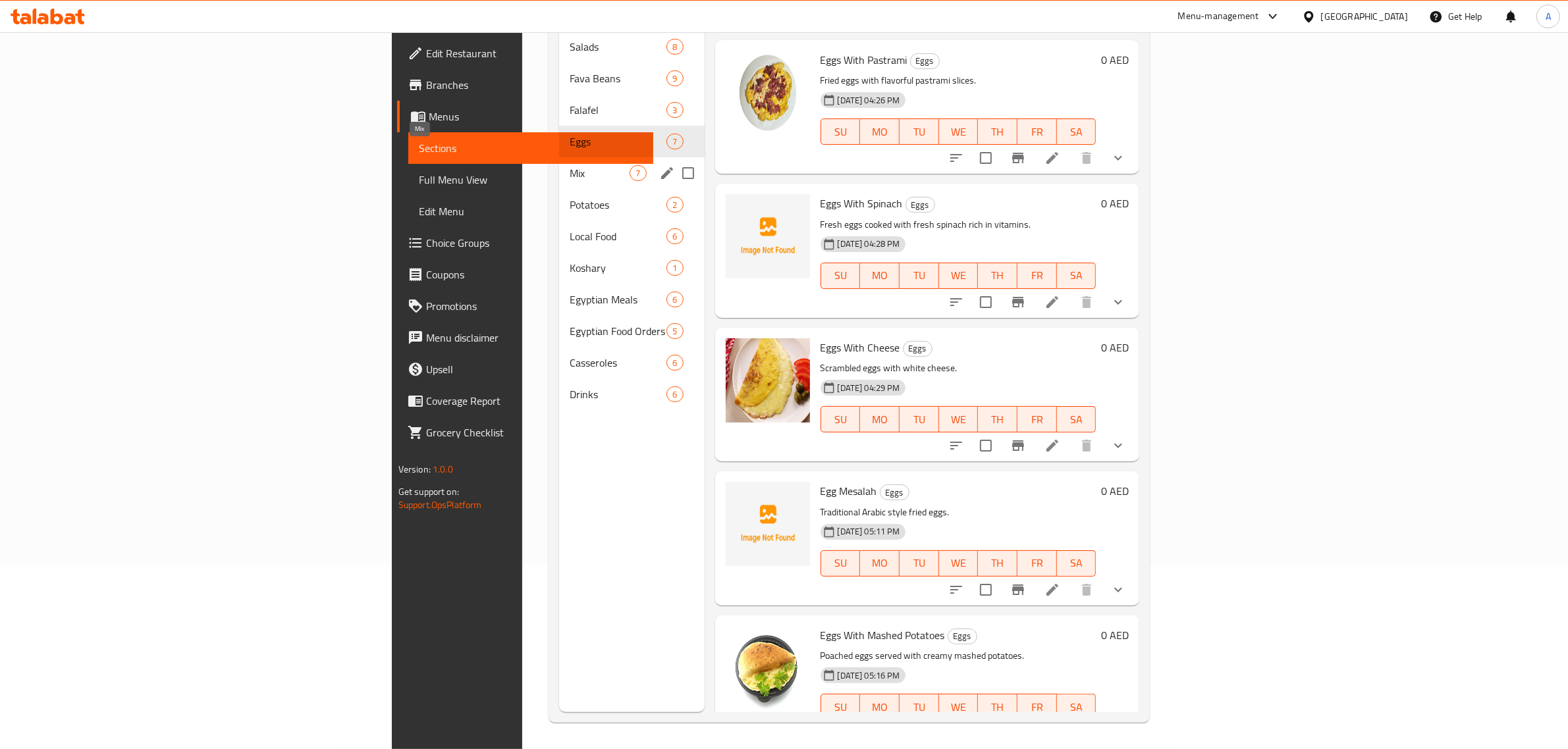
click at [570, 165] on span "Mix" at bounding box center [600, 173] width 60 height 16
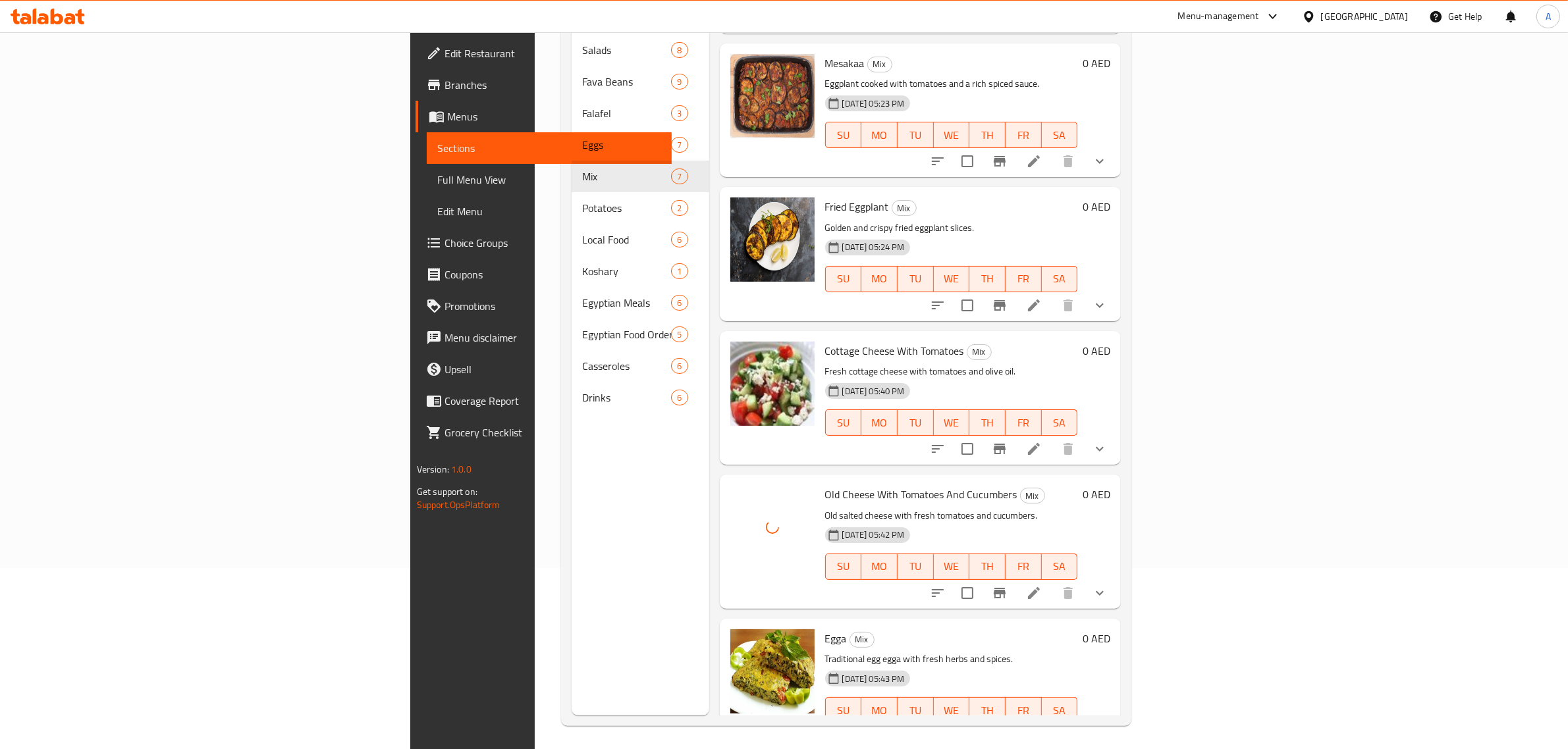
scroll to position [185, 0]
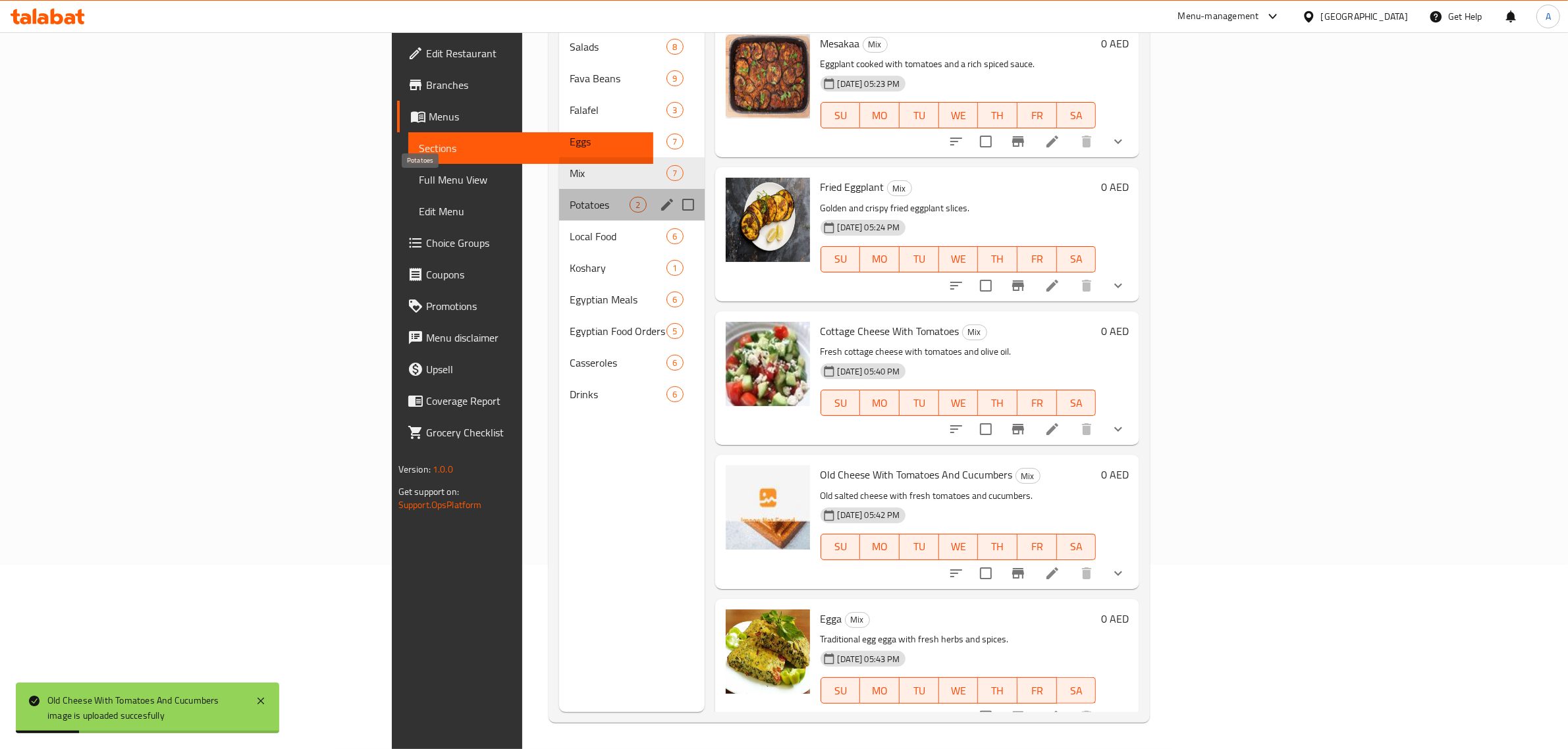
click at [570, 197] on span "Potatoes" at bounding box center [600, 204] width 60 height 16
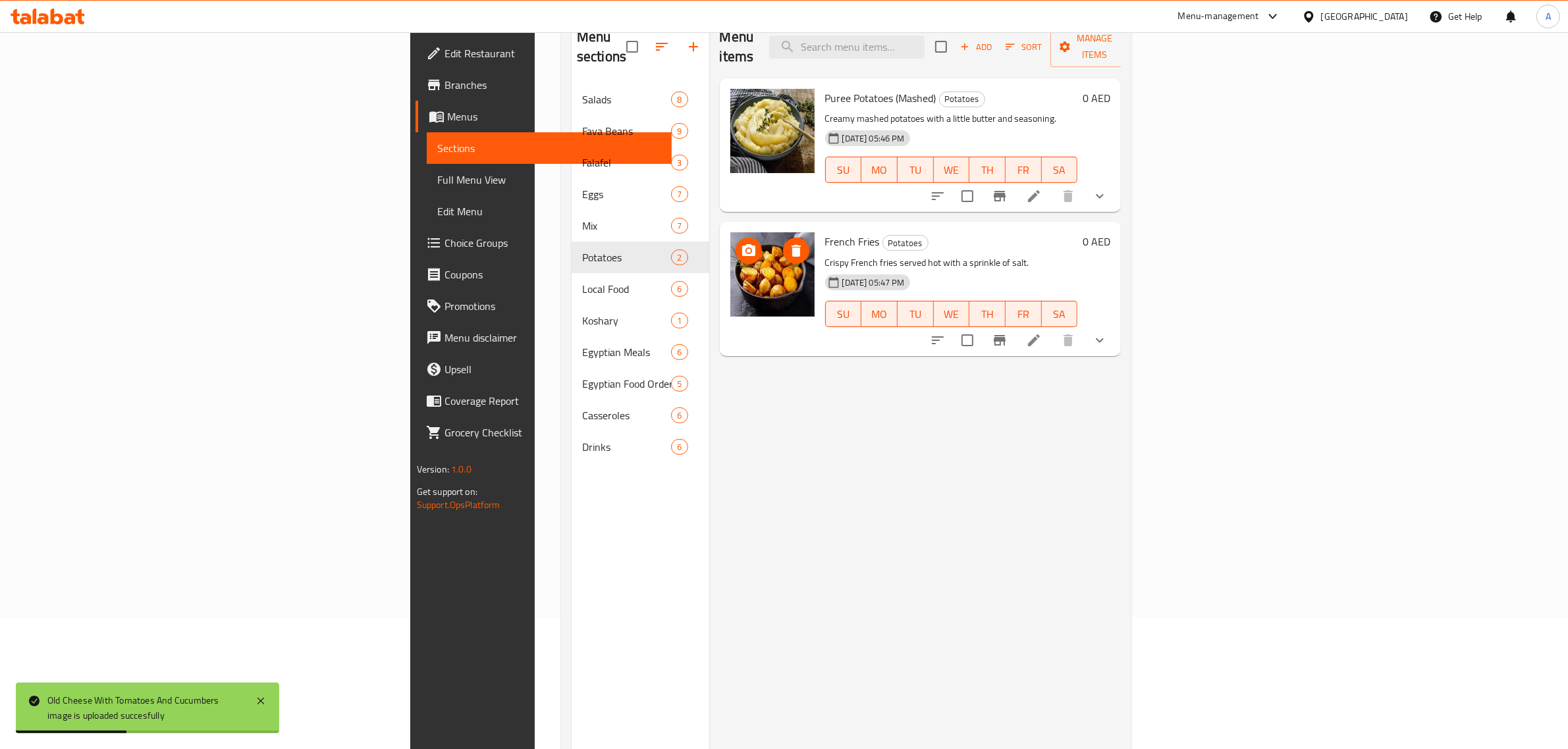
scroll to position [102, 0]
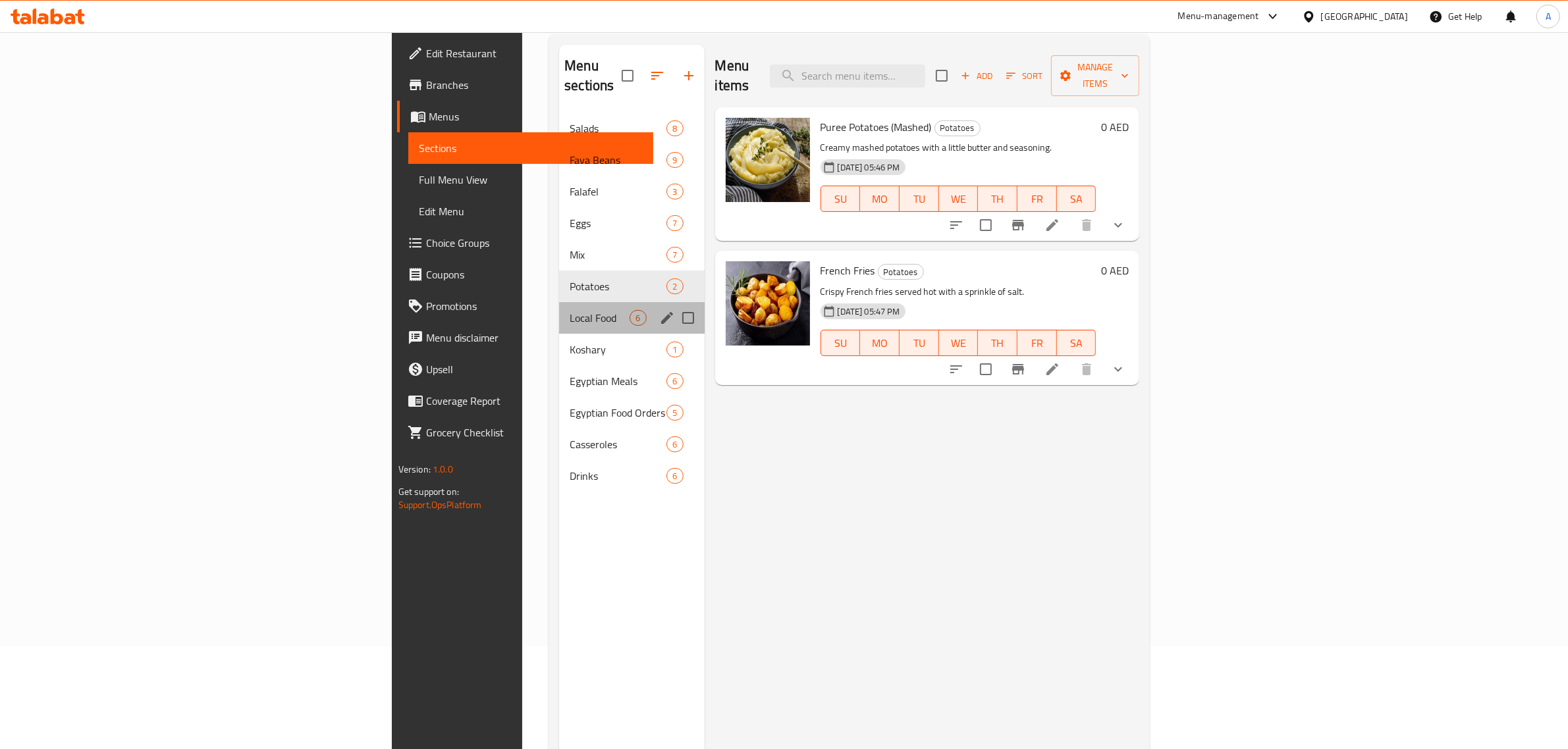
click at [559, 302] on div "Local Food 6" at bounding box center [632, 318] width 145 height 32
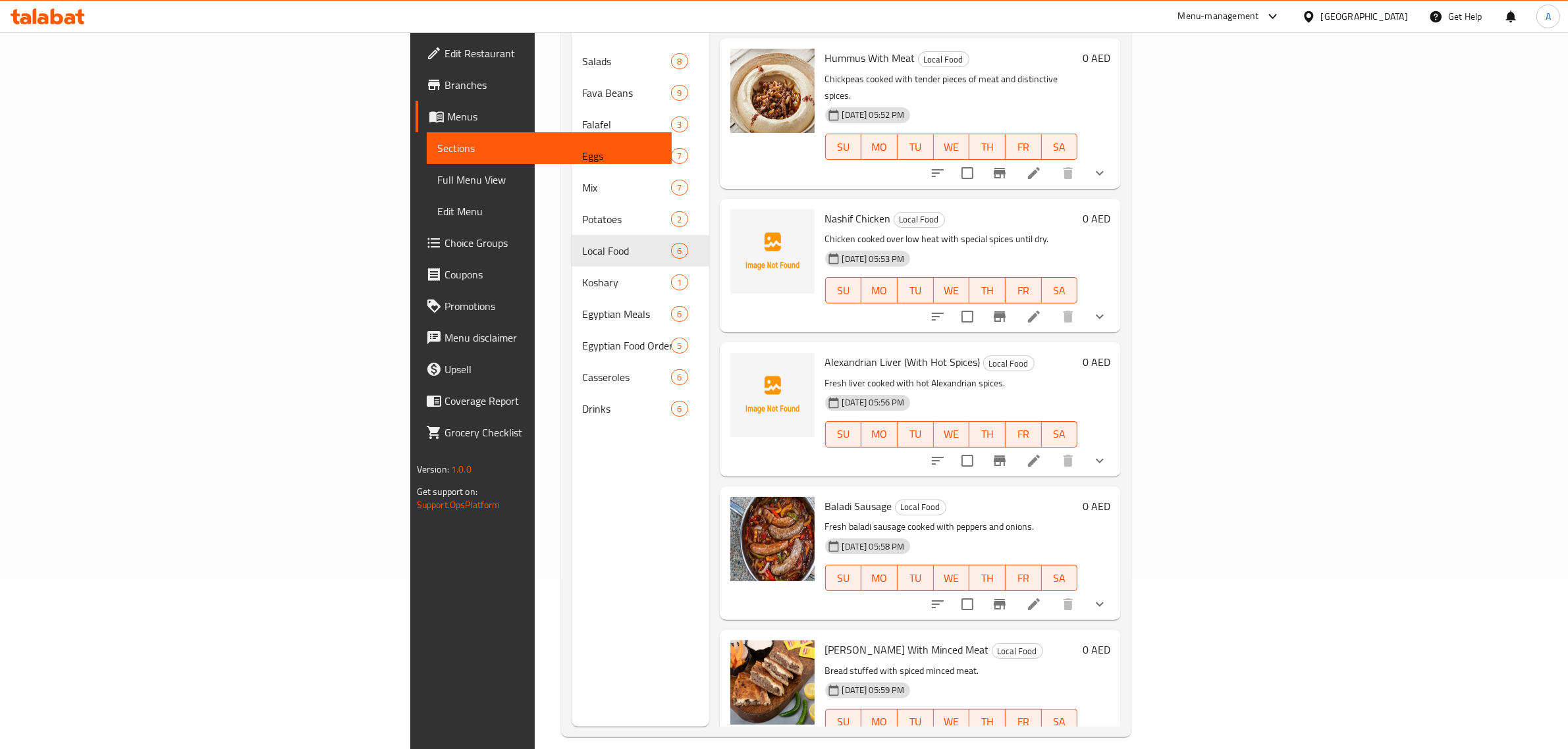
scroll to position [185, 0]
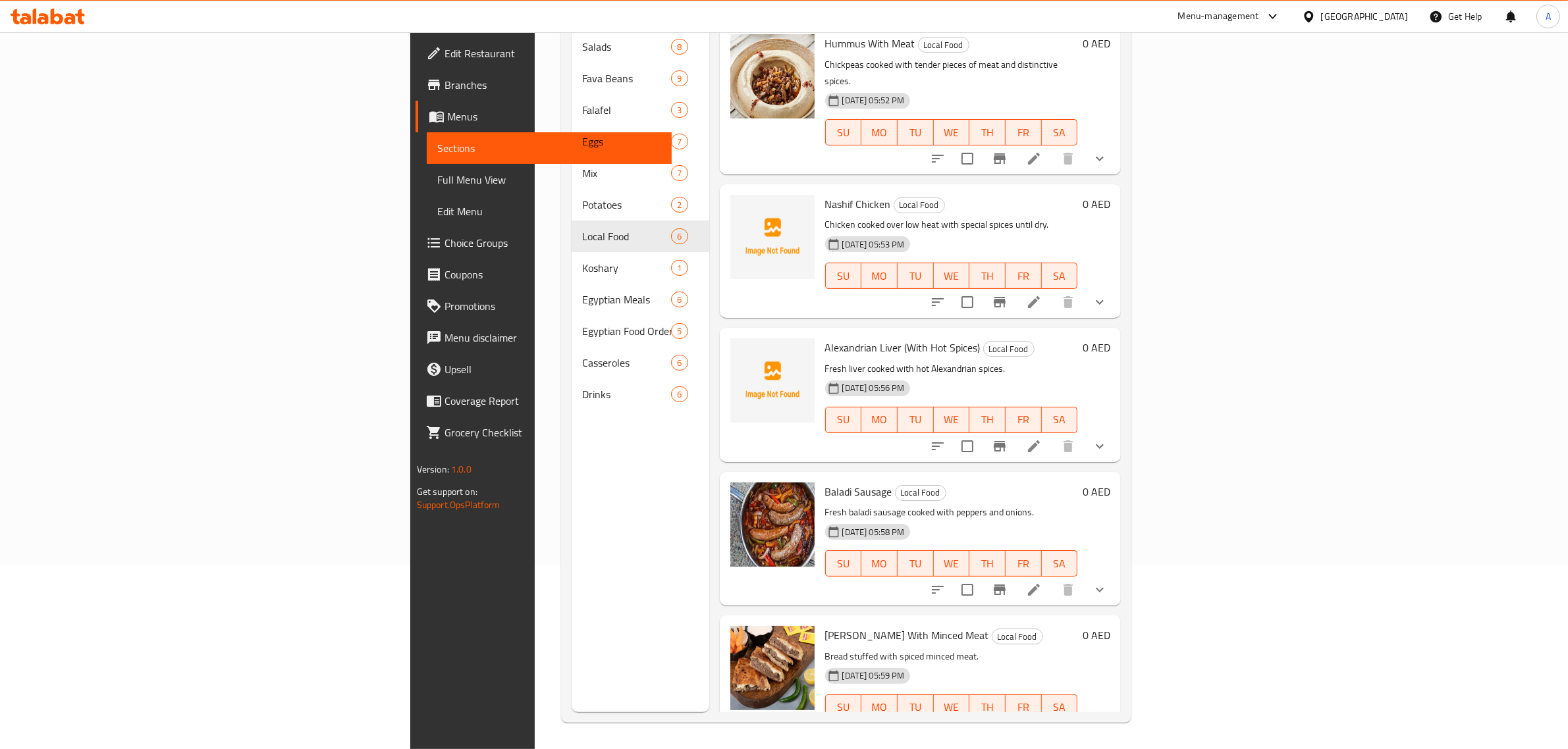
drag, startPoint x: 1104, startPoint y: 475, endPoint x: 689, endPoint y: 285, distance: 456.4
click at [1078, 504] on p "Fresh baladi sausage cooked with peppers and onions." at bounding box center [952, 512] width 253 height 17
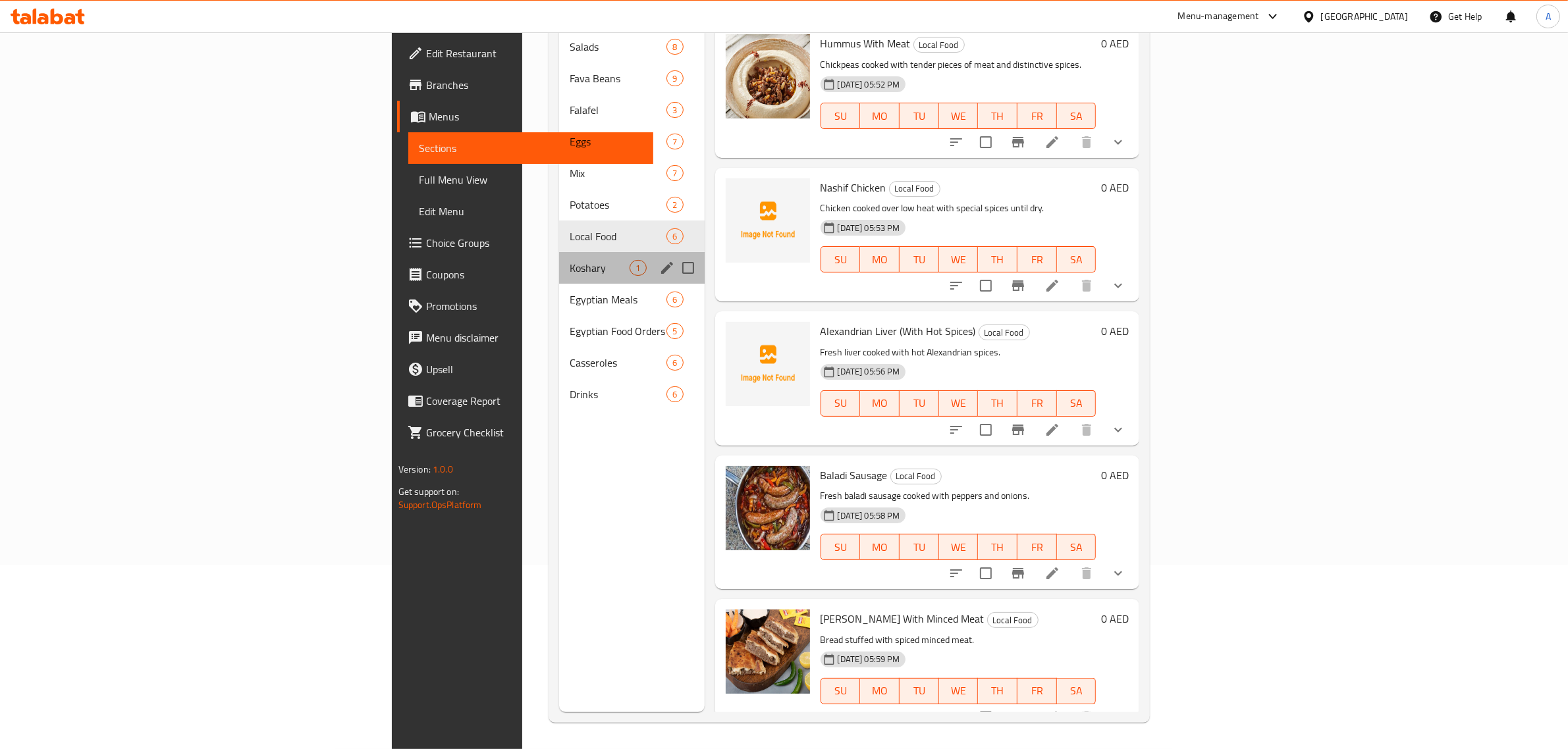
click at [559, 255] on div "Koshary 1" at bounding box center [632, 268] width 145 height 32
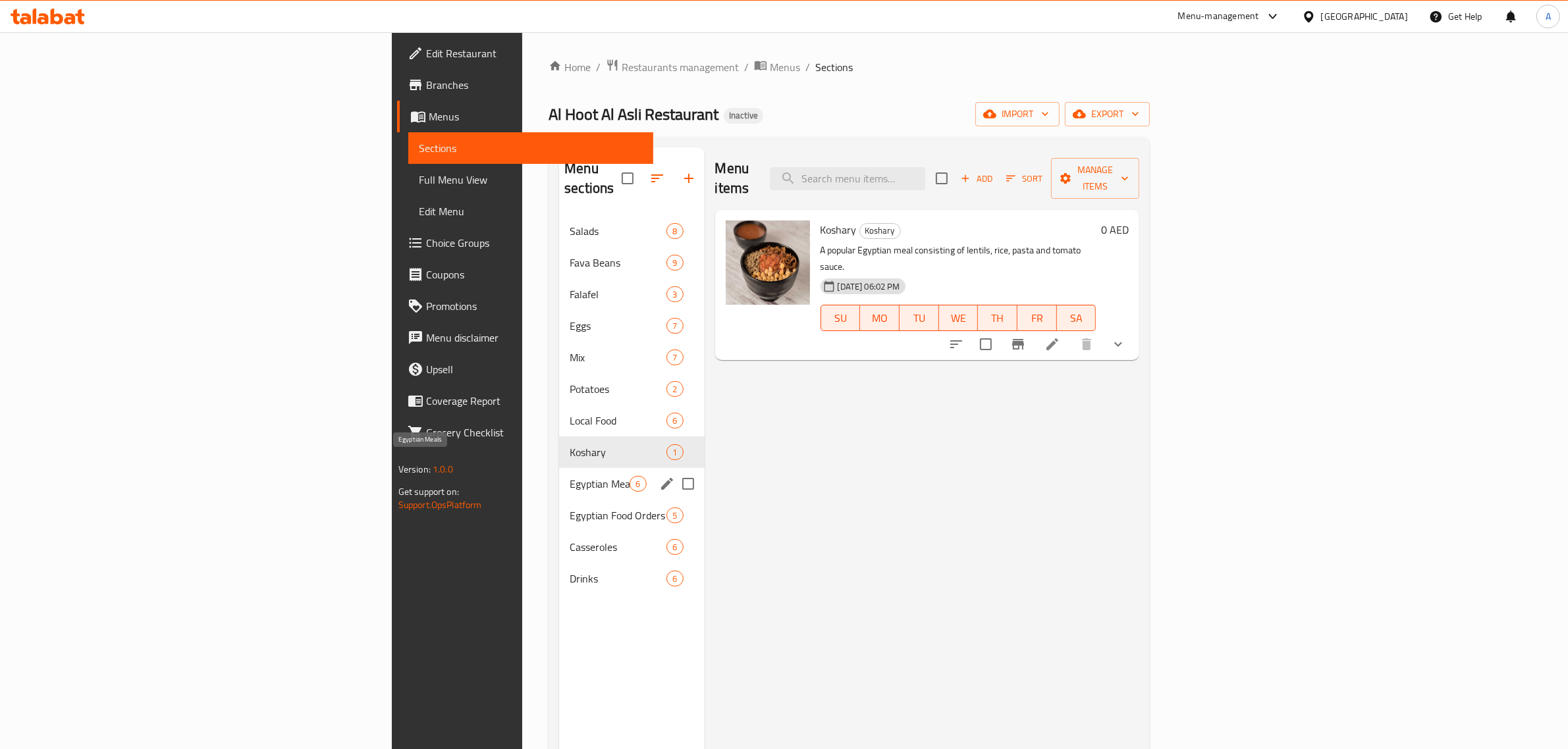
click at [570, 476] on span "Egyptian Meals" at bounding box center [600, 484] width 60 height 16
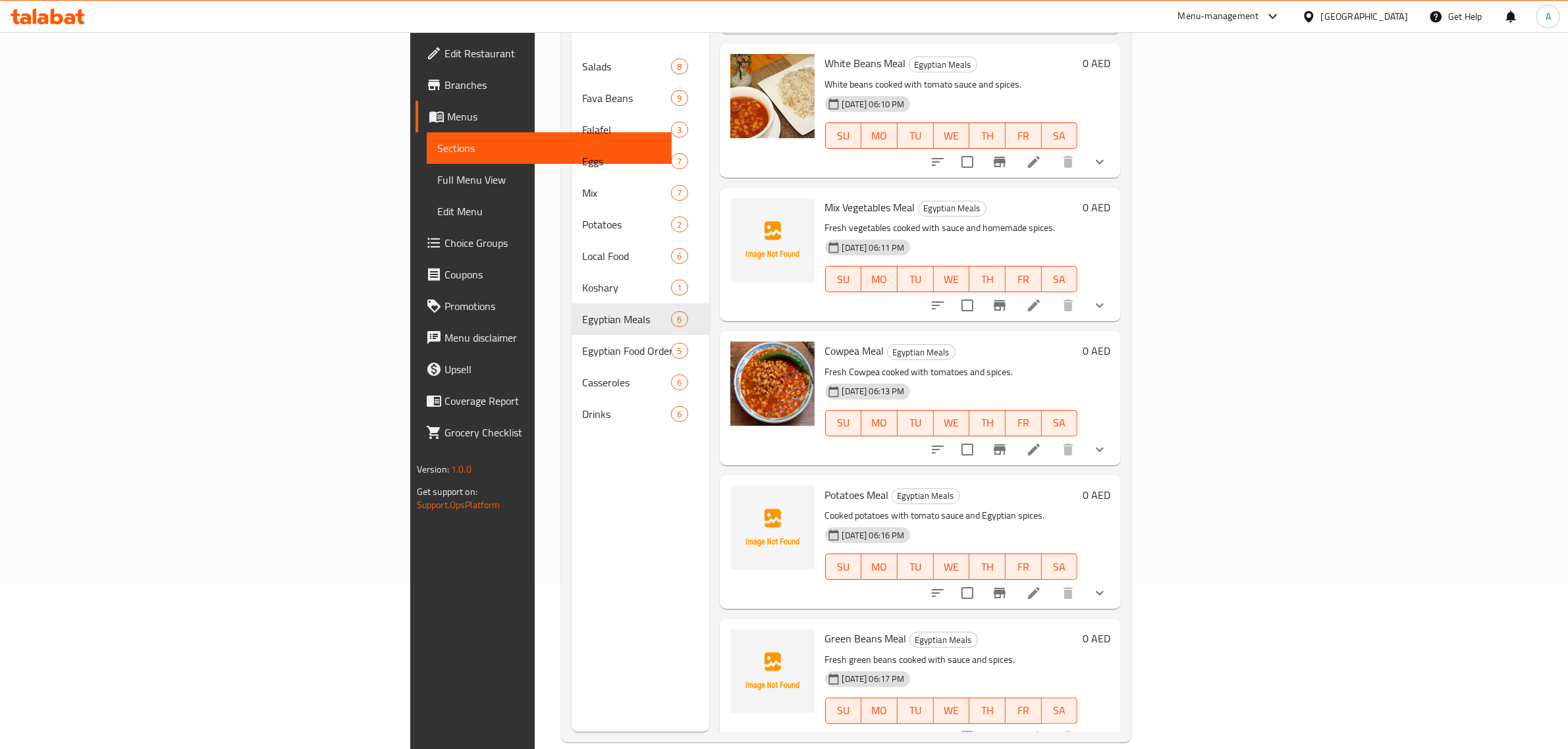
scroll to position [185, 0]
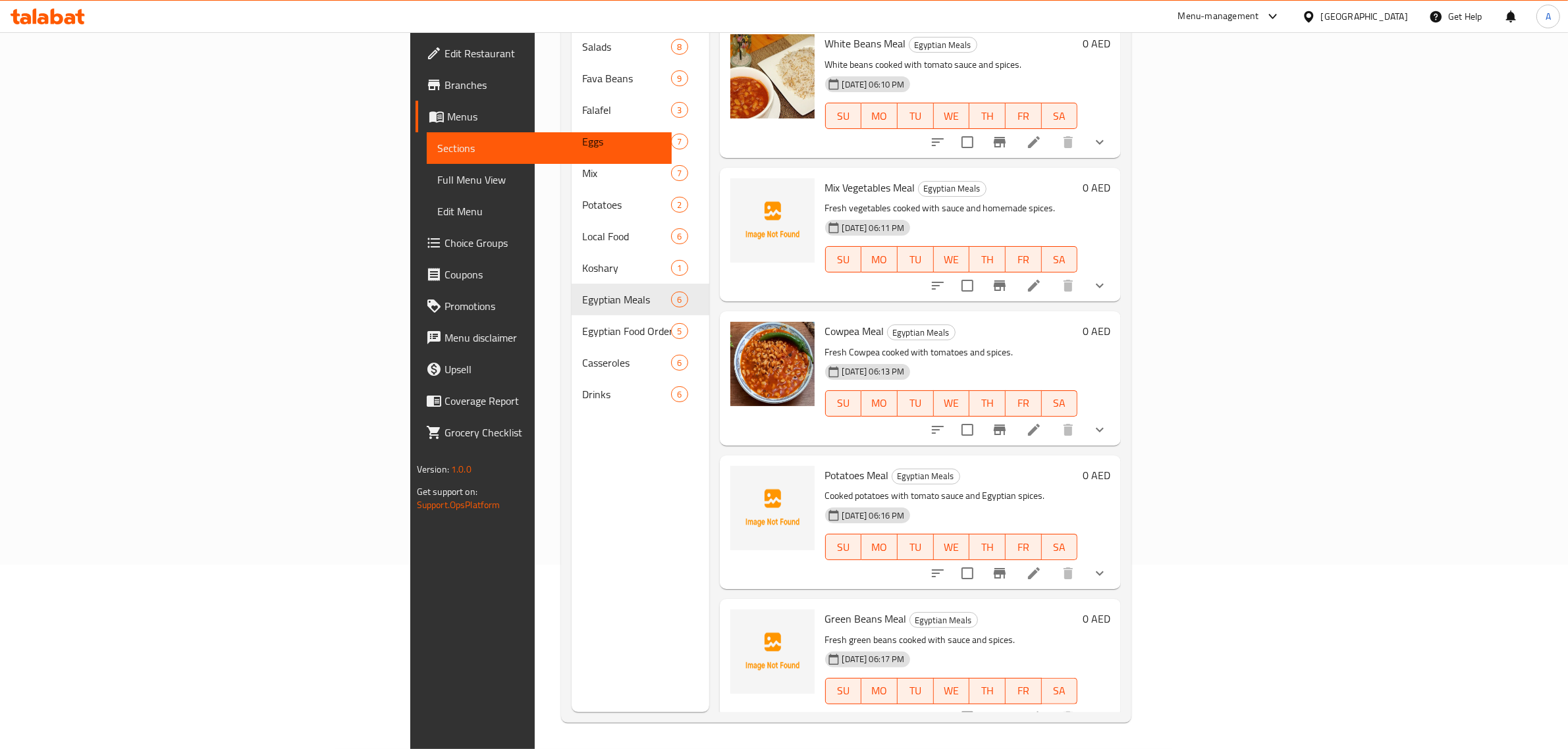
click at [989, 488] on p "Cooked potatoes with tomato sauce and Egyptian spices." at bounding box center [952, 496] width 253 height 17
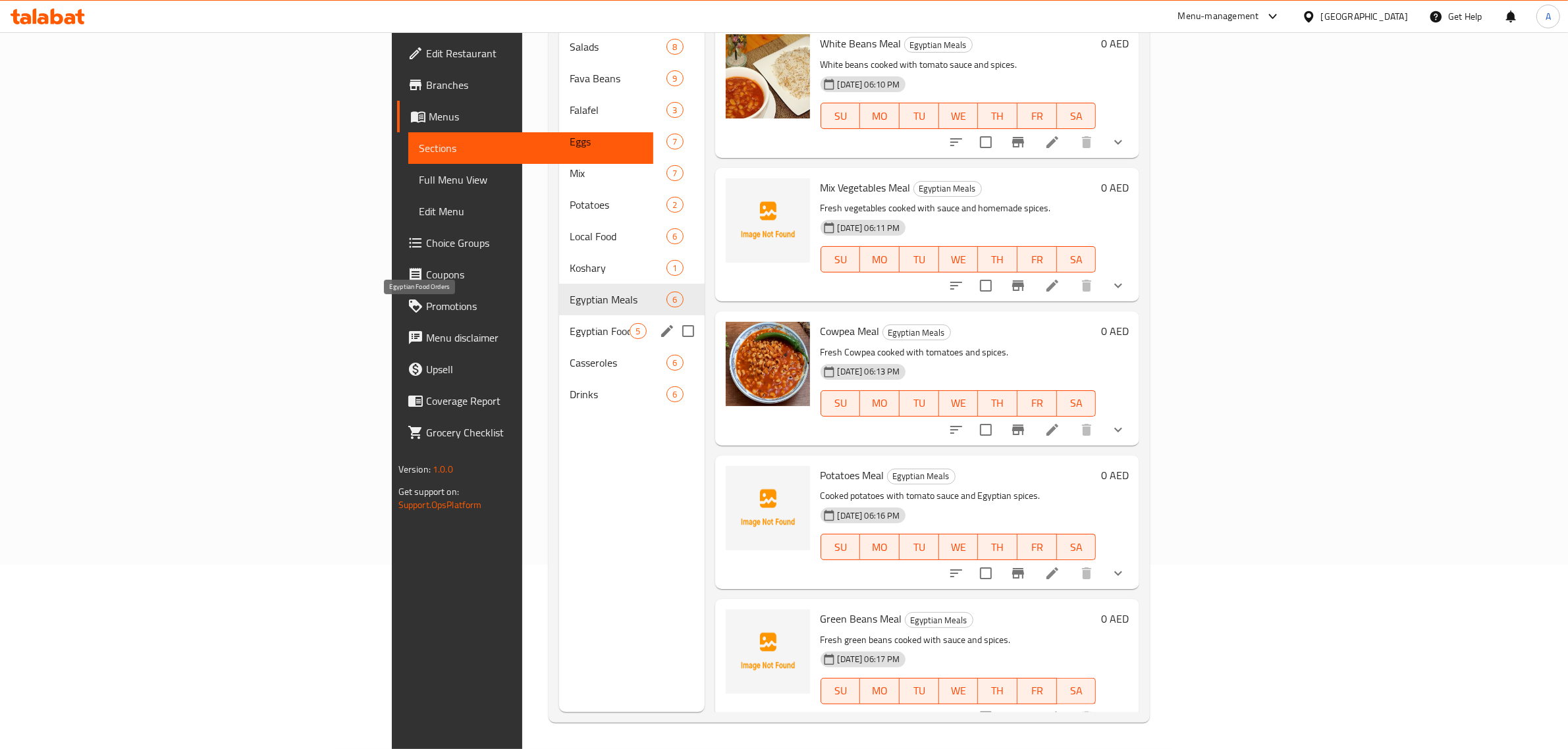
click at [570, 323] on span "Egyptian Food Orders" at bounding box center [600, 331] width 60 height 16
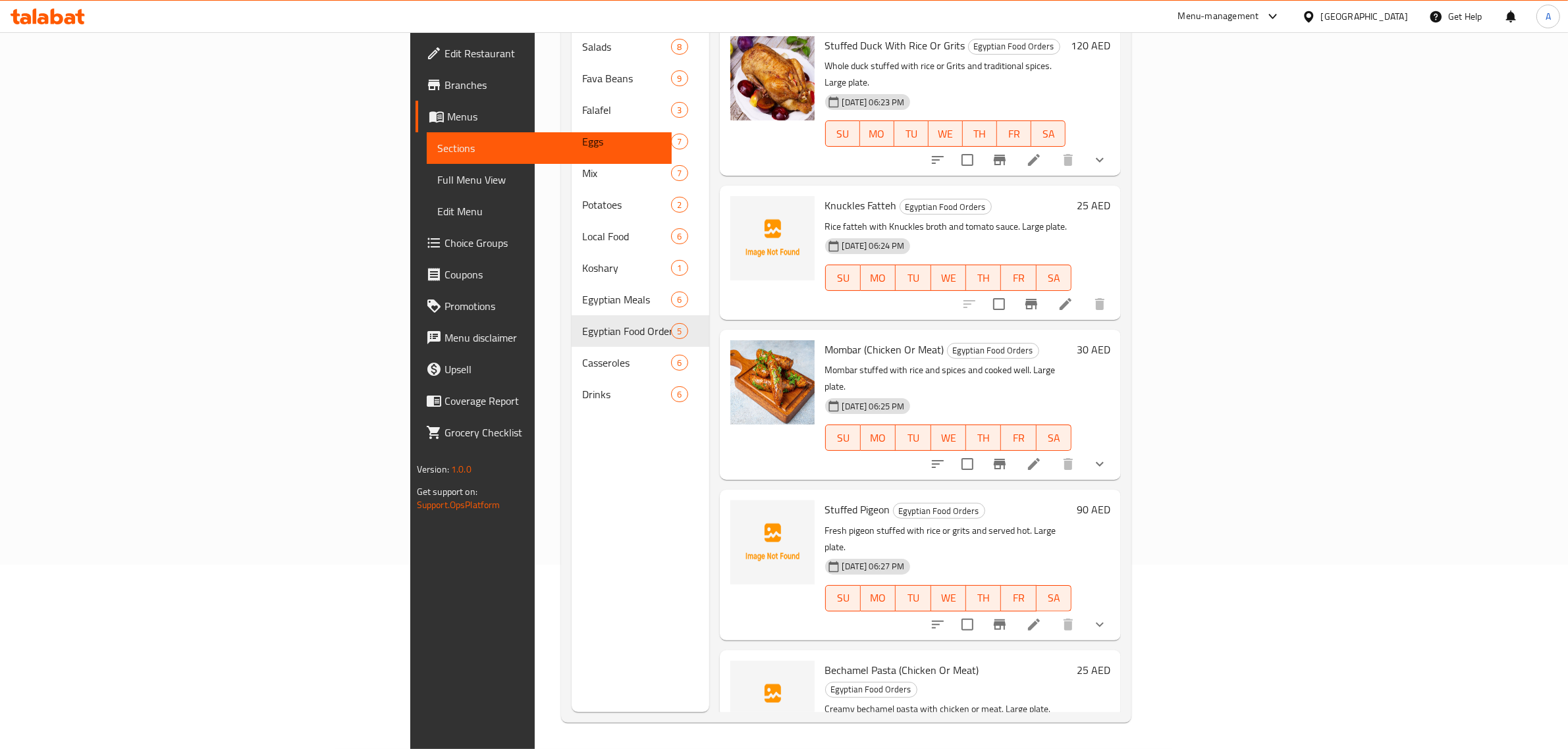
scroll to position [2, 0]
drag, startPoint x: 1073, startPoint y: 466, endPoint x: 1009, endPoint y: 449, distance: 66.2
click at [1068, 494] on div "Stuffed Pigeon Egyptian Food Orders Fresh pigeon stuffed with rice or grits and…" at bounding box center [949, 563] width 258 height 139
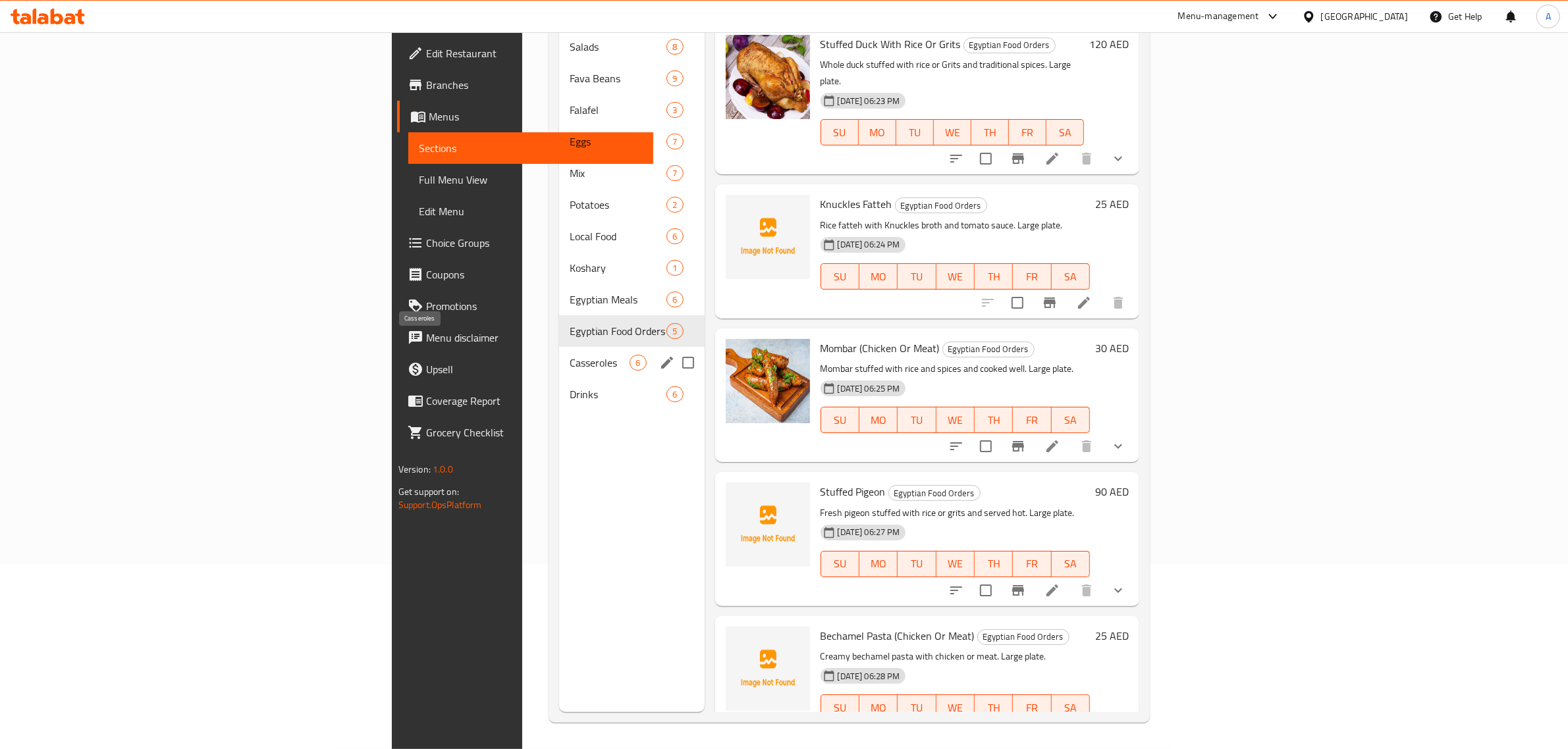
click at [570, 355] on span "Casseroles" at bounding box center [600, 362] width 60 height 16
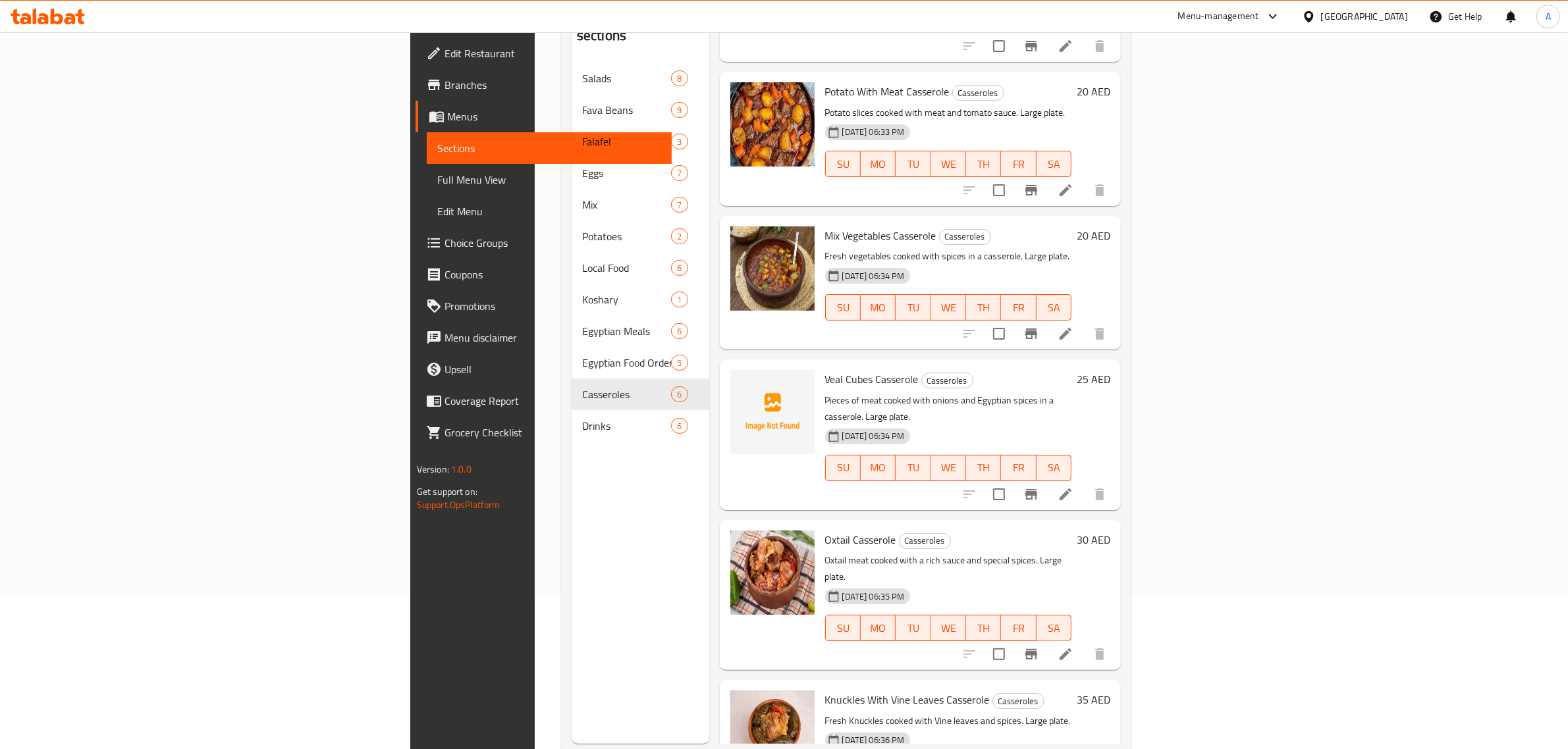
scroll to position [185, 0]
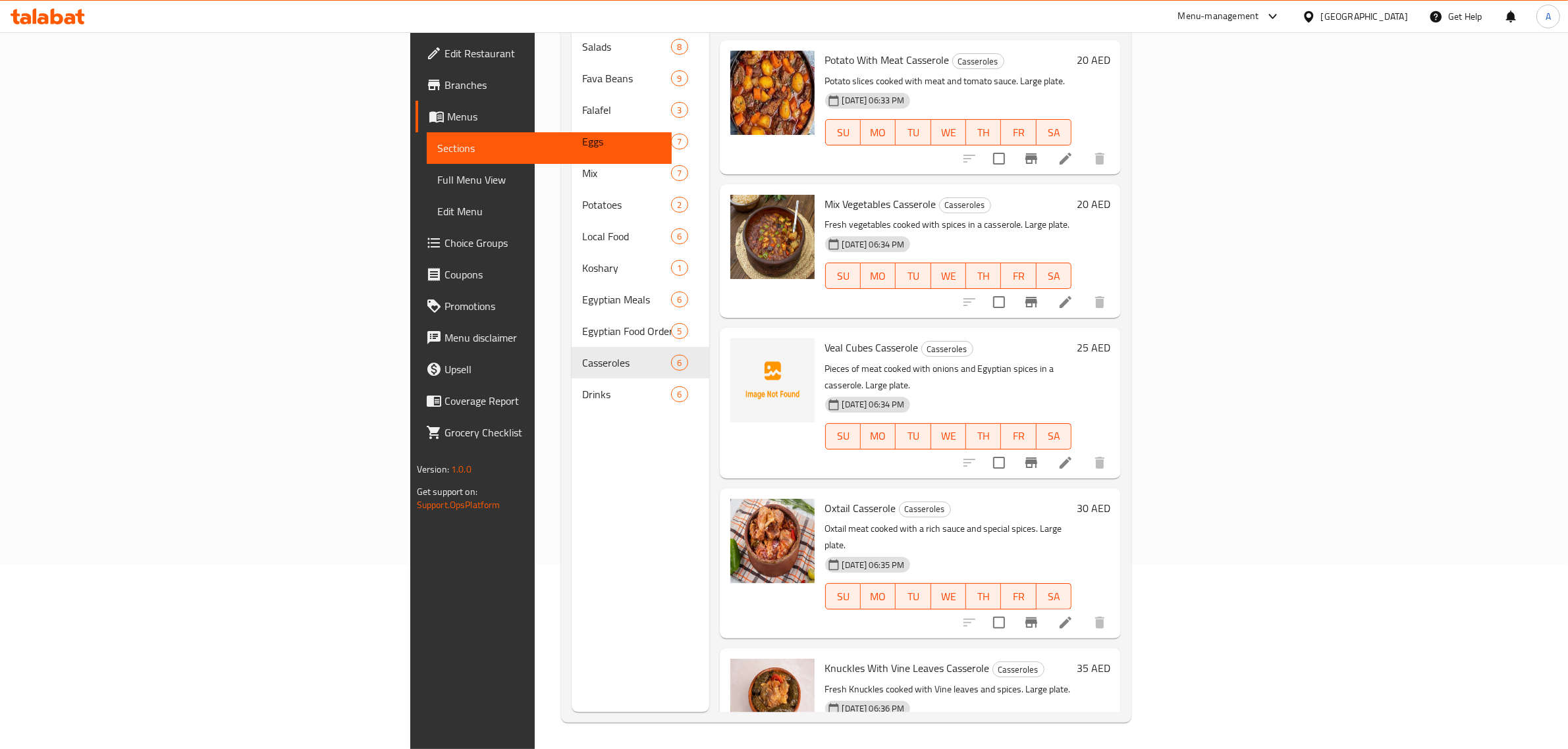
click at [571, 392] on nav "Salads 8 Fava Beans 9 Falafel 3 Eggs 7 Mix 7 Potatoes 2 Local Food 6 Koshary 1 …" at bounding box center [640, 220] width 138 height 390
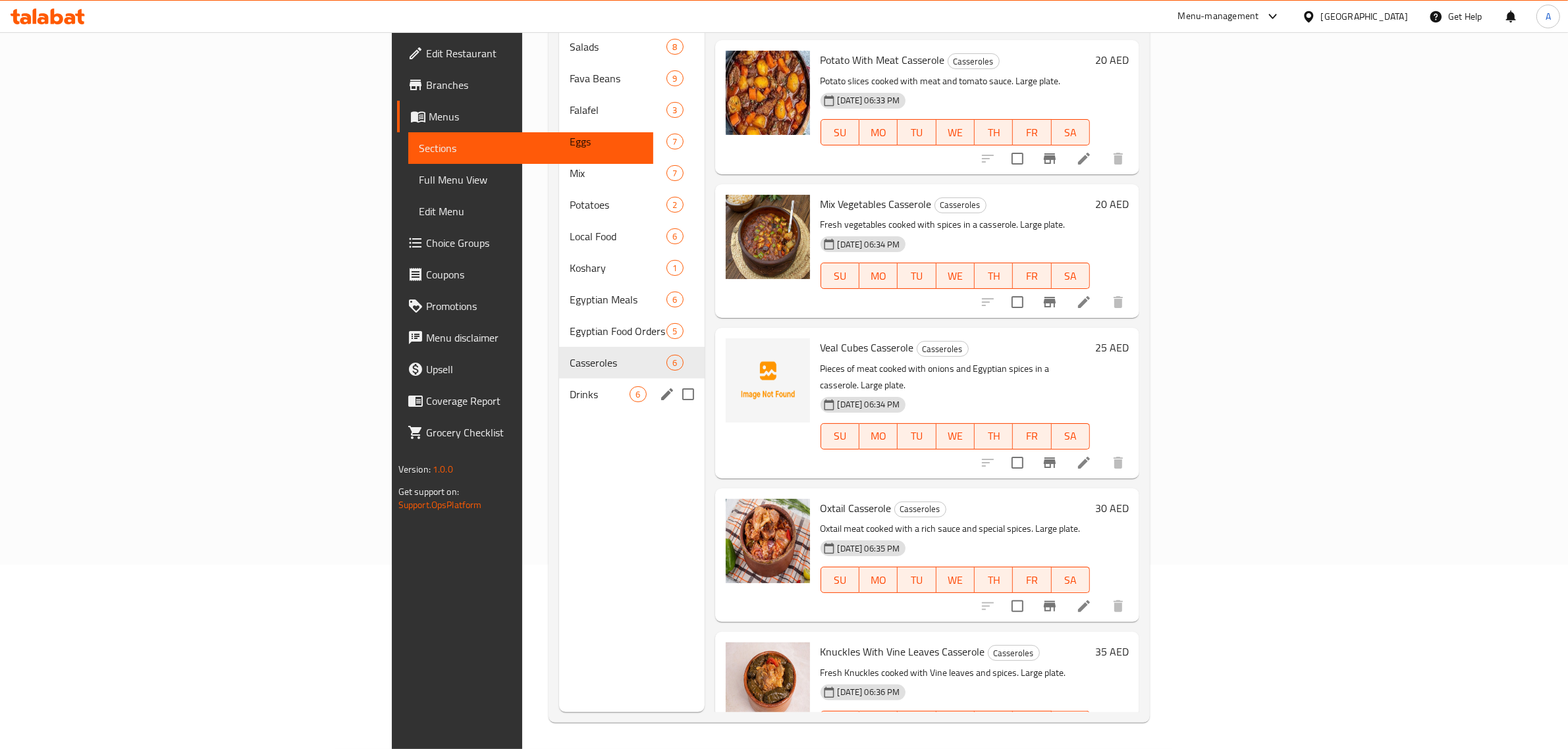
click at [570, 387] on span "Drinks" at bounding box center [600, 394] width 60 height 16
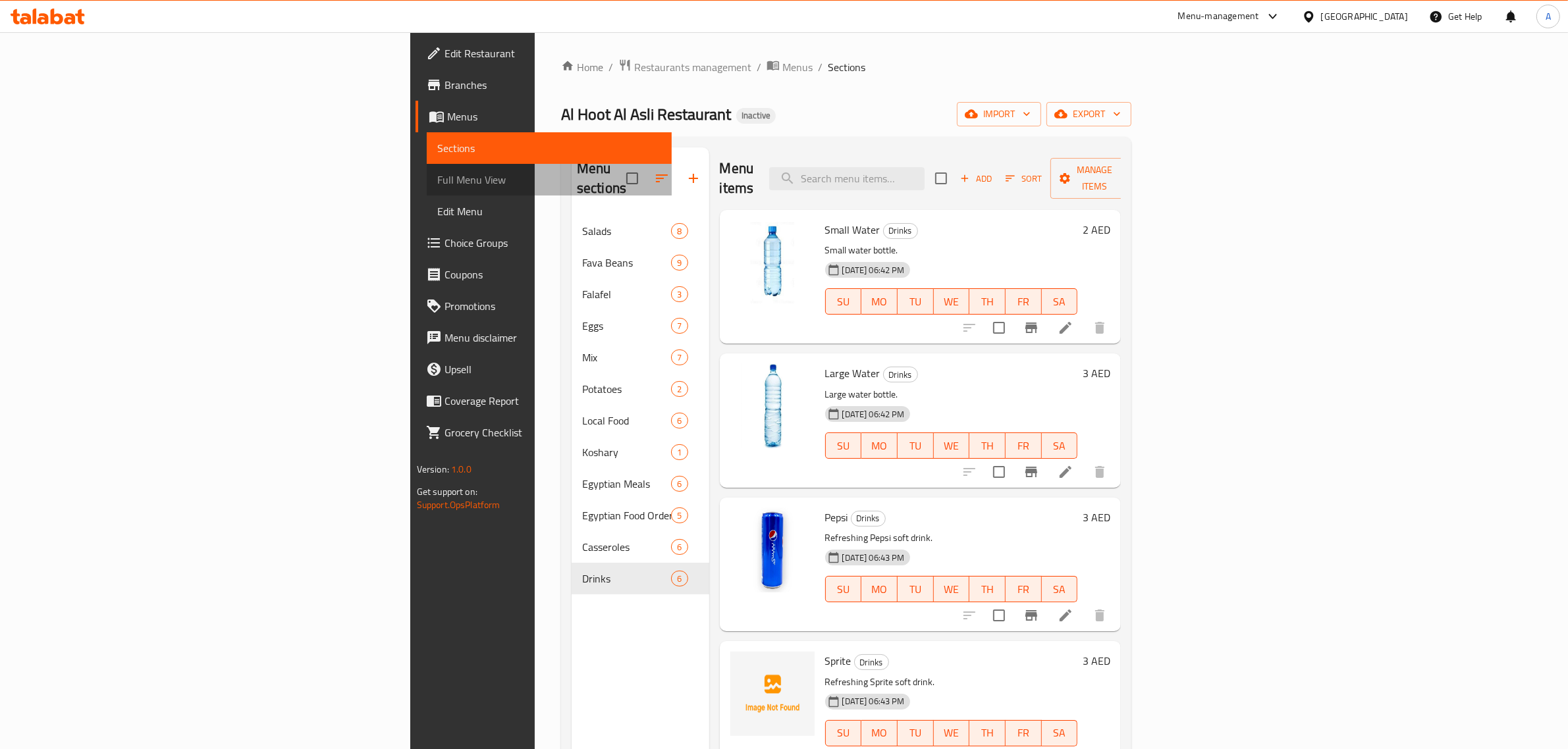
click at [437, 176] on span "Full Menu View" at bounding box center [550, 179] width 225 height 16
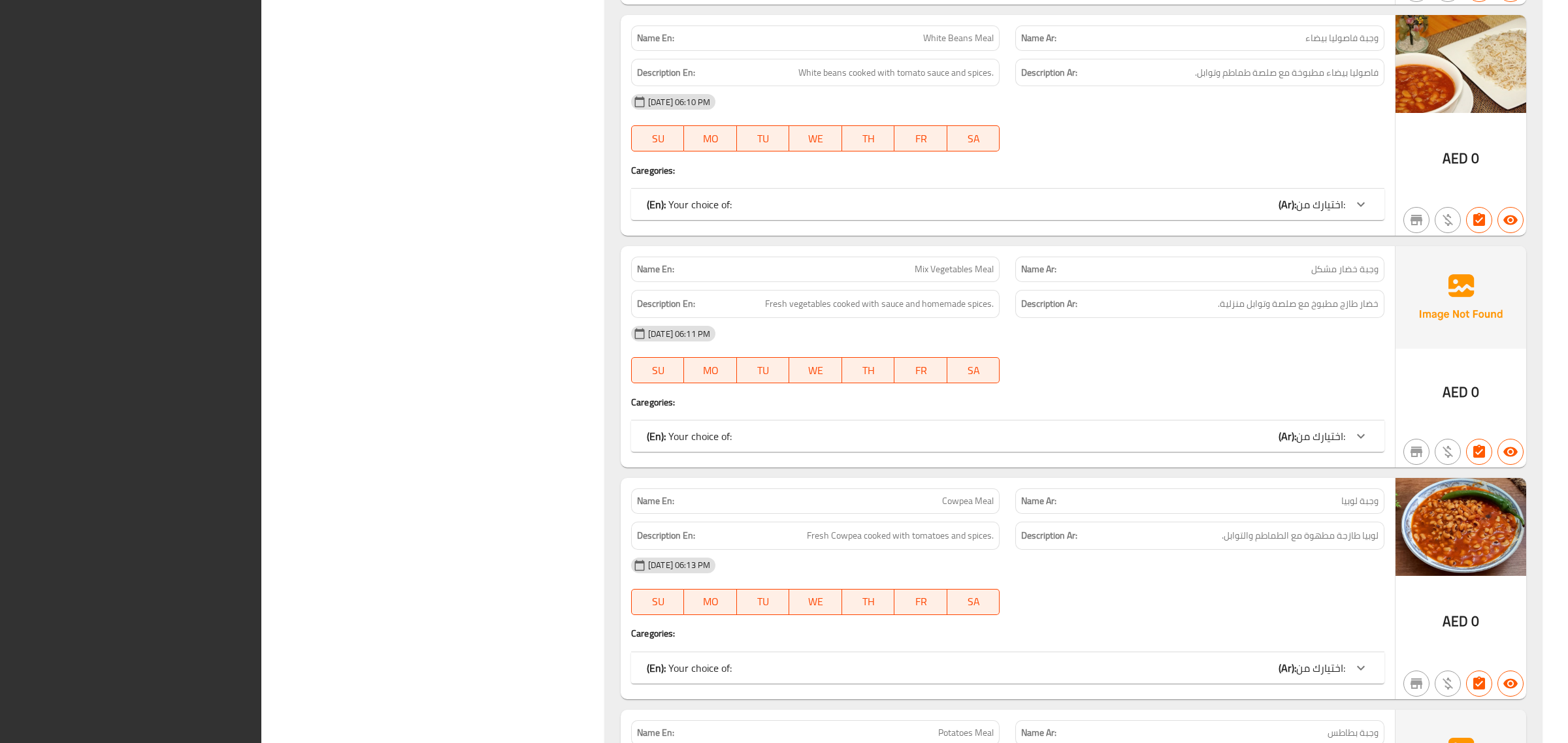
click at [960, 582] on div "SU MO TU WE TH FR SA" at bounding box center [816, 602] width 384 height 42
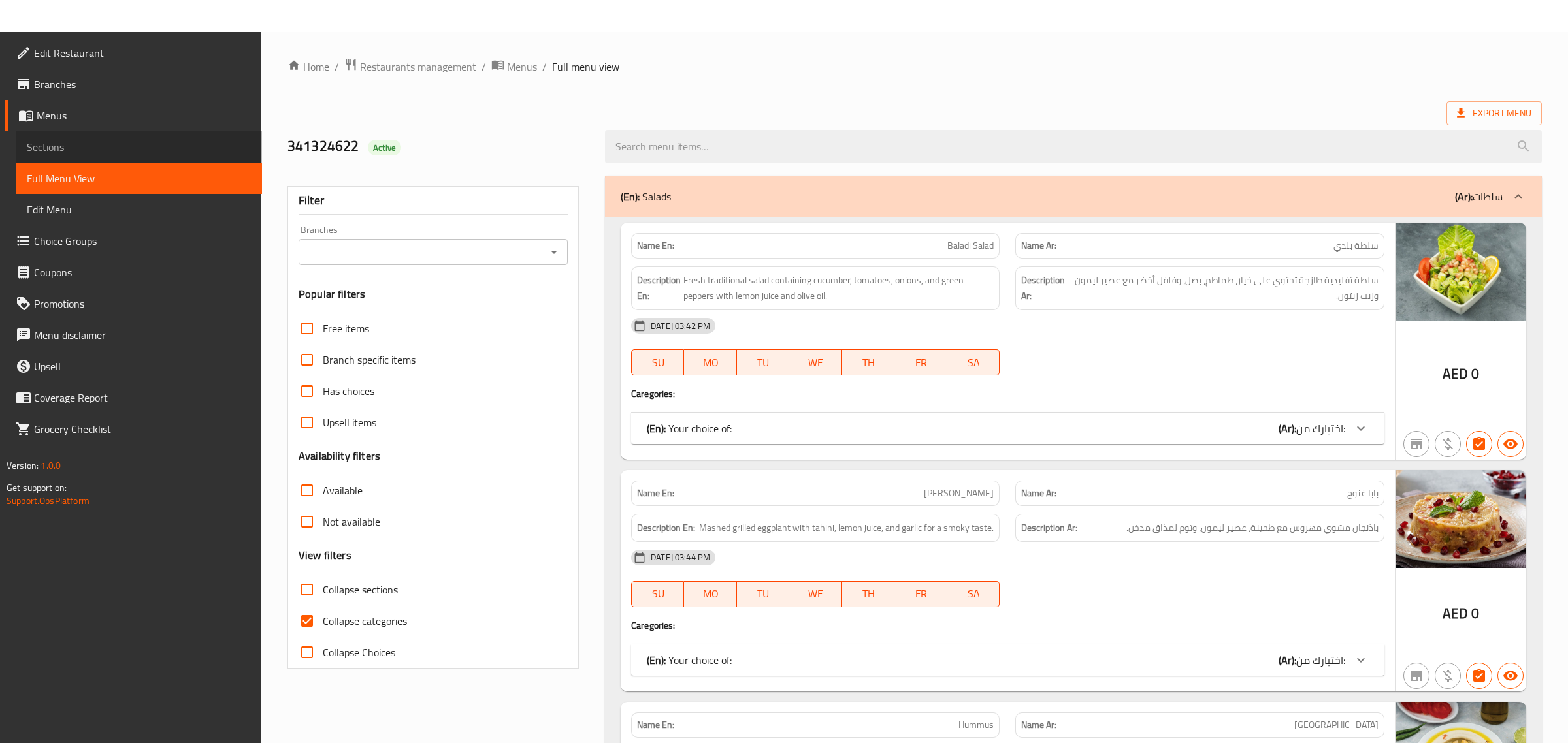
drag, startPoint x: 48, startPoint y: 154, endPoint x: 850, endPoint y: 16, distance: 813.8
click at [48, 152] on span "Sections" at bounding box center [139, 147] width 225 height 16
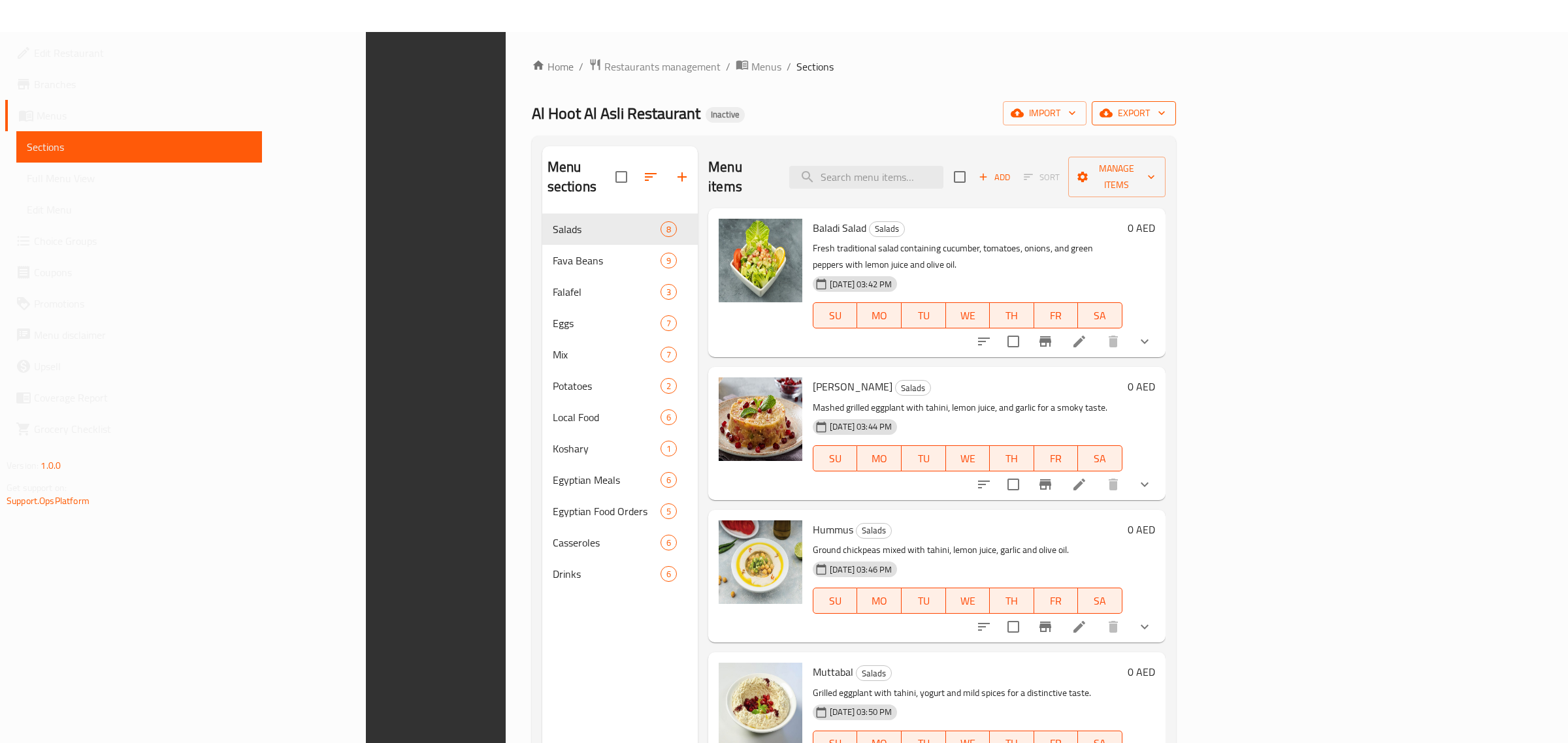
click at [1176, 101] on button "export" at bounding box center [1134, 113] width 84 height 24
click at [1492, 138] on span "Export Menu" at bounding box center [1495, 146] width 106 height 16
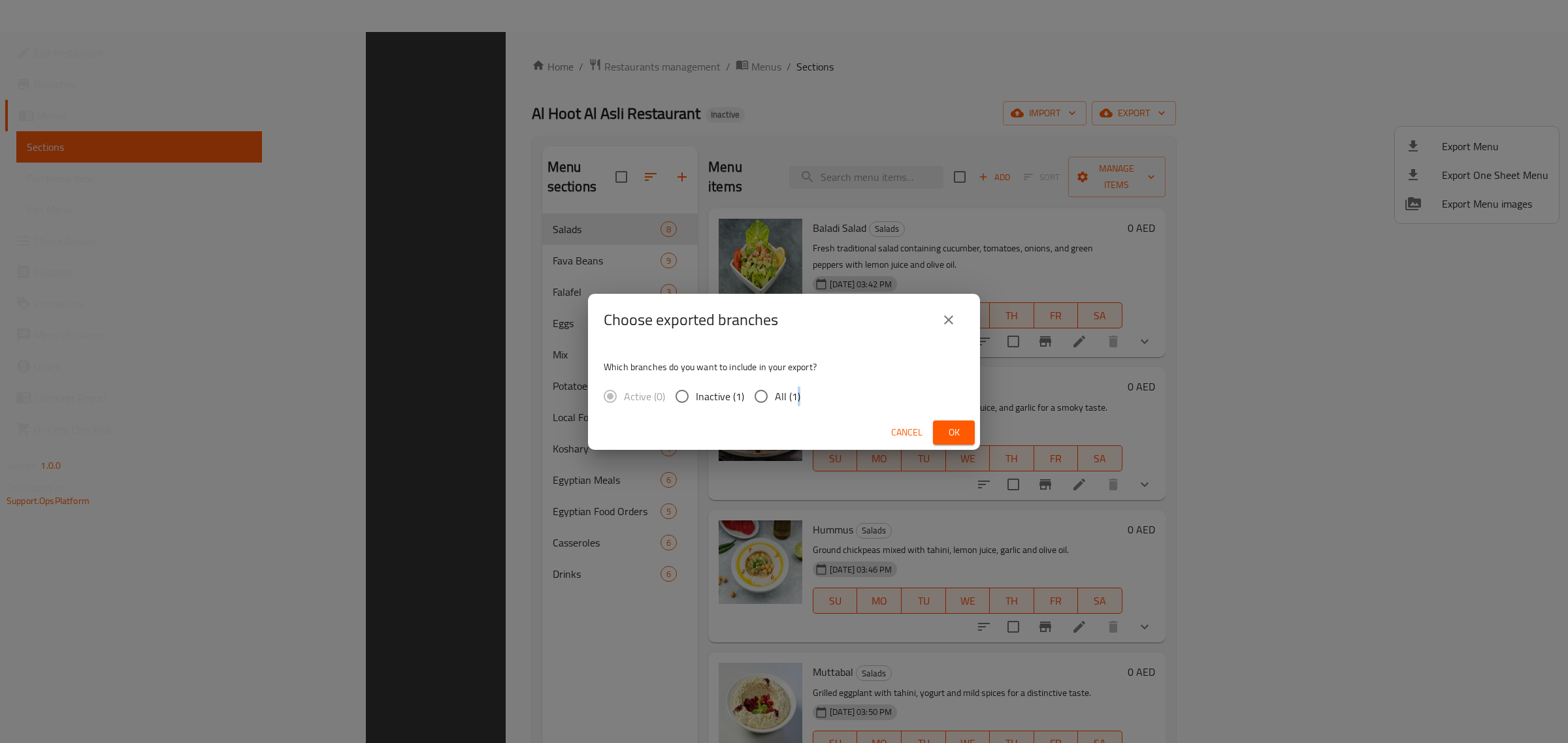
click at [794, 390] on span "All (1)" at bounding box center [787, 396] width 25 height 16
click at [775, 390] on input "All (1)" at bounding box center [761, 396] width 28 height 28
radio input "true"
click at [955, 429] on span "Ok" at bounding box center [954, 433] width 21 height 16
